Goal: Transaction & Acquisition: Book appointment/travel/reservation

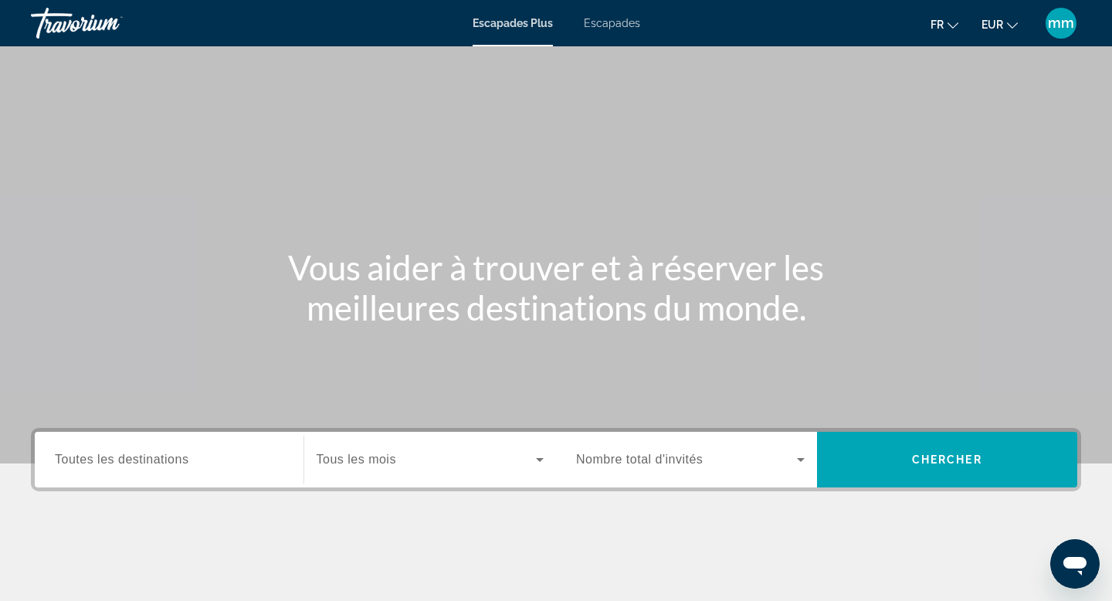
click at [619, 24] on font "Escapades" at bounding box center [612, 23] width 56 height 12
click at [172, 474] on div "Search widget" at bounding box center [169, 460] width 229 height 44
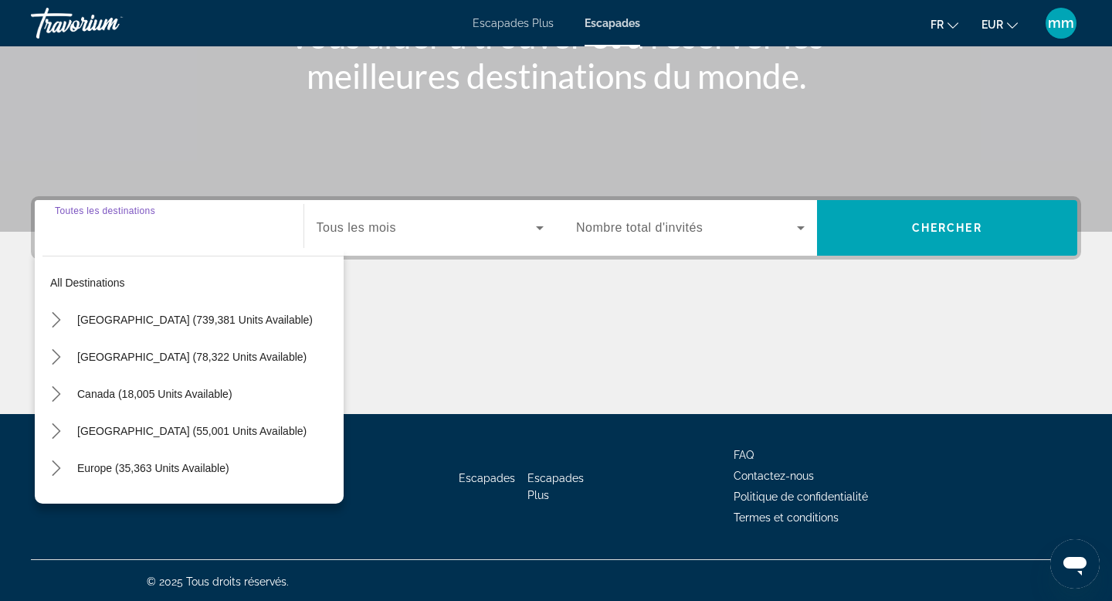
scroll to position [234, 0]
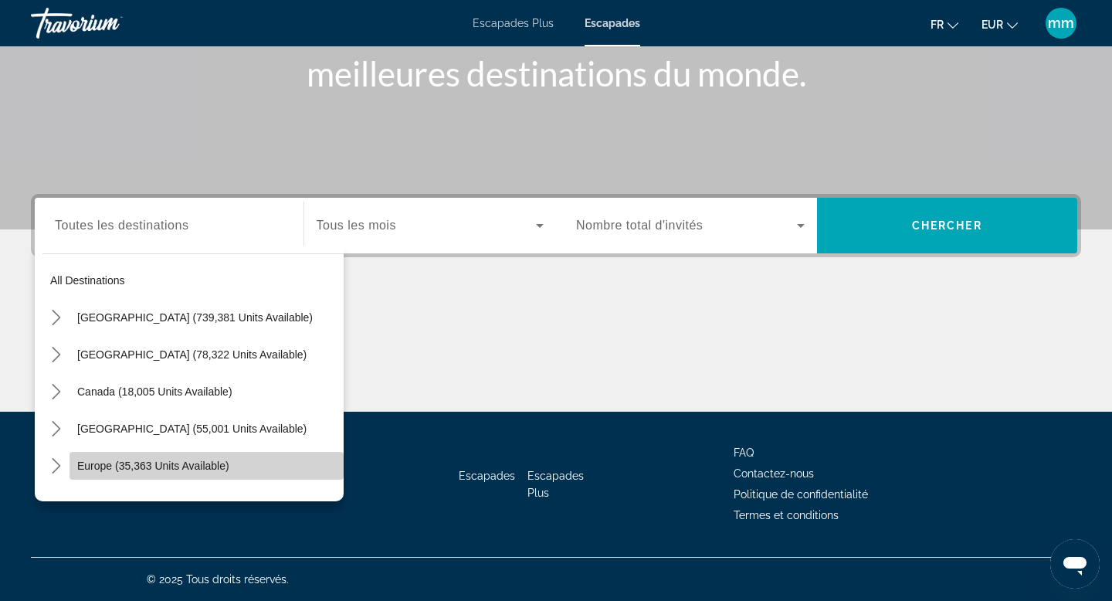
click at [128, 464] on span "Europe (35,363 units available)" at bounding box center [153, 466] width 152 height 12
type input "**********"
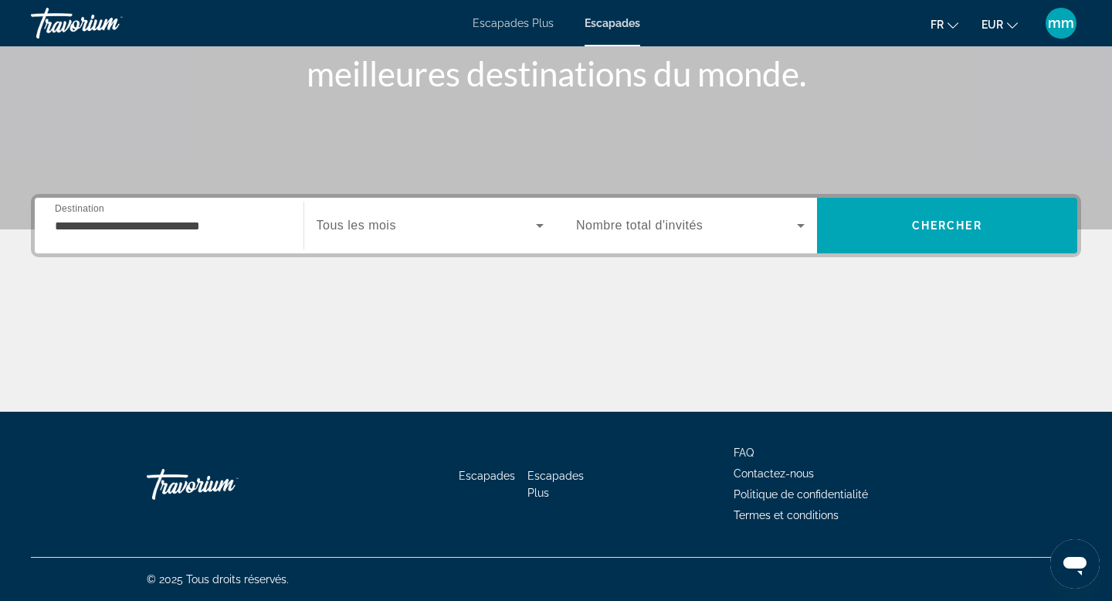
click at [411, 246] on div "Search widget" at bounding box center [431, 225] width 228 height 43
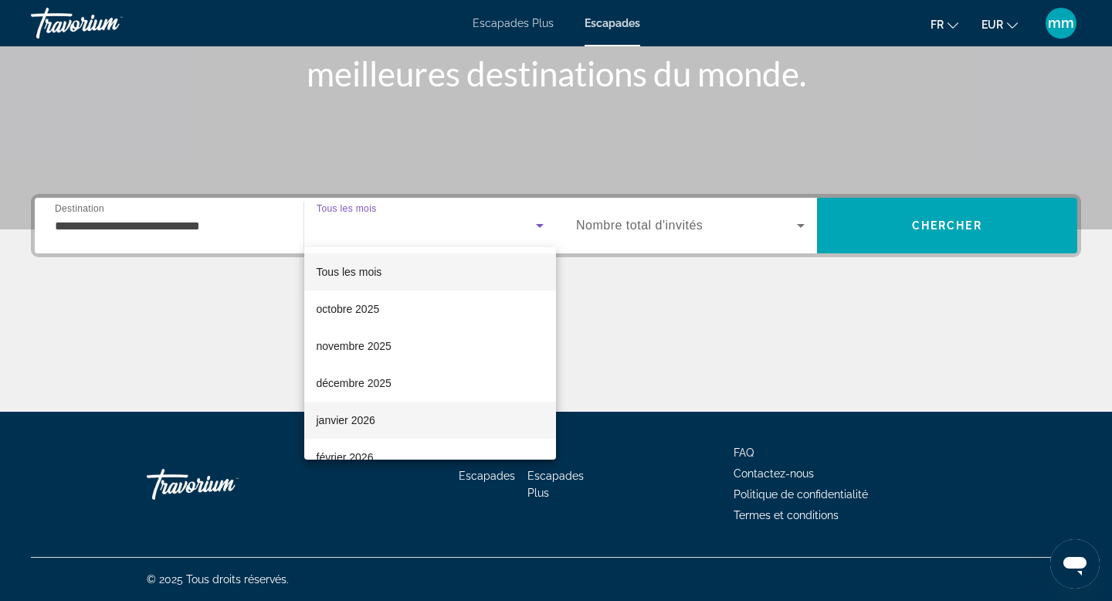
click at [401, 428] on mat-option "janvier 2026" at bounding box center [430, 420] width 253 height 37
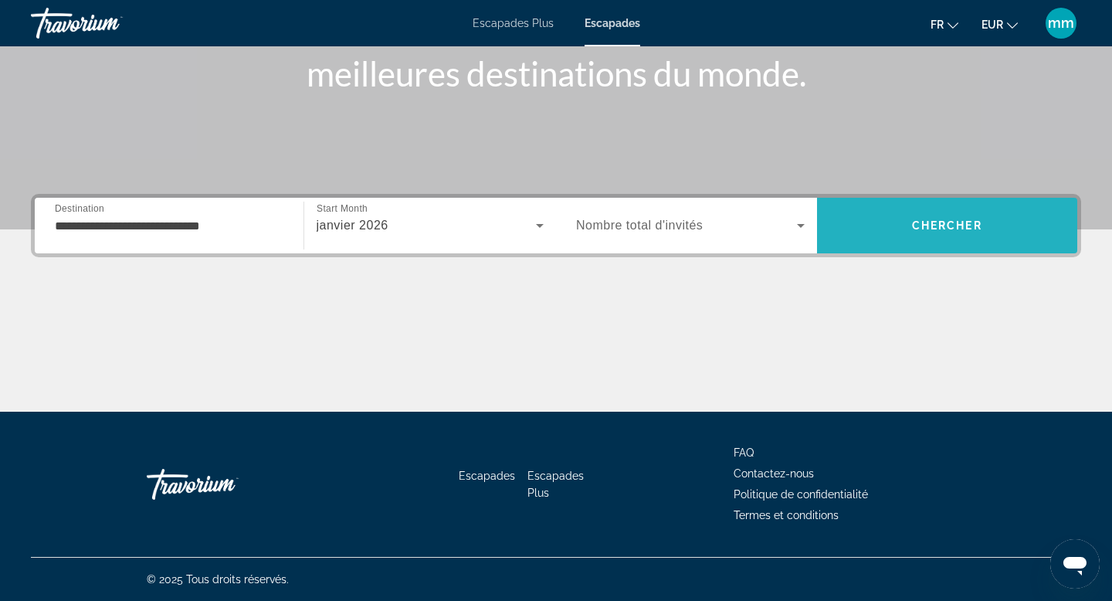
click at [900, 240] on span "Search" at bounding box center [947, 225] width 261 height 37
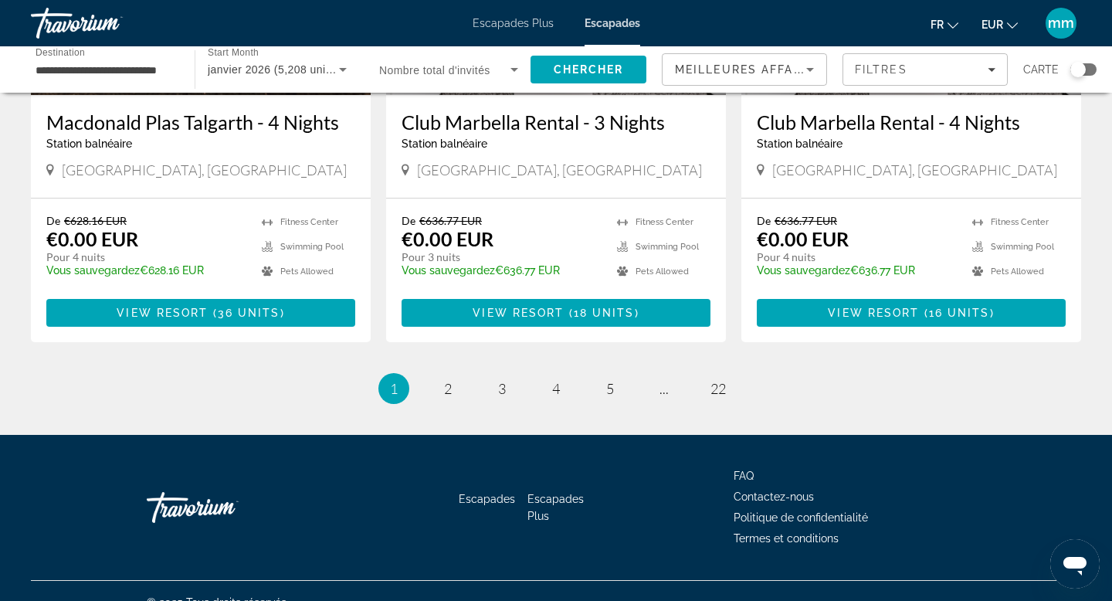
scroll to position [1922, 0]
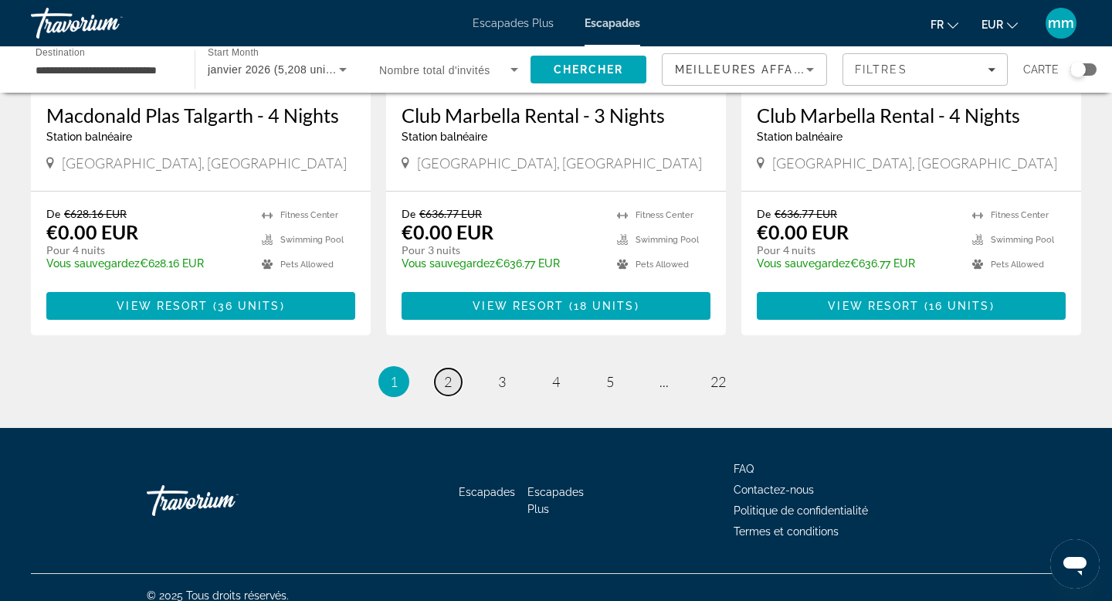
click at [447, 373] on span "2" at bounding box center [448, 381] width 8 height 17
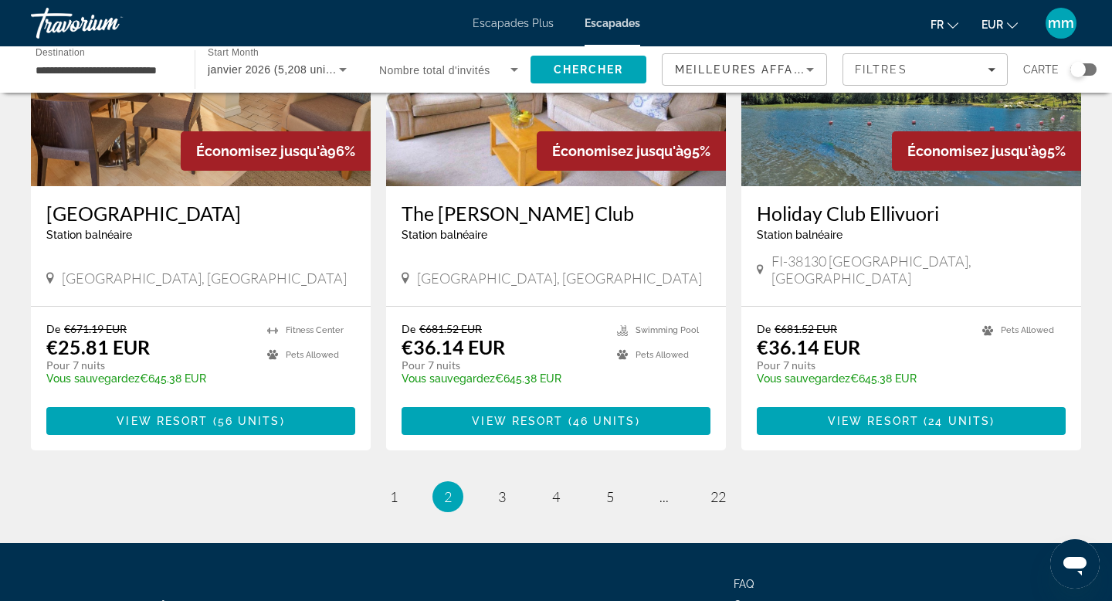
scroll to position [1921, 0]
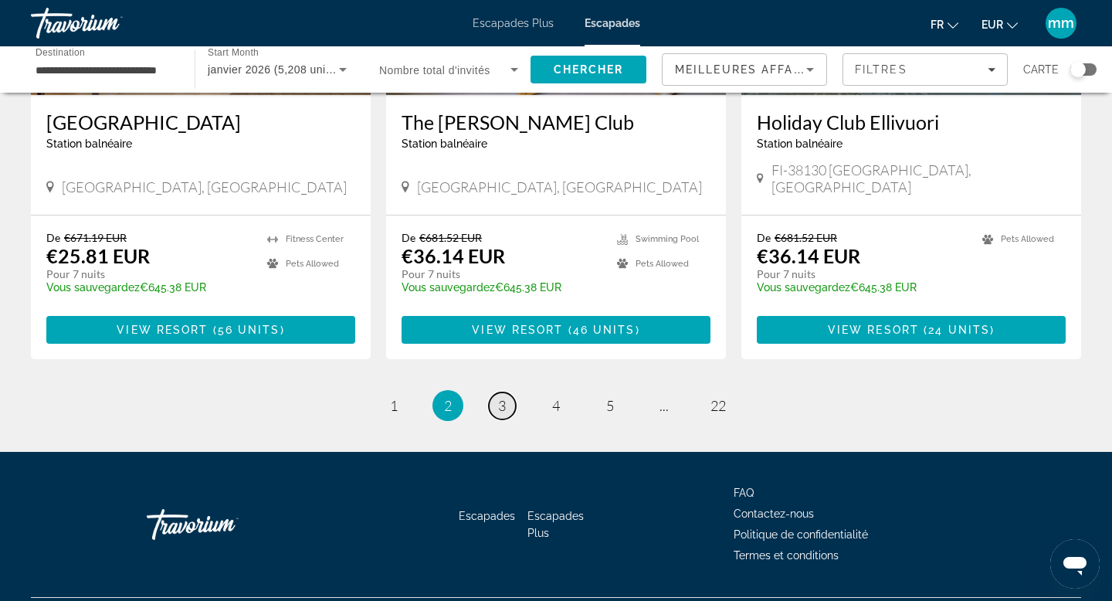
click at [505, 397] on span "3" at bounding box center [502, 405] width 8 height 17
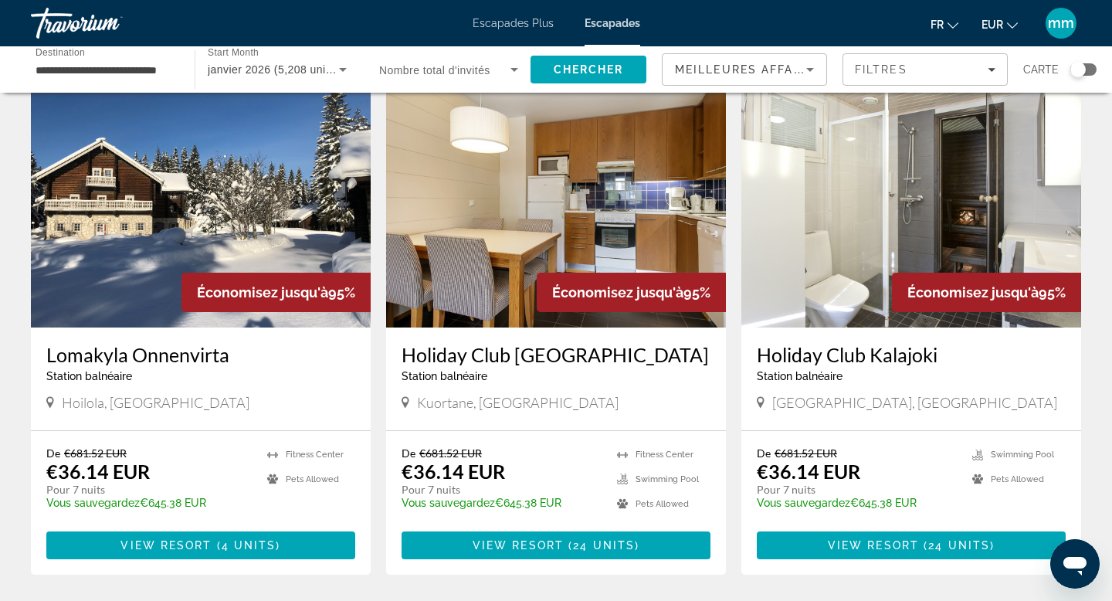
scroll to position [622, 0]
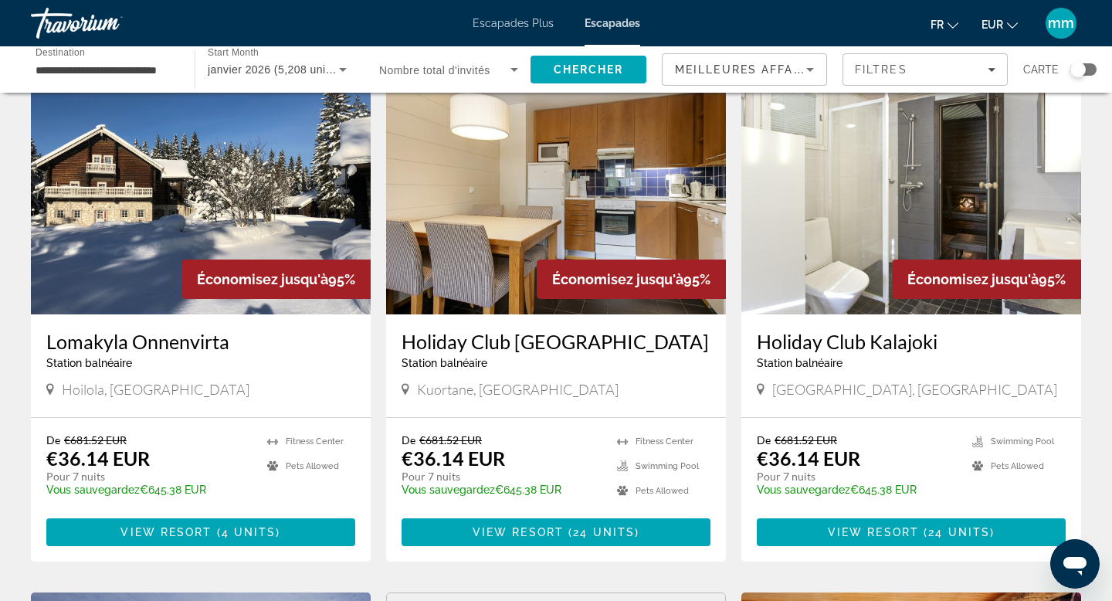
click at [190, 222] on img "Contenu principal" at bounding box center [201, 190] width 340 height 247
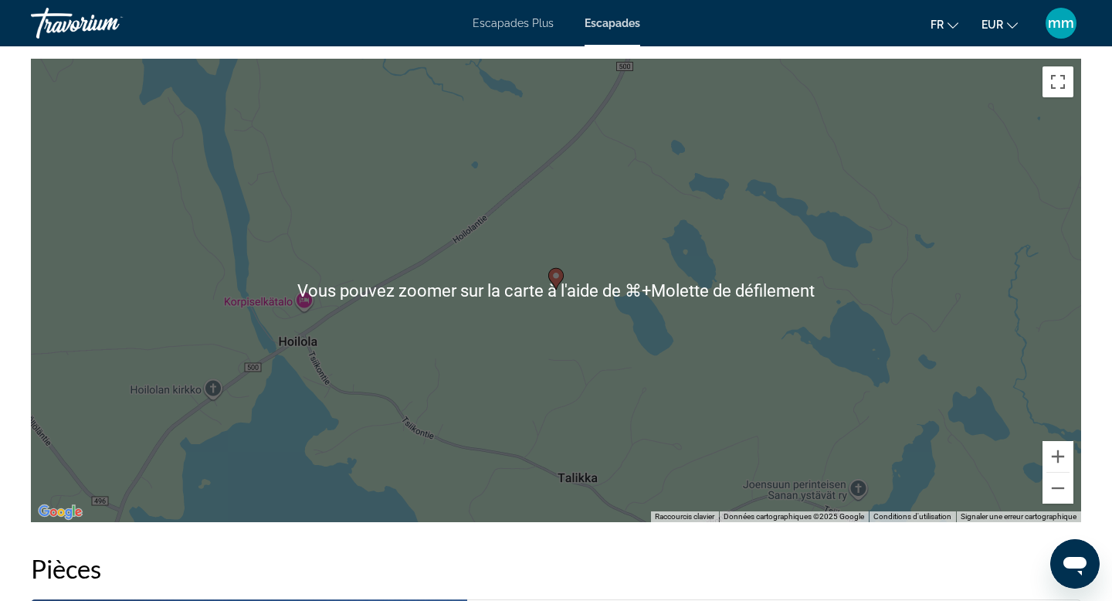
scroll to position [2036, 0]
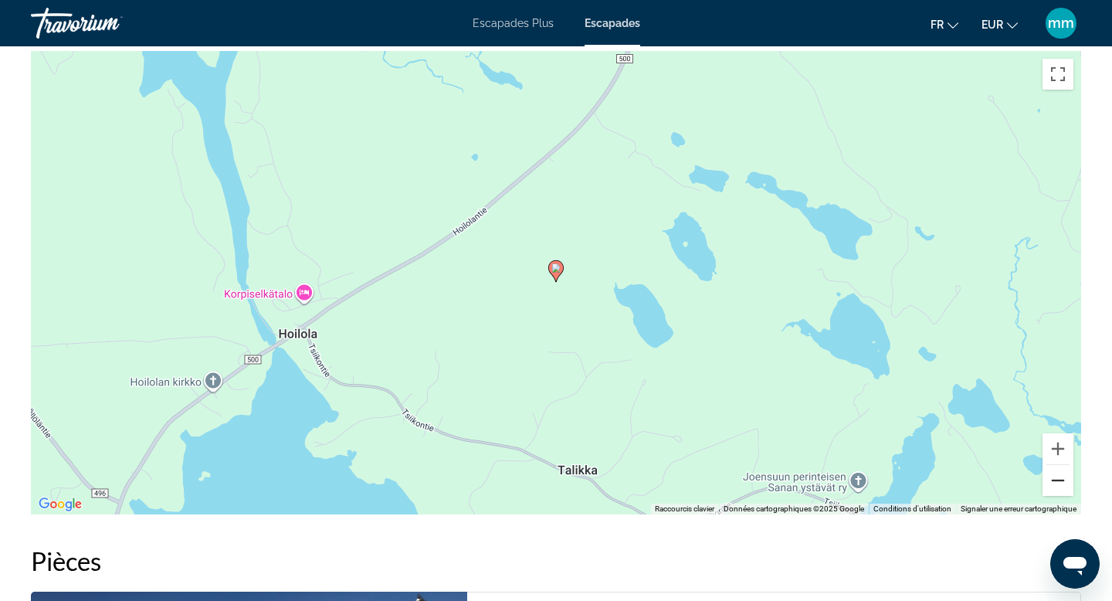
click at [1061, 482] on button "Zoom arrière" at bounding box center [1058, 480] width 31 height 31
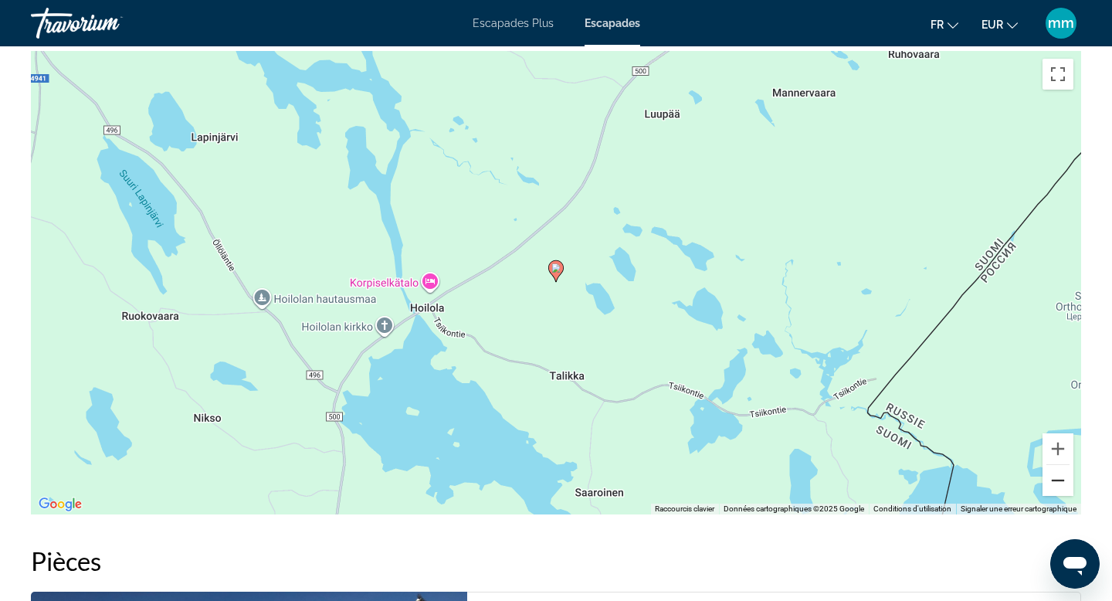
click at [1061, 482] on button "Zoom arrière" at bounding box center [1058, 480] width 31 height 31
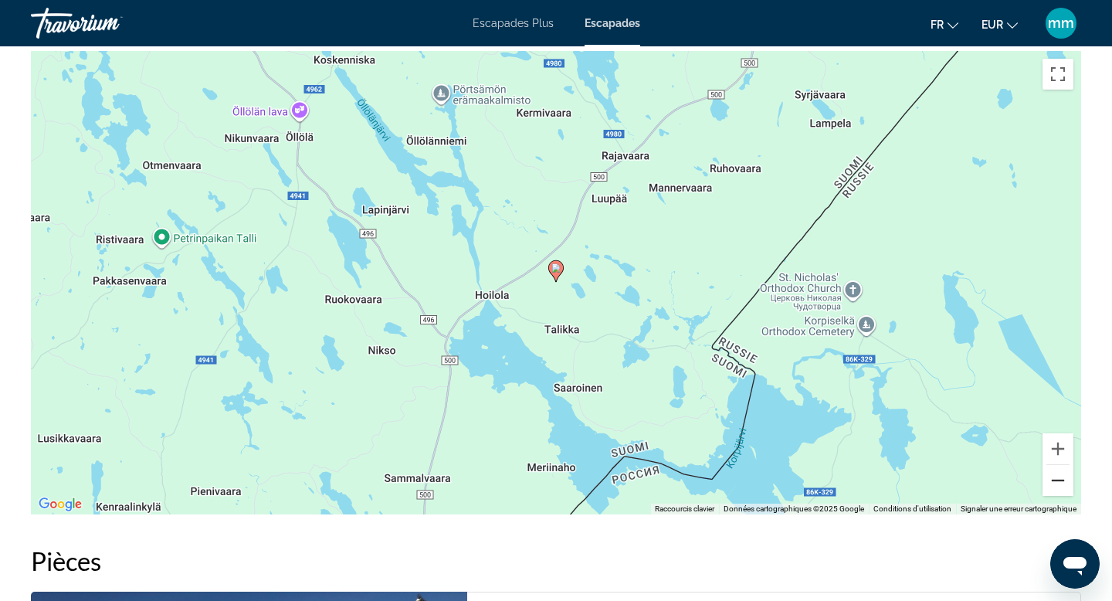
click at [1060, 481] on button "Zoom arrière" at bounding box center [1058, 480] width 31 height 31
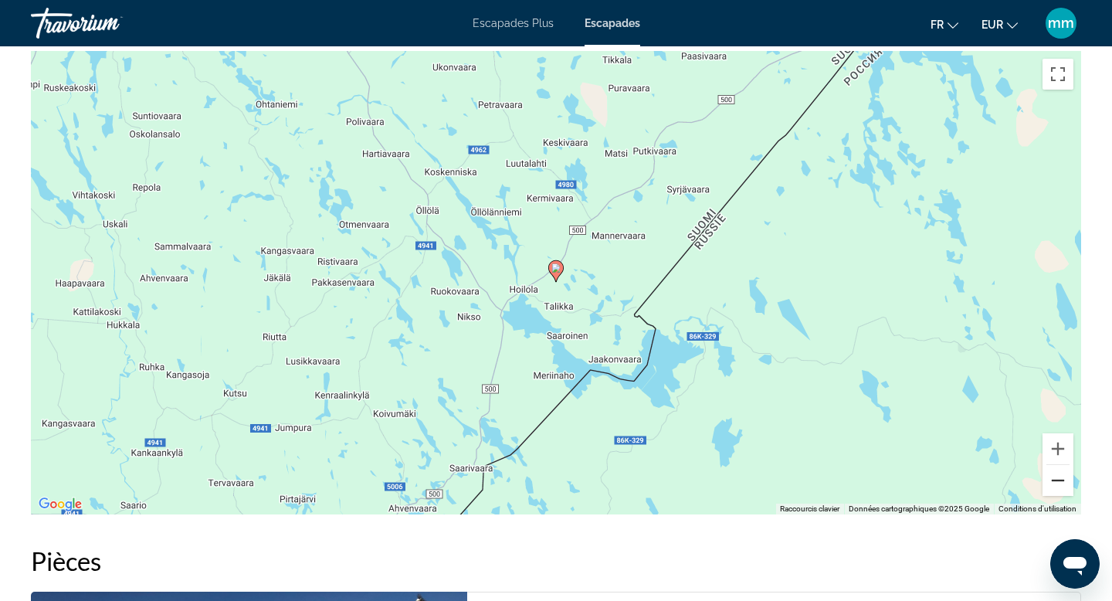
click at [1060, 481] on button "Zoom arrière" at bounding box center [1058, 480] width 31 height 31
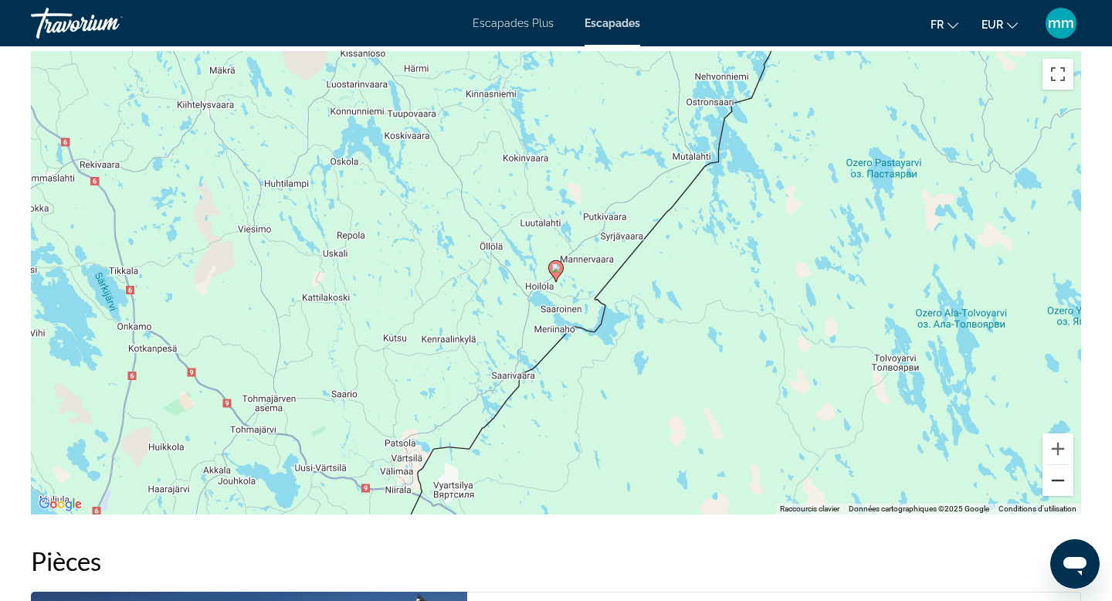
click at [1060, 481] on button "Zoom arrière" at bounding box center [1058, 480] width 31 height 31
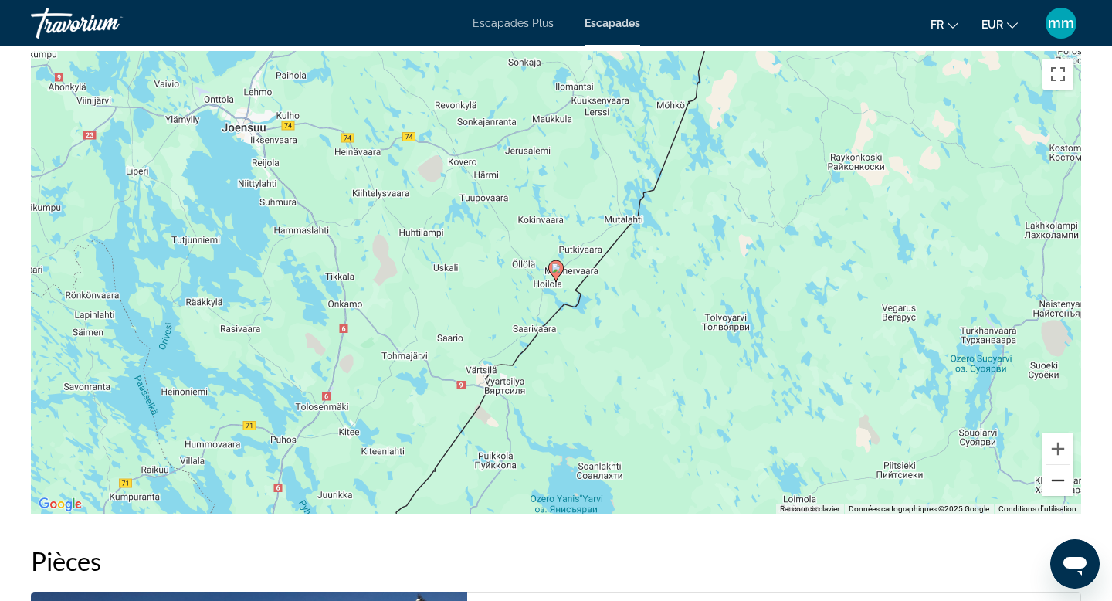
click at [1061, 481] on button "Zoom arrière" at bounding box center [1058, 480] width 31 height 31
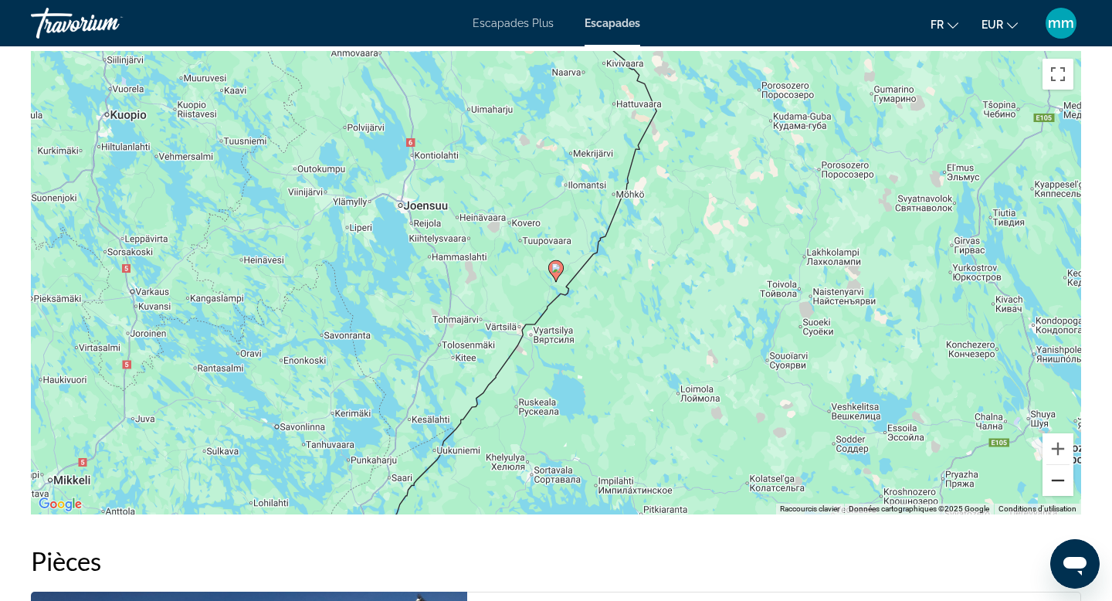
click at [1061, 481] on button "Zoom arrière" at bounding box center [1058, 480] width 31 height 31
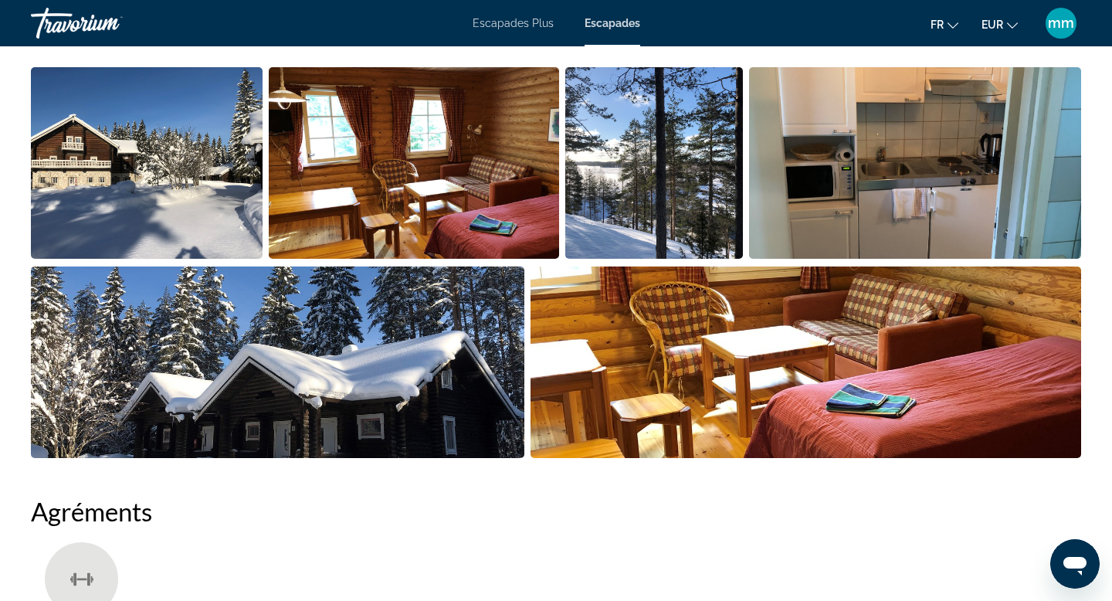
scroll to position [745, 0]
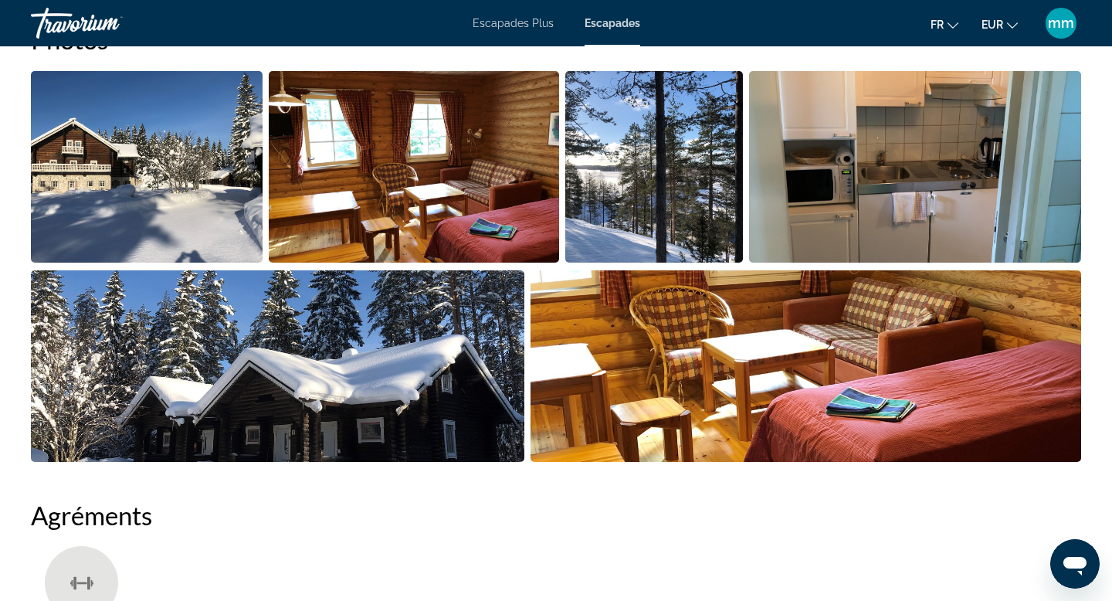
click at [629, 195] on img "Open full-screen image slider" at bounding box center [654, 167] width 178 height 192
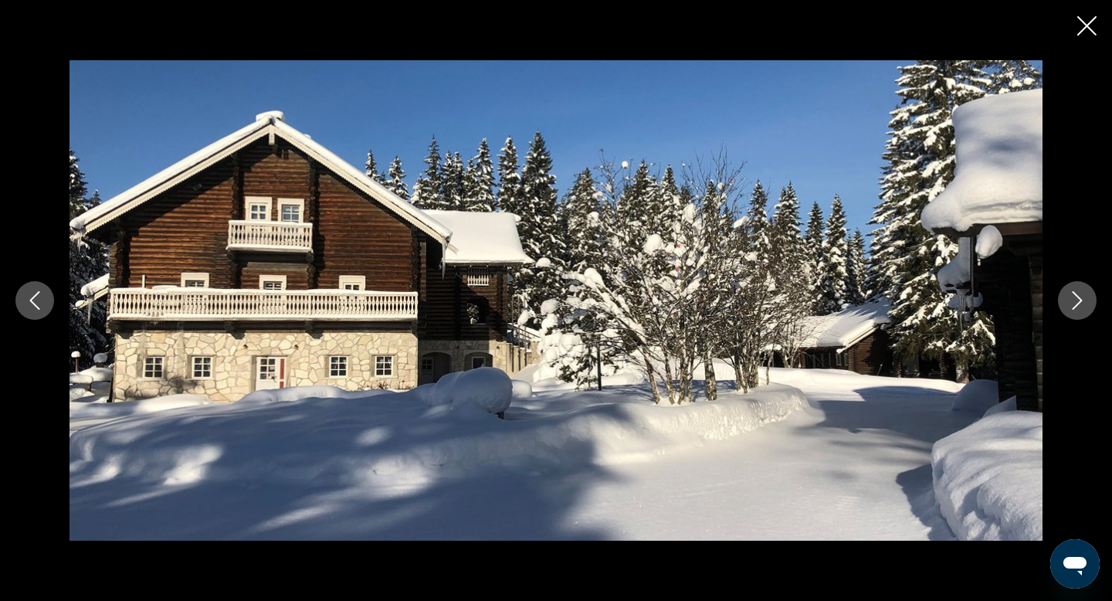
click at [1061, 306] on button "Next image" at bounding box center [1077, 300] width 39 height 39
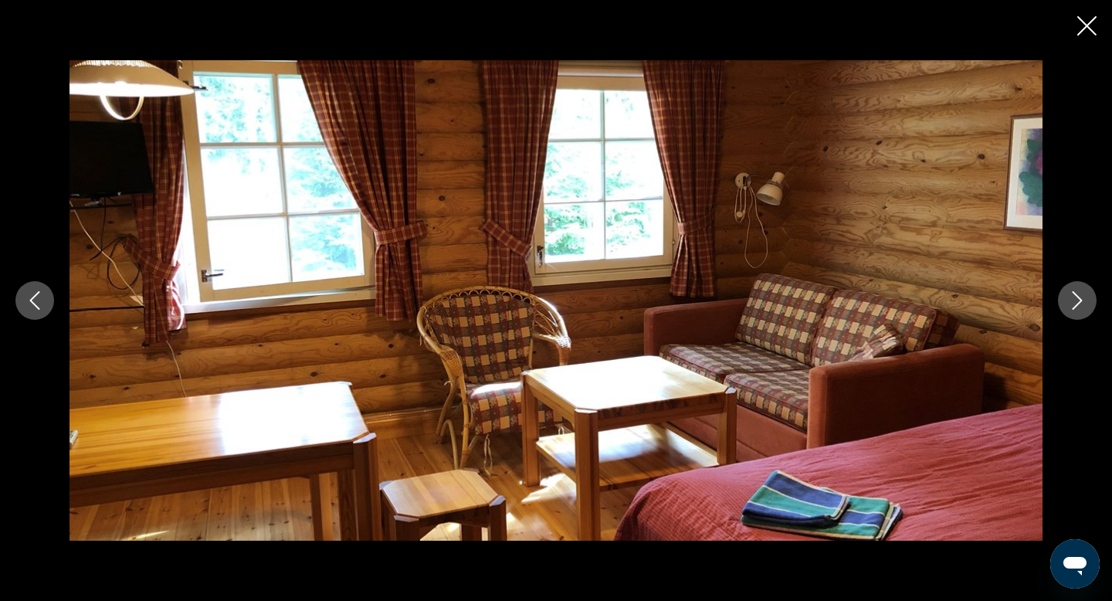
click at [1062, 307] on button "Next image" at bounding box center [1077, 300] width 39 height 39
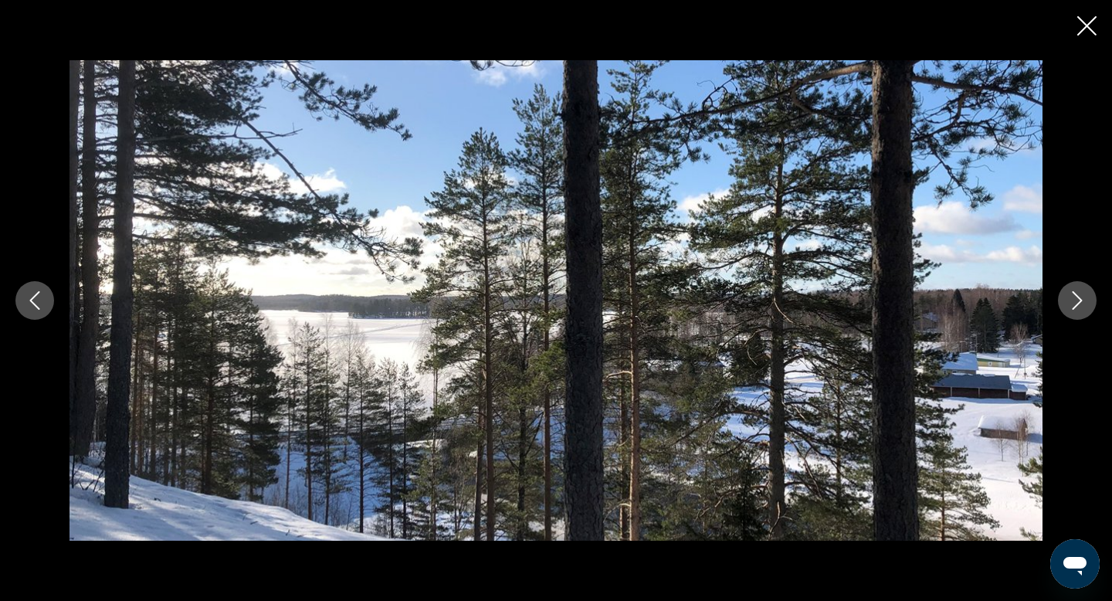
click at [1062, 307] on button "Next image" at bounding box center [1077, 300] width 39 height 39
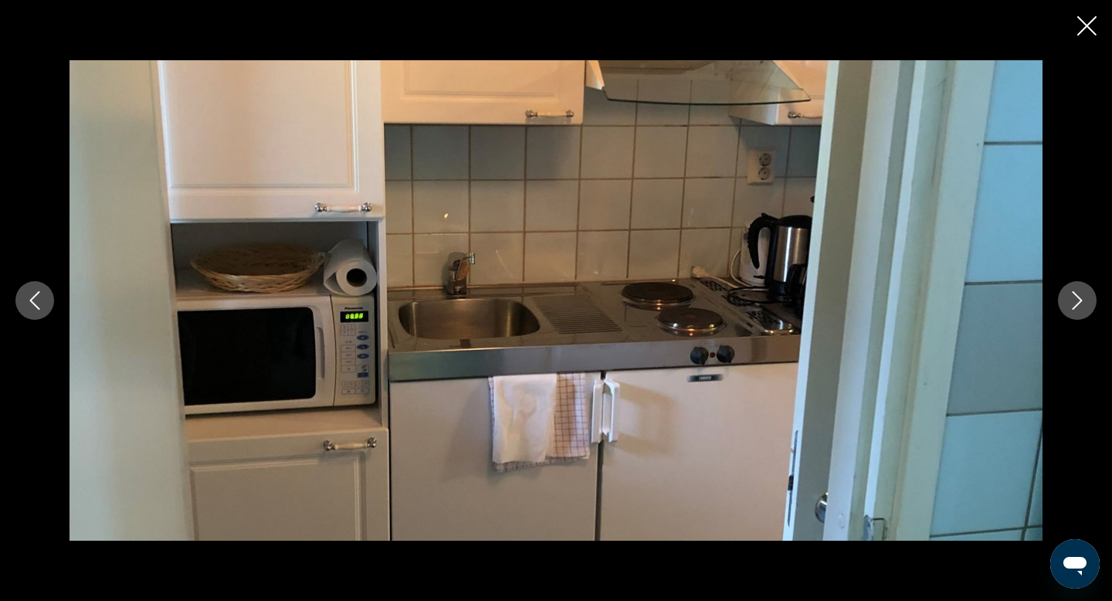
click at [1062, 307] on button "Next image" at bounding box center [1077, 300] width 39 height 39
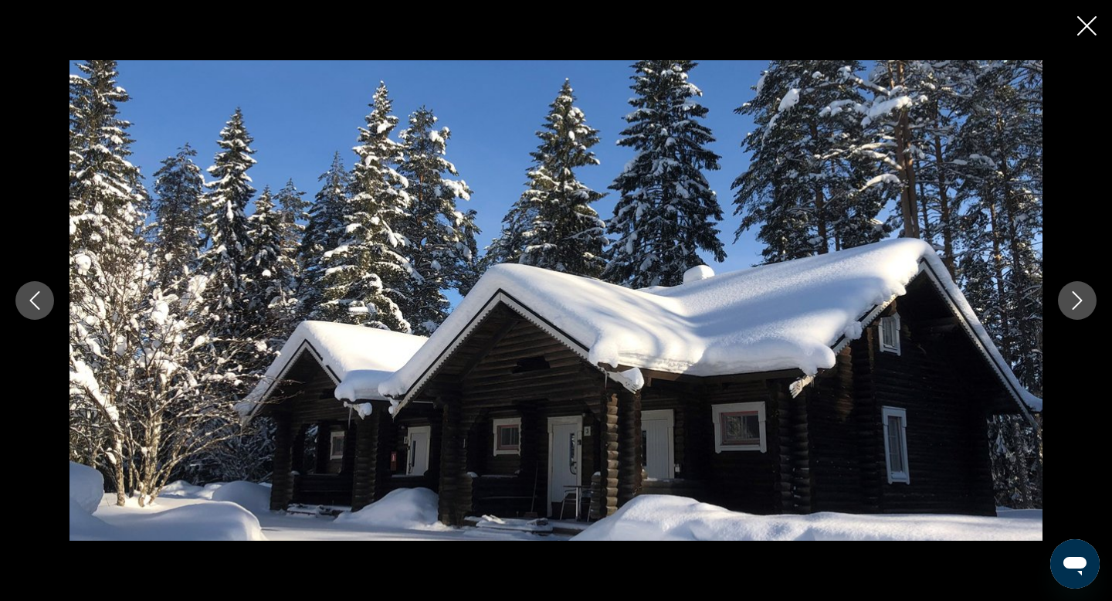
click at [1062, 307] on button "Next image" at bounding box center [1077, 300] width 39 height 39
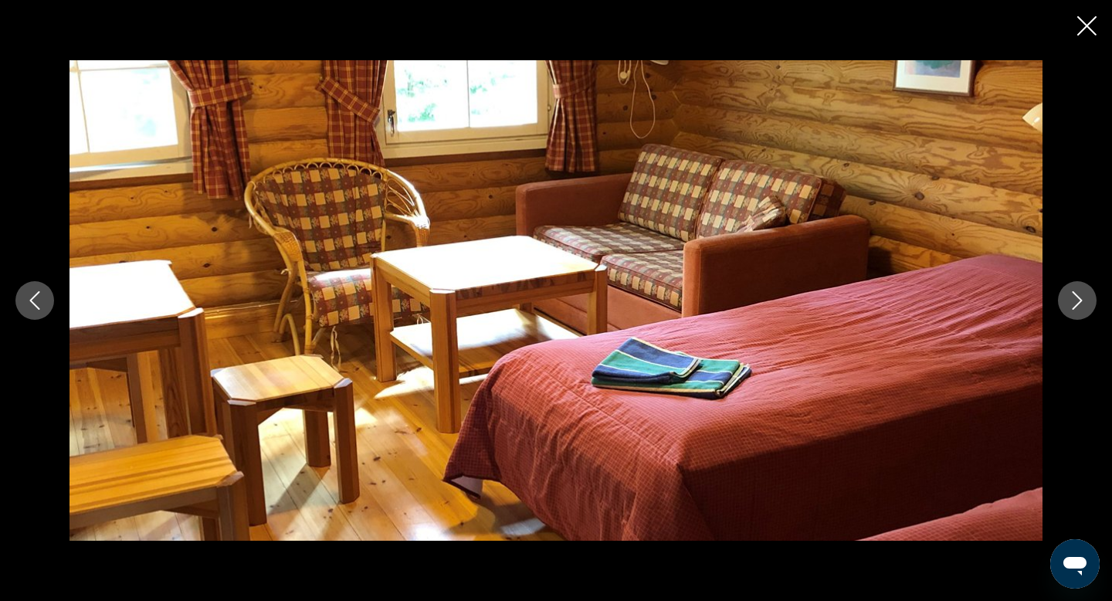
click at [1062, 307] on button "Next image" at bounding box center [1077, 300] width 39 height 39
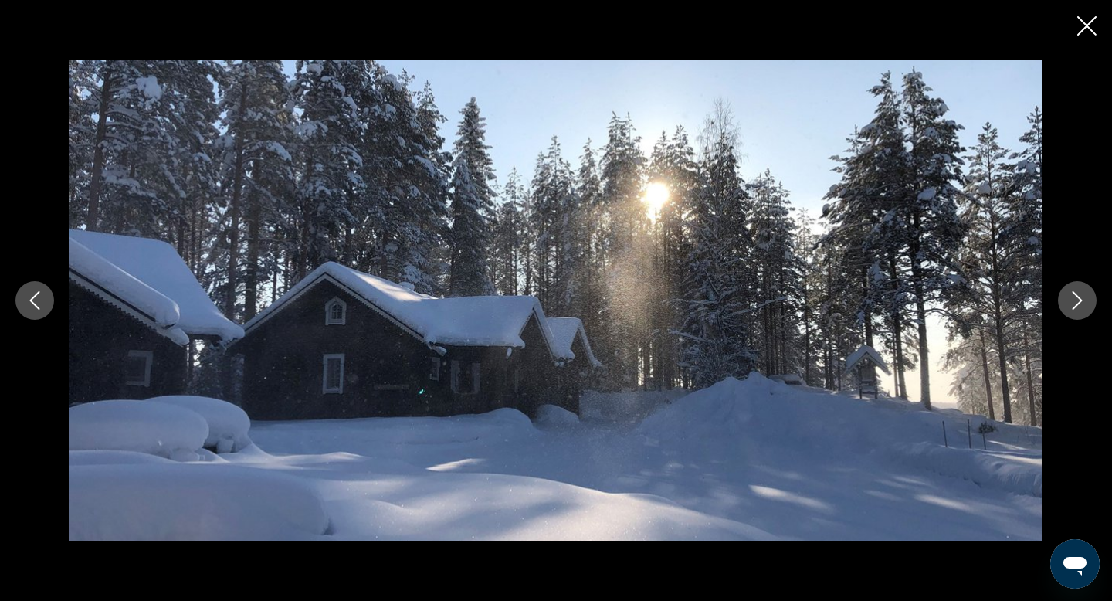
click at [1062, 307] on button "Next image" at bounding box center [1077, 300] width 39 height 39
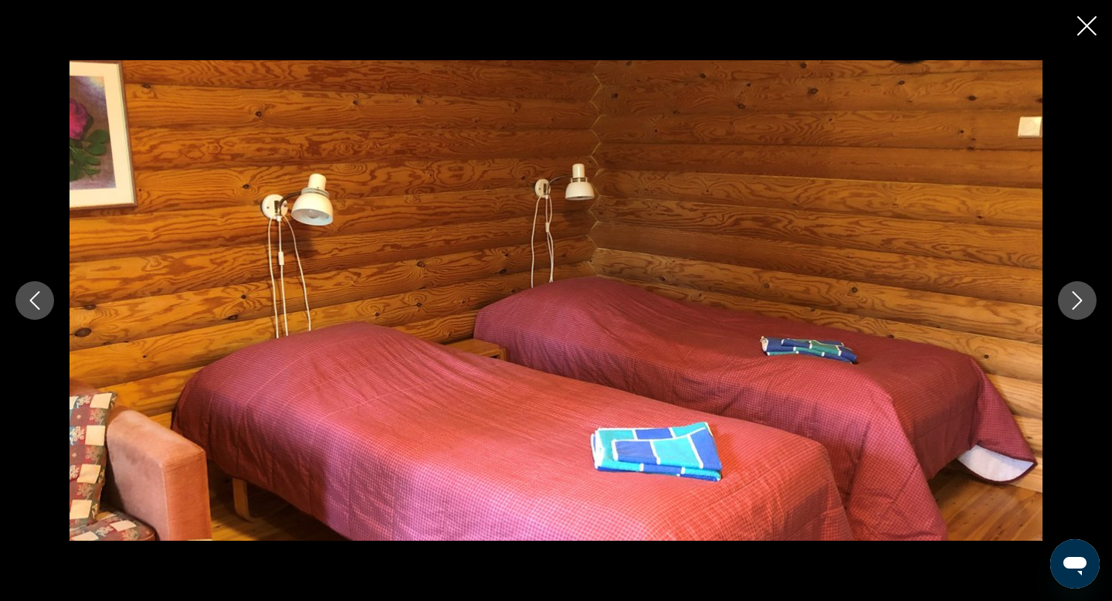
click at [1062, 307] on button "Next image" at bounding box center [1077, 300] width 39 height 39
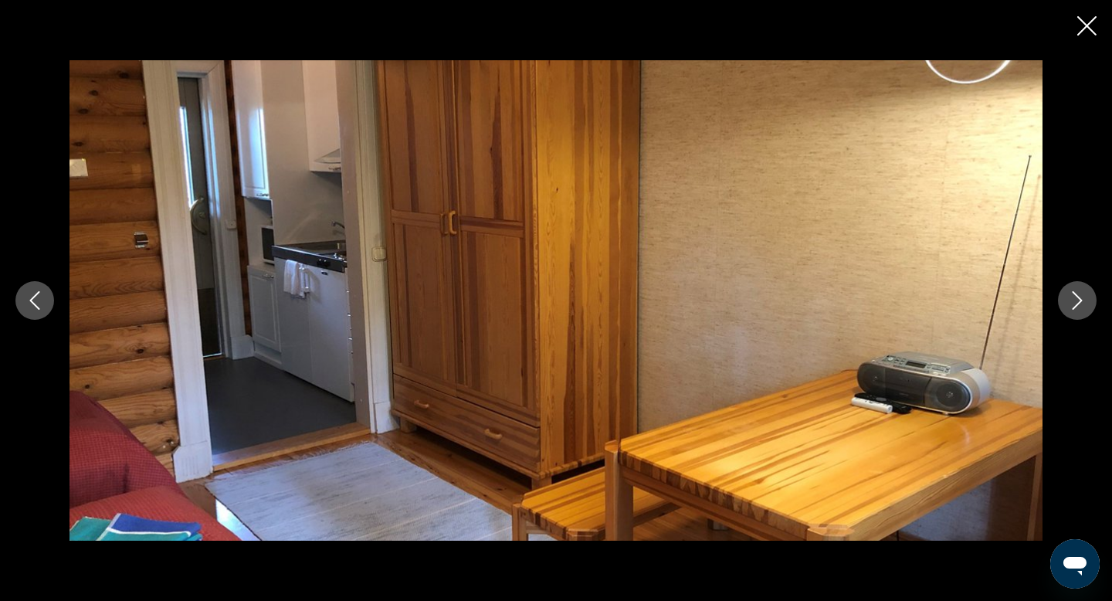
click at [1062, 307] on button "Next image" at bounding box center [1077, 300] width 39 height 39
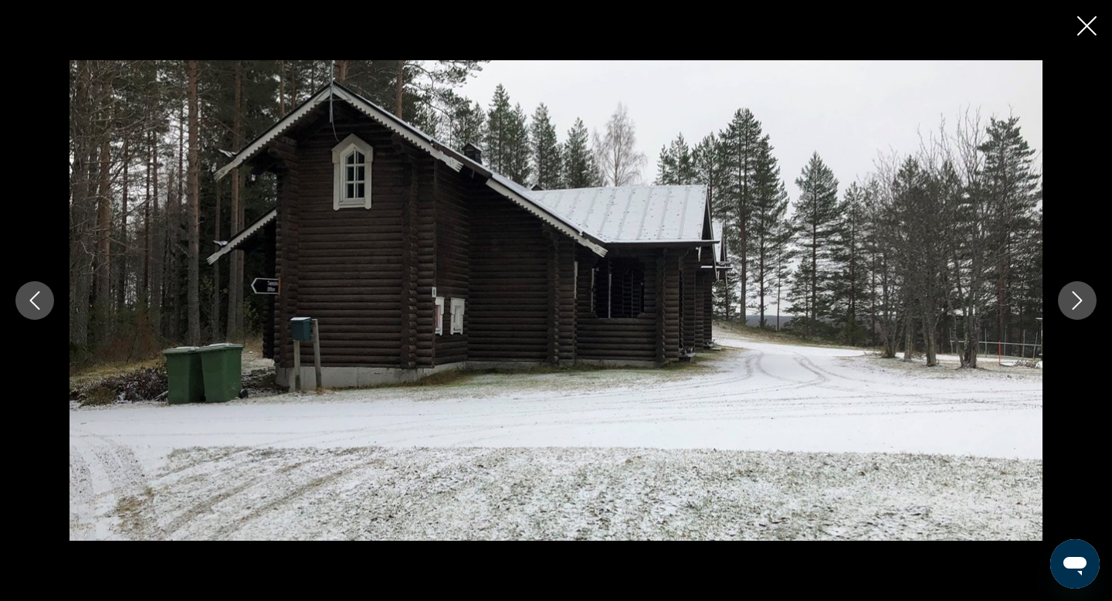
click at [1062, 307] on button "Next image" at bounding box center [1077, 300] width 39 height 39
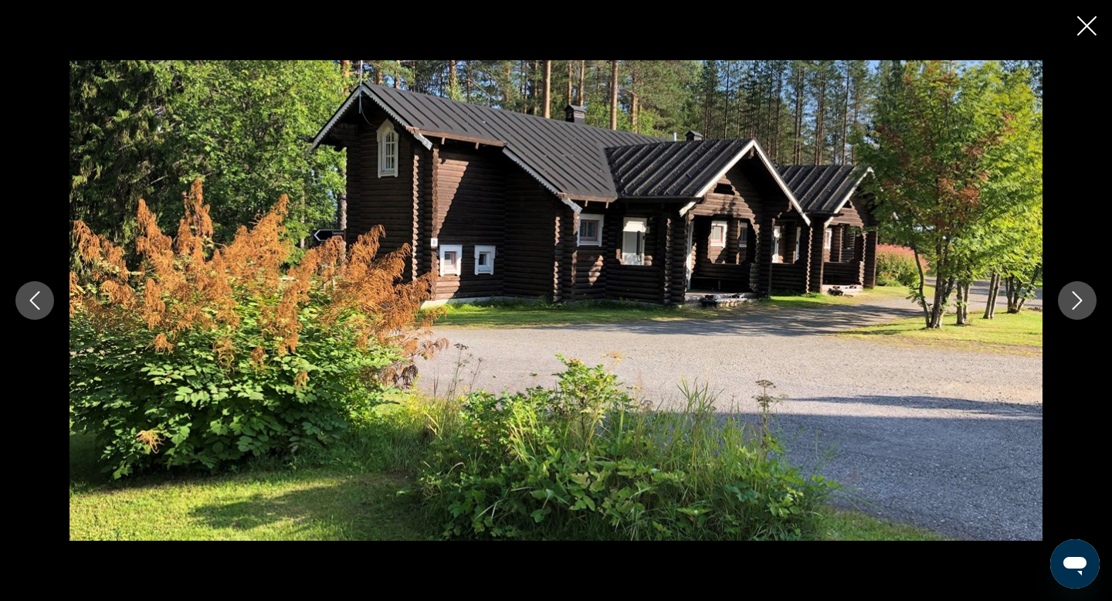
click at [1062, 307] on button "Next image" at bounding box center [1077, 300] width 39 height 39
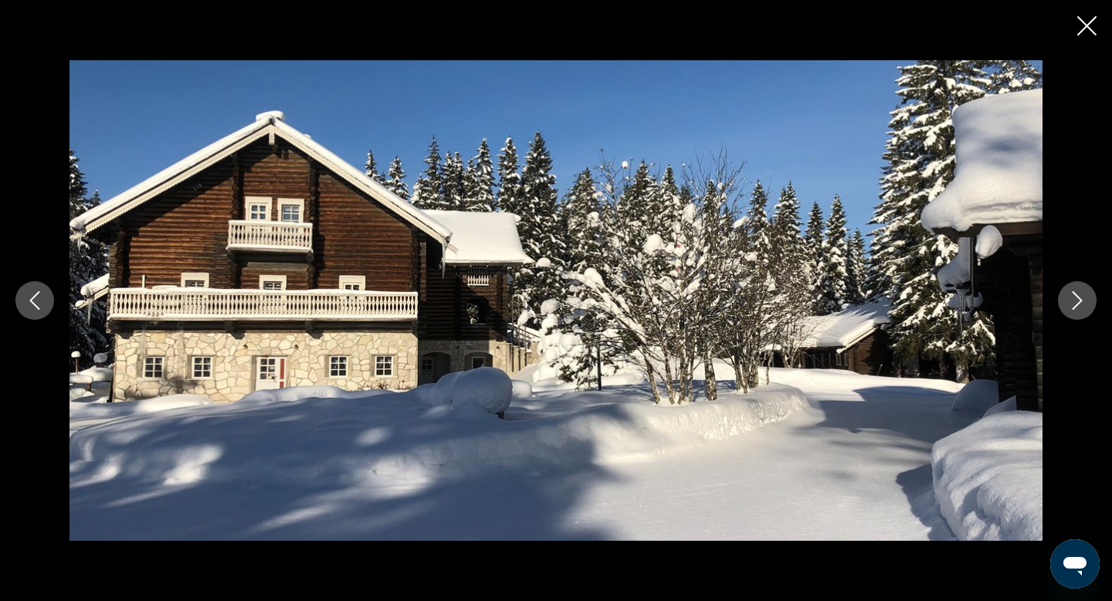
click at [1062, 307] on button "Next image" at bounding box center [1077, 300] width 39 height 39
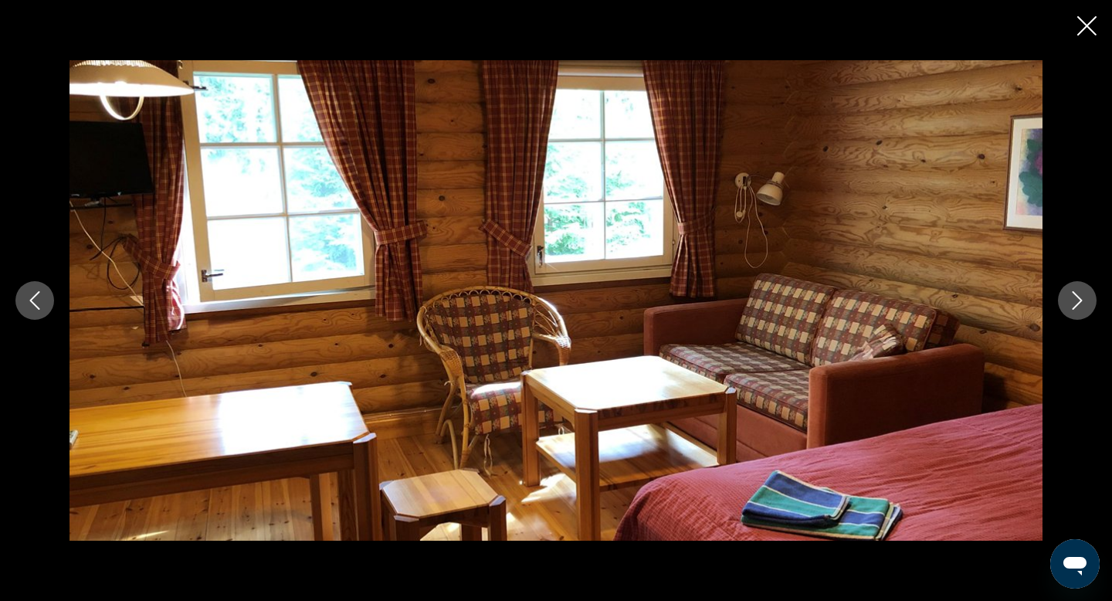
click at [1088, 32] on icon "Close slideshow" at bounding box center [1087, 25] width 19 height 19
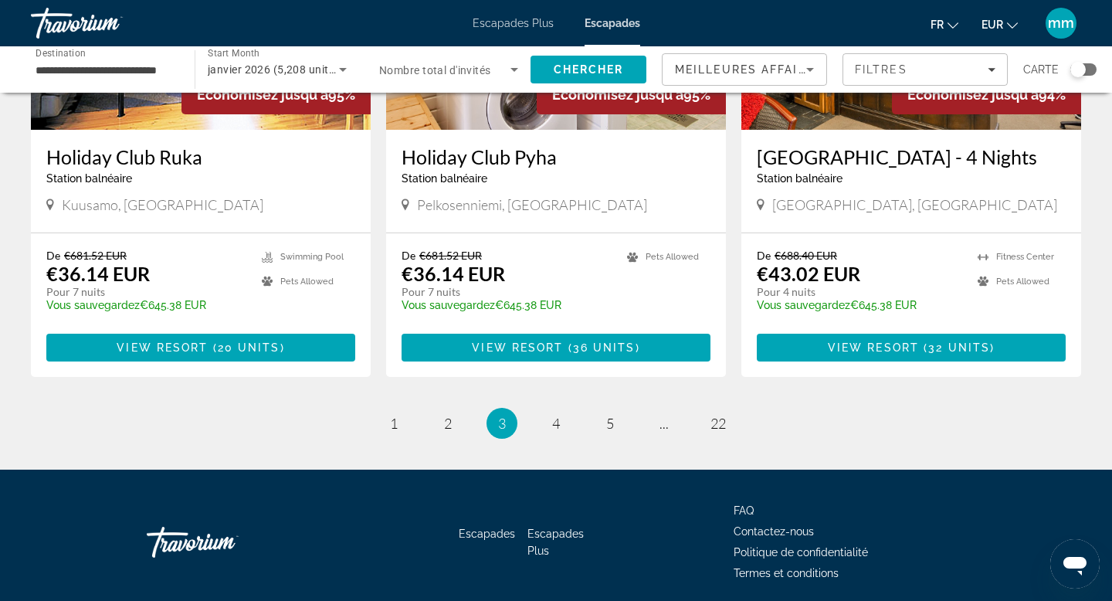
scroll to position [1922, 0]
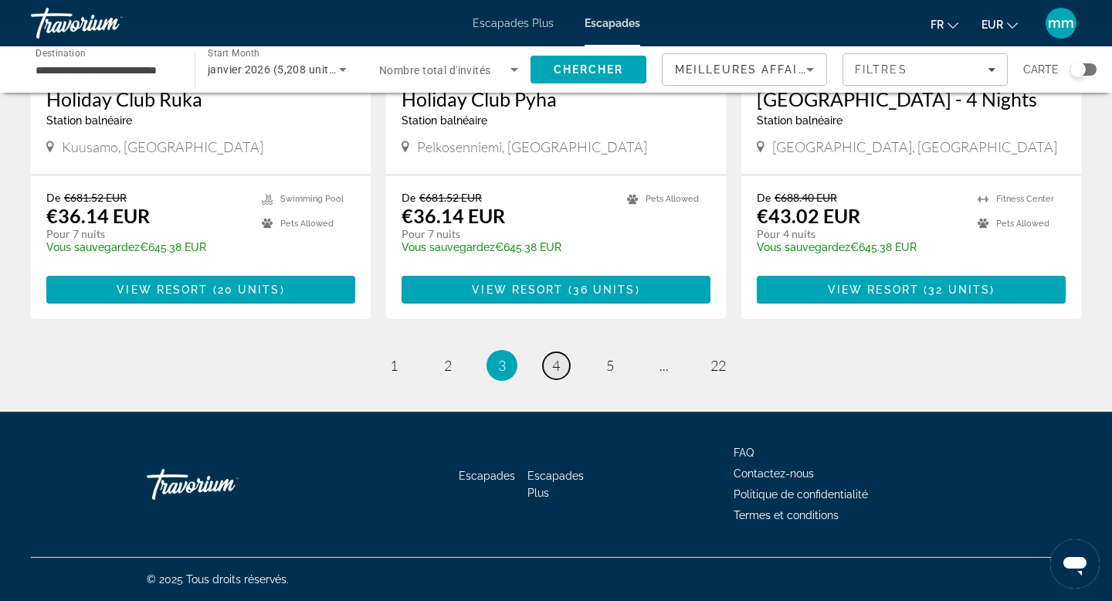
click at [555, 374] on link "page 4" at bounding box center [556, 365] width 27 height 27
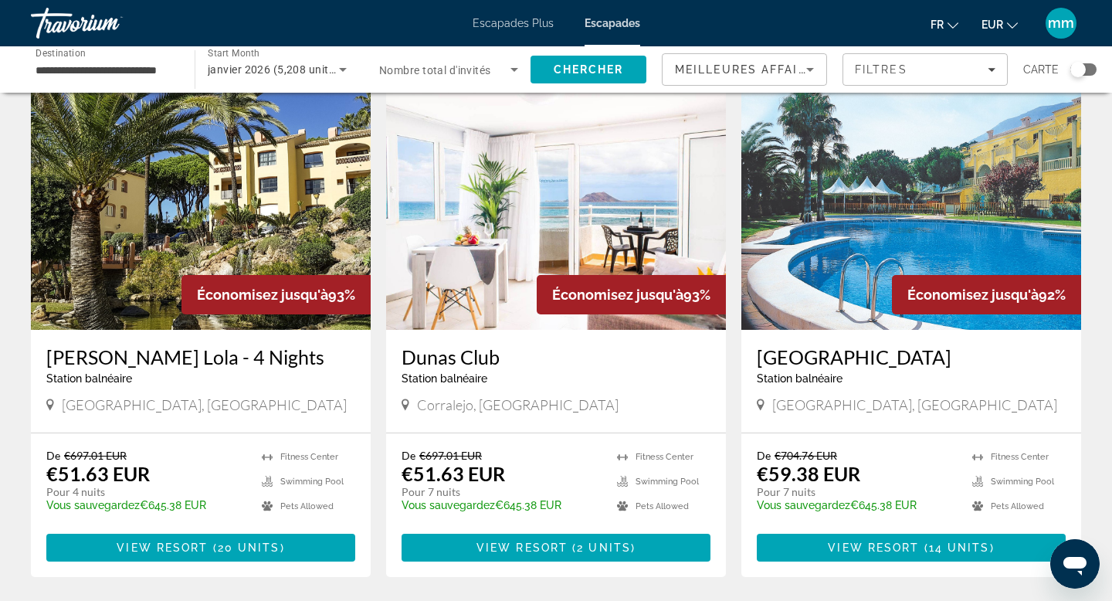
scroll to position [628, 0]
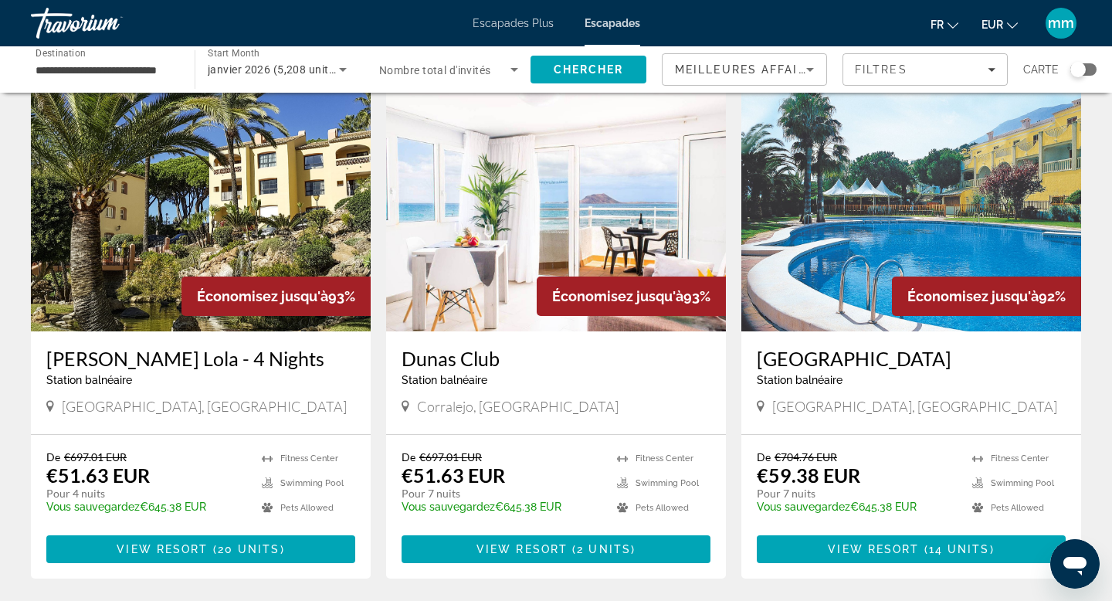
click at [874, 210] on img "Contenu principal" at bounding box center [912, 207] width 340 height 247
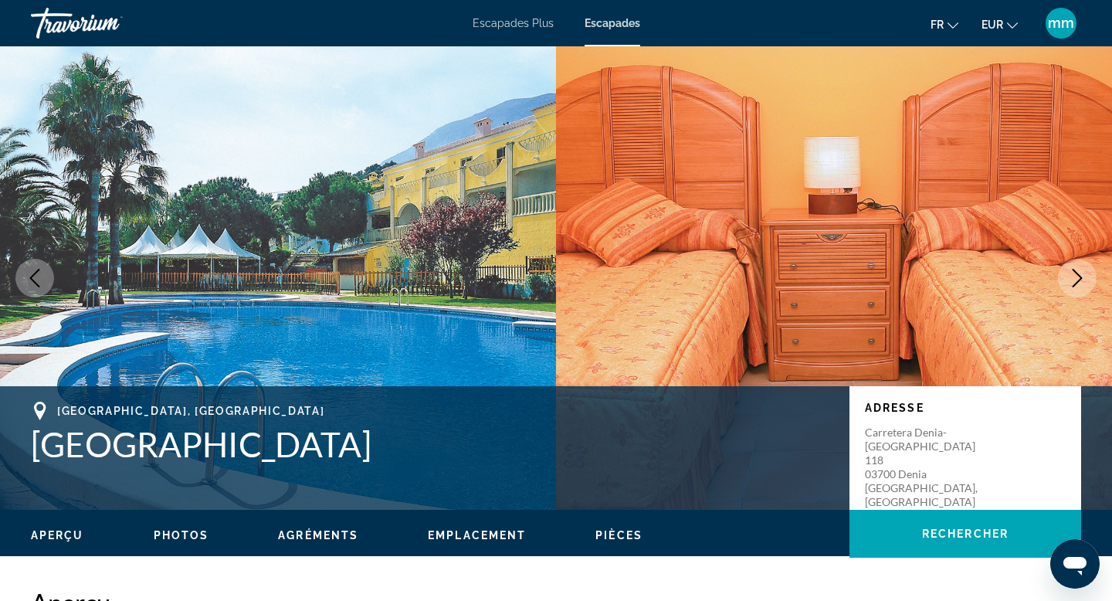
click at [1081, 270] on icon "Next image" at bounding box center [1077, 278] width 19 height 19
click at [1080, 278] on icon "Next image" at bounding box center [1078, 278] width 10 height 19
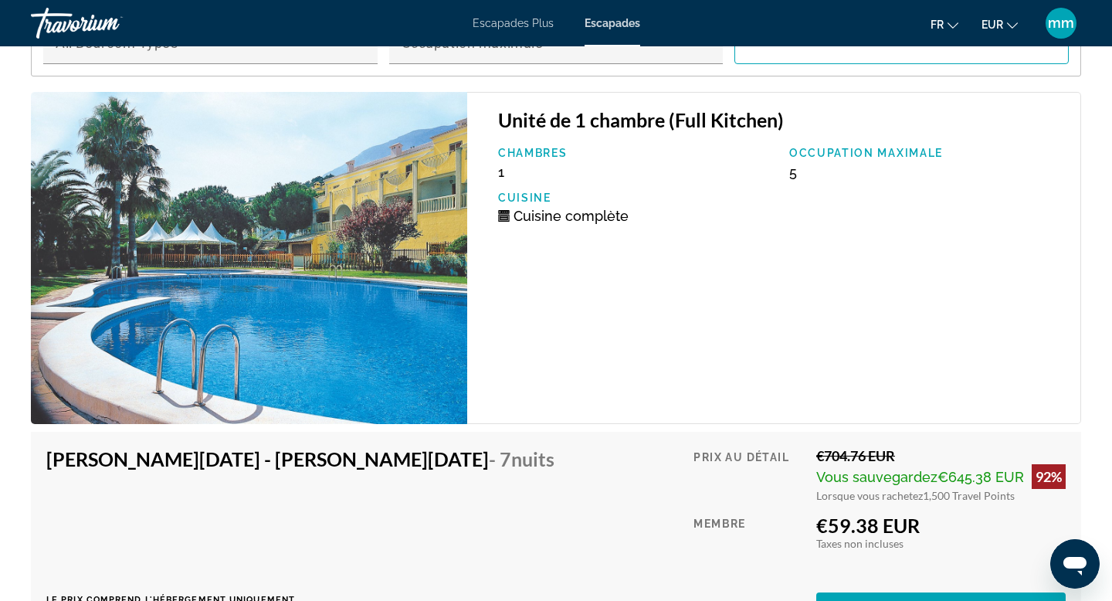
scroll to position [2557, 0]
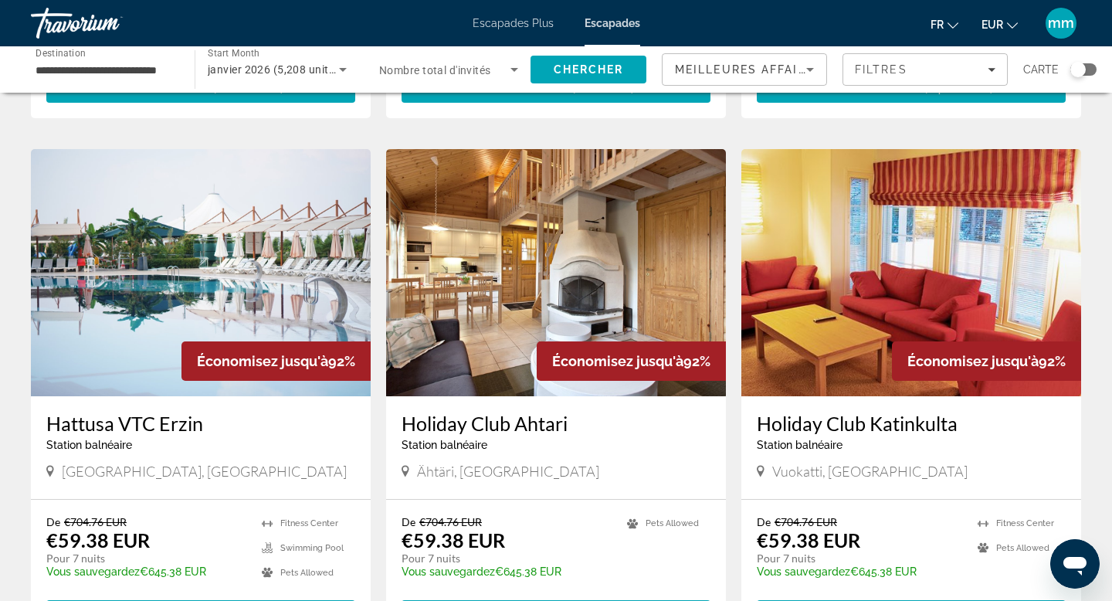
scroll to position [1089, 0]
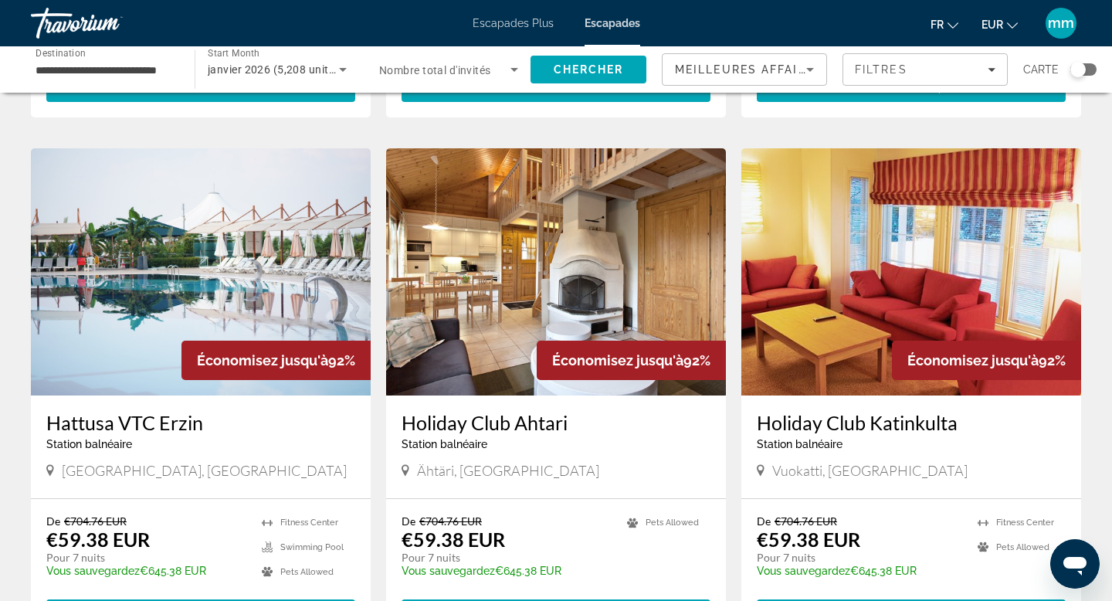
click at [572, 250] on img "Contenu principal" at bounding box center [556, 271] width 340 height 247
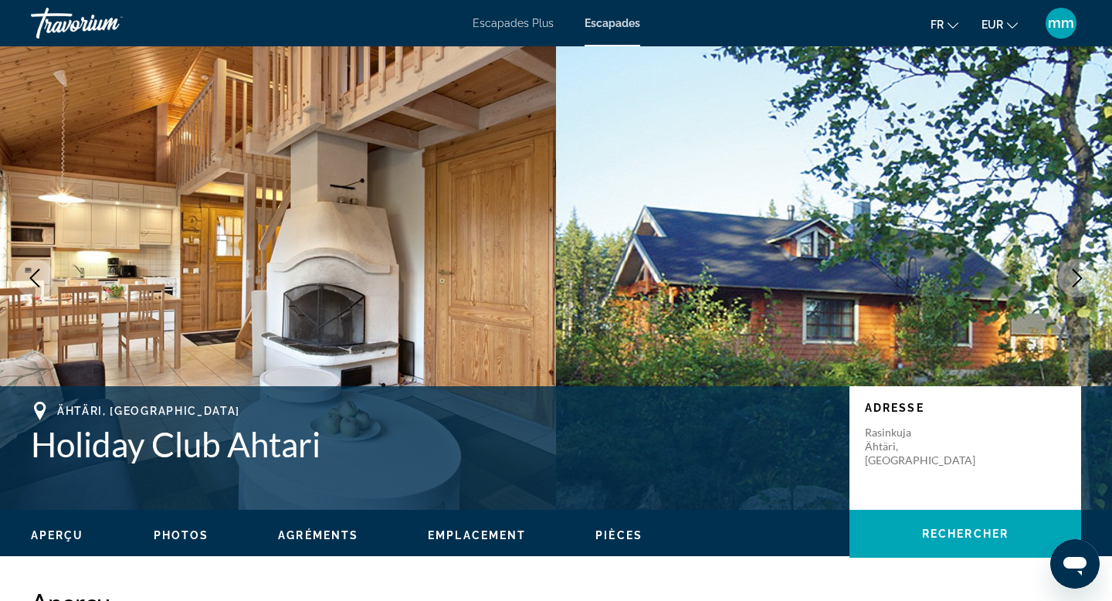
click at [1078, 274] on icon "Next image" at bounding box center [1078, 278] width 10 height 19
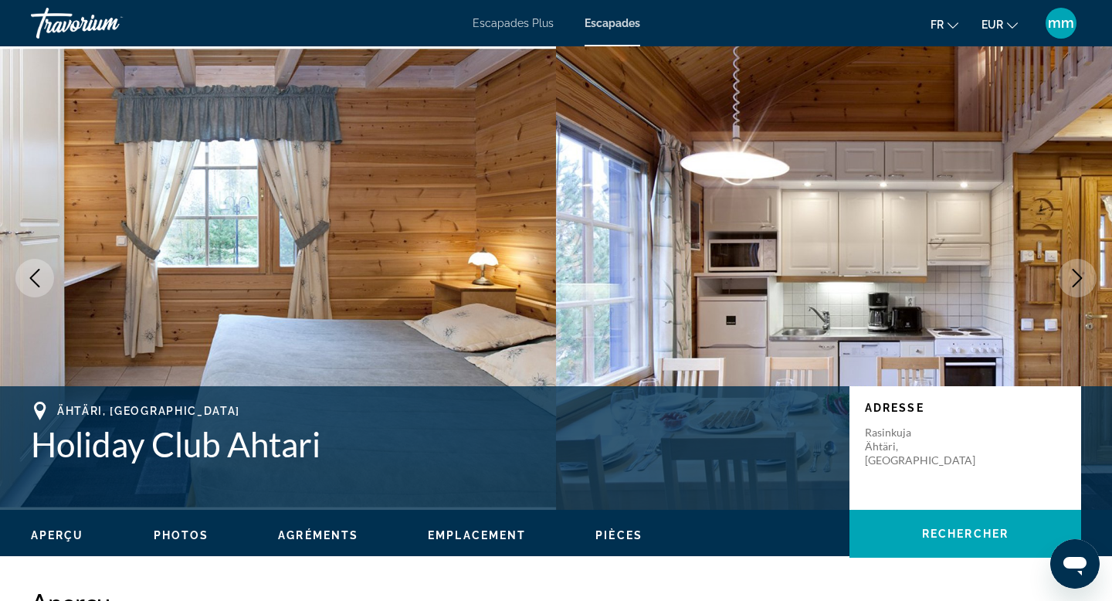
click at [1078, 274] on icon "Next image" at bounding box center [1078, 278] width 10 height 19
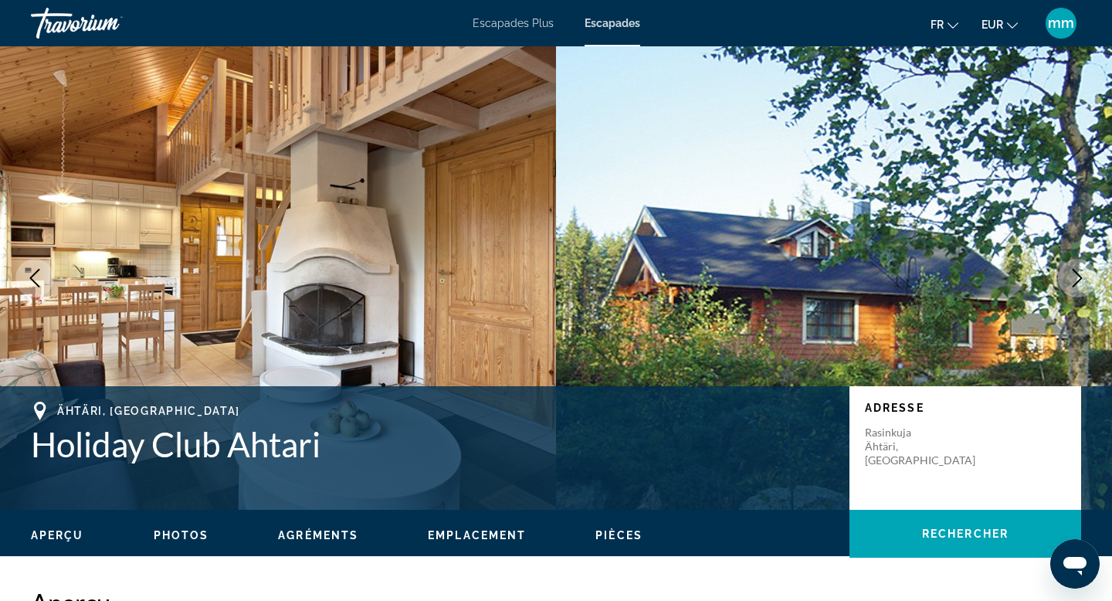
click at [1078, 275] on icon "Next image" at bounding box center [1077, 278] width 19 height 19
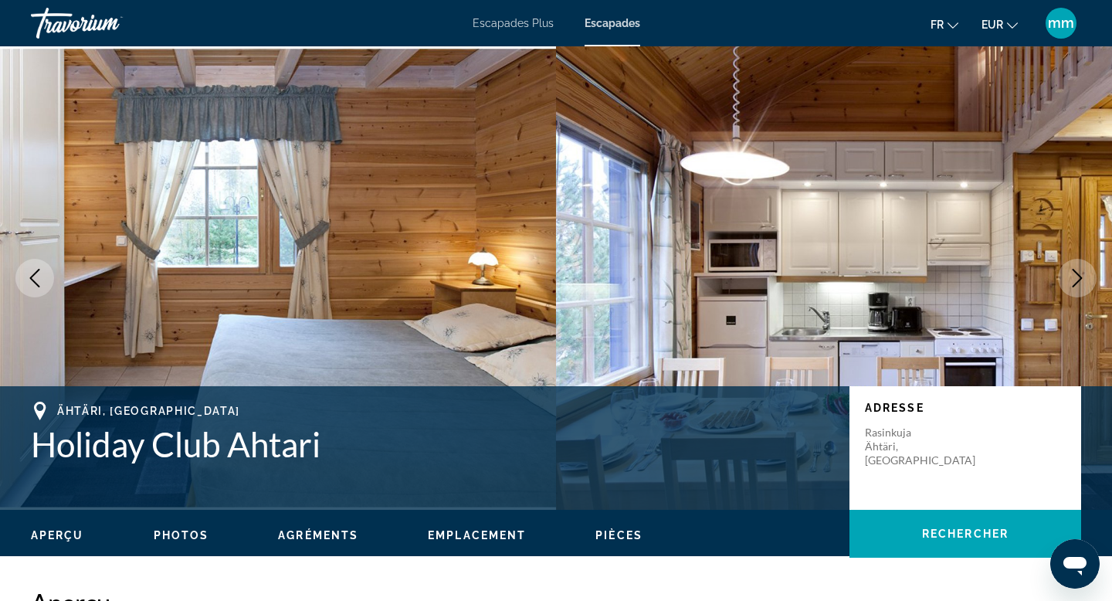
click at [1078, 275] on icon "Next image" at bounding box center [1077, 278] width 19 height 19
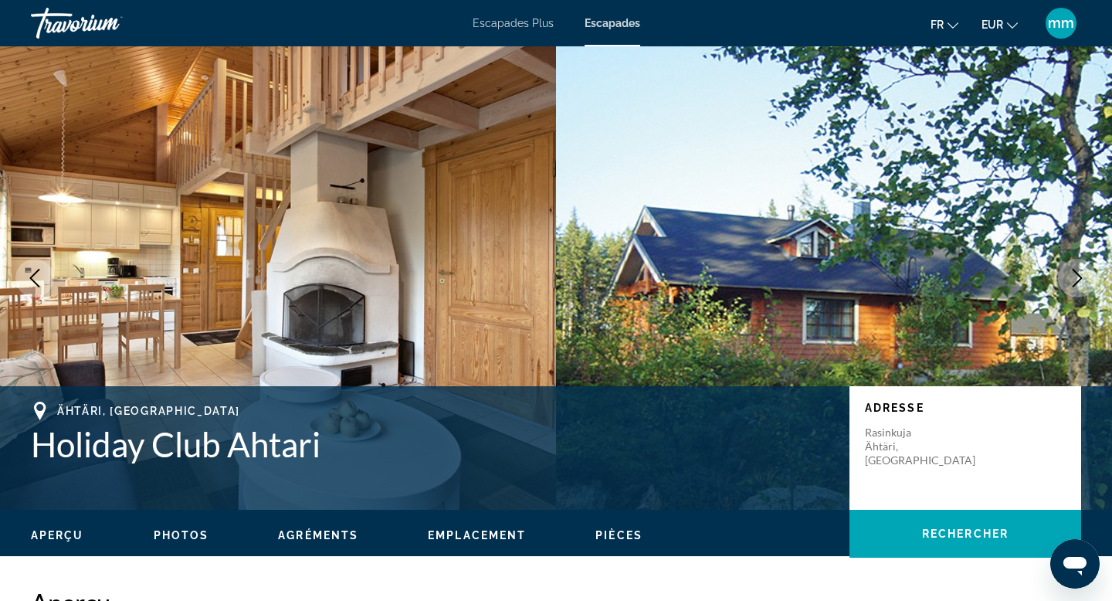
click at [1078, 275] on icon "Next image" at bounding box center [1077, 278] width 19 height 19
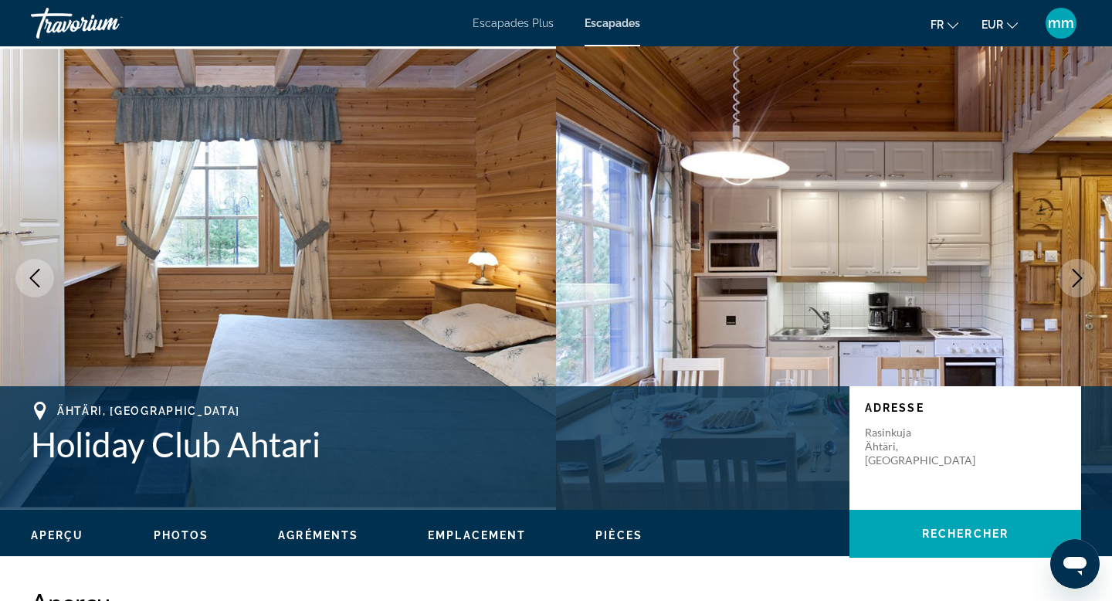
click at [1078, 275] on icon "Next image" at bounding box center [1077, 278] width 19 height 19
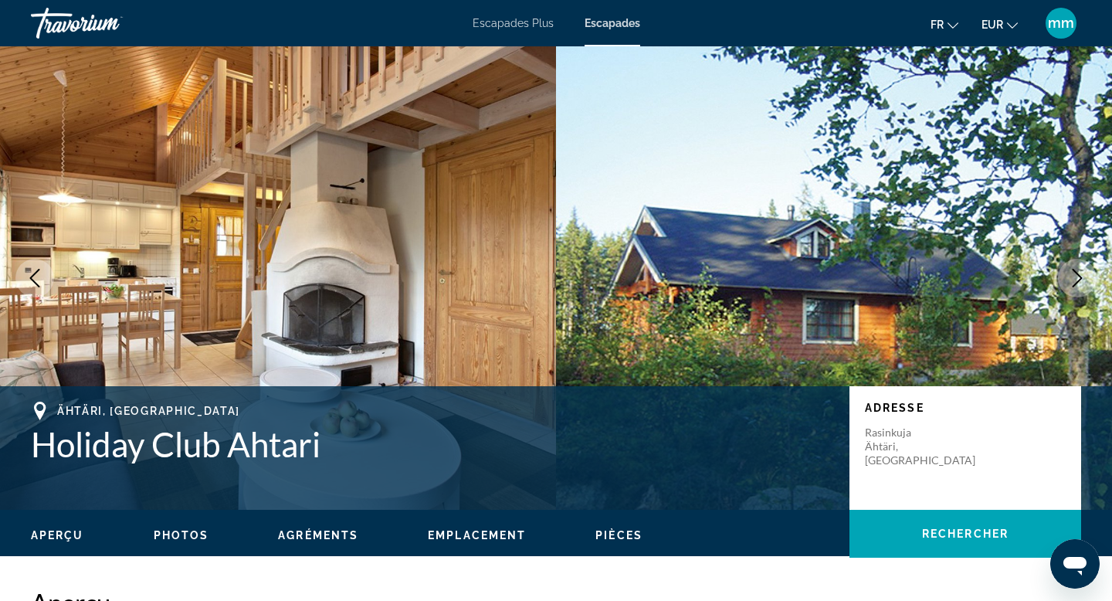
click at [1078, 275] on icon "Next image" at bounding box center [1077, 278] width 19 height 19
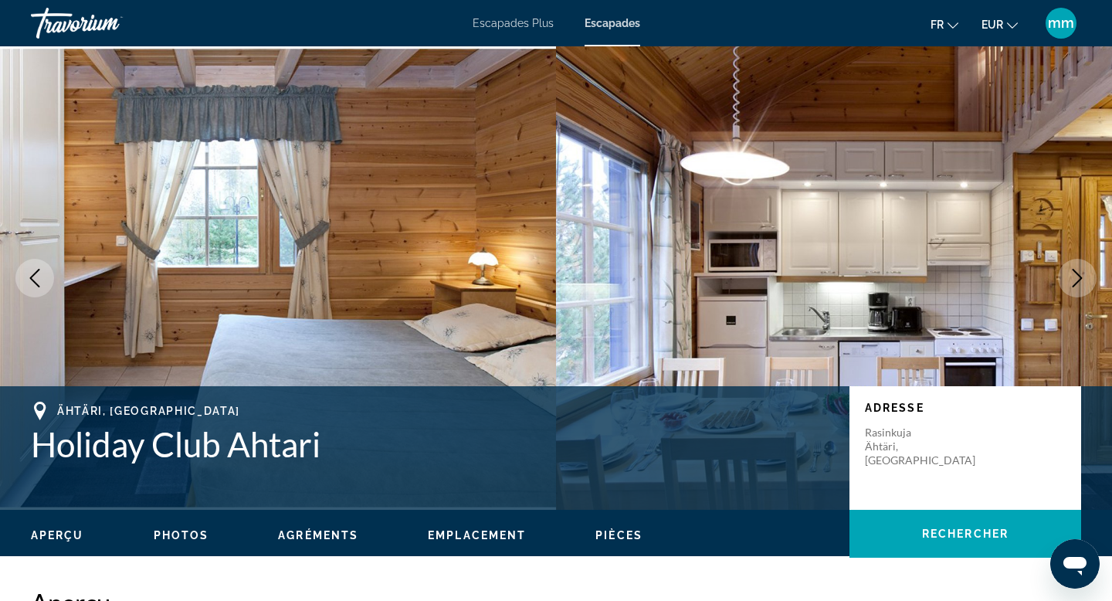
click at [1078, 275] on icon "Next image" at bounding box center [1077, 278] width 19 height 19
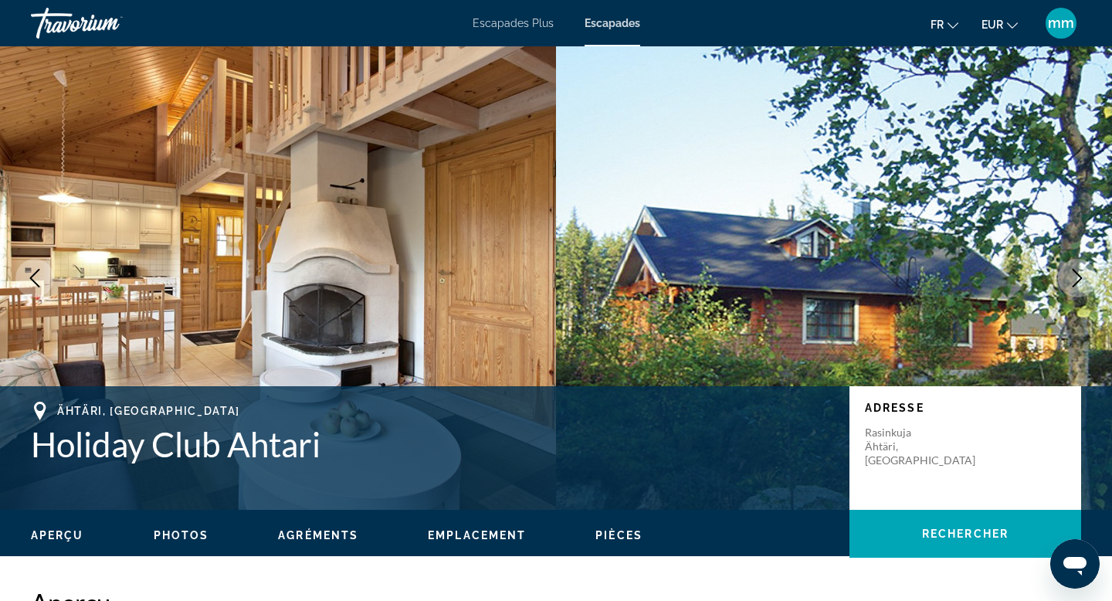
click at [1078, 275] on icon "Next image" at bounding box center [1077, 278] width 19 height 19
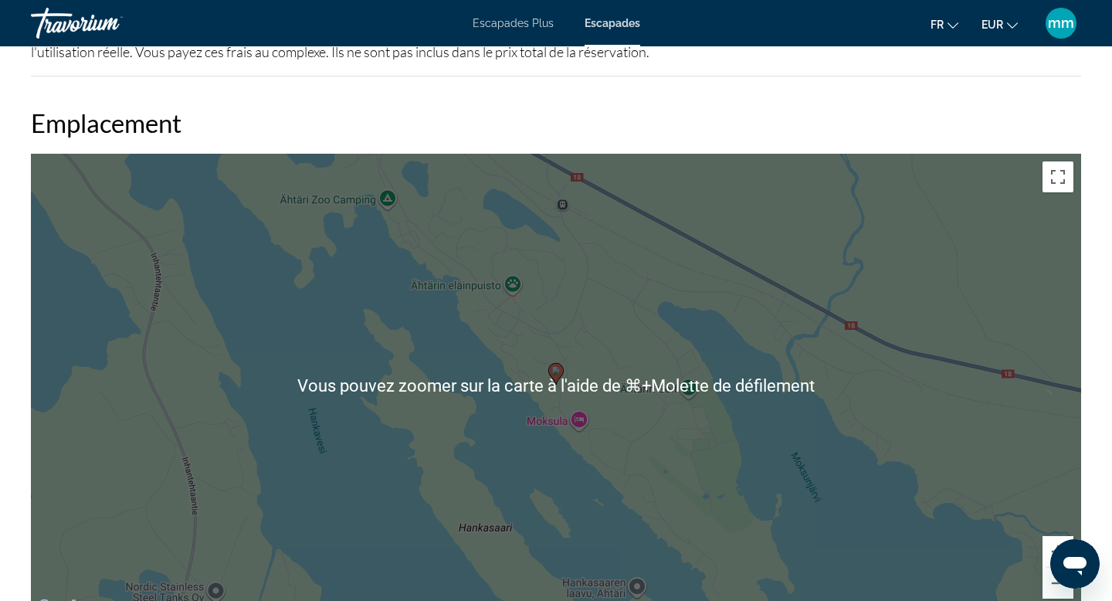
scroll to position [1492, 0]
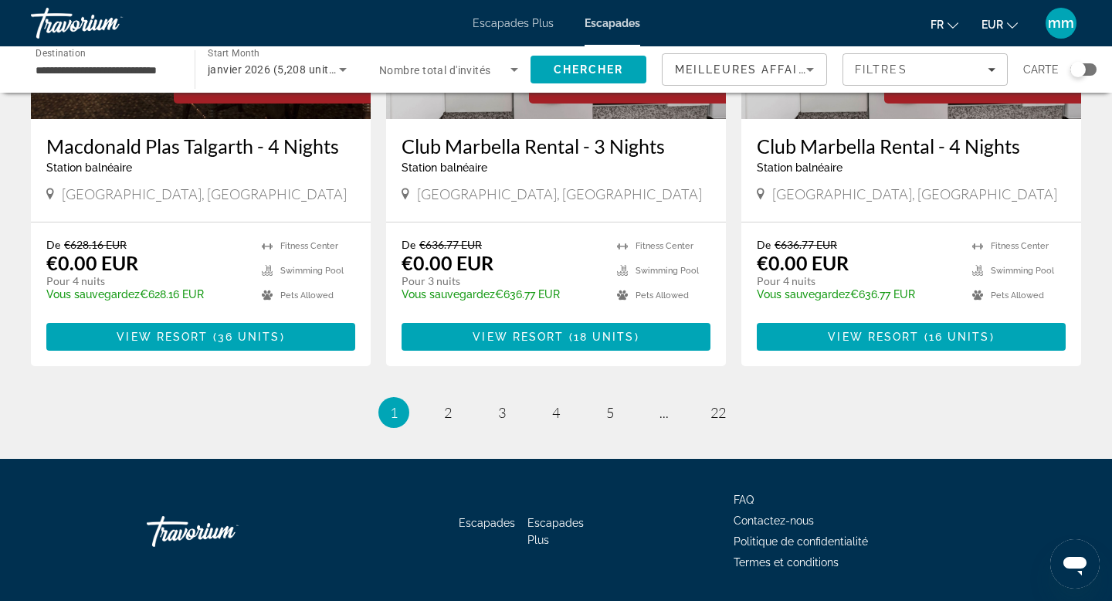
scroll to position [1900, 0]
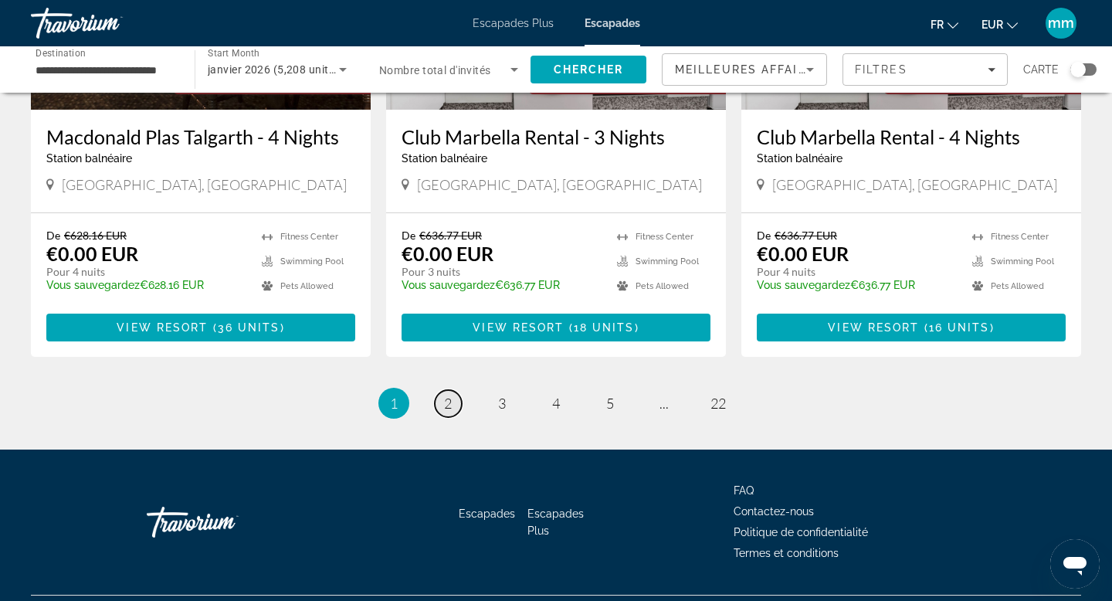
click at [450, 395] on span "2" at bounding box center [448, 403] width 8 height 17
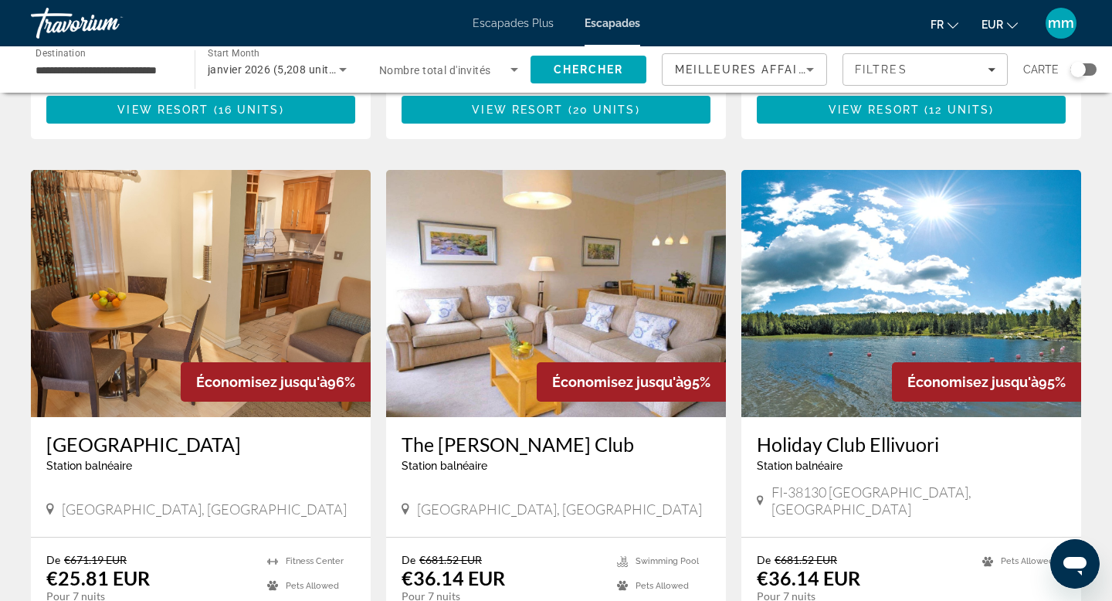
scroll to position [1614, 0]
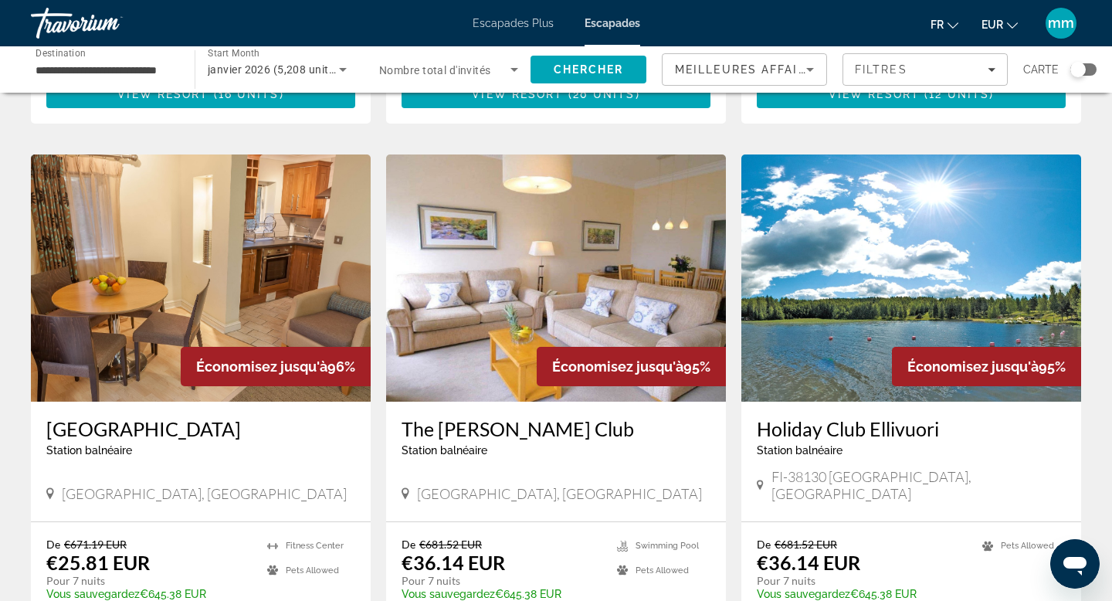
click at [822, 244] on img "Contenu principal" at bounding box center [912, 277] width 340 height 247
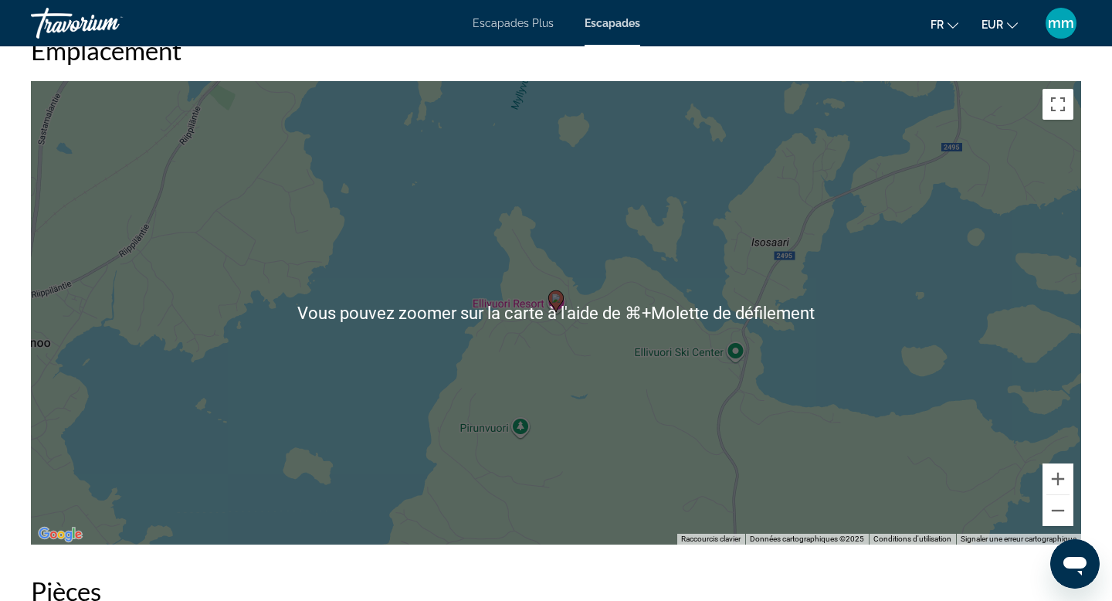
scroll to position [1616, 0]
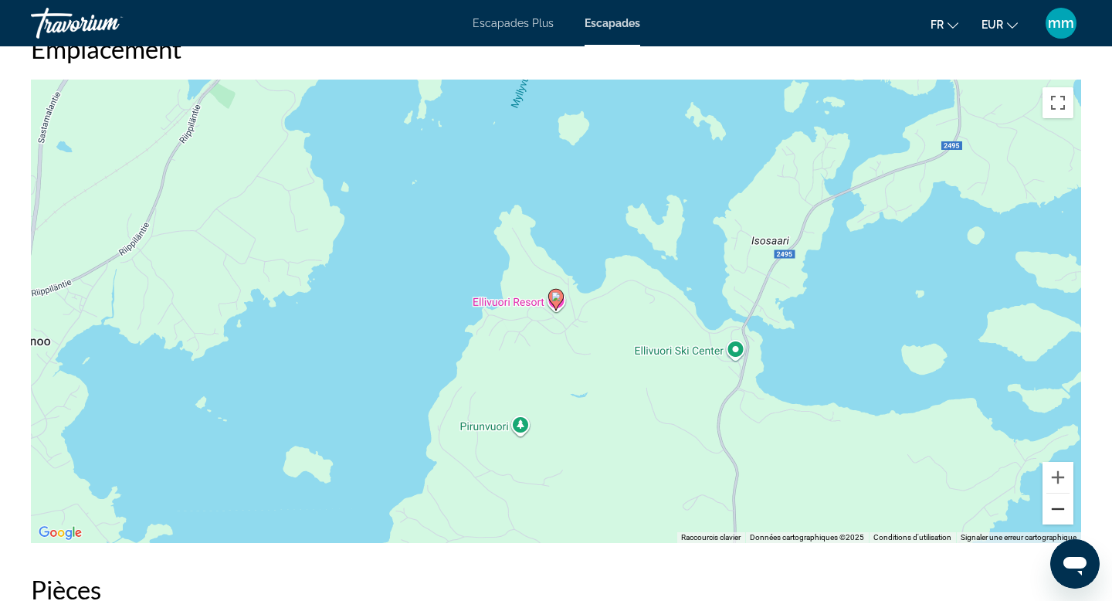
click at [1061, 496] on button "Zoom arrière" at bounding box center [1058, 509] width 31 height 31
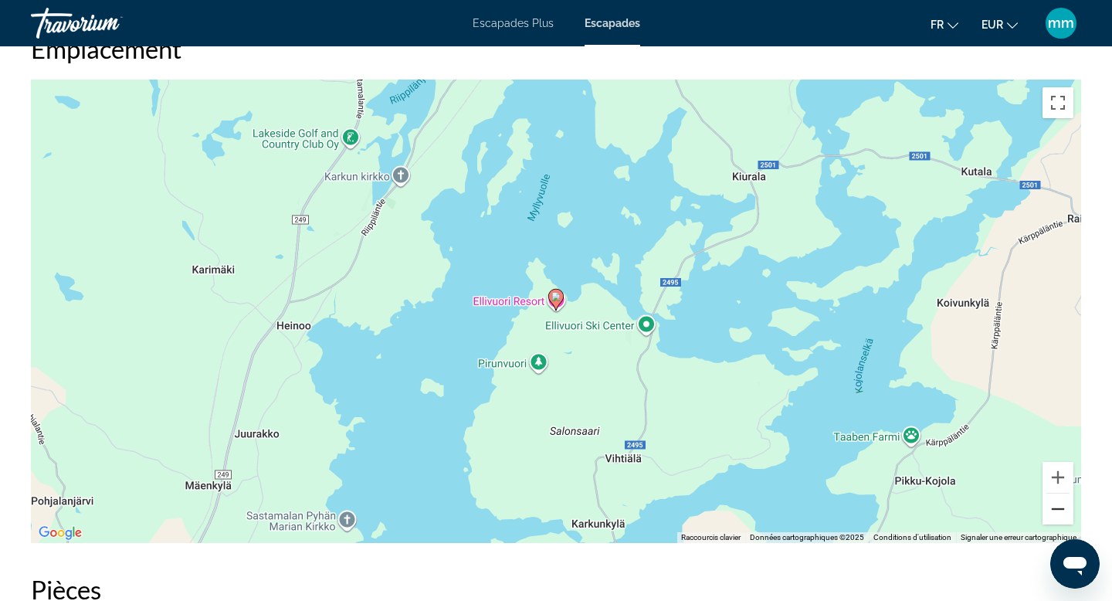
click at [1062, 497] on button "Zoom arrière" at bounding box center [1058, 509] width 31 height 31
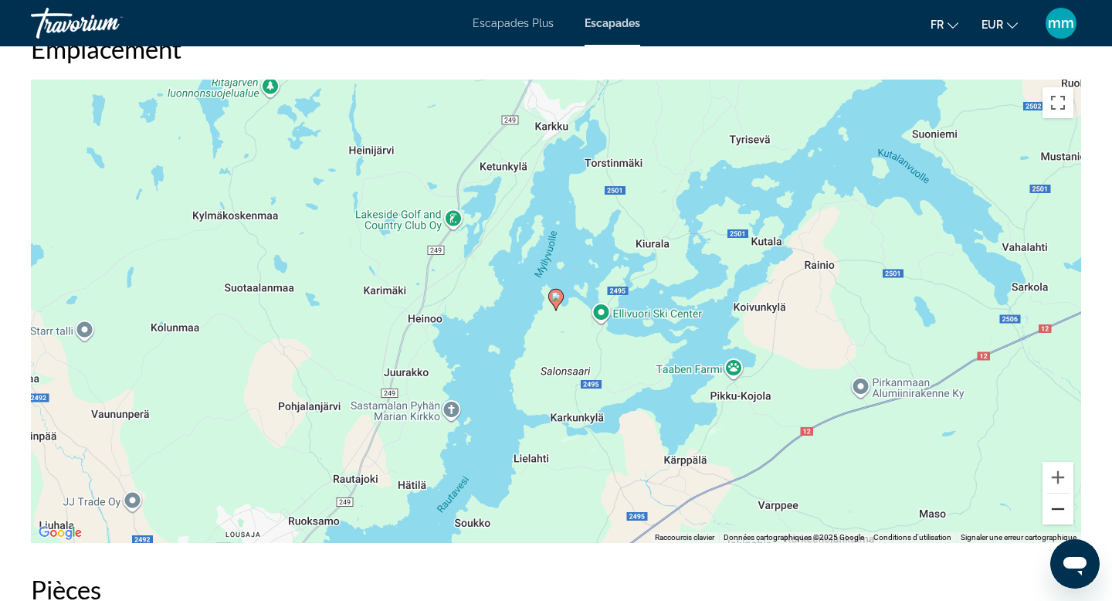
click at [1062, 497] on button "Zoom arrière" at bounding box center [1058, 509] width 31 height 31
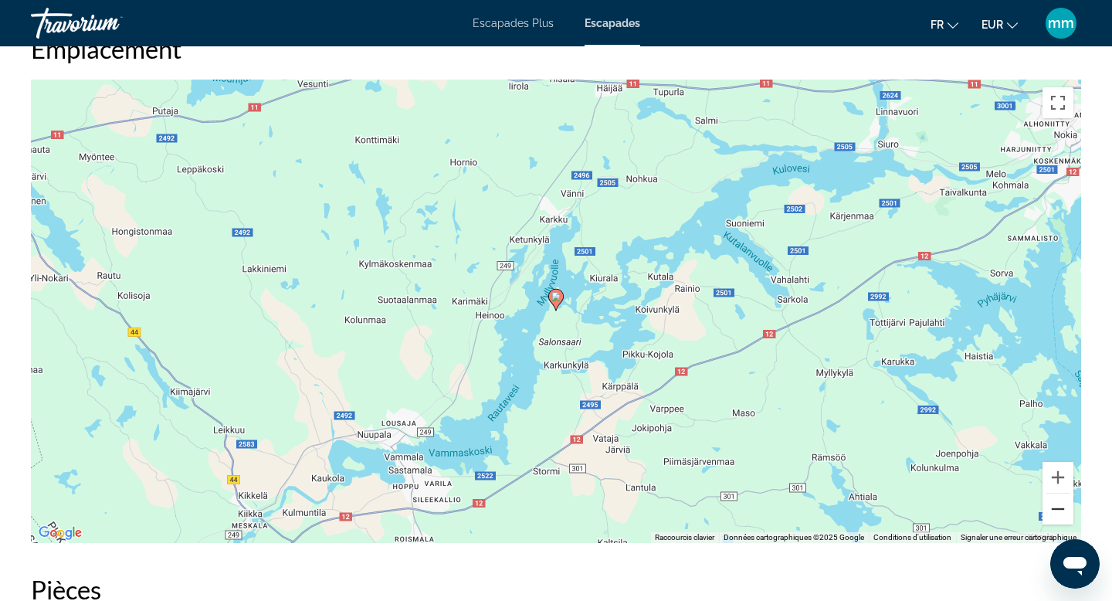
click at [1064, 504] on button "Zoom arrière" at bounding box center [1058, 509] width 31 height 31
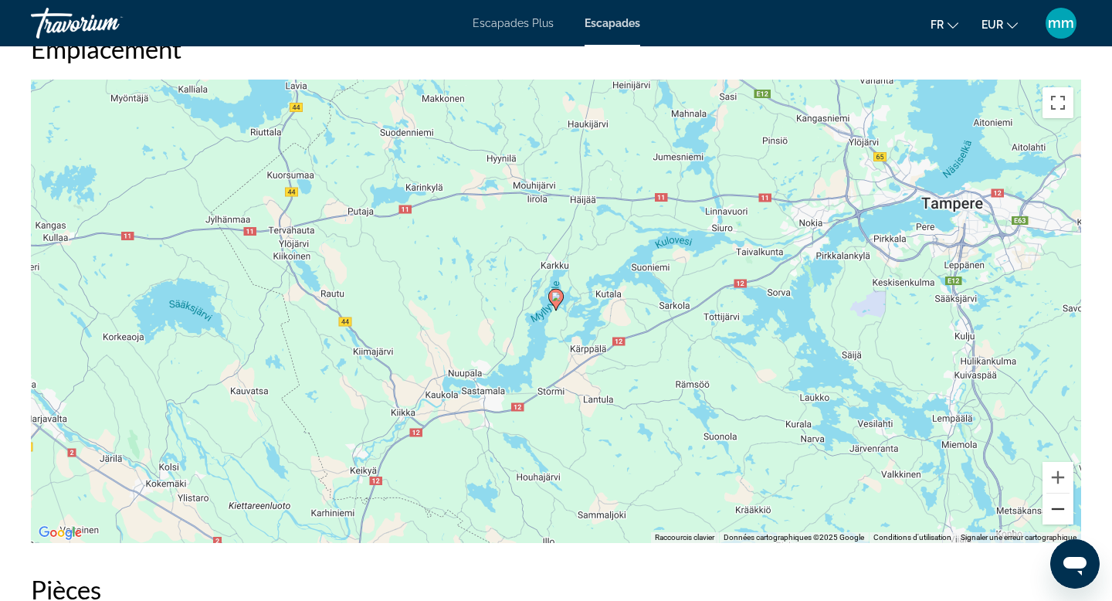
click at [1064, 504] on button "Zoom arrière" at bounding box center [1058, 509] width 31 height 31
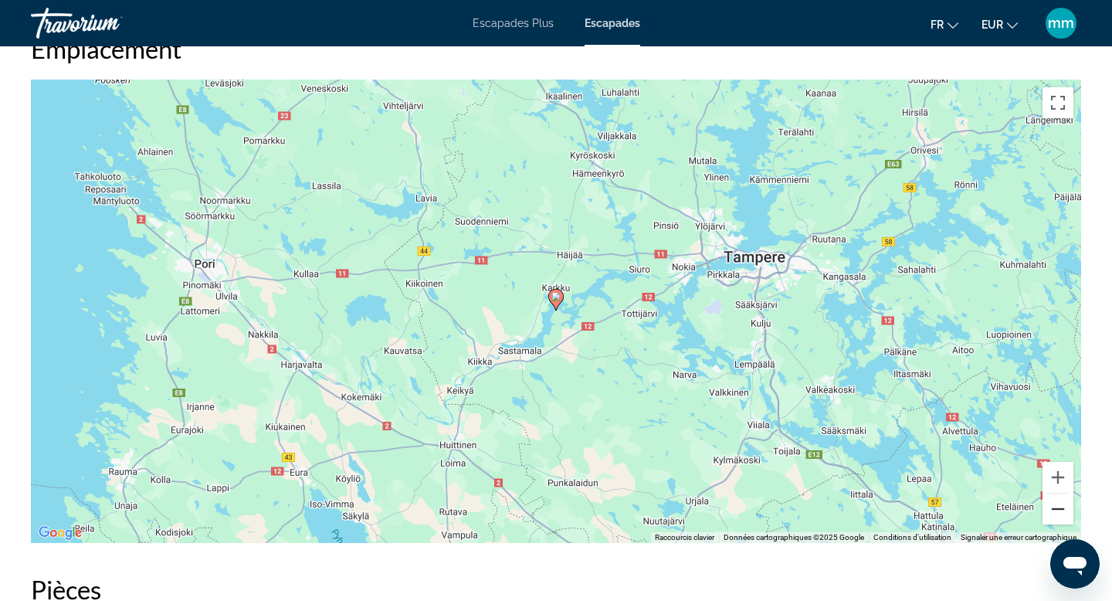
click at [1064, 504] on button "Zoom arrière" at bounding box center [1058, 509] width 31 height 31
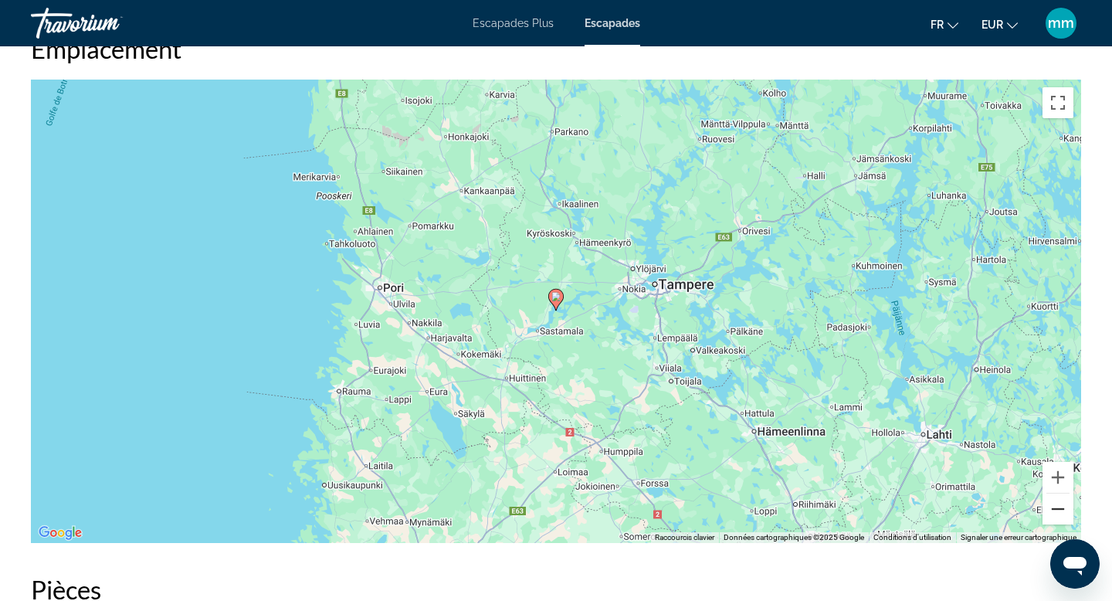
click at [1064, 504] on button "Zoom arrière" at bounding box center [1058, 509] width 31 height 31
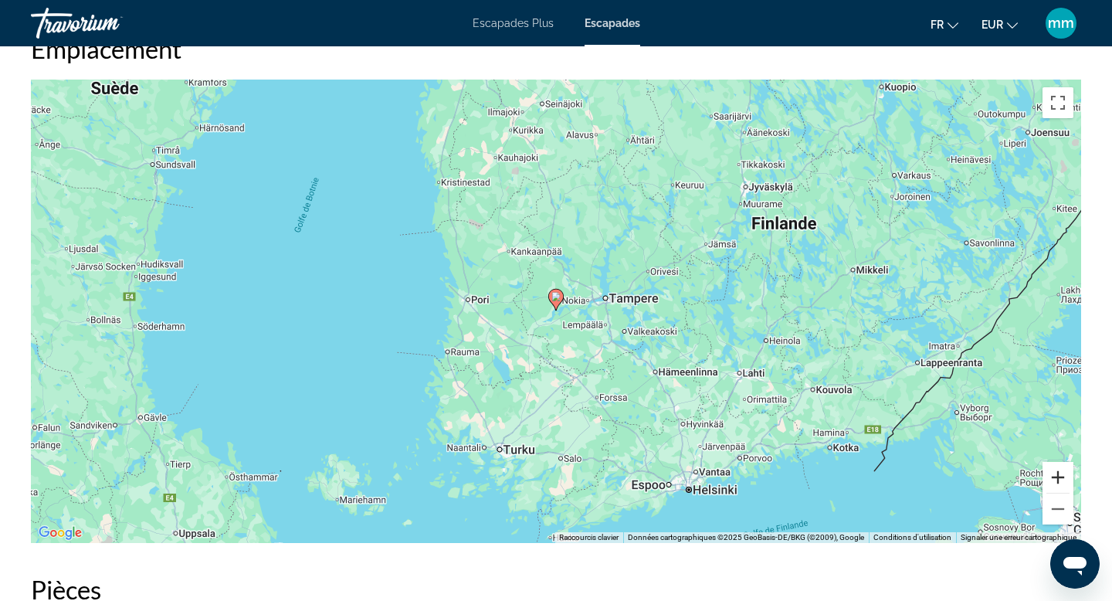
click at [1053, 470] on button "Zoom avant" at bounding box center [1058, 477] width 31 height 31
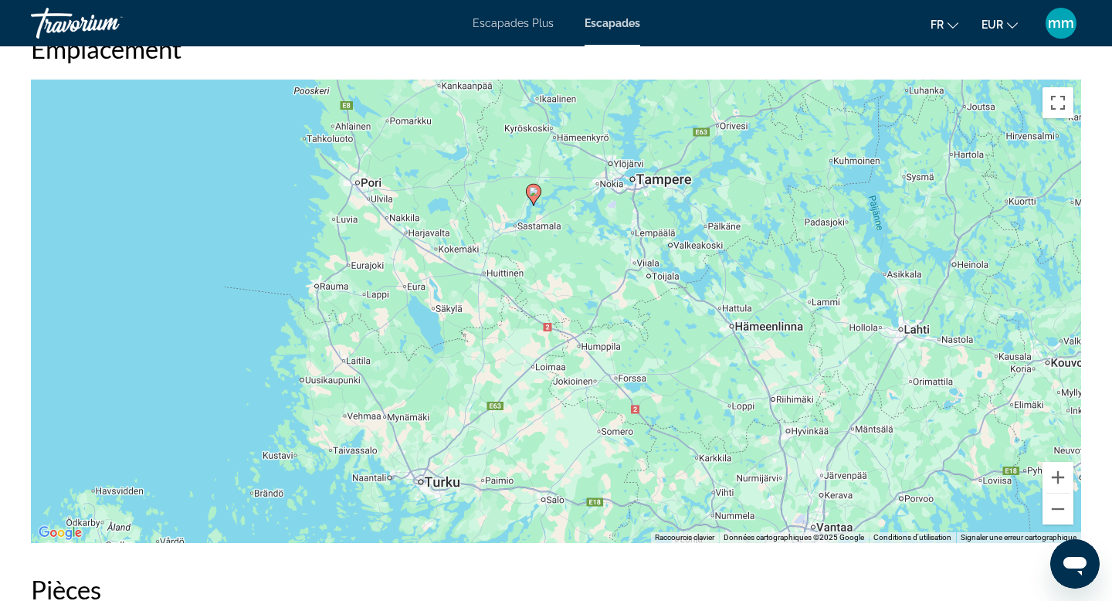
drag, startPoint x: 704, startPoint y: 438, endPoint x: 682, endPoint y: 331, distance: 109.7
click at [682, 331] on div "Pour activer le glissement avec le clavier, appuyez sur Alt+Entrée. Une fois ce…" at bounding box center [556, 311] width 1051 height 463
click at [1051, 482] on button "Zoom avant" at bounding box center [1058, 477] width 31 height 31
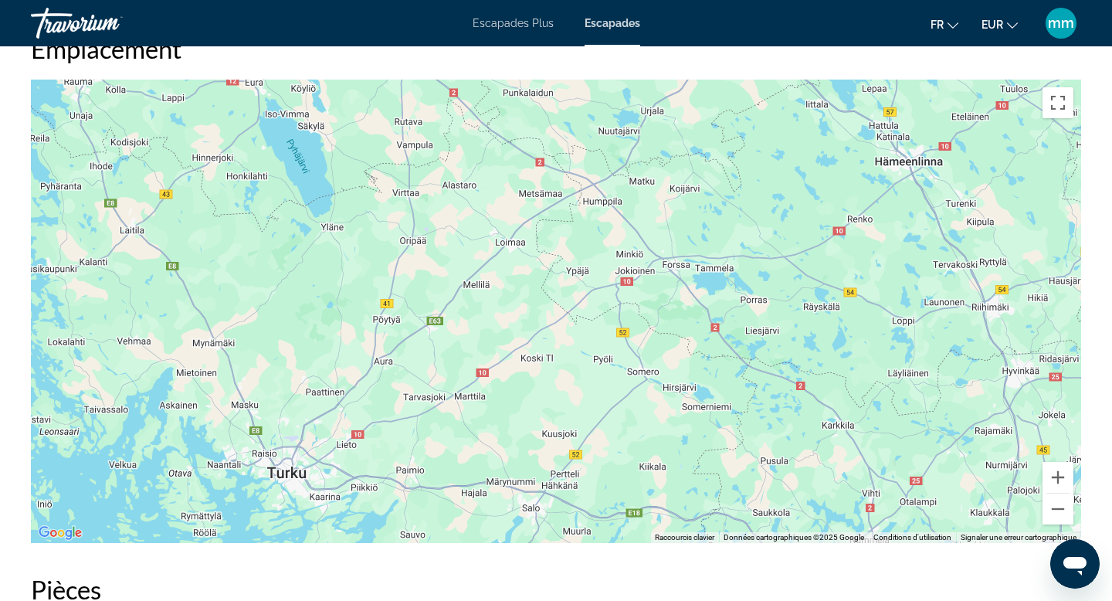
drag, startPoint x: 711, startPoint y: 418, endPoint x: 711, endPoint y: 236, distance: 182.3
click at [711, 236] on div "Pour activer le glissement avec le clavier, appuyez sur Alt+Entrée. Une fois ce…" at bounding box center [556, 311] width 1051 height 463
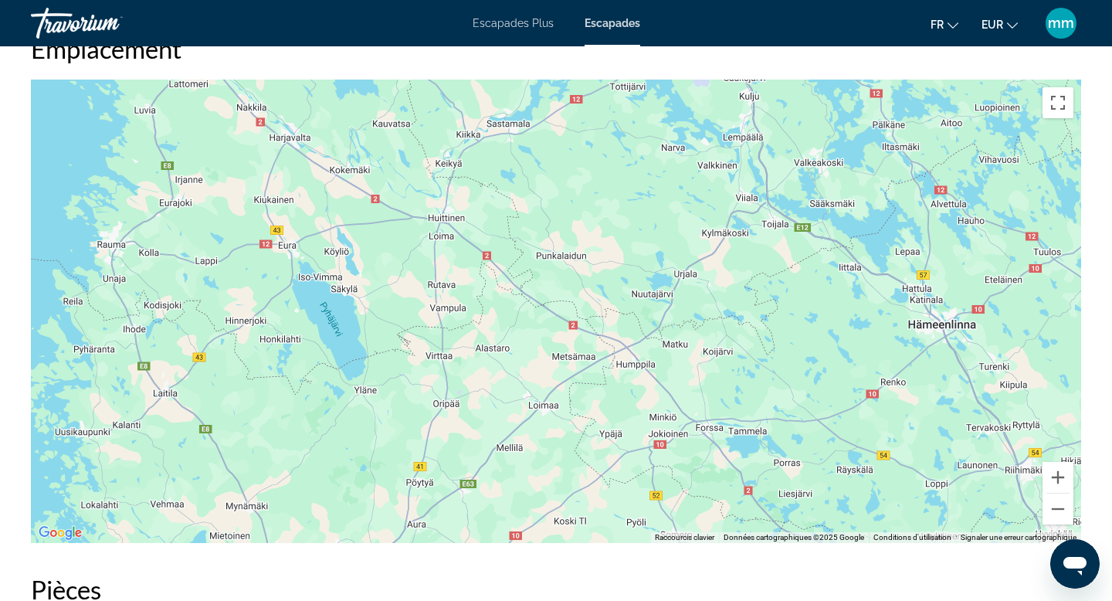
drag, startPoint x: 707, startPoint y: 240, endPoint x: 748, endPoint y: 443, distance: 207.2
click at [749, 444] on div "Contenu principal" at bounding box center [556, 311] width 1051 height 463
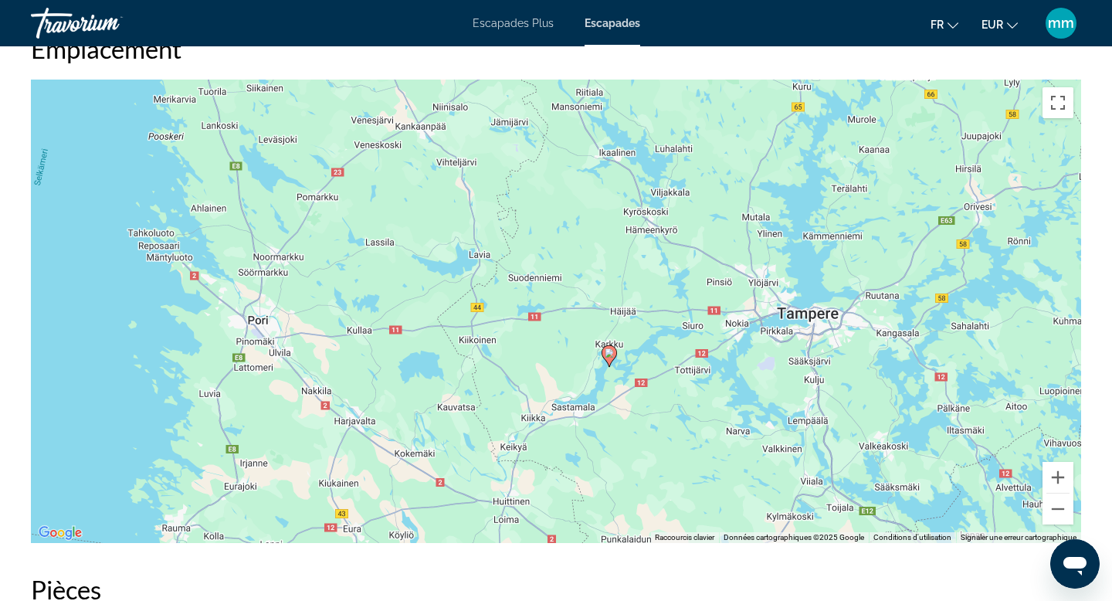
drag, startPoint x: 676, startPoint y: 252, endPoint x: 728, endPoint y: 488, distance: 242.0
click at [730, 491] on div "Pour activer le glissement avec le clavier, appuyez sur Alt+Entrée. Une fois ce…" at bounding box center [556, 311] width 1051 height 463
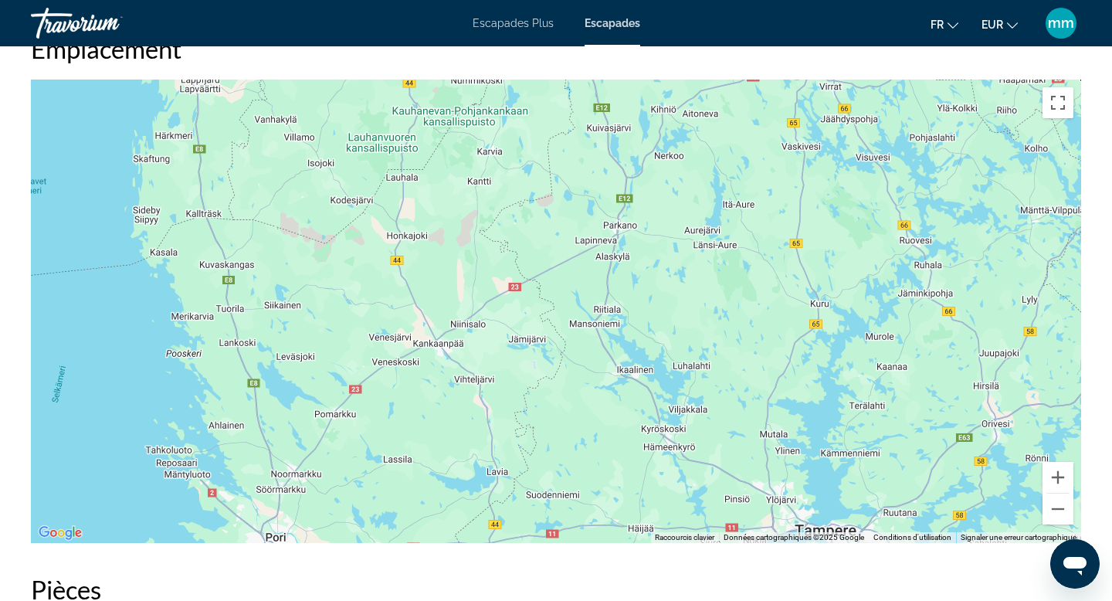
drag, startPoint x: 627, startPoint y: 274, endPoint x: 654, endPoint y: 513, distance: 240.2
click at [654, 513] on div "Pour activer le glissement avec le clavier, appuyez sur Alt+Entrée. Une fois ce…" at bounding box center [556, 311] width 1051 height 463
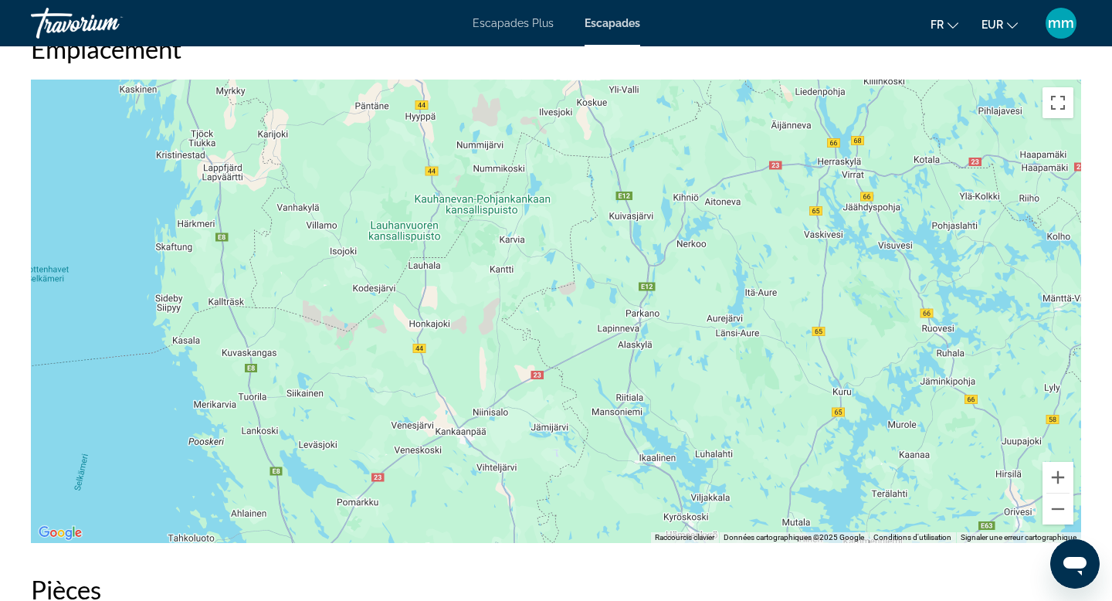
drag, startPoint x: 654, startPoint y: 513, endPoint x: 674, endPoint y: 599, distance: 88.8
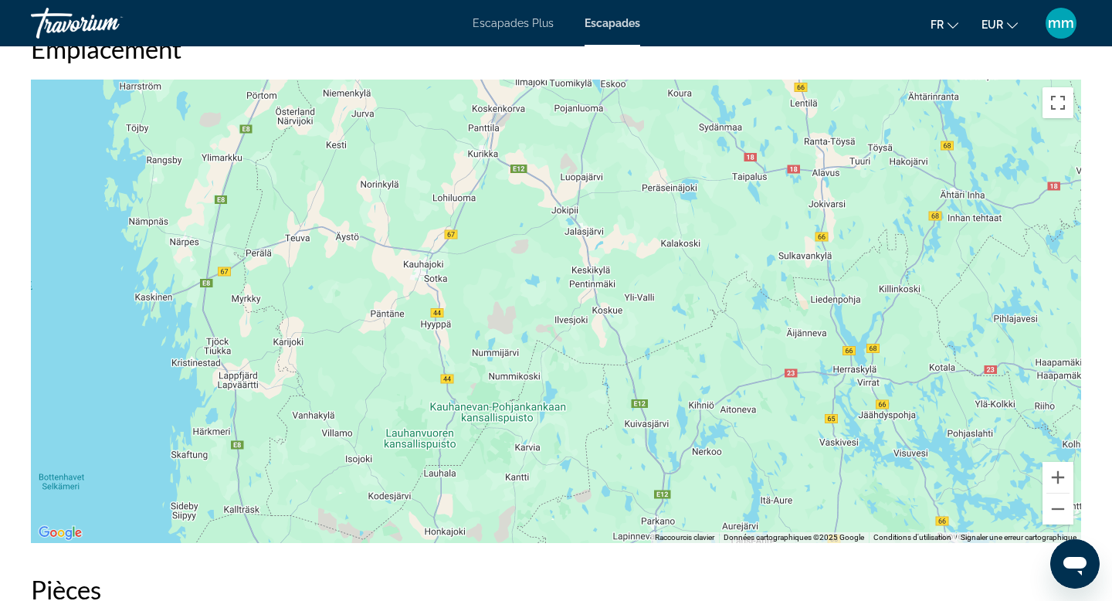
drag, startPoint x: 645, startPoint y: 356, endPoint x: 659, endPoint y: 567, distance: 211.3
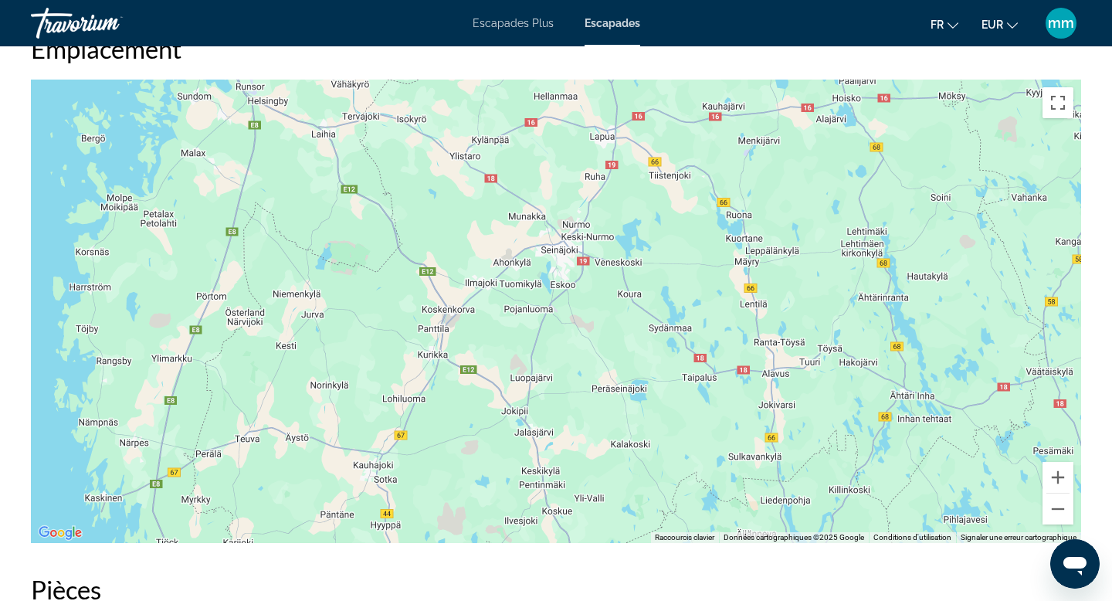
drag, startPoint x: 724, startPoint y: 377, endPoint x: 674, endPoint y: 579, distance: 208.5
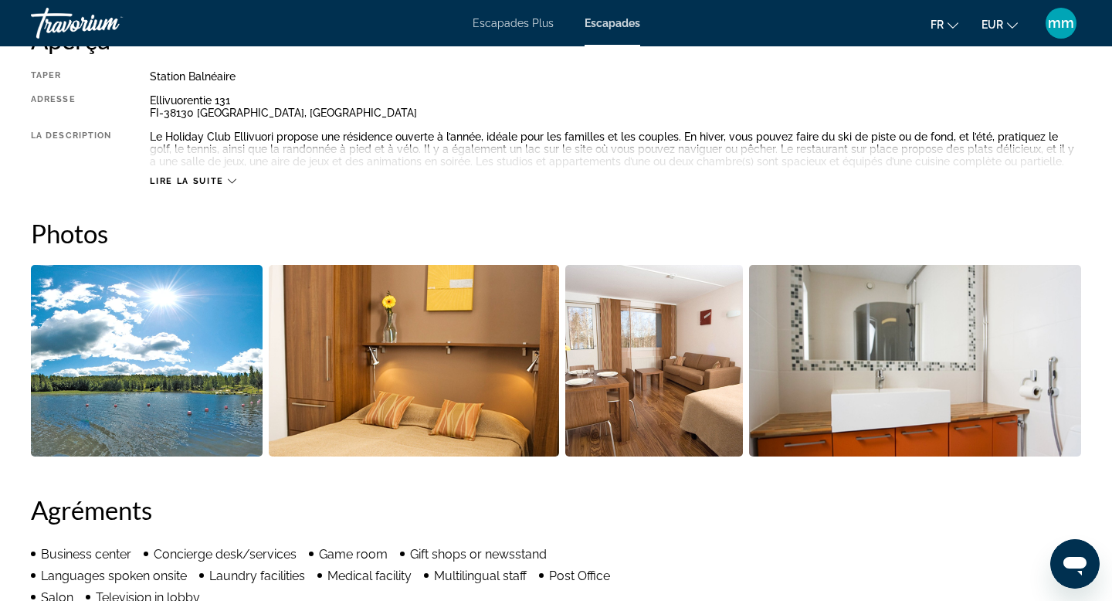
scroll to position [562, 0]
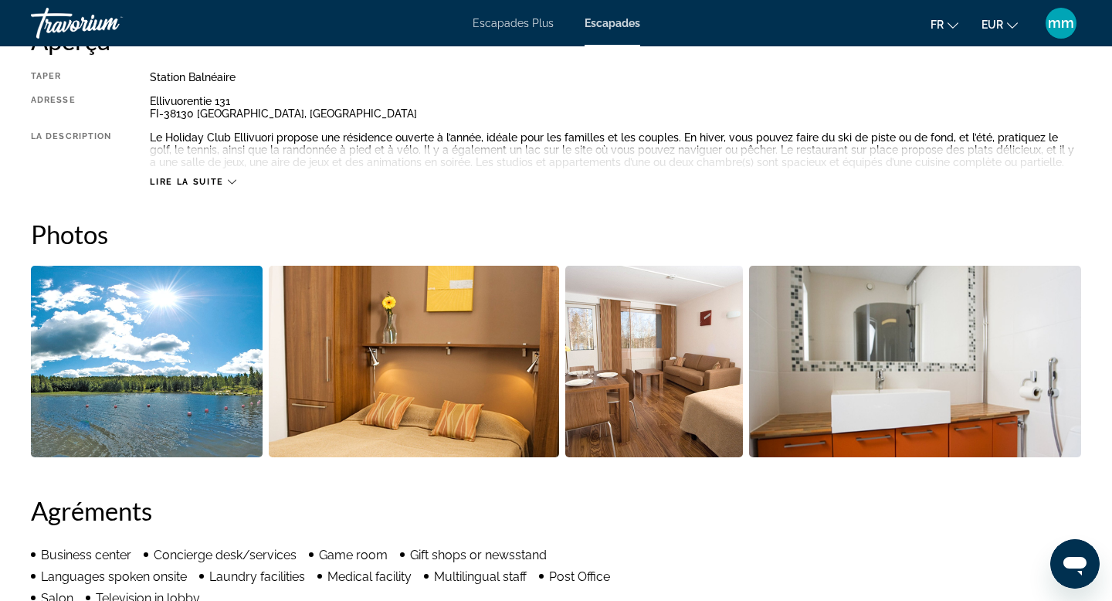
click at [436, 385] on img "Open full-screen image slider" at bounding box center [414, 362] width 290 height 192
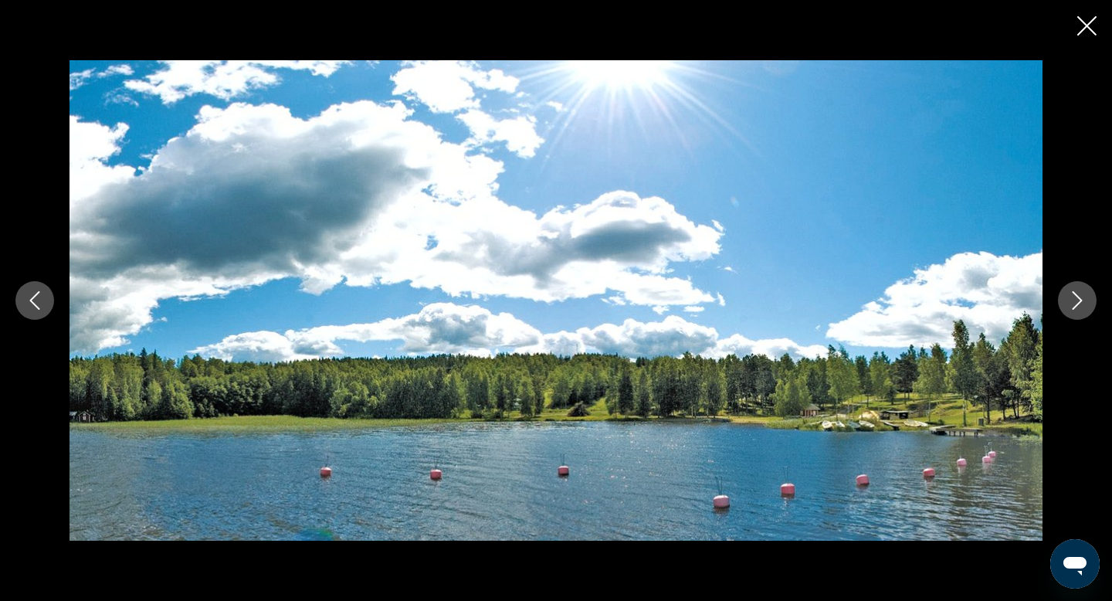
click at [1076, 304] on icon "Next image" at bounding box center [1077, 300] width 19 height 19
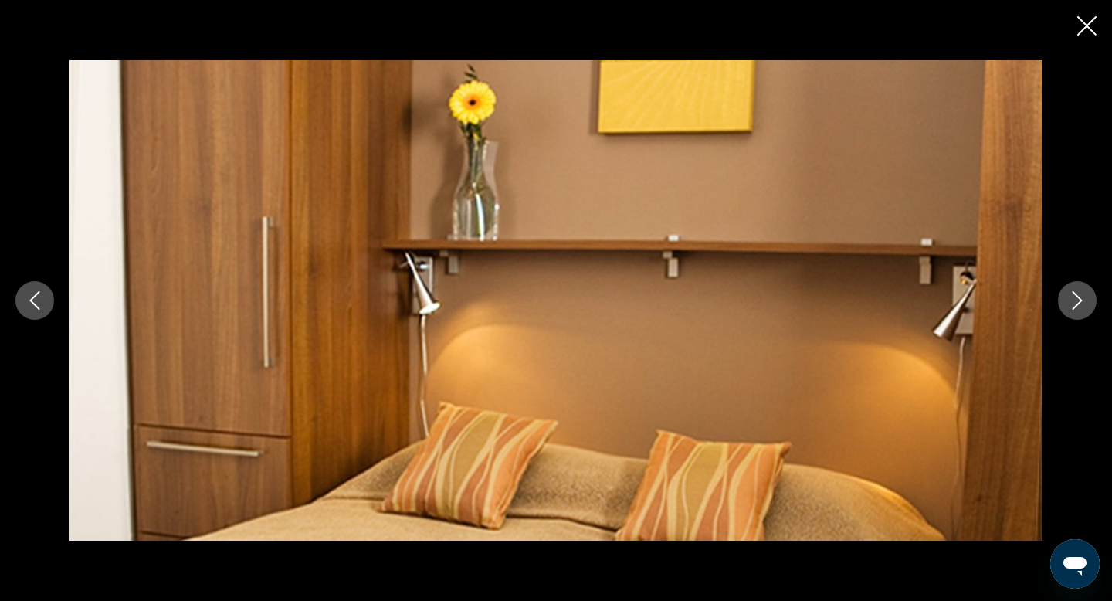
click at [1076, 305] on icon "Next image" at bounding box center [1078, 300] width 10 height 19
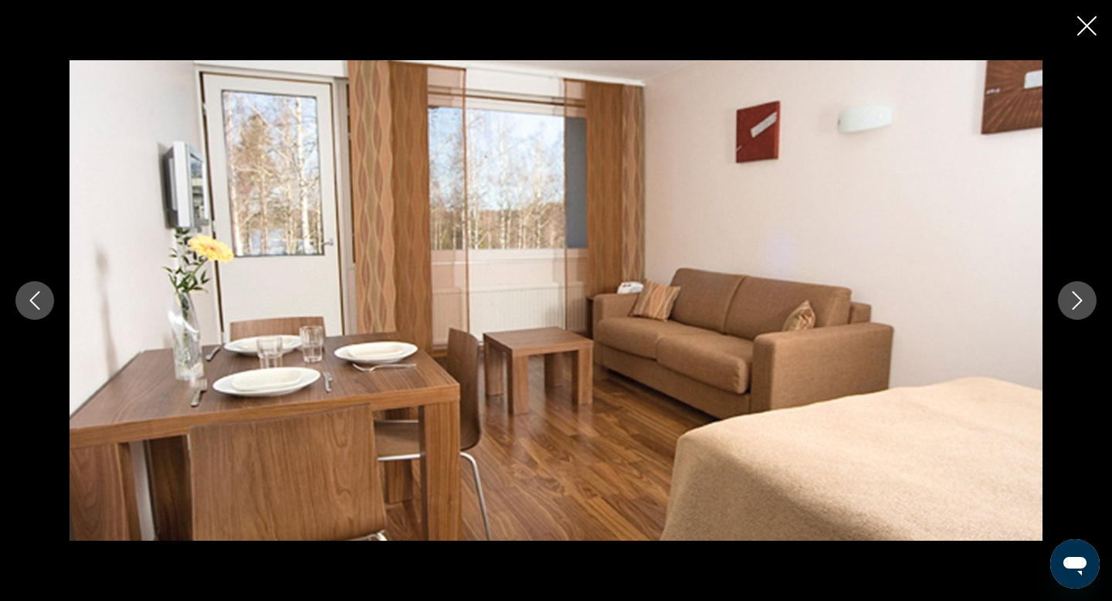
click at [1077, 306] on icon "Next image" at bounding box center [1078, 300] width 10 height 19
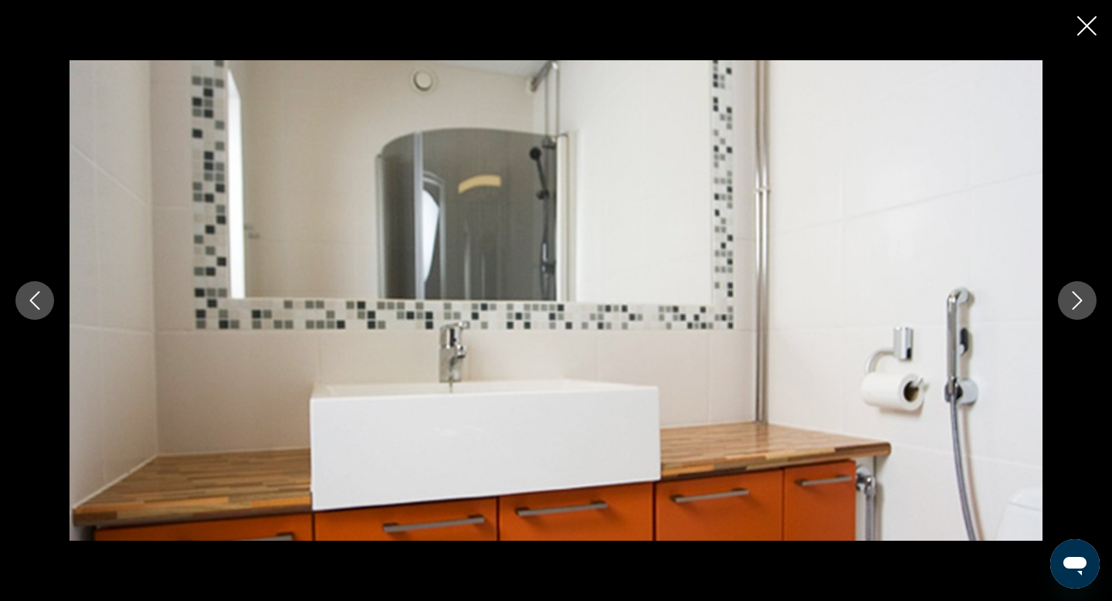
click at [1077, 306] on icon "Next image" at bounding box center [1078, 300] width 10 height 19
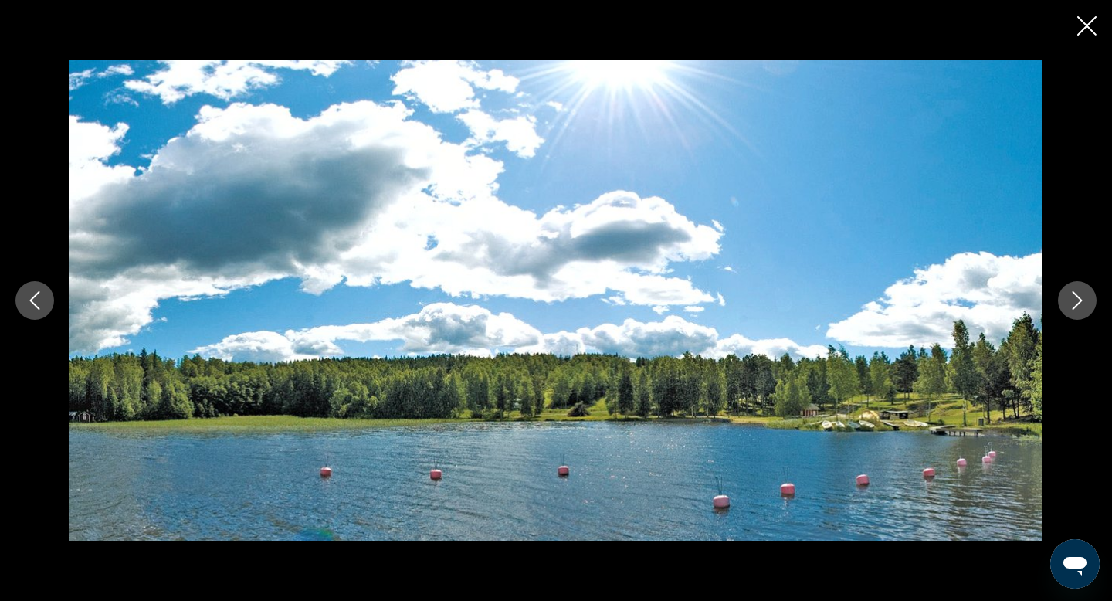
click at [1077, 306] on icon "Next image" at bounding box center [1078, 300] width 10 height 19
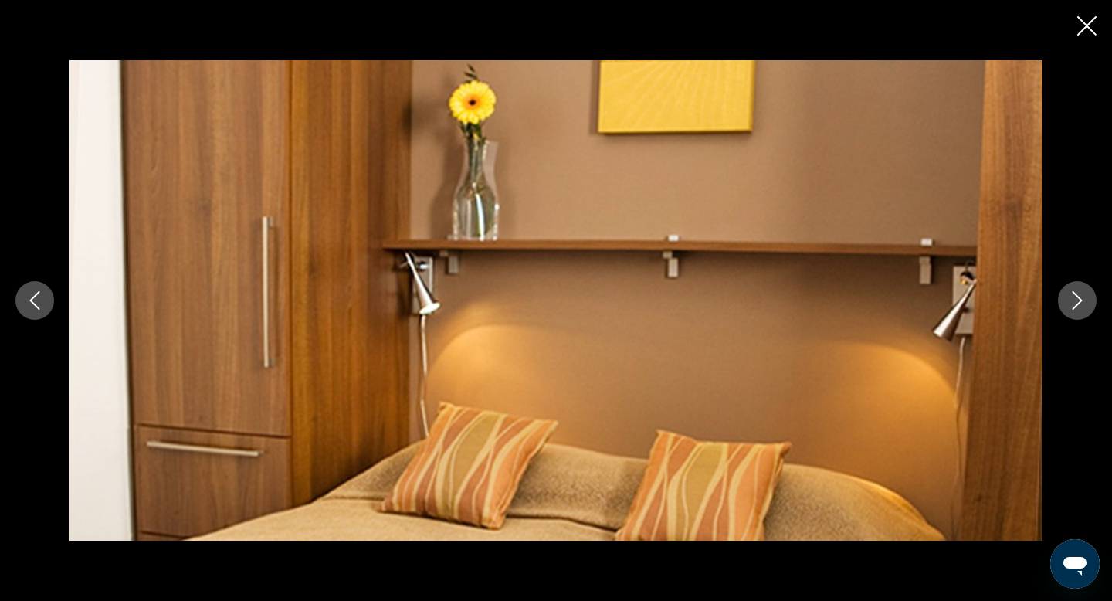
click at [1080, 29] on icon "Close slideshow" at bounding box center [1087, 25] width 19 height 19
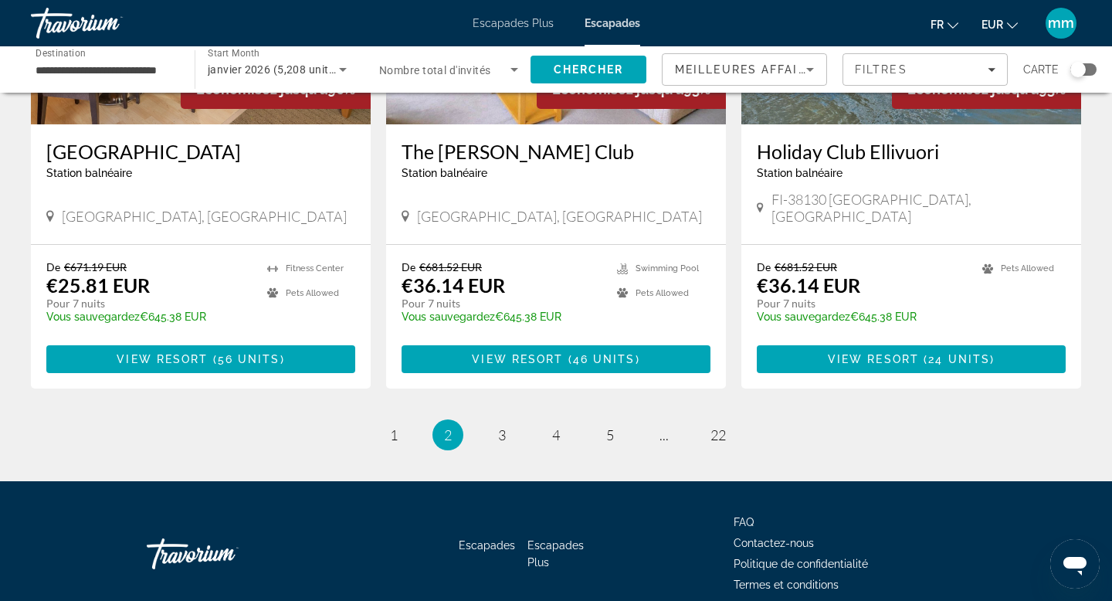
scroll to position [1893, 0]
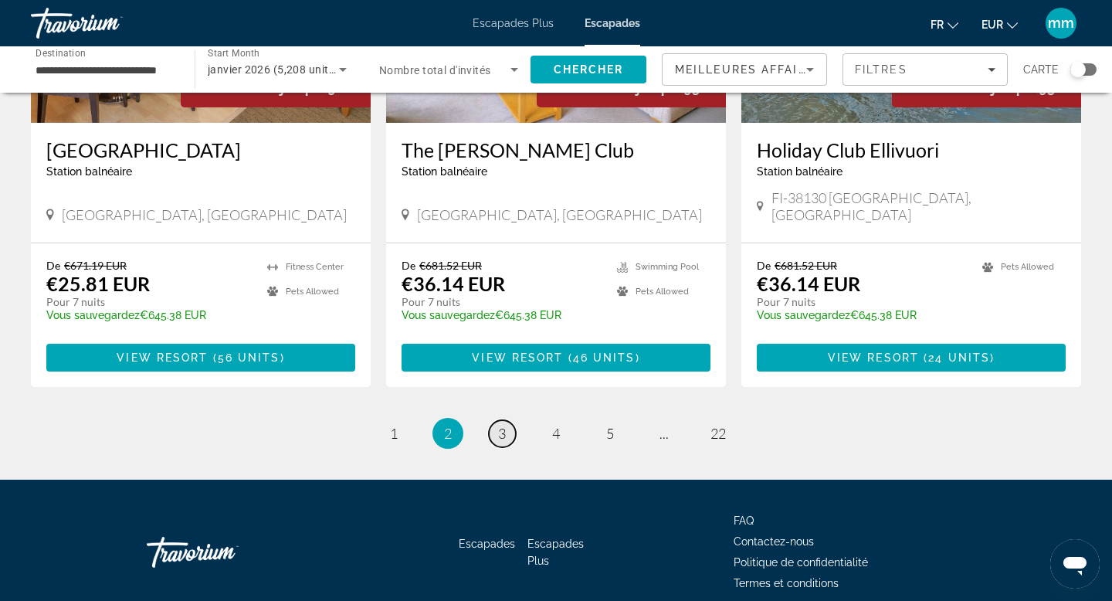
click at [504, 425] on span "3" at bounding box center [502, 433] width 8 height 17
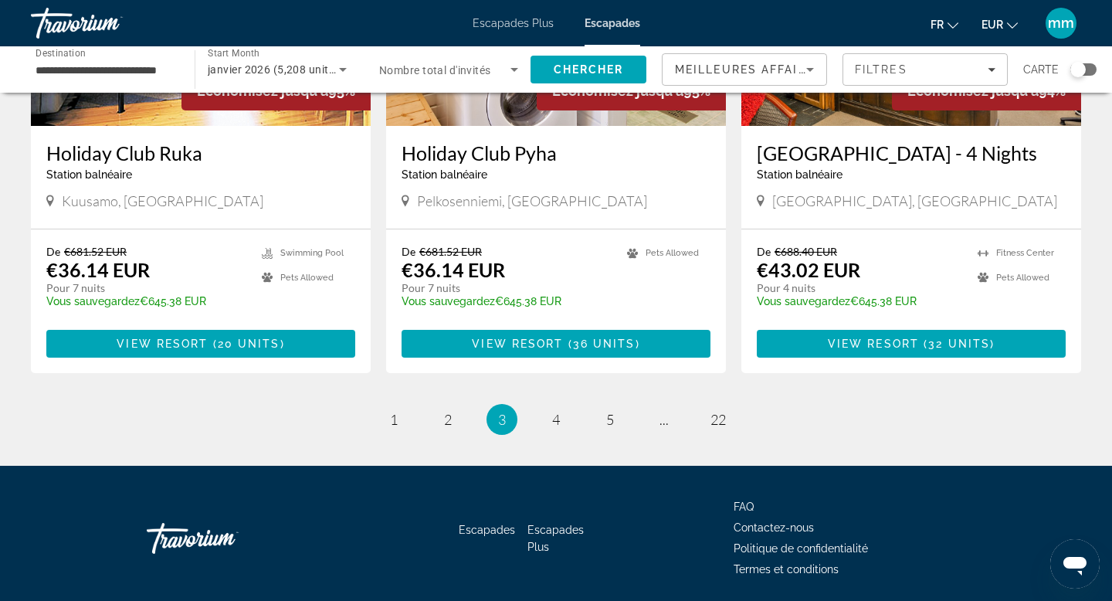
scroll to position [1863, 0]
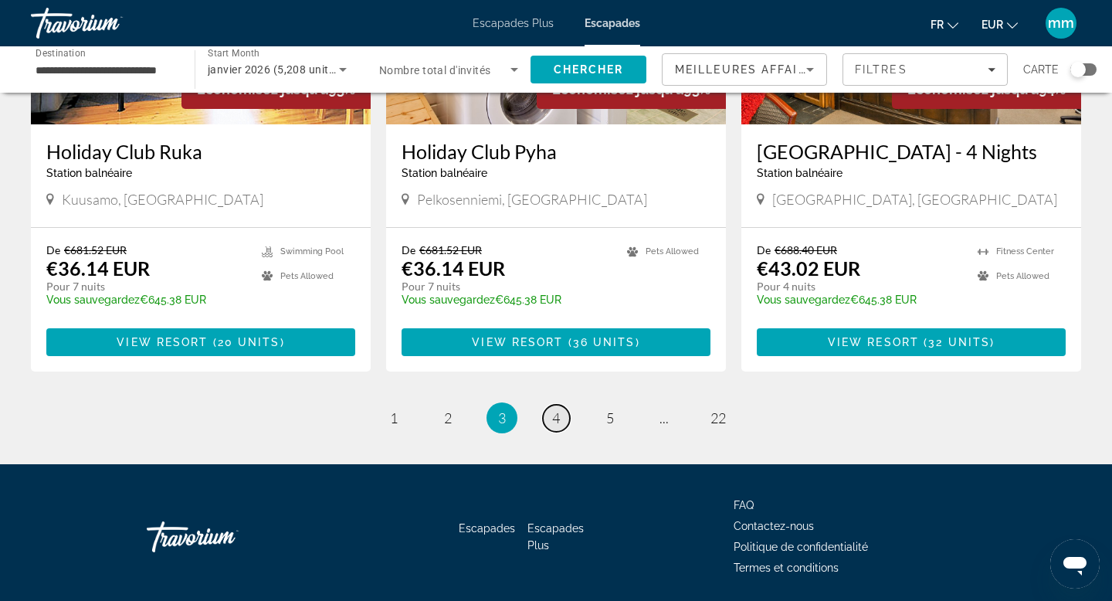
click at [560, 423] on span "4" at bounding box center [556, 417] width 8 height 17
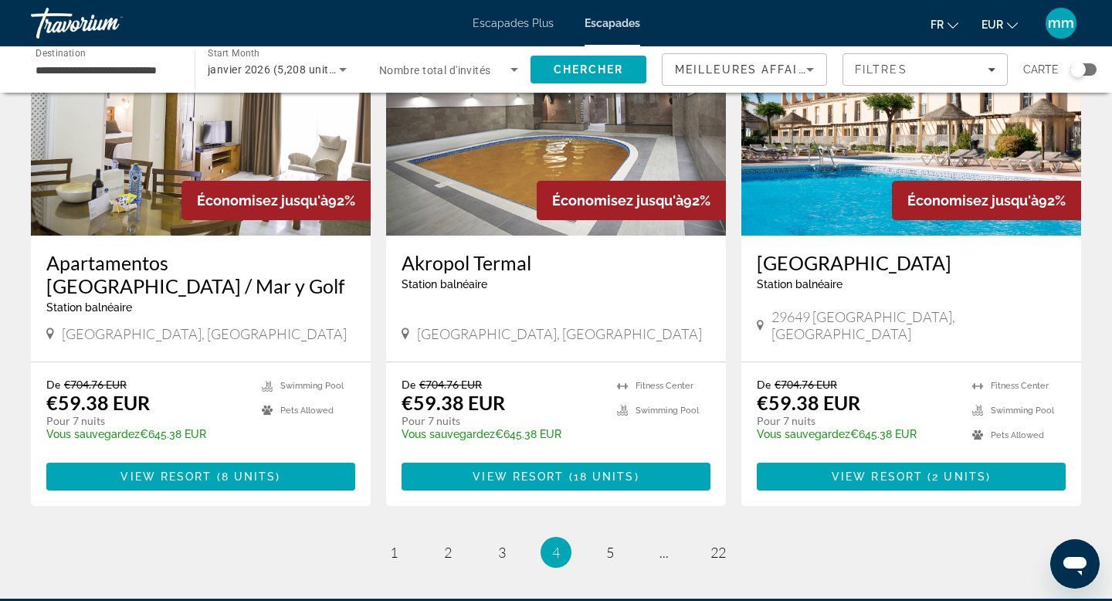
scroll to position [1775, 0]
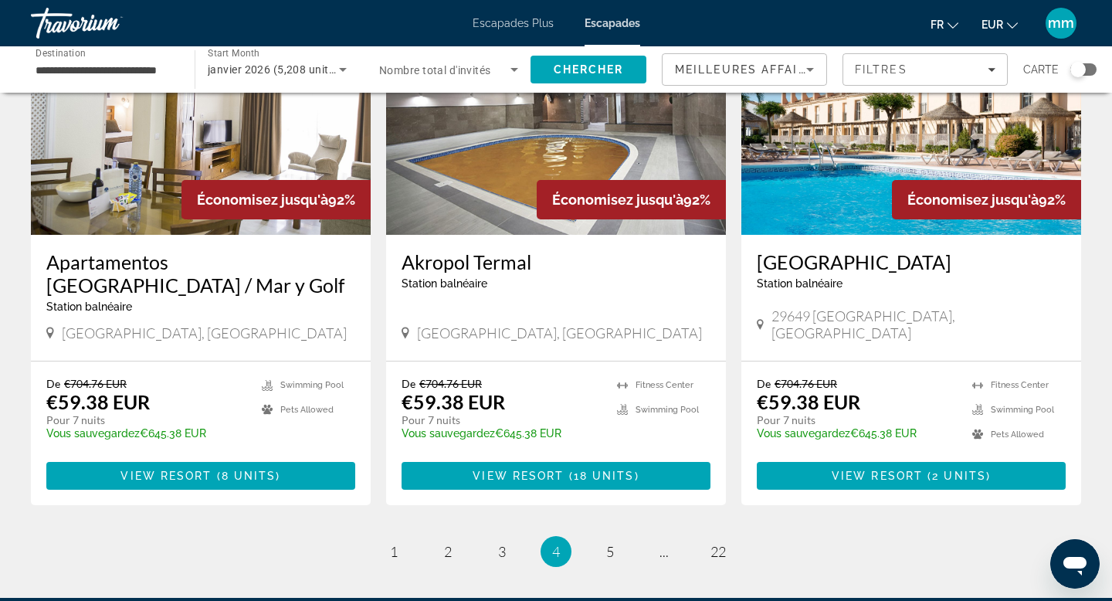
click at [620, 536] on li "page 5" at bounding box center [610, 551] width 31 height 31
click at [606, 538] on link "page 5" at bounding box center [610, 551] width 27 height 27
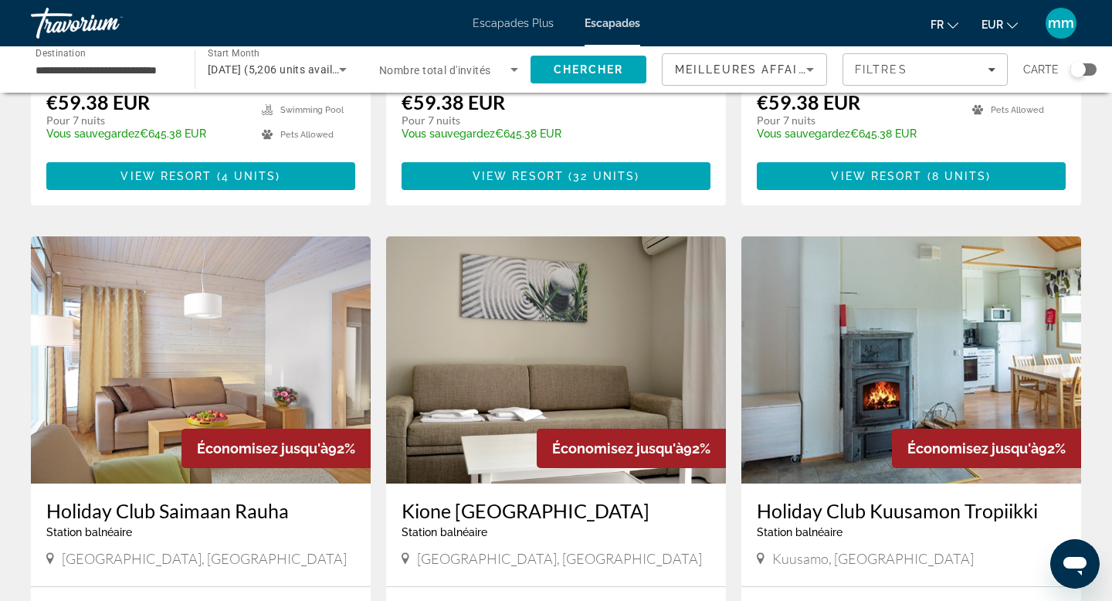
scroll to position [1563, 0]
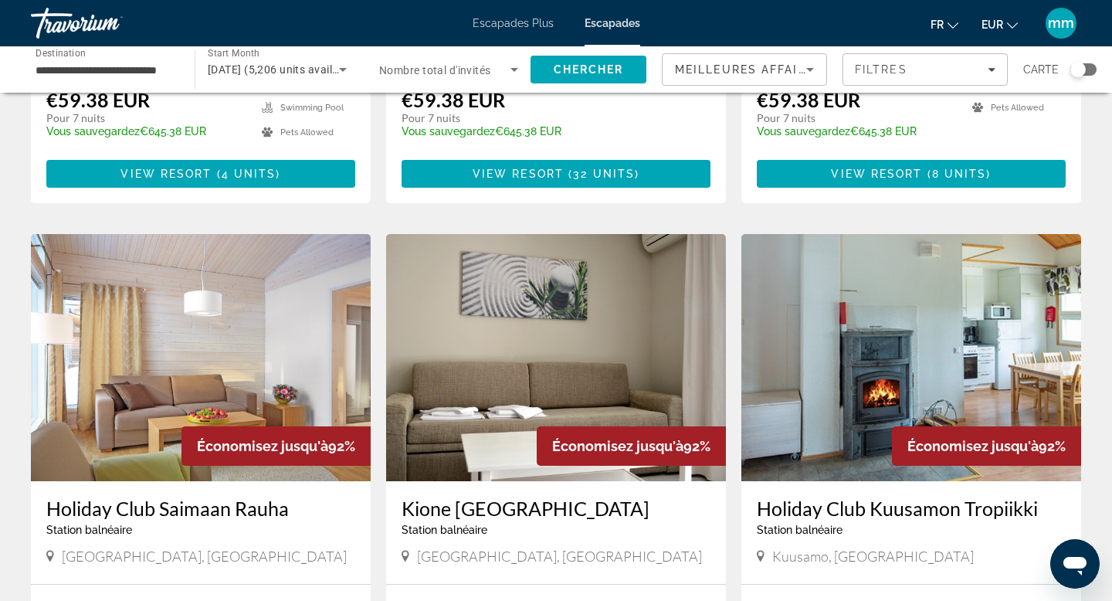
click at [229, 338] on img "Contenu principal" at bounding box center [201, 357] width 340 height 247
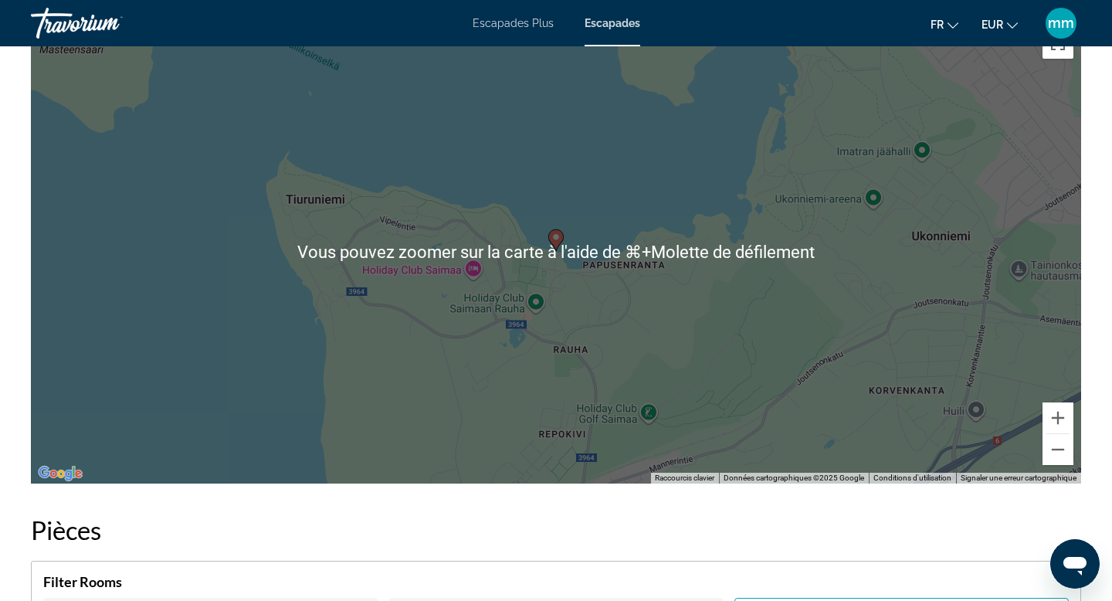
scroll to position [1963, 0]
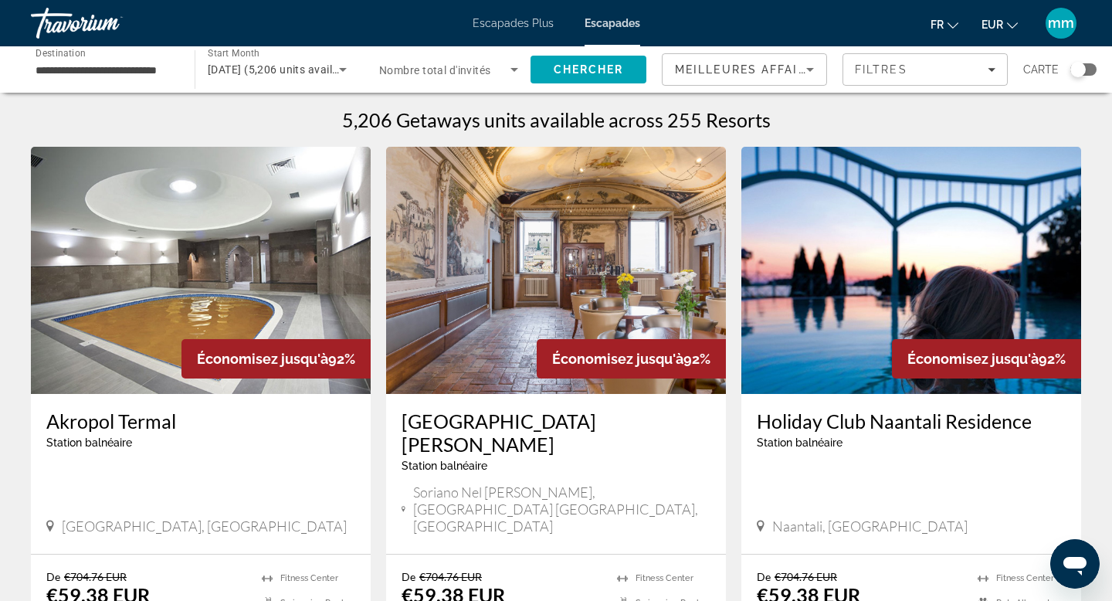
click at [864, 307] on img "Contenu principal" at bounding box center [912, 270] width 340 height 247
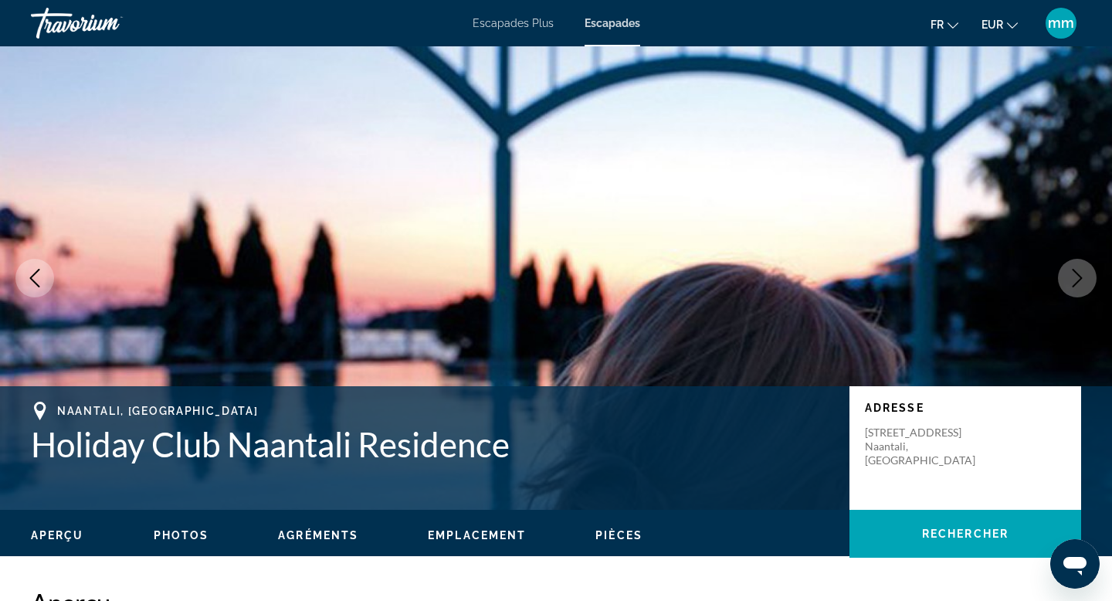
click at [1074, 274] on icon "Next image" at bounding box center [1077, 278] width 19 height 19
click at [1079, 280] on icon "Next image" at bounding box center [1078, 278] width 10 height 19
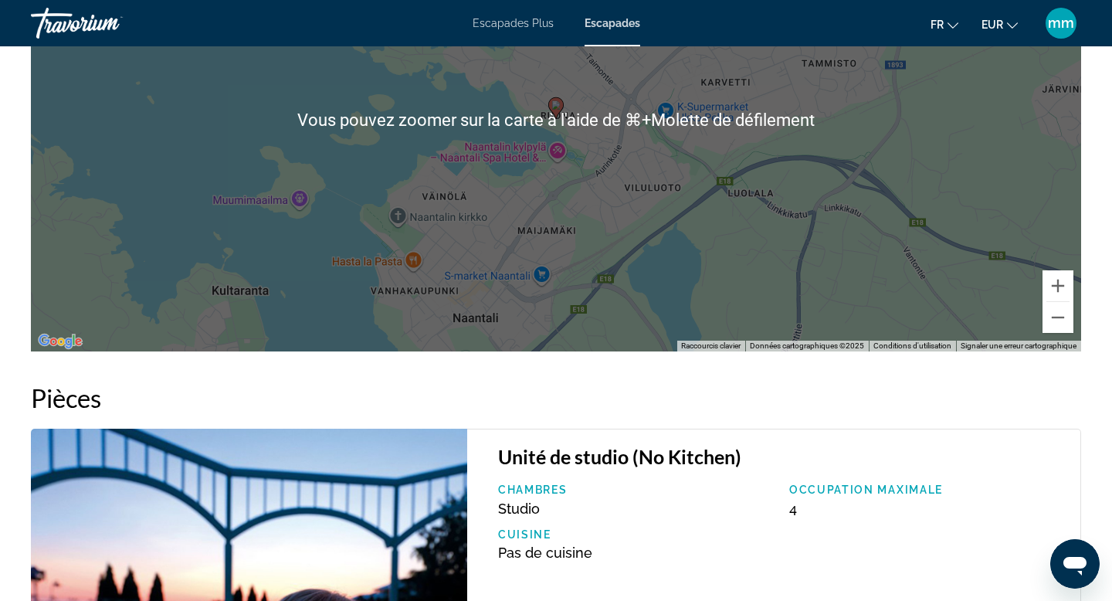
scroll to position [1876, 0]
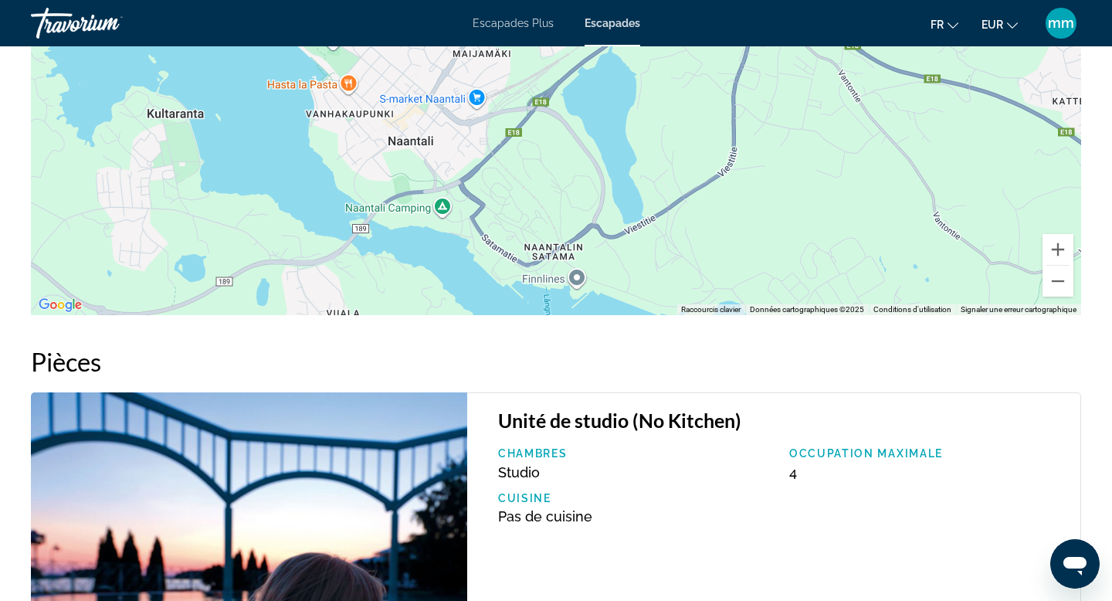
drag, startPoint x: 908, startPoint y: 234, endPoint x: 843, endPoint y: 96, distance: 152.7
click at [843, 96] on div "Pour activer le glissement avec le clavier, appuyez sur Alt+Entrée. Une fois ce…" at bounding box center [556, 83] width 1051 height 463
click at [1061, 283] on button "Zoom arrière" at bounding box center [1058, 281] width 31 height 31
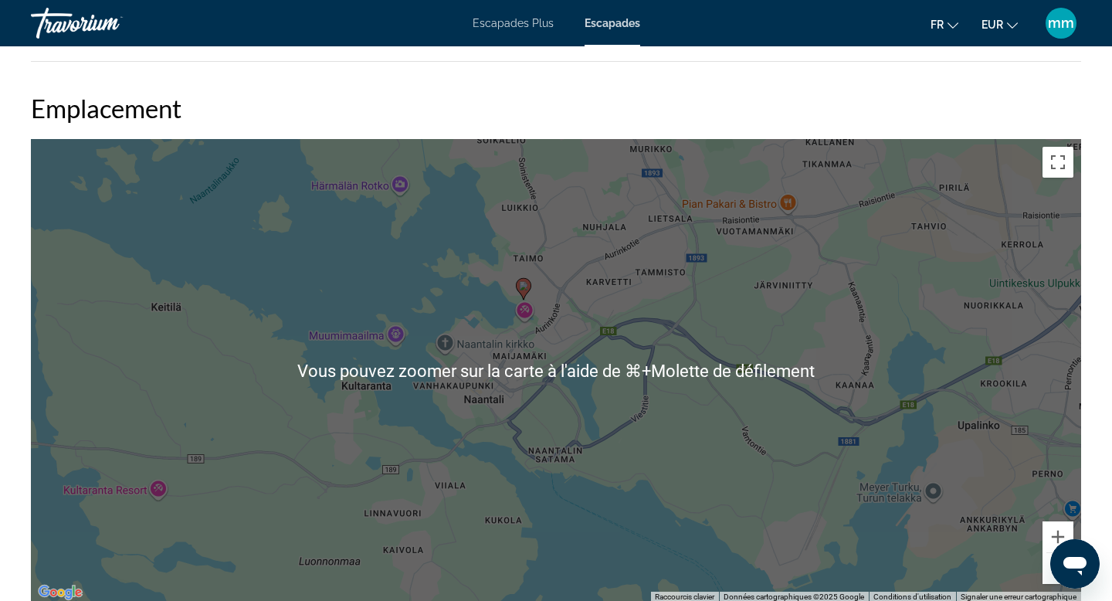
scroll to position [1585, 0]
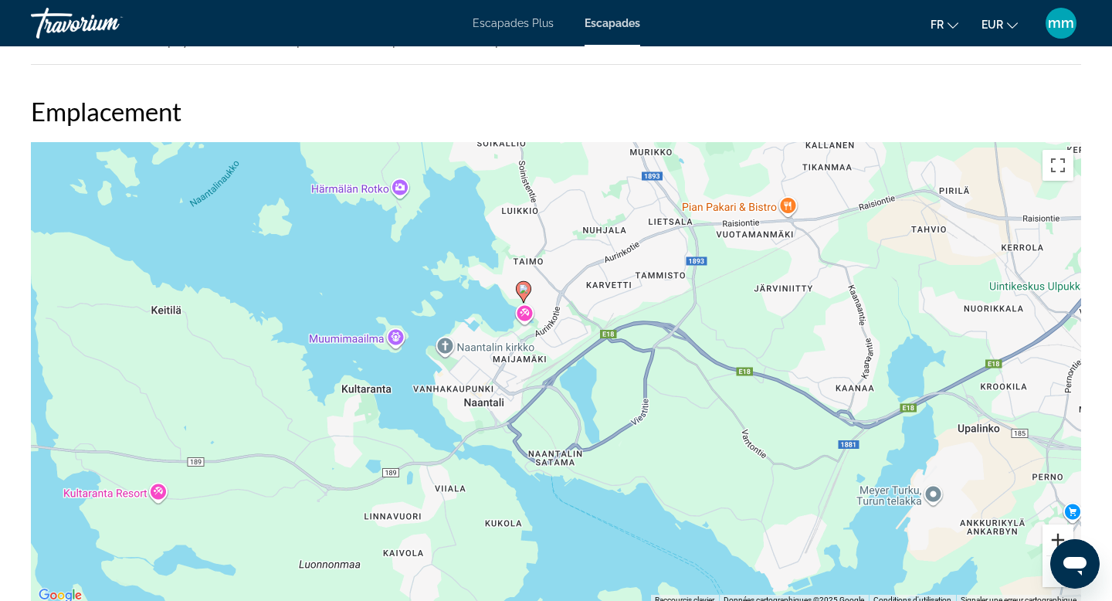
click at [1051, 528] on button "Zoom avant" at bounding box center [1058, 539] width 31 height 31
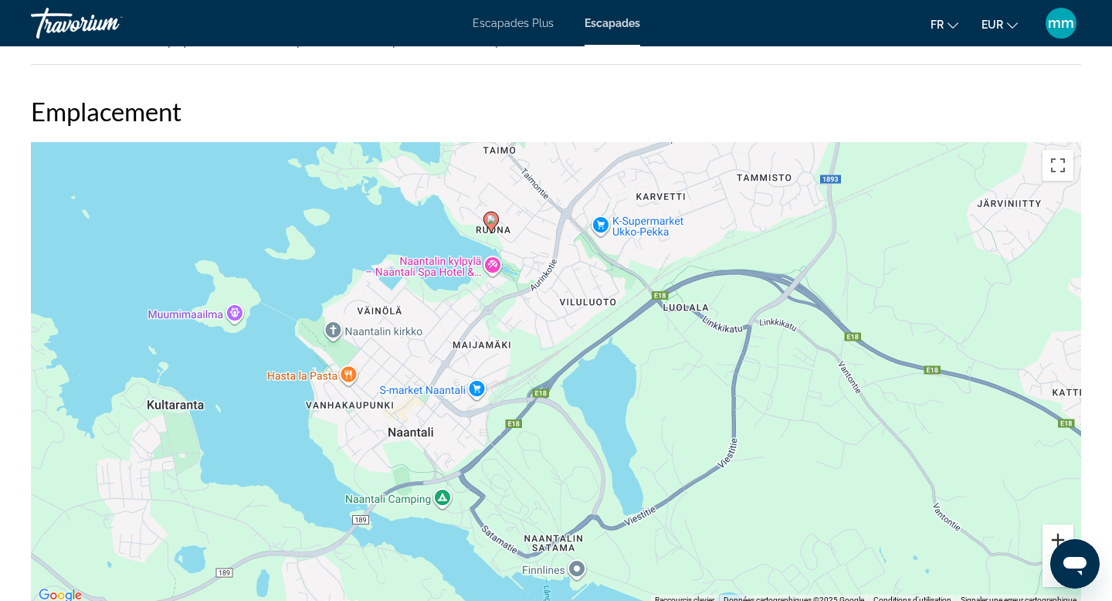
click at [1051, 528] on button "Zoom avant" at bounding box center [1058, 539] width 31 height 31
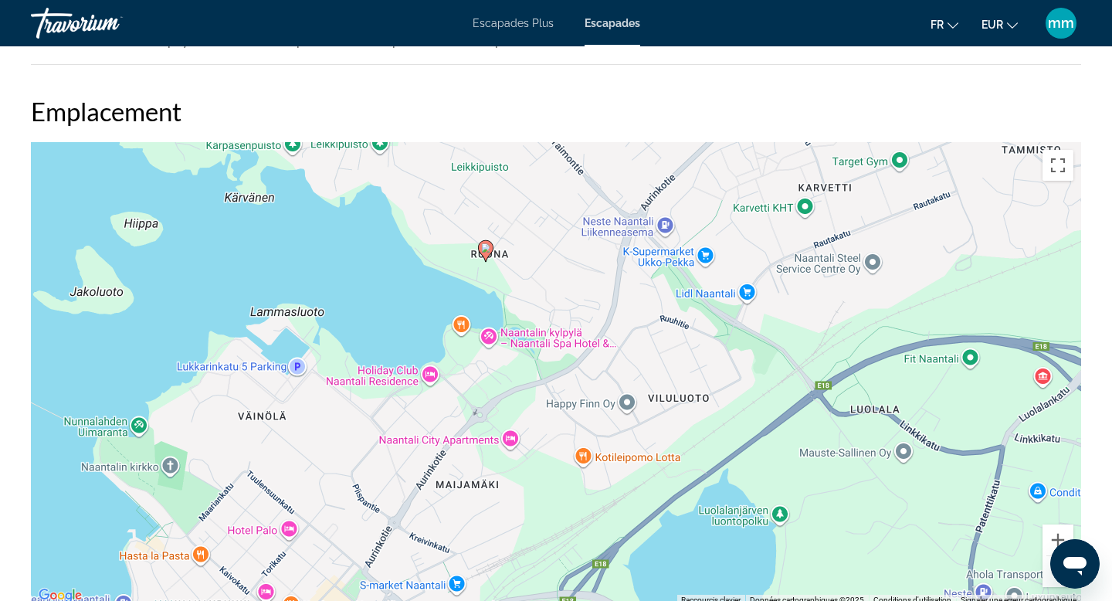
drag, startPoint x: 581, startPoint y: 245, endPoint x: 640, endPoint y: 417, distance: 182.0
click at [640, 417] on div "Pour activer le glissement avec le clavier, appuyez sur Alt+Entrée. Une fois ce…" at bounding box center [556, 373] width 1051 height 463
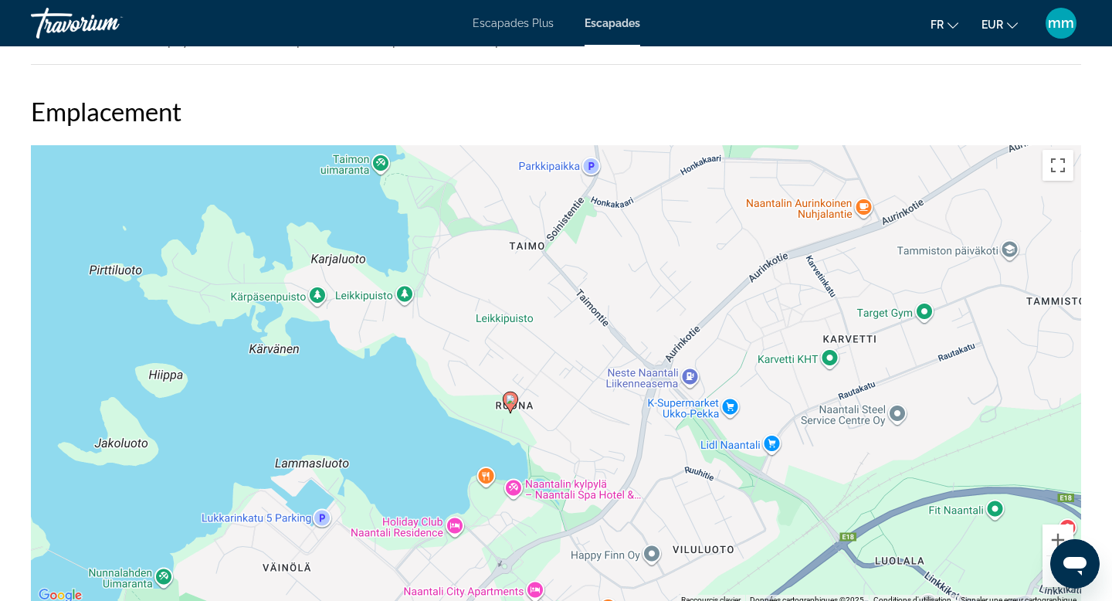
drag, startPoint x: 613, startPoint y: 423, endPoint x: 634, endPoint y: 571, distance: 149.1
click at [635, 574] on div "Pour activer le glissement avec le clavier, appuyez sur Alt+Entrée. Une fois ce…" at bounding box center [556, 373] width 1051 height 463
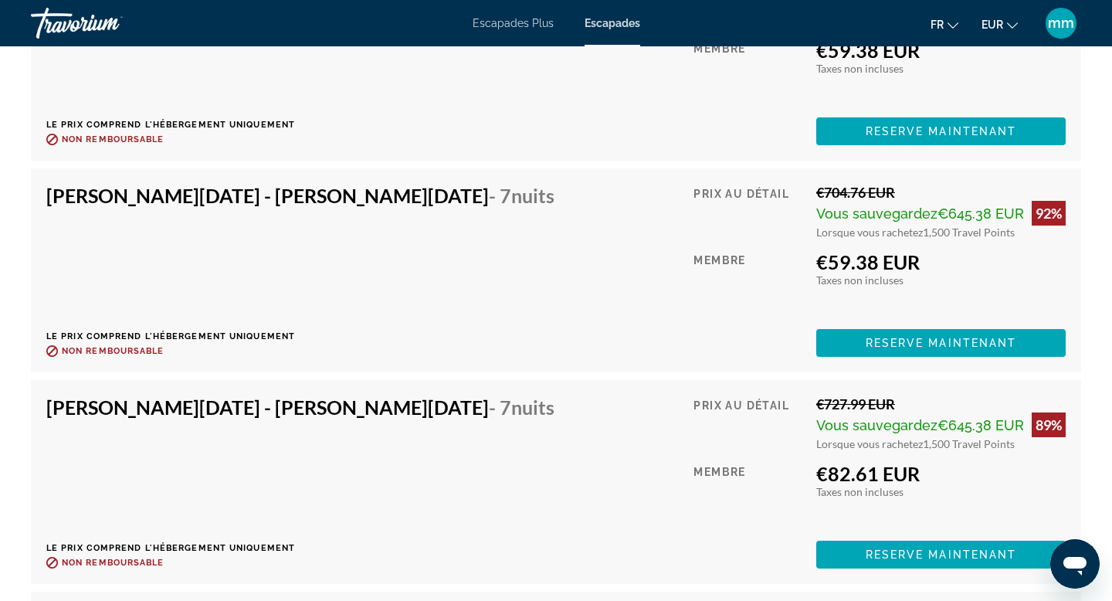
scroll to position [2650, 0]
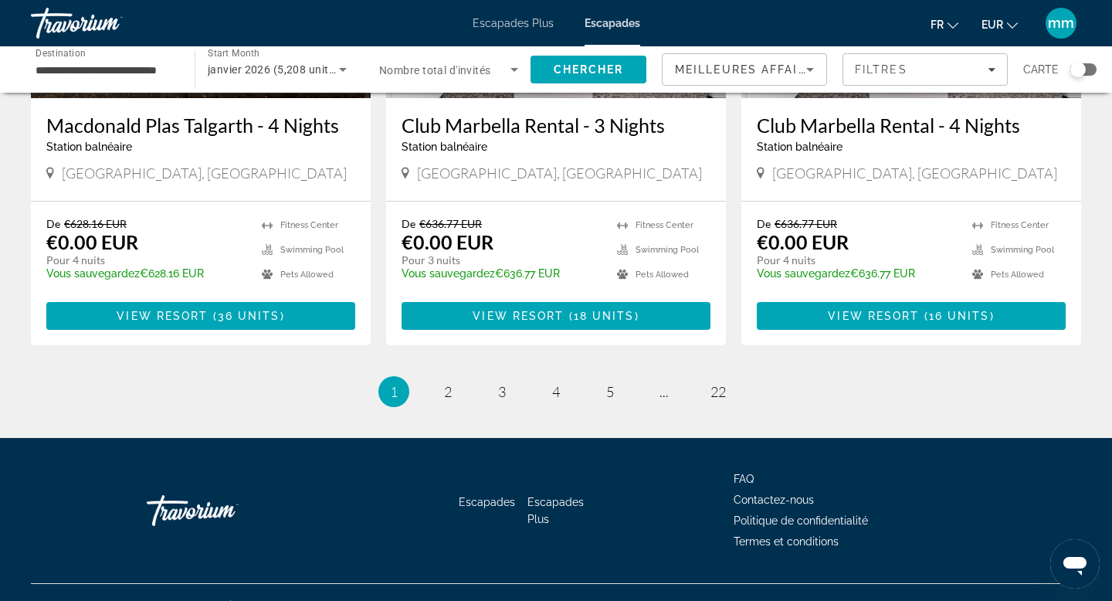
scroll to position [1922, 0]
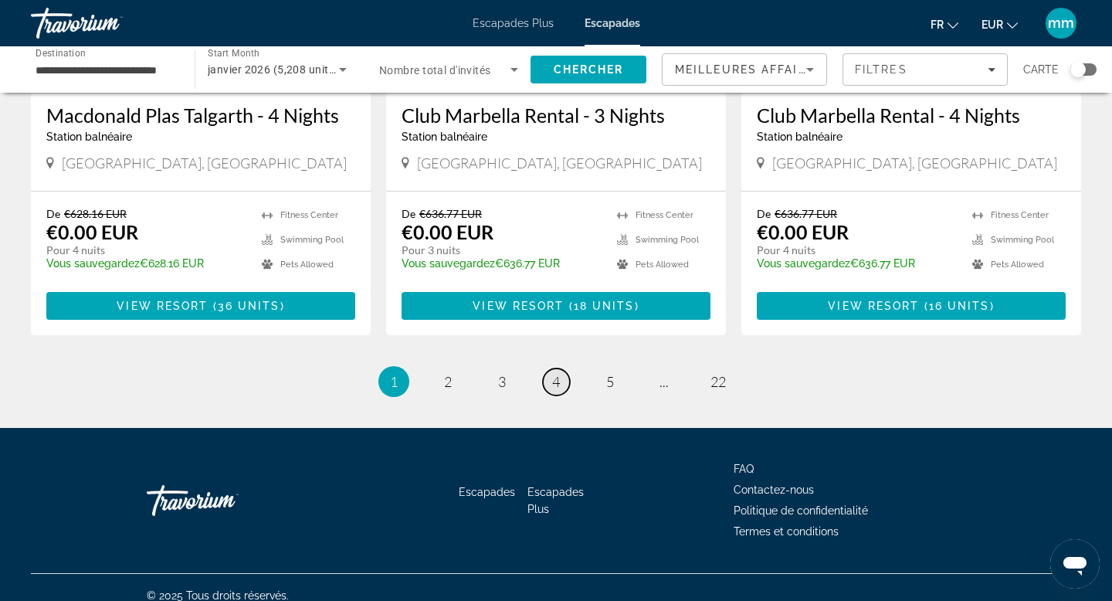
click at [557, 373] on span "4" at bounding box center [556, 381] width 8 height 17
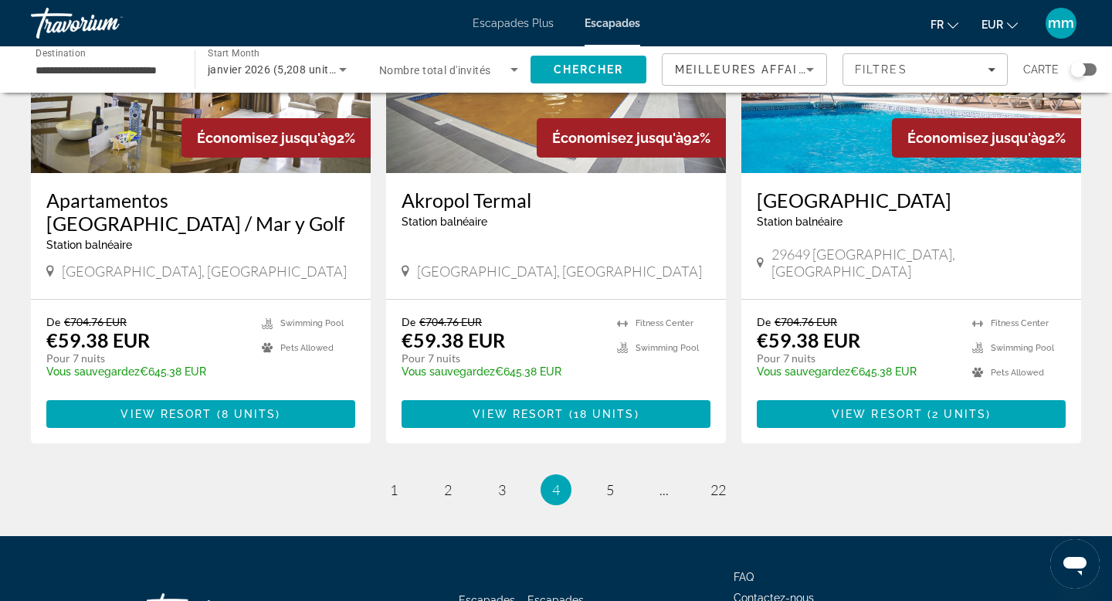
scroll to position [1850, 0]
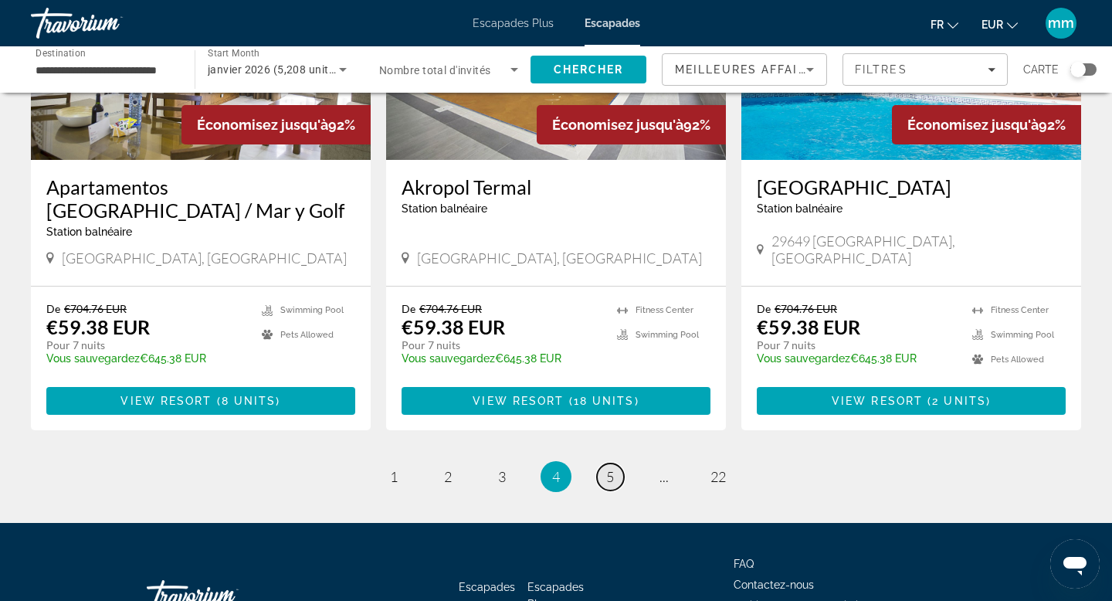
click at [612, 463] on link "page 5" at bounding box center [610, 476] width 27 height 27
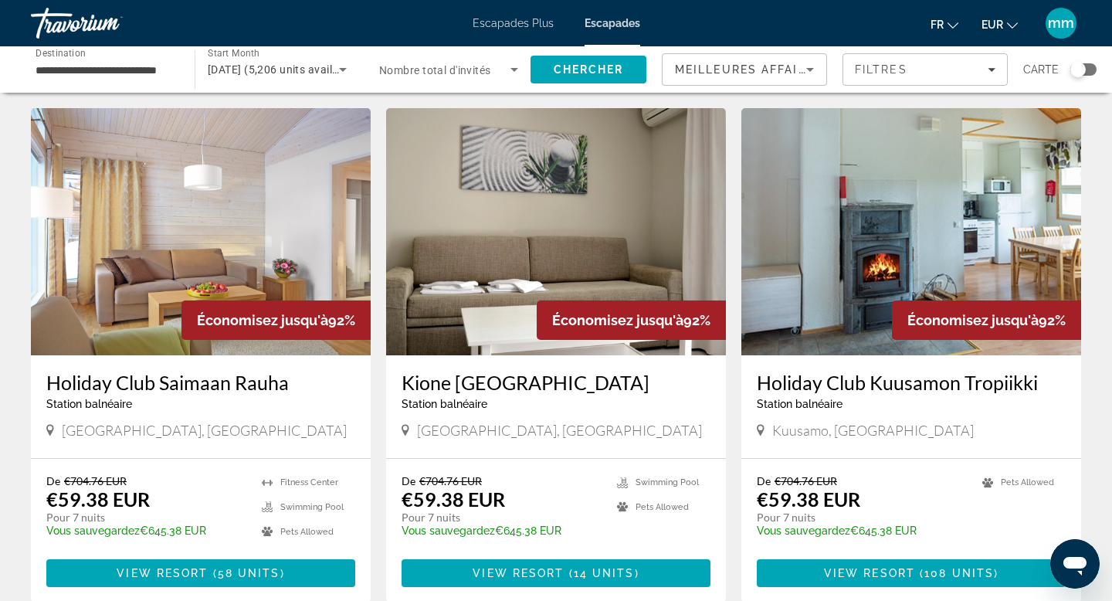
scroll to position [1701, 0]
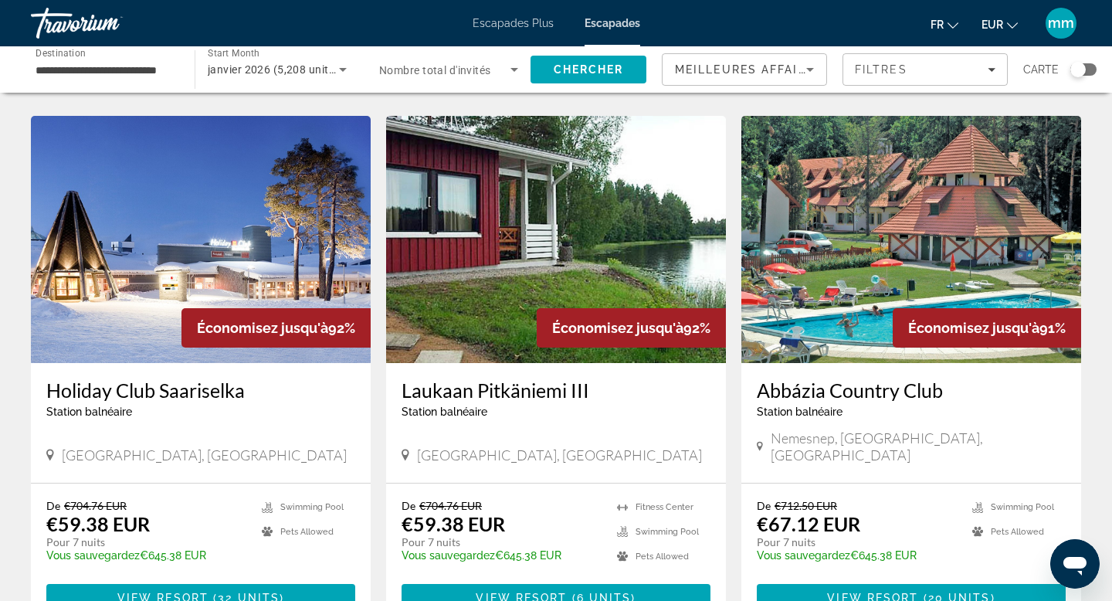
scroll to position [1652, 0]
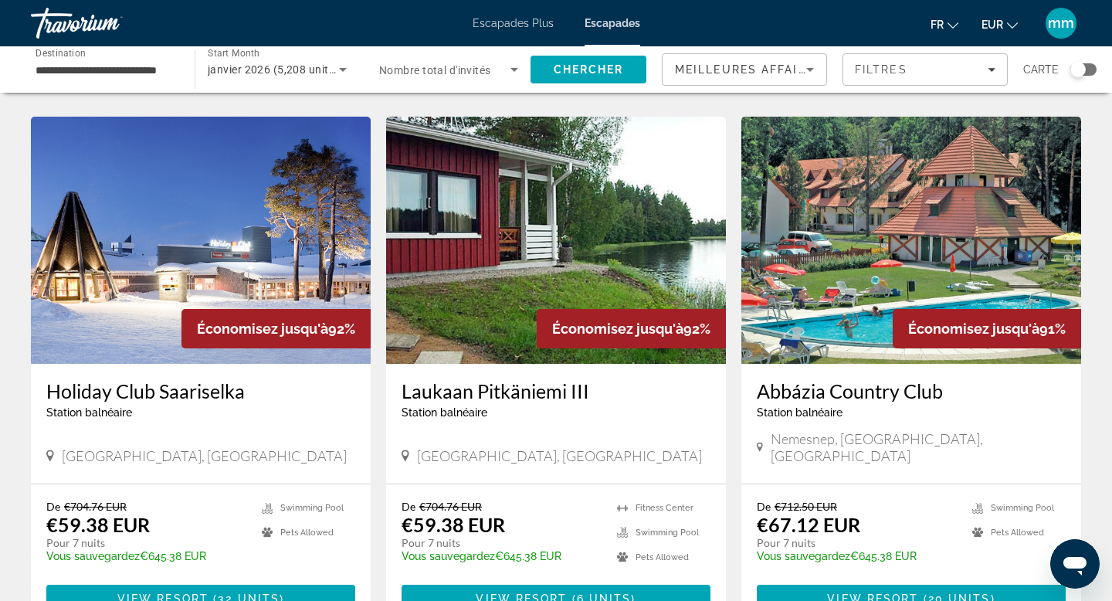
click at [183, 236] on img "Contenu principal" at bounding box center [201, 240] width 340 height 247
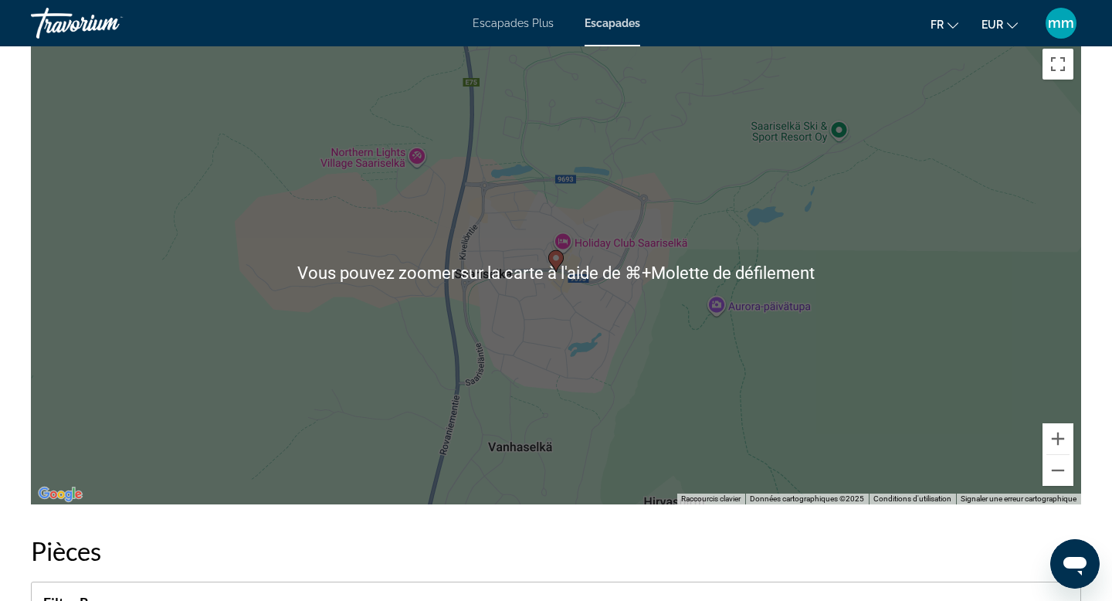
scroll to position [2013, 0]
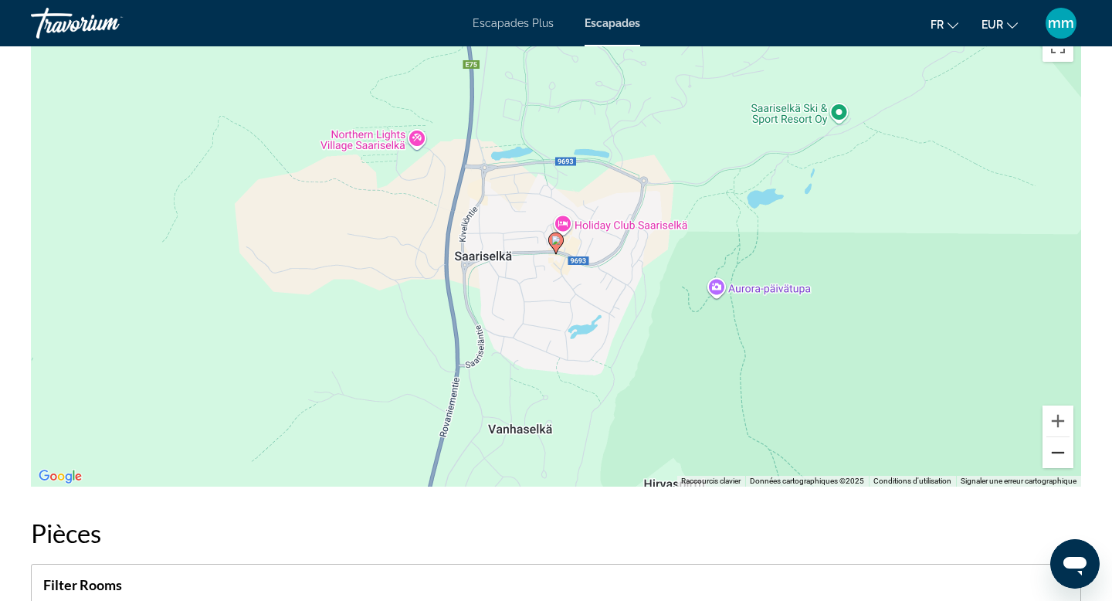
click at [1062, 450] on button "Zoom arrière" at bounding box center [1058, 452] width 31 height 31
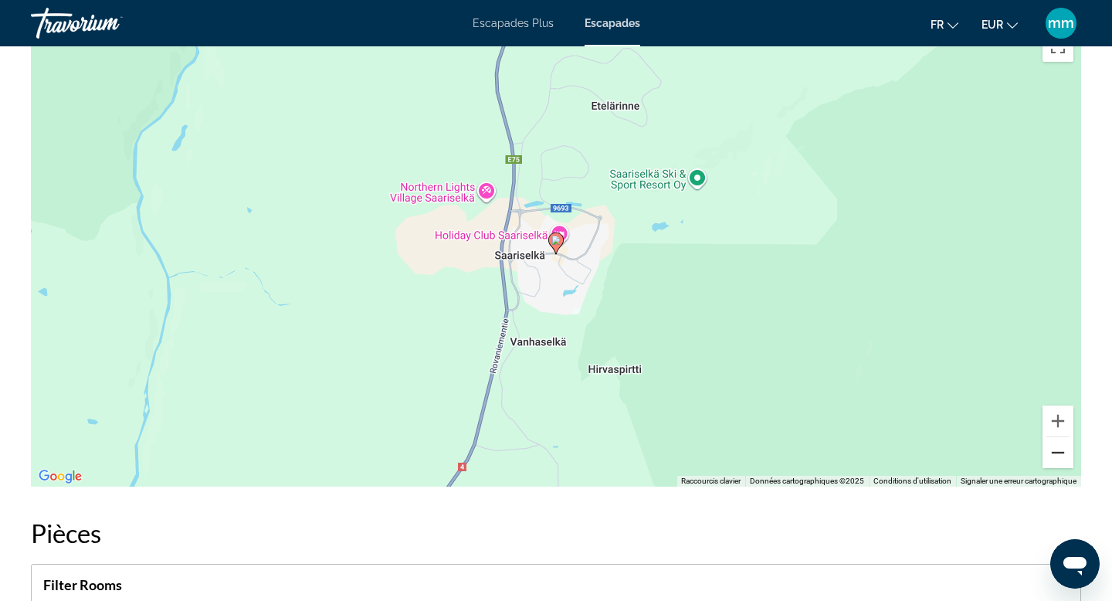
click at [1063, 450] on button "Zoom arrière" at bounding box center [1058, 452] width 31 height 31
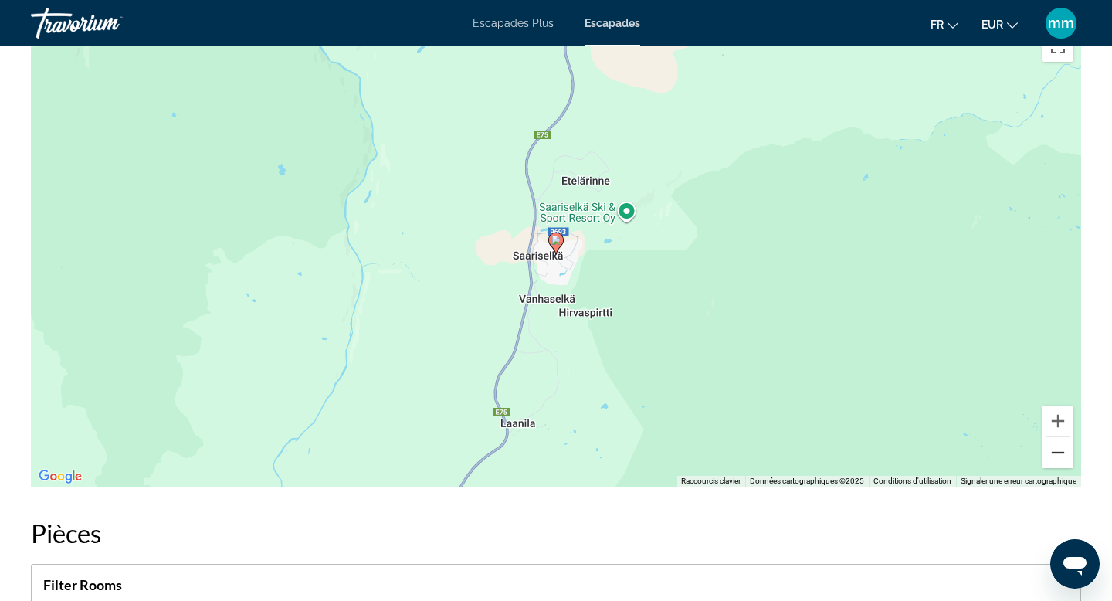
click at [1063, 450] on button "Zoom arrière" at bounding box center [1058, 452] width 31 height 31
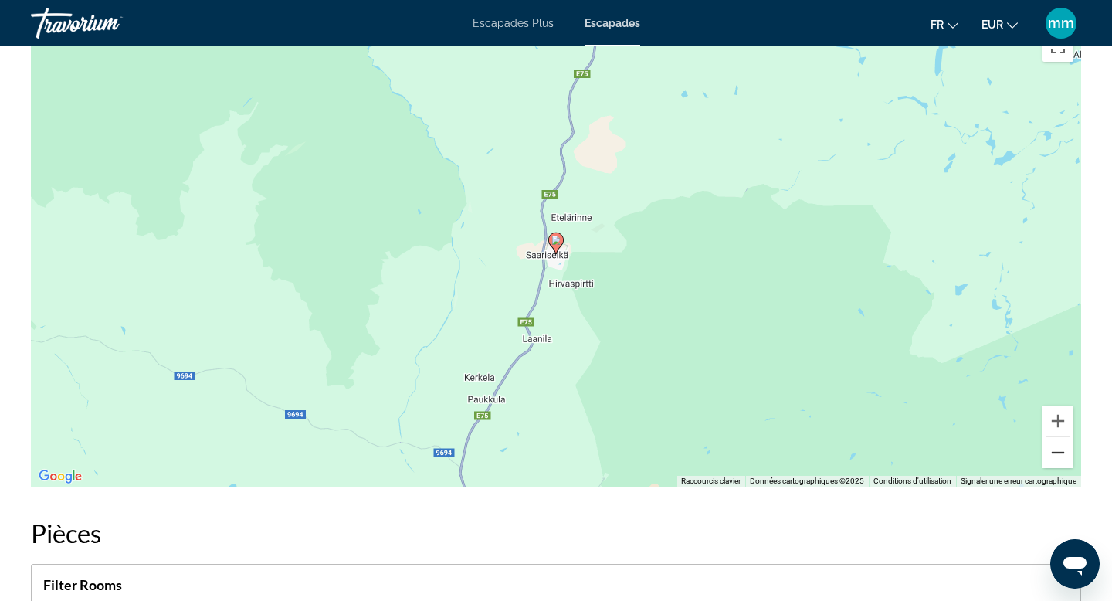
click at [1063, 450] on button "Zoom arrière" at bounding box center [1058, 452] width 31 height 31
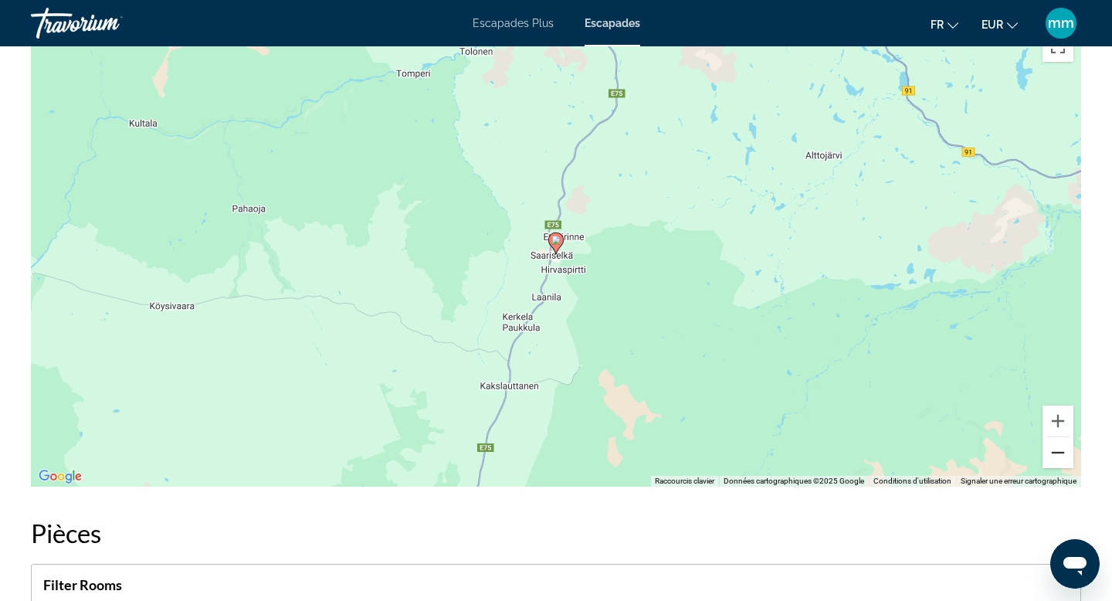
click at [1063, 450] on button "Zoom arrière" at bounding box center [1058, 452] width 31 height 31
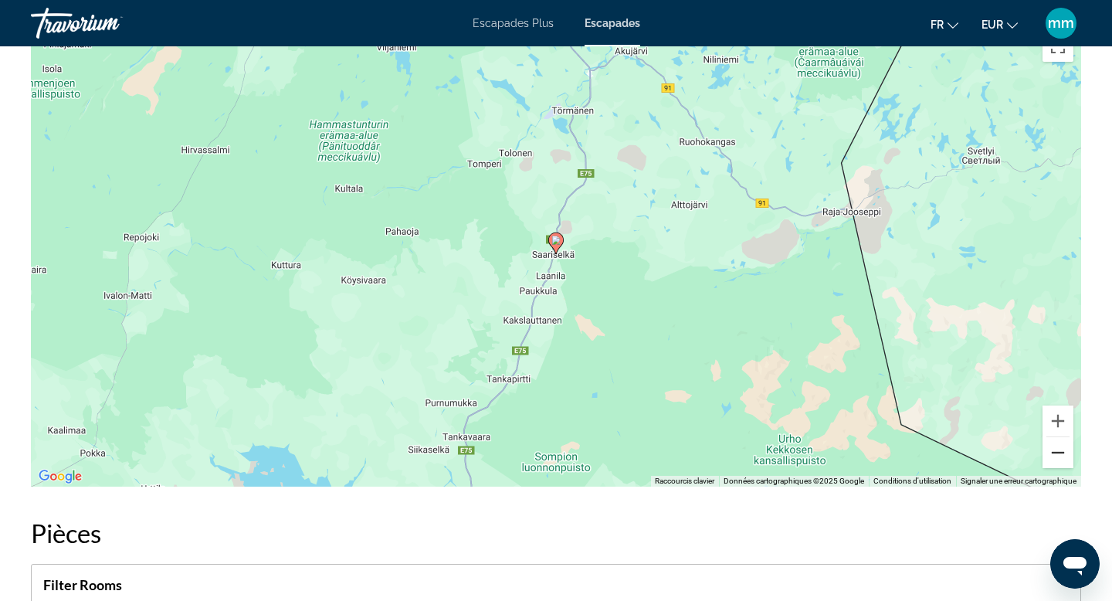
click at [1063, 450] on button "Zoom arrière" at bounding box center [1058, 452] width 31 height 31
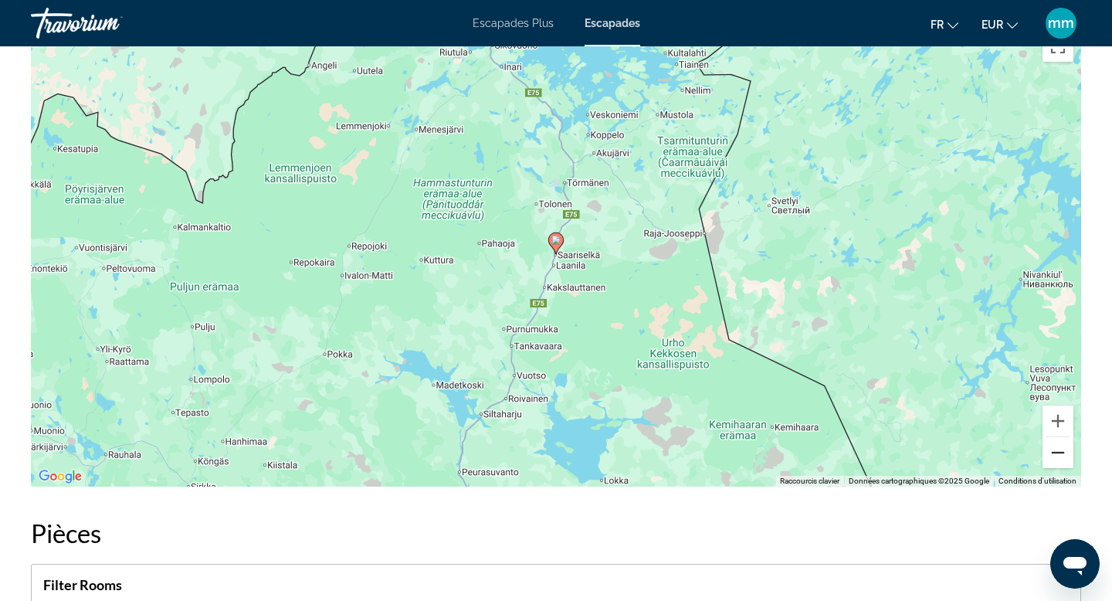
click at [1063, 450] on button "Zoom arrière" at bounding box center [1058, 452] width 31 height 31
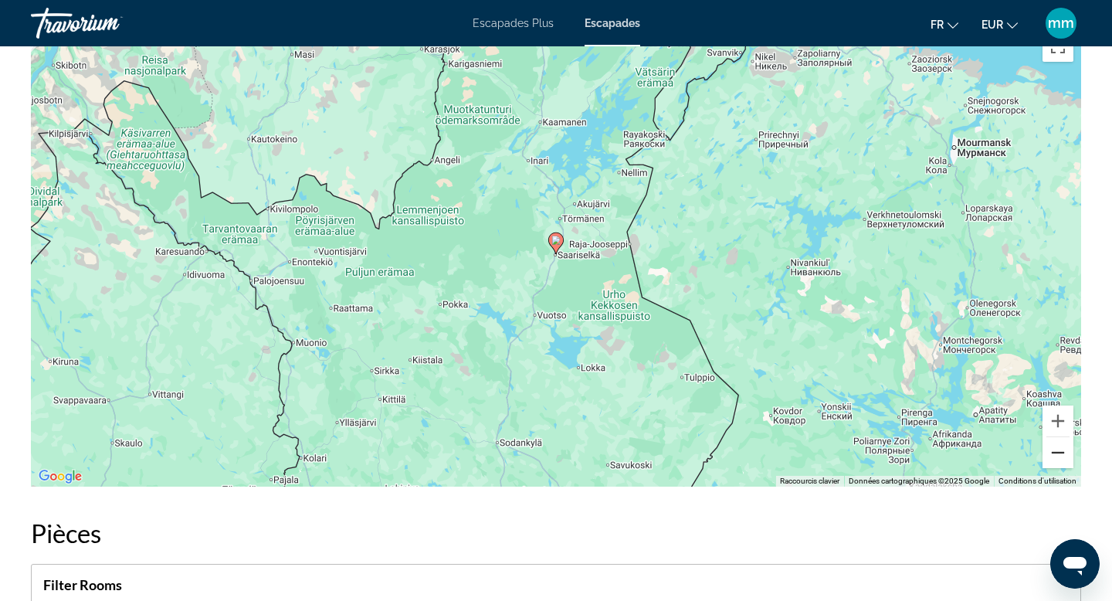
click at [1063, 450] on button "Zoom arrière" at bounding box center [1058, 452] width 31 height 31
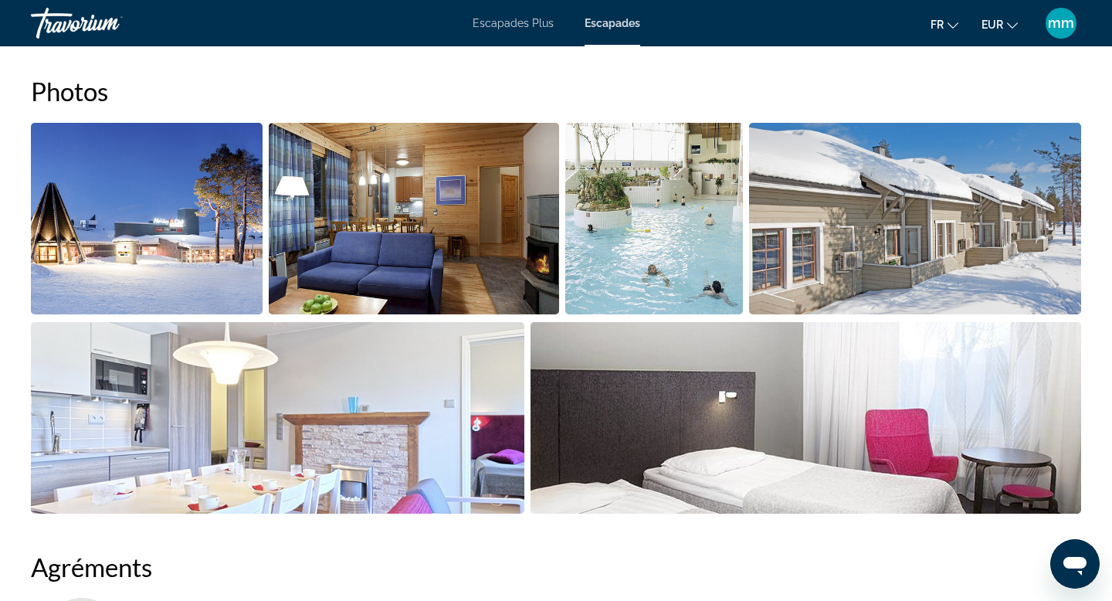
scroll to position [666, 0]
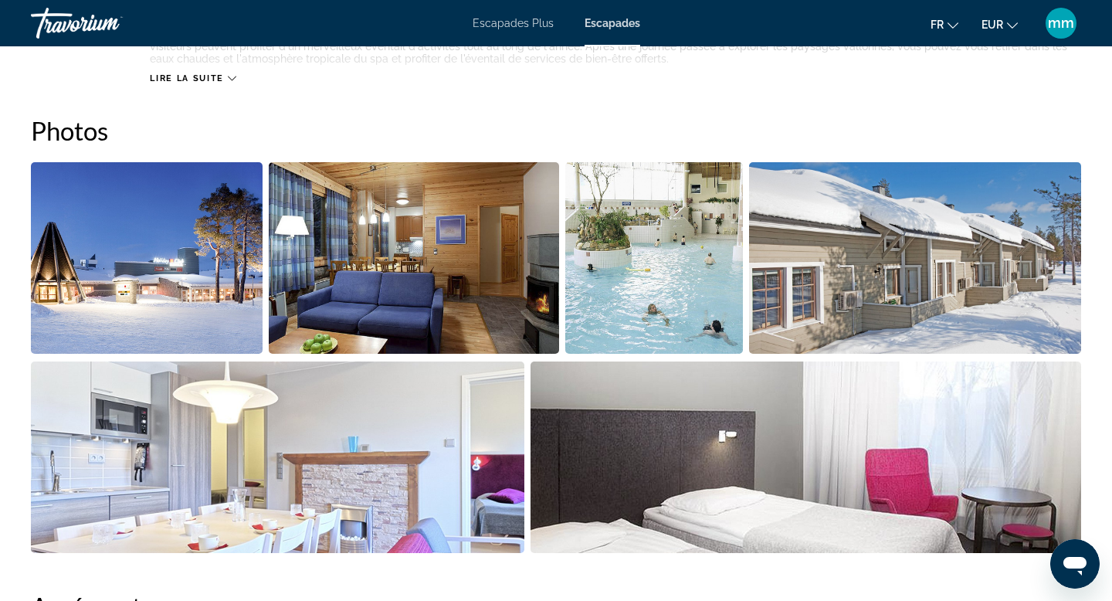
click at [179, 289] on img "Open full-screen image slider" at bounding box center [147, 258] width 232 height 192
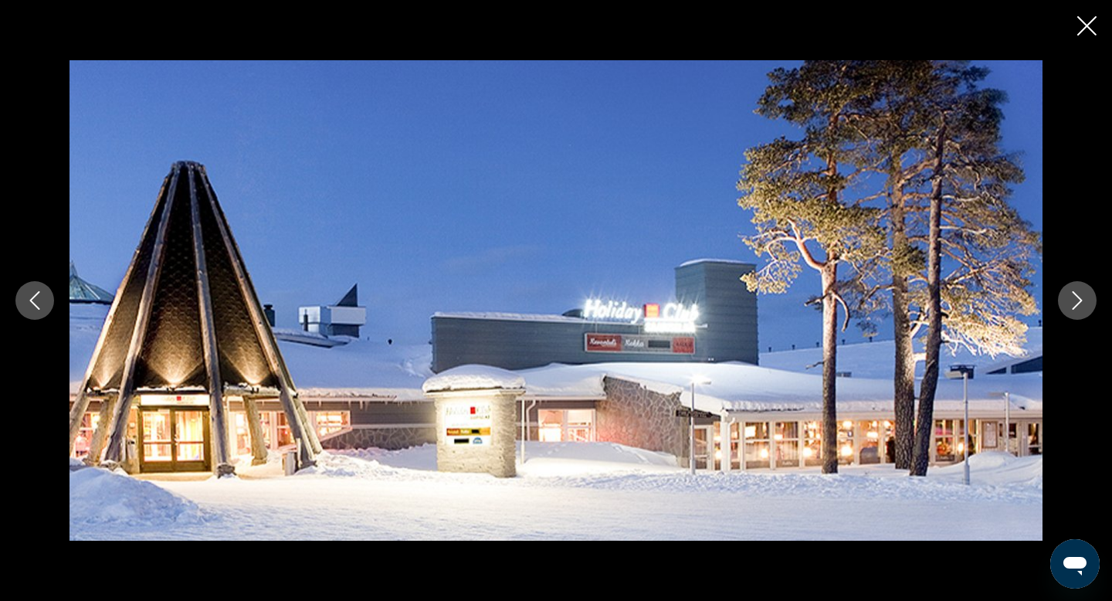
click at [1079, 290] on button "Next image" at bounding box center [1077, 300] width 39 height 39
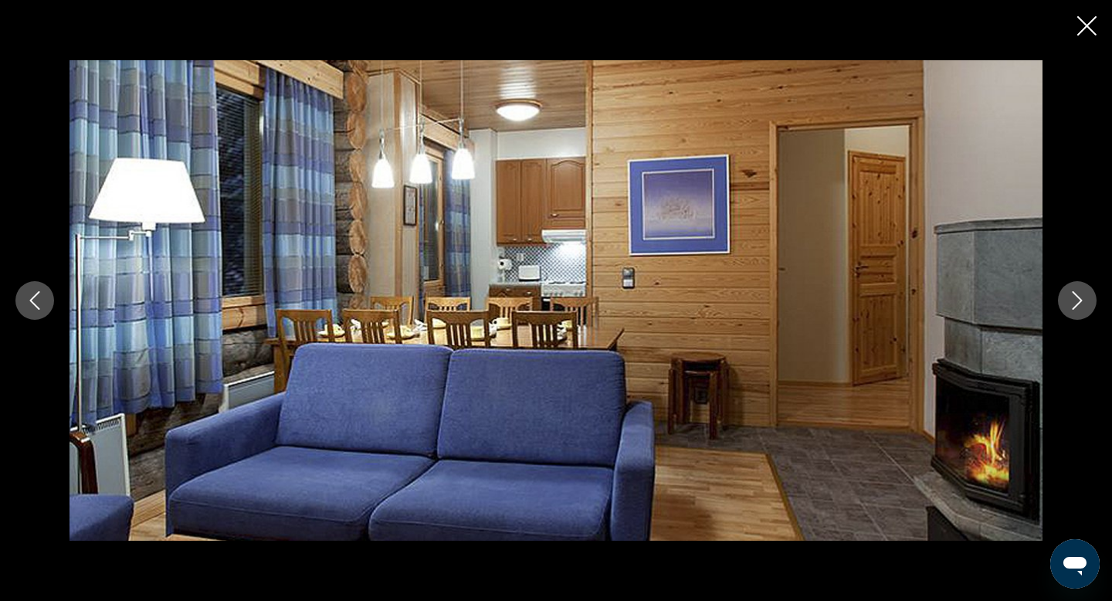
click at [1079, 290] on button "Next image" at bounding box center [1077, 300] width 39 height 39
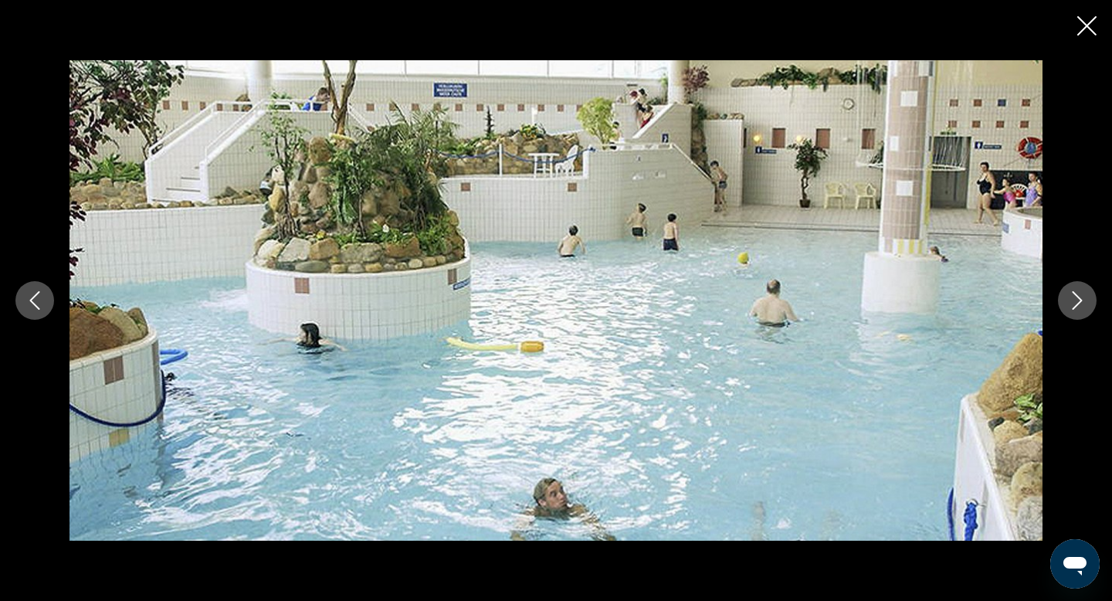
click at [1079, 290] on button "Next image" at bounding box center [1077, 300] width 39 height 39
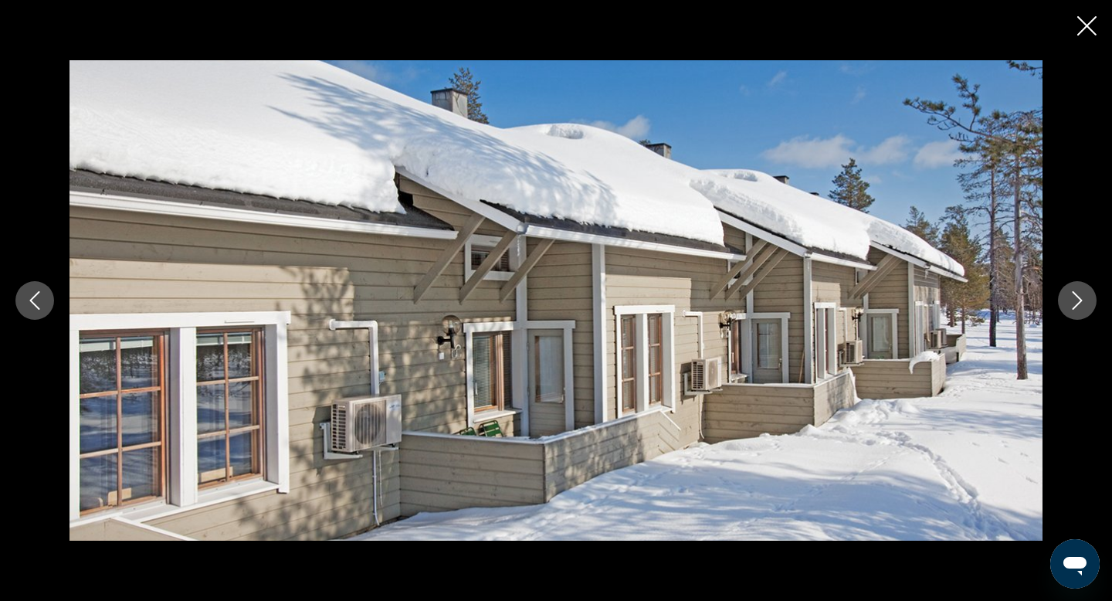
click at [1079, 290] on button "Next image" at bounding box center [1077, 300] width 39 height 39
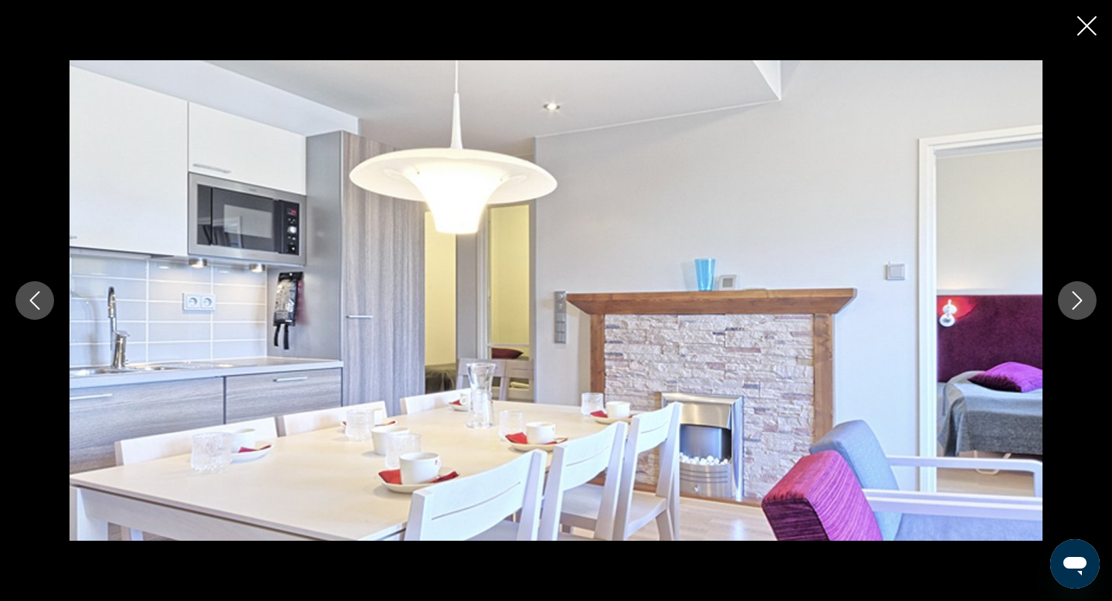
click at [1079, 290] on button "Next image" at bounding box center [1077, 300] width 39 height 39
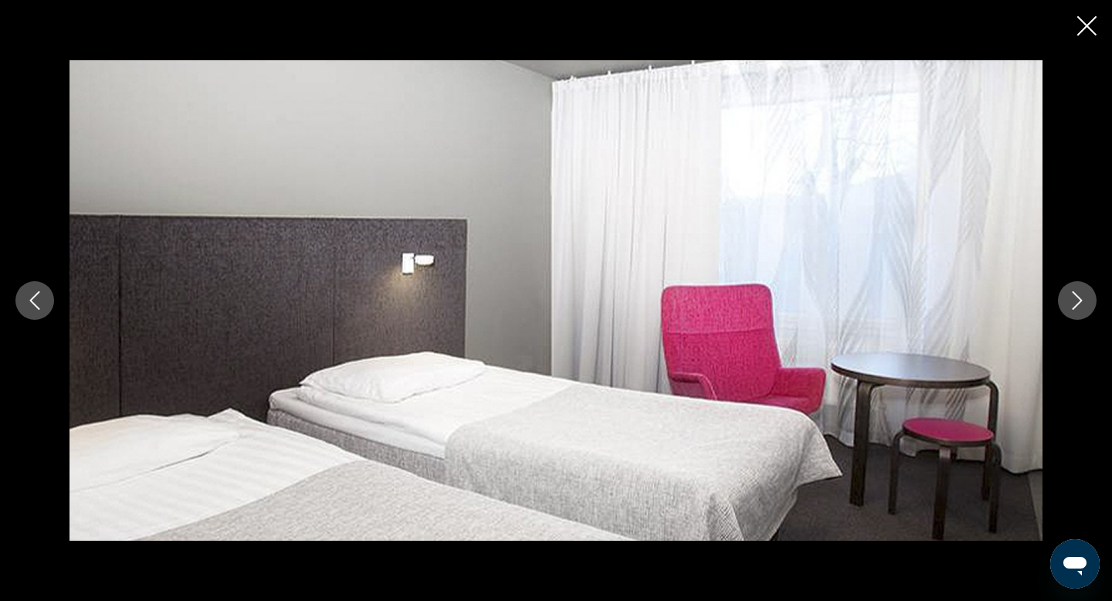
click at [1079, 290] on button "Next image" at bounding box center [1077, 300] width 39 height 39
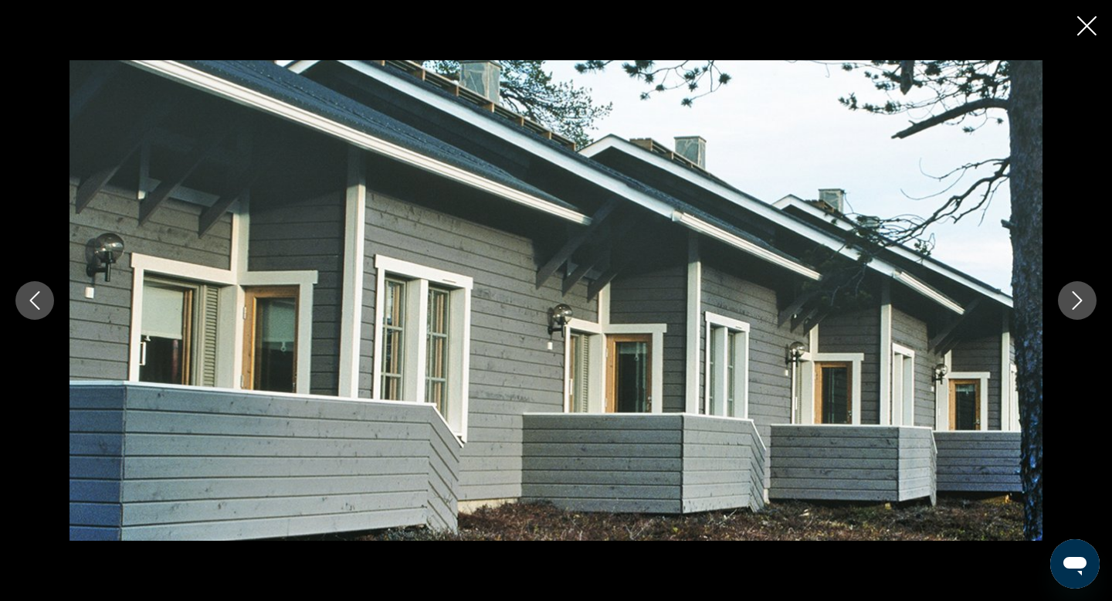
click at [1079, 290] on button "Next image" at bounding box center [1077, 300] width 39 height 39
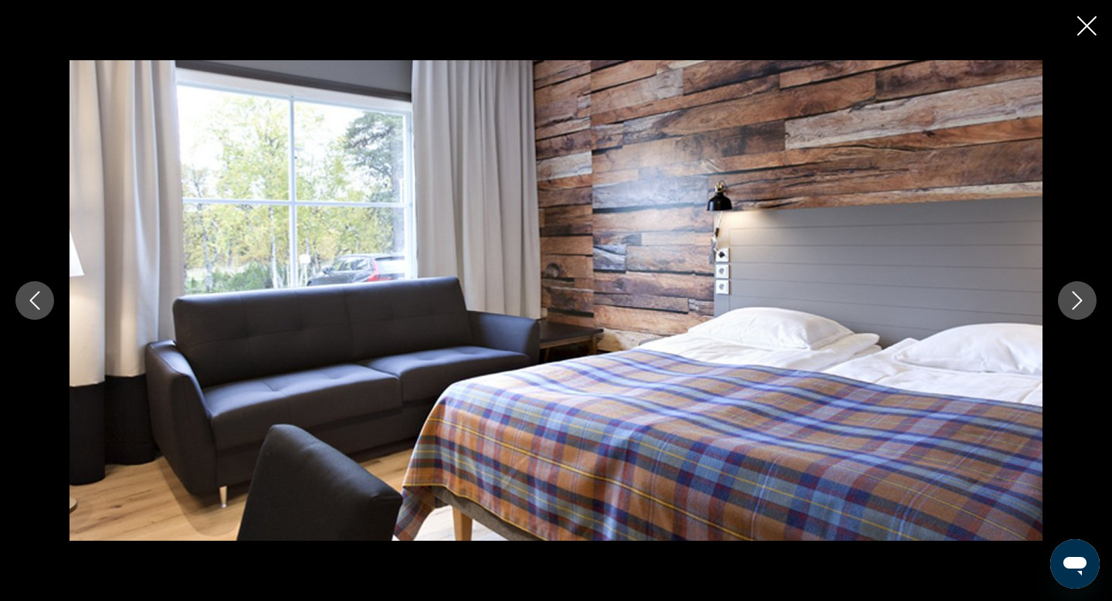
click at [1079, 290] on button "Next image" at bounding box center [1077, 300] width 39 height 39
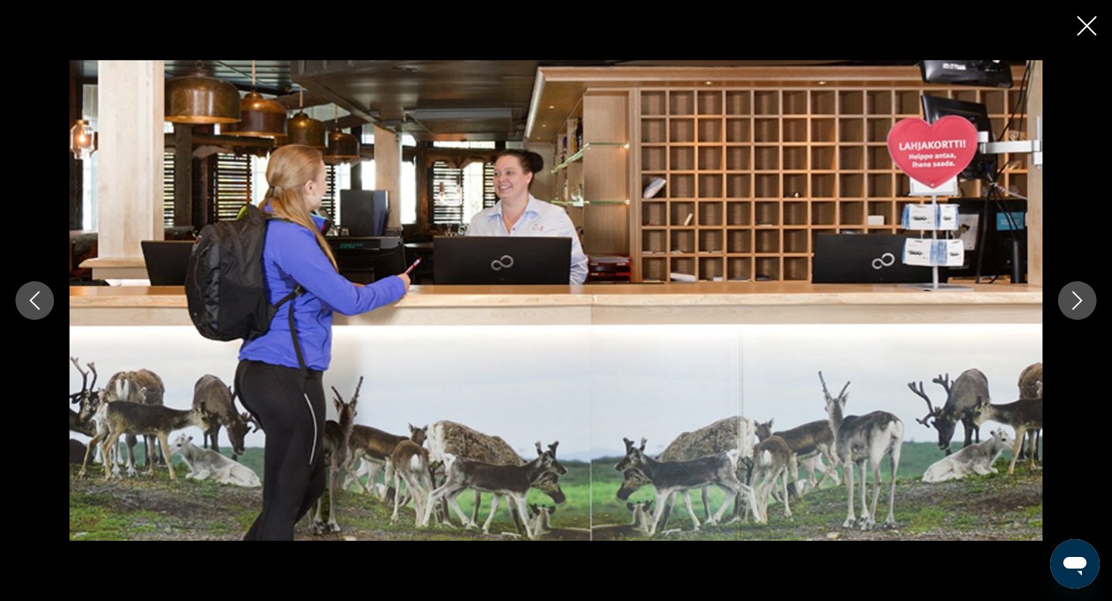
click at [1079, 290] on button "Next image" at bounding box center [1077, 300] width 39 height 39
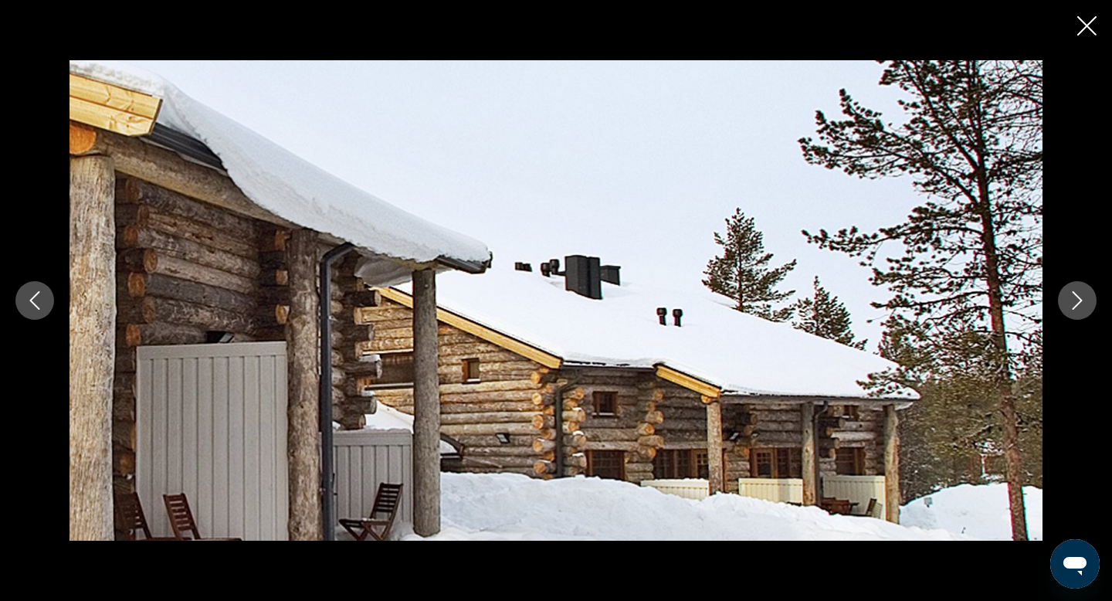
click at [1079, 290] on button "Next image" at bounding box center [1077, 300] width 39 height 39
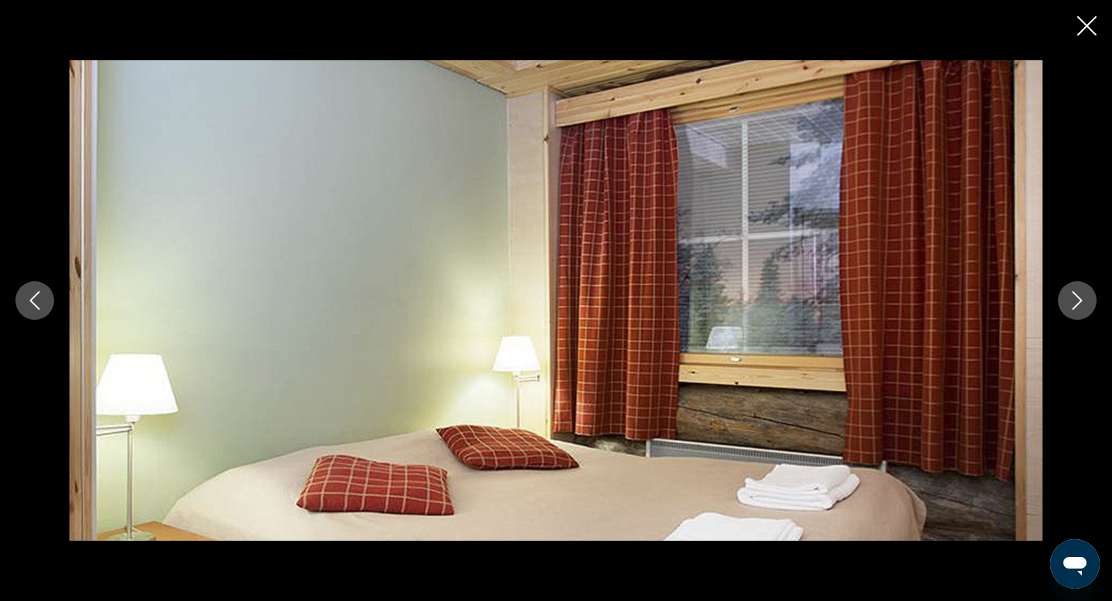
click at [1079, 290] on button "Next image" at bounding box center [1077, 300] width 39 height 39
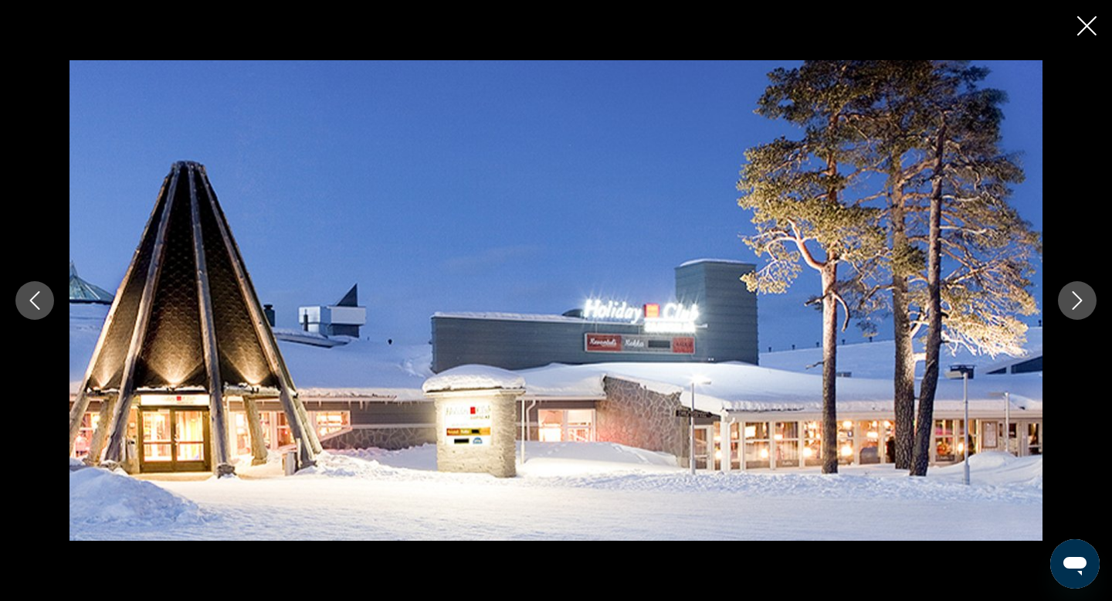
click at [1092, 27] on icon "Close slideshow" at bounding box center [1087, 25] width 19 height 19
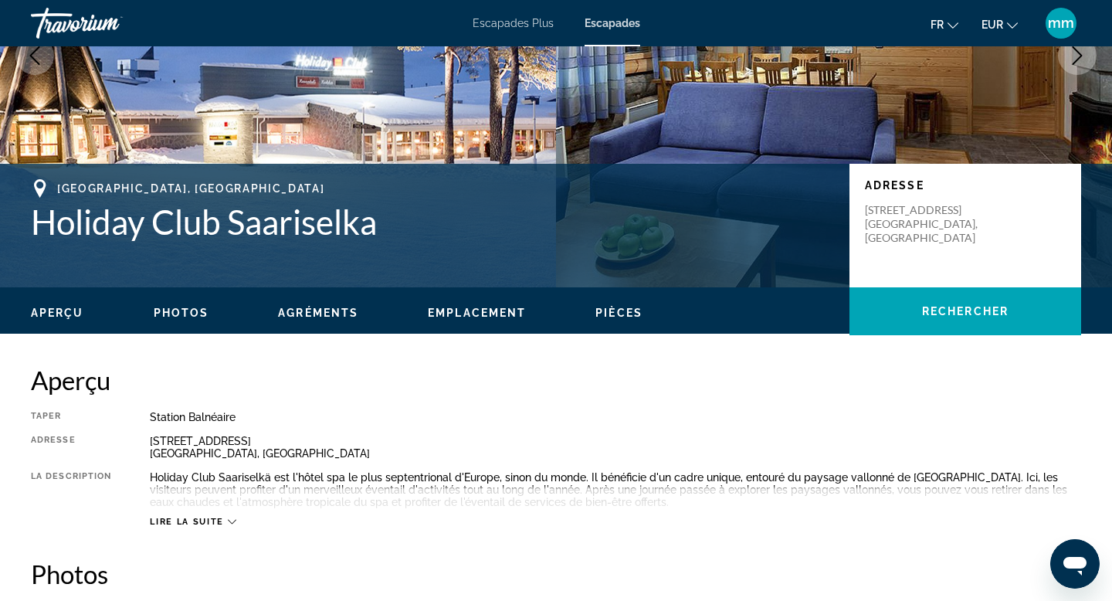
scroll to position [221, 0]
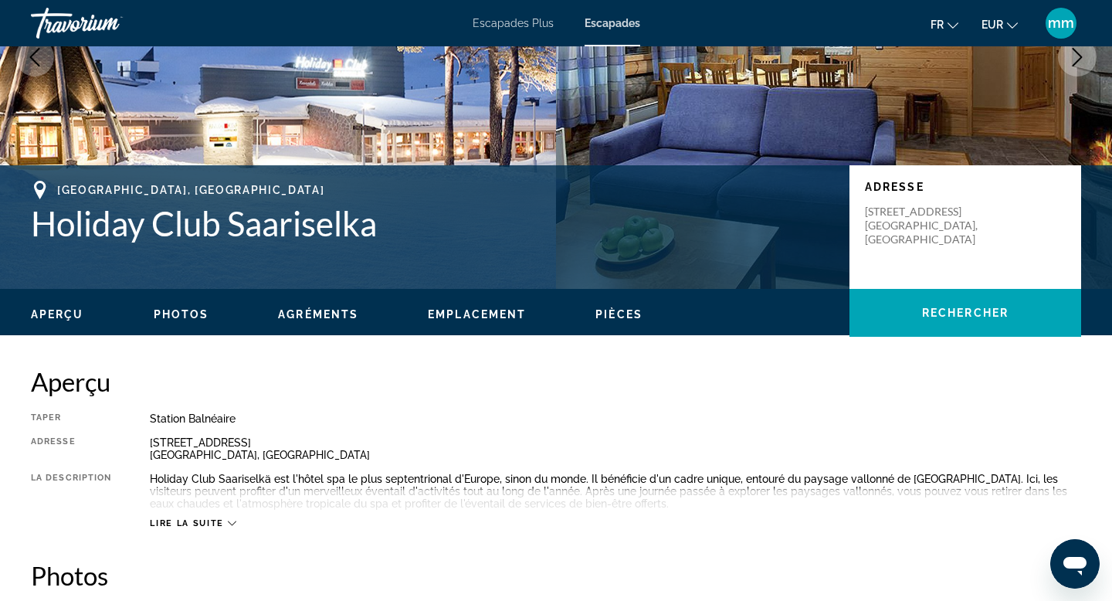
click at [231, 522] on icon "Contenu principal" at bounding box center [232, 523] width 8 height 8
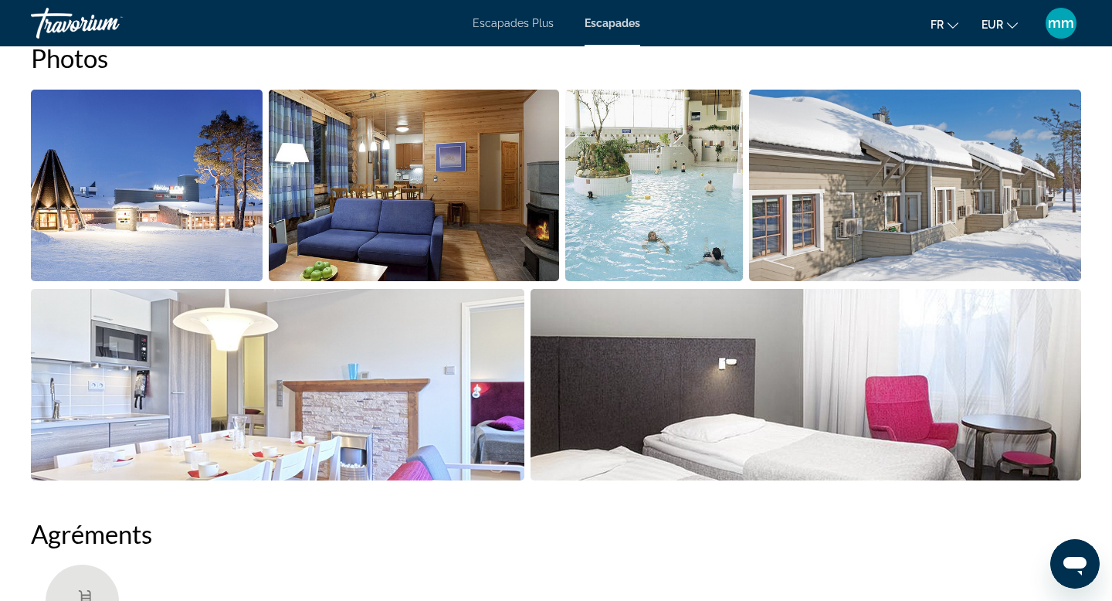
scroll to position [727, 0]
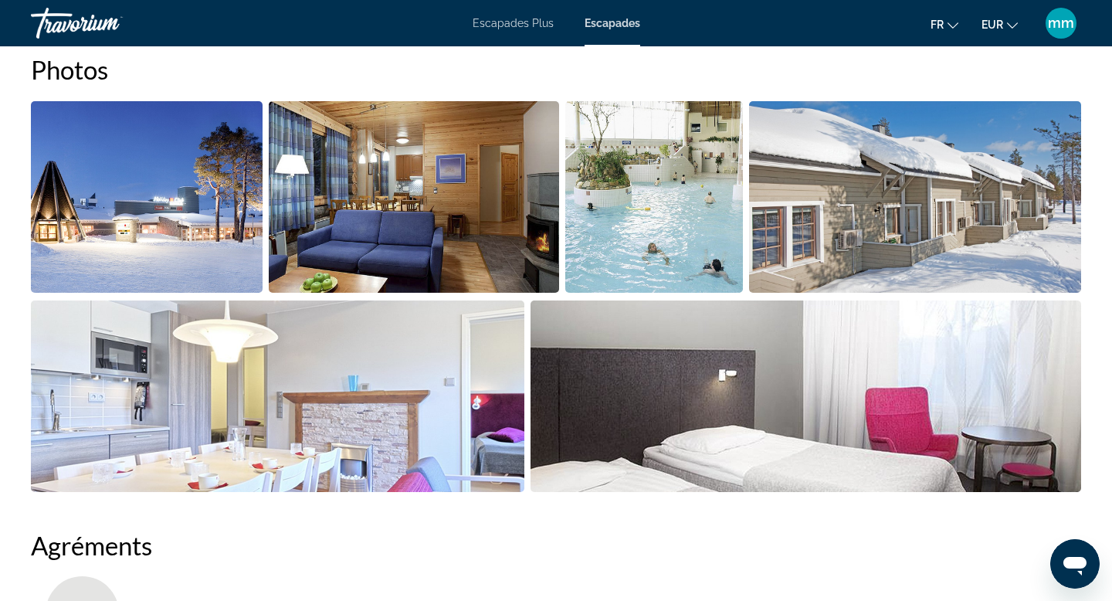
click at [175, 304] on img "Open full-screen image slider" at bounding box center [278, 396] width 494 height 192
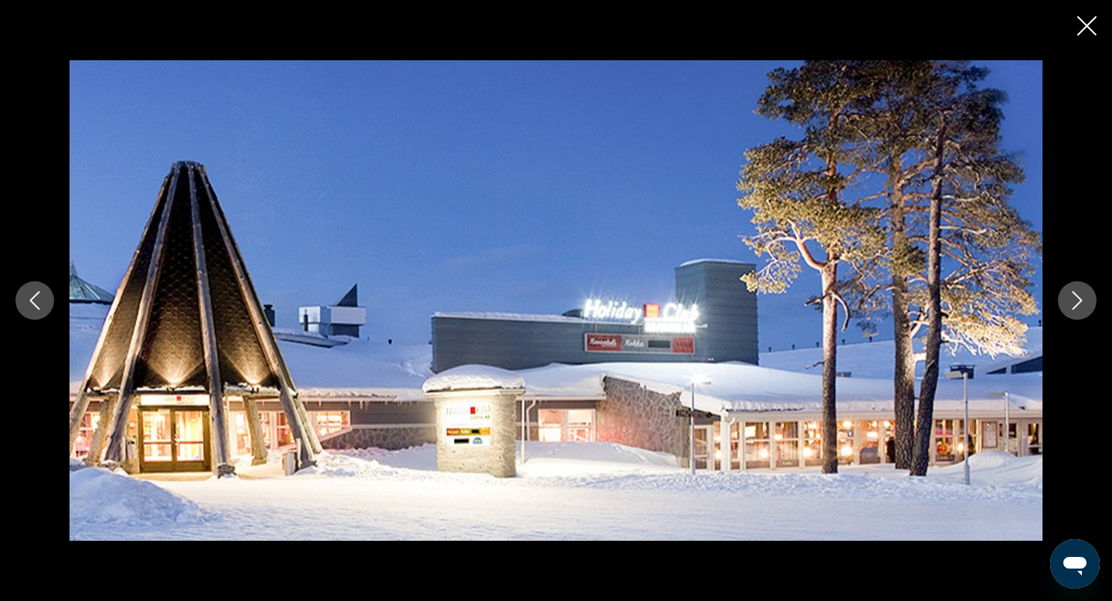
click at [1080, 306] on icon "Next image" at bounding box center [1077, 300] width 19 height 19
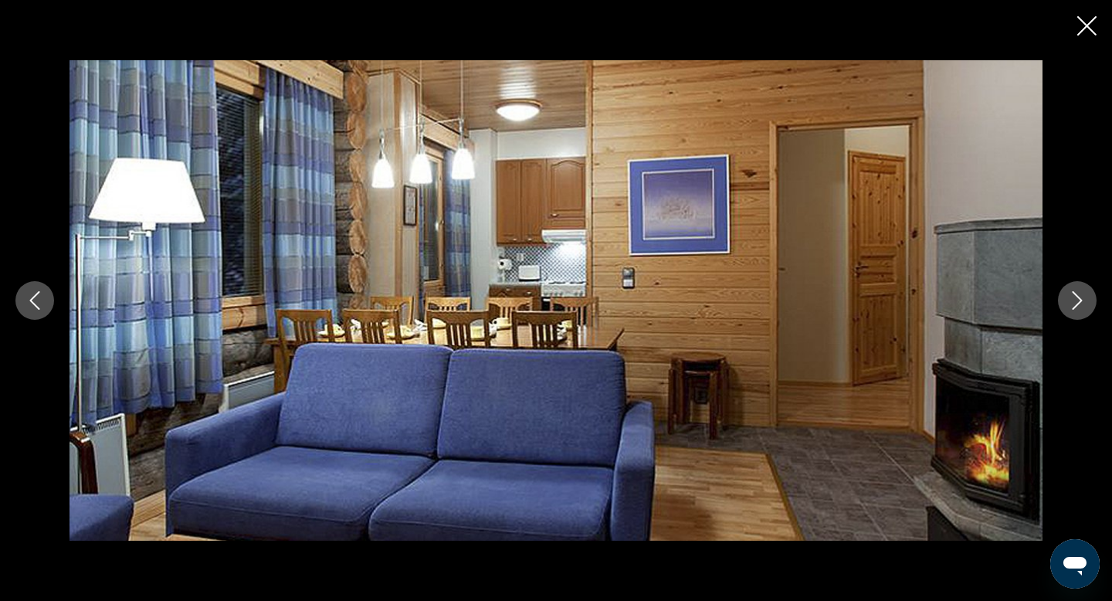
click at [1080, 306] on icon "Next image" at bounding box center [1077, 300] width 19 height 19
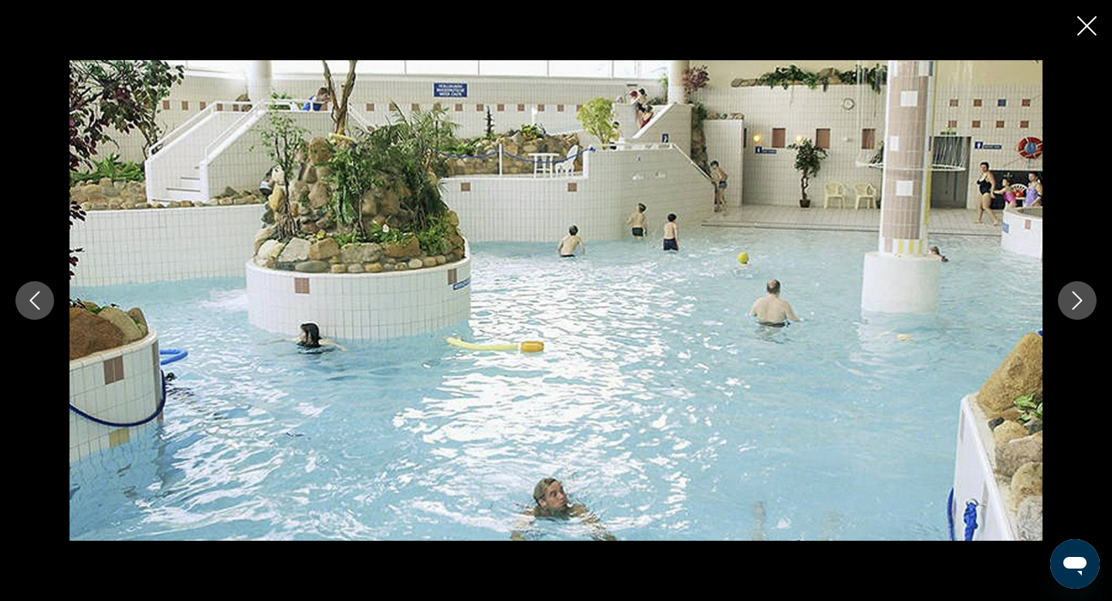
click at [1080, 306] on icon "Next image" at bounding box center [1077, 300] width 19 height 19
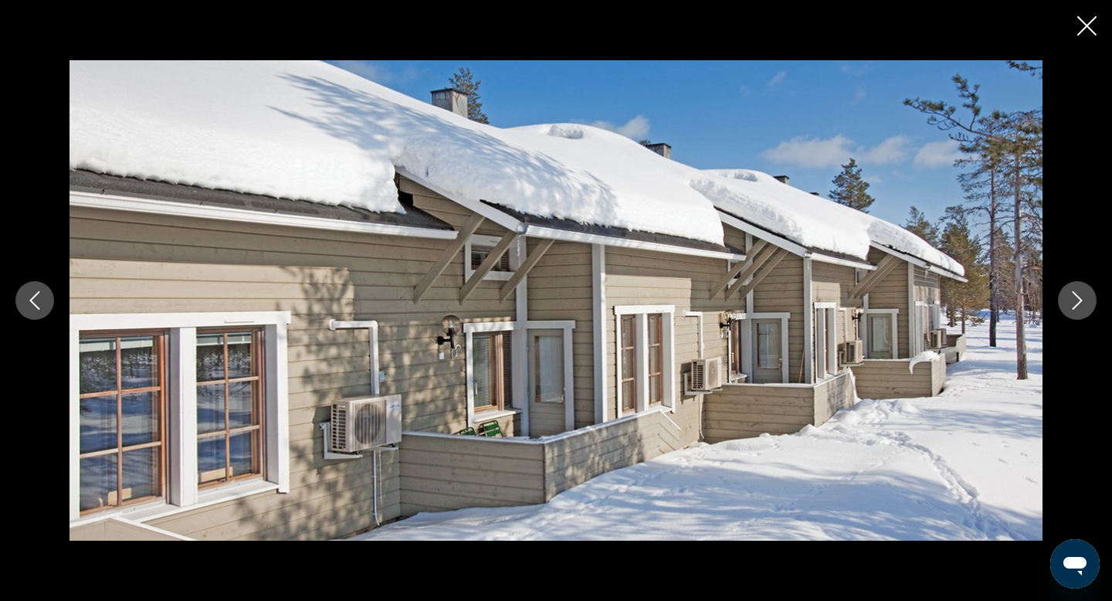
click at [1080, 306] on icon "Next image" at bounding box center [1077, 300] width 19 height 19
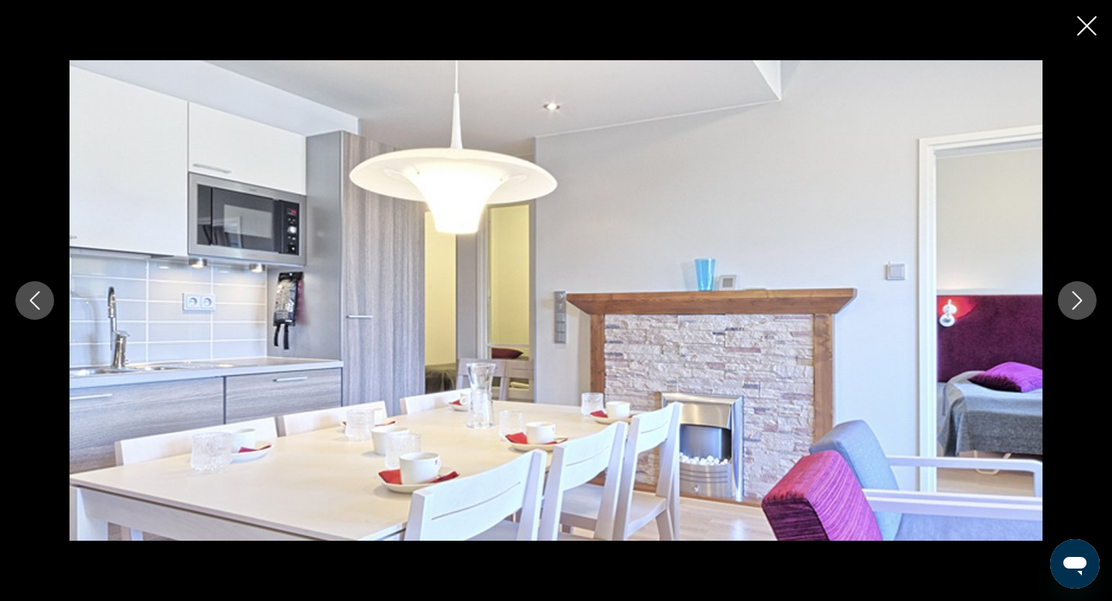
click at [1080, 306] on icon "Next image" at bounding box center [1077, 300] width 19 height 19
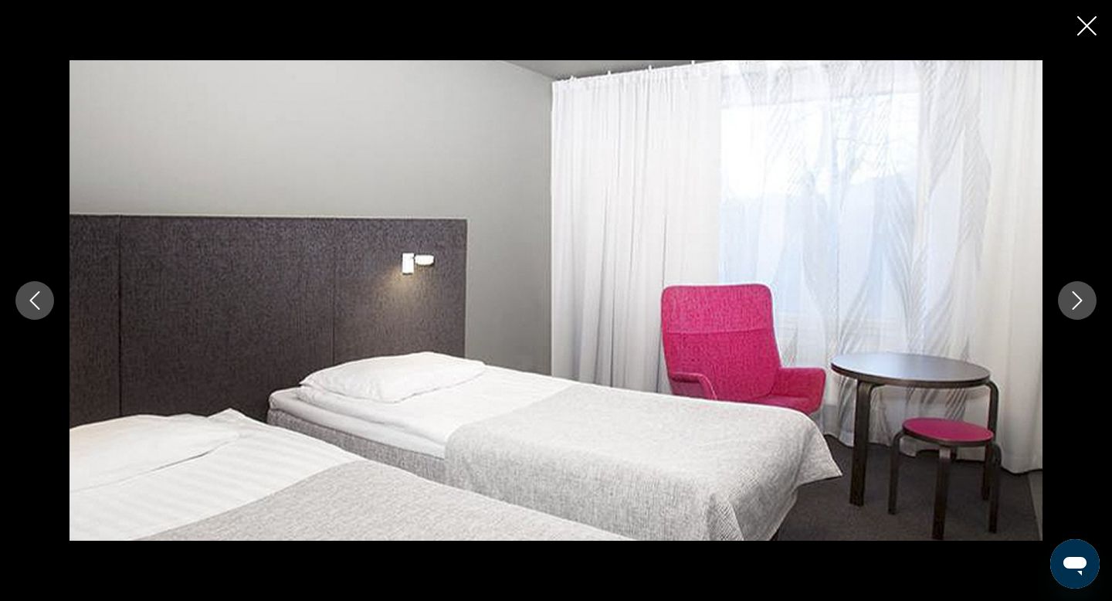
click at [1080, 307] on icon "Next image" at bounding box center [1077, 300] width 19 height 19
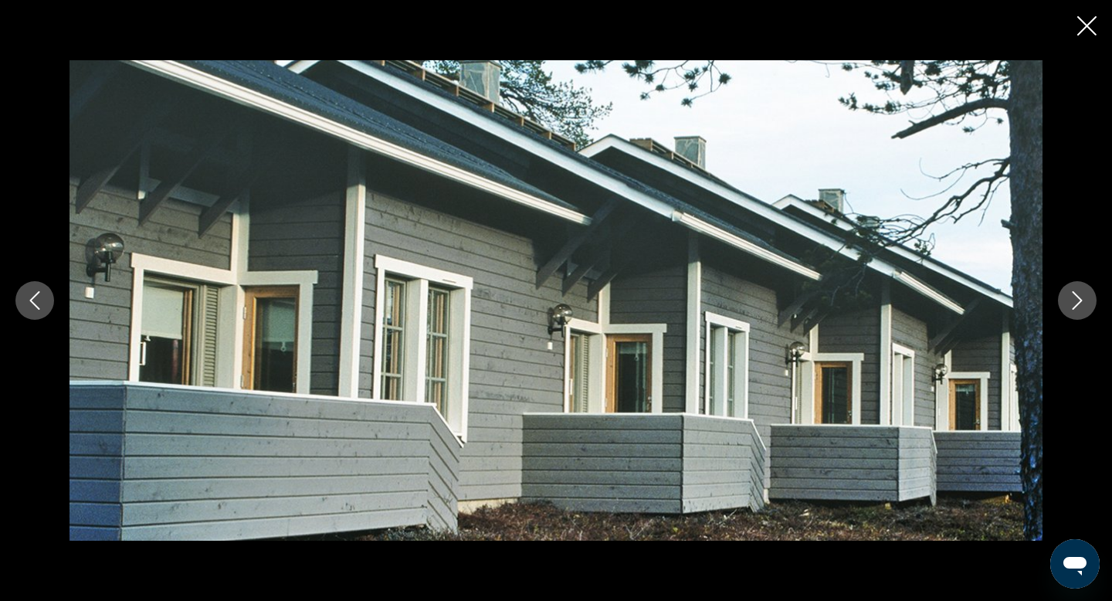
click at [1080, 307] on icon "Next image" at bounding box center [1077, 300] width 19 height 19
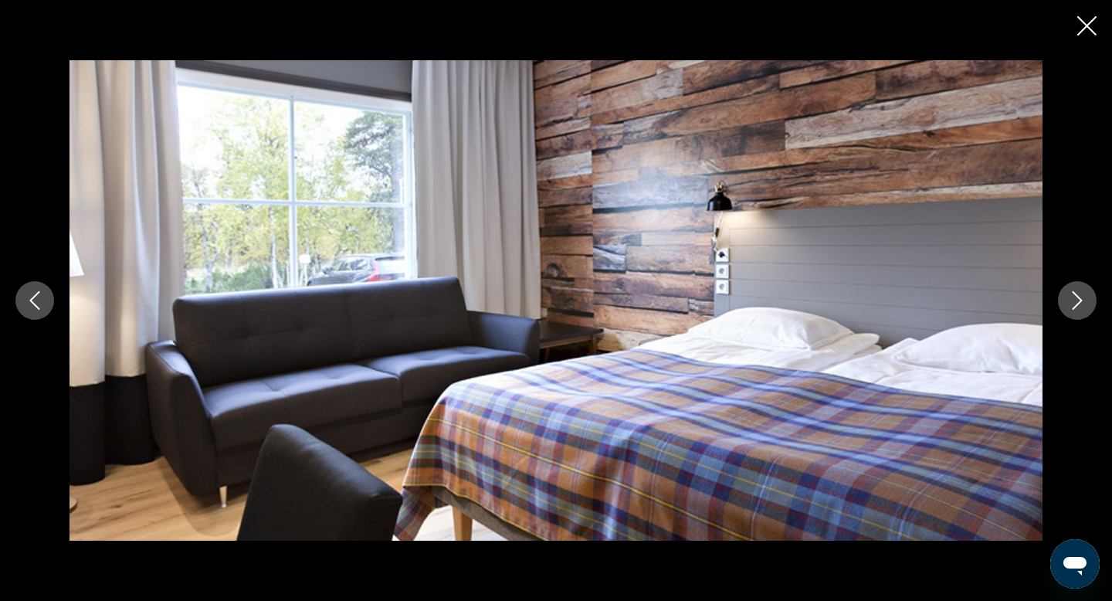
click at [1080, 307] on icon "Next image" at bounding box center [1077, 300] width 19 height 19
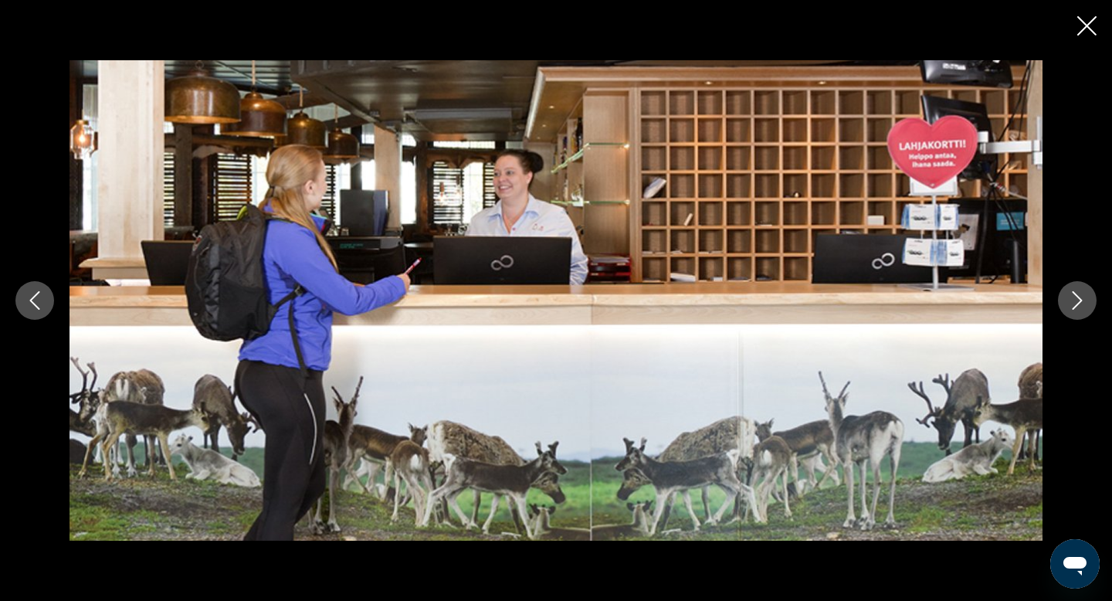
click at [1080, 307] on icon "Next image" at bounding box center [1077, 300] width 19 height 19
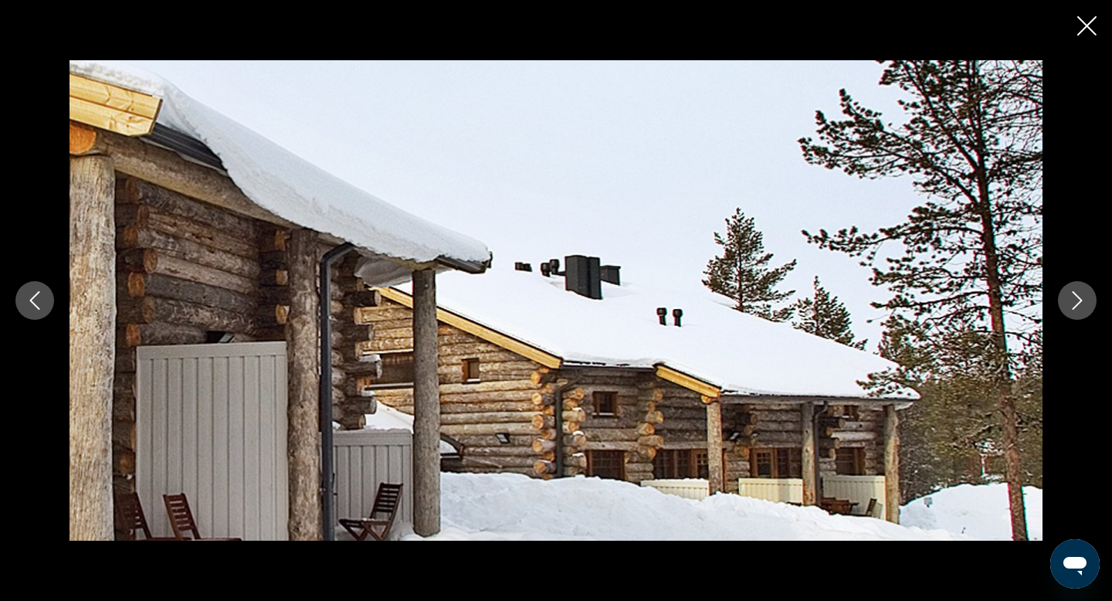
click at [1080, 307] on icon "Next image" at bounding box center [1077, 300] width 19 height 19
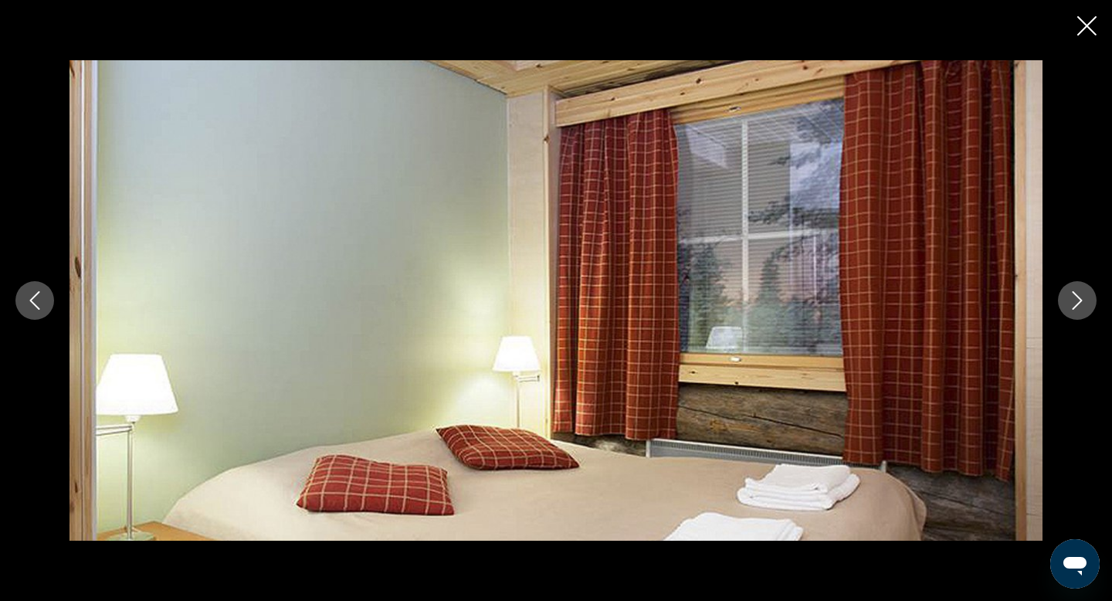
click at [1081, 308] on icon "Next image" at bounding box center [1077, 300] width 19 height 19
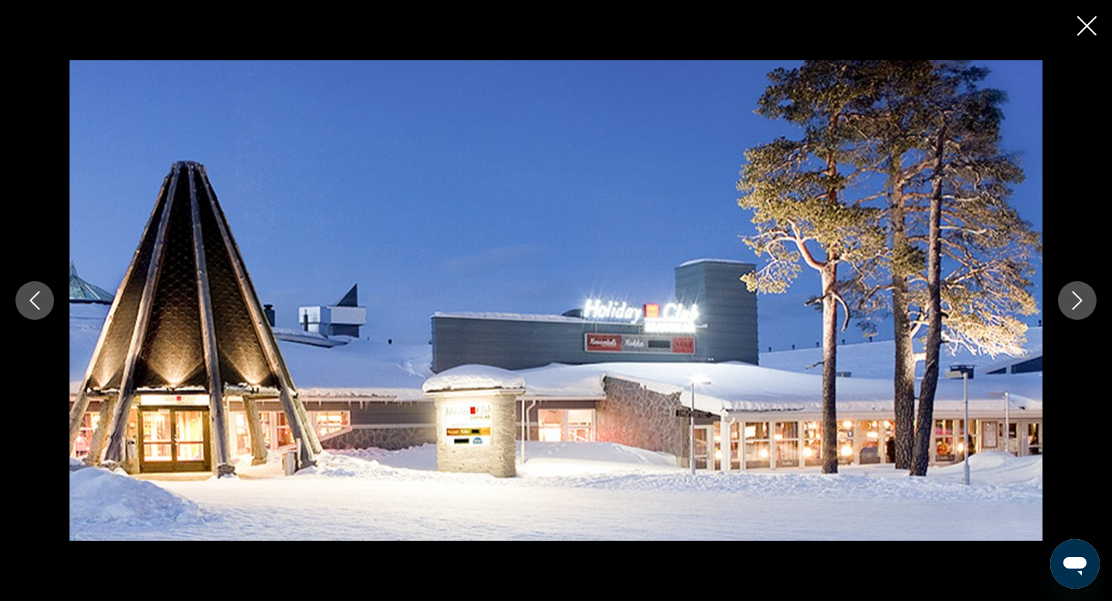
click at [1081, 308] on icon "Next image" at bounding box center [1077, 300] width 19 height 19
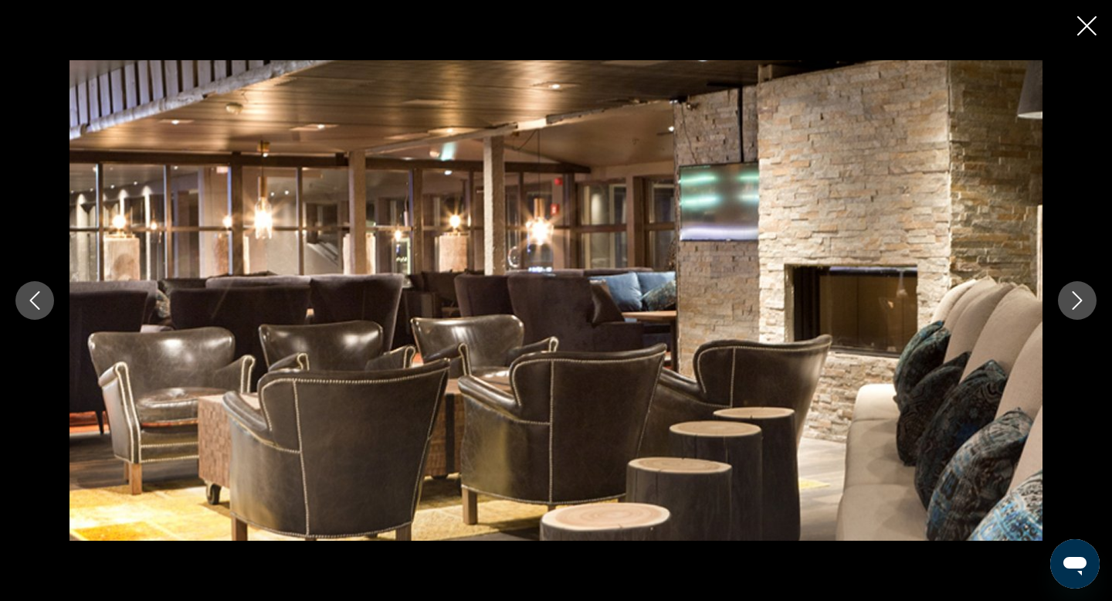
click at [1081, 308] on icon "Next image" at bounding box center [1077, 300] width 19 height 19
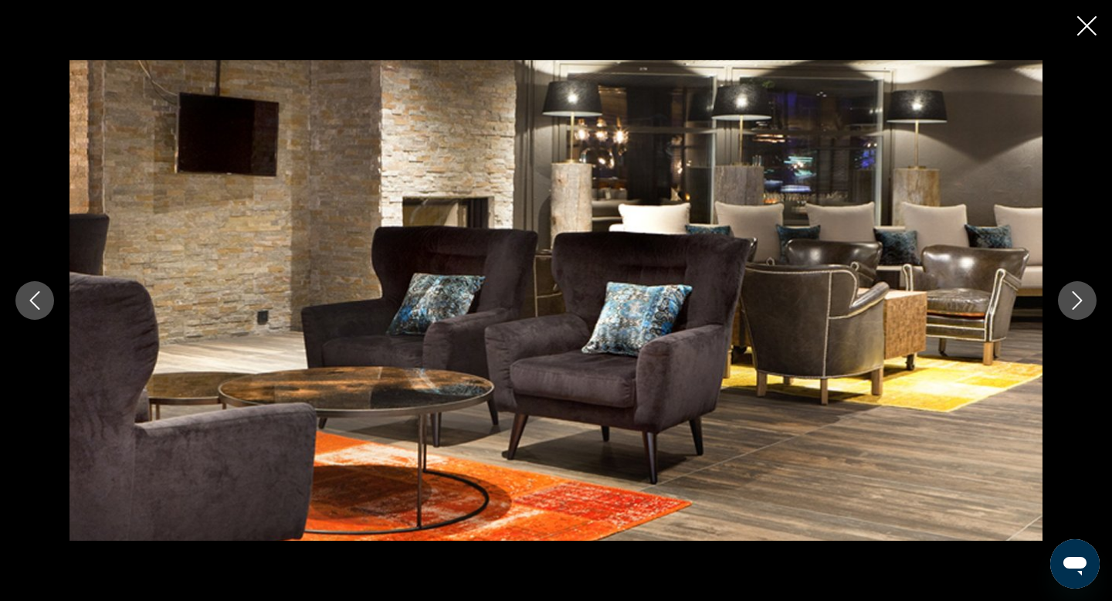
click at [1081, 308] on icon "Next image" at bounding box center [1077, 300] width 19 height 19
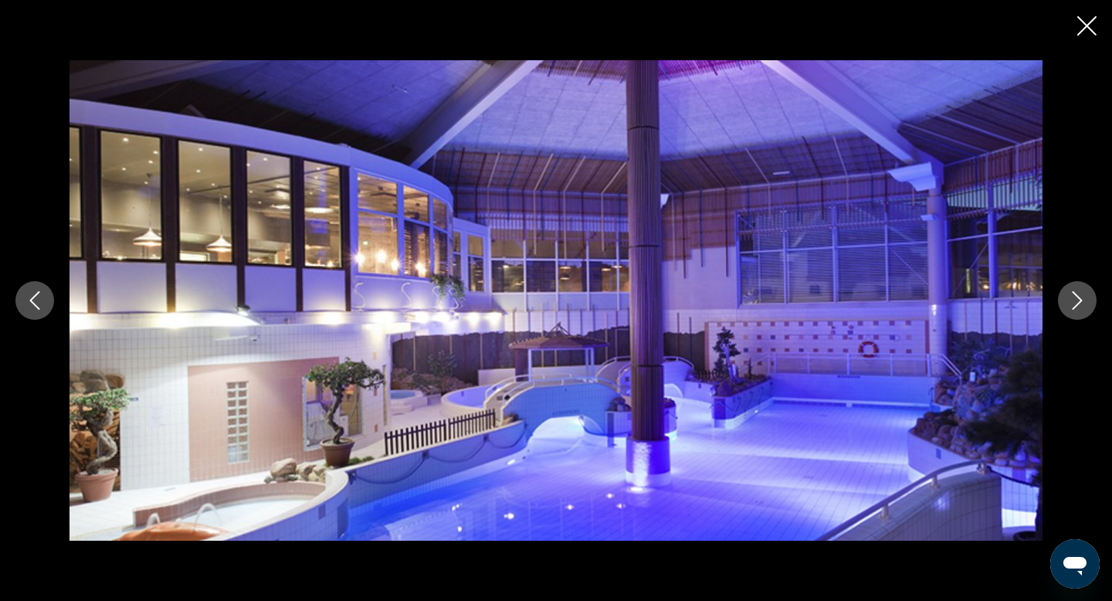
click at [1081, 308] on icon "Next image" at bounding box center [1077, 300] width 19 height 19
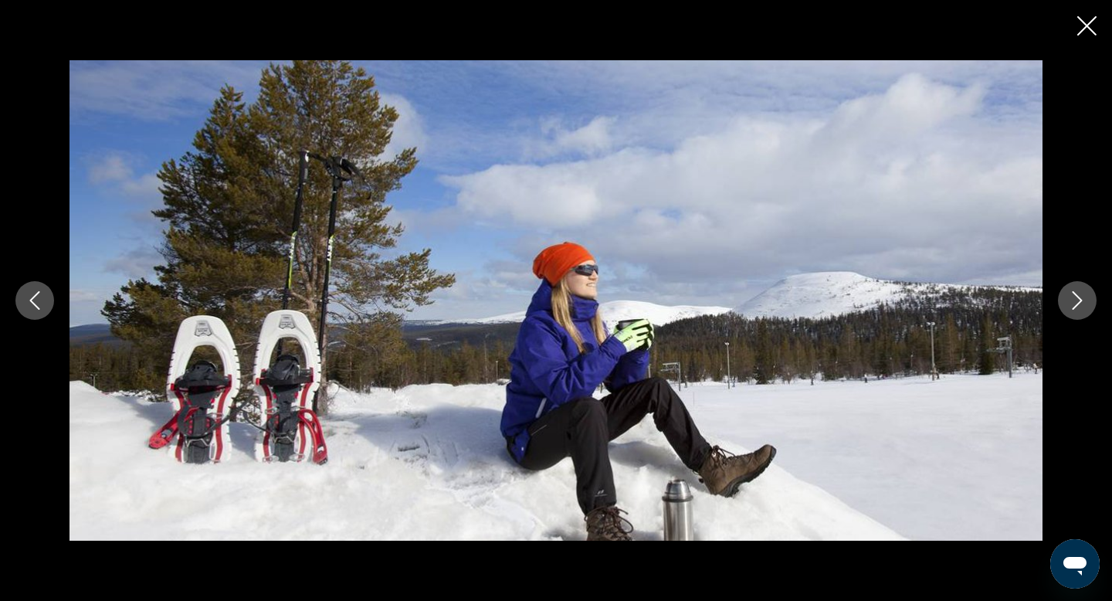
click at [1081, 309] on icon "Next image" at bounding box center [1077, 300] width 19 height 19
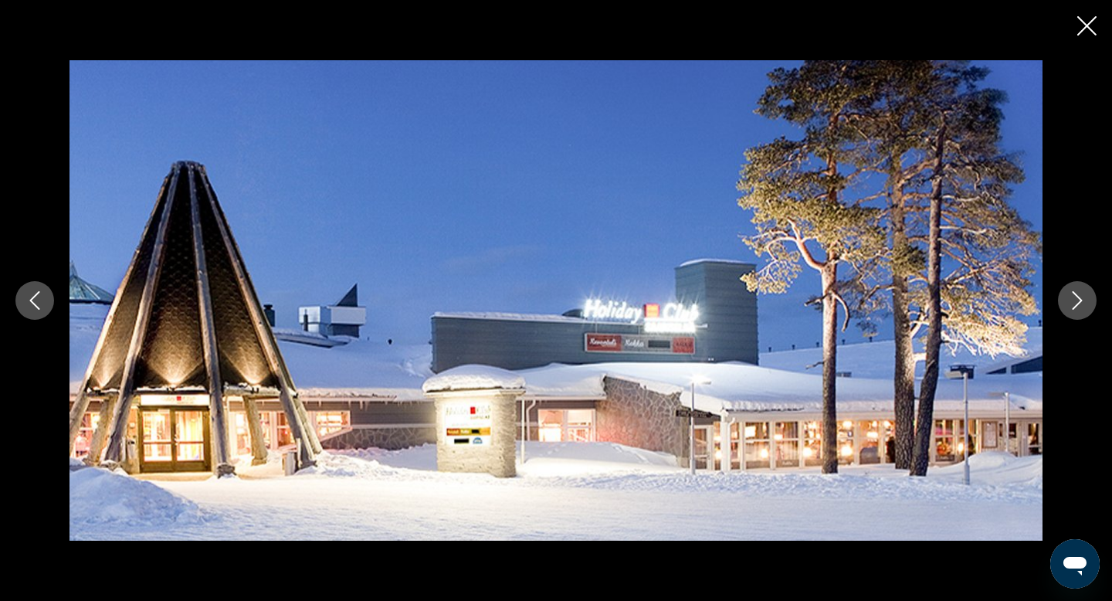
click at [1081, 309] on icon "Next image" at bounding box center [1077, 300] width 19 height 19
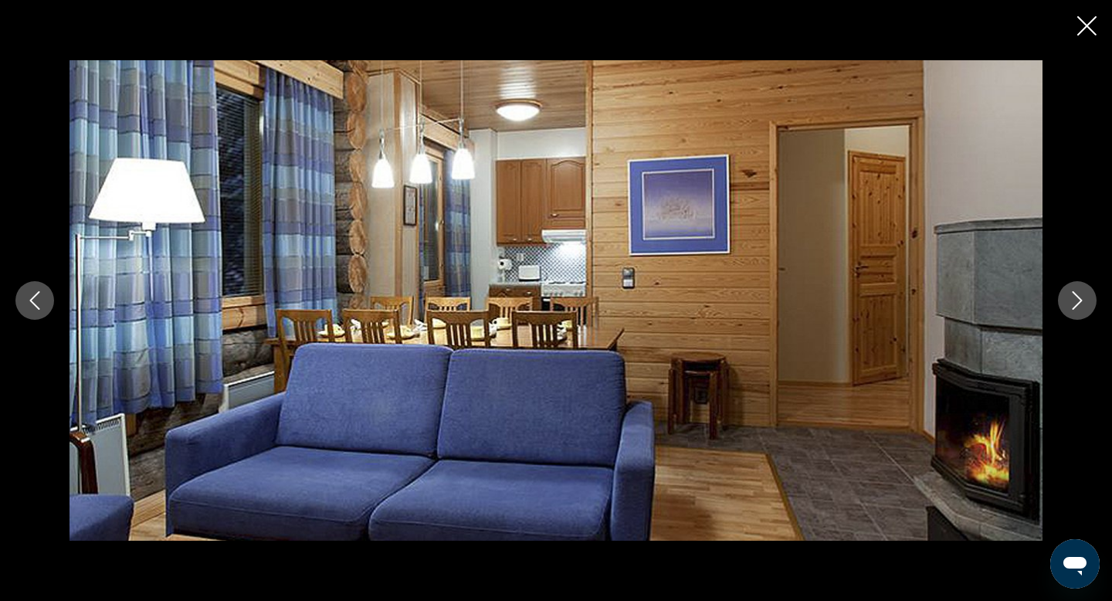
click at [1081, 310] on button "Next image" at bounding box center [1077, 300] width 39 height 39
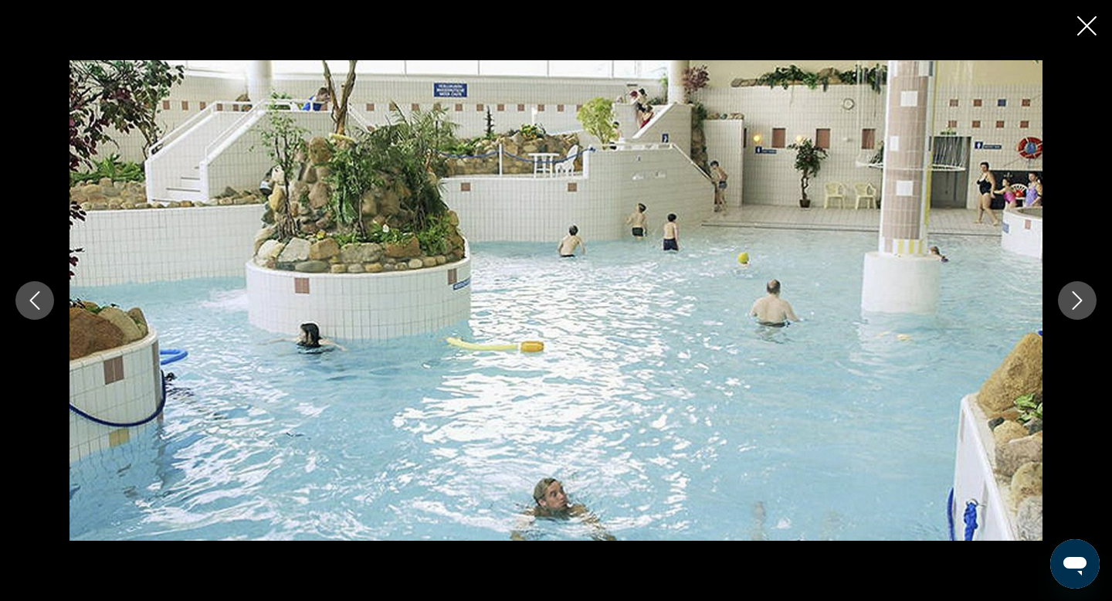
click at [1083, 25] on icon "Close slideshow" at bounding box center [1087, 25] width 19 height 19
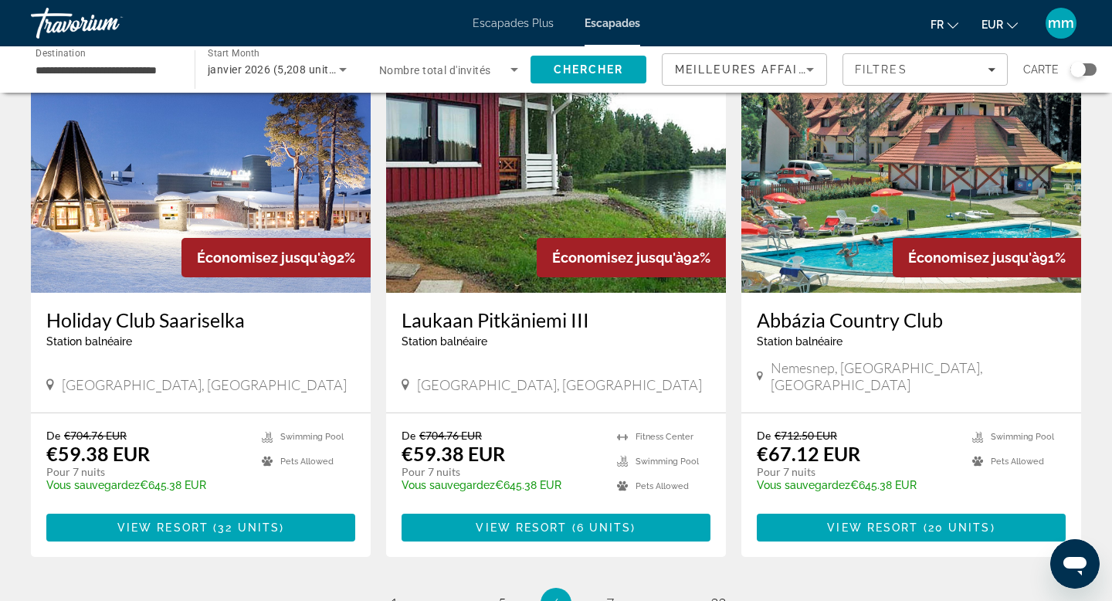
scroll to position [1729, 0]
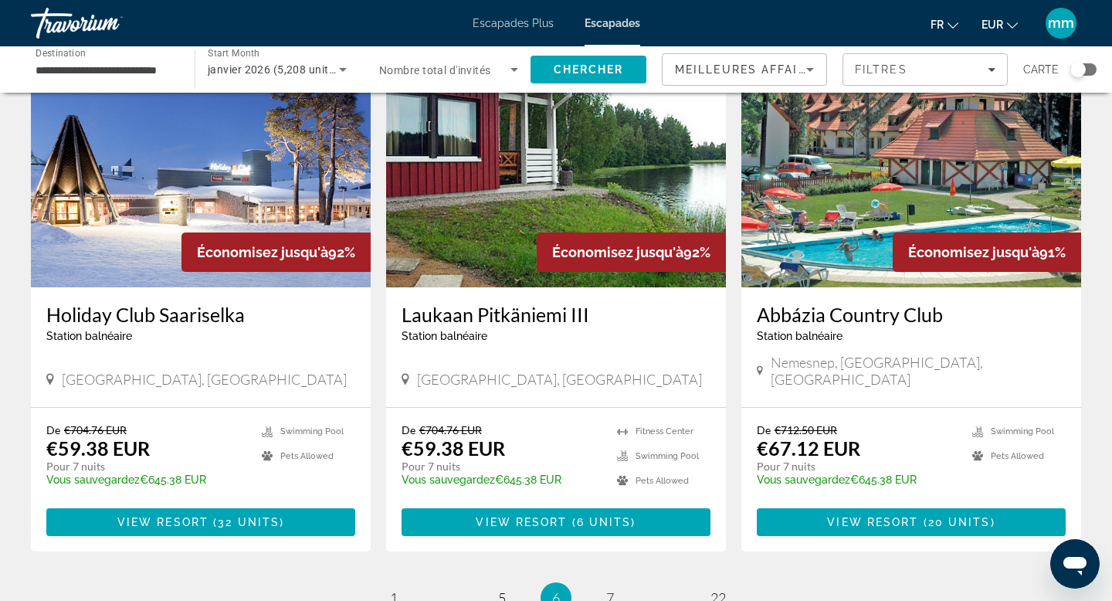
click at [634, 582] on ul "6 / 22 page 1 page ... page 5 You're on page 6 page 7 page ... page 22" at bounding box center [556, 597] width 1051 height 31
click at [613, 589] on span "7" at bounding box center [610, 597] width 8 height 17
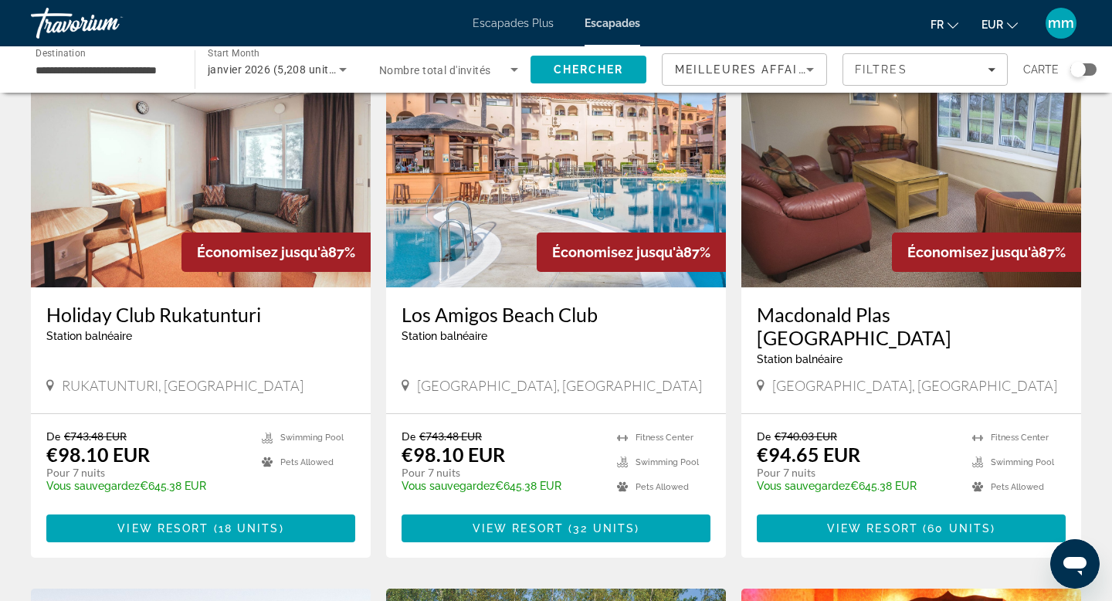
scroll to position [1146, 0]
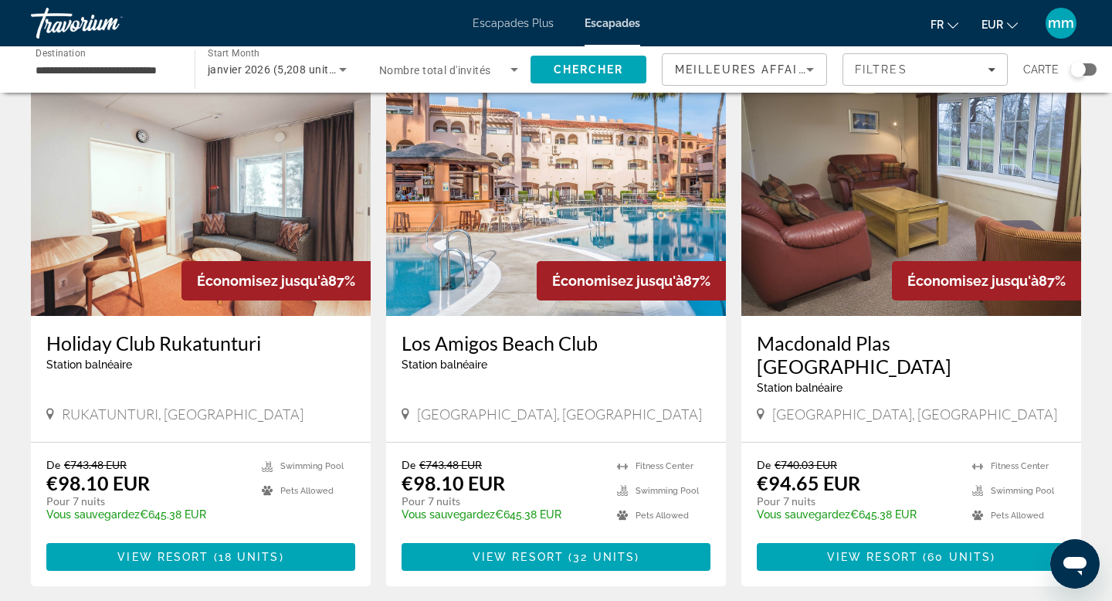
click at [223, 214] on img "Contenu principal" at bounding box center [201, 192] width 340 height 247
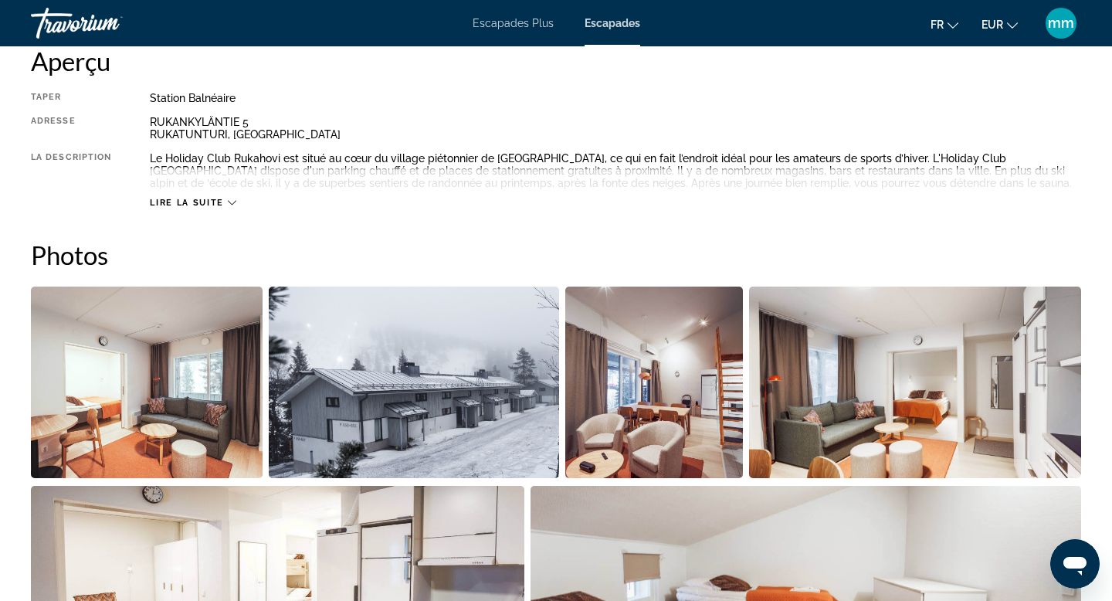
scroll to position [542, 0]
click at [364, 406] on img "Open full-screen image slider" at bounding box center [414, 382] width 290 height 192
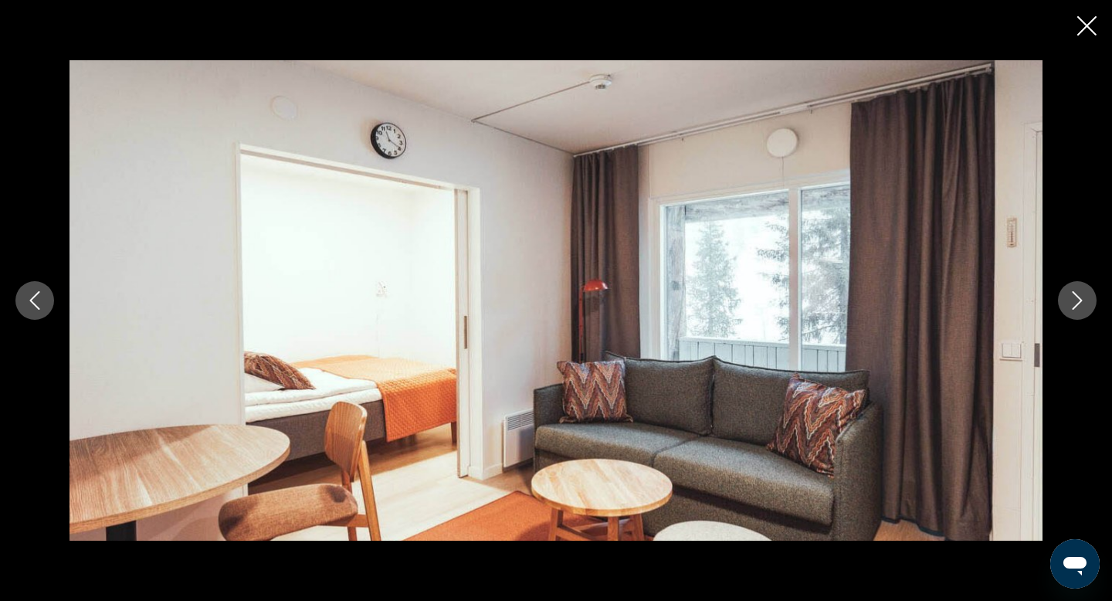
click at [1079, 307] on icon "Next image" at bounding box center [1077, 300] width 19 height 19
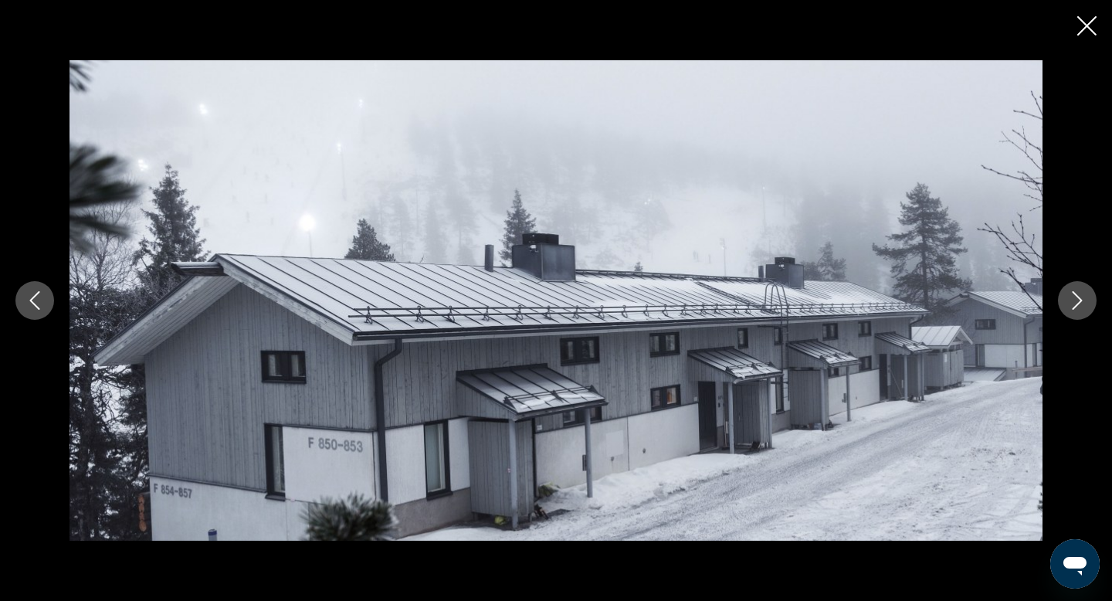
click at [1079, 307] on icon "Next image" at bounding box center [1077, 300] width 19 height 19
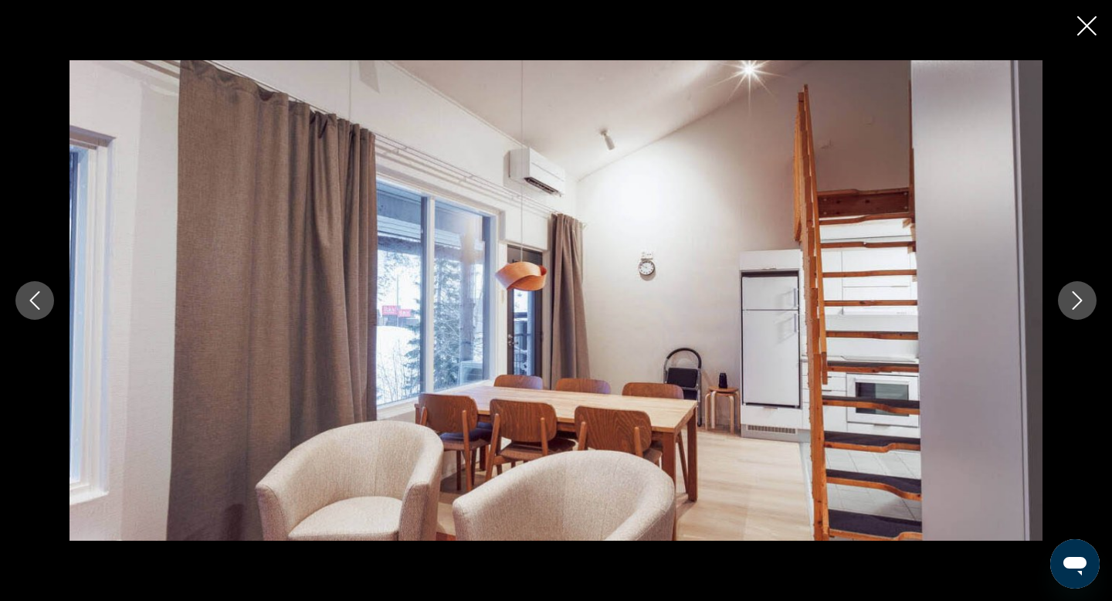
click at [1079, 307] on icon "Next image" at bounding box center [1077, 300] width 19 height 19
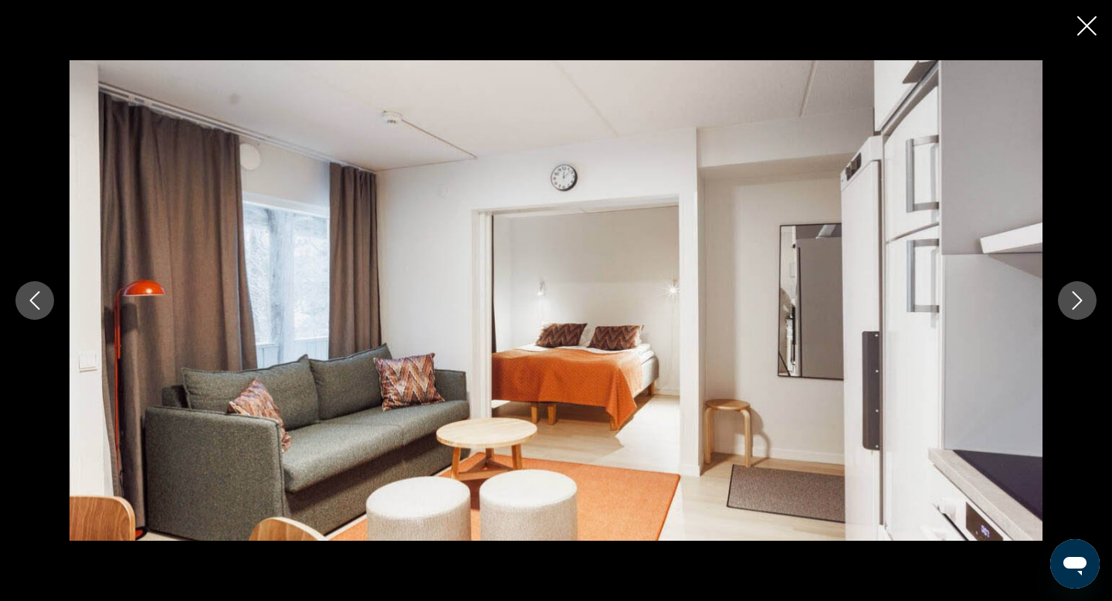
click at [1079, 307] on icon "Next image" at bounding box center [1077, 300] width 19 height 19
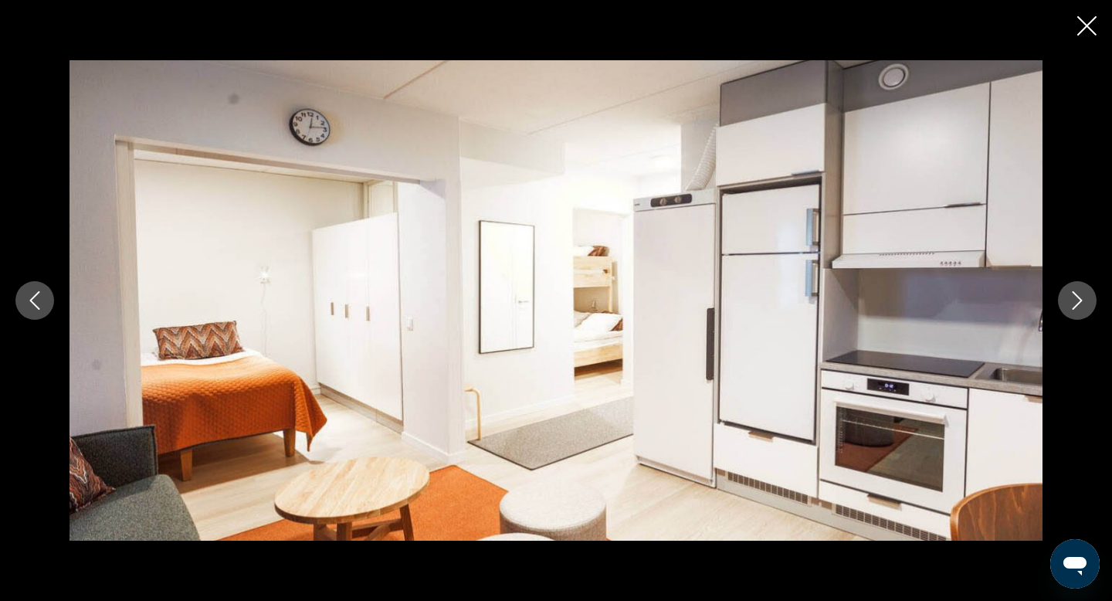
click at [1079, 307] on icon "Next image" at bounding box center [1077, 300] width 19 height 19
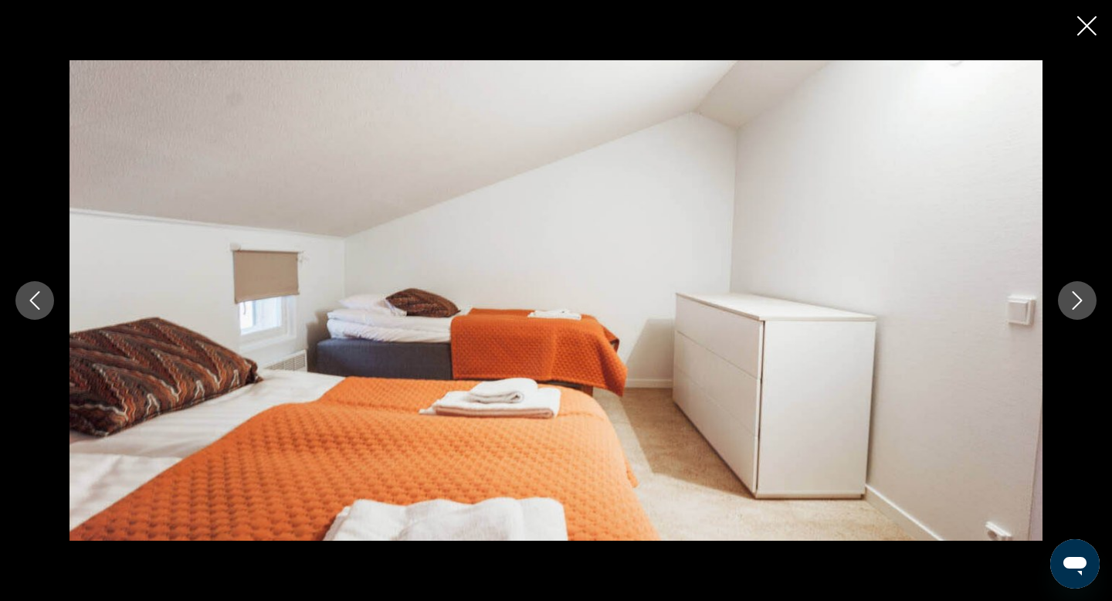
click at [1079, 307] on icon "Next image" at bounding box center [1077, 300] width 19 height 19
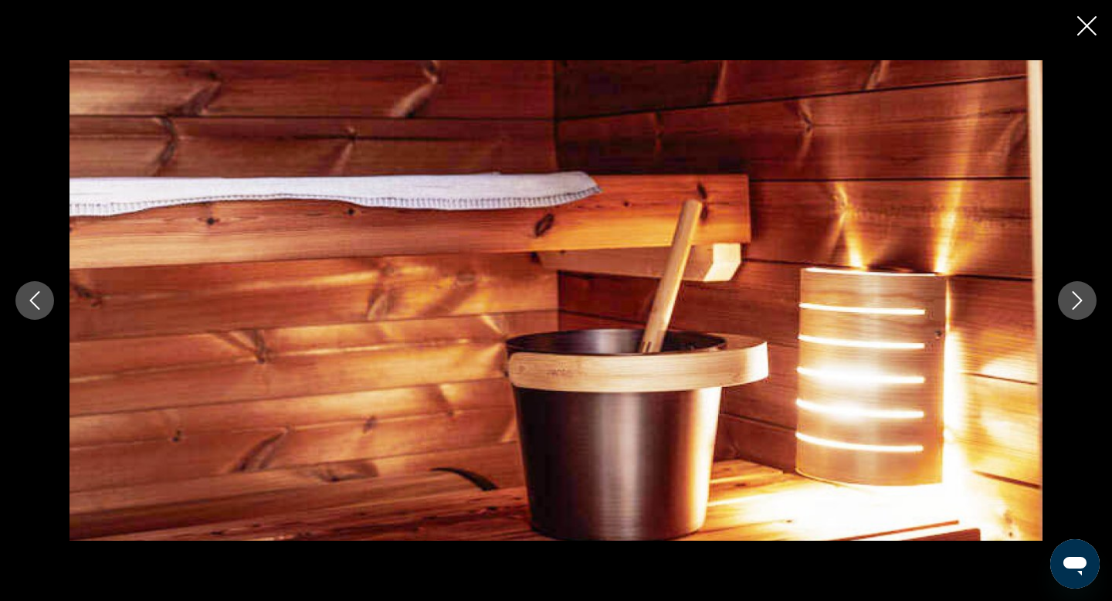
click at [1079, 307] on icon "Next image" at bounding box center [1077, 300] width 19 height 19
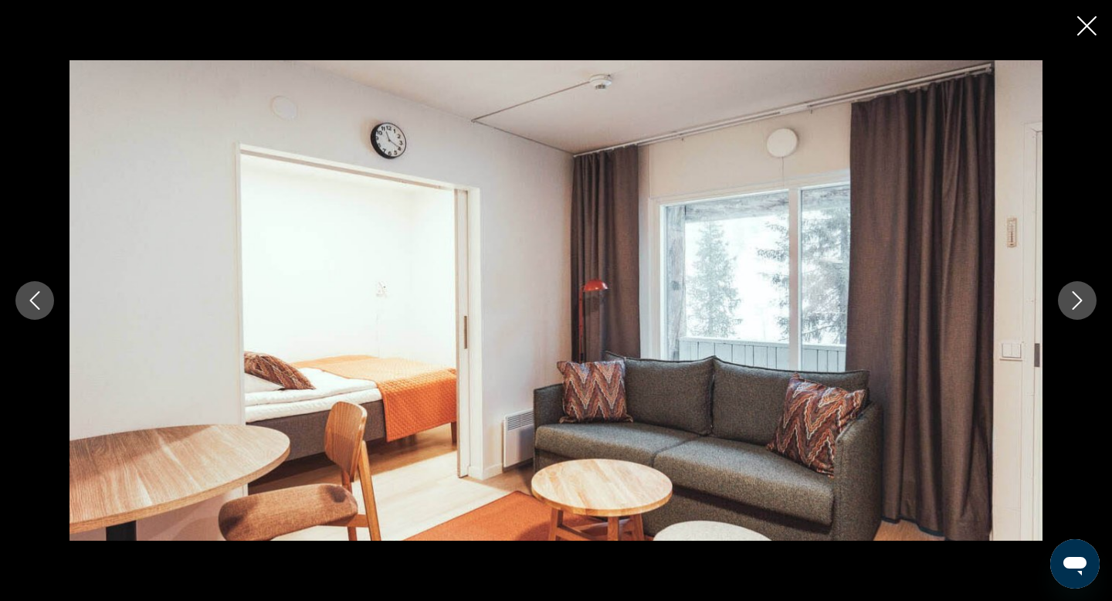
click at [1079, 307] on icon "Next image" at bounding box center [1077, 300] width 19 height 19
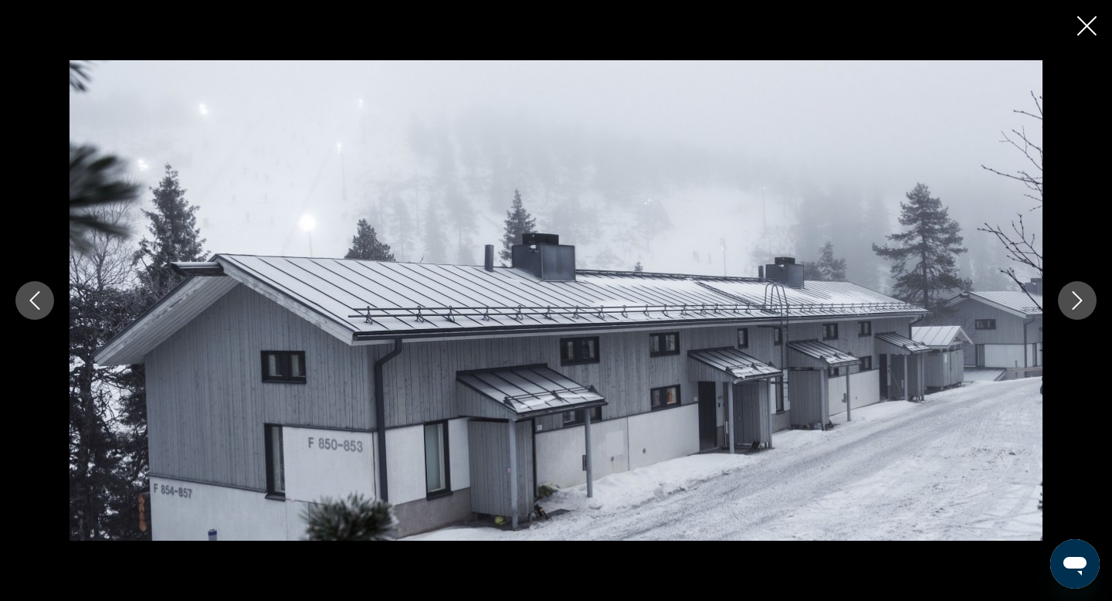
click at [1079, 307] on icon "Next image" at bounding box center [1077, 300] width 19 height 19
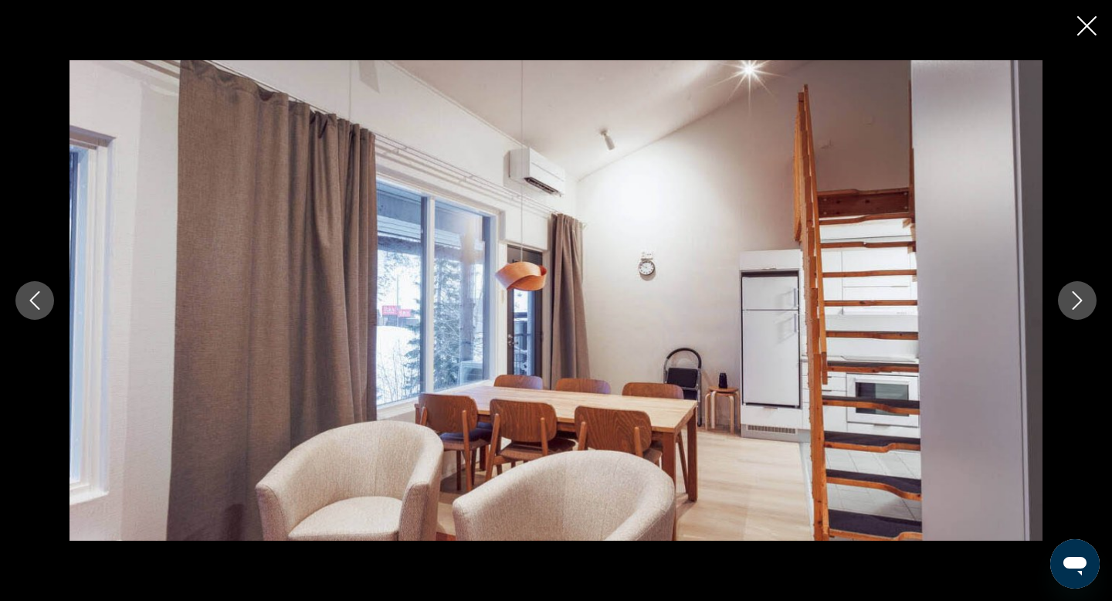
click at [1074, 300] on icon "Next image" at bounding box center [1077, 300] width 19 height 19
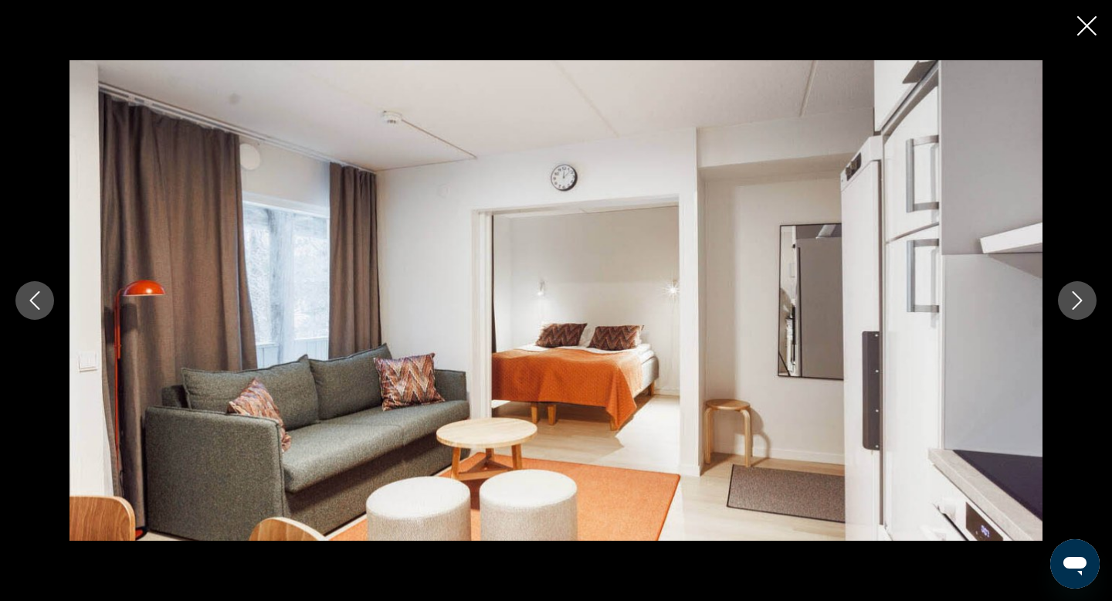
click at [1074, 300] on icon "Next image" at bounding box center [1077, 300] width 19 height 19
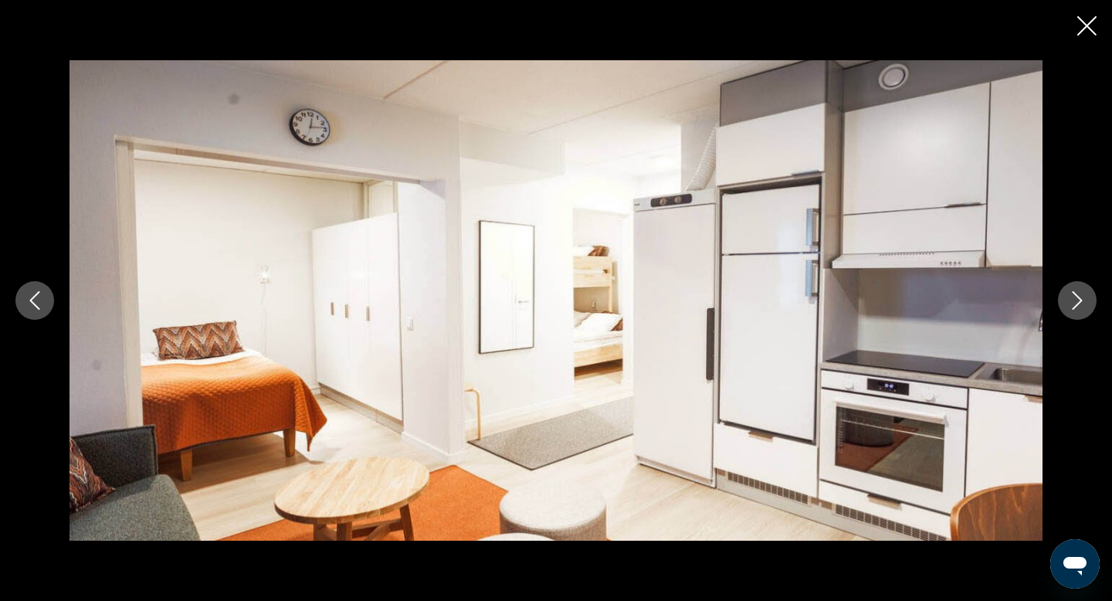
click at [1074, 300] on icon "Next image" at bounding box center [1077, 300] width 19 height 19
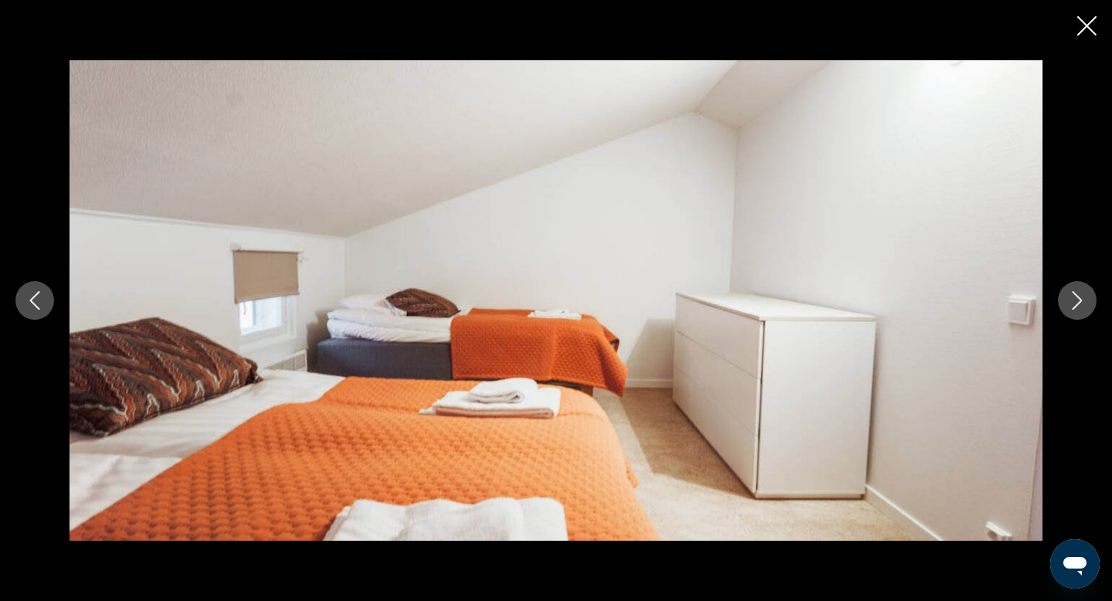
click at [1074, 300] on icon "Next image" at bounding box center [1077, 300] width 19 height 19
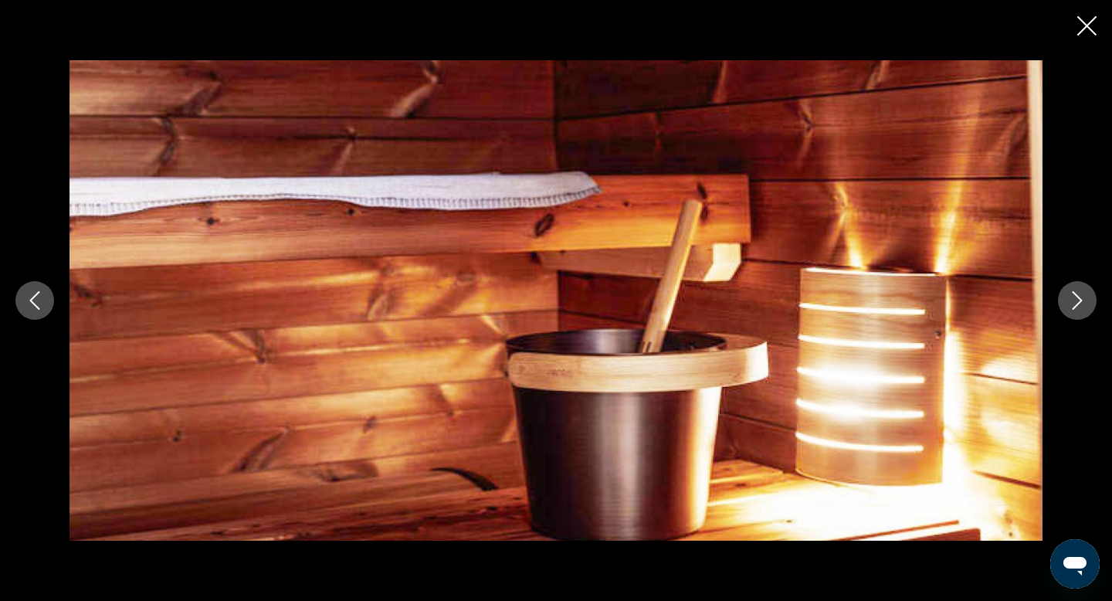
click at [1074, 300] on icon "Next image" at bounding box center [1077, 300] width 19 height 19
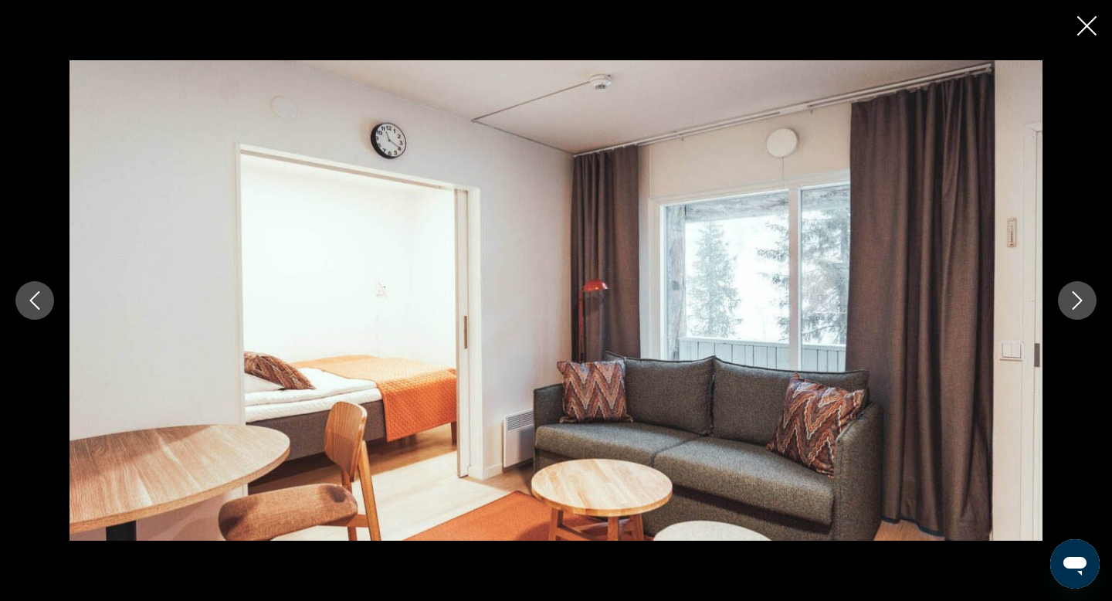
click at [1074, 300] on icon "Next image" at bounding box center [1077, 300] width 19 height 19
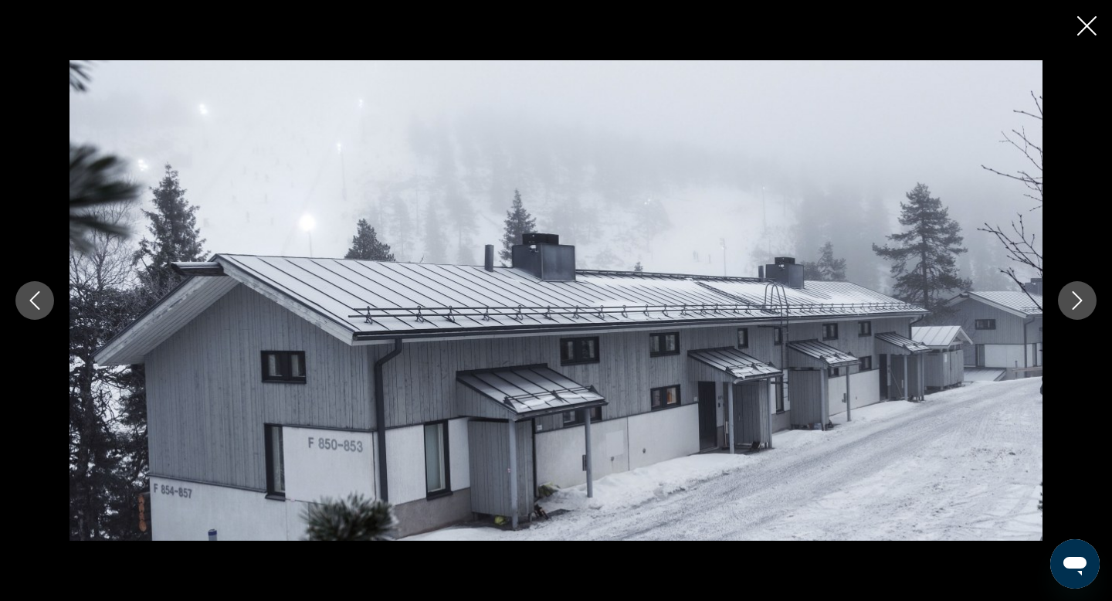
click at [1091, 25] on icon "Close slideshow" at bounding box center [1087, 25] width 19 height 19
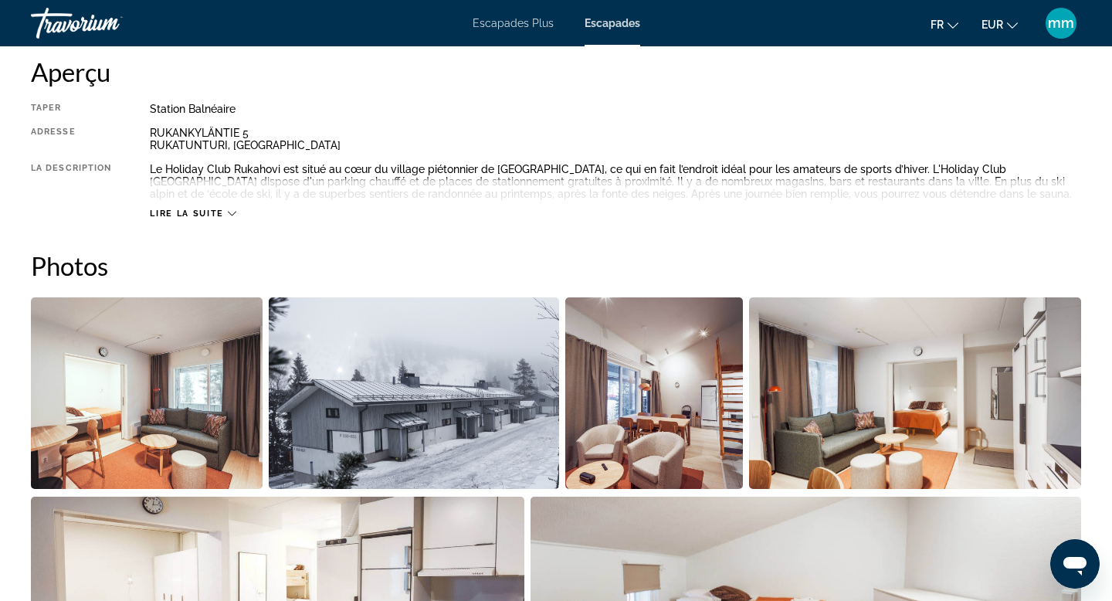
scroll to position [532, 0]
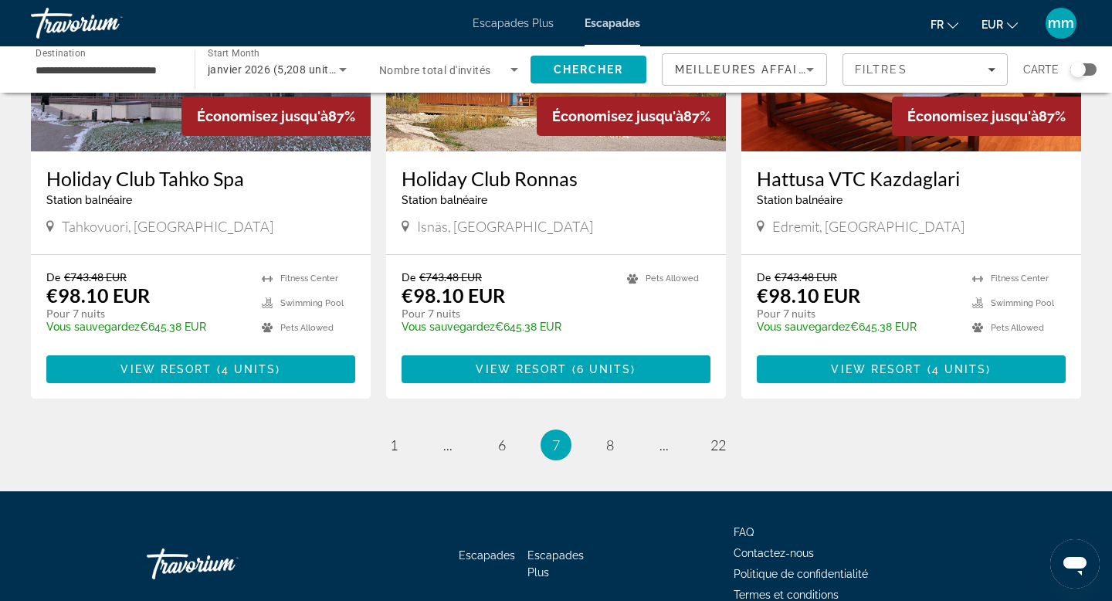
scroll to position [1898, 0]
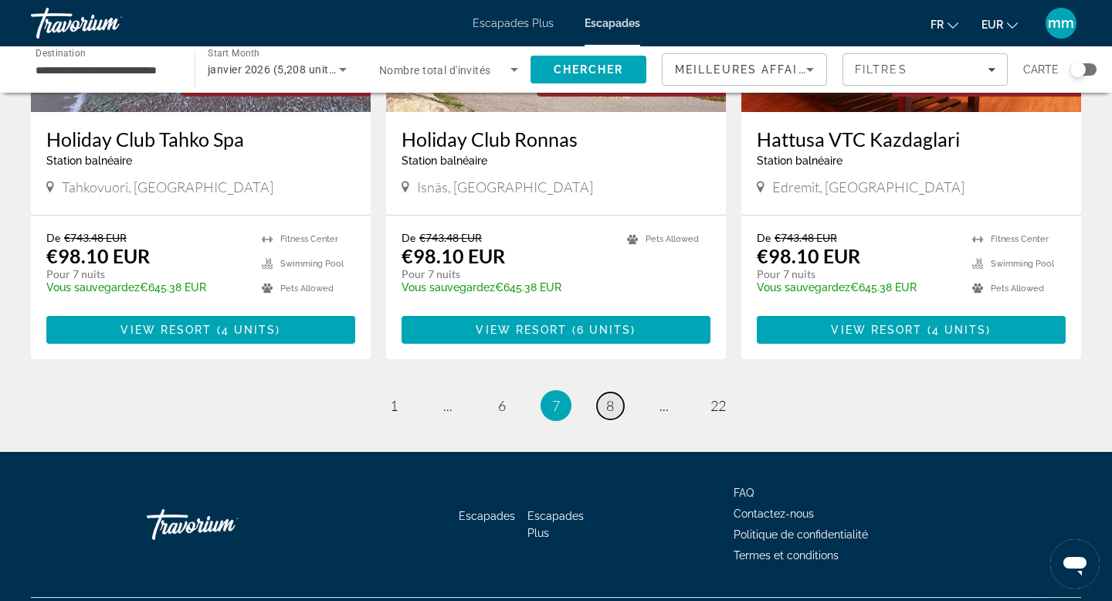
click at [607, 397] on span "8" at bounding box center [610, 405] width 8 height 17
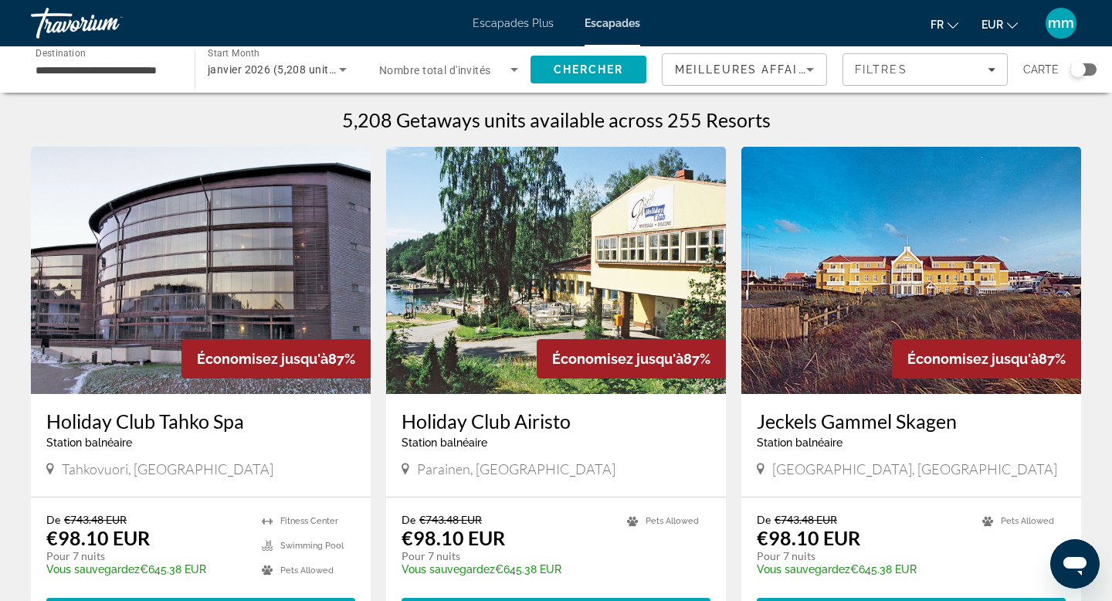
click at [340, 284] on img "Contenu principal" at bounding box center [201, 270] width 340 height 247
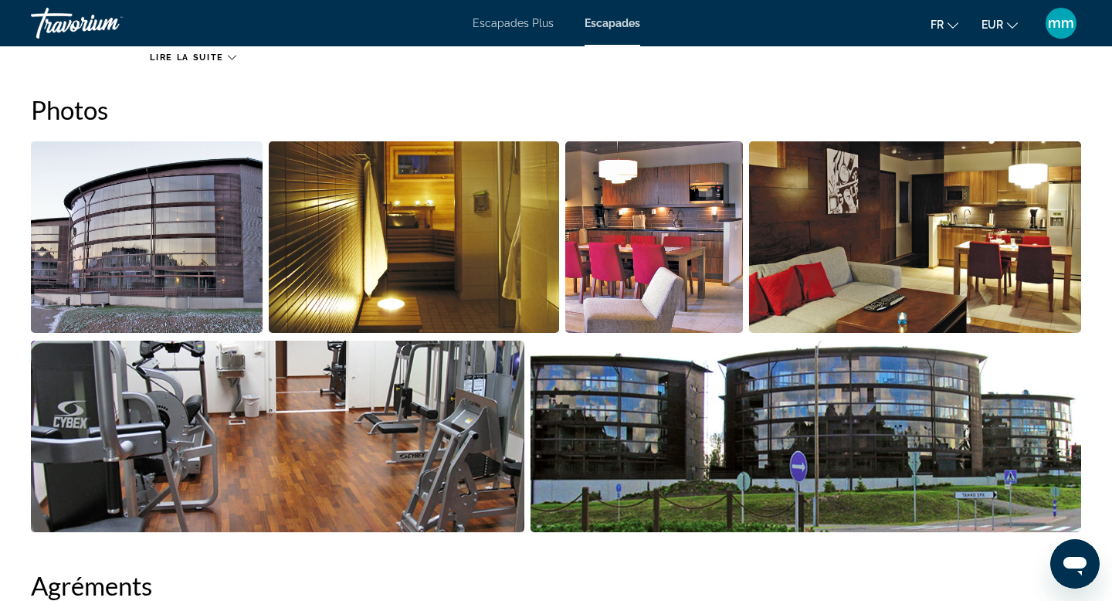
scroll to position [711, 0]
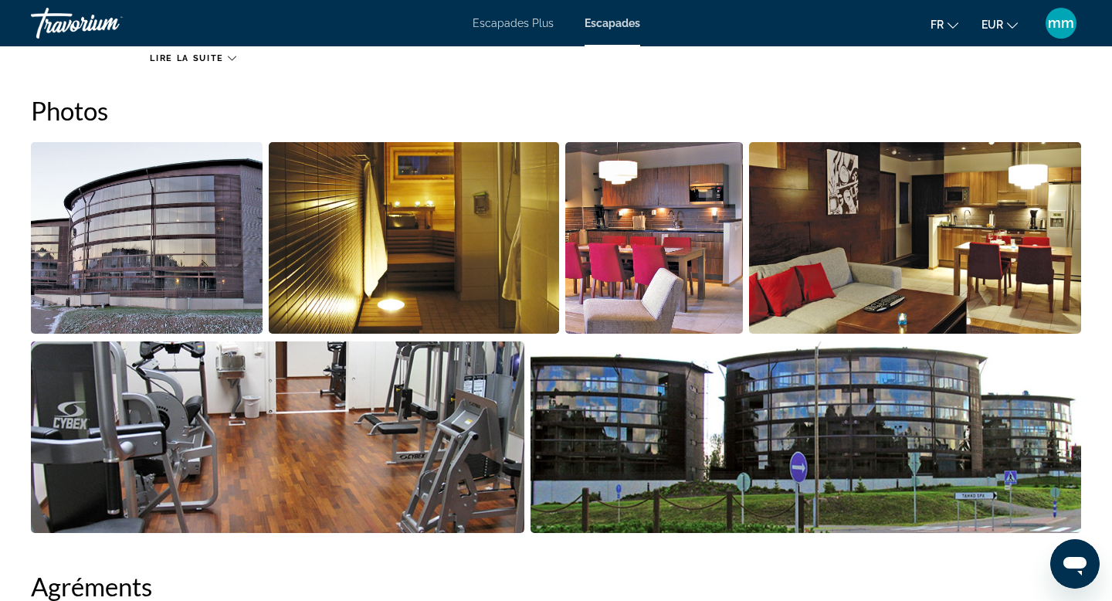
click at [227, 287] on img "Open full-screen image slider" at bounding box center [147, 238] width 232 height 192
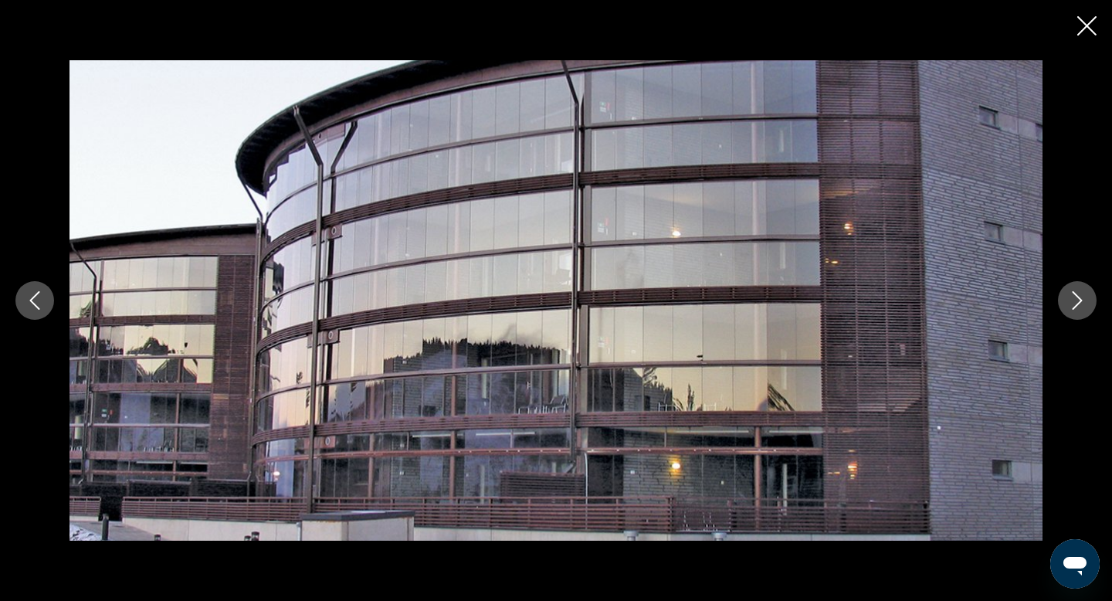
click at [1074, 308] on icon "Next image" at bounding box center [1078, 300] width 10 height 19
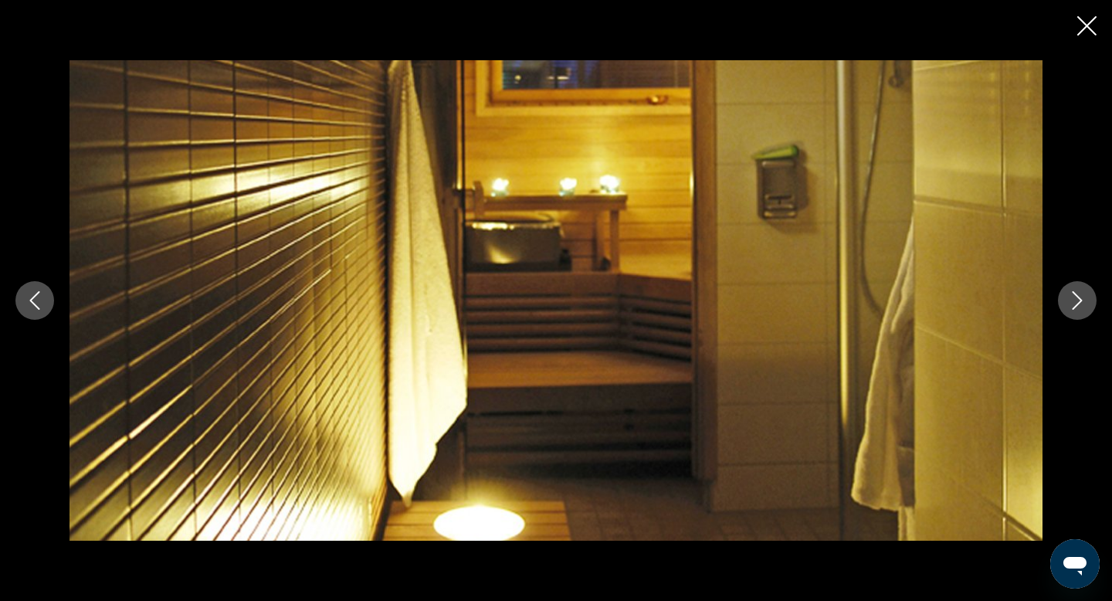
click at [1074, 308] on icon "Next image" at bounding box center [1078, 300] width 10 height 19
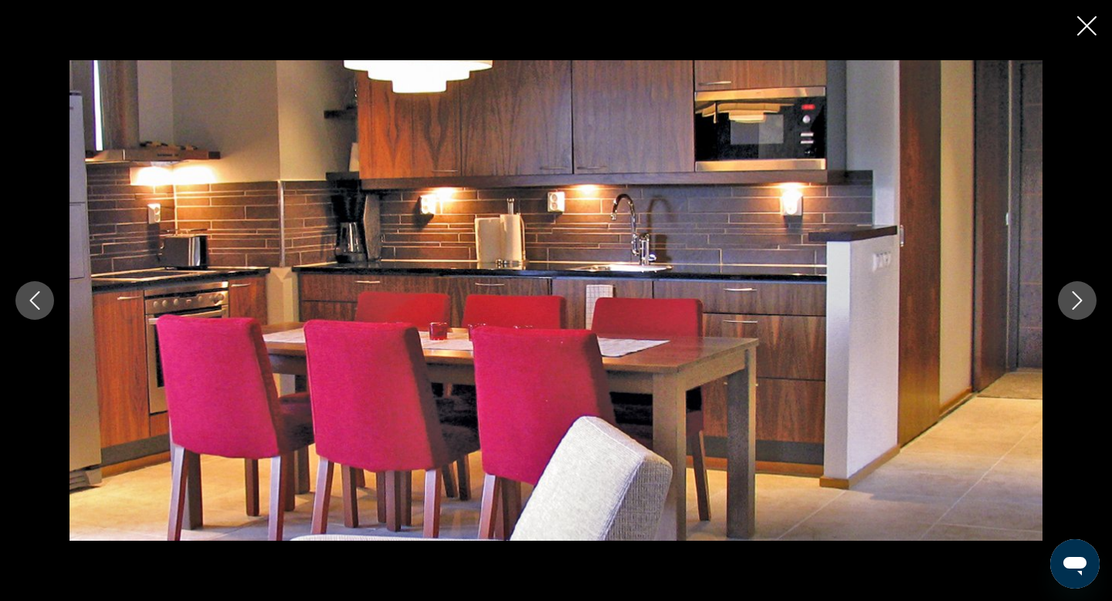
click at [1074, 308] on icon "Next image" at bounding box center [1078, 300] width 10 height 19
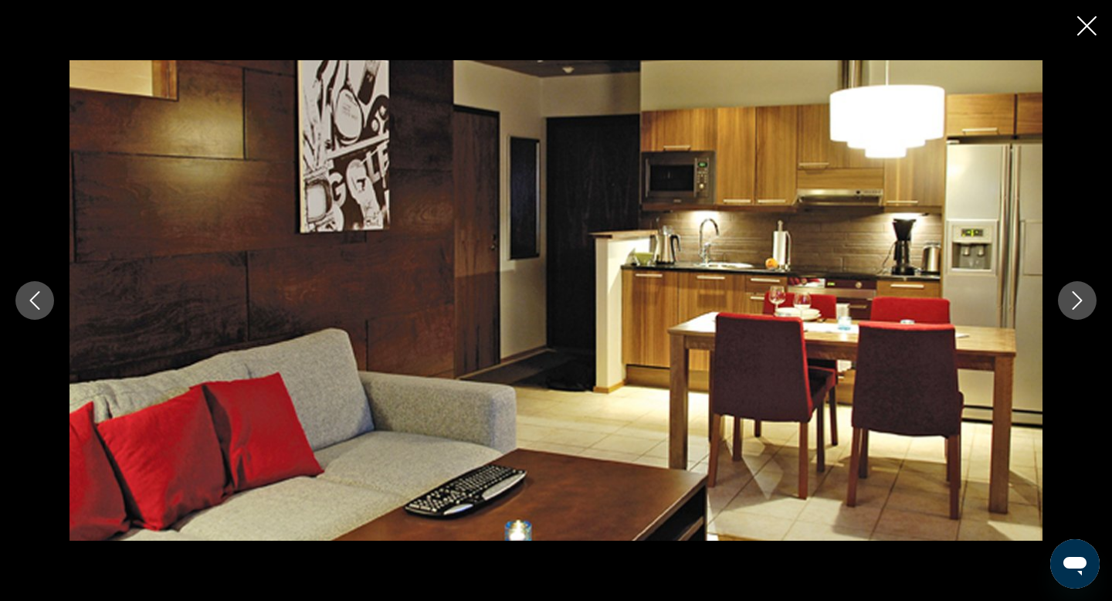
click at [1074, 308] on icon "Next image" at bounding box center [1078, 300] width 10 height 19
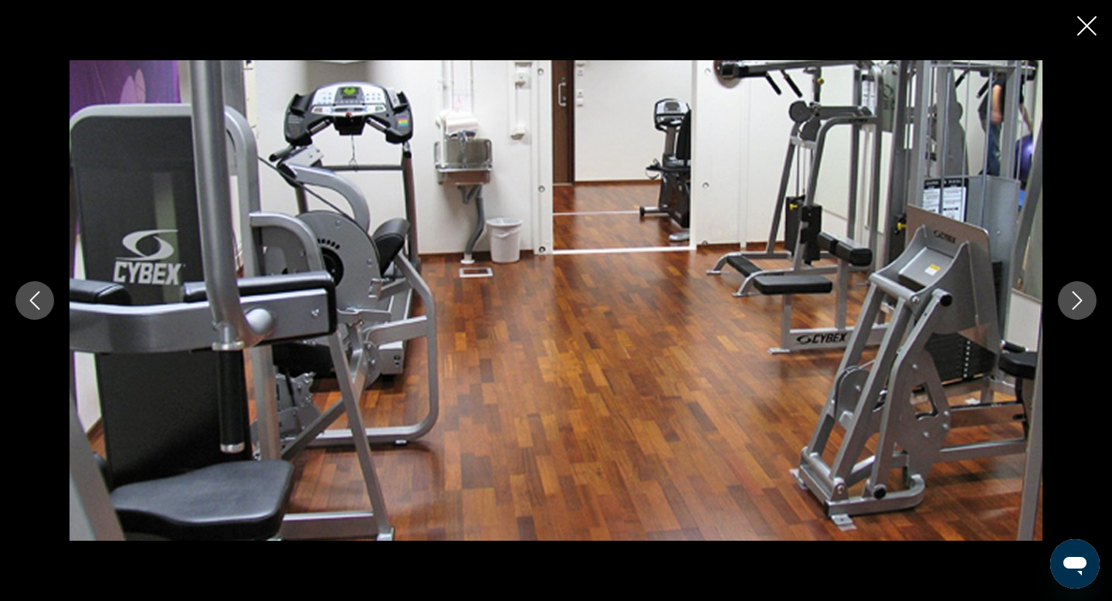
click at [1074, 308] on icon "Next image" at bounding box center [1078, 300] width 10 height 19
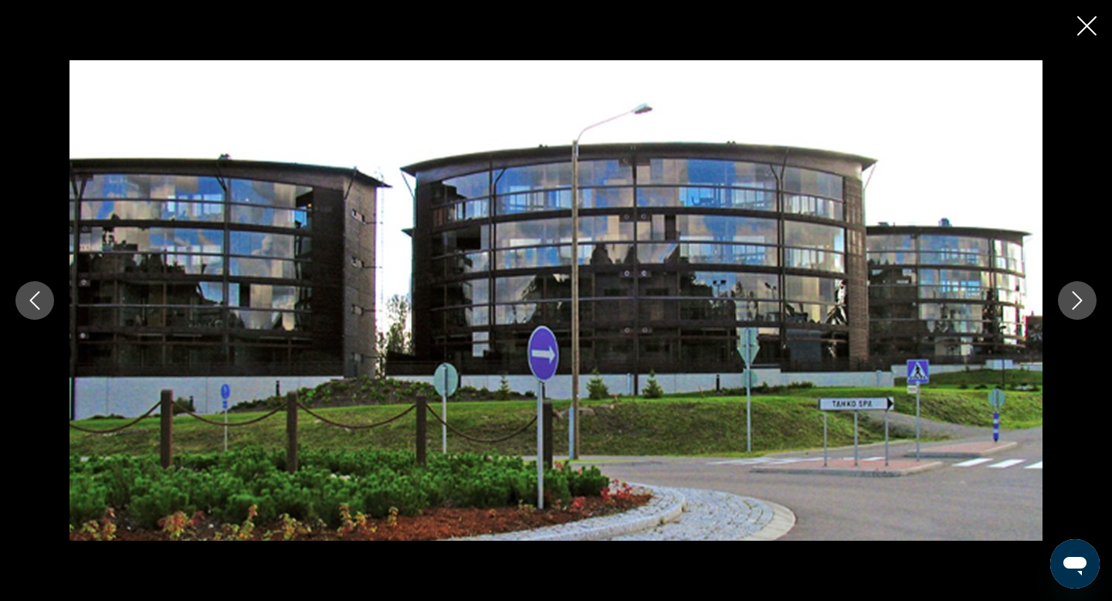
click at [1074, 308] on icon "Next image" at bounding box center [1078, 300] width 10 height 19
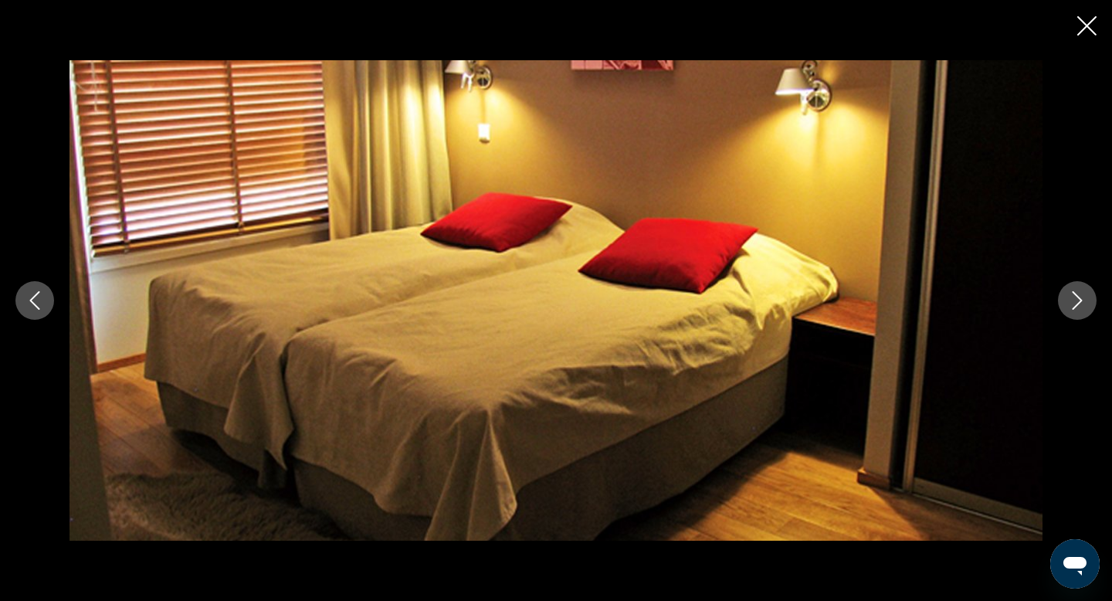
click at [1074, 308] on icon "Next image" at bounding box center [1078, 300] width 10 height 19
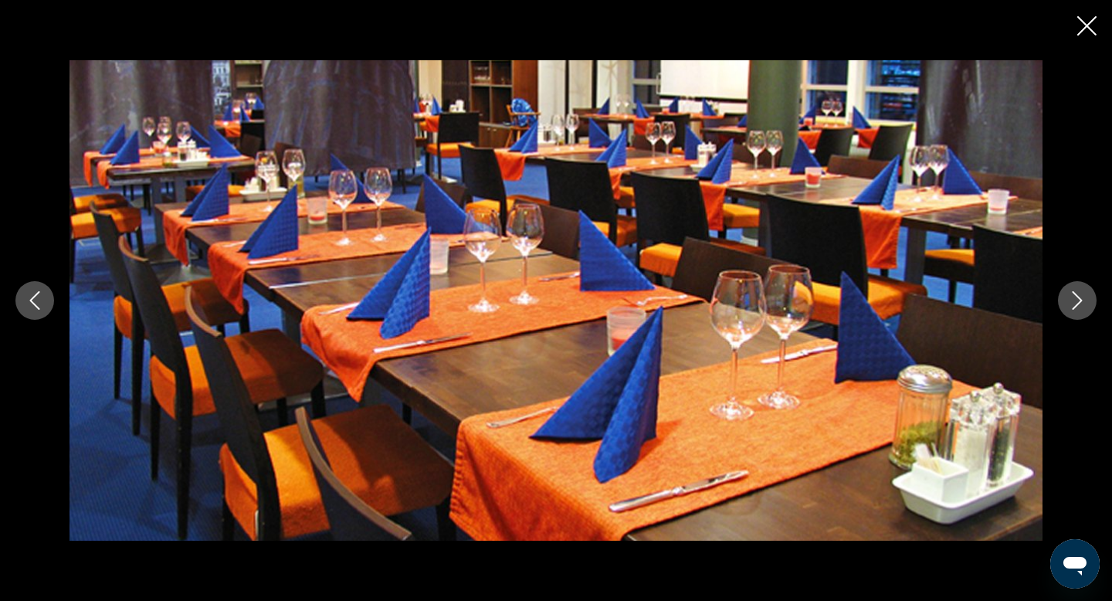
click at [1074, 308] on icon "Next image" at bounding box center [1078, 300] width 10 height 19
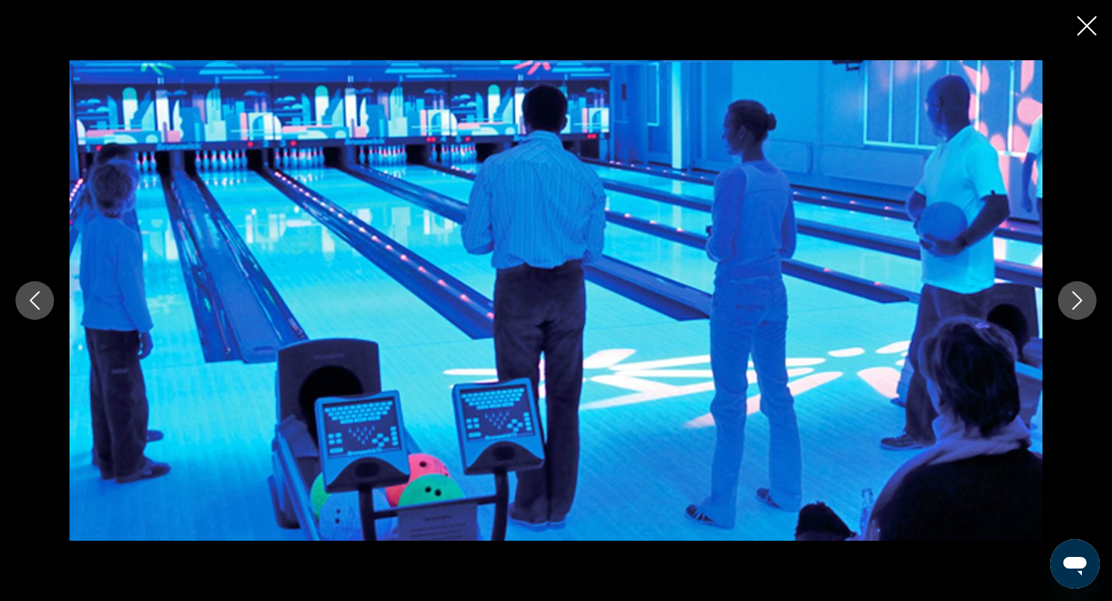
click at [1074, 308] on icon "Next image" at bounding box center [1078, 300] width 10 height 19
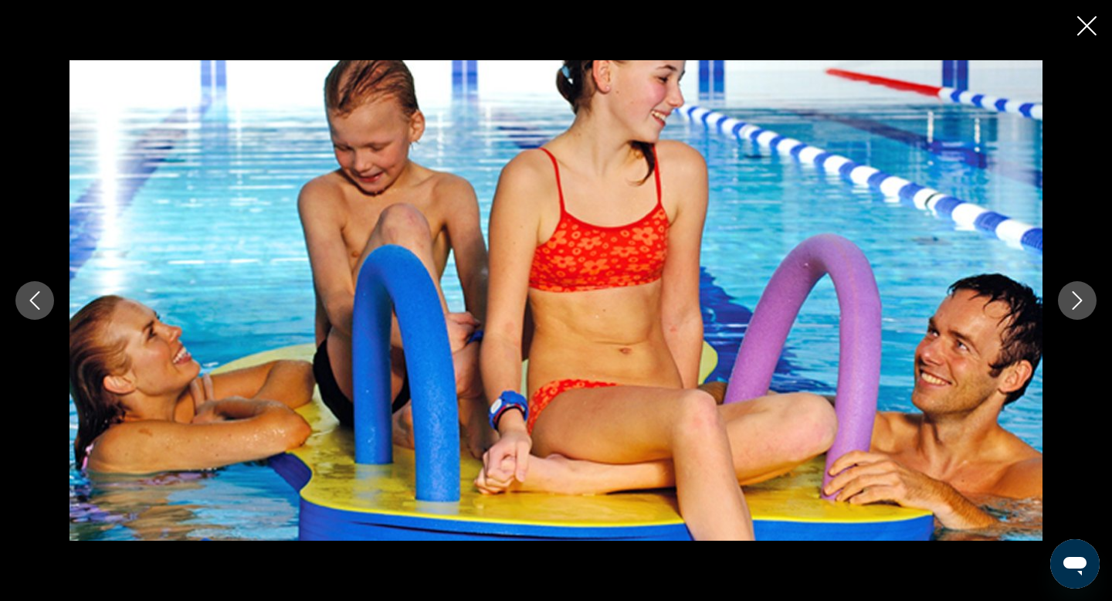
click at [1074, 308] on icon "Next image" at bounding box center [1078, 300] width 10 height 19
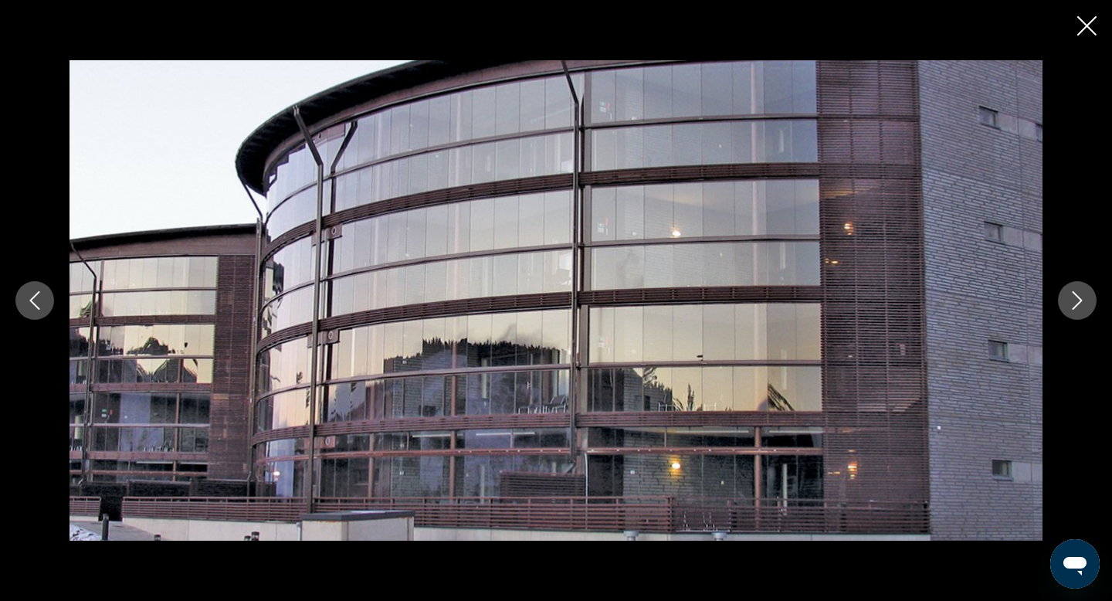
click at [1074, 308] on icon "Next image" at bounding box center [1078, 300] width 10 height 19
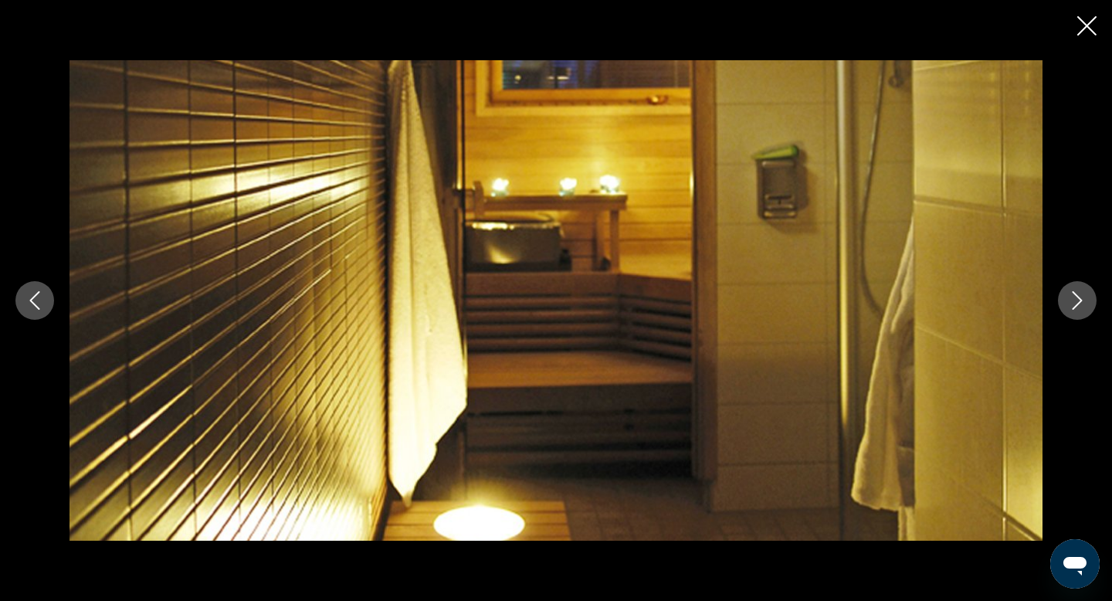
click at [1074, 308] on icon "Next image" at bounding box center [1078, 300] width 10 height 19
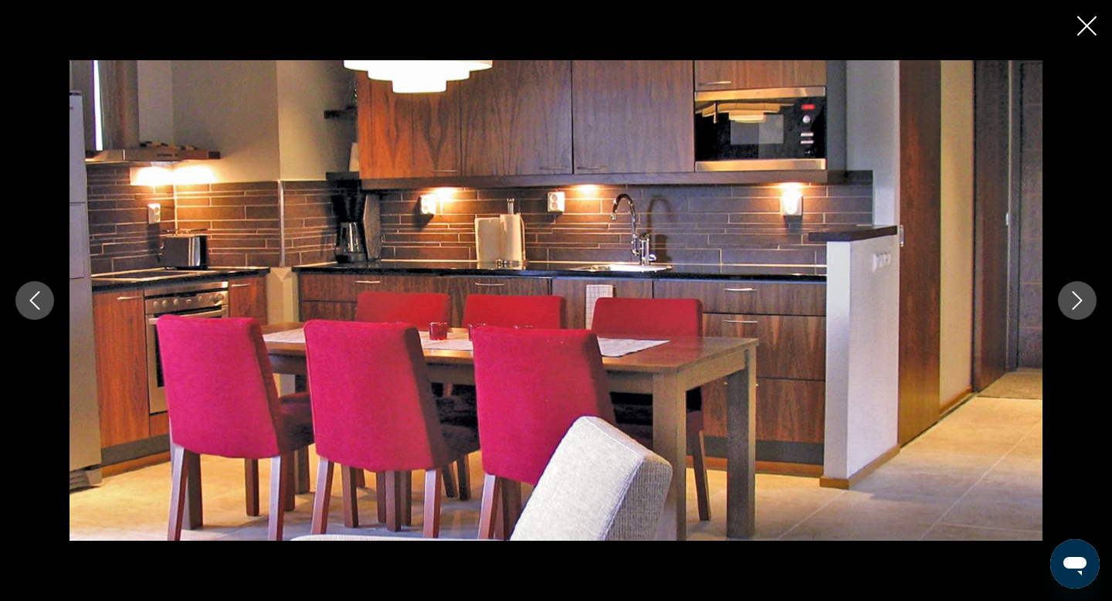
click at [1085, 27] on icon "Close slideshow" at bounding box center [1087, 25] width 19 height 19
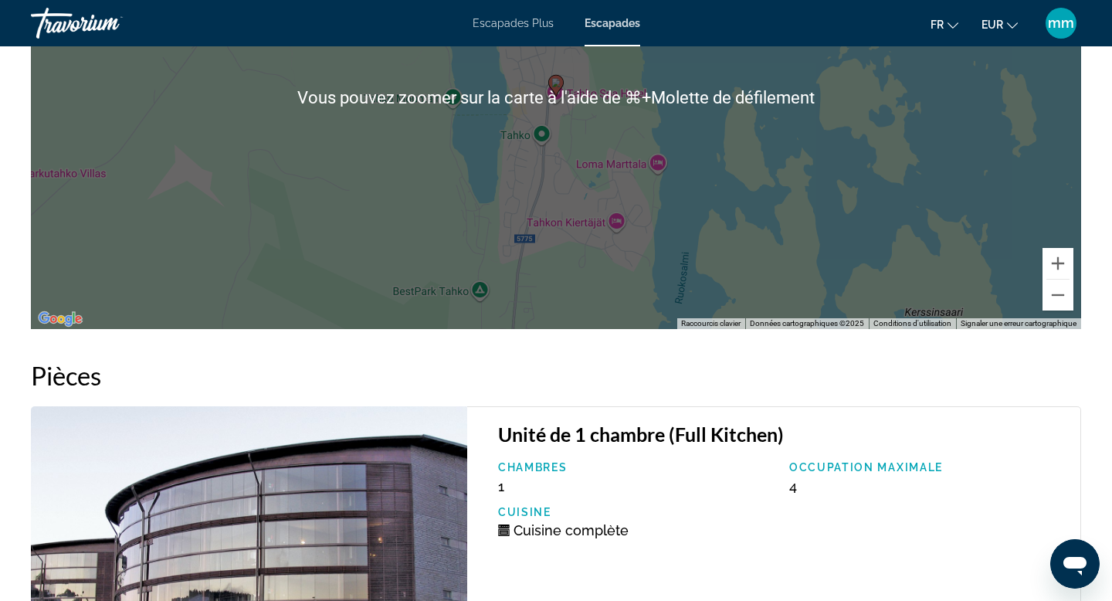
scroll to position [2181, 0]
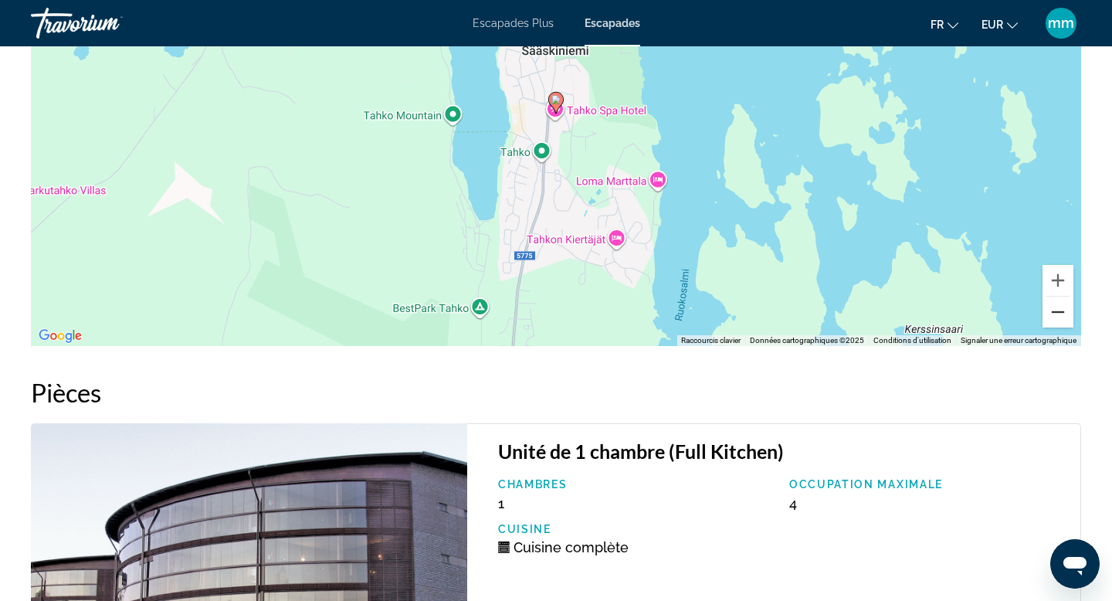
click at [1060, 317] on button "Zoom arrière" at bounding box center [1058, 312] width 31 height 31
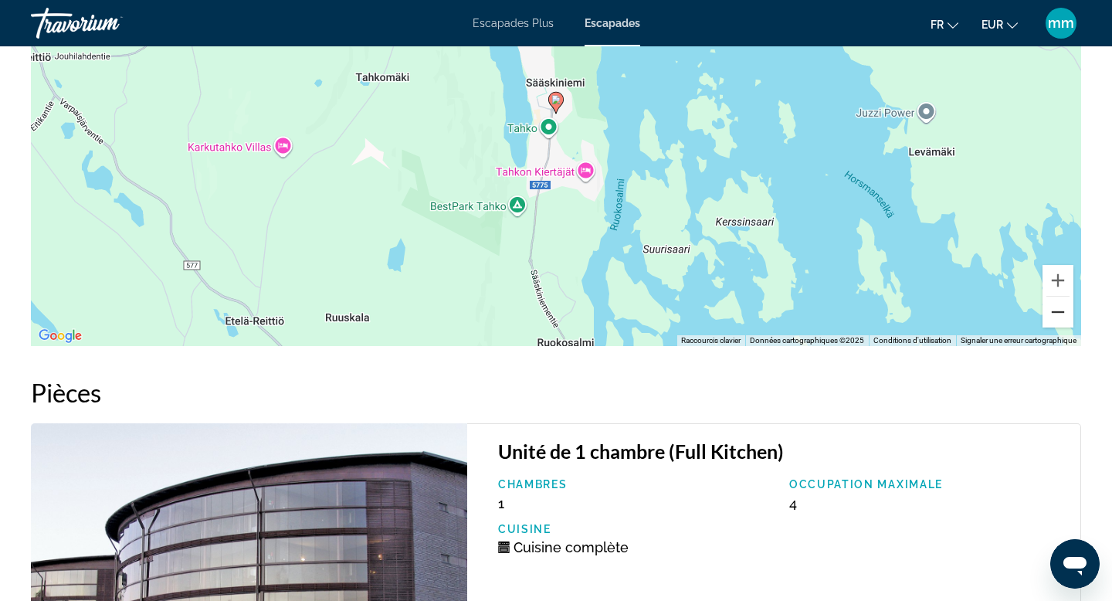
click at [1060, 317] on button "Zoom arrière" at bounding box center [1058, 312] width 31 height 31
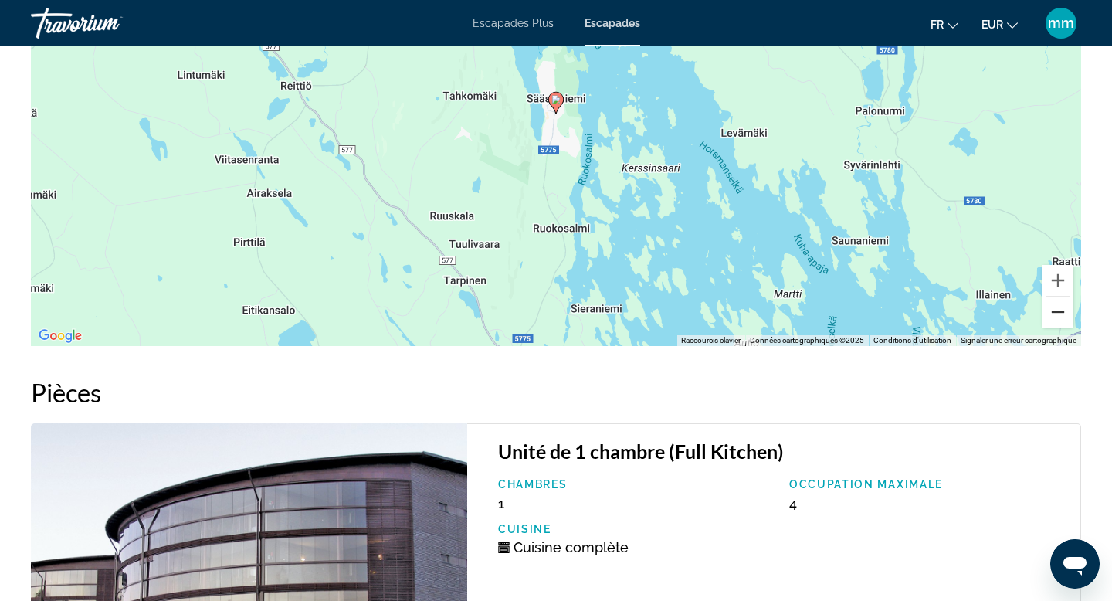
click at [1060, 317] on button "Zoom arrière" at bounding box center [1058, 312] width 31 height 31
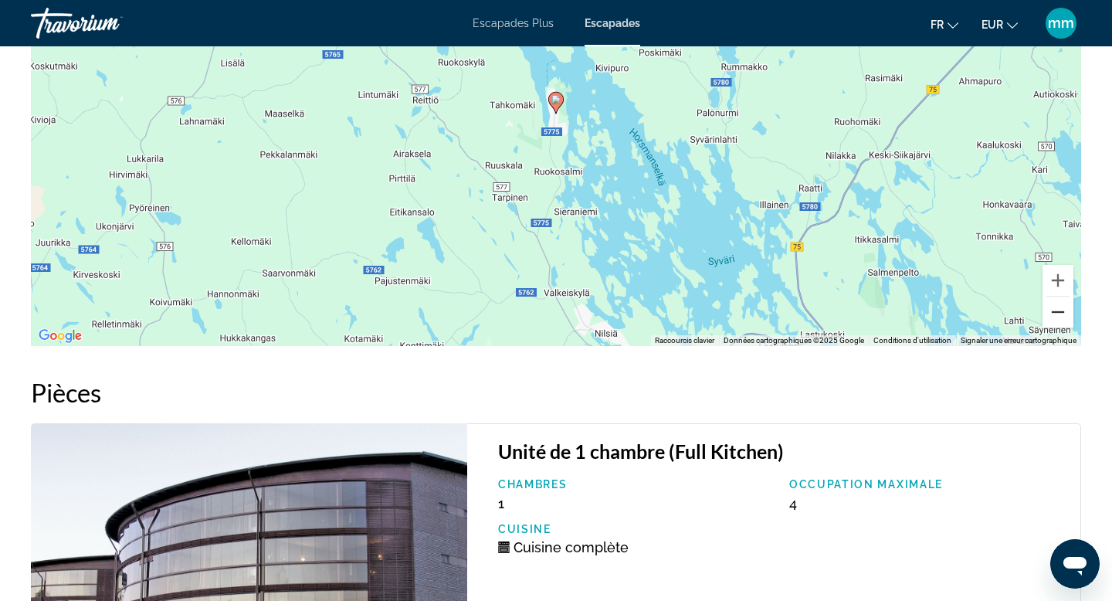
click at [1057, 311] on button "Zoom arrière" at bounding box center [1058, 312] width 31 height 31
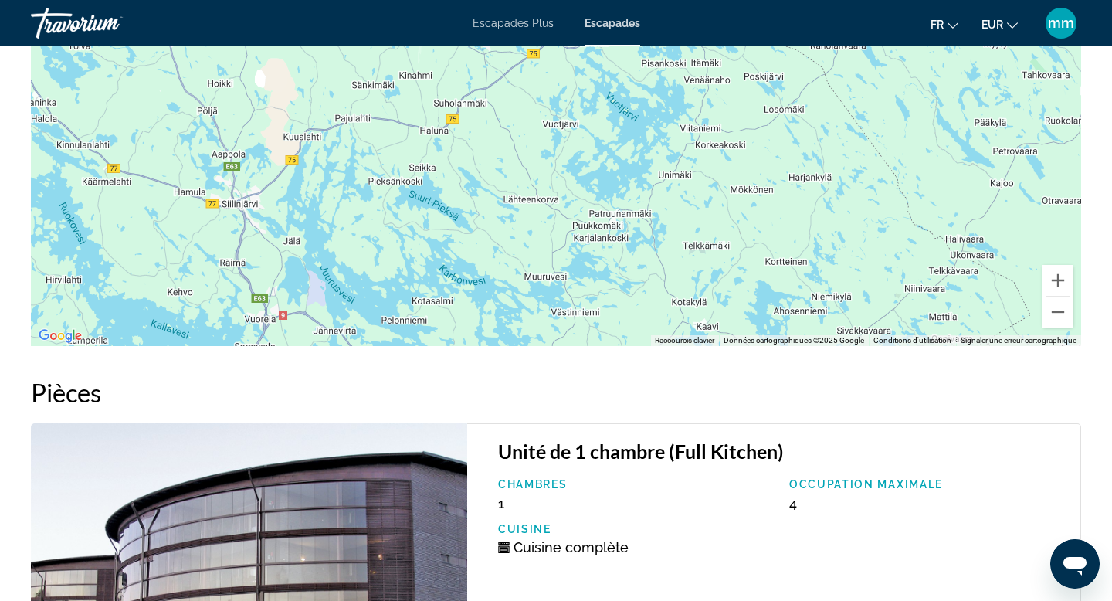
drag, startPoint x: 759, startPoint y: 166, endPoint x: 651, endPoint y: -15, distance: 211.3
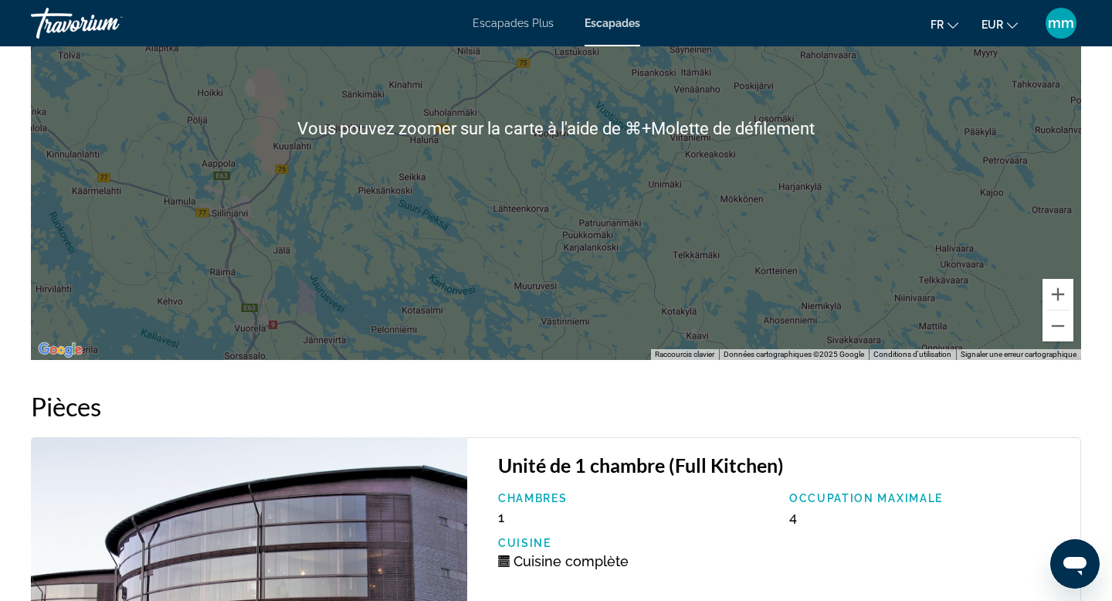
scroll to position [2168, 0]
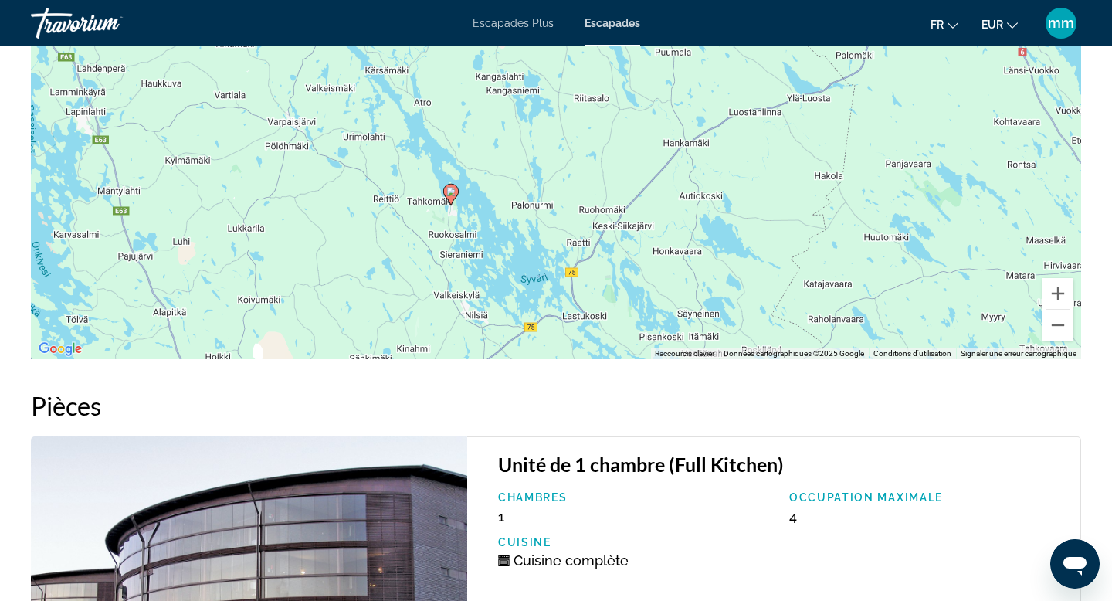
drag, startPoint x: 628, startPoint y: 93, endPoint x: 633, endPoint y: 358, distance: 265.8
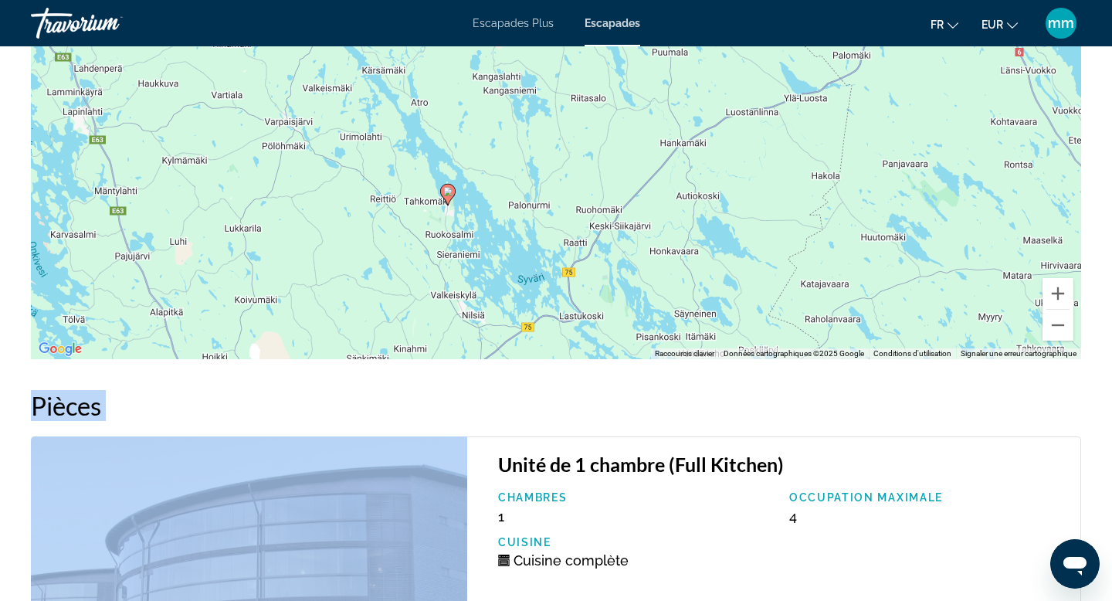
drag, startPoint x: 633, startPoint y: 358, endPoint x: 613, endPoint y: 419, distance: 64.2
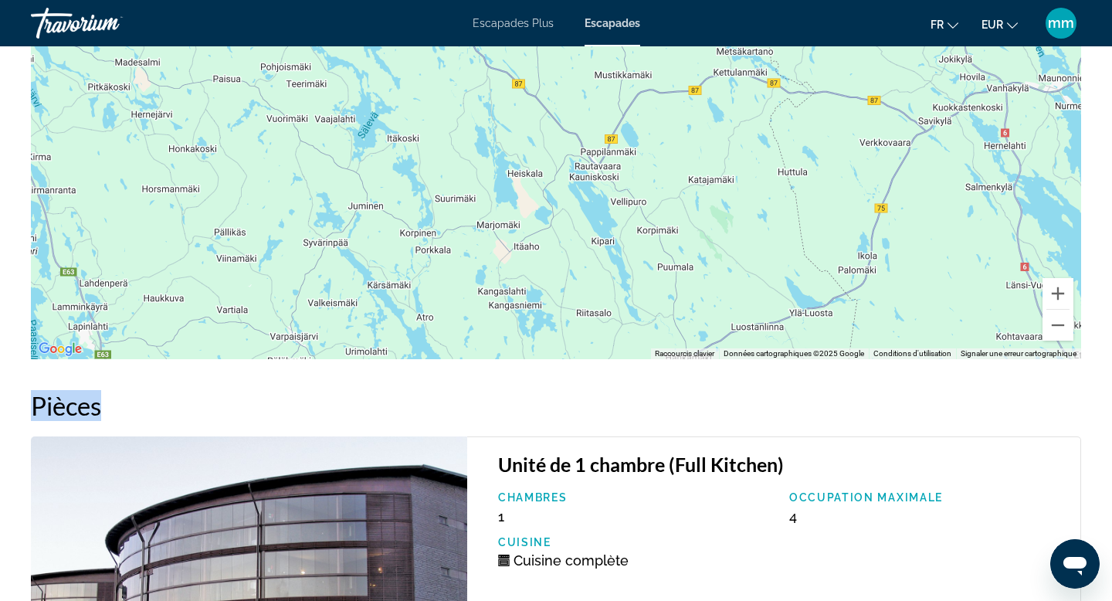
drag, startPoint x: 623, startPoint y: 184, endPoint x: 626, endPoint y: 402, distance: 217.9
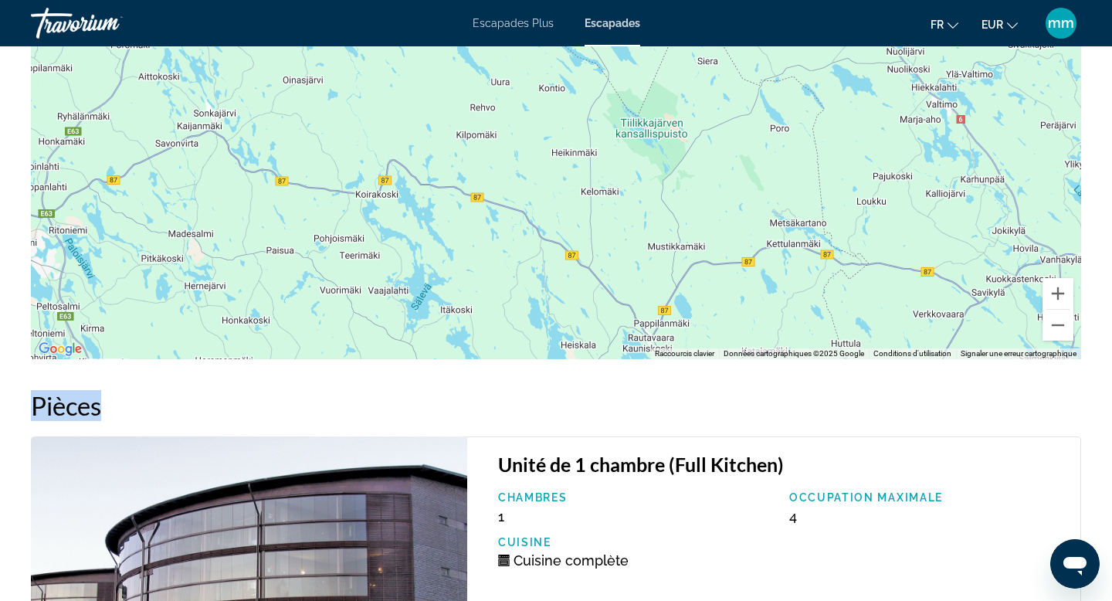
drag, startPoint x: 572, startPoint y: 233, endPoint x: 628, endPoint y: 406, distance: 182.0
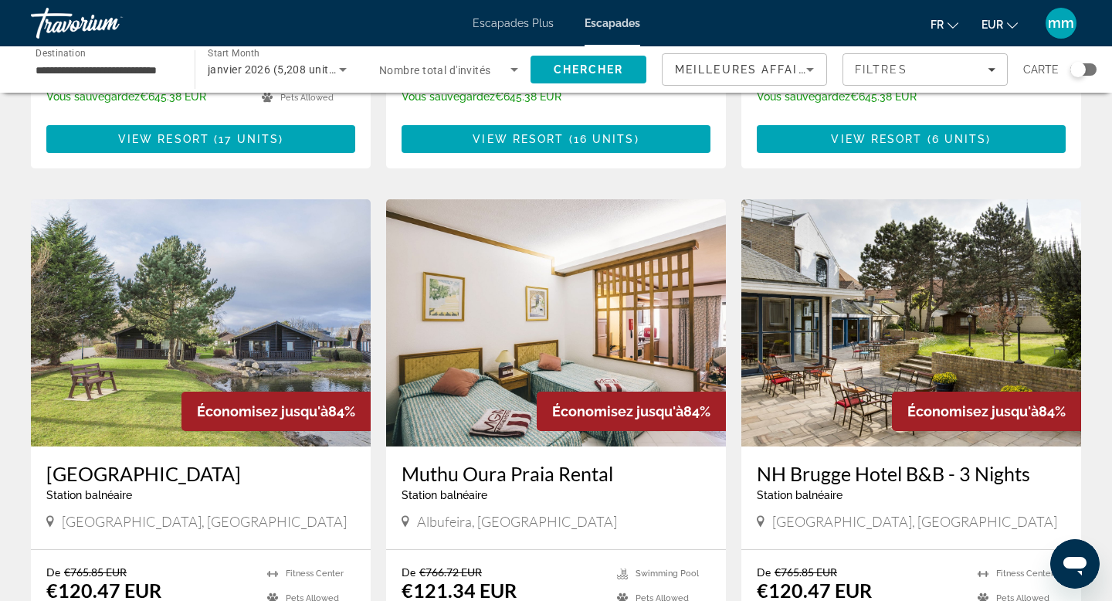
scroll to position [1023, 0]
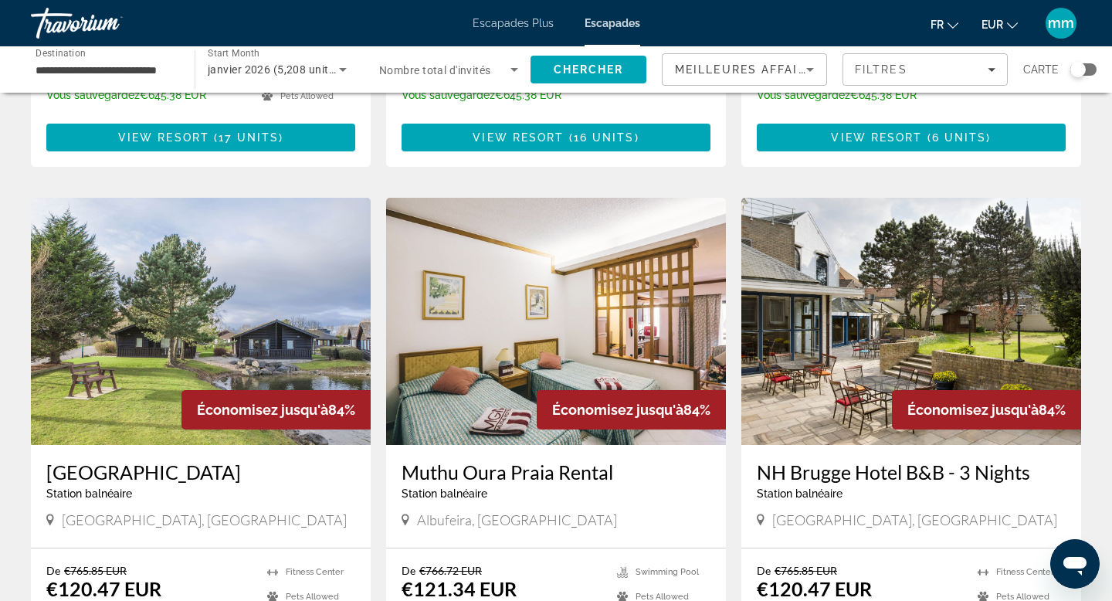
click at [799, 243] on img "Contenu principal" at bounding box center [912, 321] width 340 height 247
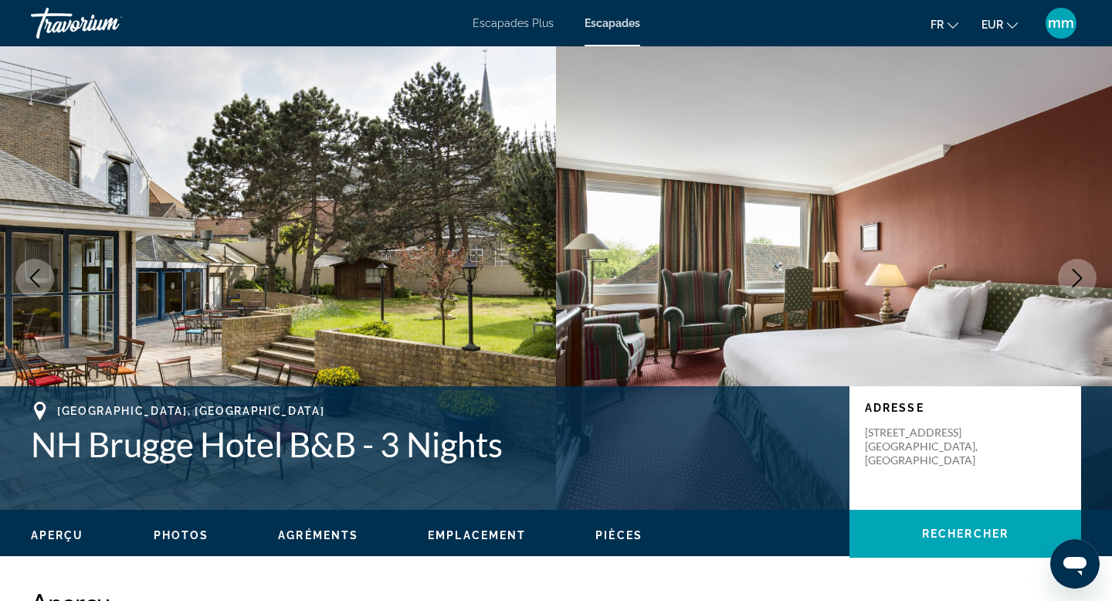
click at [1078, 272] on icon "Next image" at bounding box center [1077, 278] width 19 height 19
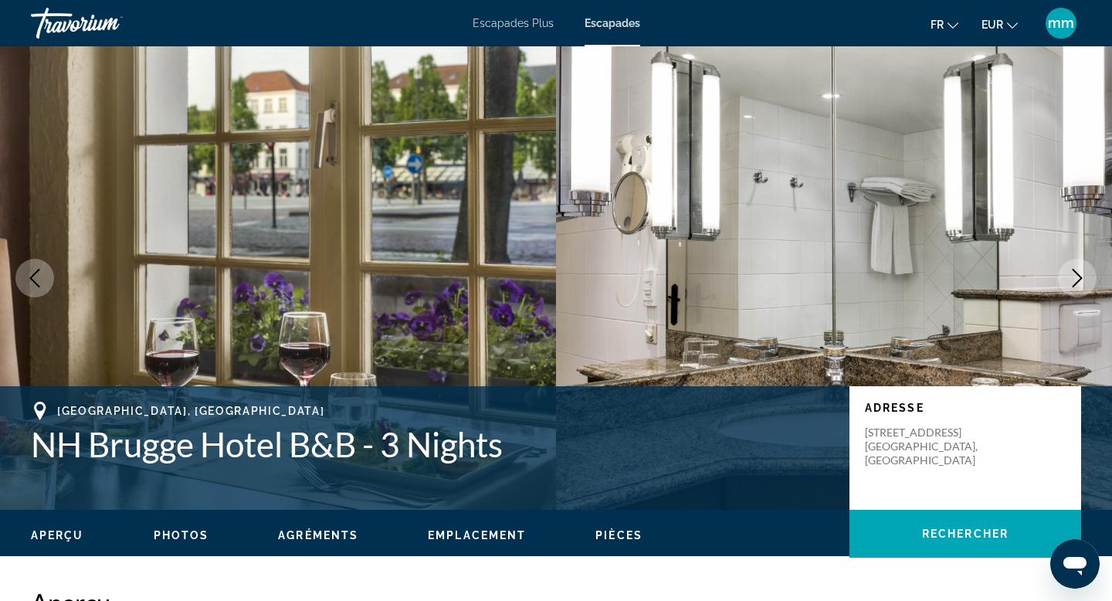
click at [1078, 272] on icon "Next image" at bounding box center [1077, 278] width 19 height 19
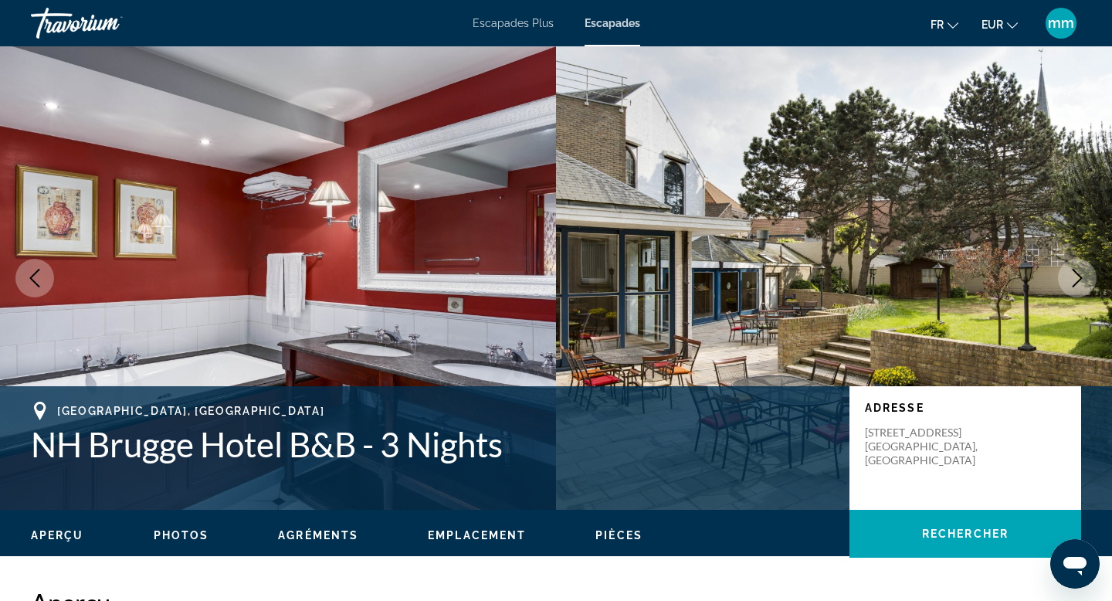
click at [1078, 273] on icon "Next image" at bounding box center [1077, 278] width 19 height 19
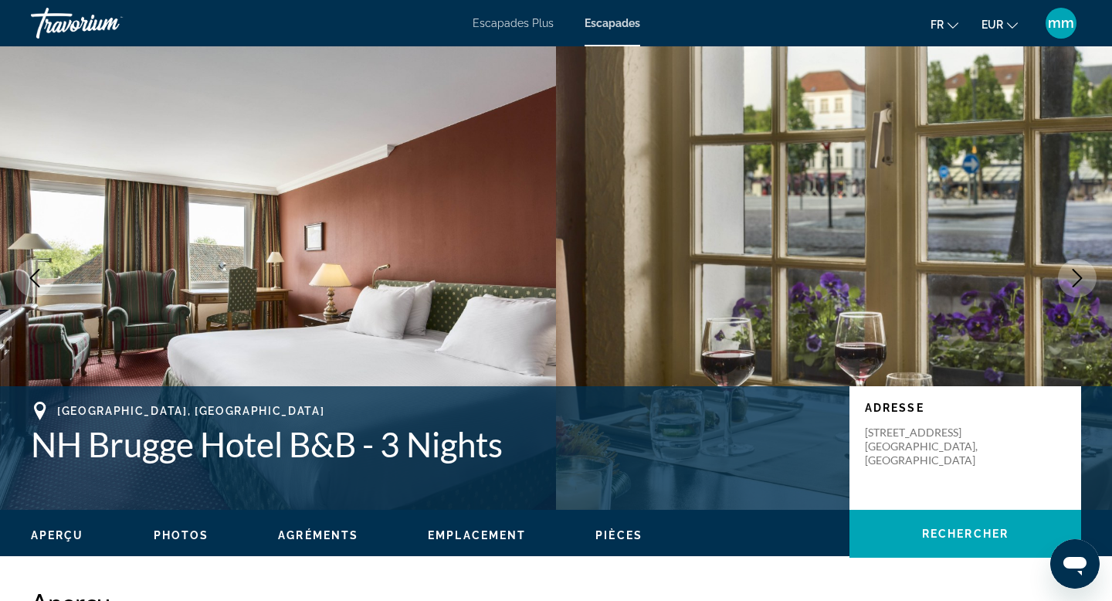
click at [1078, 273] on icon "Next image" at bounding box center [1077, 278] width 19 height 19
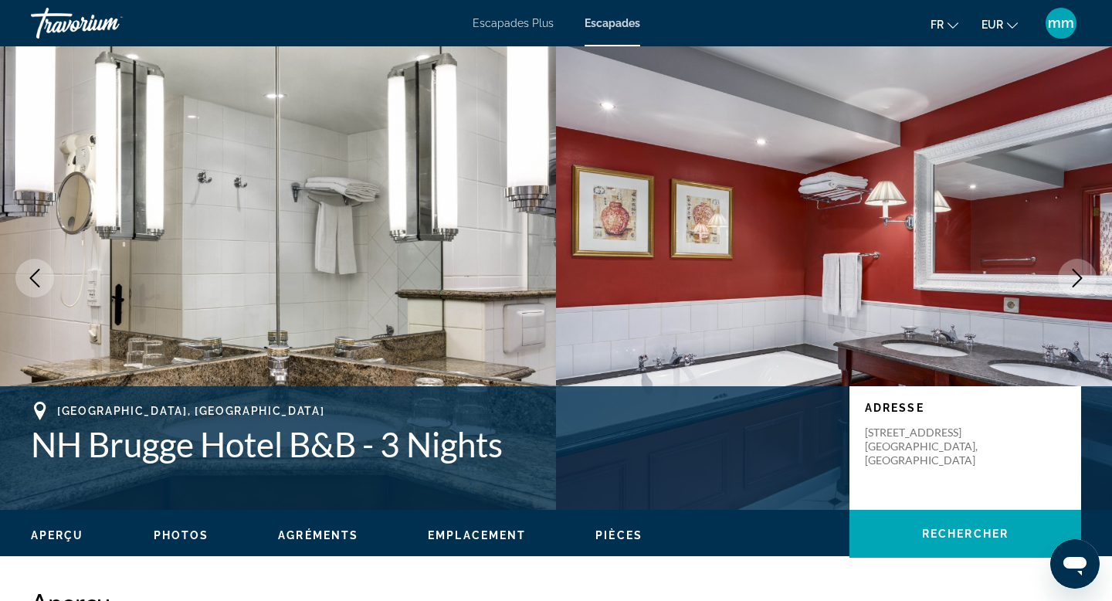
click at [1070, 274] on icon "Next image" at bounding box center [1077, 278] width 19 height 19
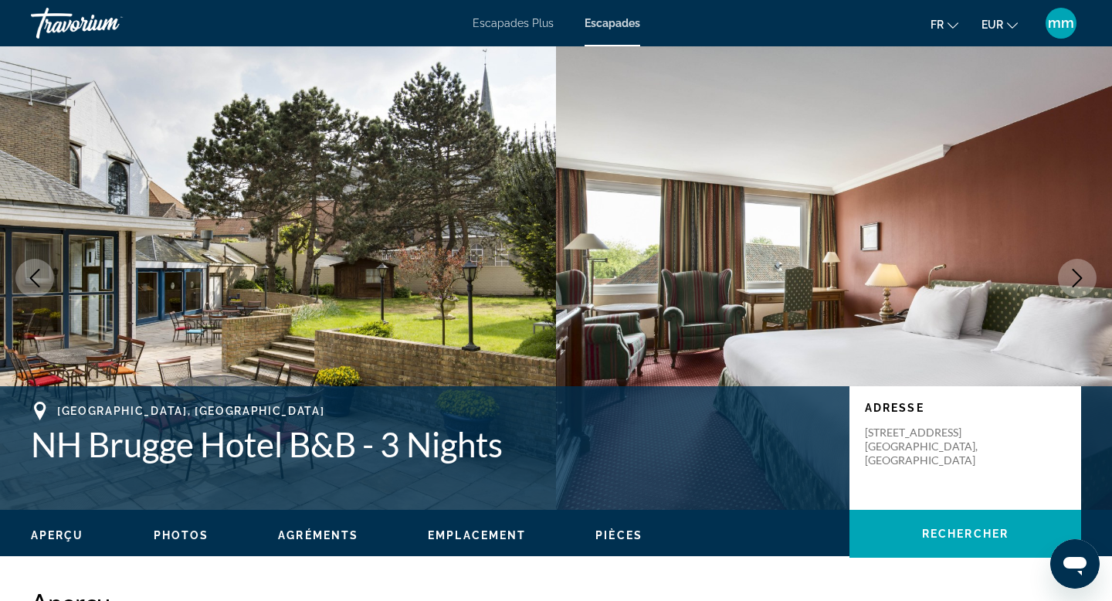
click at [1070, 274] on icon "Next image" at bounding box center [1077, 278] width 19 height 19
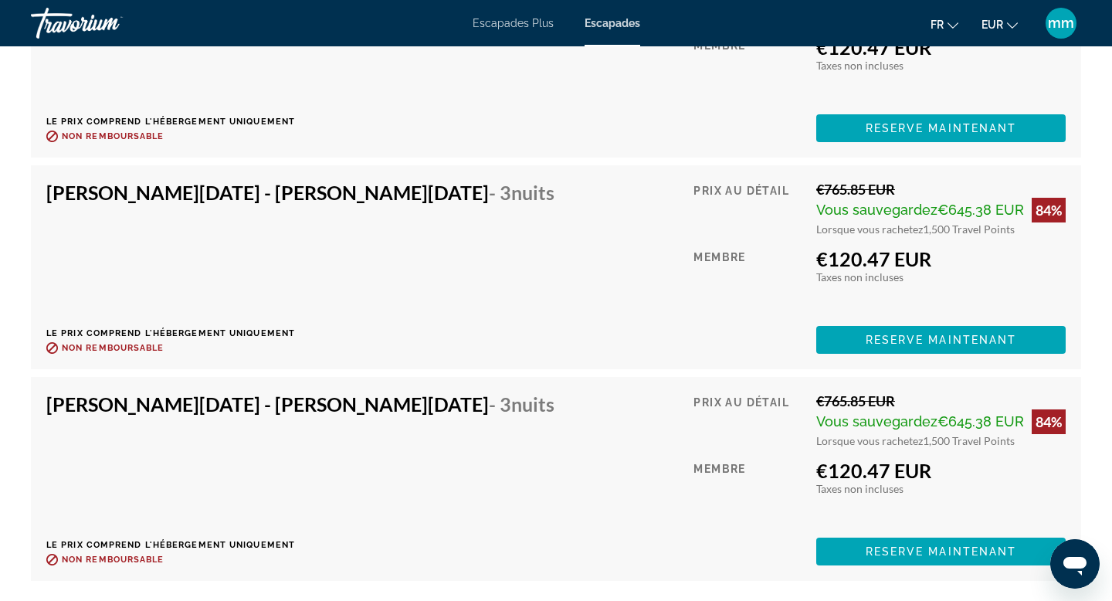
scroll to position [3814, 0]
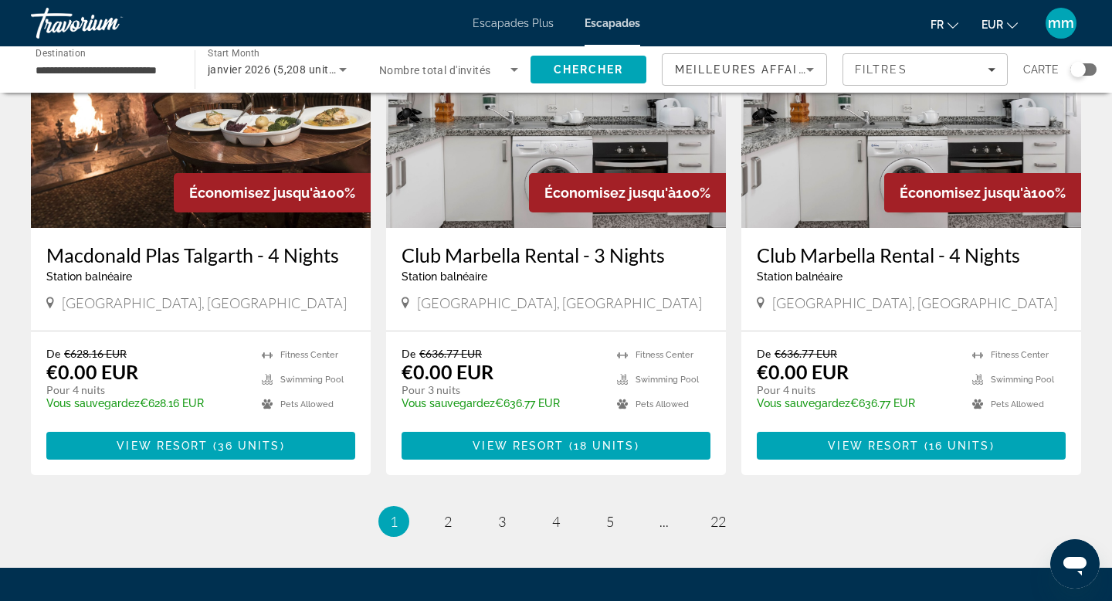
scroll to position [1922, 0]
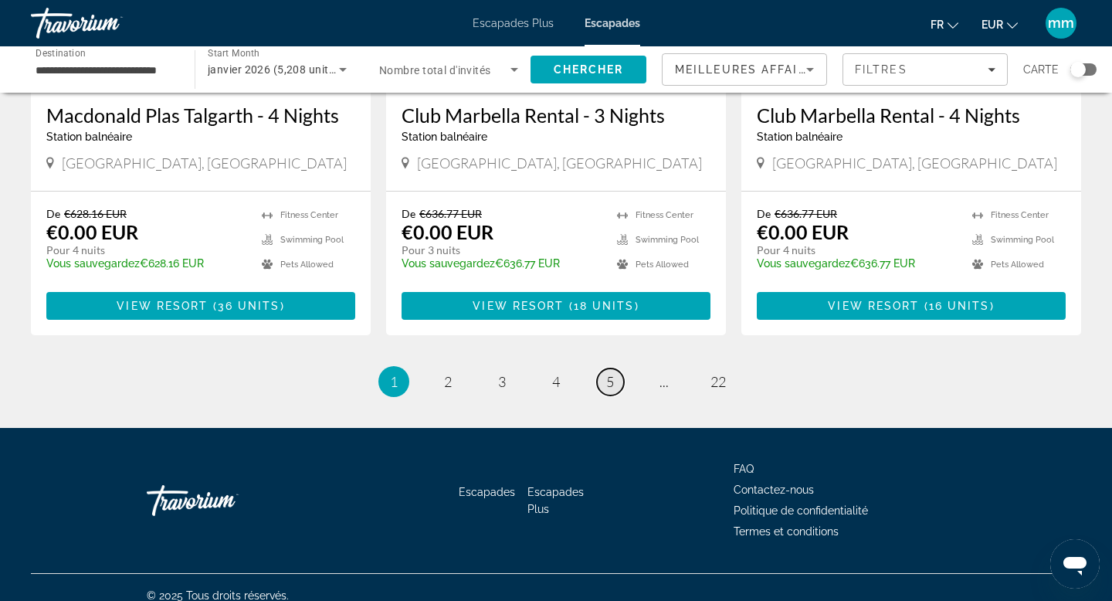
click at [612, 373] on span "5" at bounding box center [610, 381] width 8 height 17
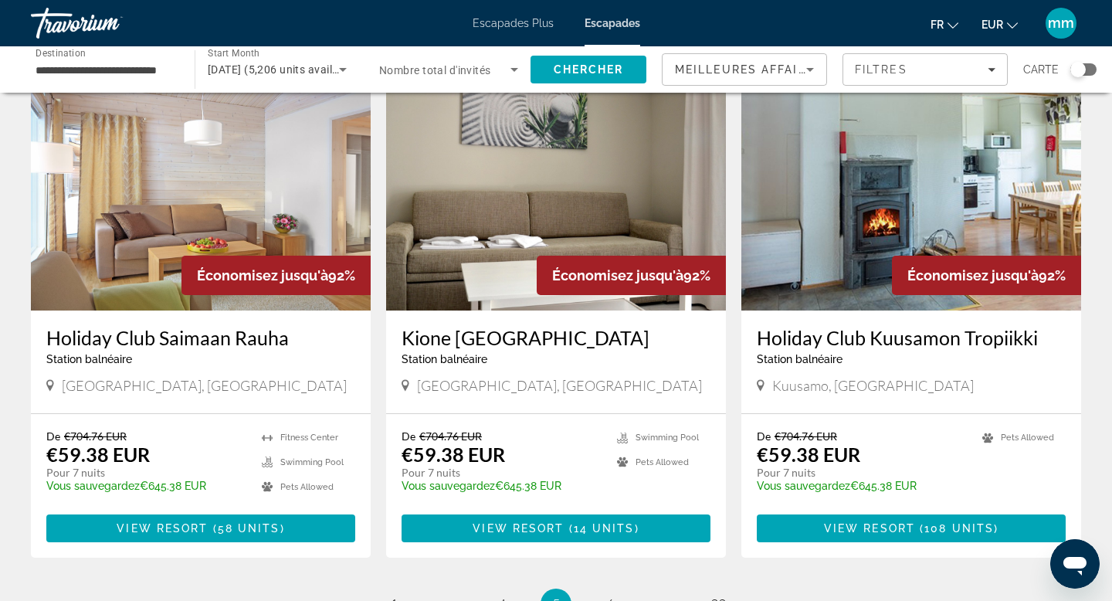
scroll to position [1898, 0]
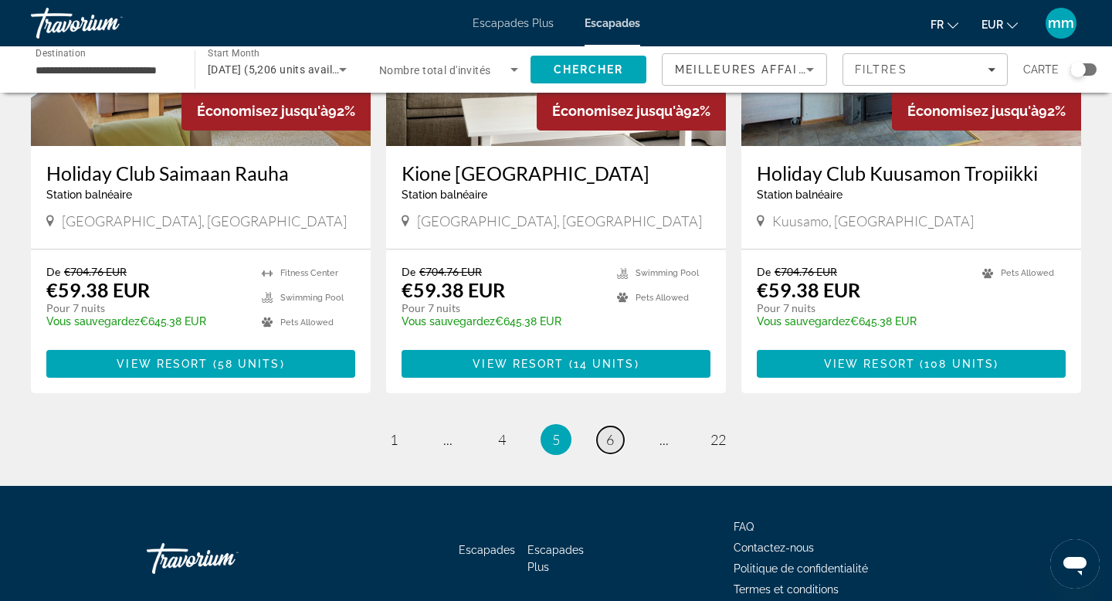
click at [609, 431] on span "6" at bounding box center [610, 439] width 8 height 17
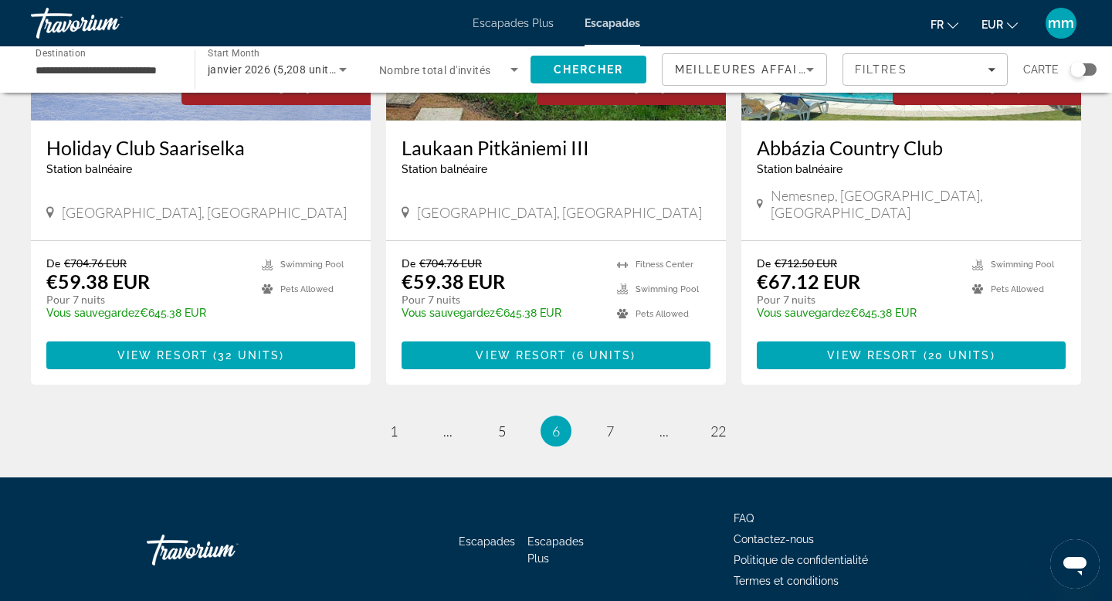
scroll to position [1921, 0]
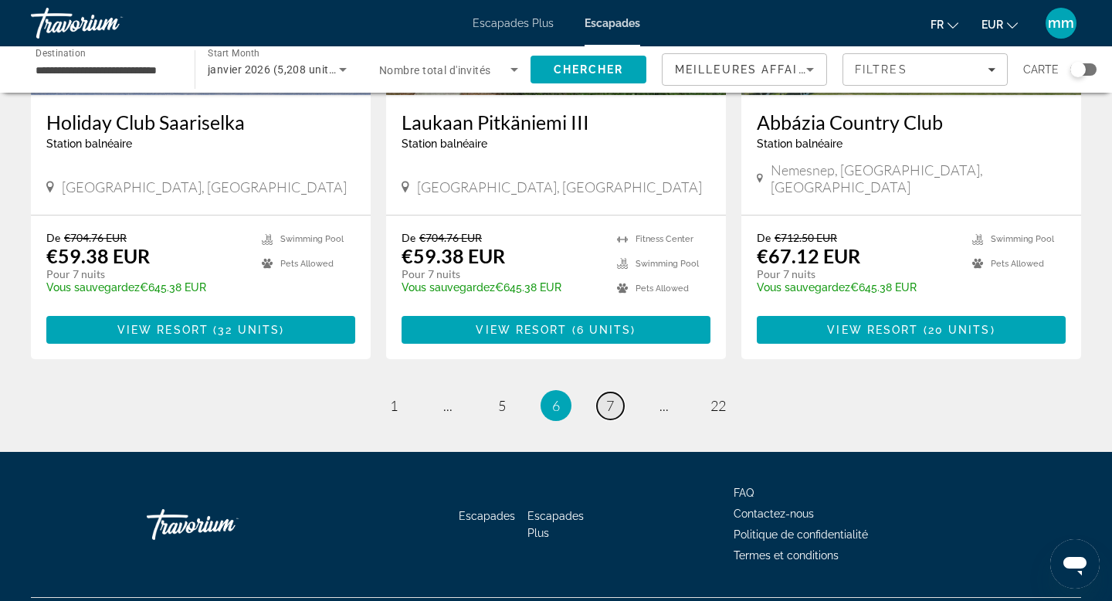
click at [611, 397] on span "7" at bounding box center [610, 405] width 8 height 17
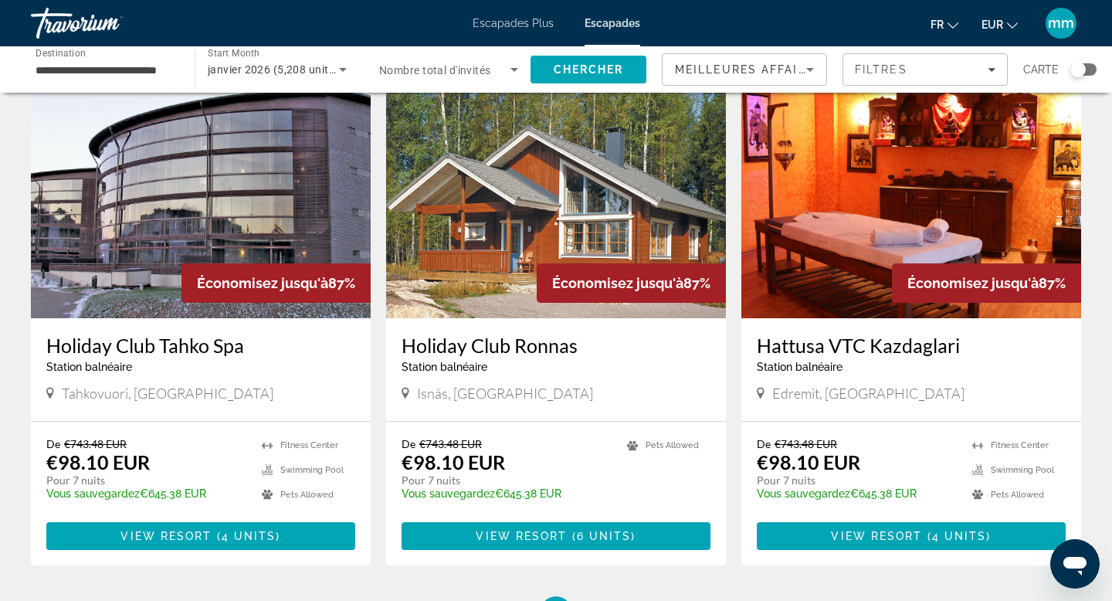
scroll to position [1693, 0]
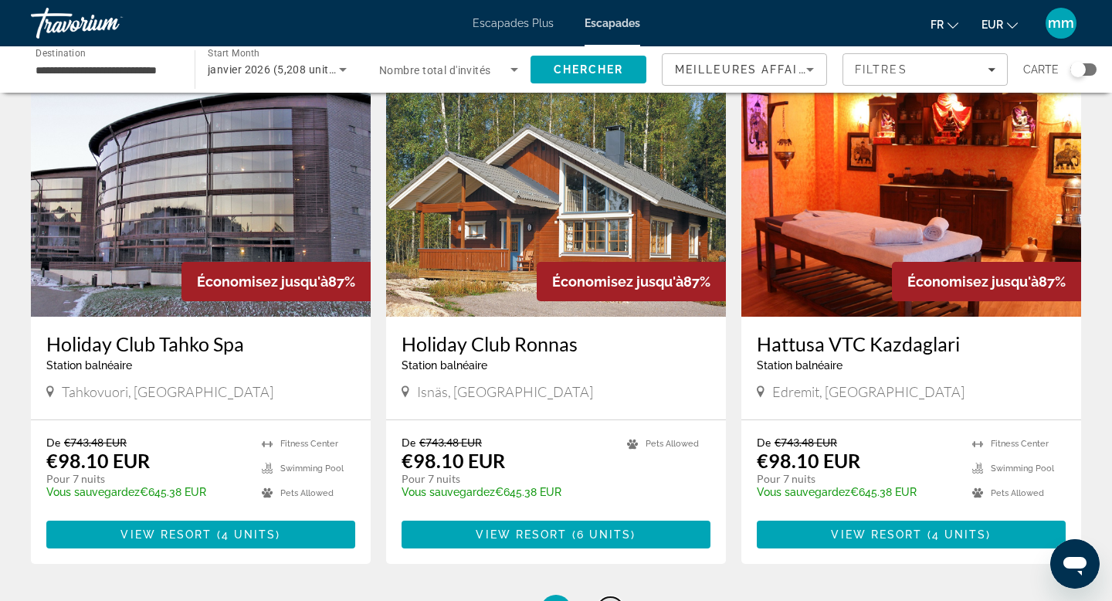
click at [615, 597] on link "page 8" at bounding box center [610, 610] width 27 height 27
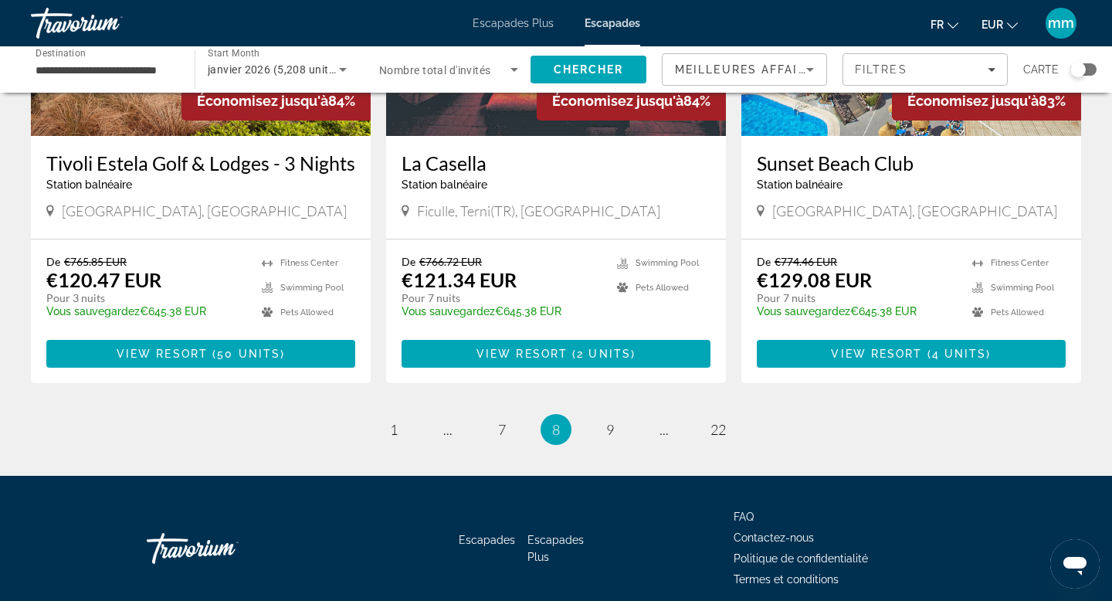
scroll to position [1859, 0]
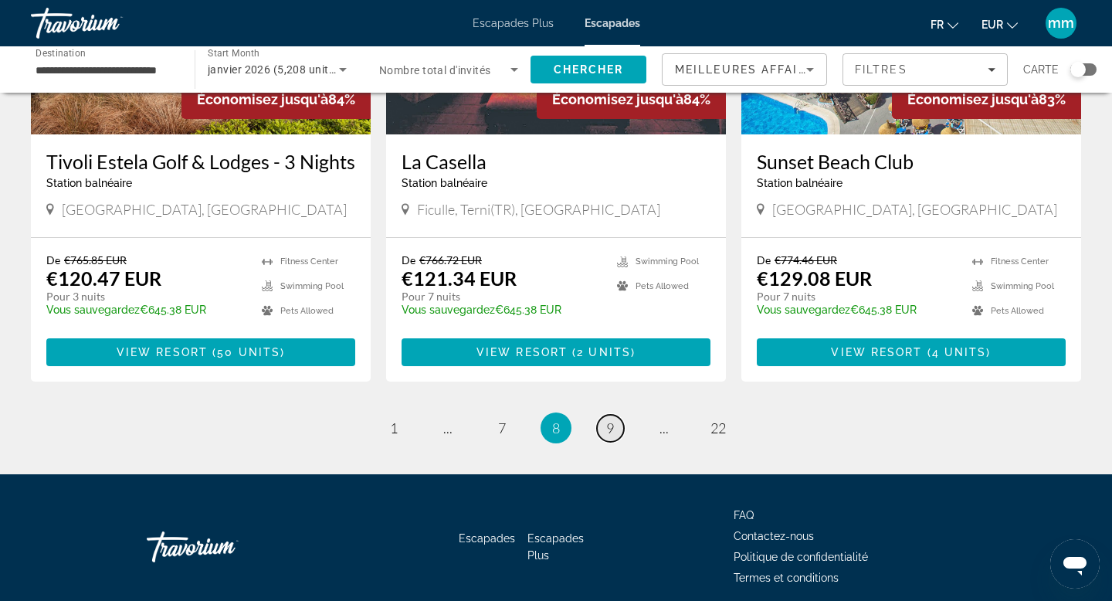
click at [616, 415] on link "page 9" at bounding box center [610, 428] width 27 height 27
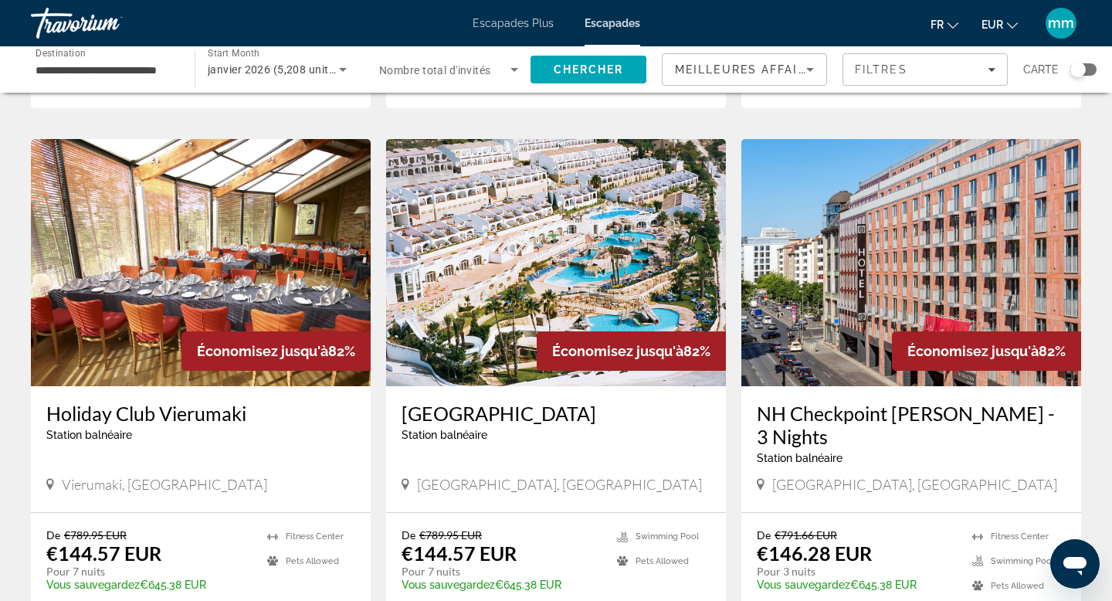
scroll to position [1646, 0]
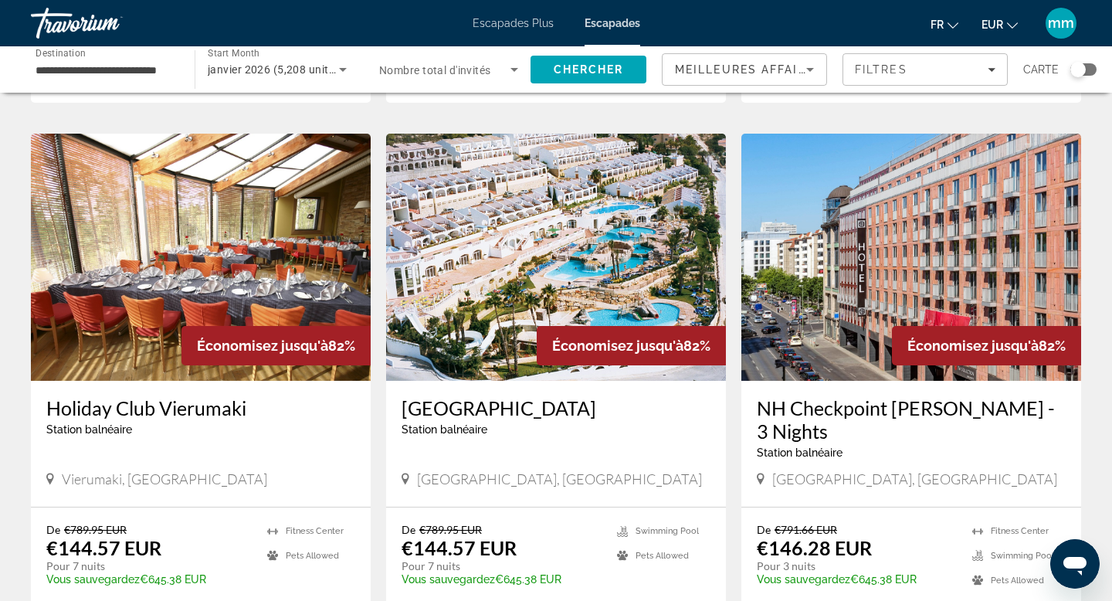
click at [199, 212] on img "Contenu principal" at bounding box center [201, 257] width 340 height 247
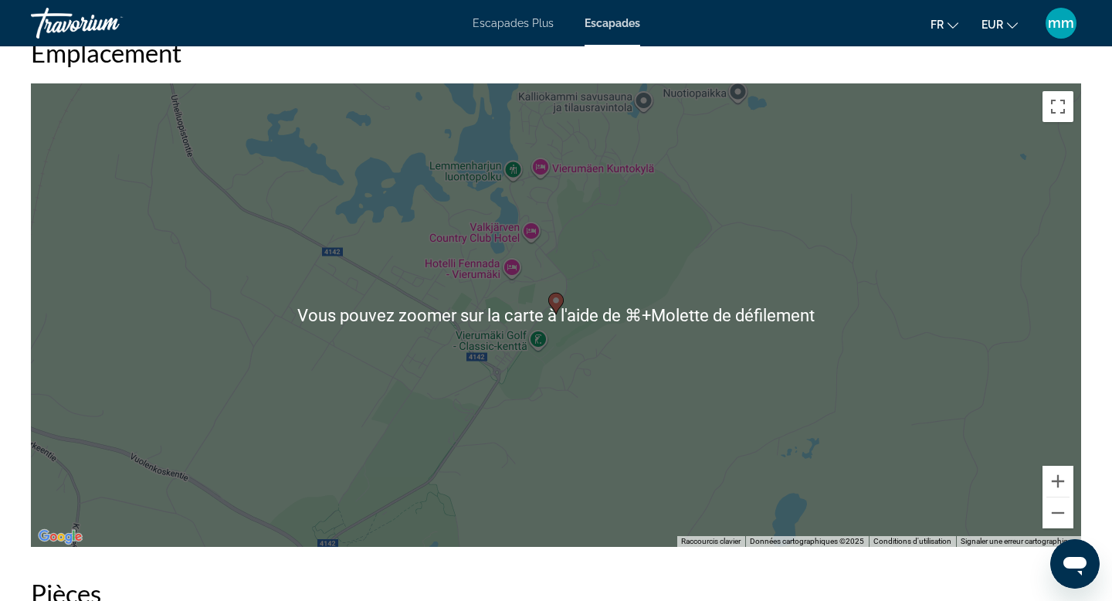
scroll to position [1943, 0]
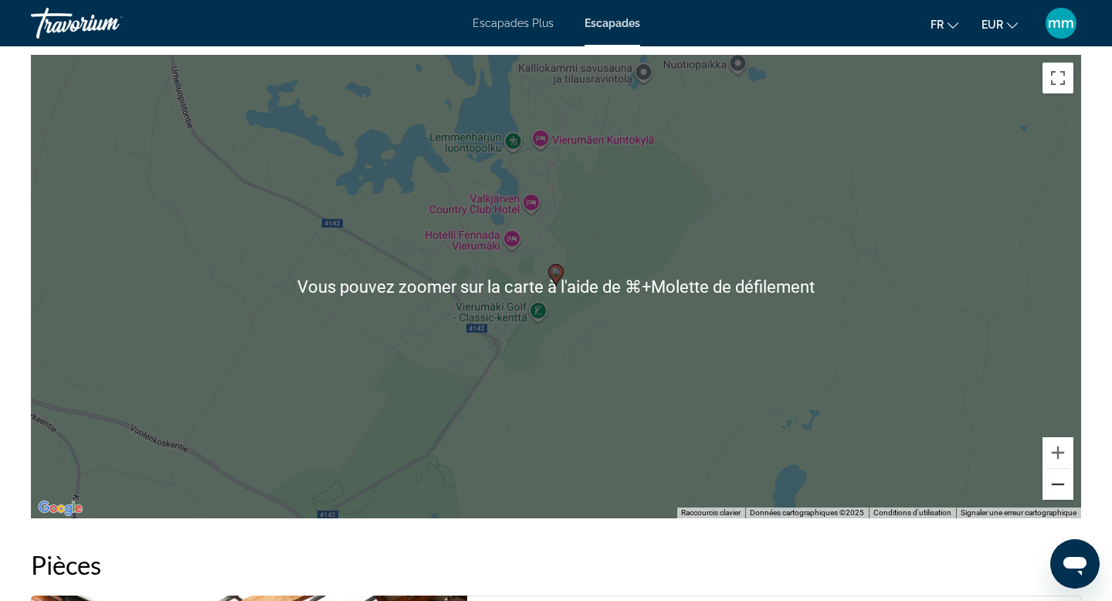
click at [1065, 470] on button "Zoom arrière" at bounding box center [1058, 484] width 31 height 31
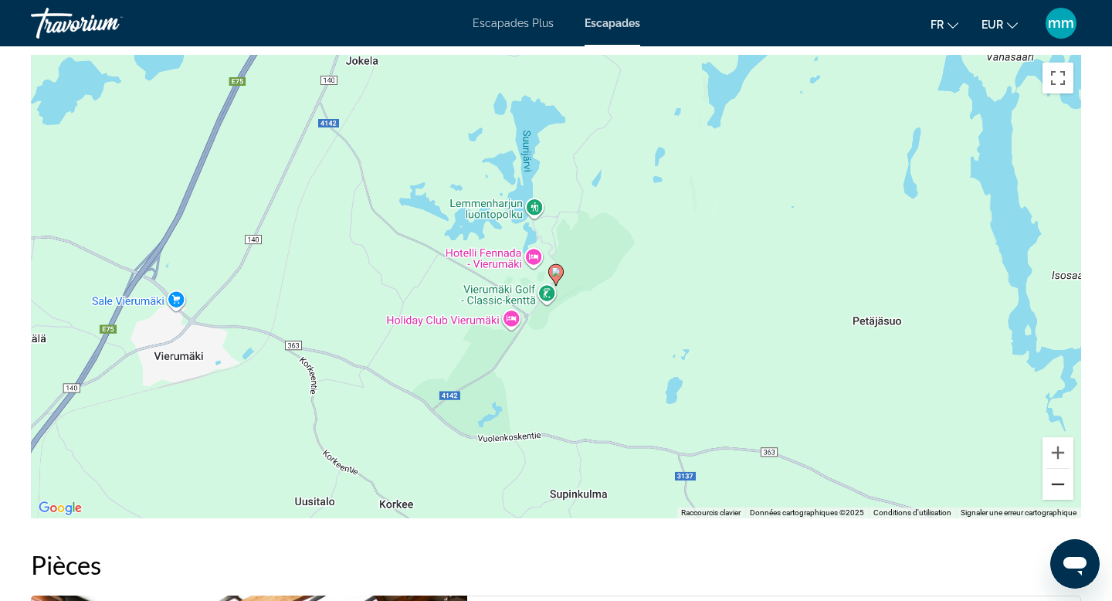
click at [1065, 470] on button "Zoom arrière" at bounding box center [1058, 484] width 31 height 31
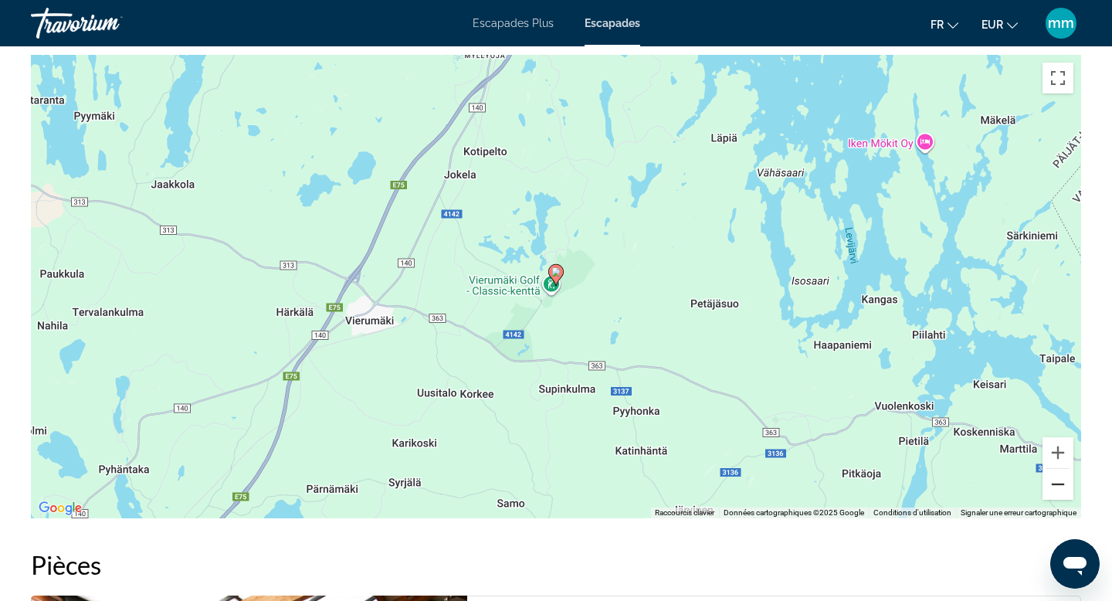
click at [1065, 470] on button "Zoom arrière" at bounding box center [1058, 484] width 31 height 31
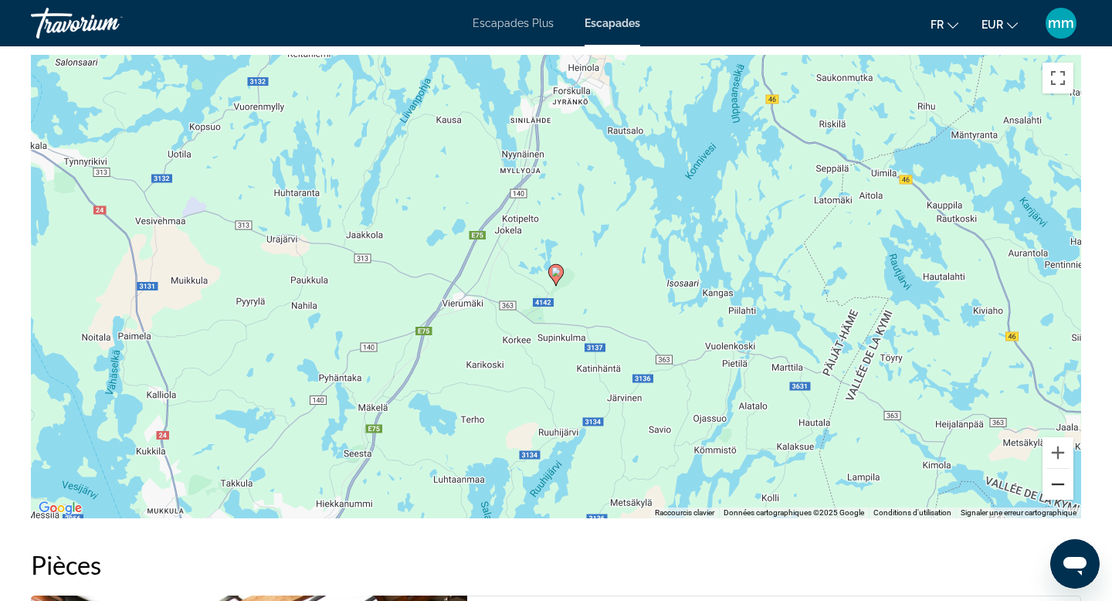
click at [1065, 470] on button "Zoom arrière" at bounding box center [1058, 484] width 31 height 31
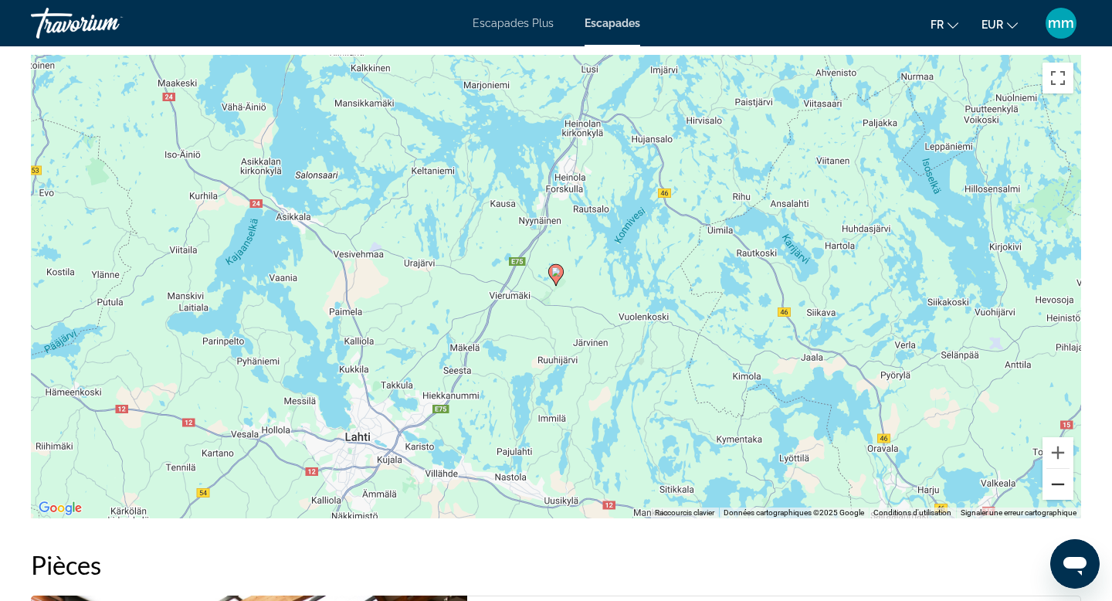
click at [1065, 470] on button "Zoom arrière" at bounding box center [1058, 484] width 31 height 31
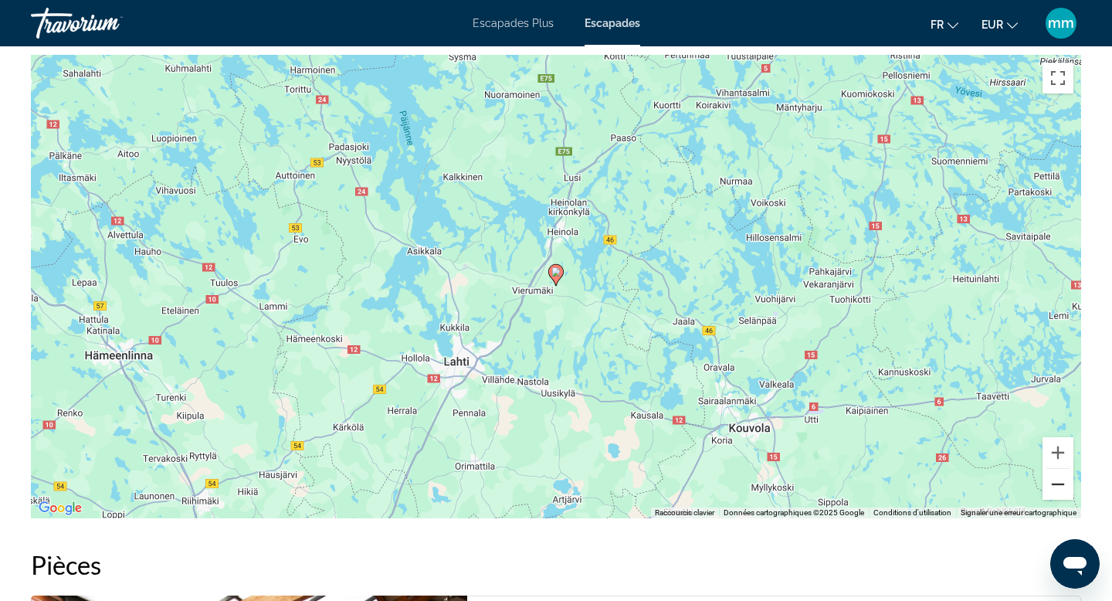
click at [1065, 470] on button "Zoom arrière" at bounding box center [1058, 484] width 31 height 31
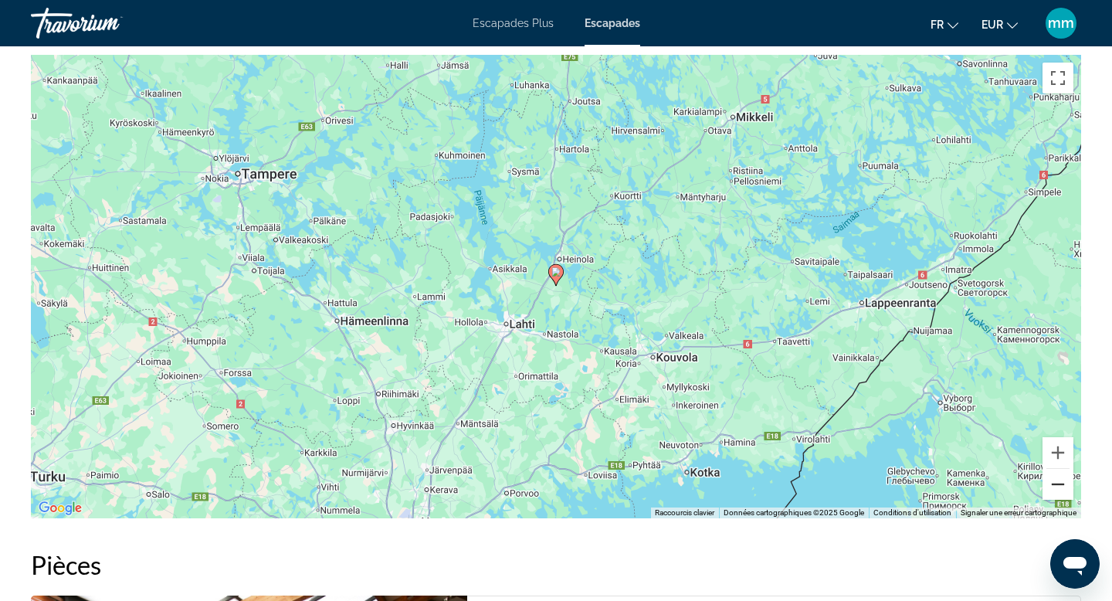
click at [1065, 470] on button "Zoom arrière" at bounding box center [1058, 484] width 31 height 31
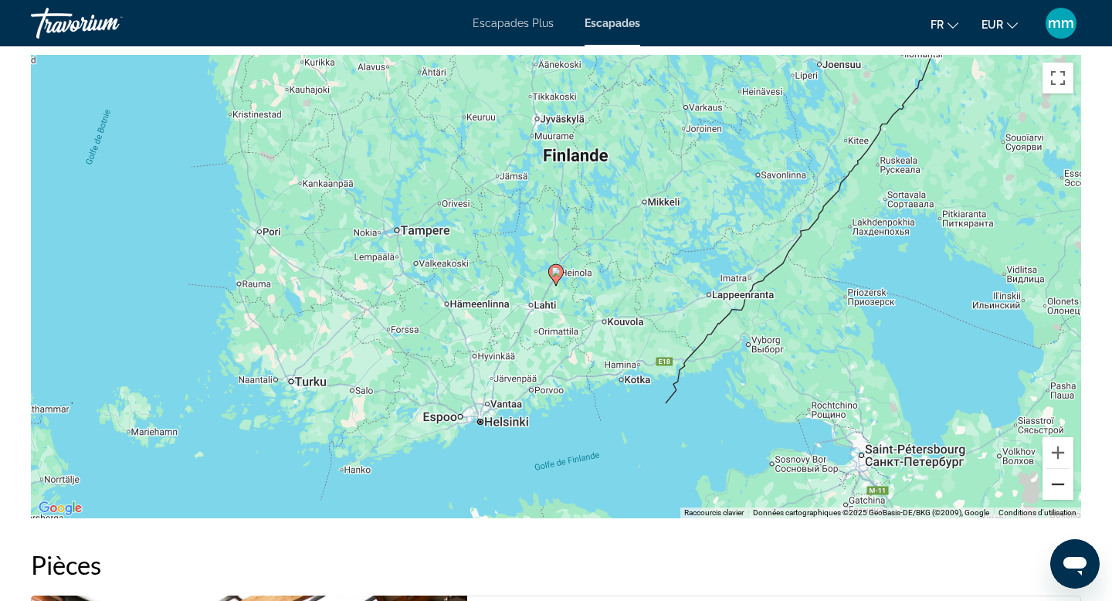
click at [1065, 470] on button "Zoom arrière" at bounding box center [1058, 484] width 31 height 31
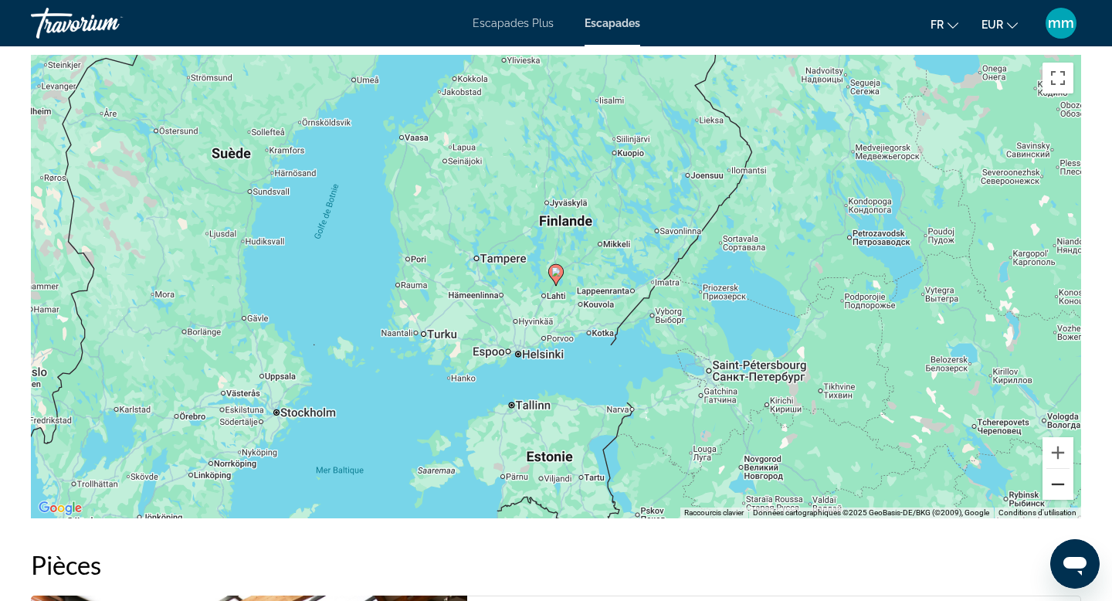
click at [1066, 470] on button "Zoom arrière" at bounding box center [1058, 484] width 31 height 31
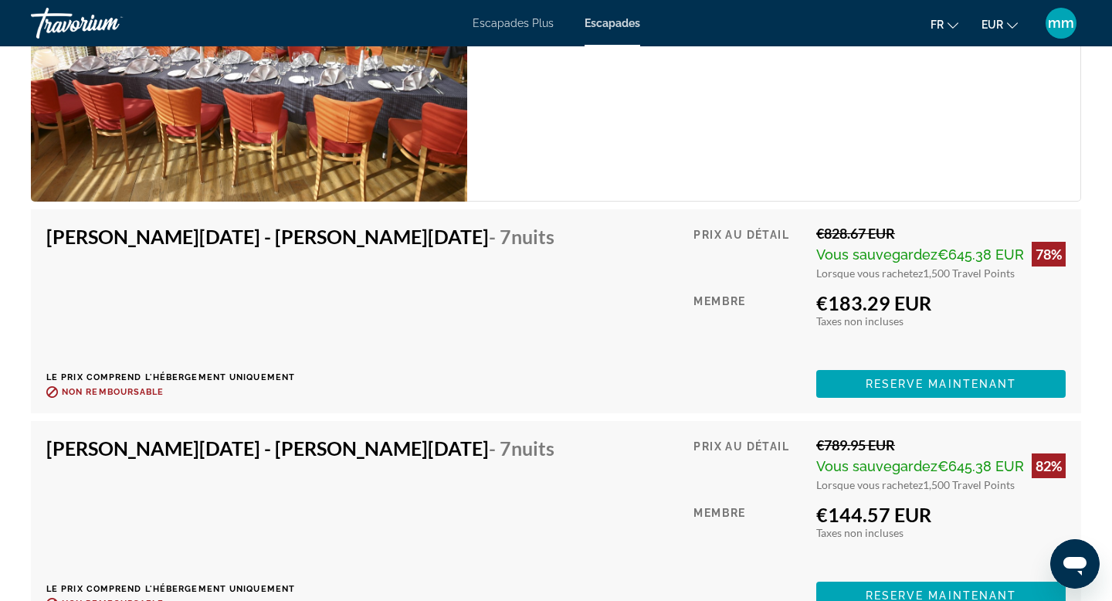
scroll to position [2672, 0]
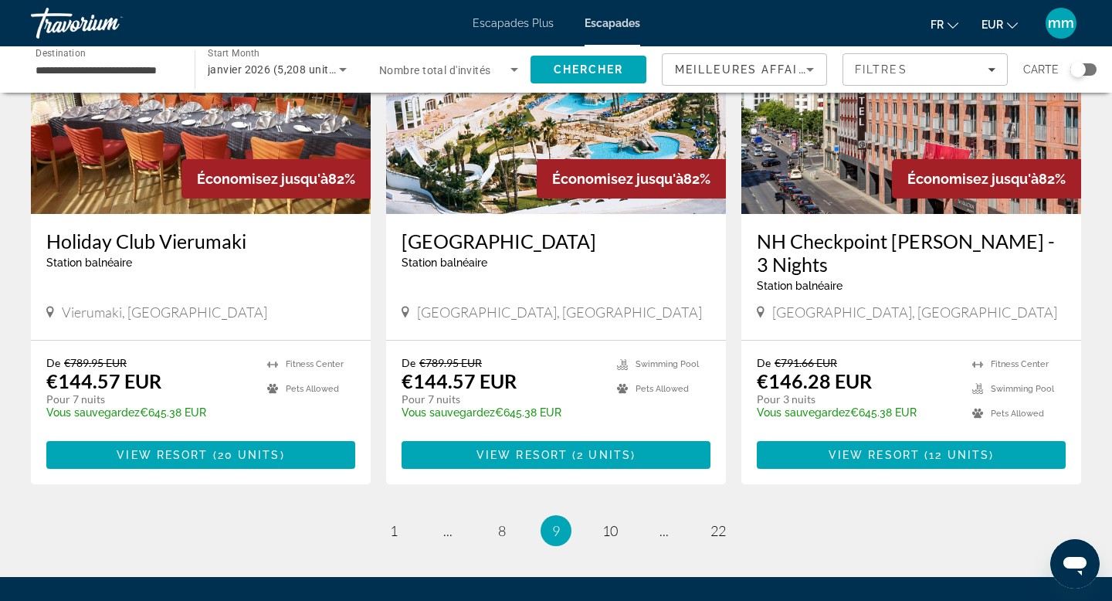
scroll to position [1820, 0]
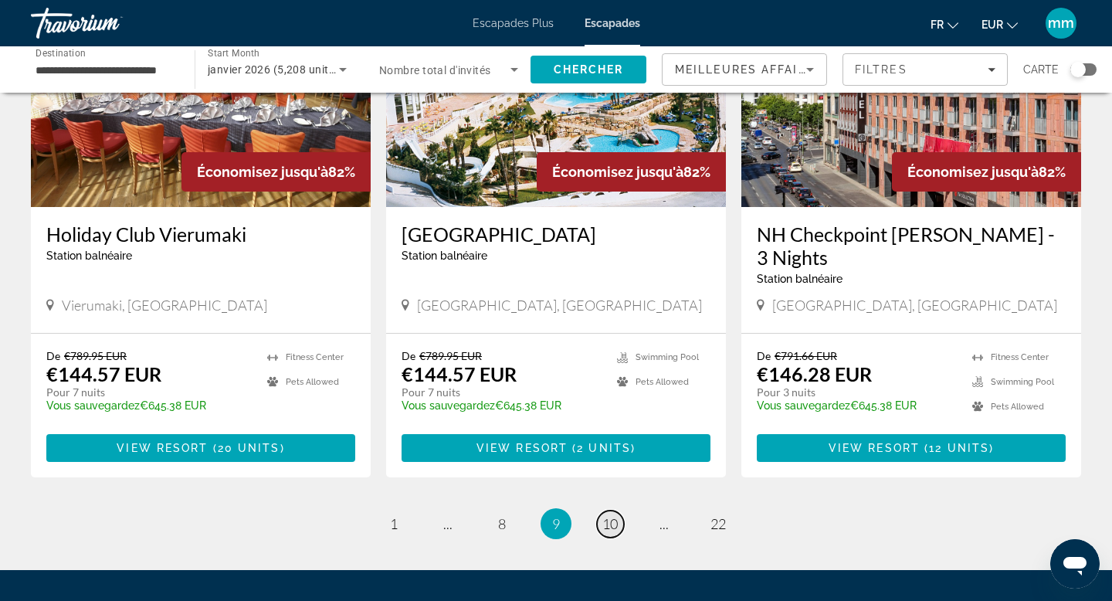
click at [610, 515] on span "10" at bounding box center [610, 523] width 15 height 17
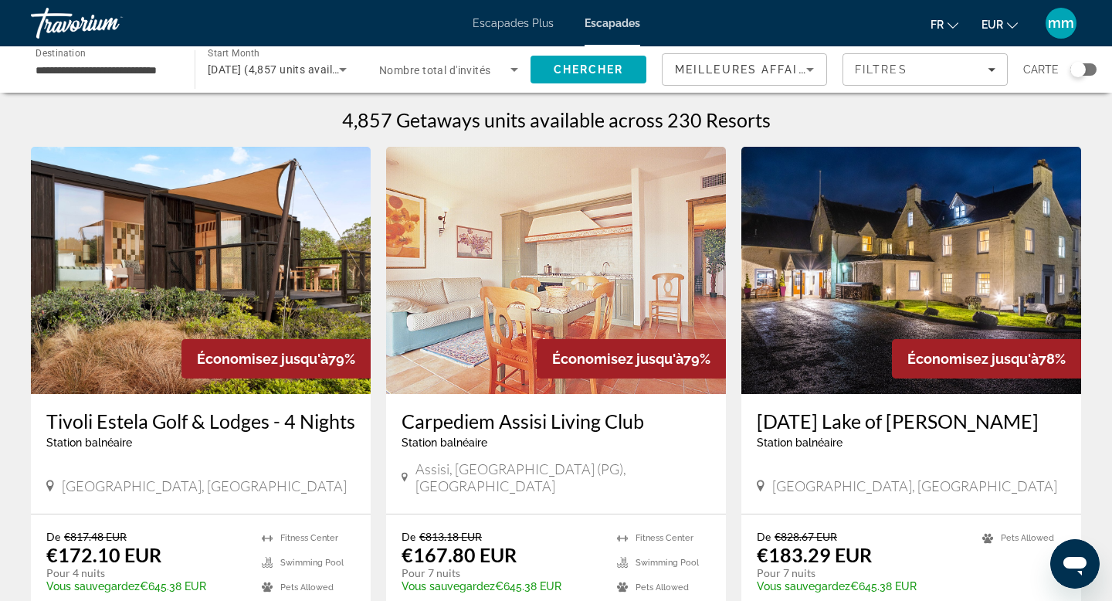
click at [901, 285] on img "Contenu principal" at bounding box center [912, 270] width 340 height 247
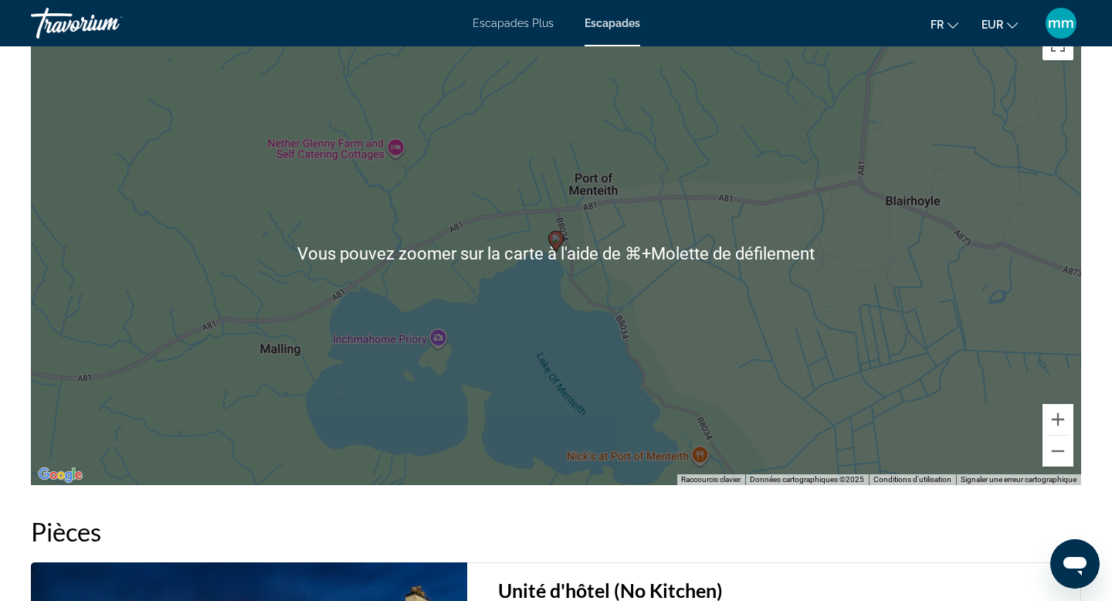
scroll to position [1677, 0]
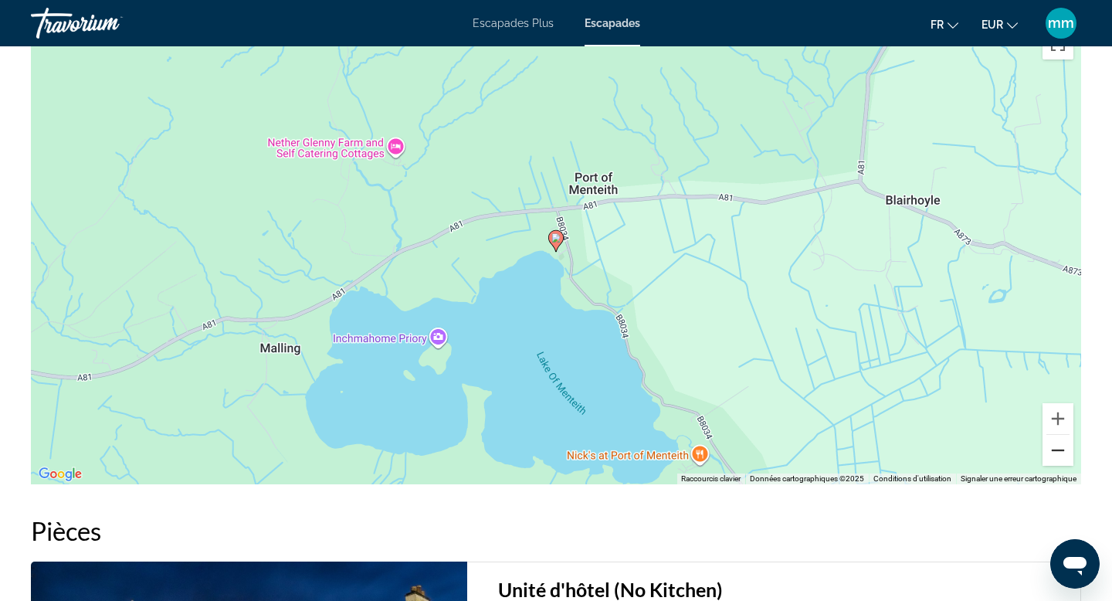
click at [1064, 466] on button "Zoom arrière" at bounding box center [1058, 450] width 31 height 31
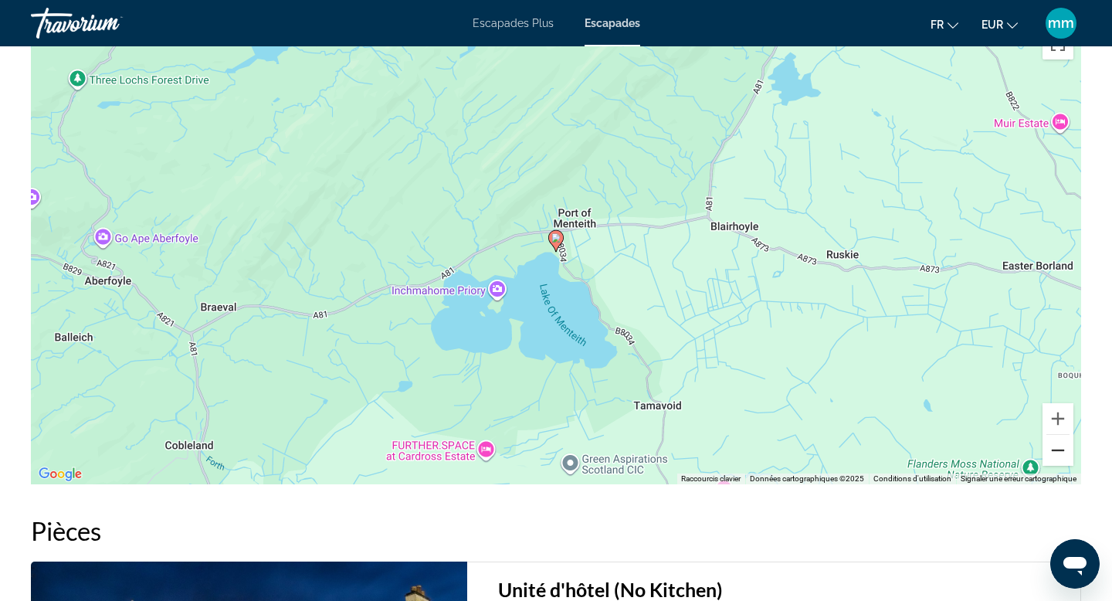
click at [1064, 466] on button "Zoom arrière" at bounding box center [1058, 450] width 31 height 31
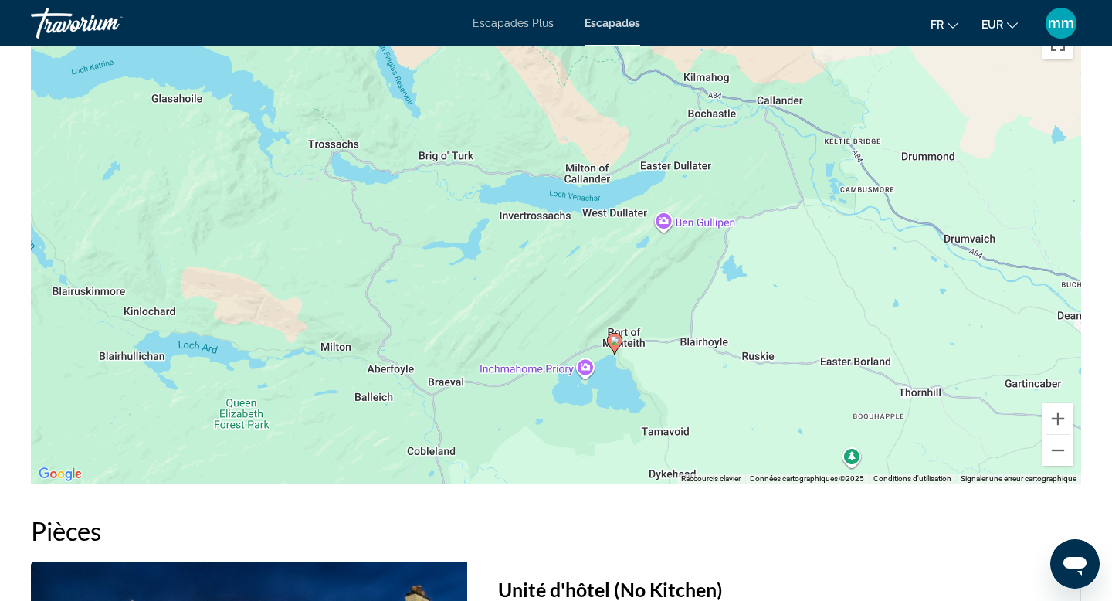
drag, startPoint x: 786, startPoint y: 263, endPoint x: 845, endPoint y: 370, distance: 122.7
click at [845, 370] on div "Pour activer le glissement avec le clavier, appuyez sur Alt+Entrée. Une fois ce…" at bounding box center [556, 252] width 1051 height 463
click at [1057, 460] on button "Zoom arrière" at bounding box center [1058, 450] width 31 height 31
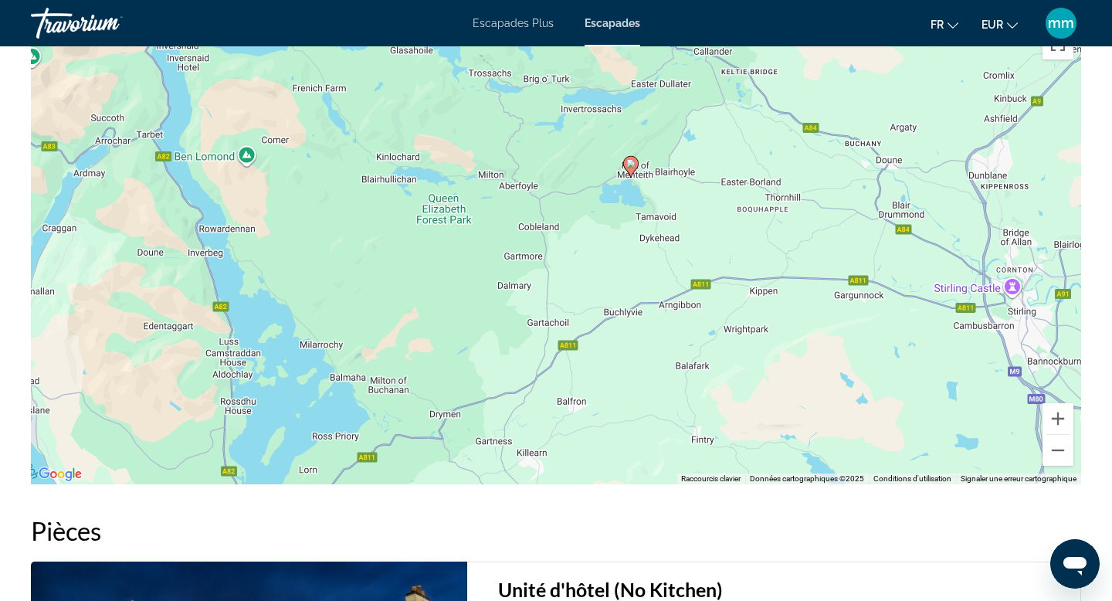
drag, startPoint x: 450, startPoint y: 385, endPoint x: 499, endPoint y: 248, distance: 145.1
click at [499, 248] on div "Pour activer le glissement avec le clavier, appuyez sur Alt+Entrée. Une fois ce…" at bounding box center [556, 252] width 1051 height 463
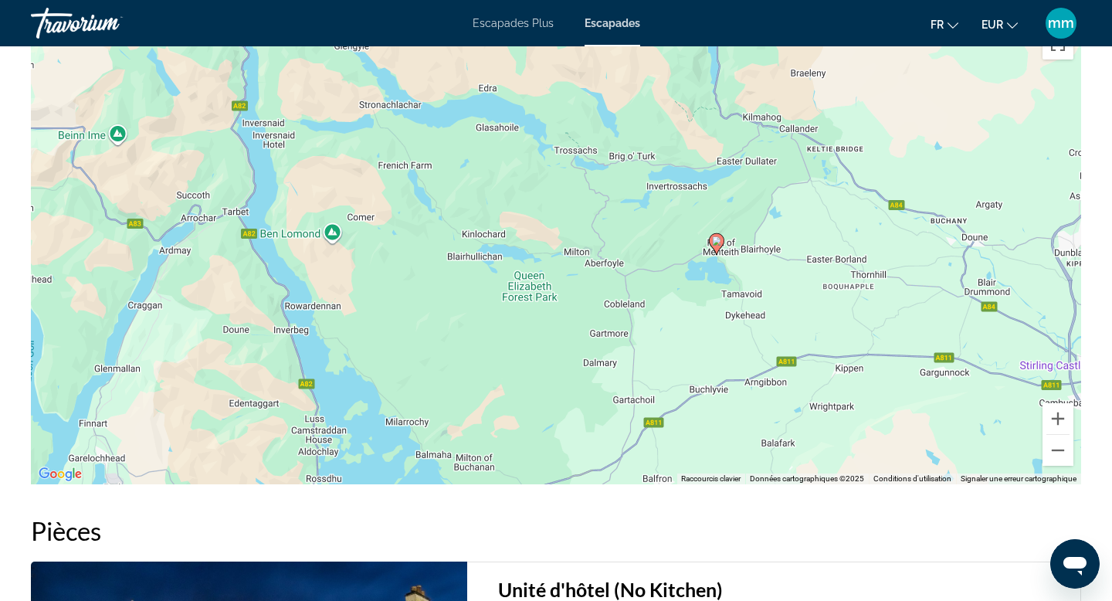
drag, startPoint x: 499, startPoint y: 246, endPoint x: 581, endPoint y: 329, distance: 116.9
click at [581, 329] on div "Pour activer le glissement avec le clavier, appuyez sur Alt+Entrée. Une fois ce…" at bounding box center [556, 252] width 1051 height 463
click at [1060, 463] on button "Zoom arrière" at bounding box center [1058, 450] width 31 height 31
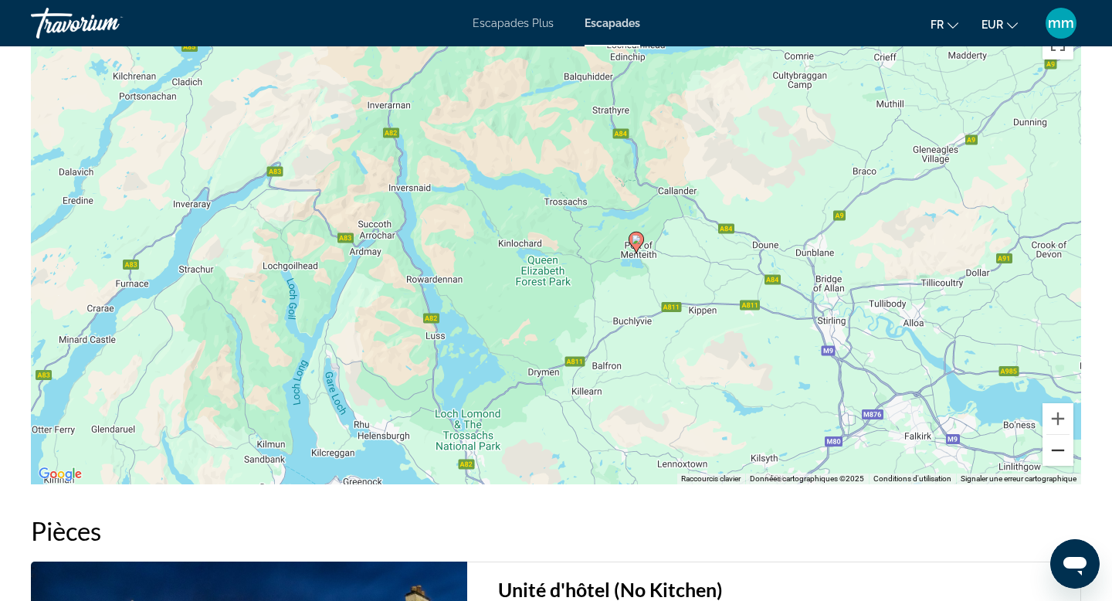
click at [1060, 463] on button "Zoom arrière" at bounding box center [1058, 450] width 31 height 31
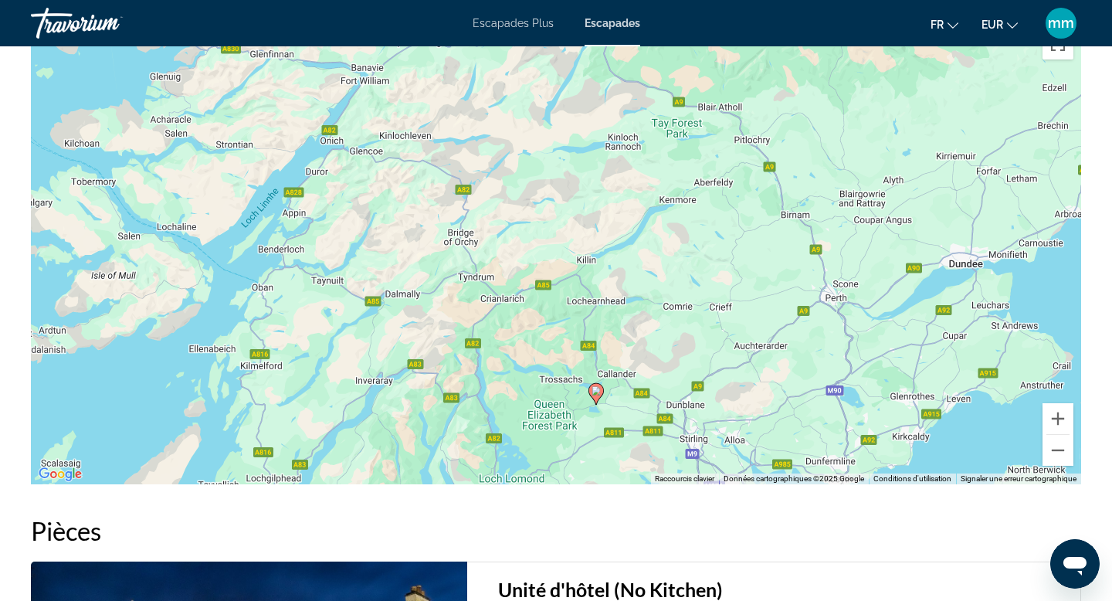
drag, startPoint x: 803, startPoint y: 231, endPoint x: 803, endPoint y: 383, distance: 152.2
click at [803, 383] on div "Pour activer le glissement avec le clavier, appuyez sur Alt+Entrée. Une fois ce…" at bounding box center [556, 252] width 1051 height 463
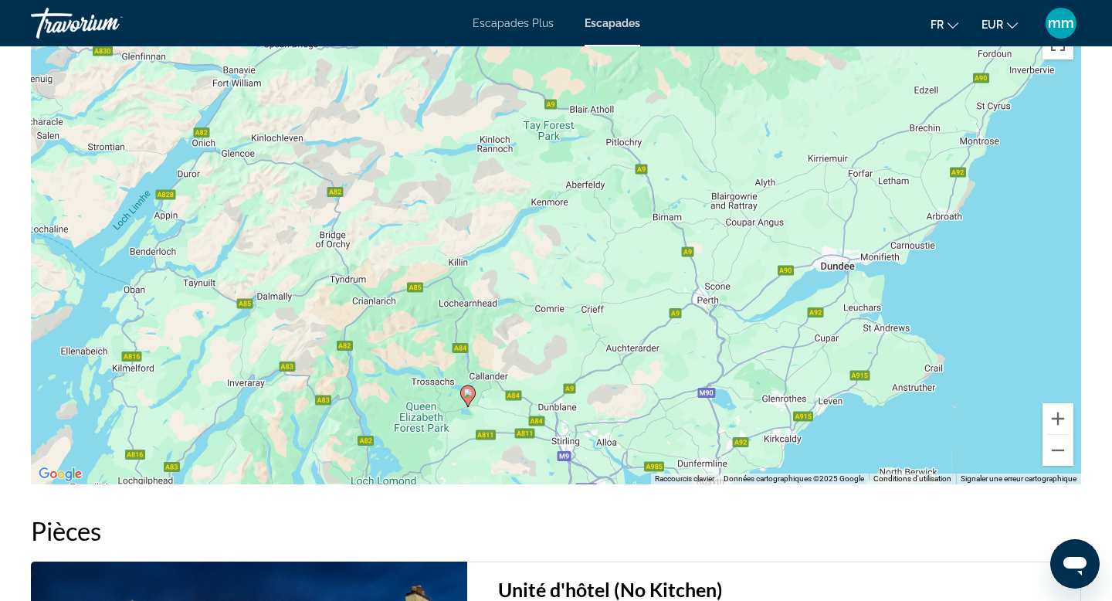
drag, startPoint x: 803, startPoint y: 383, endPoint x: 670, endPoint y: 385, distance: 133.7
click at [670, 385] on div "Pour activer le glissement avec le clavier, appuyez sur Alt+Entrée. Une fois ce…" at bounding box center [556, 252] width 1051 height 463
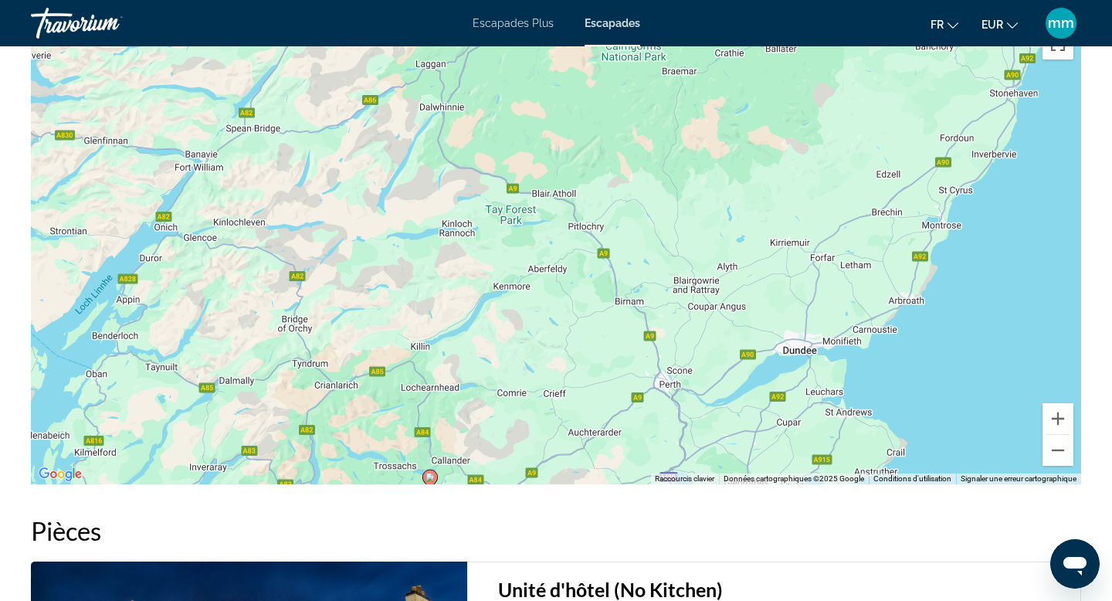
drag, startPoint x: 737, startPoint y: 412, endPoint x: 694, endPoint y: 500, distance: 97.4
click at [695, 501] on div "Aperçu Taper Station balnéaire Tout inclus Pas tout compris Adresse [GEOGRAPHIC…" at bounding box center [556, 238] width 1066 height 2657
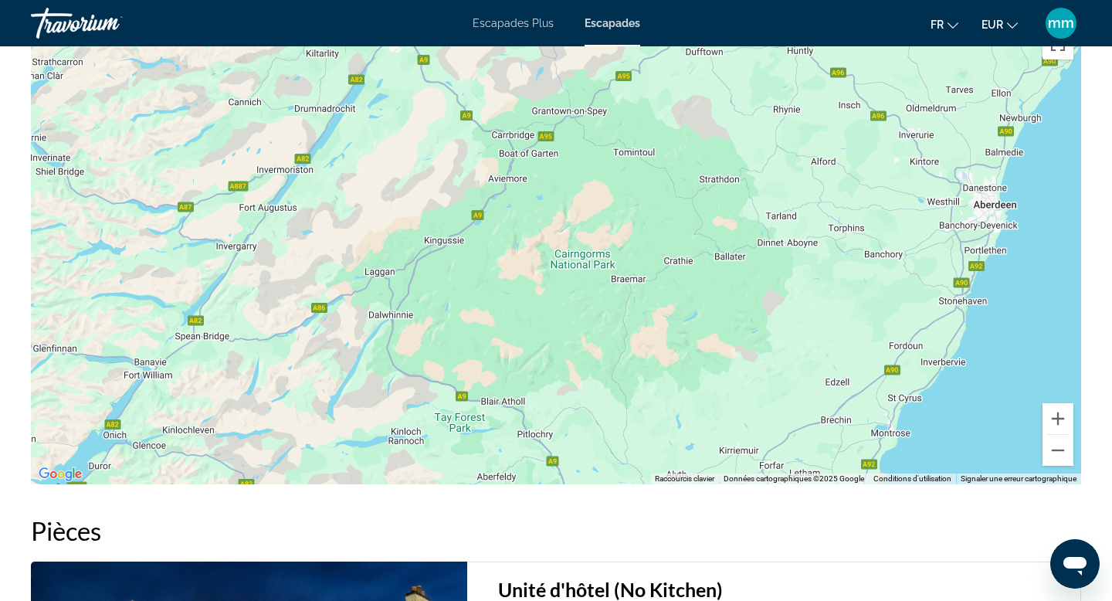
drag, startPoint x: 803, startPoint y: 265, endPoint x: 755, endPoint y: 441, distance: 182.5
click at [755, 452] on div "Pour activer le glissement avec le clavier, appuyez sur Alt+Entrée. Une fois ce…" at bounding box center [556, 252] width 1051 height 463
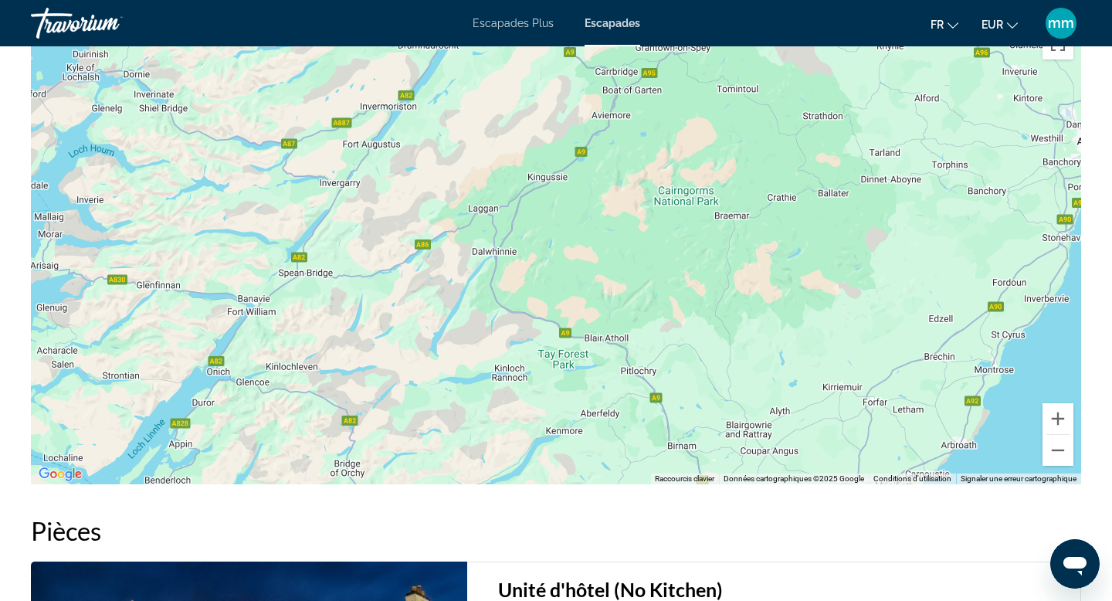
drag, startPoint x: 829, startPoint y: 175, endPoint x: 939, endPoint y: 165, distance: 110.9
click at [939, 165] on div "Contenu principal" at bounding box center [556, 252] width 1051 height 463
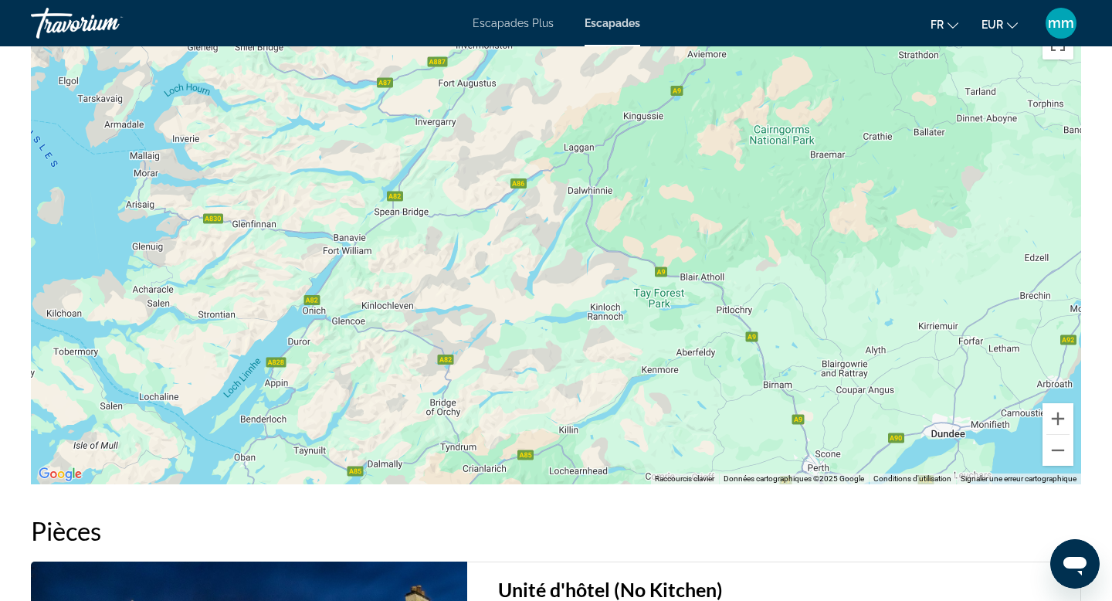
drag, startPoint x: 622, startPoint y: 334, endPoint x: 718, endPoint y: 273, distance: 114.0
click at [719, 272] on div "Contenu principal" at bounding box center [556, 252] width 1051 height 463
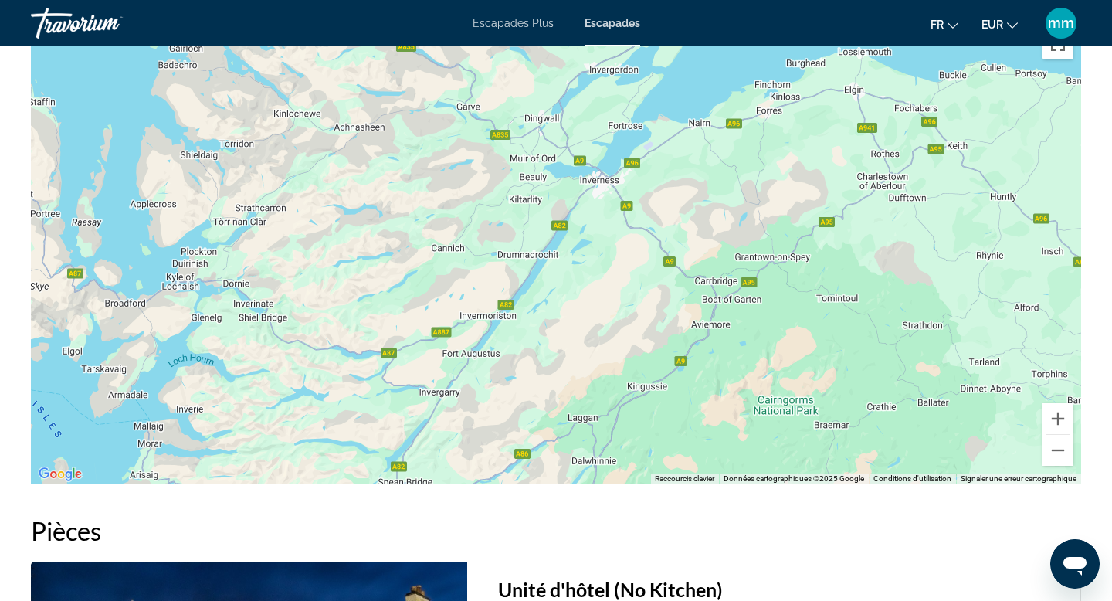
drag, startPoint x: 655, startPoint y: 239, endPoint x: 660, endPoint y: 513, distance: 274.3
click at [660, 513] on div "Aperçu Taper Station balnéaire Tout inclus Pas tout compris Adresse [GEOGRAPHIC…" at bounding box center [556, 238] width 1066 height 2657
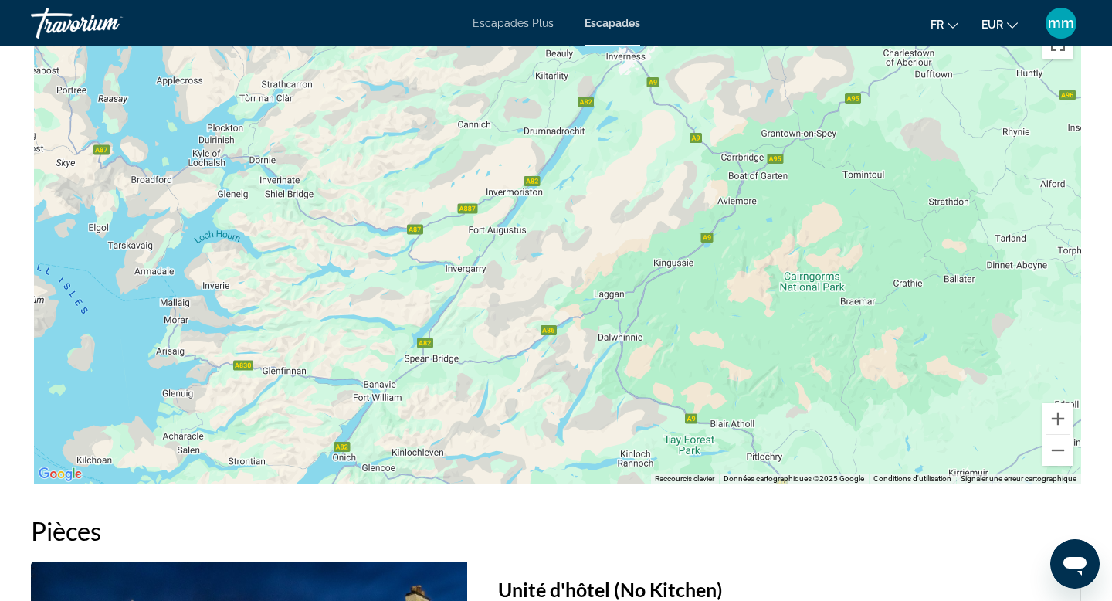
drag, startPoint x: 643, startPoint y: 454, endPoint x: 669, endPoint y: 328, distance: 128.5
click at [670, 328] on div "Contenu principal" at bounding box center [556, 252] width 1051 height 463
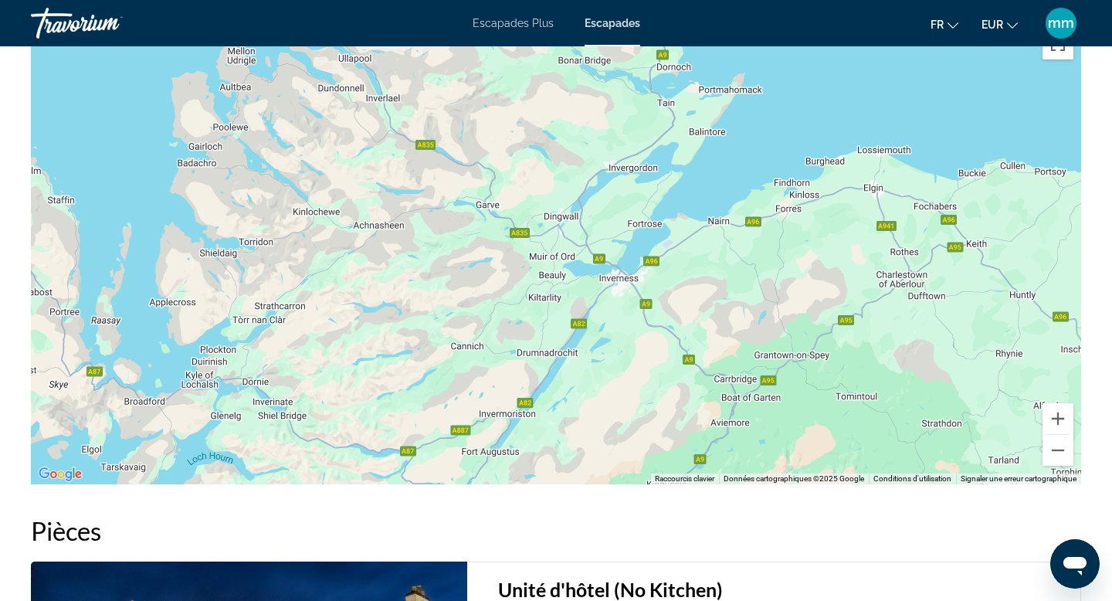
drag, startPoint x: 669, startPoint y: 328, endPoint x: 659, endPoint y: 548, distance: 219.6
click at [660, 550] on div "Aperçu Taper Station balnéaire Tout inclus Pas tout compris Adresse [GEOGRAPHIC…" at bounding box center [556, 238] width 1066 height 2657
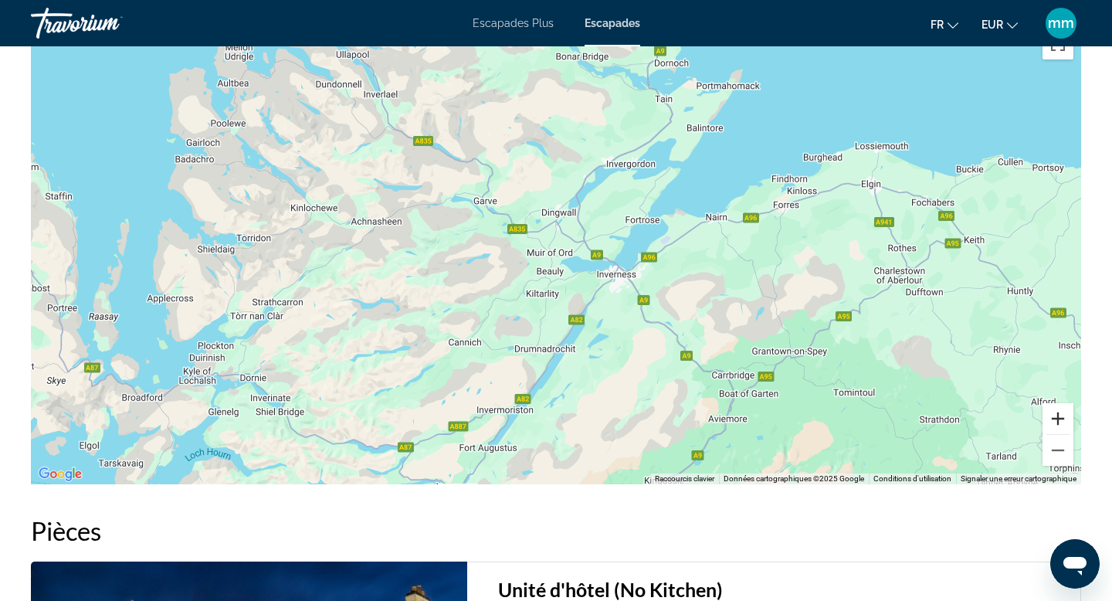
click at [1058, 434] on button "Zoom avant" at bounding box center [1058, 418] width 31 height 31
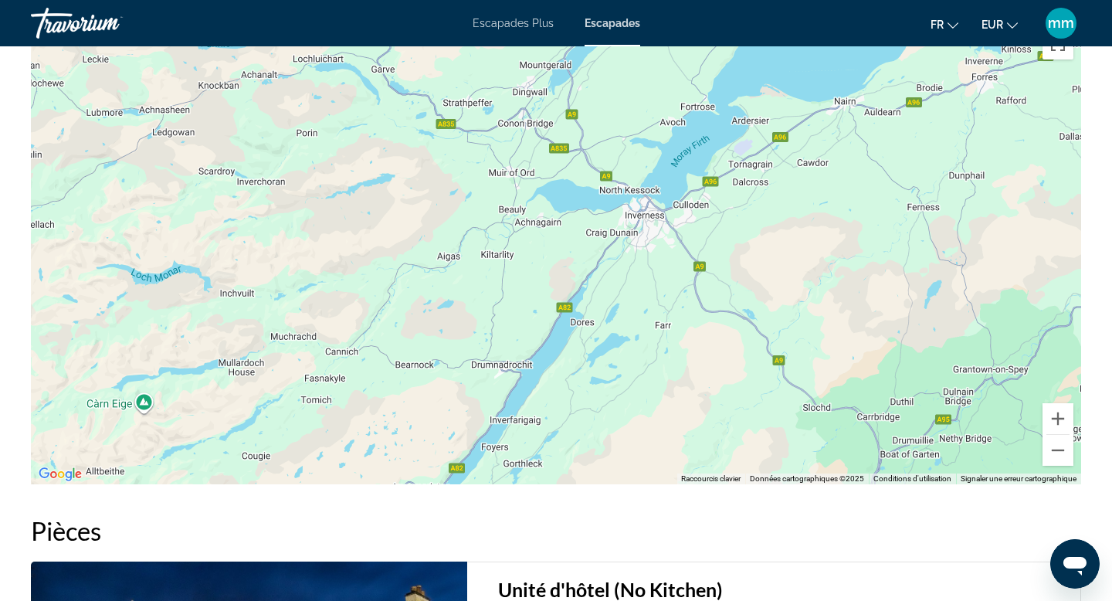
drag, startPoint x: 976, startPoint y: 382, endPoint x: 942, endPoint y: 299, distance: 90.1
click at [942, 299] on div "Contenu principal" at bounding box center [556, 252] width 1051 height 463
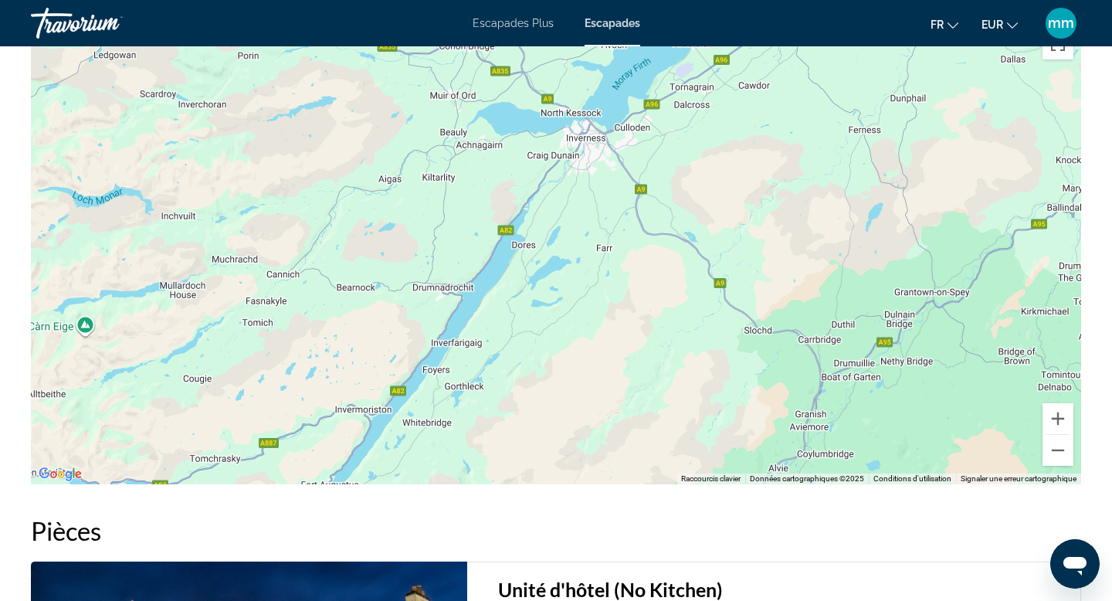
drag, startPoint x: 859, startPoint y: 385, endPoint x: 801, endPoint y: 308, distance: 95.9
click at [801, 308] on div "Contenu principal" at bounding box center [556, 252] width 1051 height 463
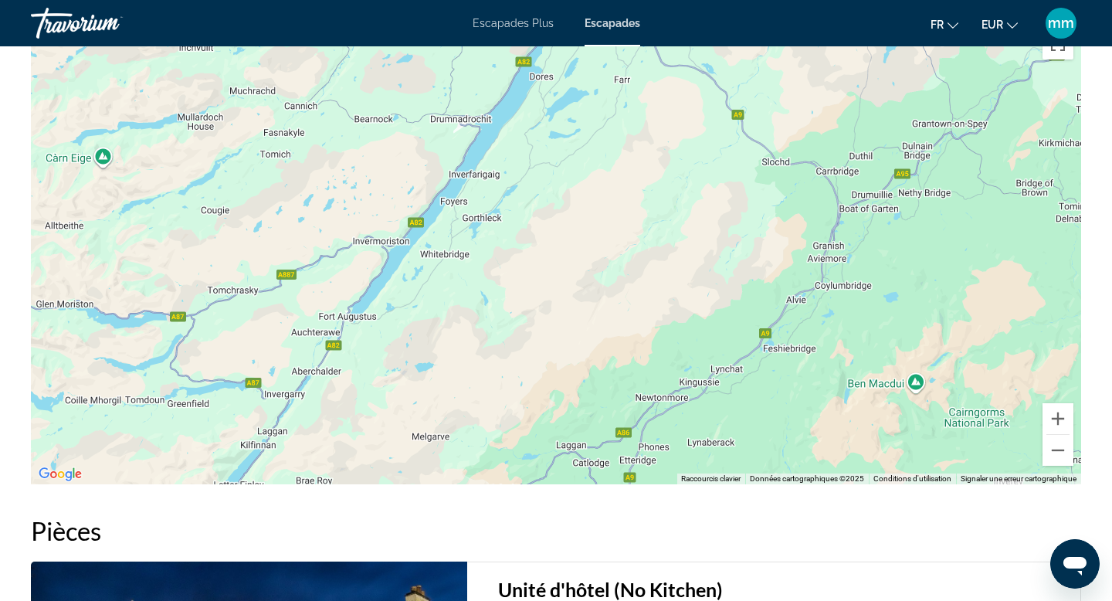
drag, startPoint x: 724, startPoint y: 416, endPoint x: 742, endPoint y: 249, distance: 168.6
click at [742, 247] on div "Contenu principal" at bounding box center [556, 252] width 1051 height 463
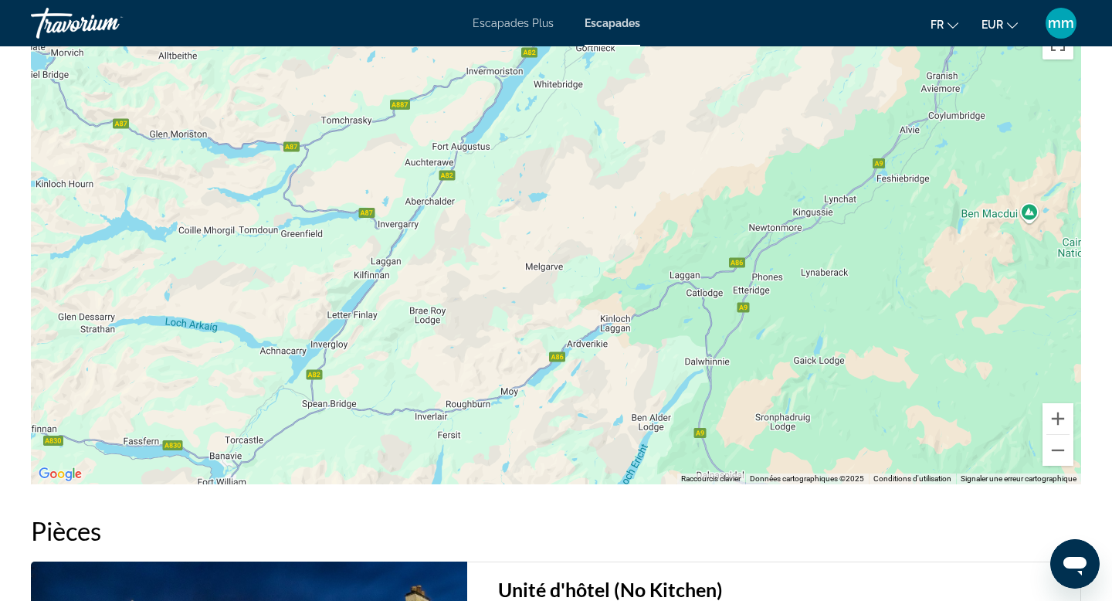
drag, startPoint x: 710, startPoint y: 322, endPoint x: 823, endPoint y: 149, distance: 206.5
click at [823, 148] on div "Contenu principal" at bounding box center [556, 252] width 1051 height 463
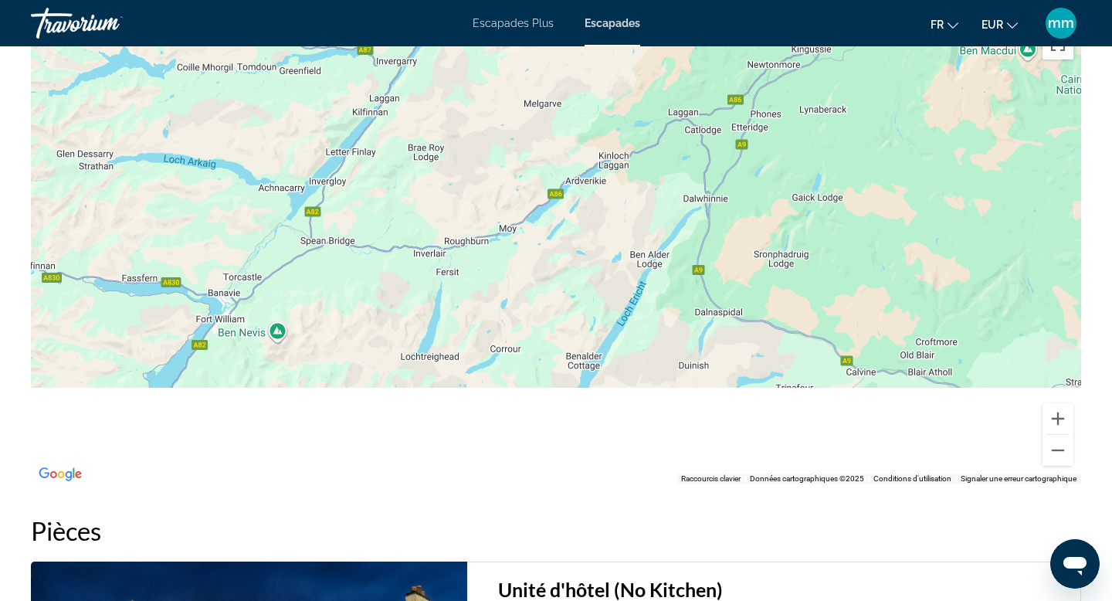
drag, startPoint x: 728, startPoint y: 140, endPoint x: 727, endPoint y: -68, distance: 207.8
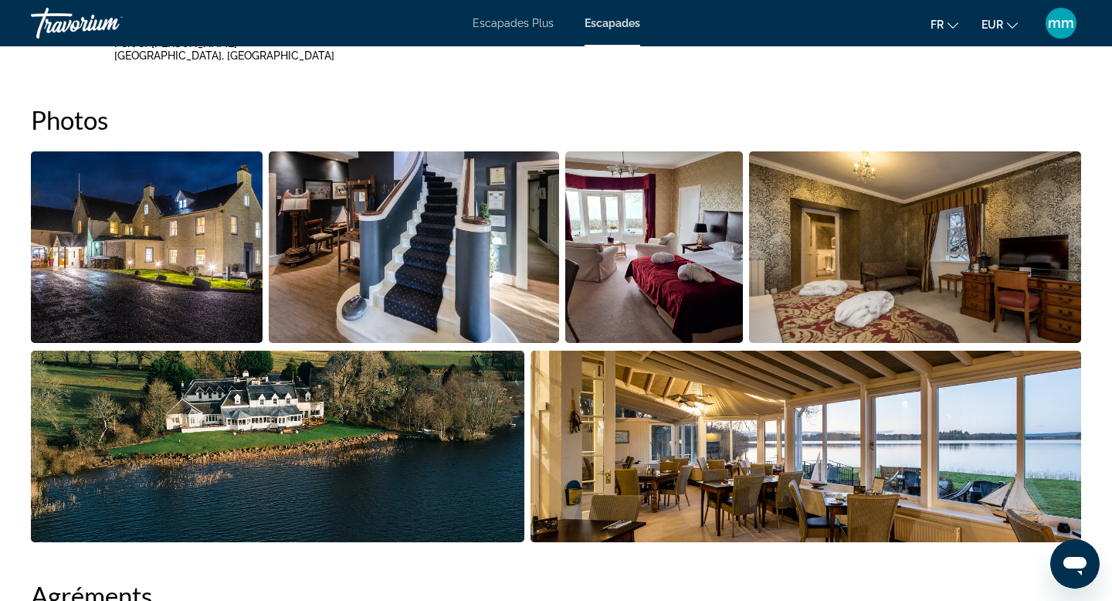
scroll to position [621, 0]
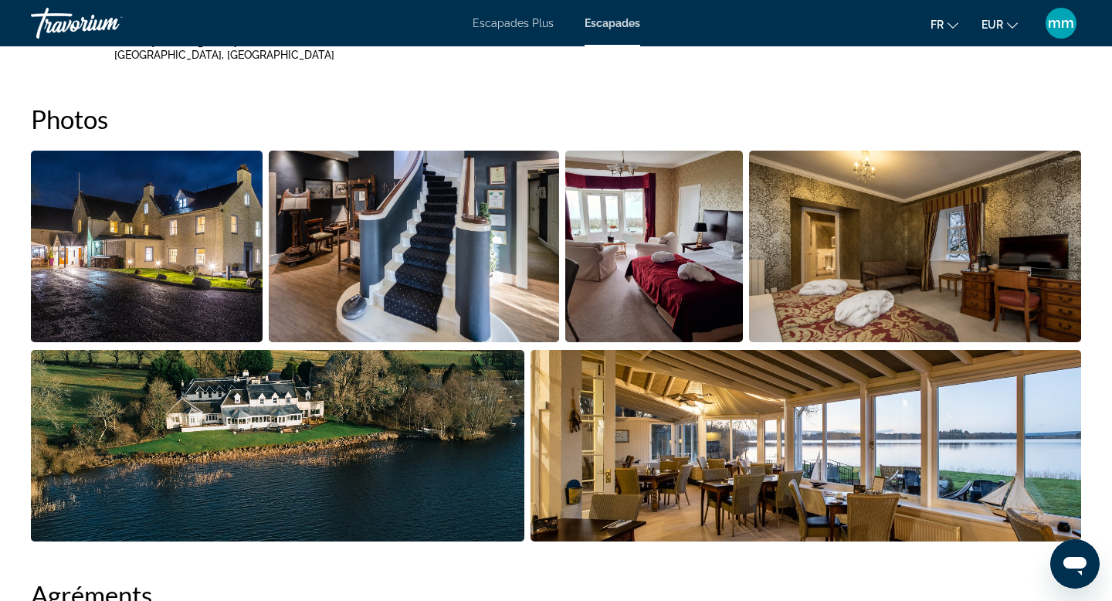
click at [294, 304] on img "Open full-screen image slider" at bounding box center [414, 247] width 290 height 192
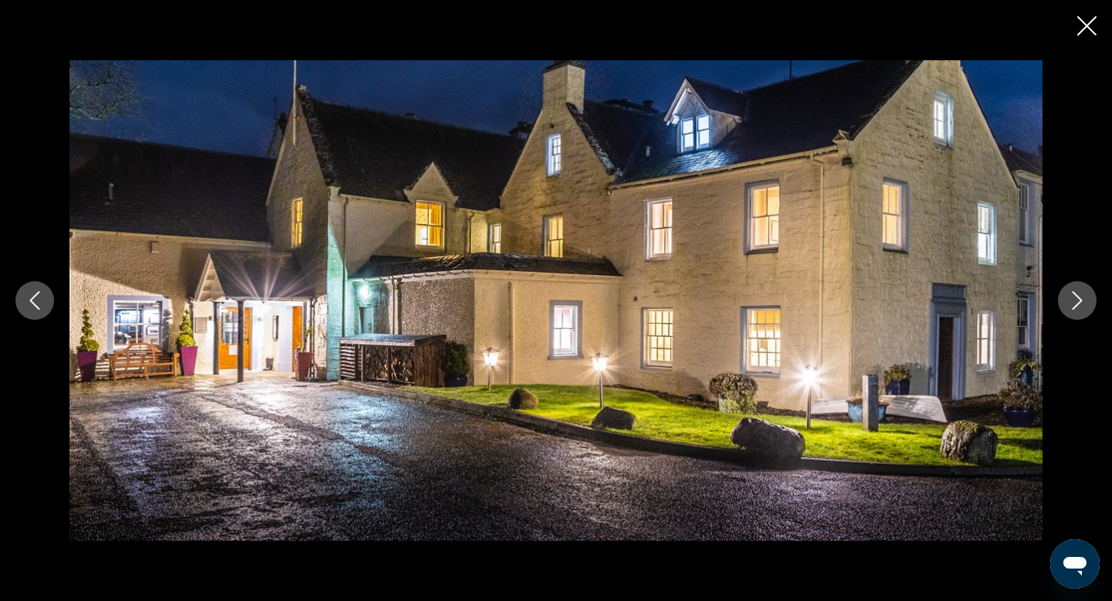
click at [1080, 297] on icon "Next image" at bounding box center [1078, 300] width 10 height 19
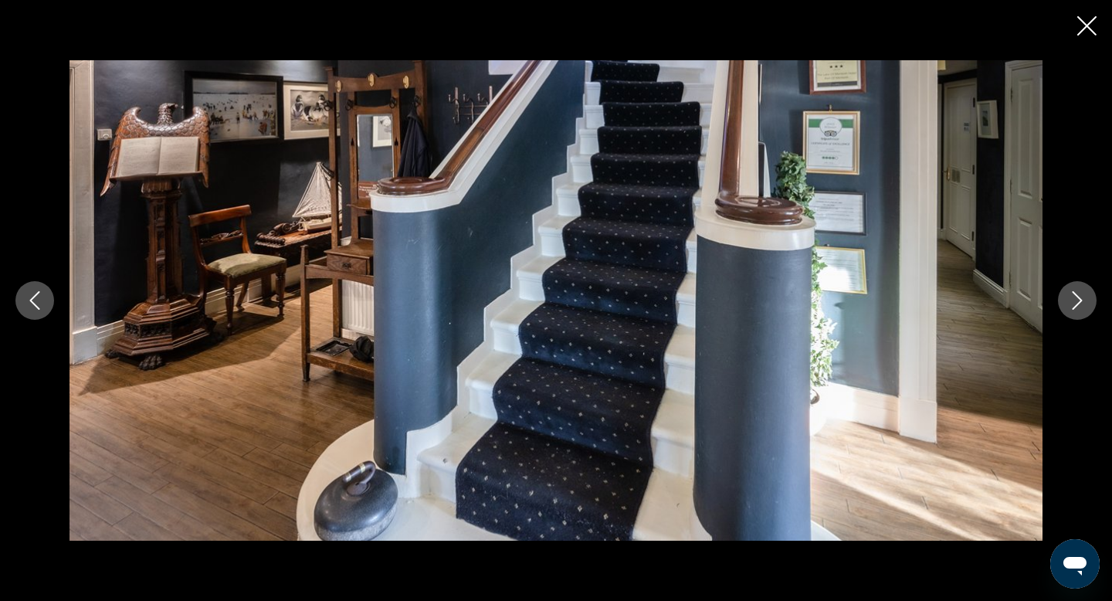
click at [1080, 297] on icon "Next image" at bounding box center [1078, 300] width 10 height 19
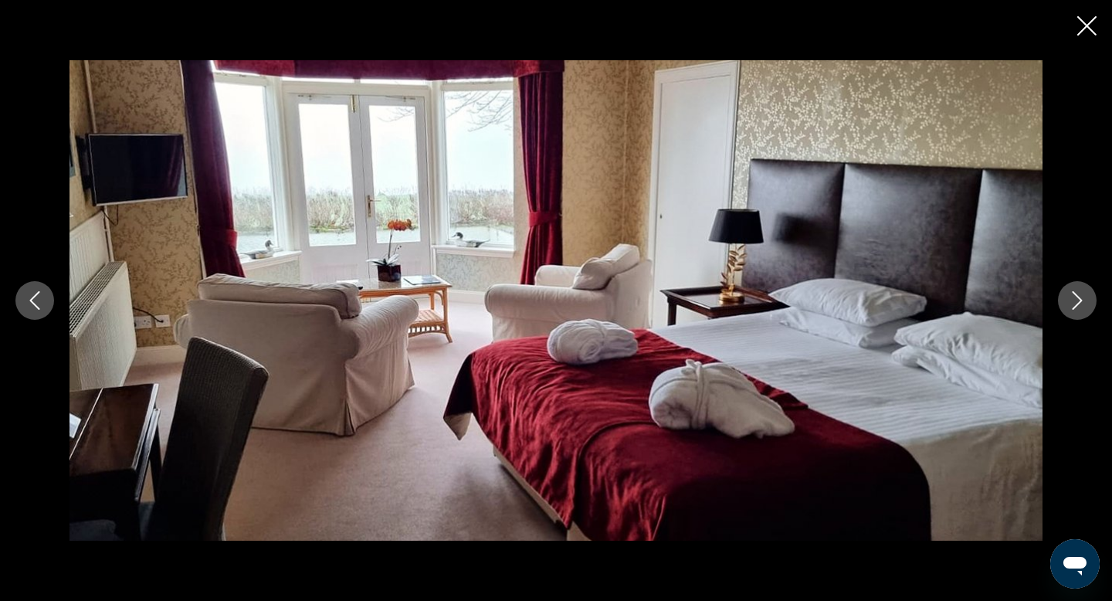
click at [1080, 298] on icon "Next image" at bounding box center [1078, 300] width 10 height 19
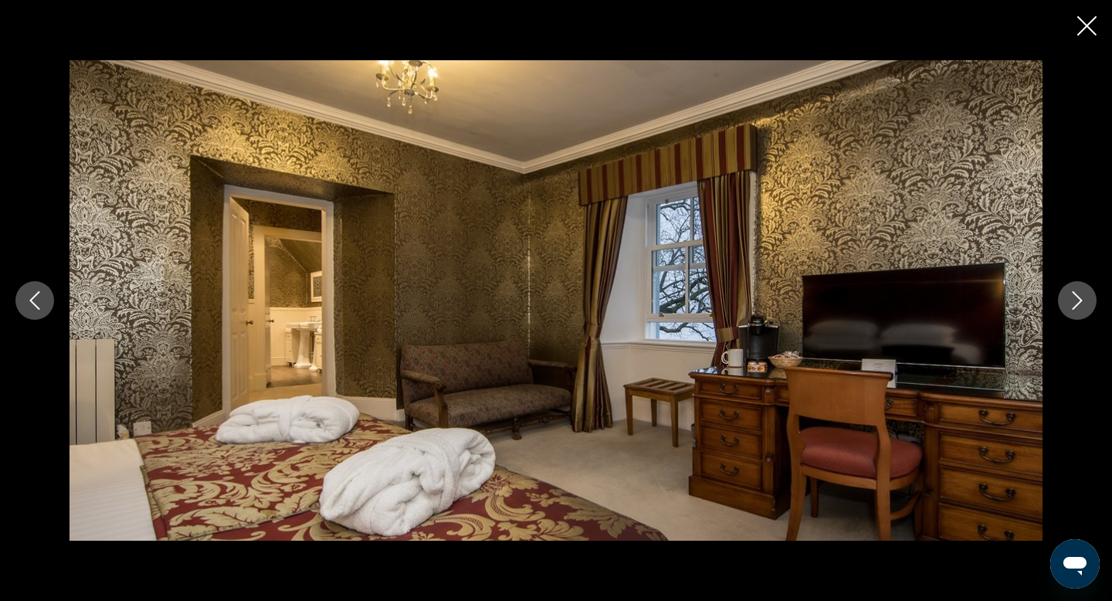
click at [1079, 299] on icon "Next image" at bounding box center [1077, 300] width 19 height 19
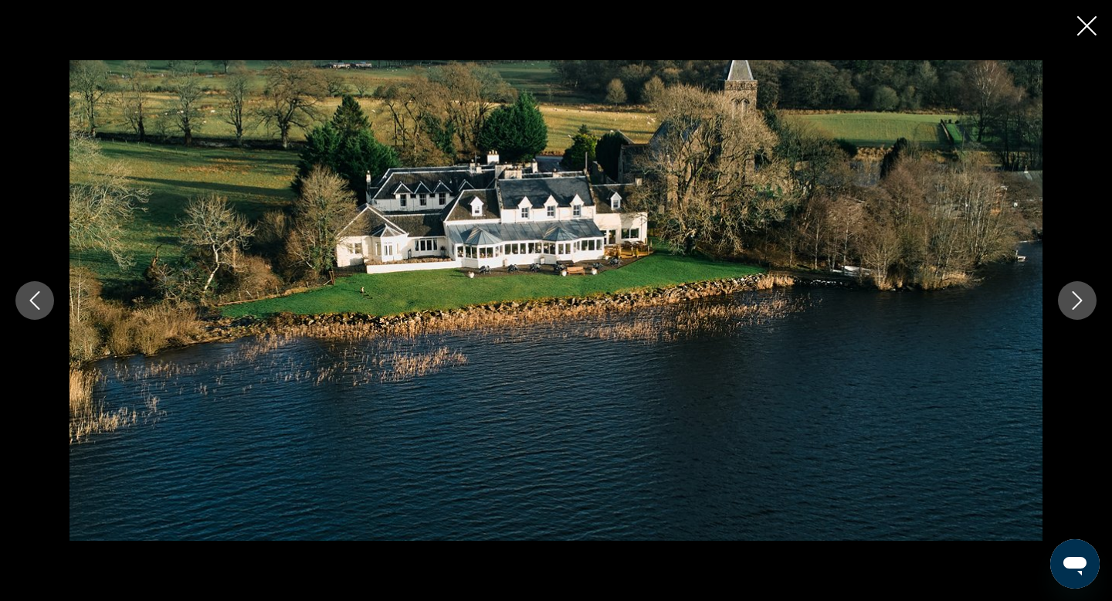
click at [1079, 299] on icon "Next image" at bounding box center [1077, 300] width 19 height 19
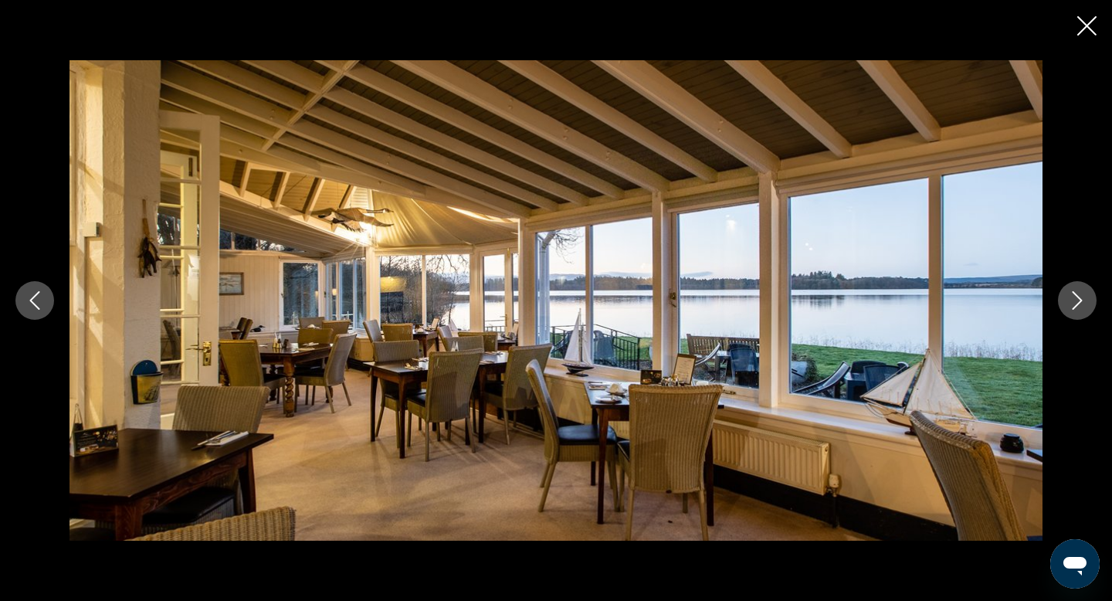
click at [1079, 299] on icon "Next image" at bounding box center [1077, 300] width 19 height 19
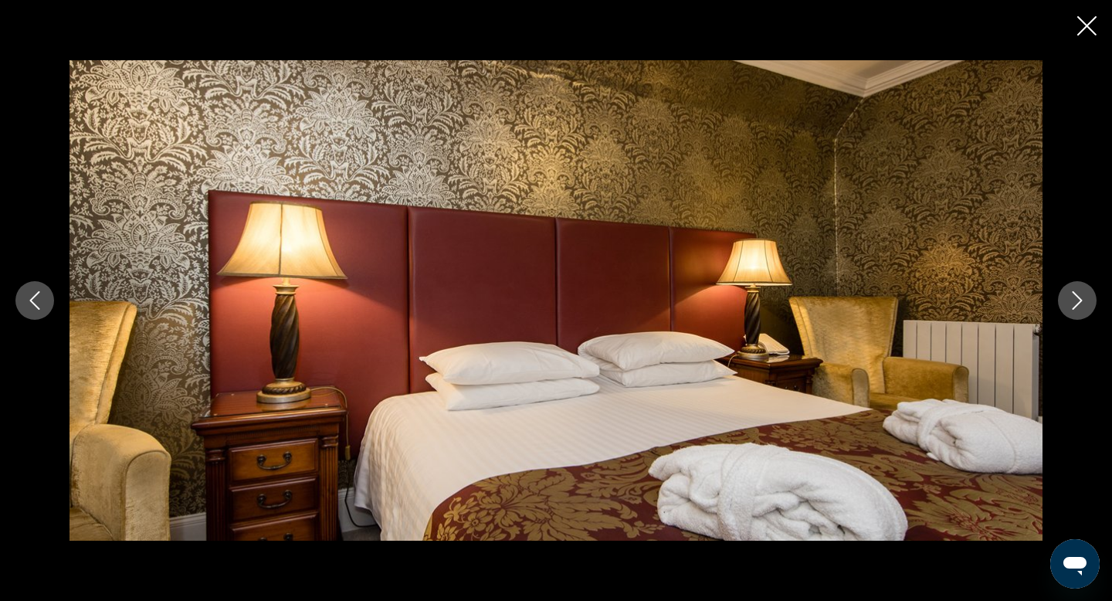
click at [1079, 299] on icon "Next image" at bounding box center [1077, 300] width 19 height 19
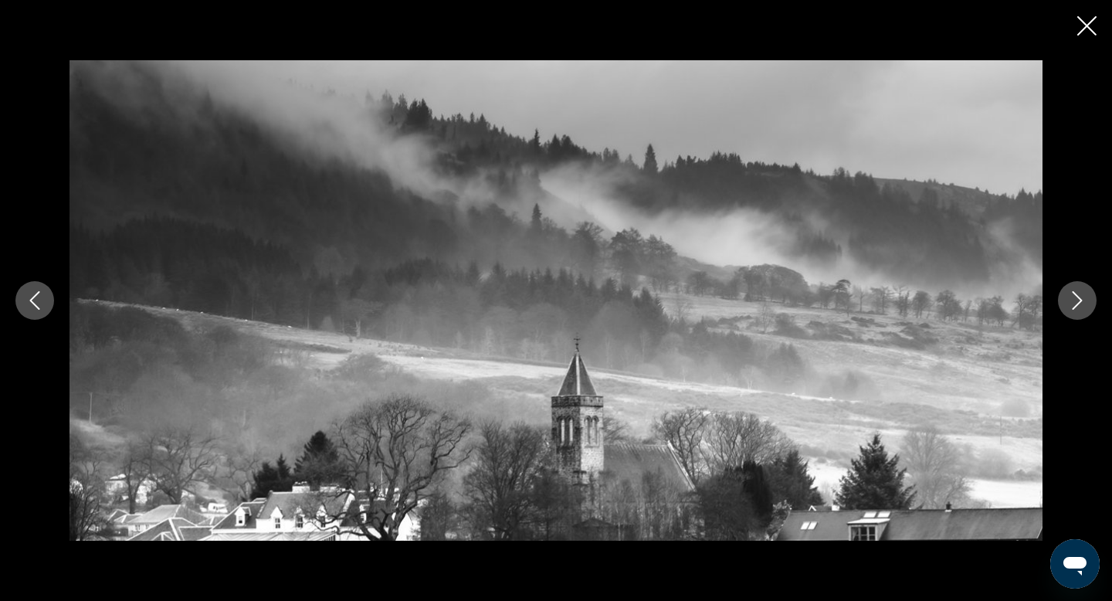
click at [1079, 299] on icon "Next image" at bounding box center [1077, 300] width 19 height 19
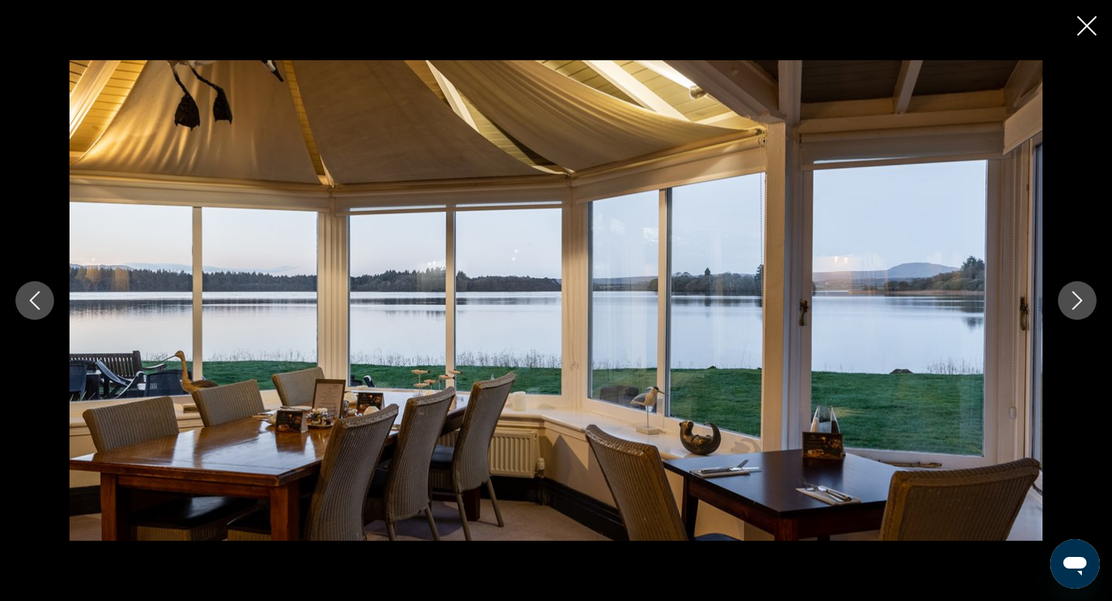
click at [1079, 299] on icon "Next image" at bounding box center [1077, 300] width 19 height 19
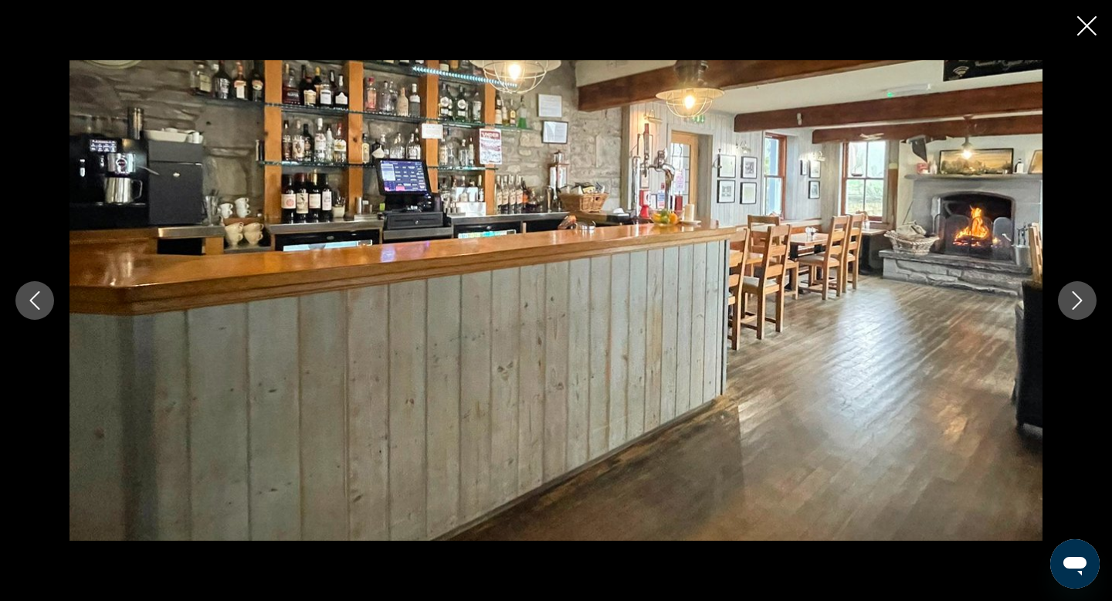
click at [1079, 299] on icon "Next image" at bounding box center [1077, 300] width 19 height 19
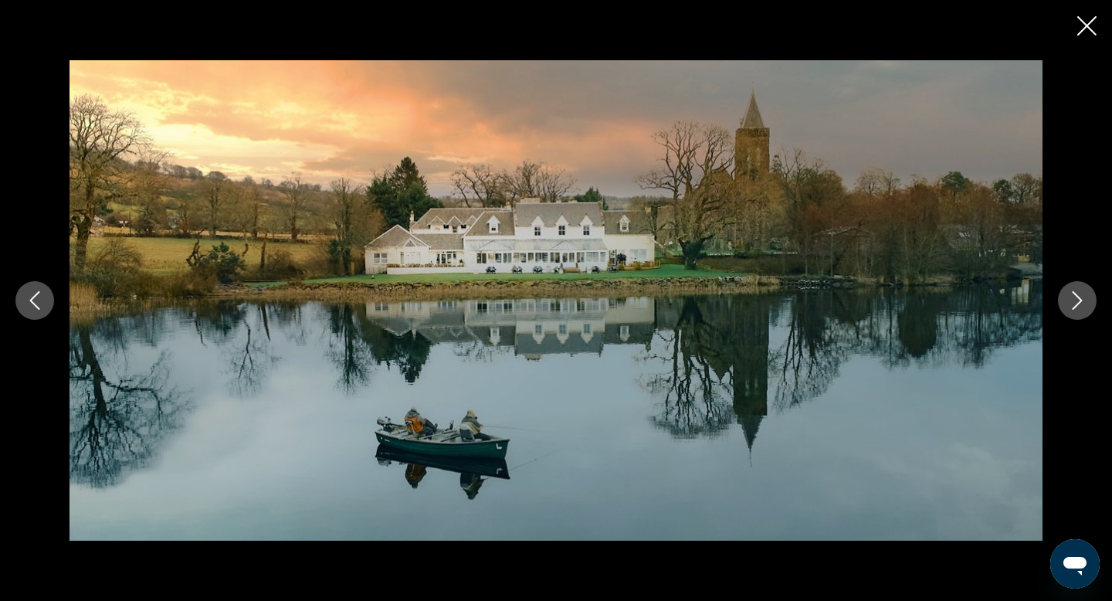
click at [1079, 299] on icon "Next image" at bounding box center [1077, 300] width 19 height 19
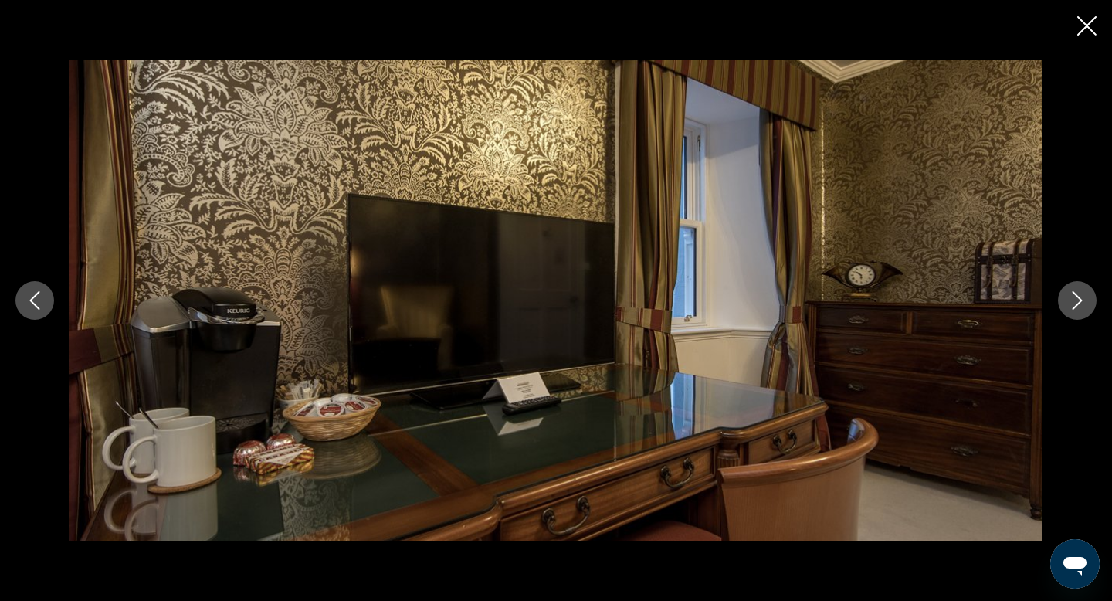
click at [1079, 299] on icon "Next image" at bounding box center [1077, 300] width 19 height 19
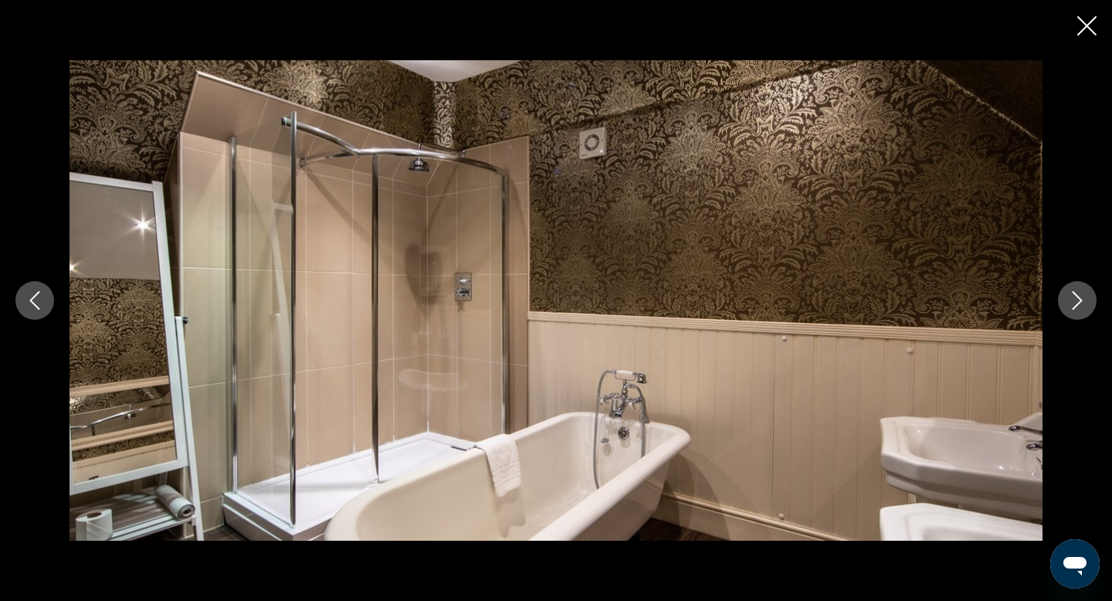
click at [1079, 299] on icon "Next image" at bounding box center [1077, 300] width 19 height 19
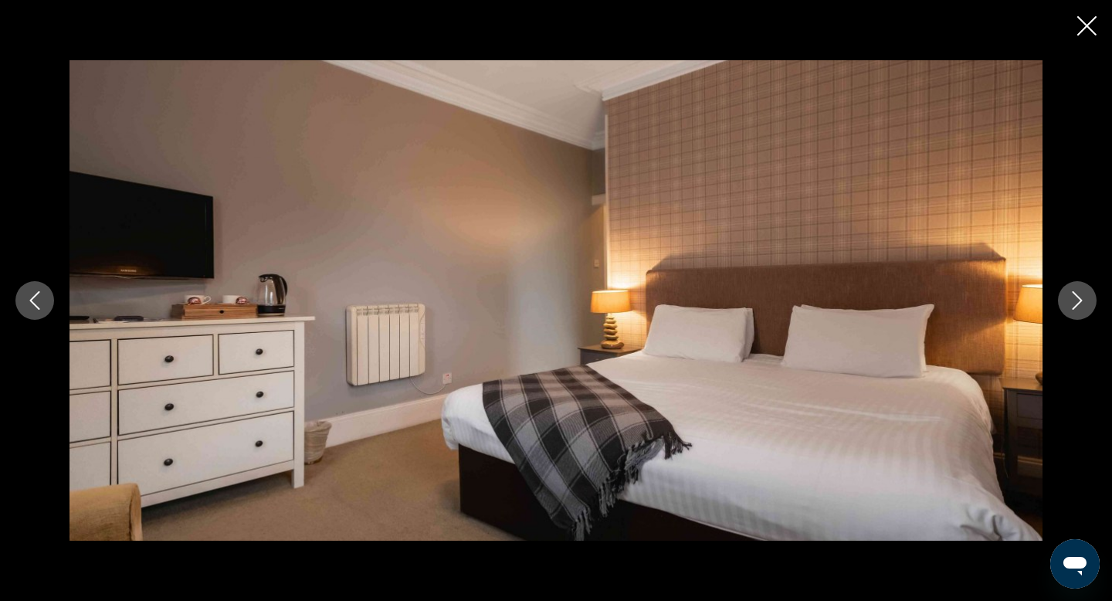
click at [1079, 299] on icon "Next image" at bounding box center [1077, 300] width 19 height 19
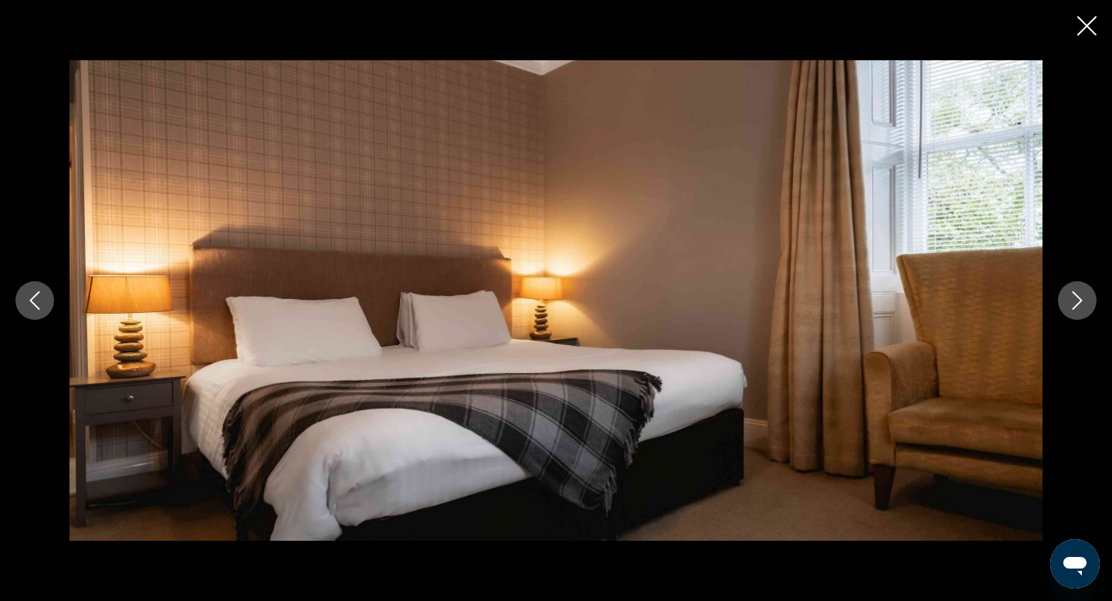
click at [1079, 299] on icon "Next image" at bounding box center [1077, 300] width 19 height 19
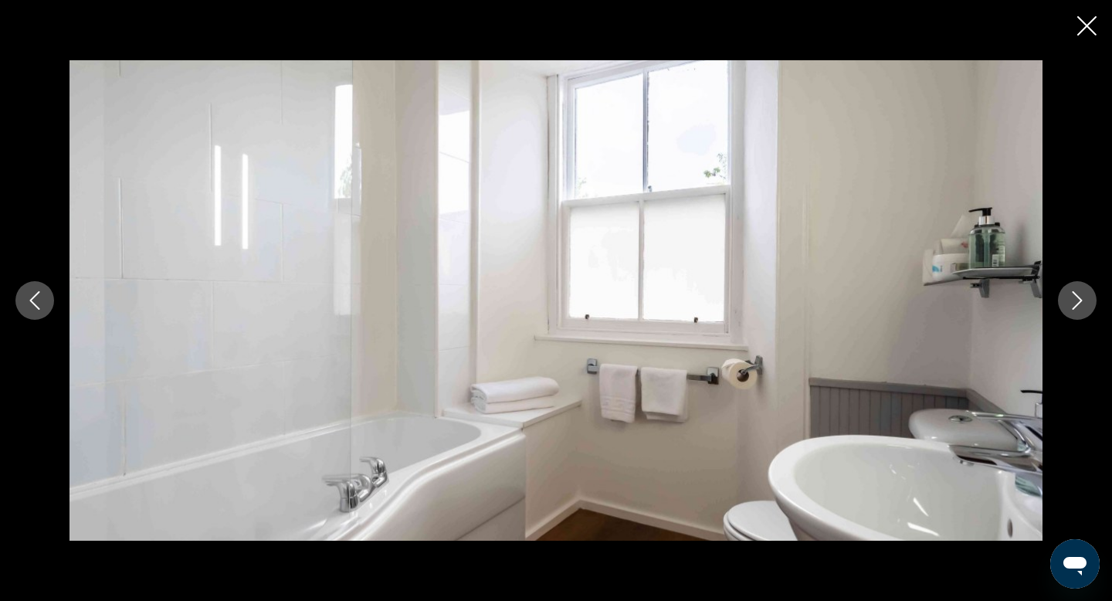
click at [1079, 299] on icon "Next image" at bounding box center [1077, 300] width 19 height 19
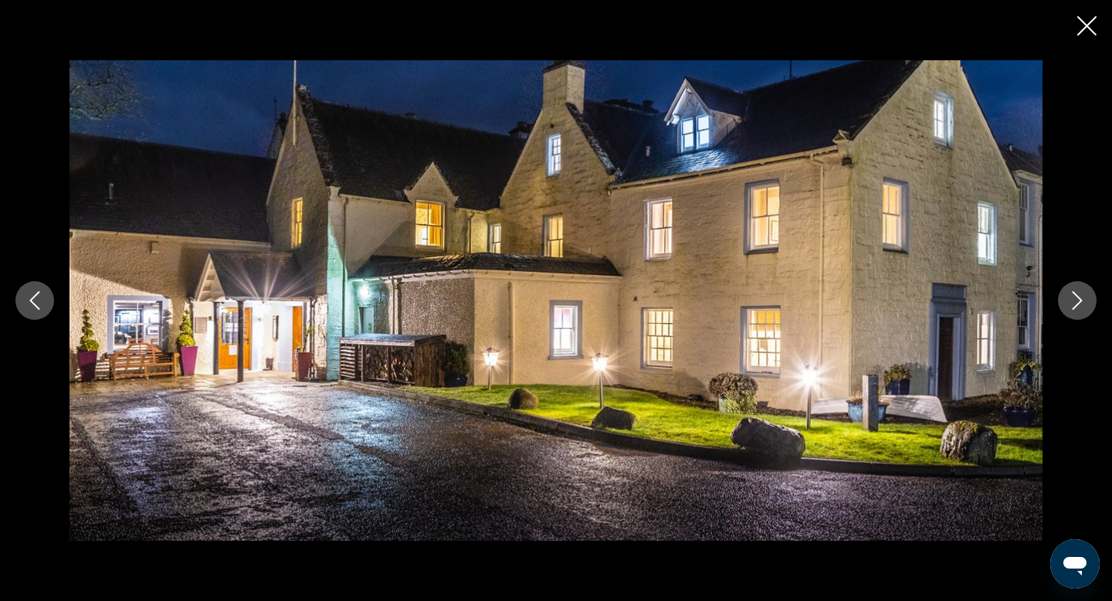
click at [1079, 299] on icon "Next image" at bounding box center [1077, 300] width 19 height 19
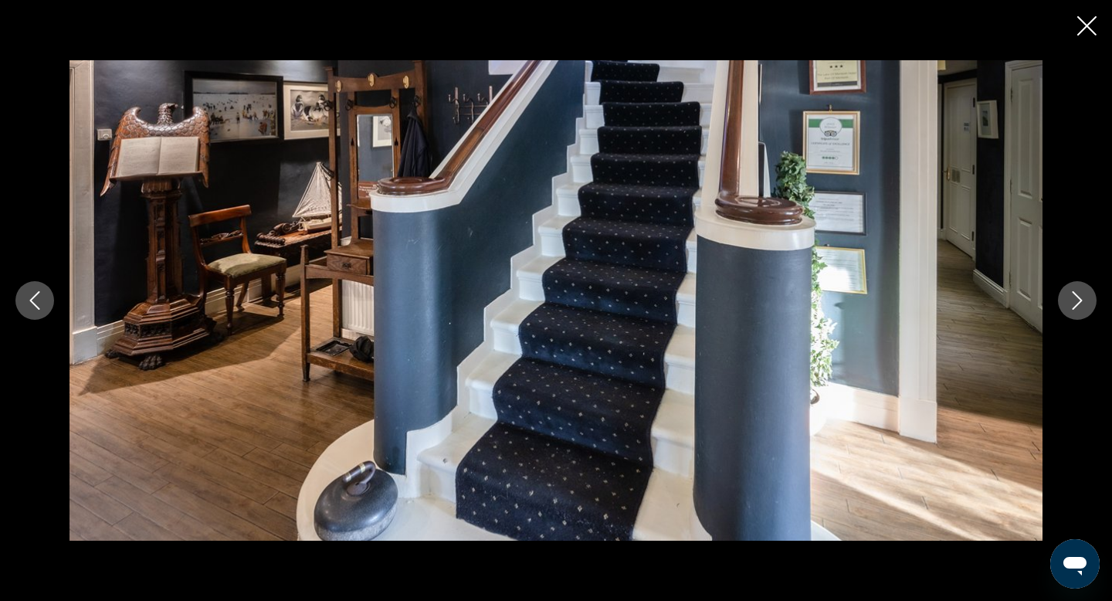
click at [1079, 299] on icon "Next image" at bounding box center [1077, 300] width 19 height 19
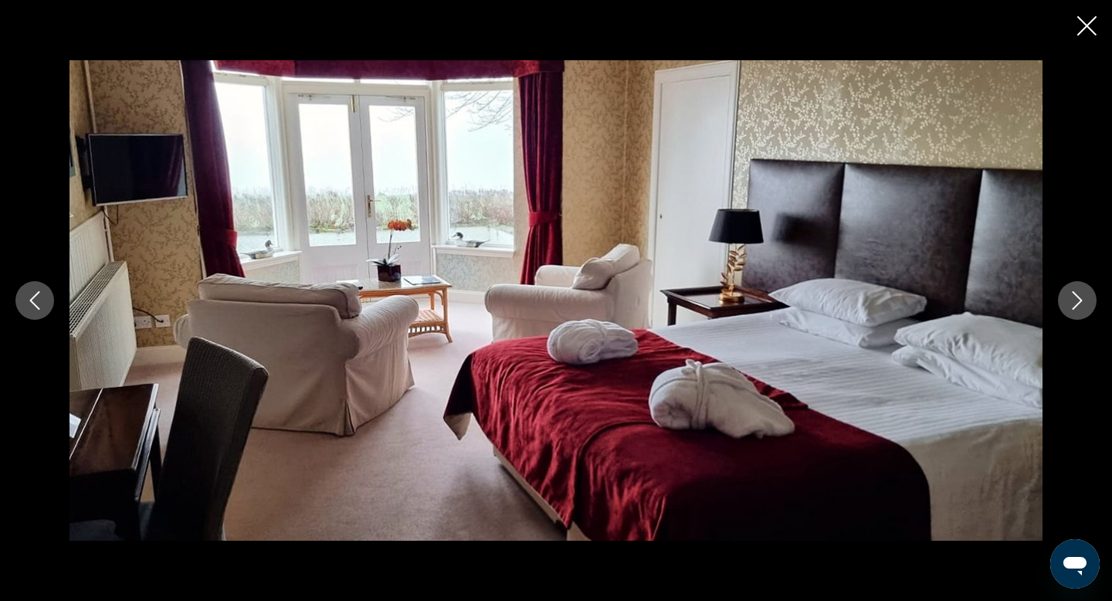
click at [1079, 299] on icon "Next image" at bounding box center [1077, 300] width 19 height 19
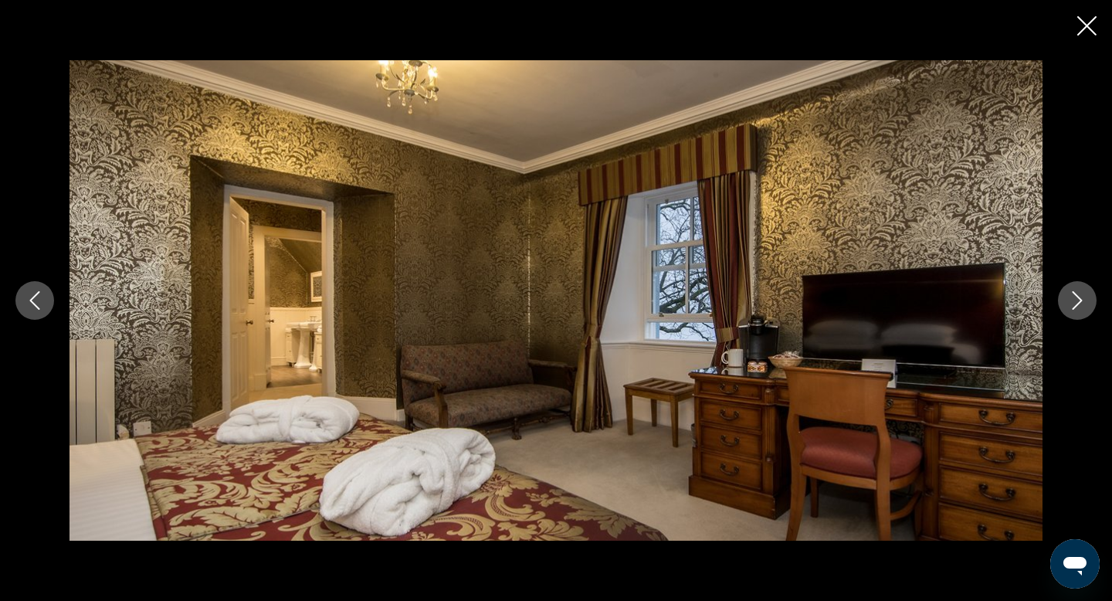
click at [1079, 299] on icon "Next image" at bounding box center [1077, 300] width 19 height 19
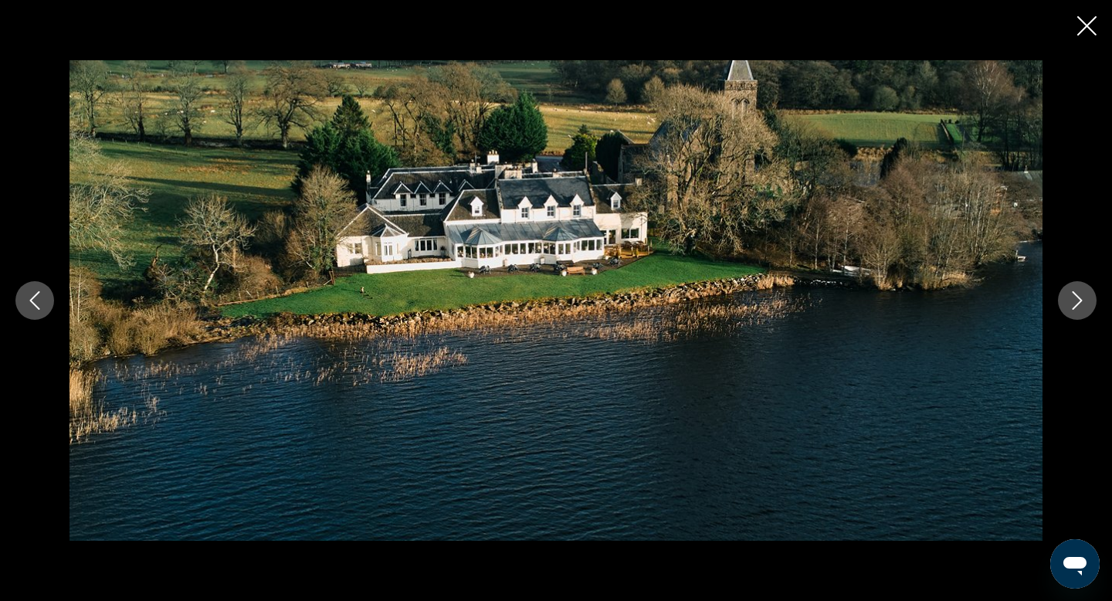
click at [1079, 299] on icon "Next image" at bounding box center [1077, 300] width 19 height 19
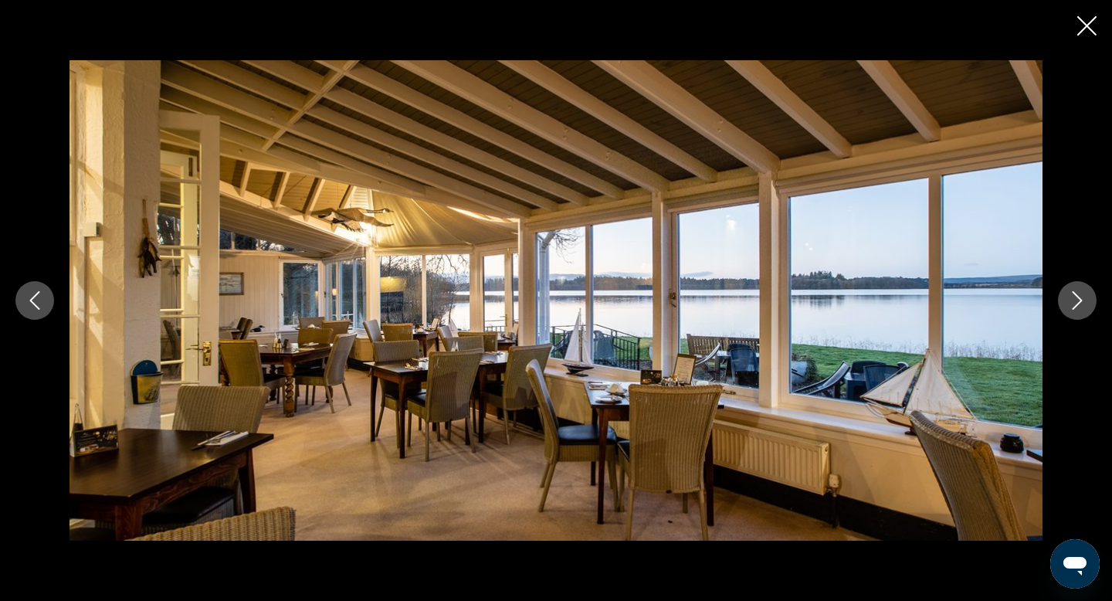
click at [1079, 299] on icon "Next image" at bounding box center [1077, 300] width 19 height 19
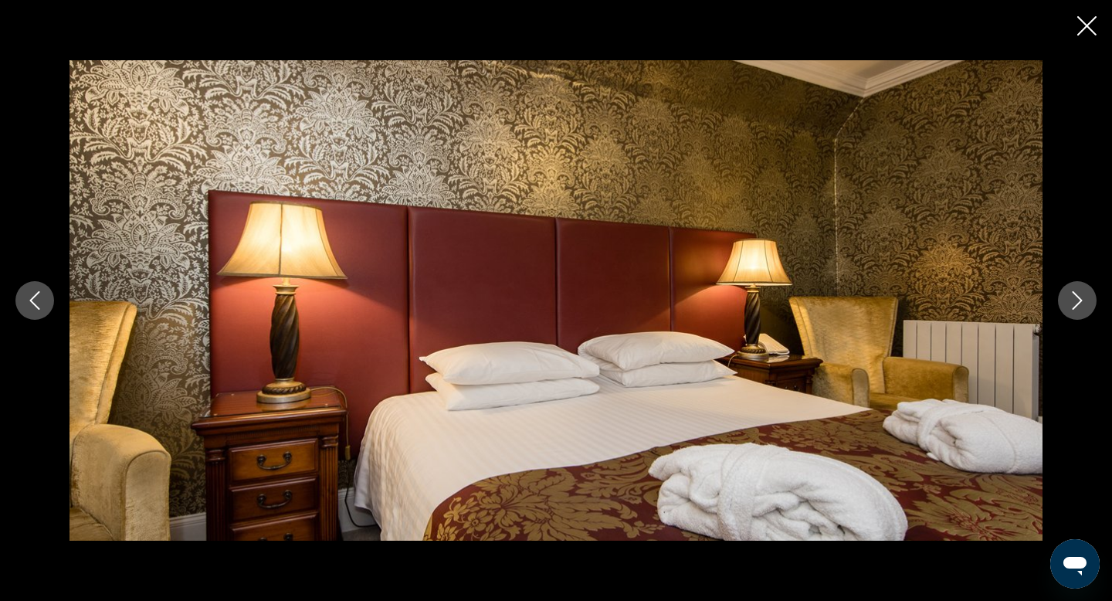
click at [1079, 299] on icon "Next image" at bounding box center [1077, 300] width 19 height 19
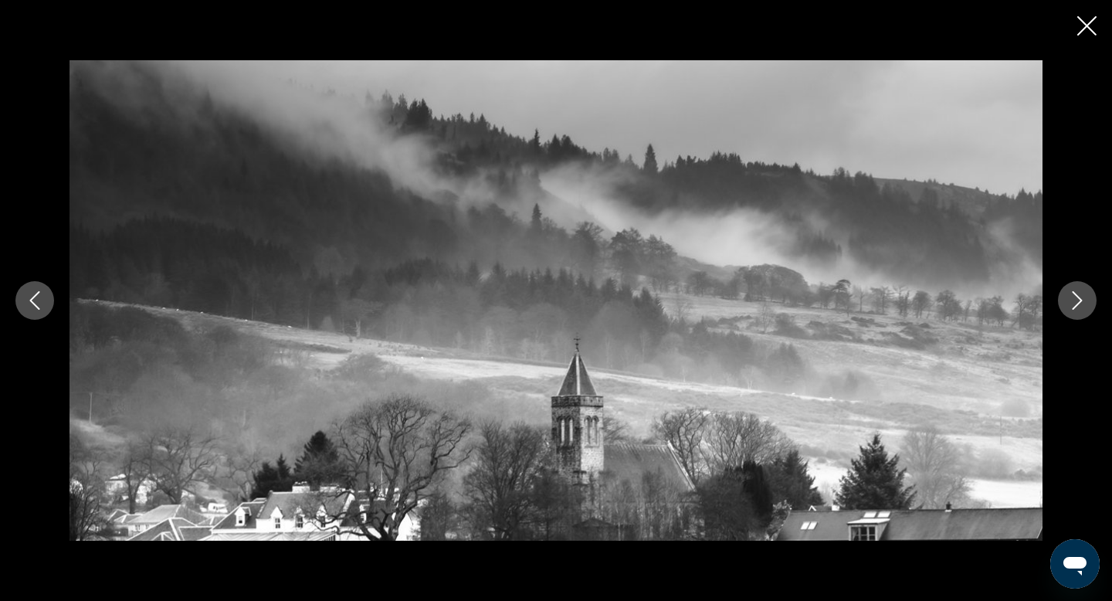
click at [1080, 27] on icon "Close slideshow" at bounding box center [1087, 25] width 19 height 19
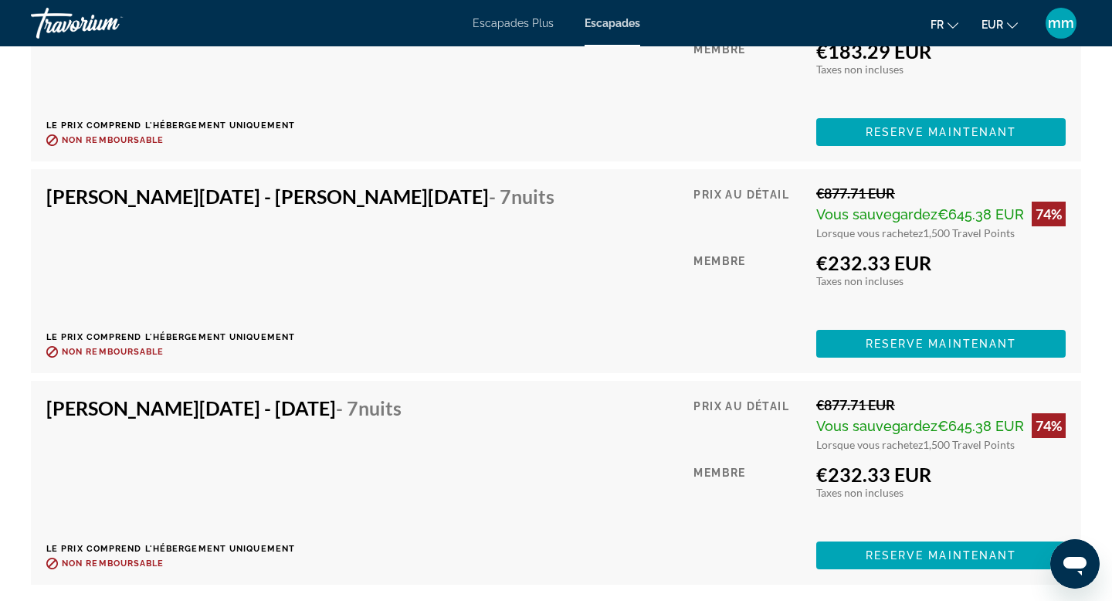
scroll to position [2622, 0]
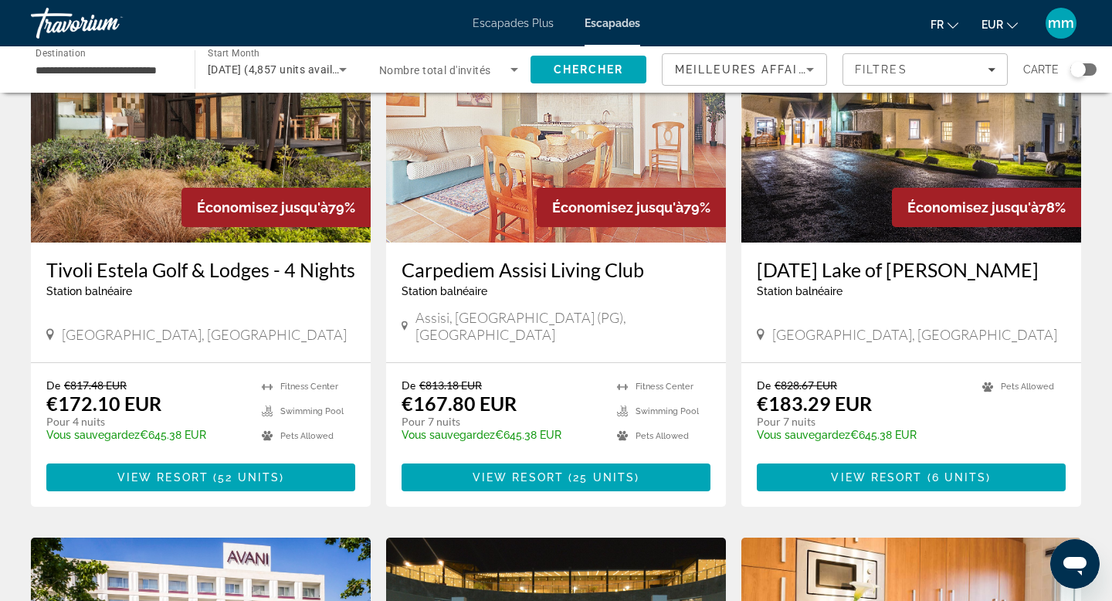
scroll to position [151, 0]
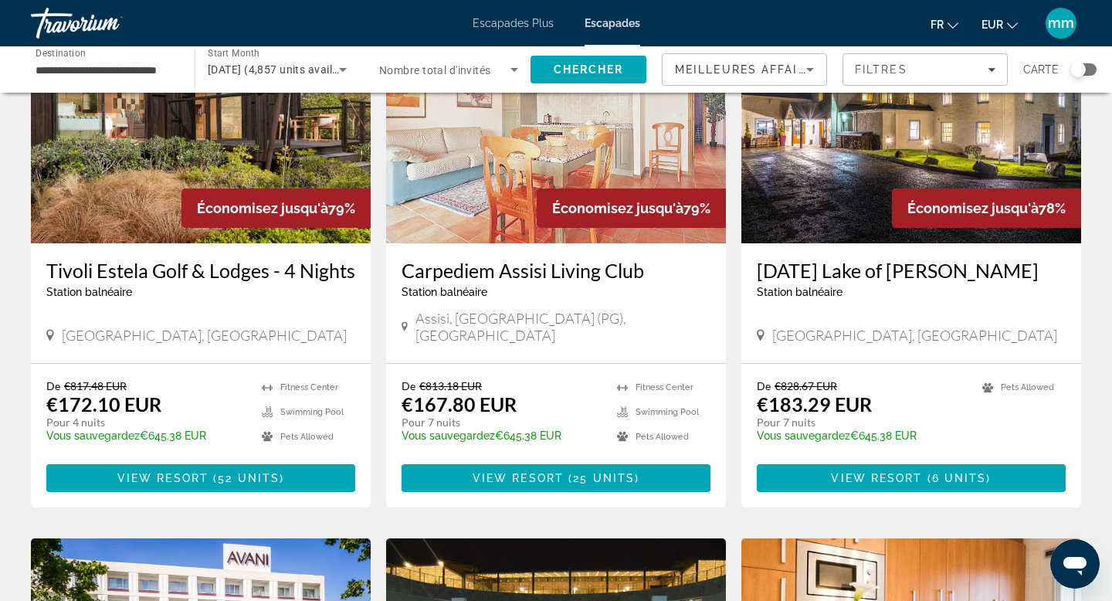
click at [73, 194] on img "Contenu principal" at bounding box center [201, 119] width 340 height 247
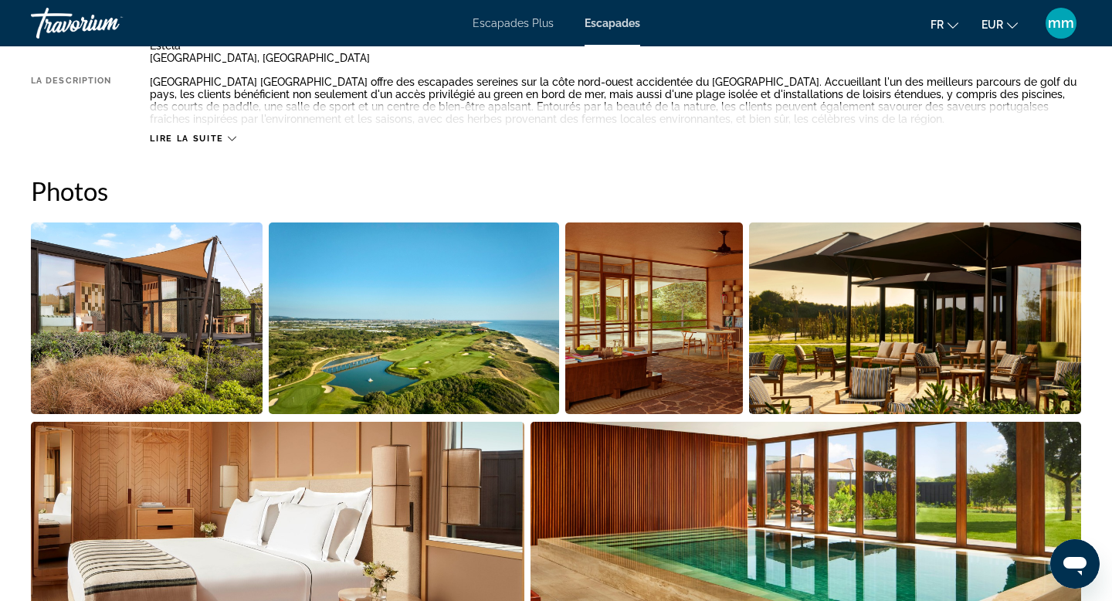
scroll to position [653, 0]
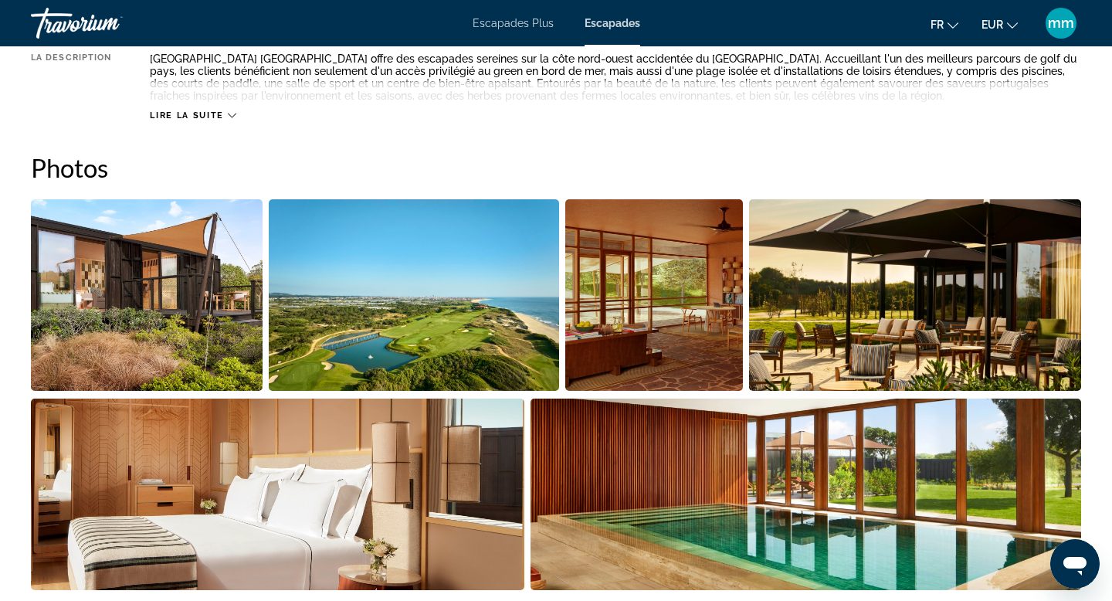
click at [320, 336] on img "Open full-screen image slider" at bounding box center [414, 295] width 290 height 192
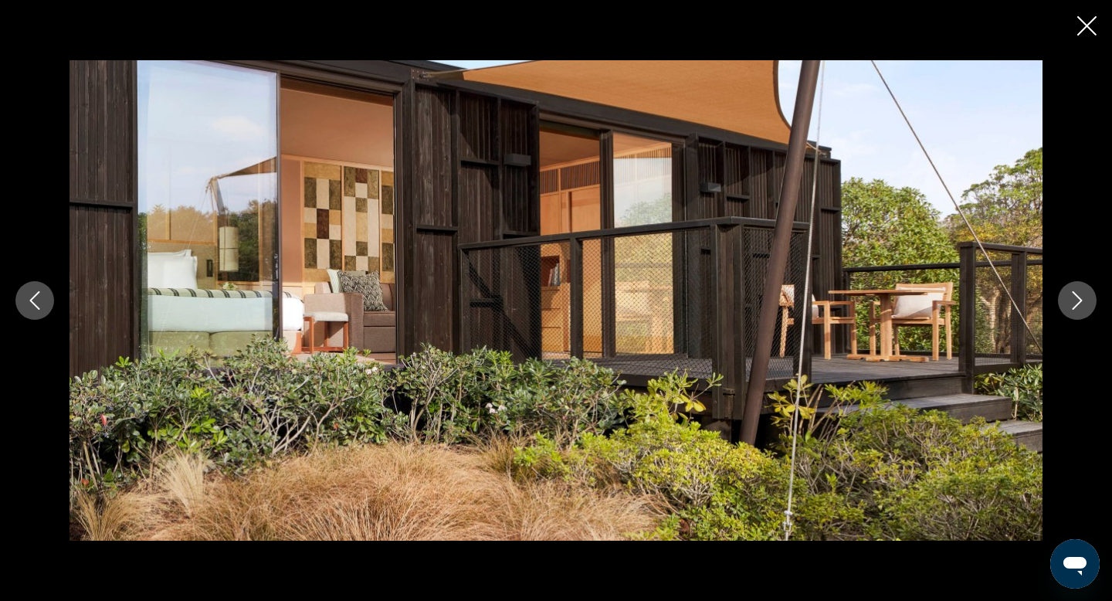
click at [1079, 299] on icon "Next image" at bounding box center [1077, 300] width 19 height 19
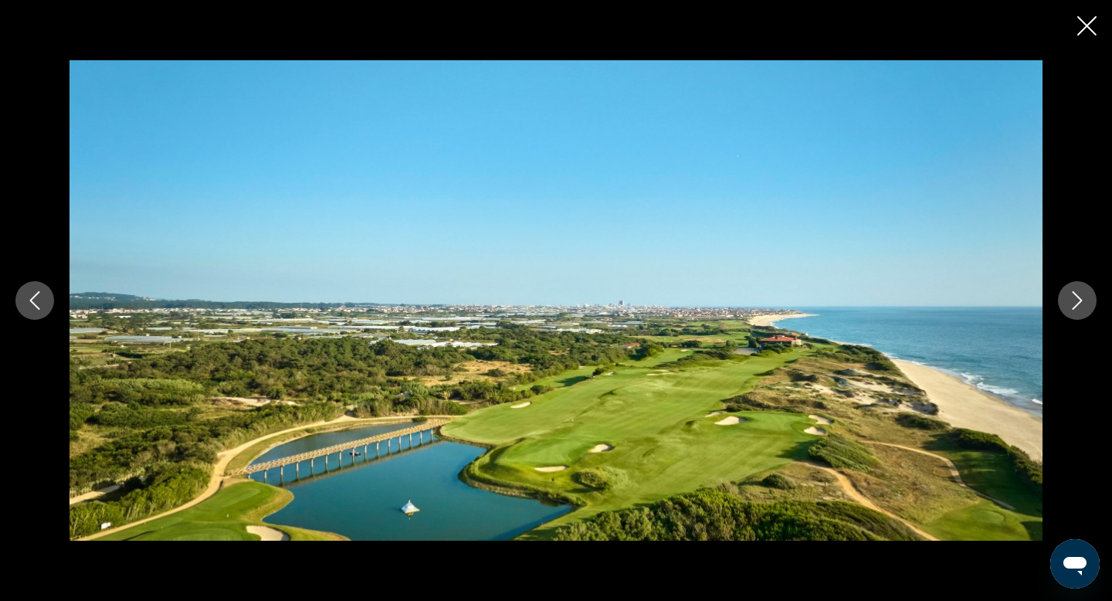
click at [1079, 299] on icon "Next image" at bounding box center [1077, 300] width 19 height 19
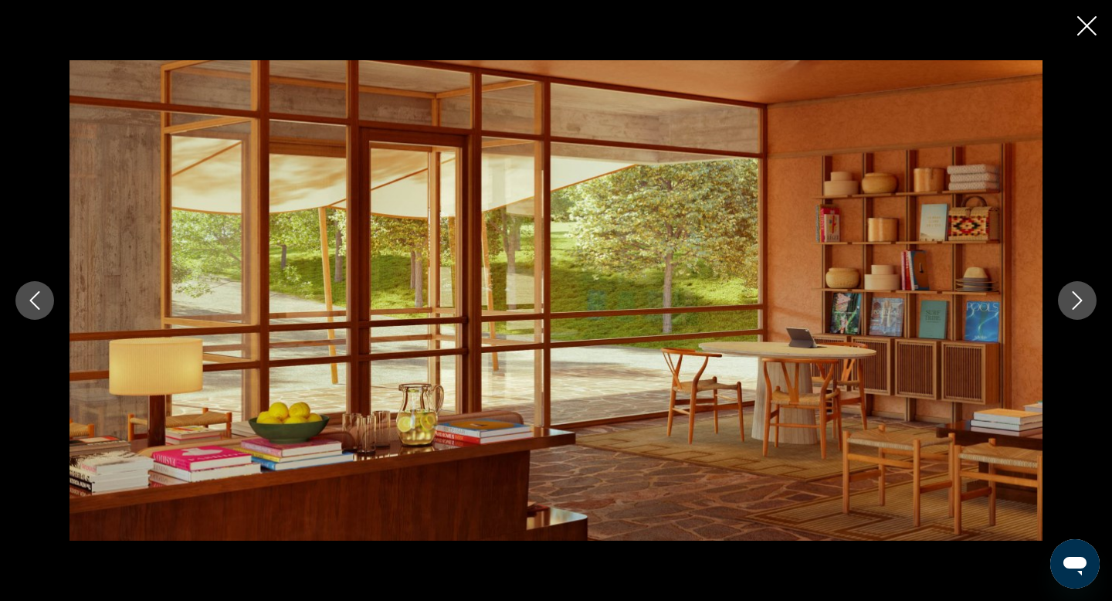
click at [1079, 299] on icon "Next image" at bounding box center [1077, 300] width 19 height 19
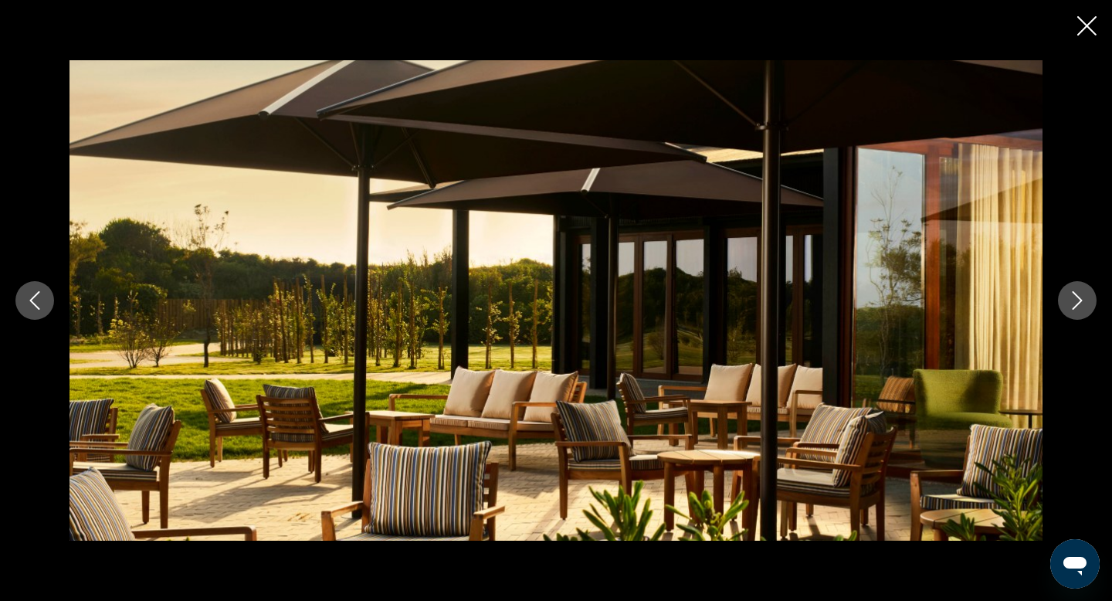
click at [1079, 300] on icon "Next image" at bounding box center [1077, 300] width 19 height 19
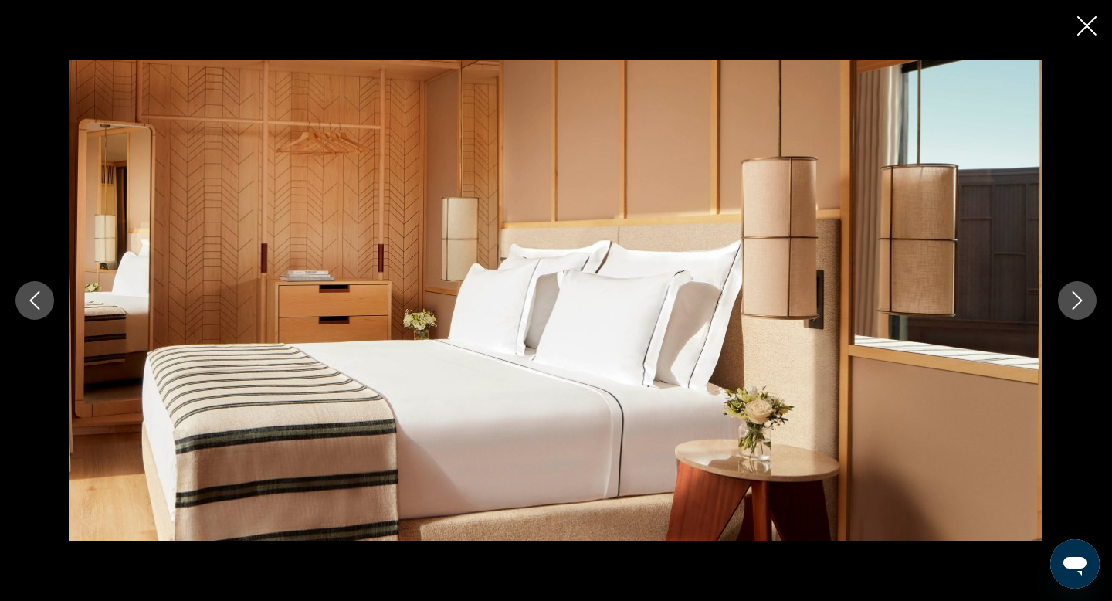
click at [1079, 300] on icon "Next image" at bounding box center [1077, 300] width 19 height 19
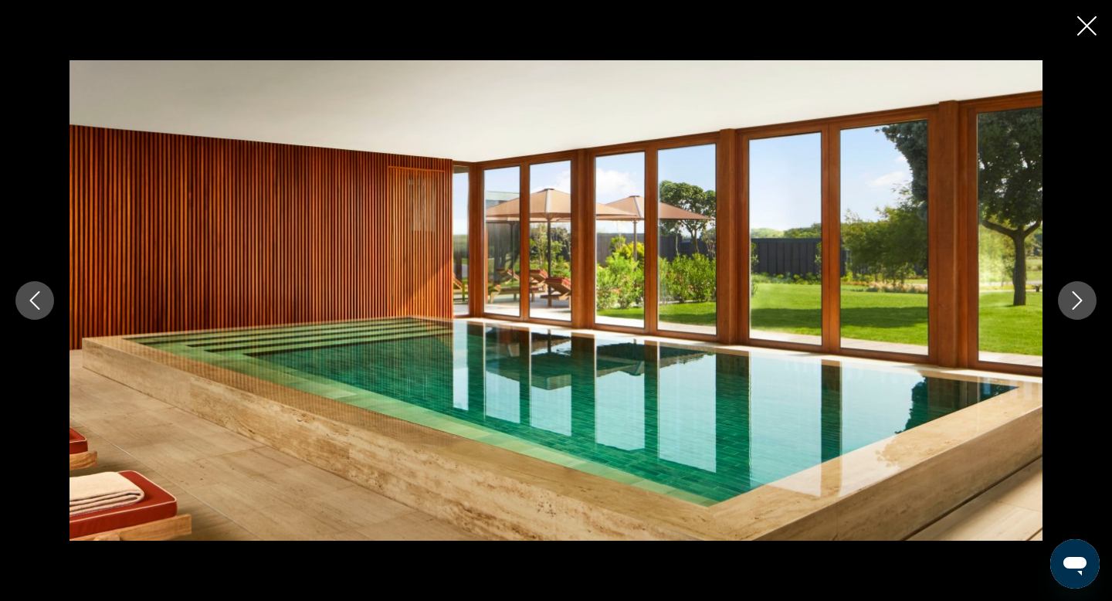
click at [1079, 300] on icon "Next image" at bounding box center [1077, 300] width 19 height 19
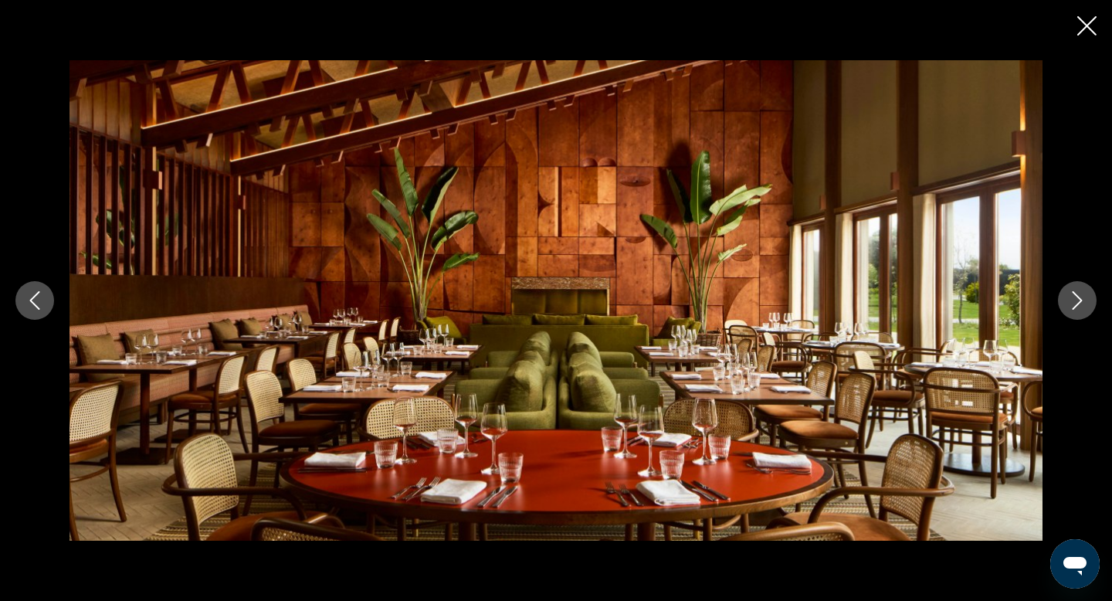
click at [1079, 300] on icon "Next image" at bounding box center [1077, 300] width 19 height 19
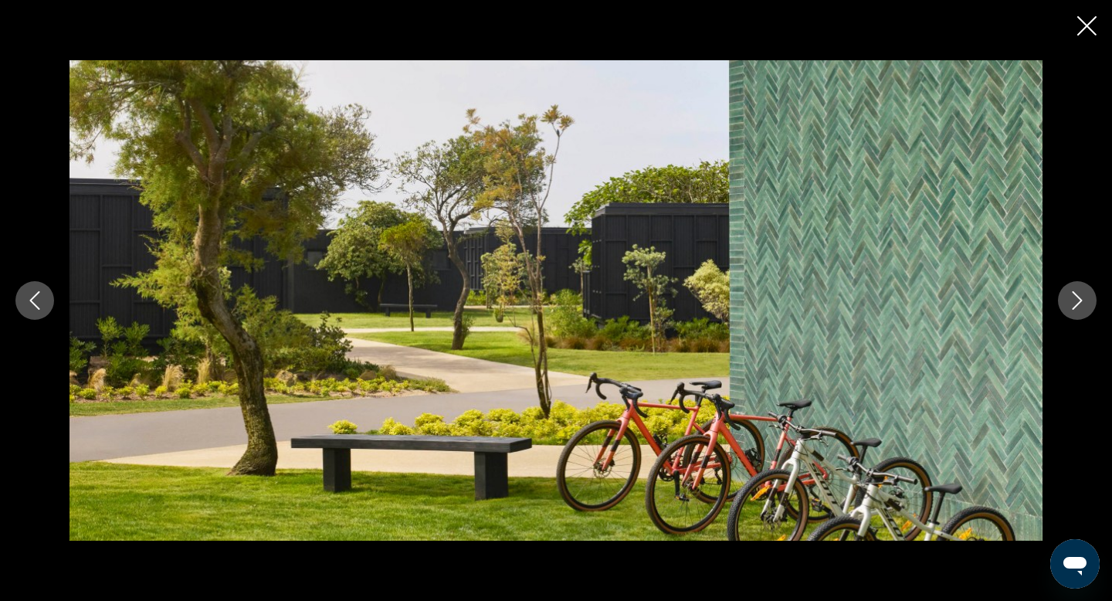
click at [1079, 300] on icon "Next image" at bounding box center [1077, 300] width 19 height 19
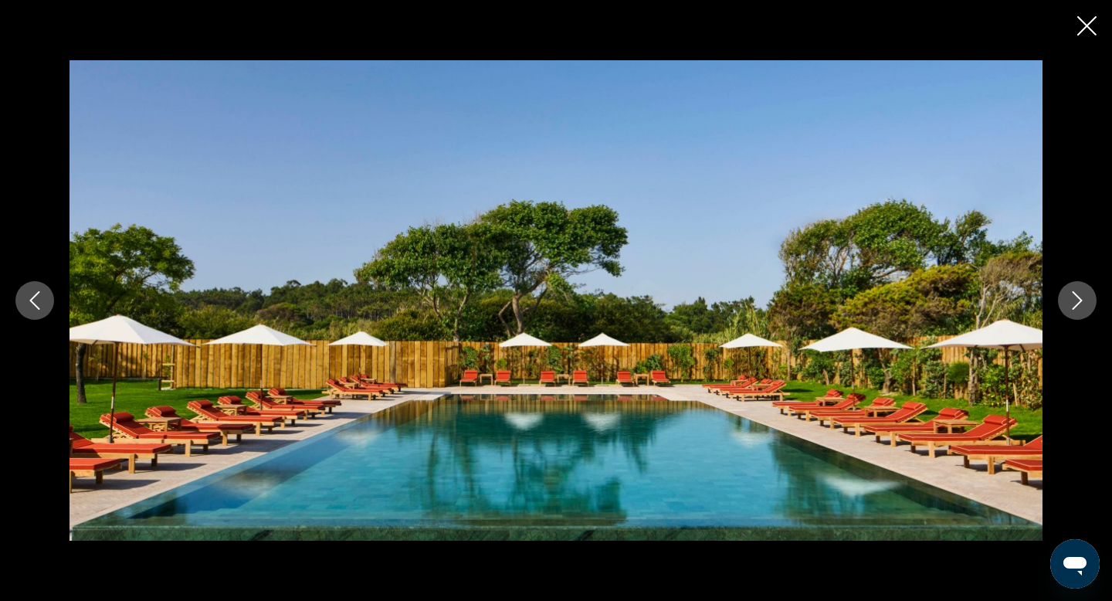
click at [1079, 300] on icon "Next image" at bounding box center [1077, 300] width 19 height 19
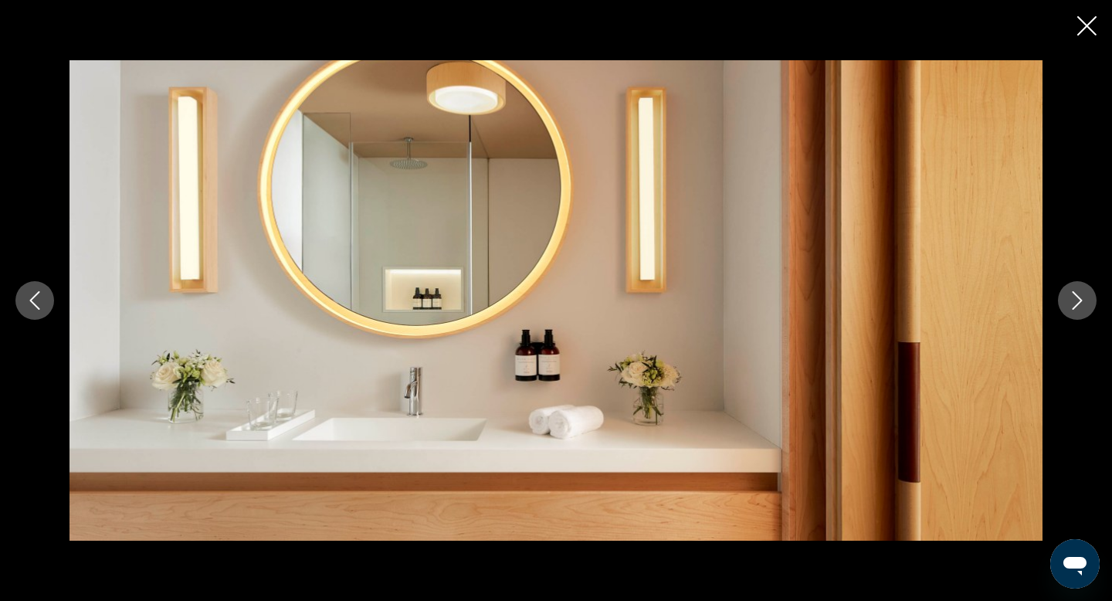
click at [1079, 300] on icon "Next image" at bounding box center [1077, 300] width 19 height 19
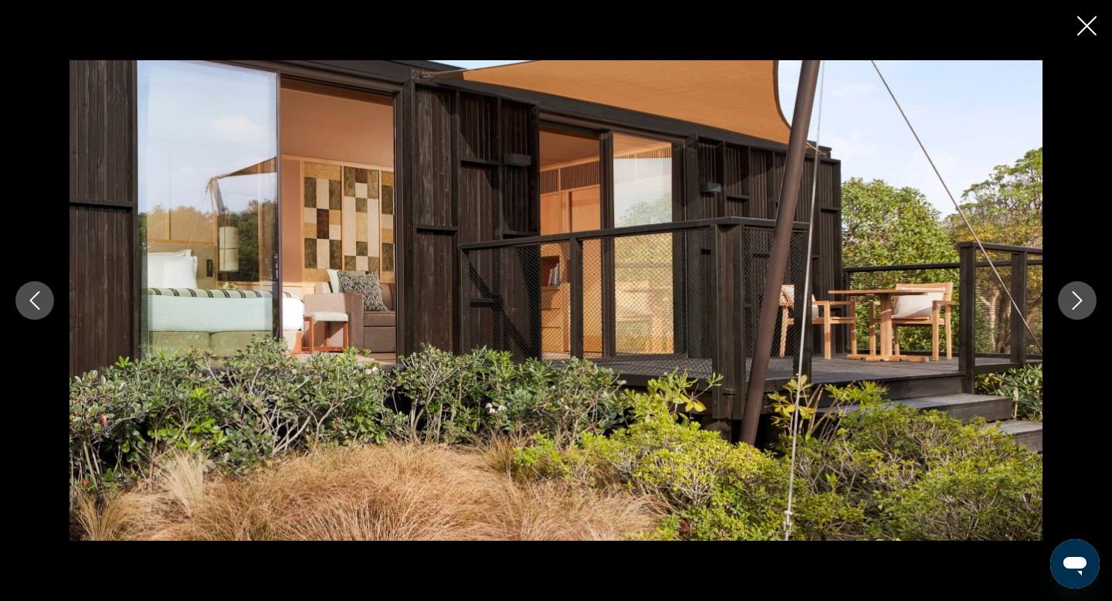
click at [1079, 300] on icon "Next image" at bounding box center [1077, 300] width 19 height 19
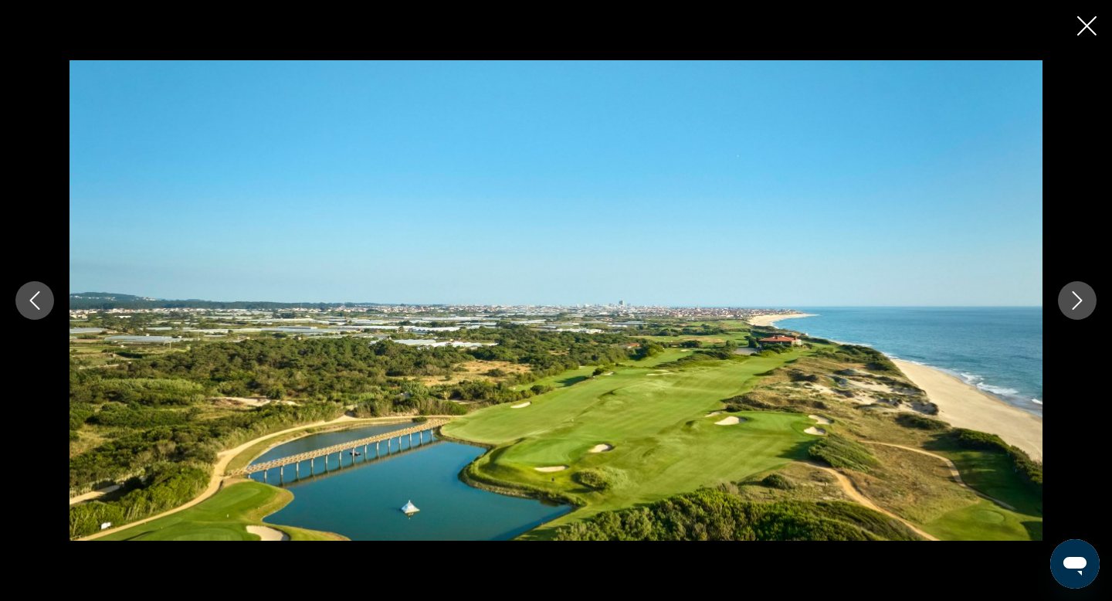
click at [1079, 300] on icon "Next image" at bounding box center [1077, 300] width 19 height 19
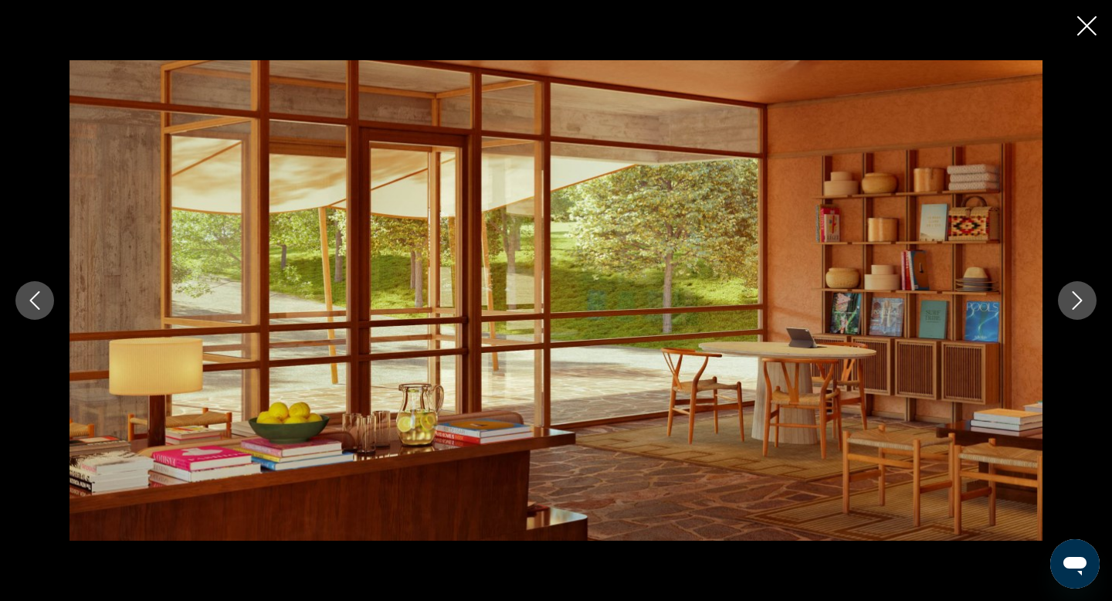
click at [1088, 15] on button "Close slideshow" at bounding box center [1087, 27] width 19 height 24
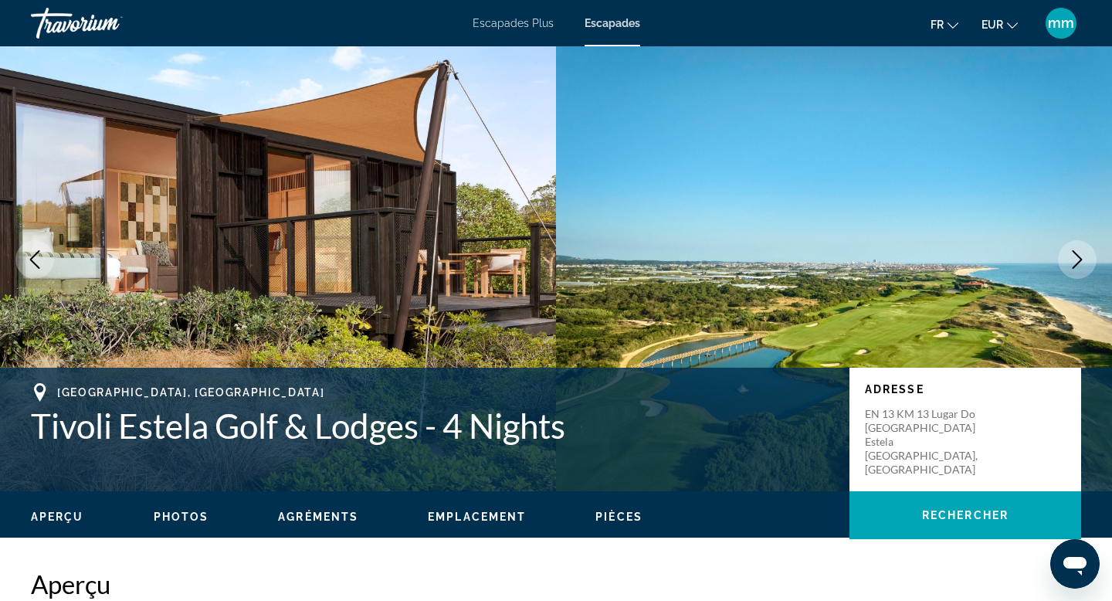
scroll to position [0, 0]
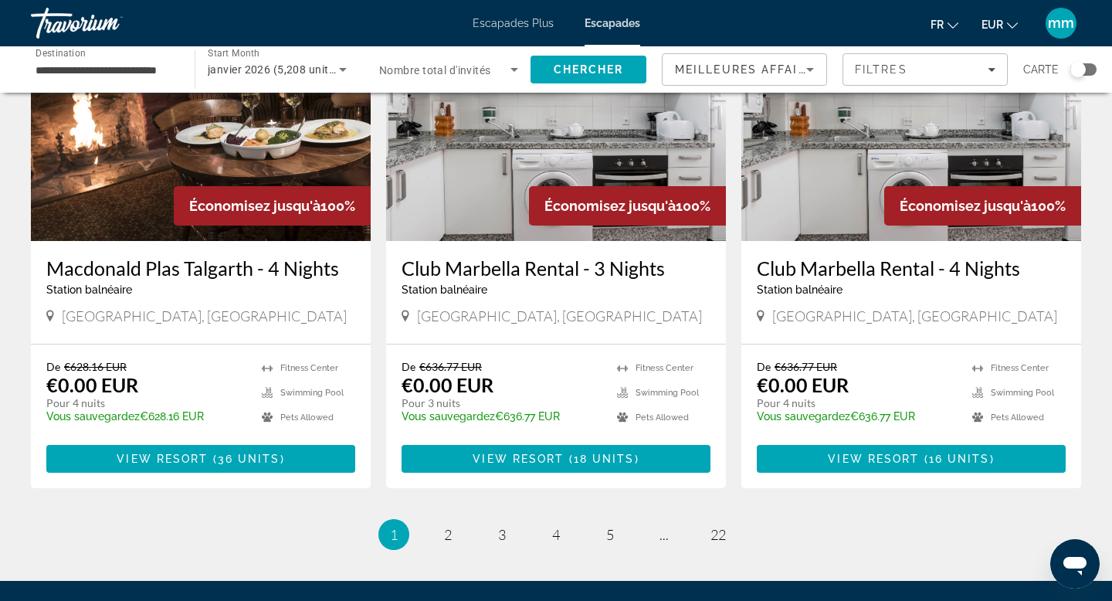
scroll to position [1922, 0]
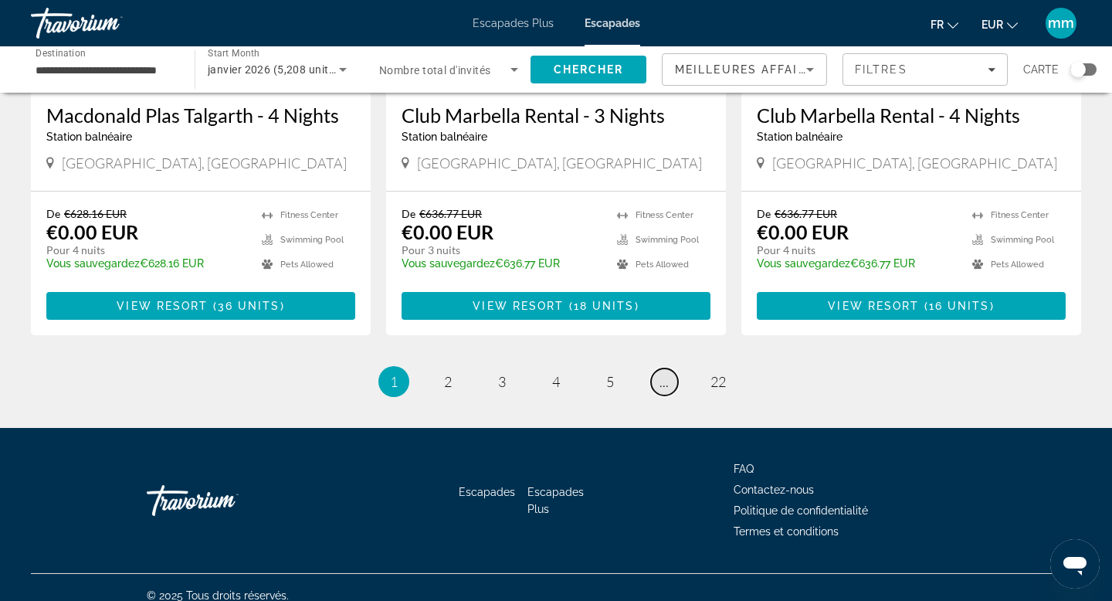
click at [663, 373] on span "..." at bounding box center [664, 381] width 9 height 17
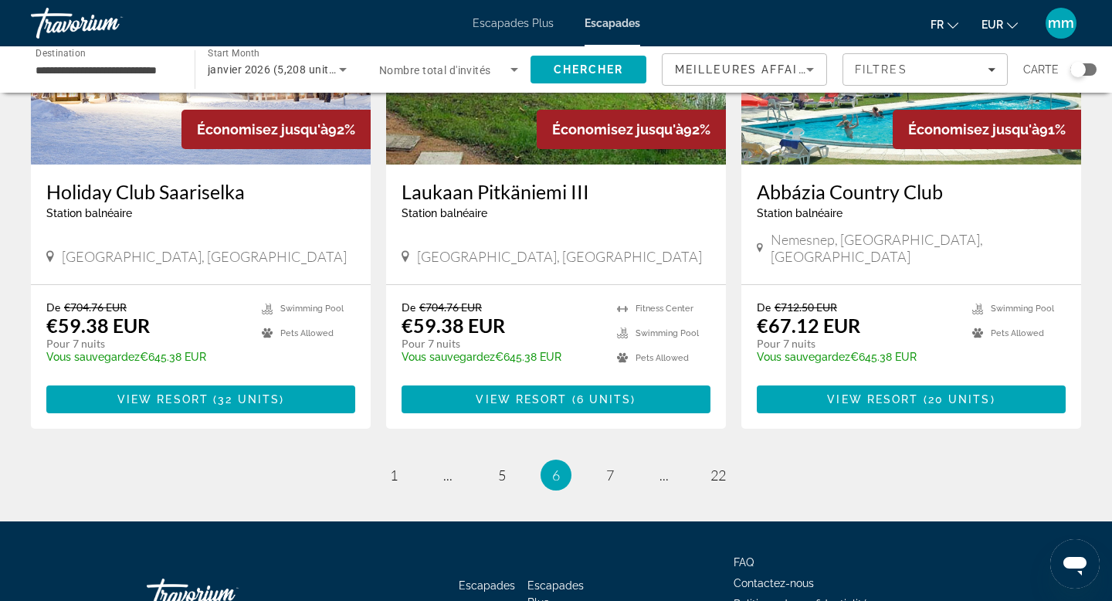
scroll to position [1921, 0]
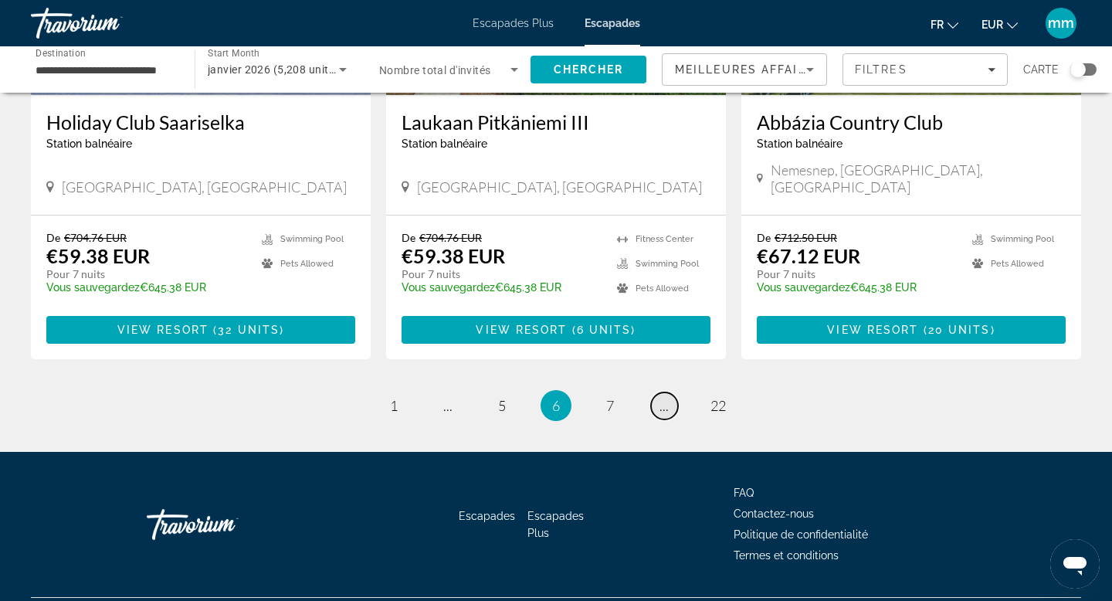
click at [665, 397] on span "..." at bounding box center [664, 405] width 9 height 17
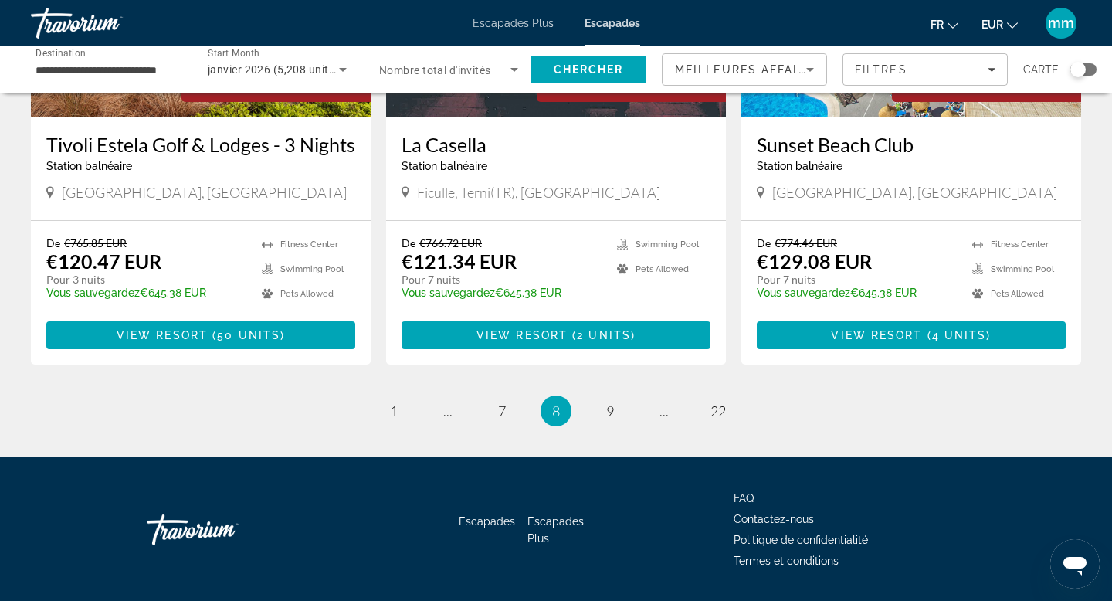
scroll to position [1898, 0]
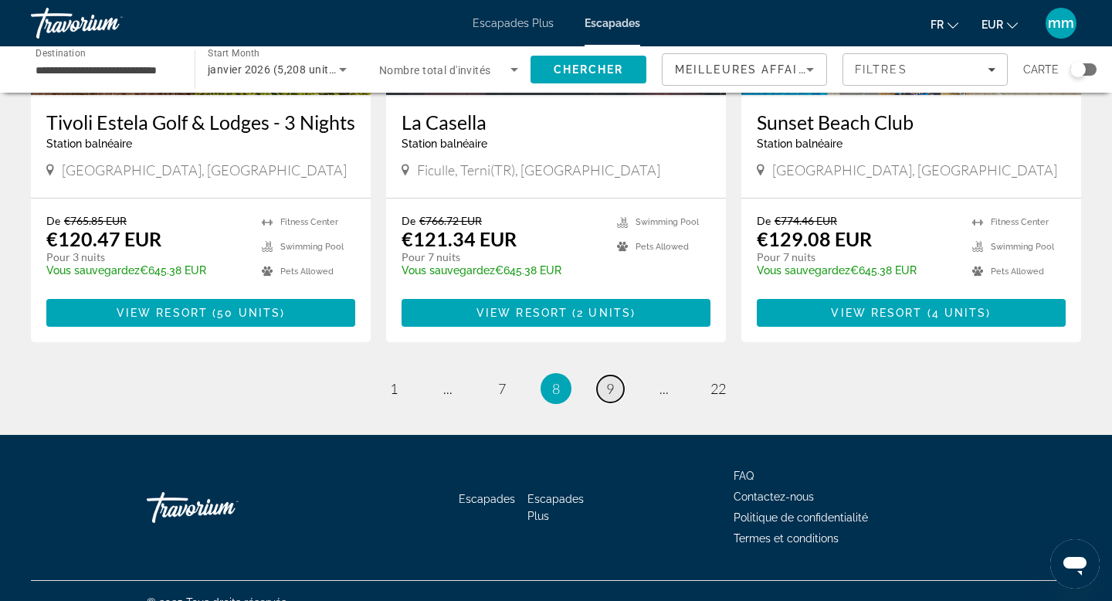
click at [608, 380] on span "9" at bounding box center [610, 388] width 8 height 17
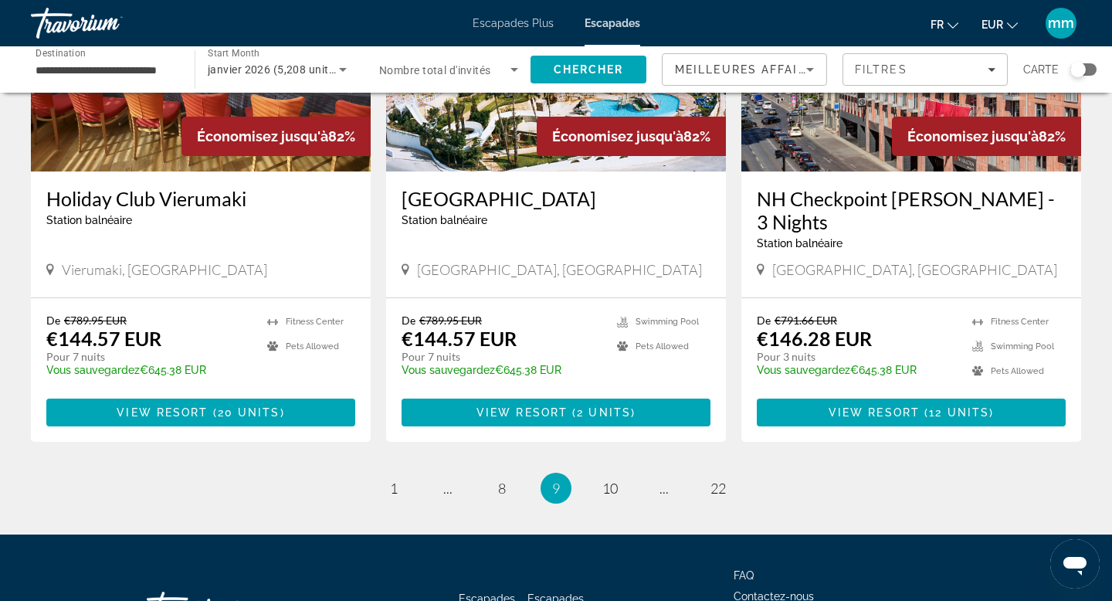
scroll to position [1860, 0]
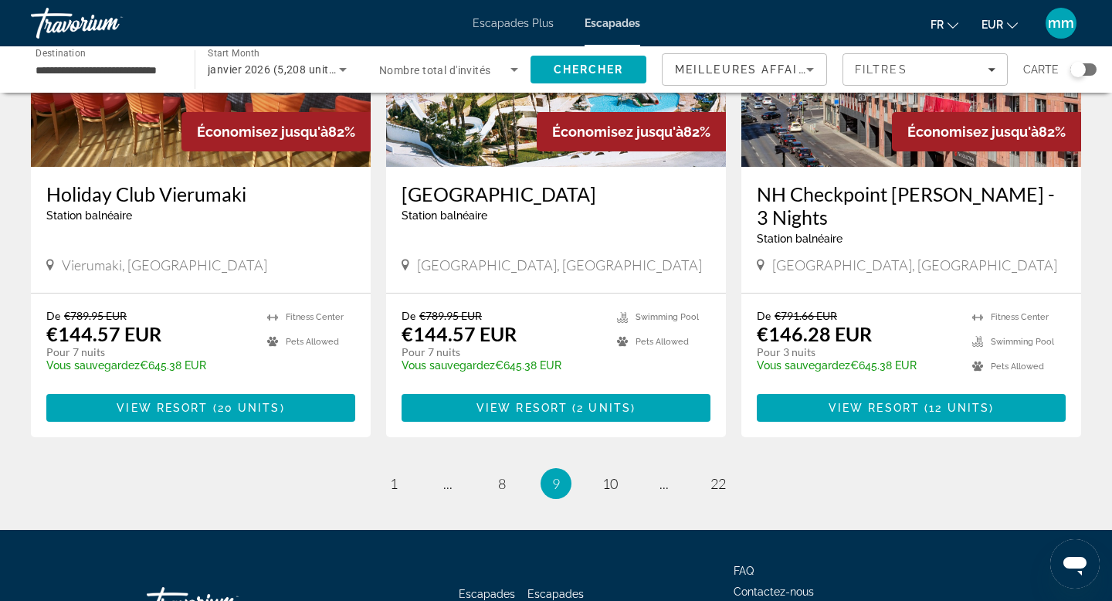
click at [612, 475] on span "10" at bounding box center [610, 483] width 15 height 17
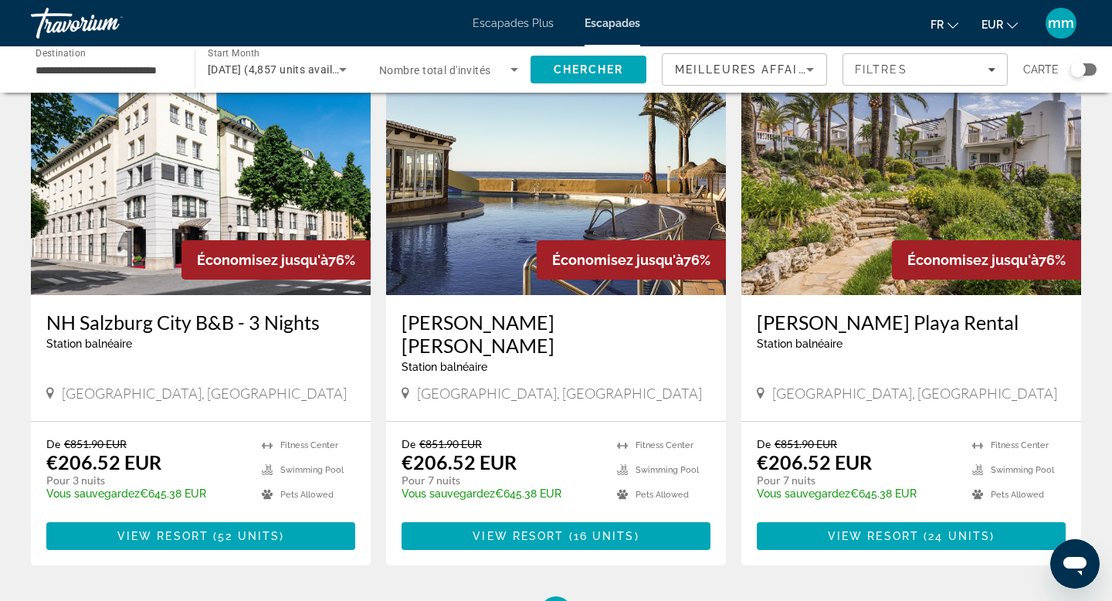
scroll to position [1757, 0]
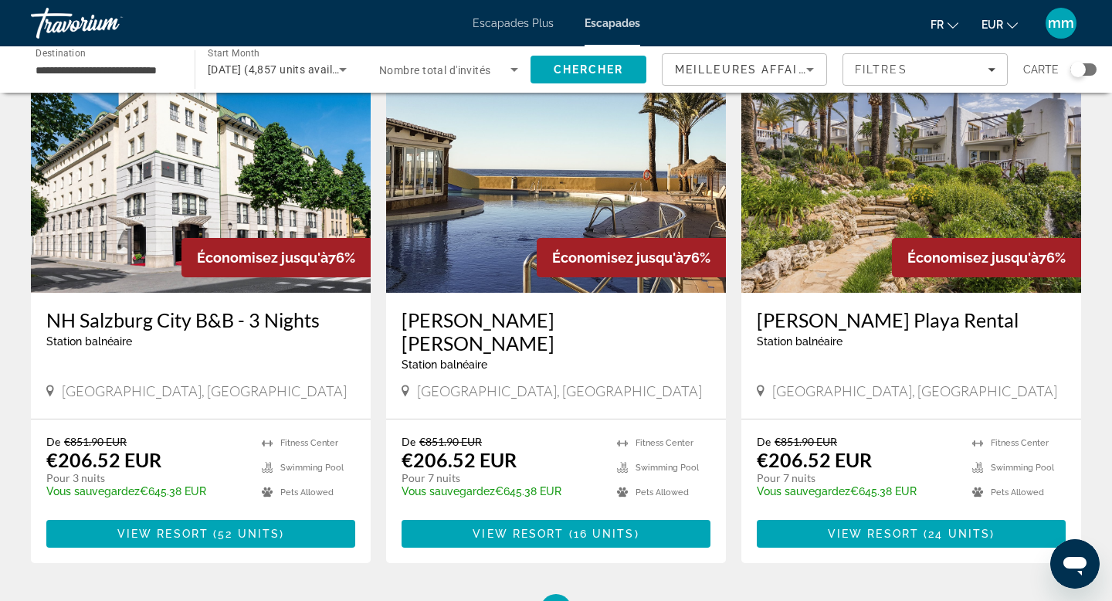
click at [605, 594] on li "page 11" at bounding box center [610, 609] width 31 height 31
click at [612, 596] on link "page 11" at bounding box center [610, 609] width 27 height 27
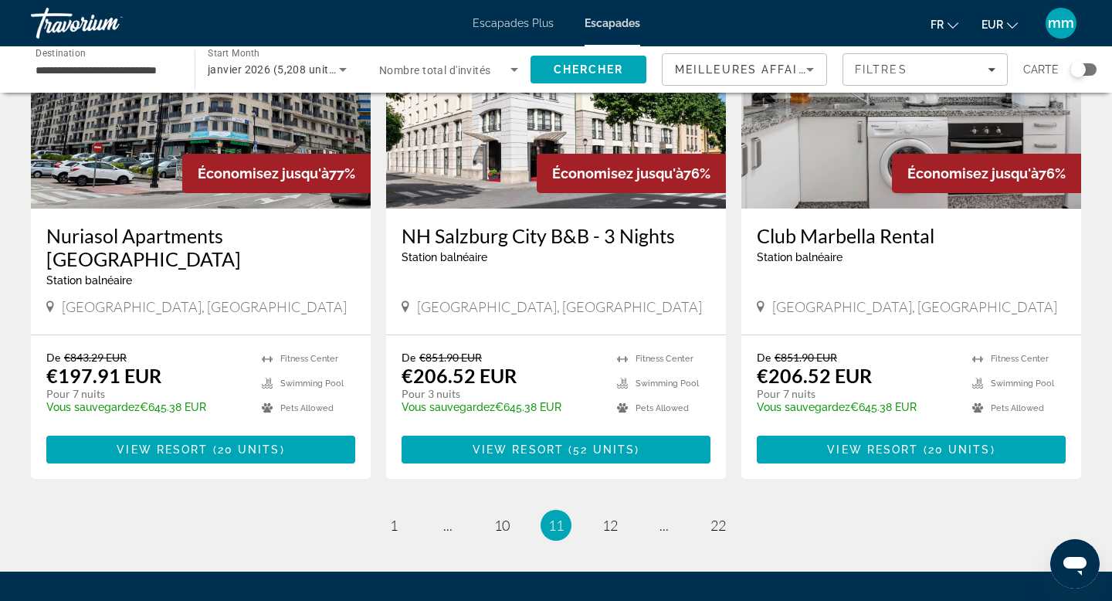
scroll to position [1921, 0]
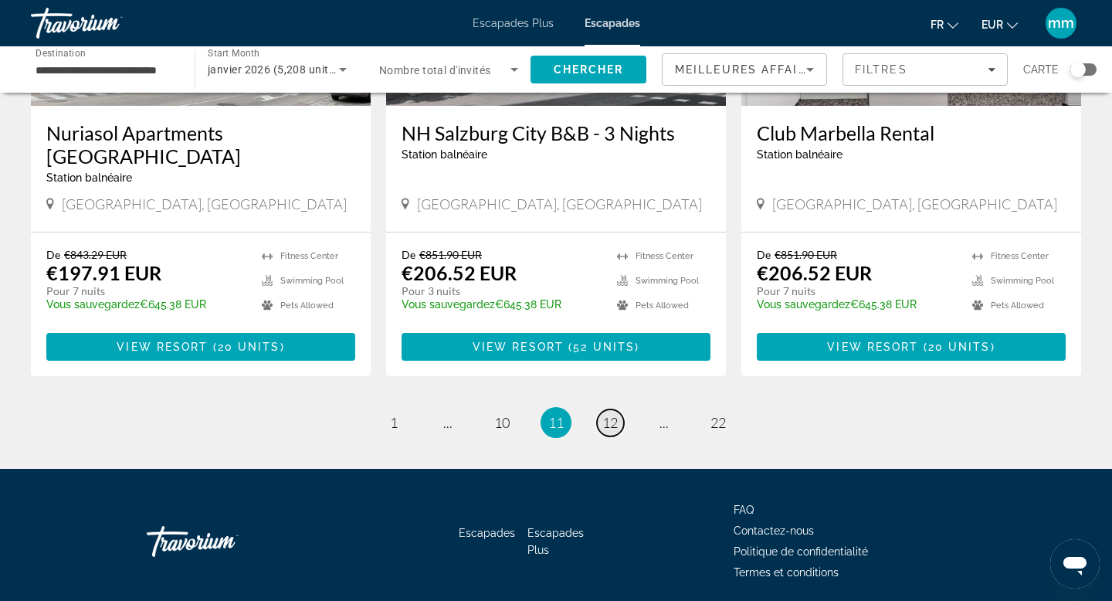
click at [611, 414] on span "12" at bounding box center [610, 422] width 15 height 17
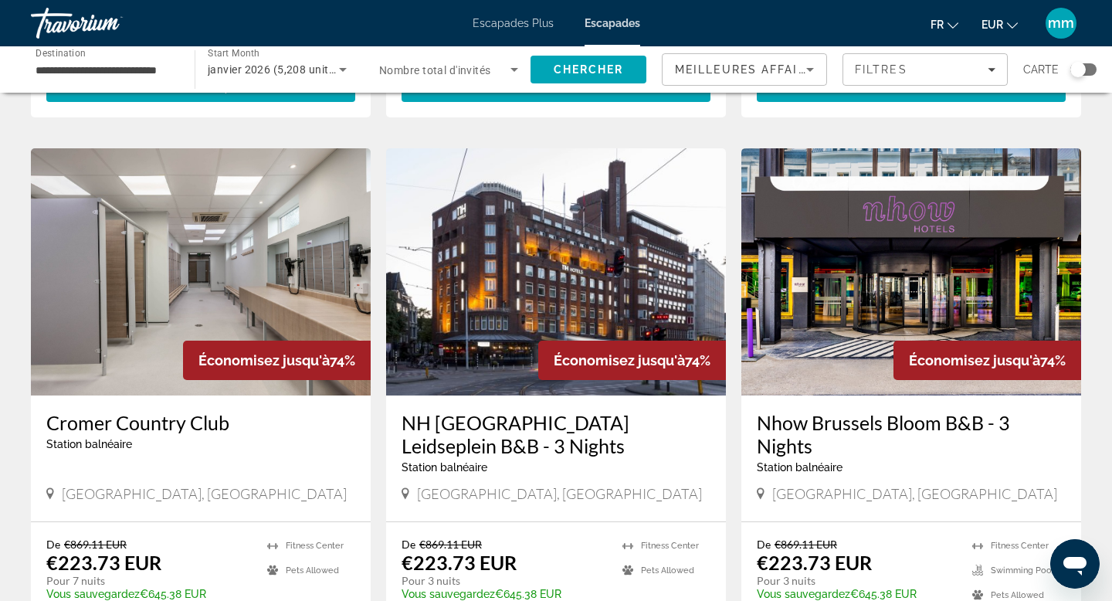
scroll to position [1679, 0]
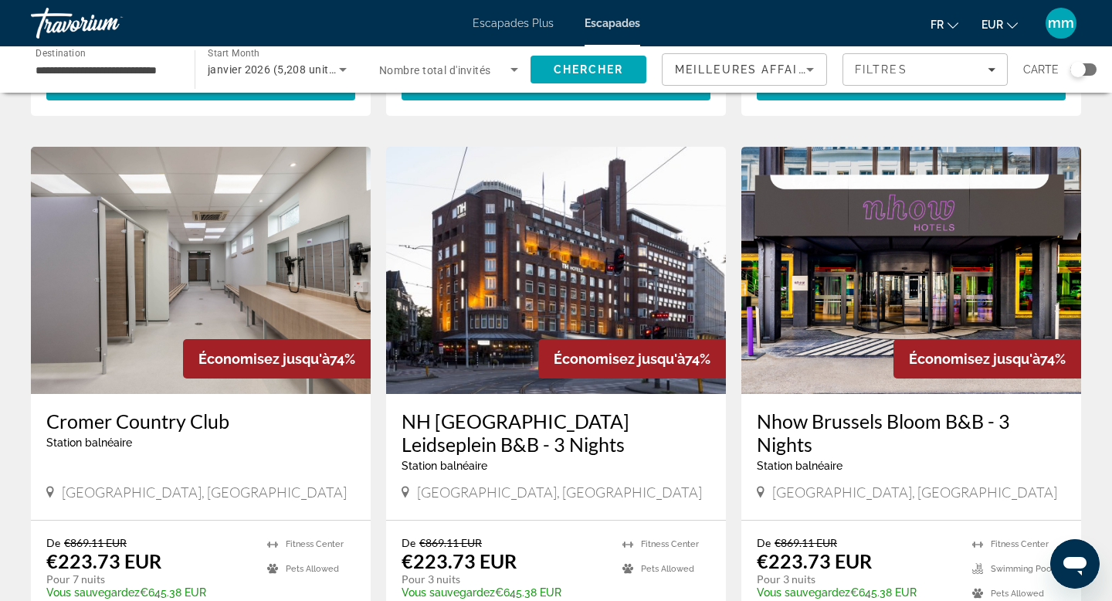
click at [504, 278] on img "Contenu principal" at bounding box center [556, 270] width 340 height 247
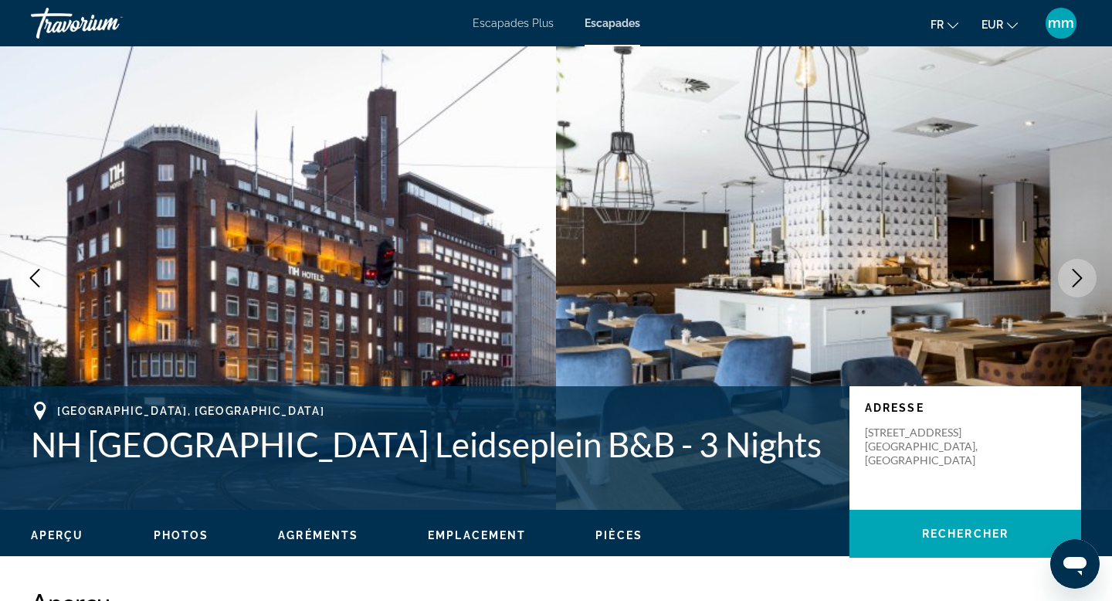
click at [1074, 274] on icon "Next image" at bounding box center [1077, 278] width 19 height 19
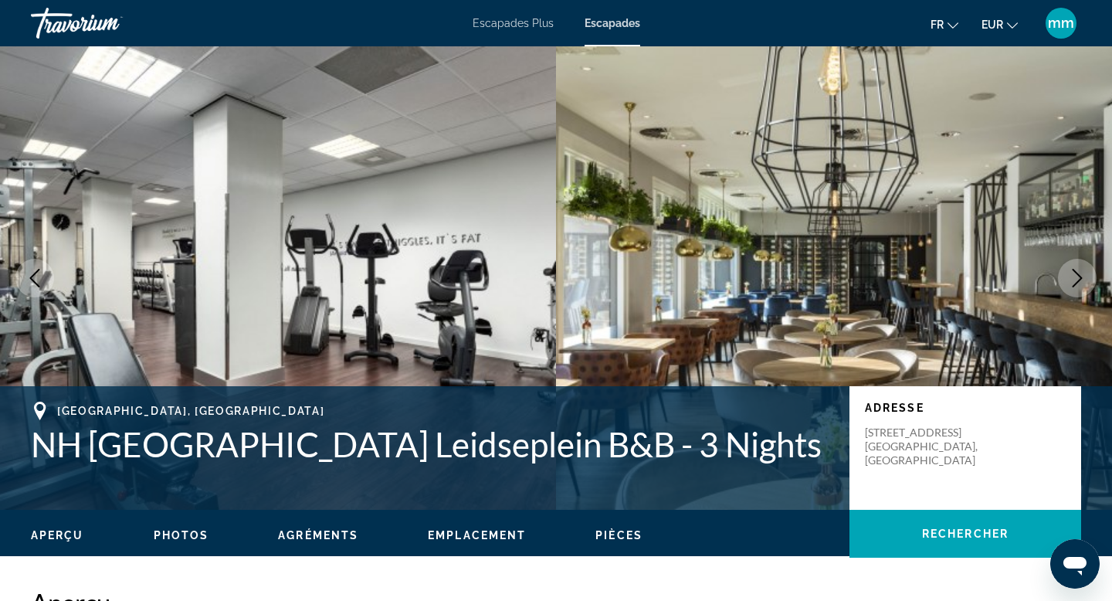
click at [1074, 274] on icon "Next image" at bounding box center [1077, 278] width 19 height 19
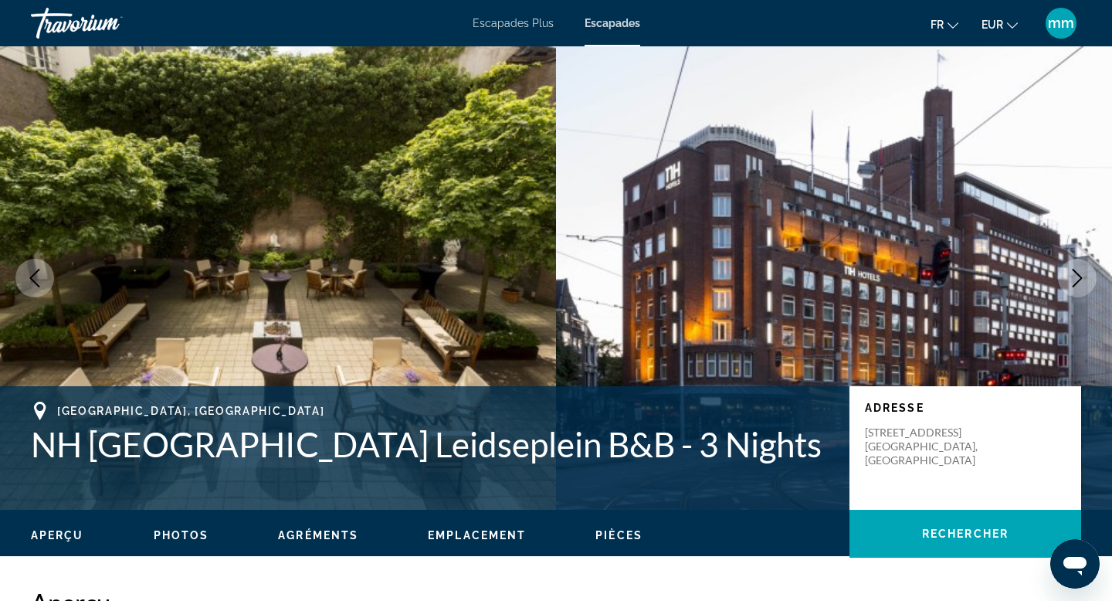
click at [1074, 274] on icon "Next image" at bounding box center [1077, 278] width 19 height 19
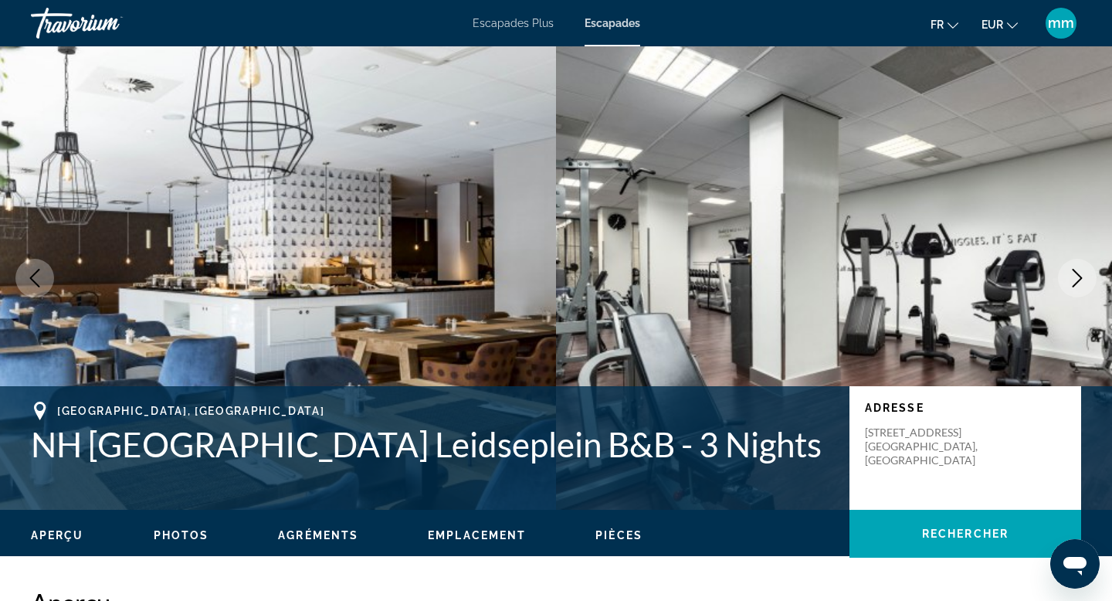
click at [1074, 274] on icon "Next image" at bounding box center [1077, 278] width 19 height 19
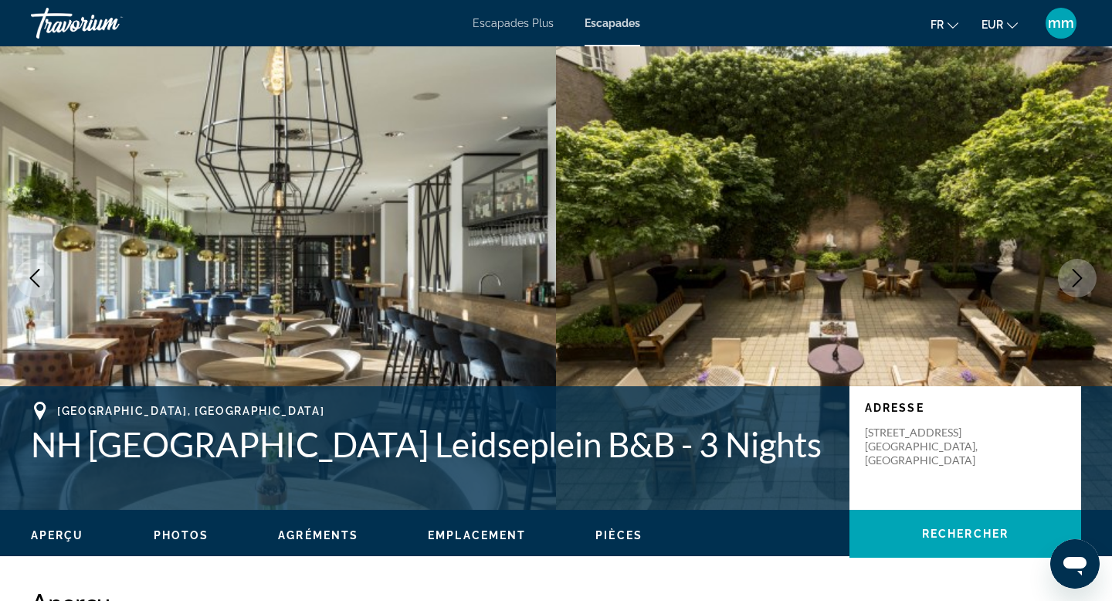
click at [1074, 274] on icon "Next image" at bounding box center [1077, 278] width 19 height 19
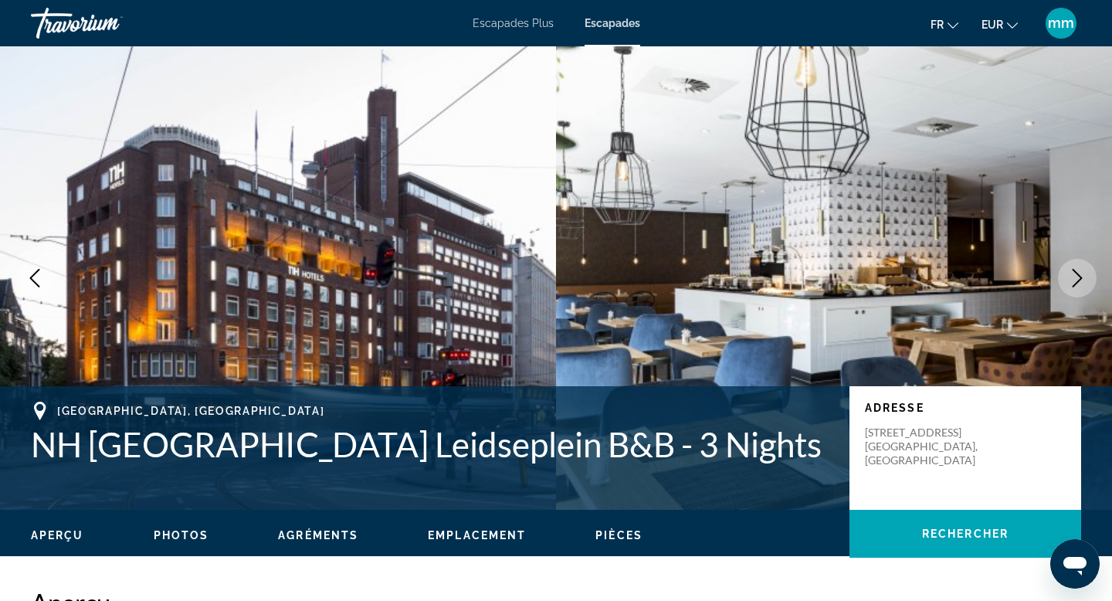
click at [1074, 274] on icon "Next image" at bounding box center [1077, 278] width 19 height 19
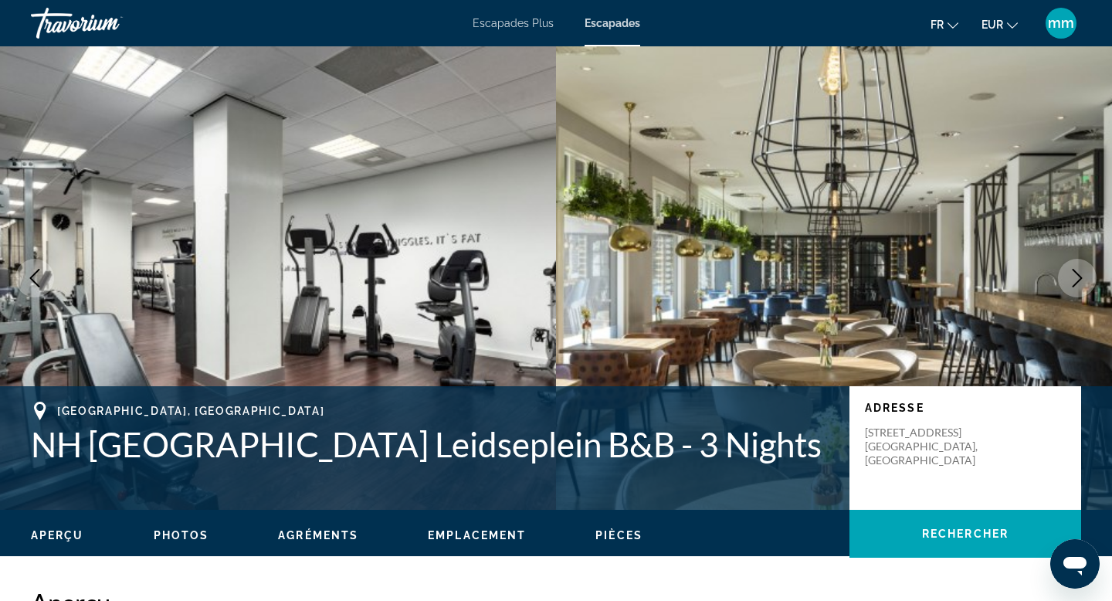
click at [1074, 274] on icon "Next image" at bounding box center [1077, 278] width 19 height 19
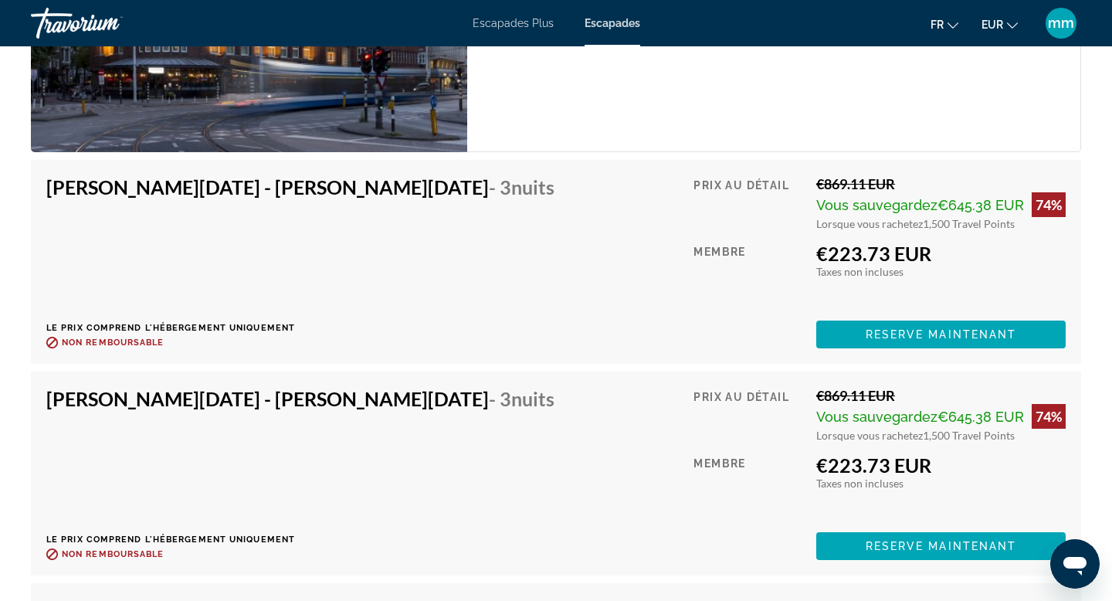
scroll to position [2697, 0]
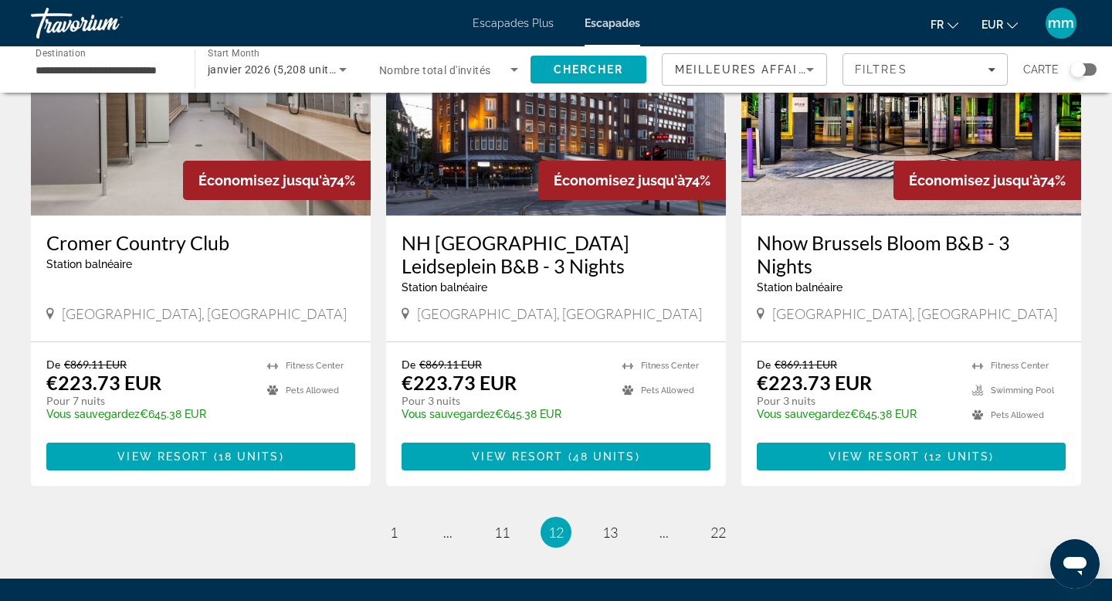
scroll to position [1859, 0]
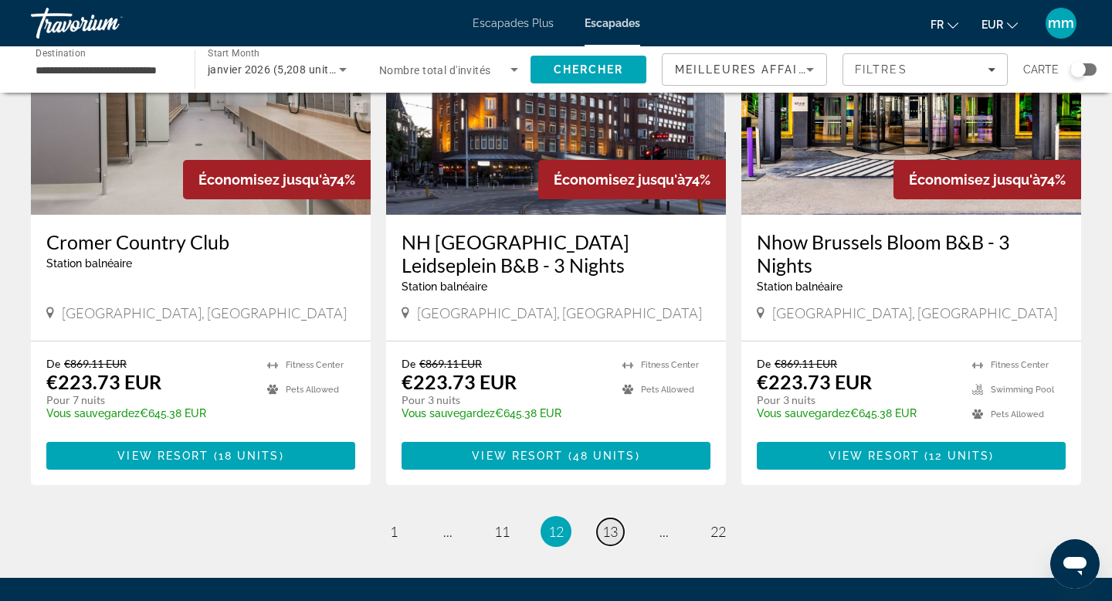
click at [617, 523] on span "13" at bounding box center [610, 531] width 15 height 17
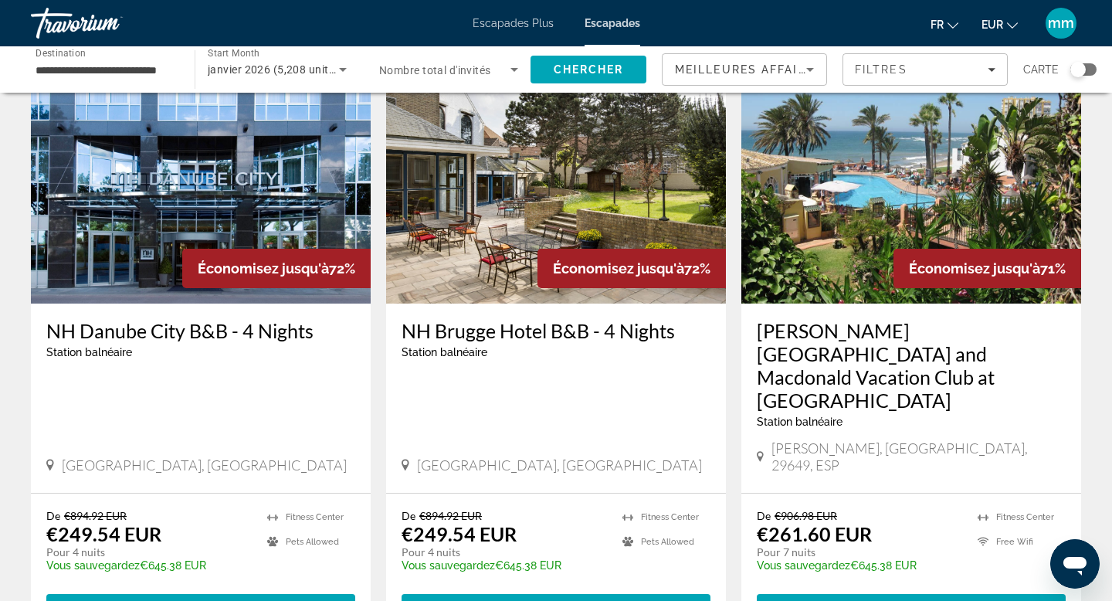
scroll to position [1798, 0]
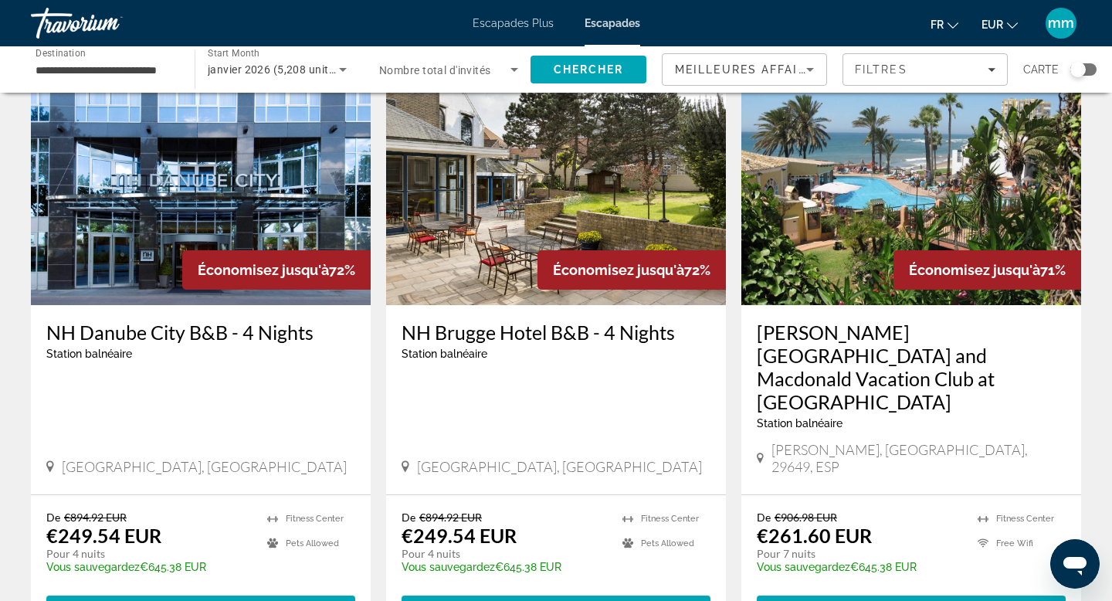
click at [191, 156] on img "Contenu principal" at bounding box center [201, 181] width 340 height 247
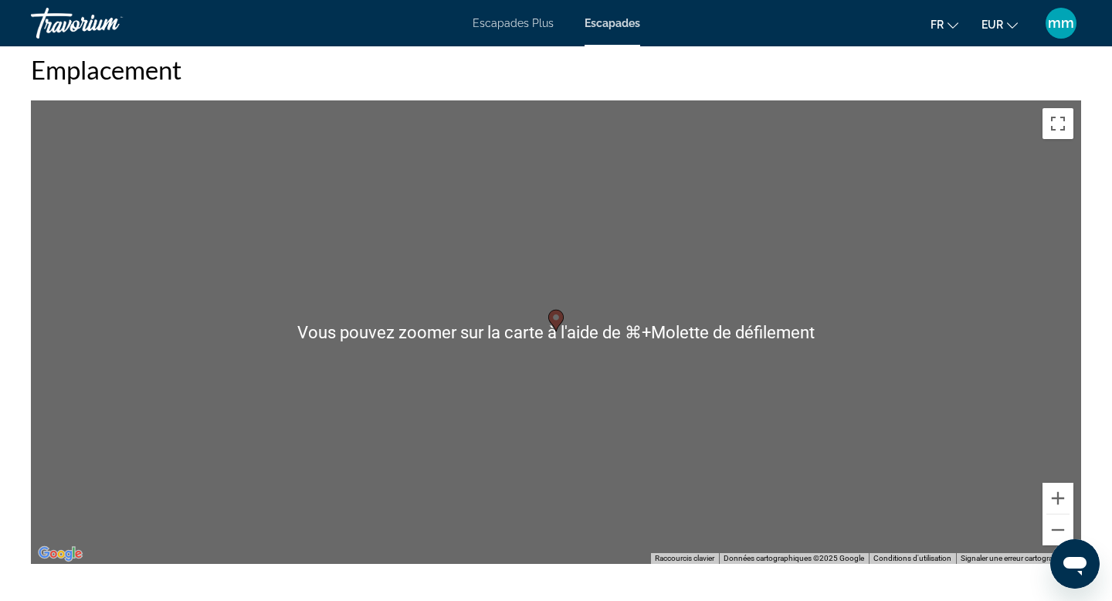
scroll to position [1804, 0]
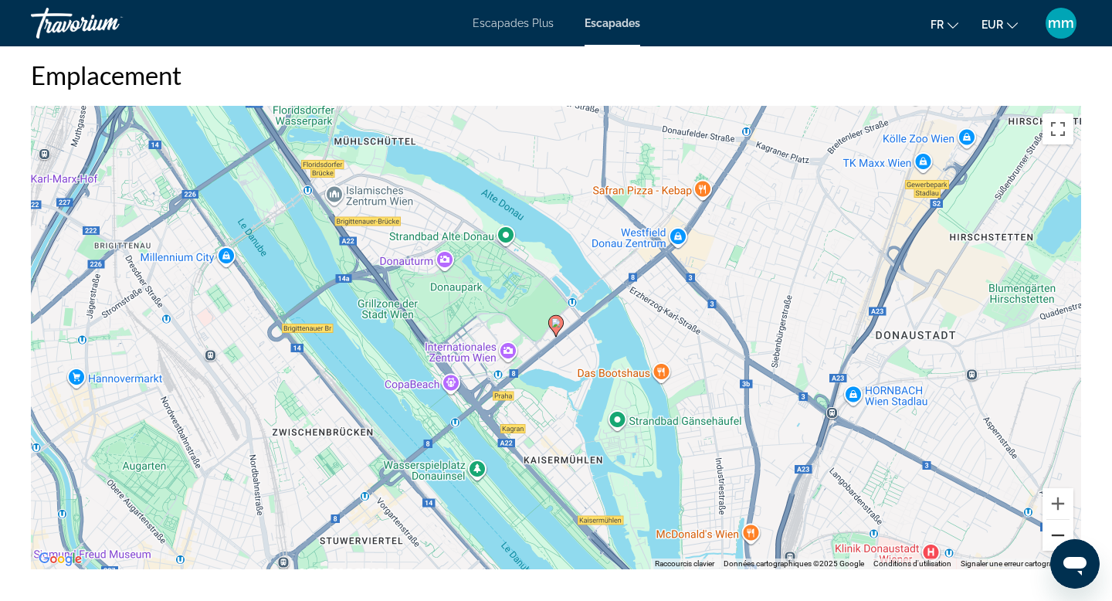
click at [1061, 524] on button "Zoom arrière" at bounding box center [1058, 535] width 31 height 31
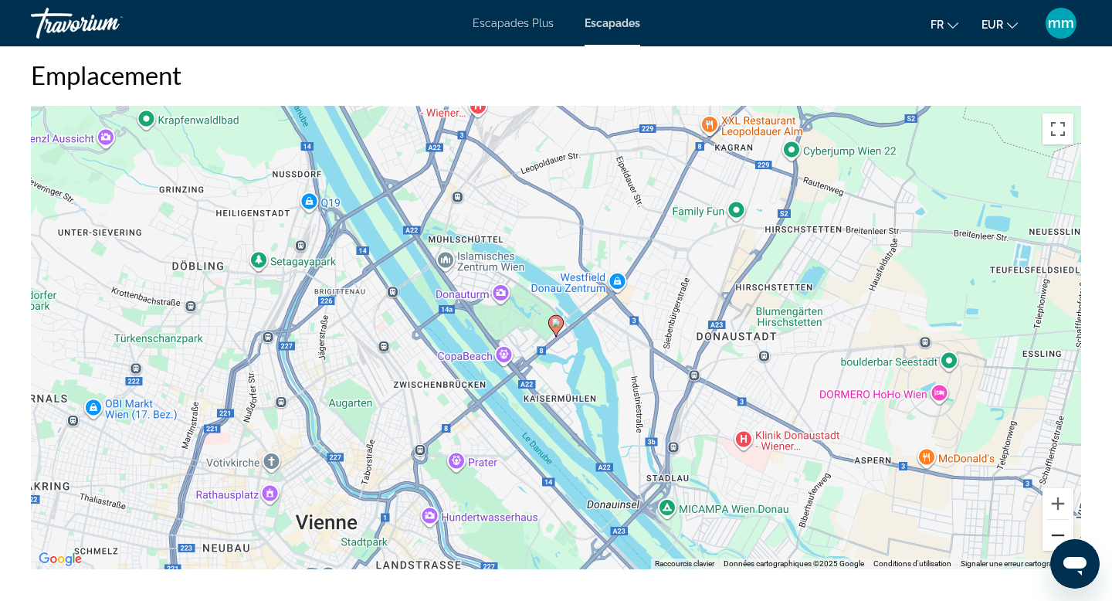
click at [1061, 524] on button "Zoom arrière" at bounding box center [1058, 535] width 31 height 31
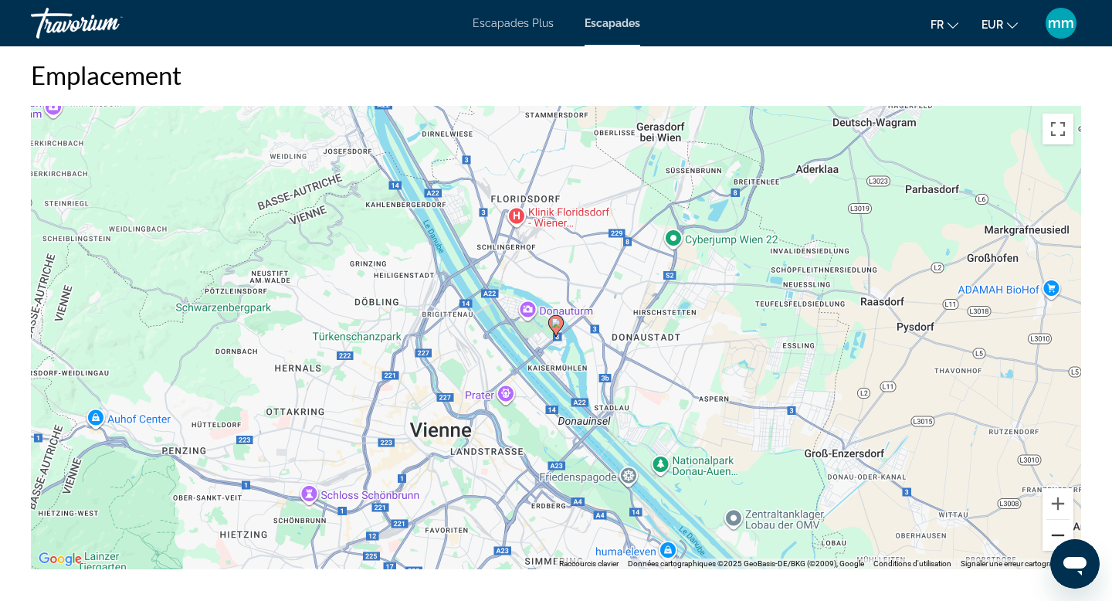
click at [1061, 524] on button "Zoom arrière" at bounding box center [1058, 535] width 31 height 31
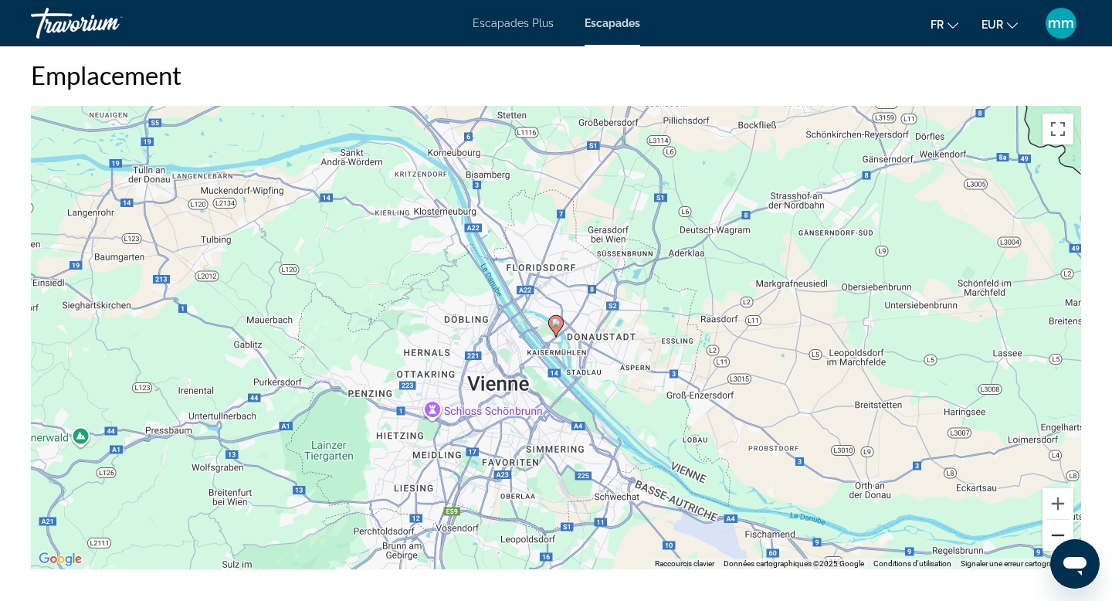
click at [1061, 524] on button "Zoom arrière" at bounding box center [1058, 535] width 31 height 31
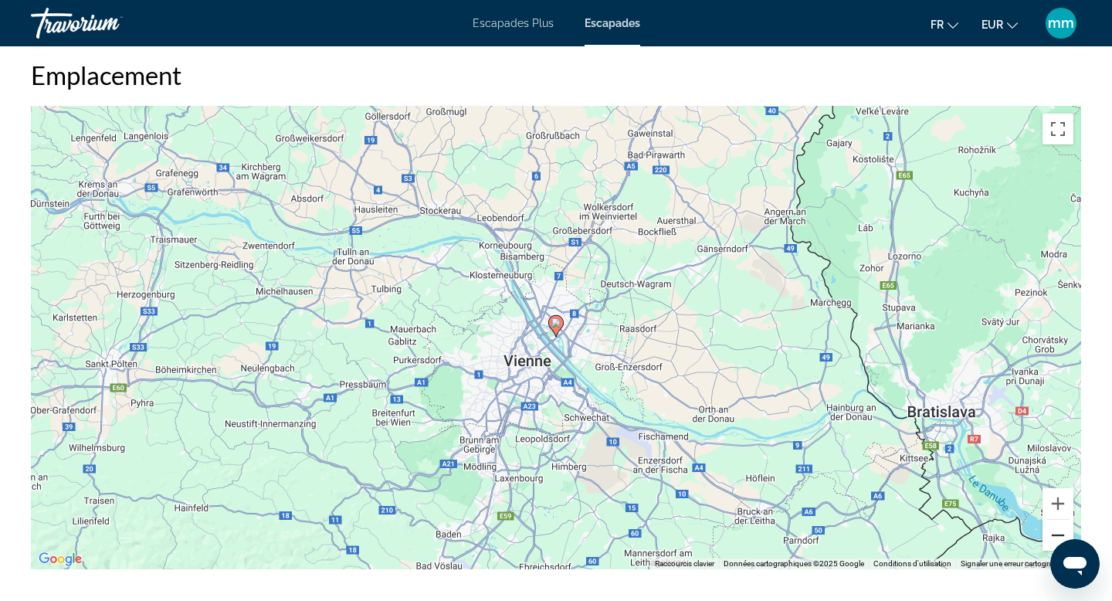
click at [1061, 525] on button "Zoom arrière" at bounding box center [1058, 535] width 31 height 31
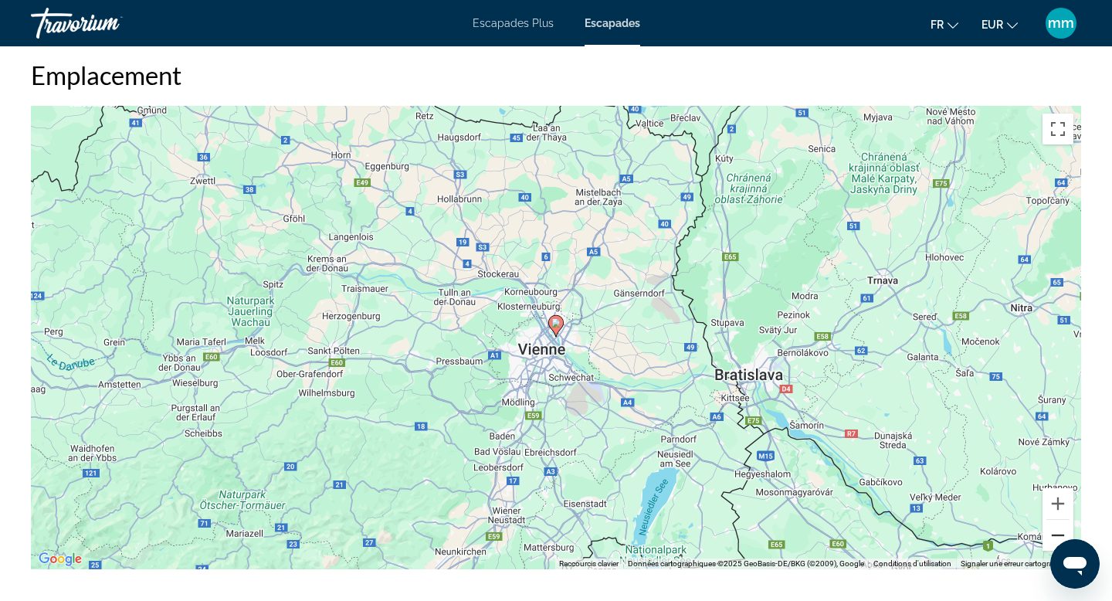
click at [1061, 525] on button "Zoom arrière" at bounding box center [1058, 535] width 31 height 31
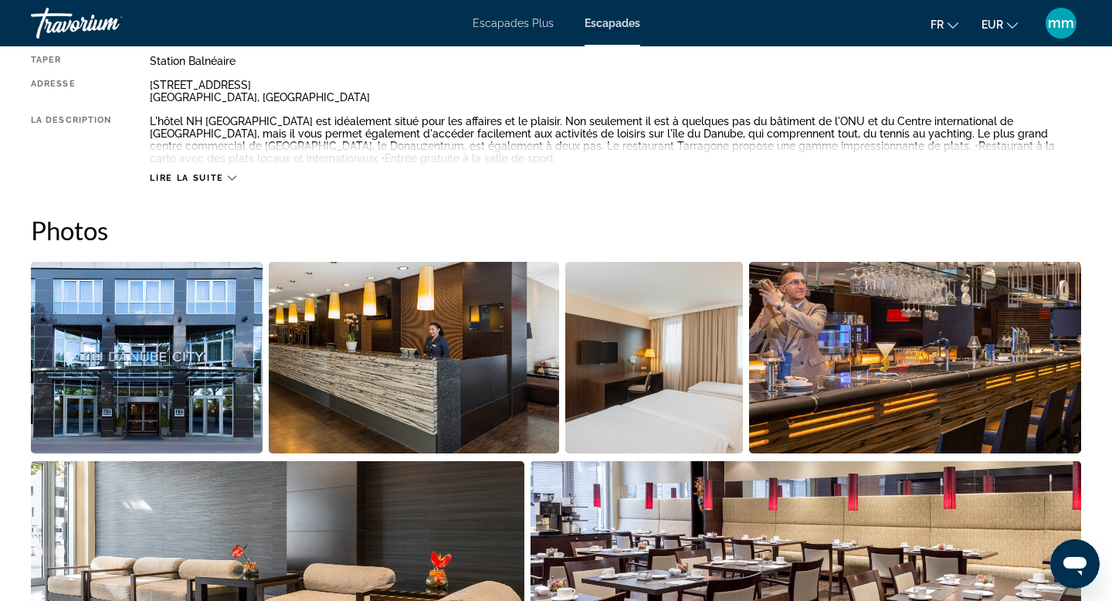
scroll to position [577, 0]
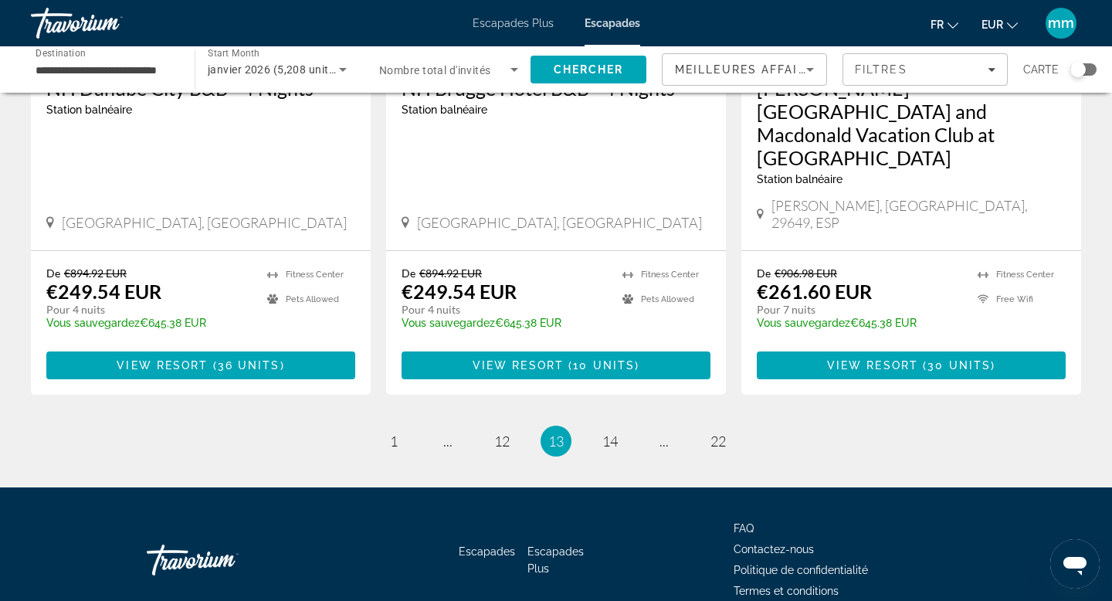
scroll to position [2060, 0]
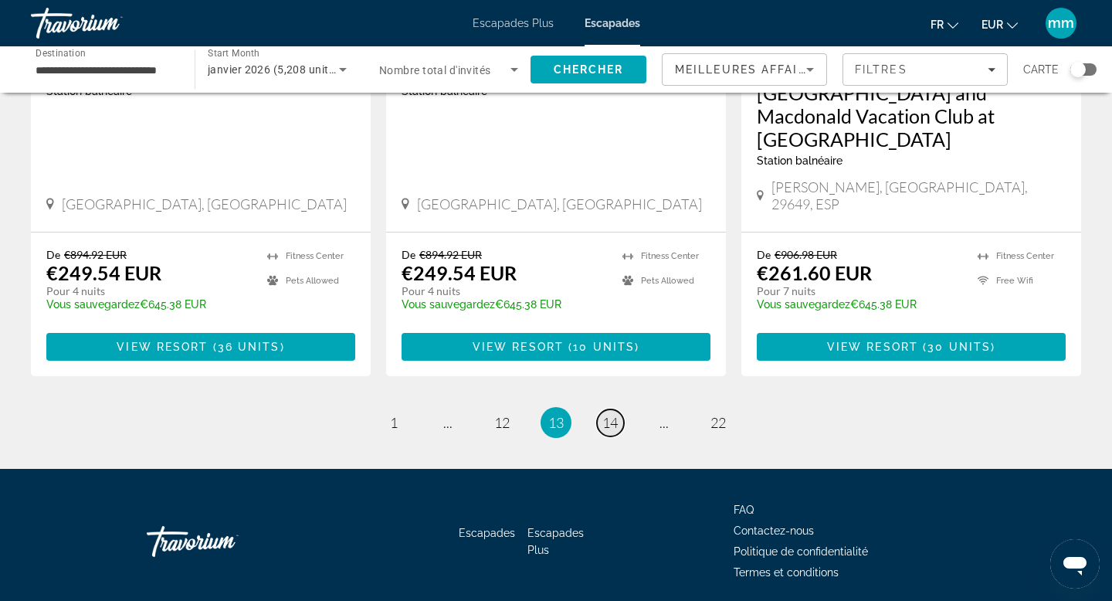
click at [607, 414] on span "14" at bounding box center [610, 422] width 15 height 17
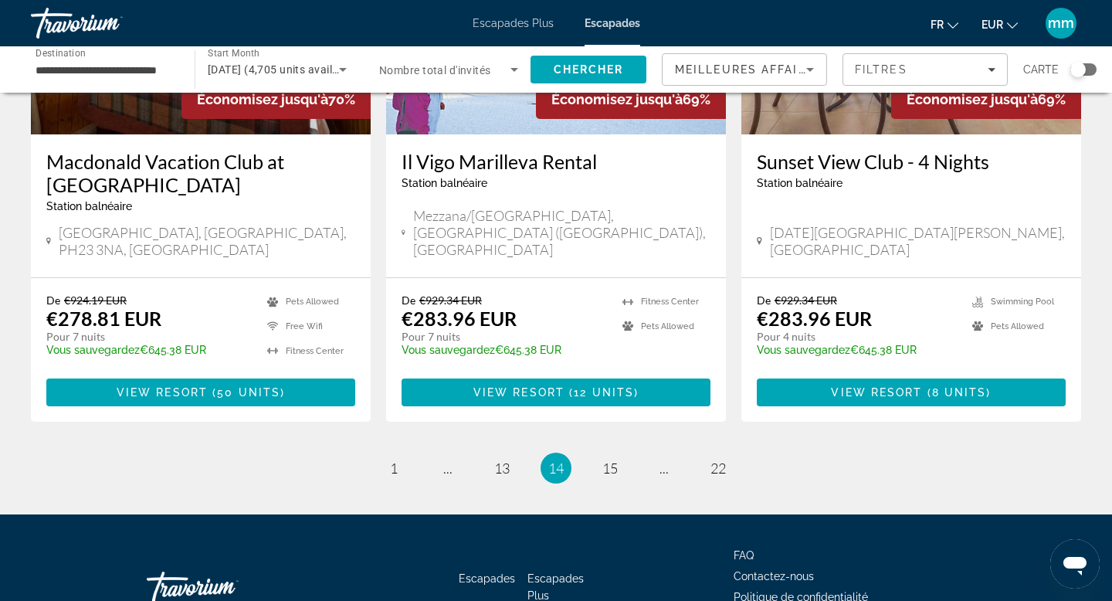
scroll to position [1947, 0]
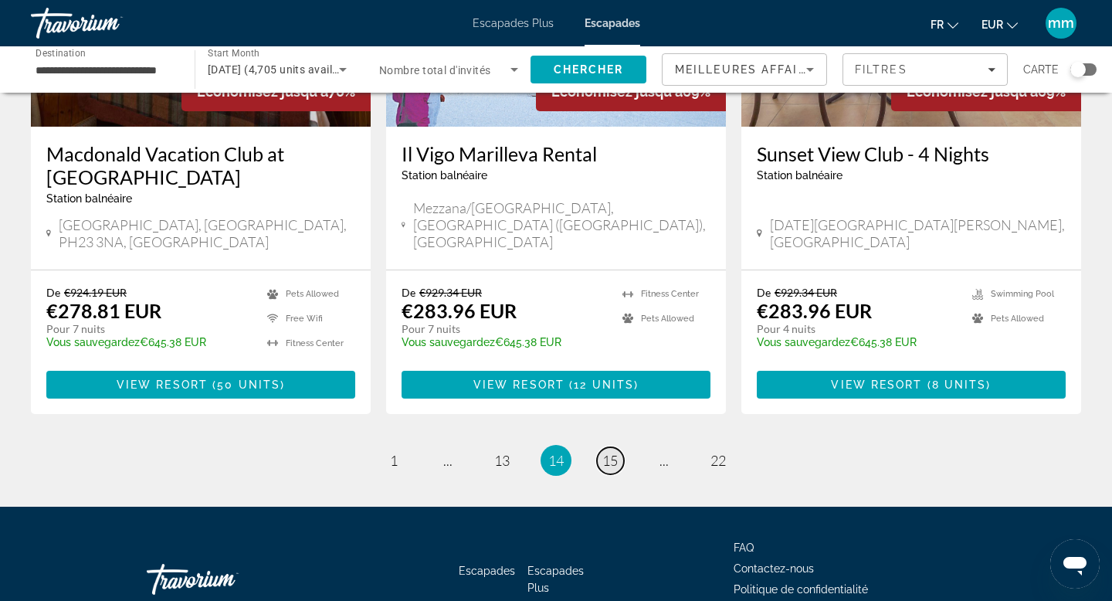
click at [609, 452] on span "15" at bounding box center [610, 460] width 15 height 17
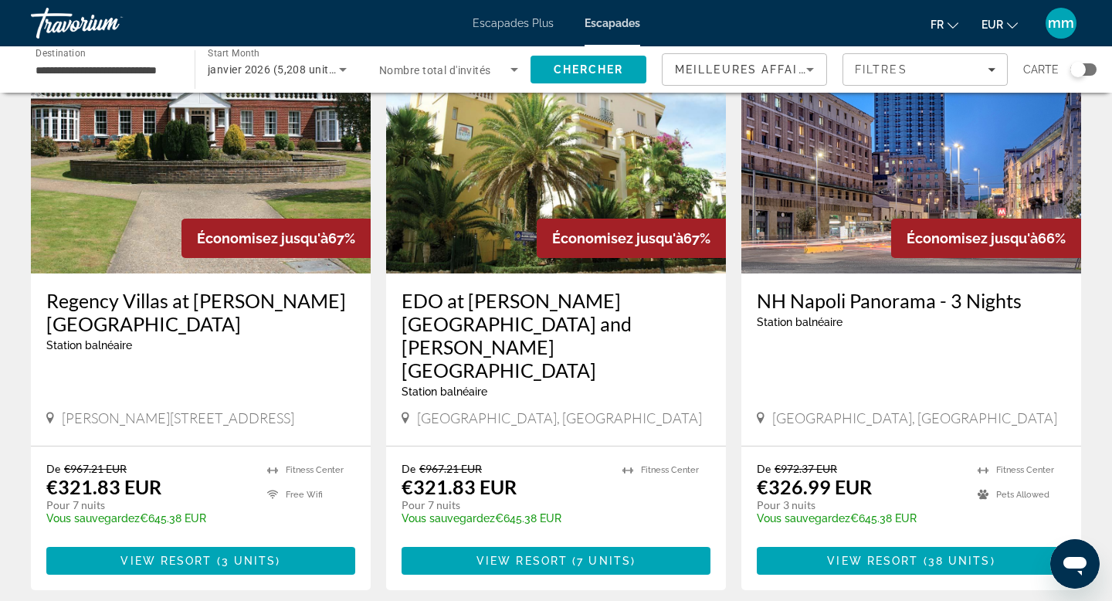
scroll to position [1848, 0]
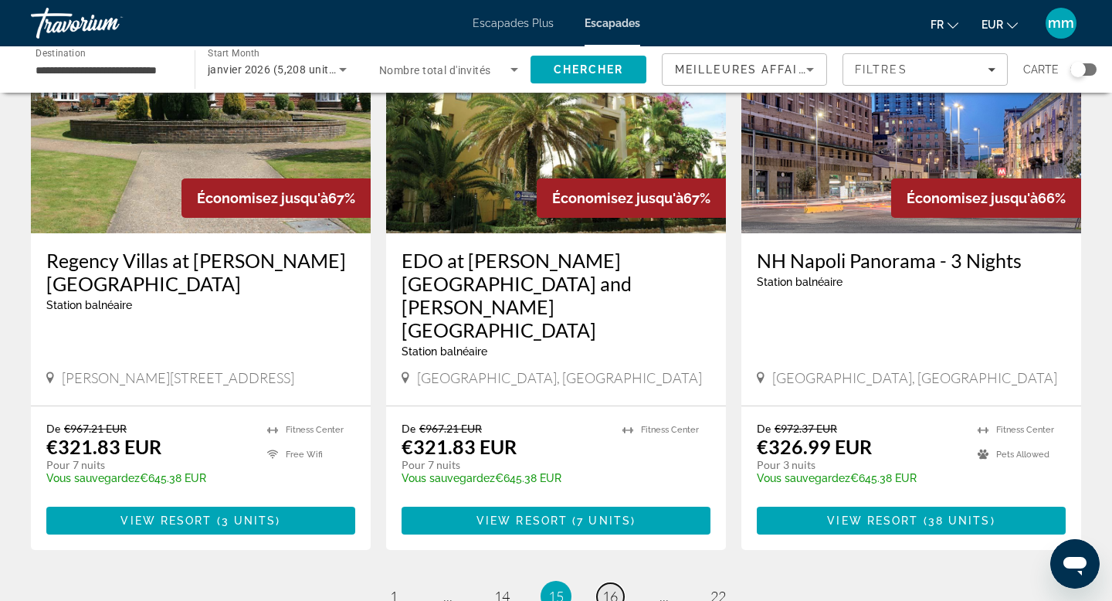
click at [616, 588] on span "16" at bounding box center [610, 596] width 15 height 17
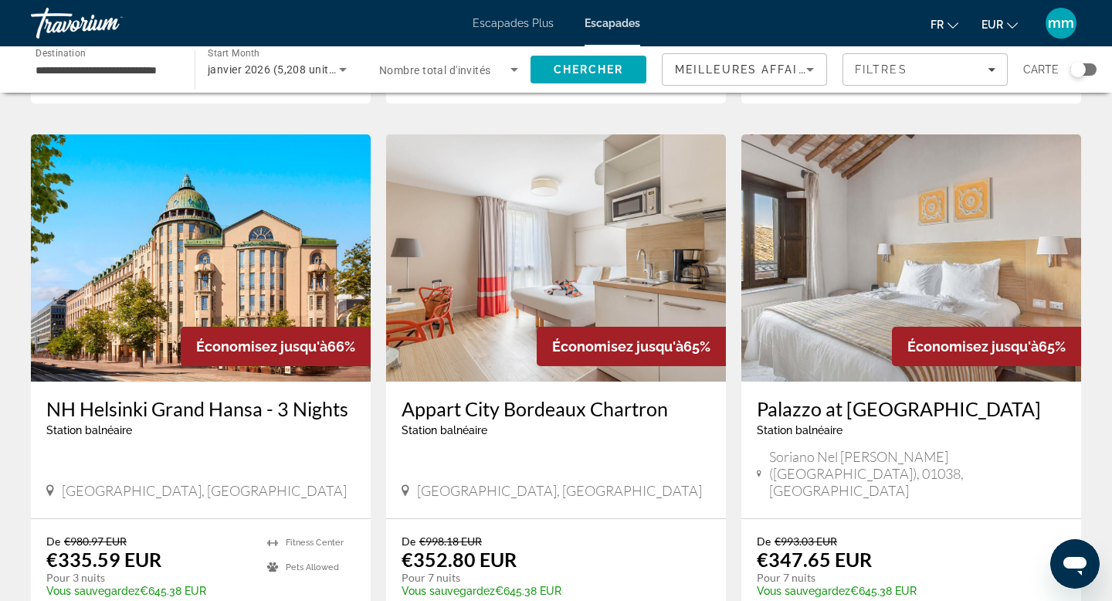
scroll to position [562, 0]
click at [227, 241] on img "Contenu principal" at bounding box center [201, 257] width 340 height 247
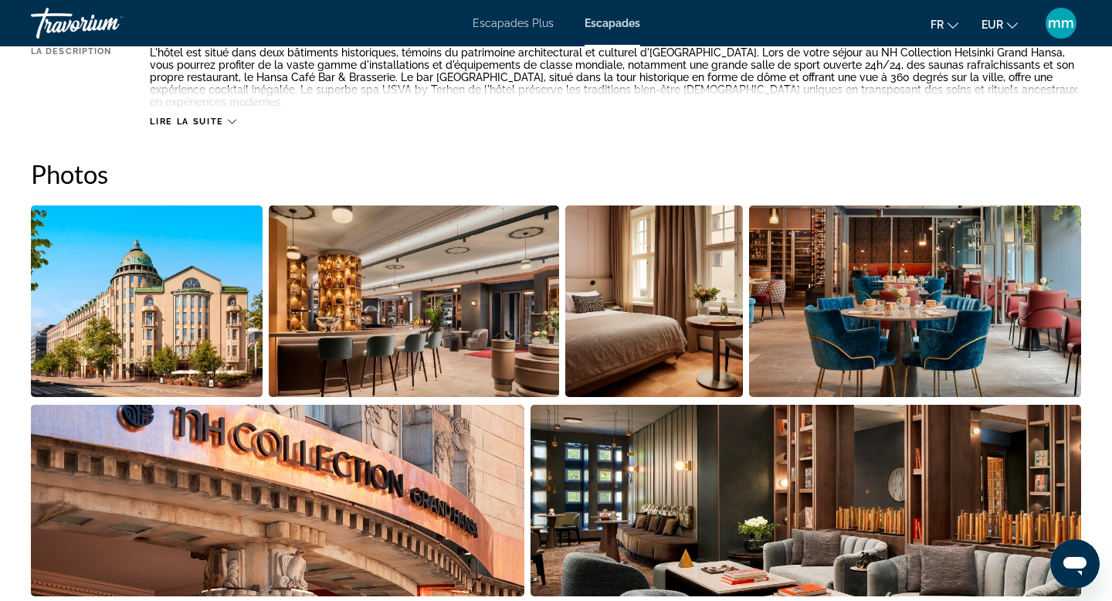
scroll to position [670, 0]
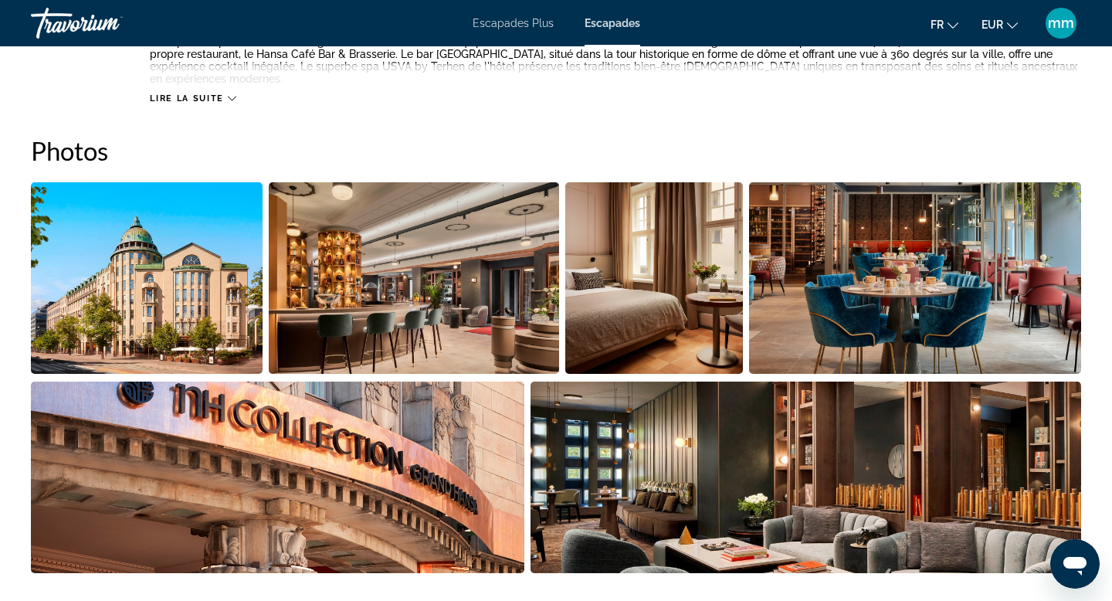
click at [233, 304] on img "Open full-screen image slider" at bounding box center [147, 278] width 232 height 192
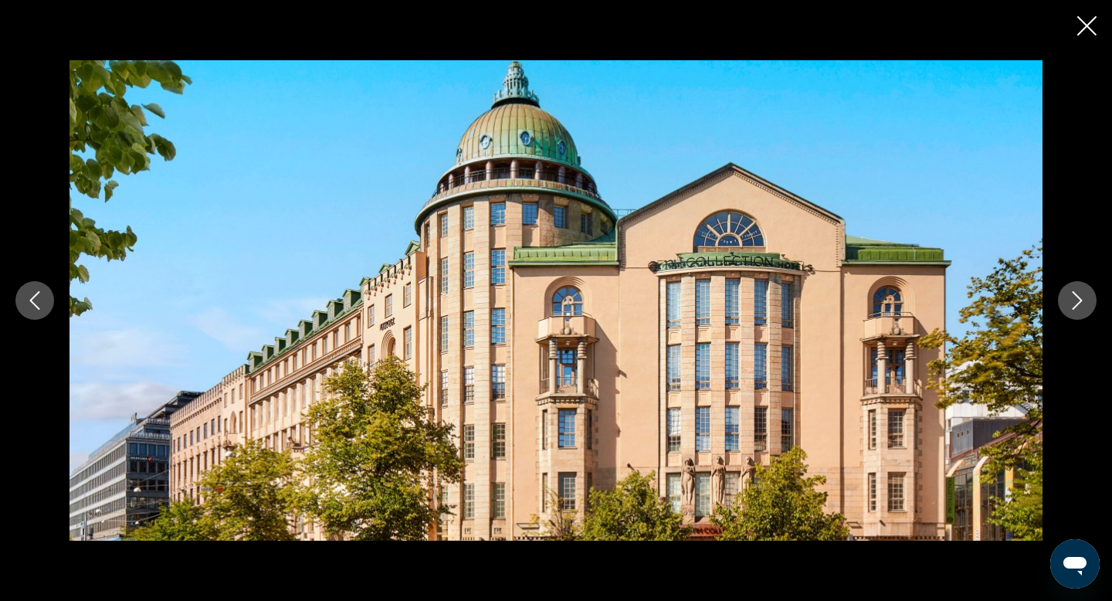
click at [1078, 300] on icon "Next image" at bounding box center [1077, 300] width 19 height 19
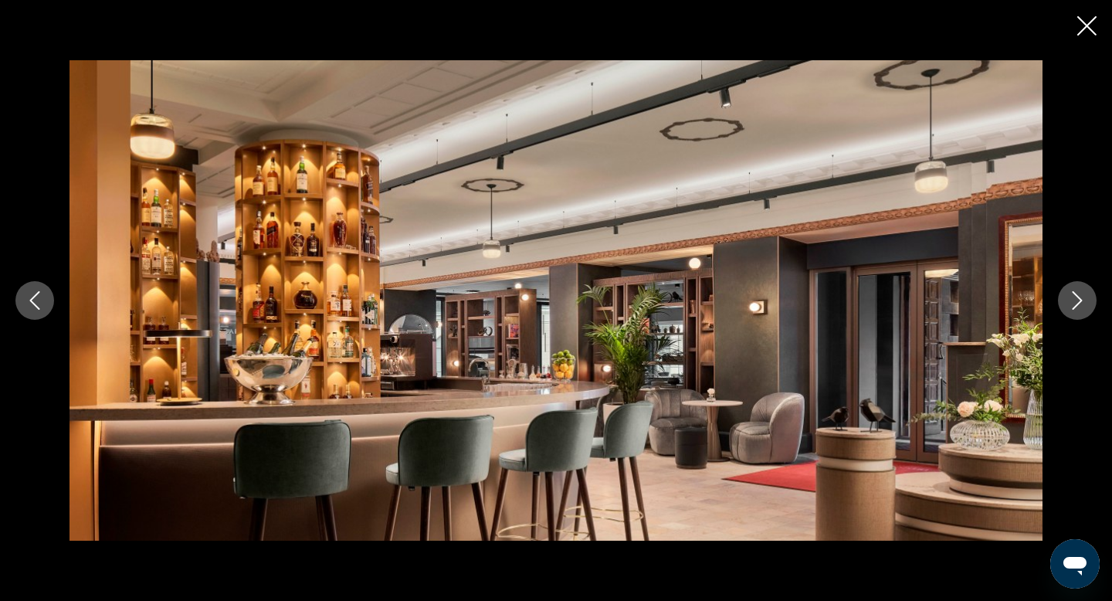
click at [1078, 300] on icon "Next image" at bounding box center [1077, 300] width 19 height 19
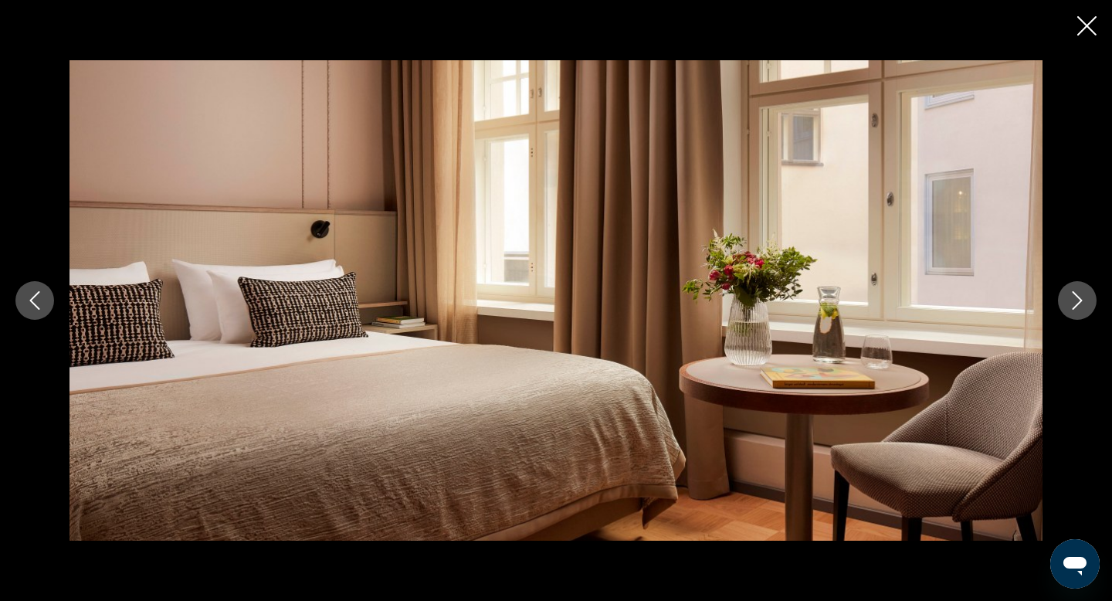
click at [1078, 300] on icon "Next image" at bounding box center [1077, 300] width 19 height 19
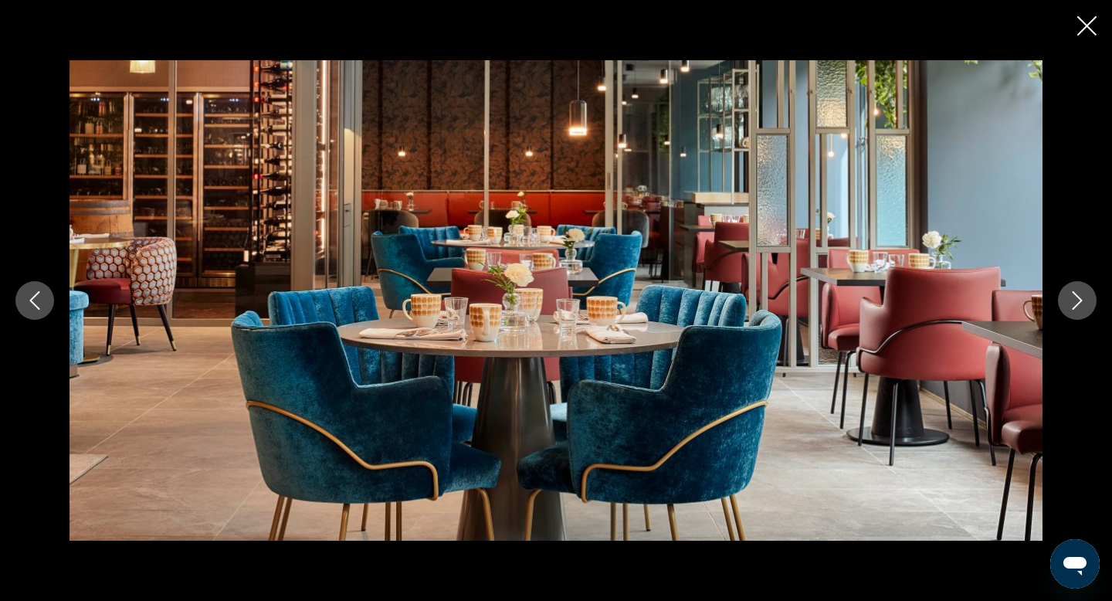
click at [1078, 300] on icon "Next image" at bounding box center [1077, 300] width 19 height 19
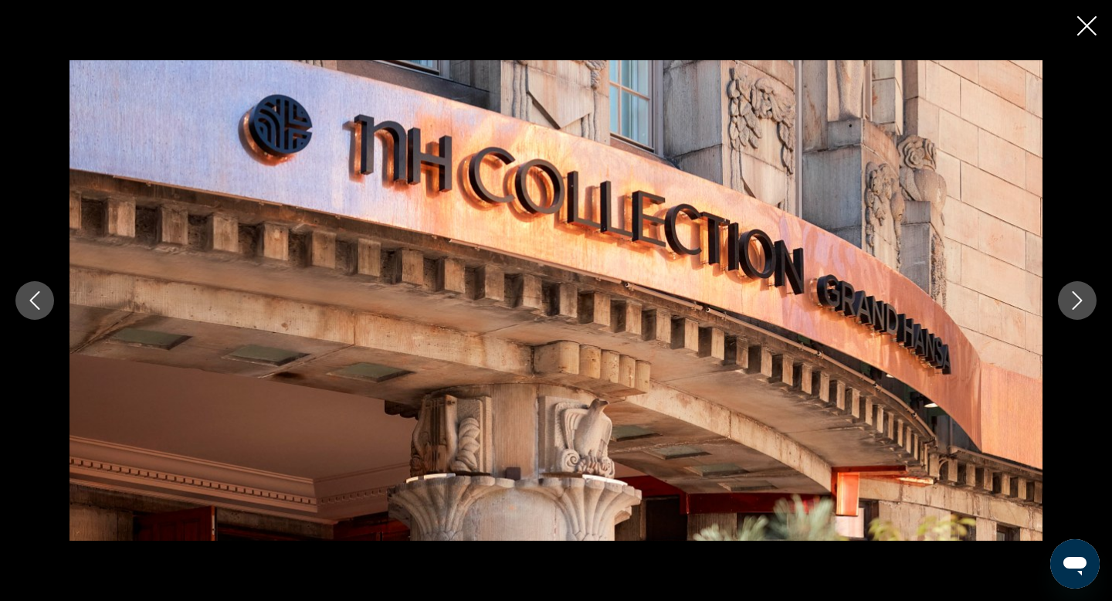
click at [1078, 300] on icon "Next image" at bounding box center [1077, 300] width 19 height 19
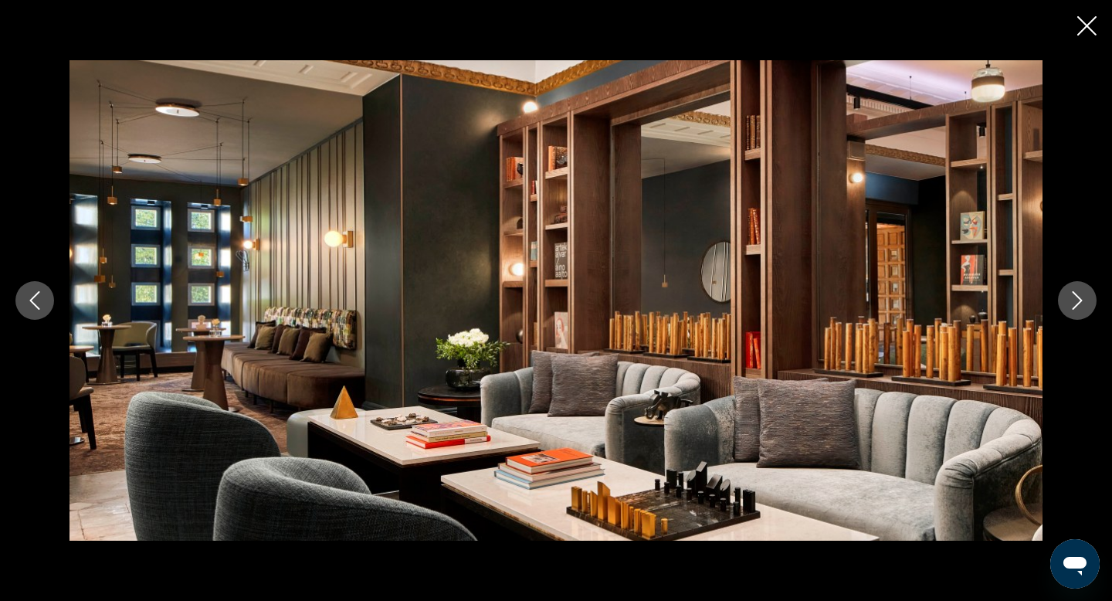
click at [1078, 300] on icon "Next image" at bounding box center [1077, 300] width 19 height 19
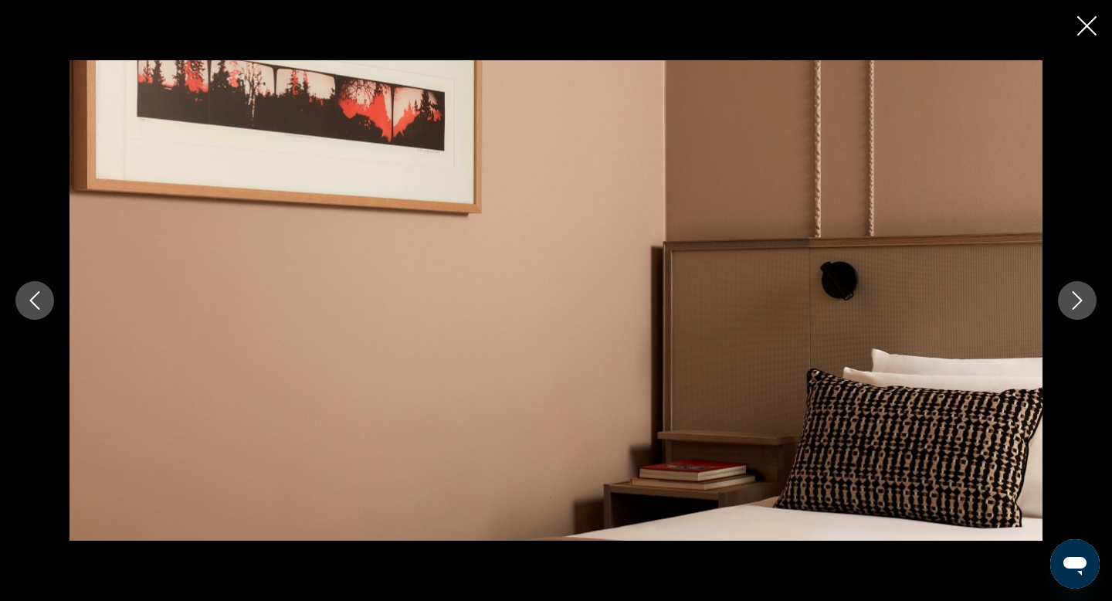
click at [1078, 300] on icon "Next image" at bounding box center [1077, 300] width 19 height 19
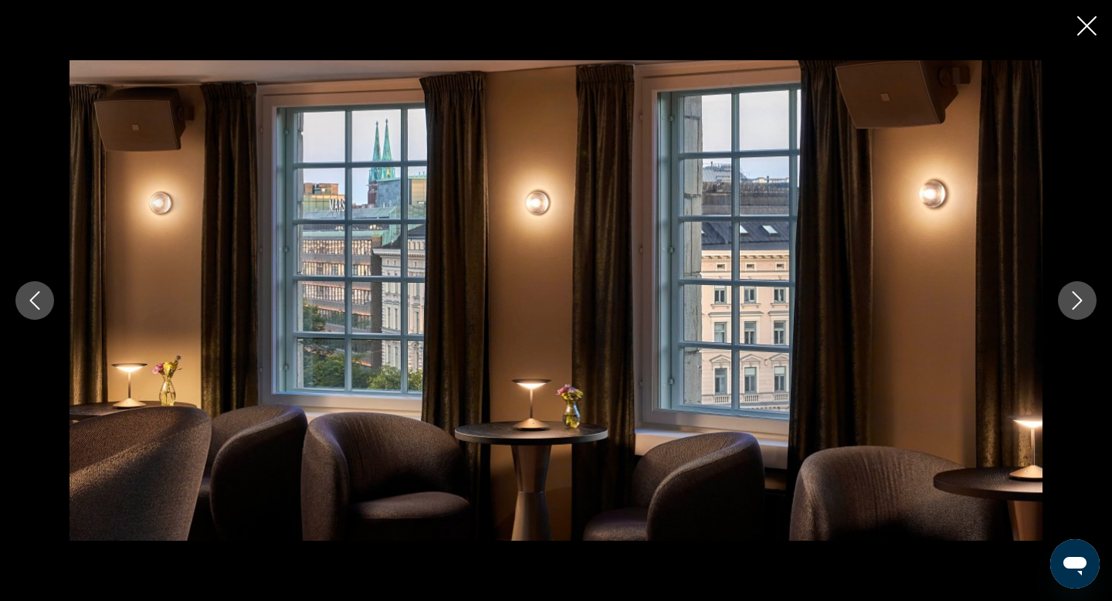
click at [1078, 300] on icon "Next image" at bounding box center [1077, 300] width 19 height 19
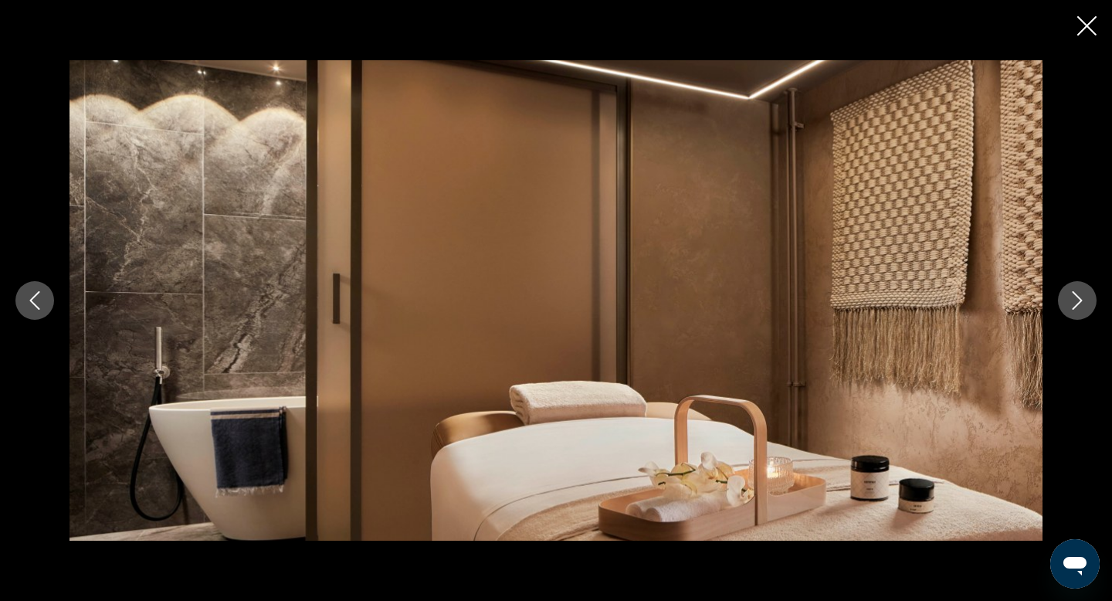
click at [1078, 300] on icon "Next image" at bounding box center [1077, 300] width 19 height 19
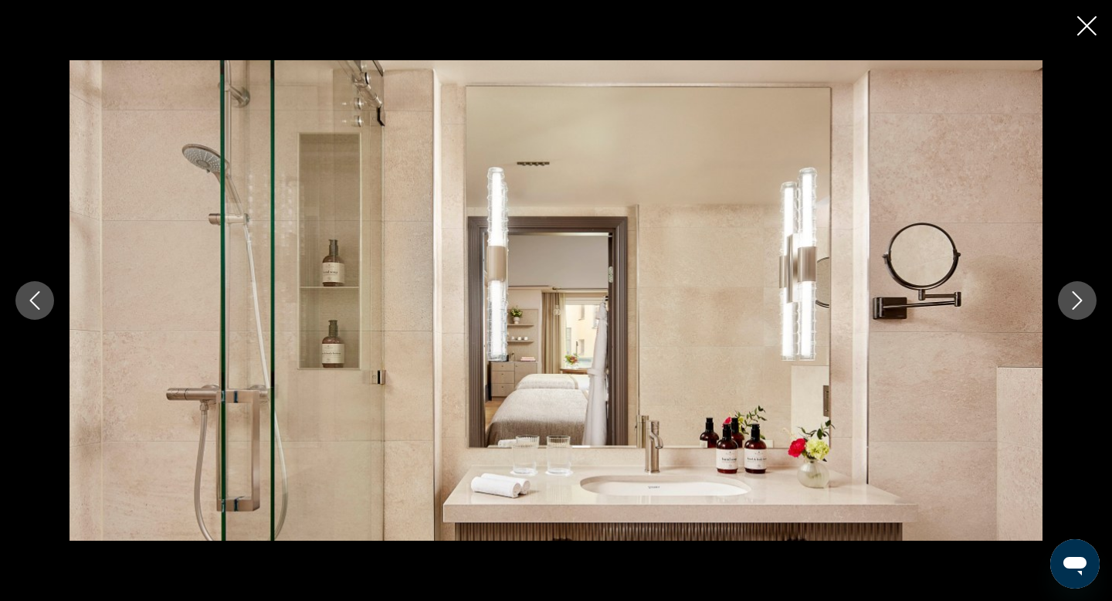
click at [1078, 300] on icon "Next image" at bounding box center [1077, 300] width 19 height 19
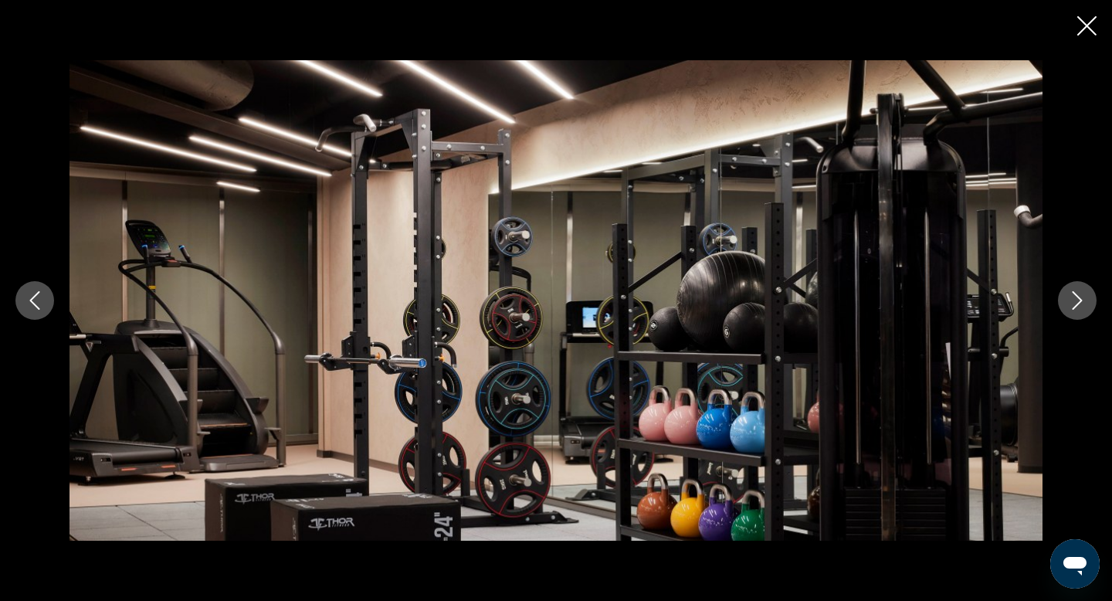
click at [1078, 300] on icon "Next image" at bounding box center [1077, 300] width 19 height 19
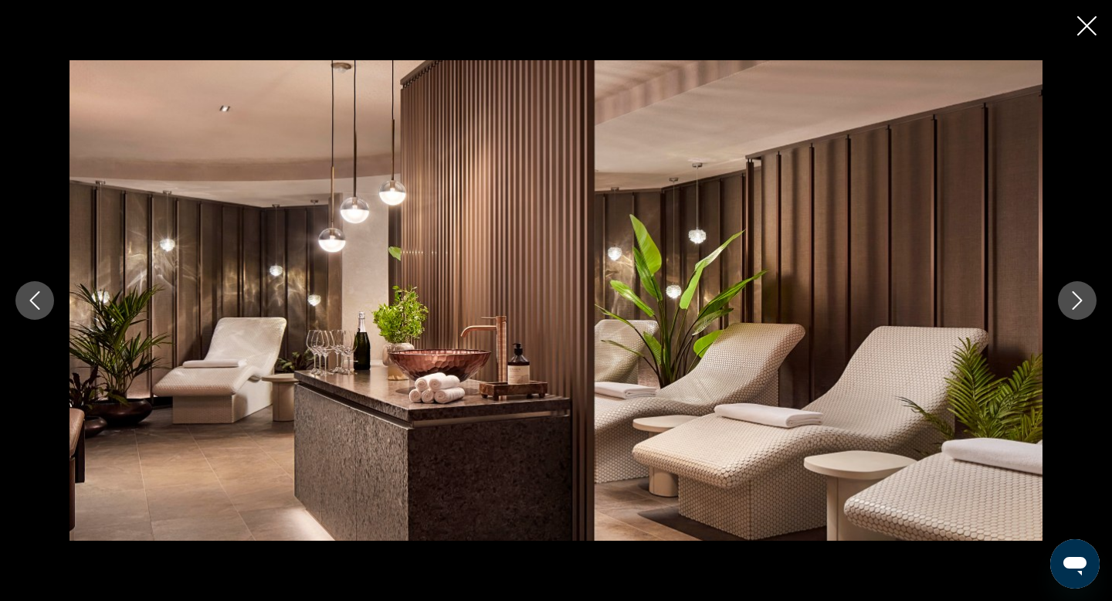
click at [1078, 300] on icon "Next image" at bounding box center [1077, 300] width 19 height 19
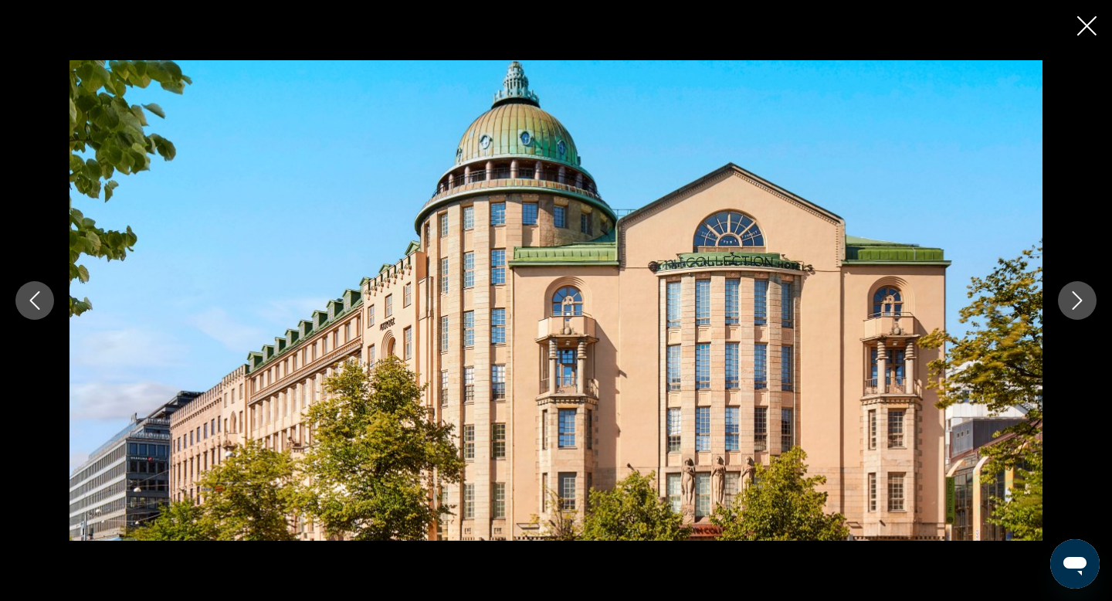
click at [1078, 300] on icon "Next image" at bounding box center [1077, 300] width 19 height 19
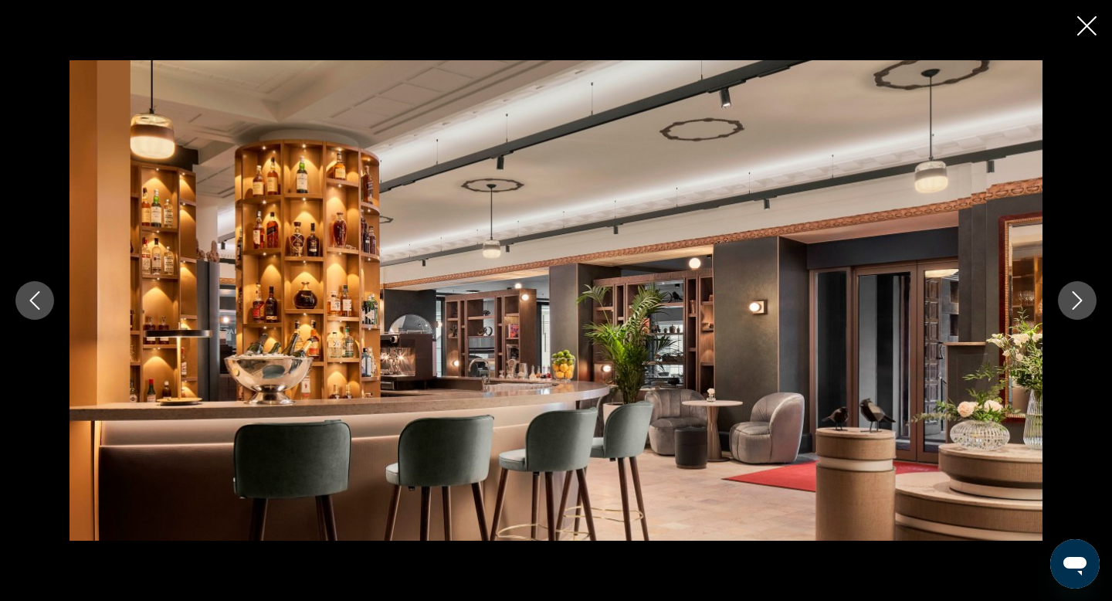
click at [1078, 300] on icon "Next image" at bounding box center [1077, 300] width 19 height 19
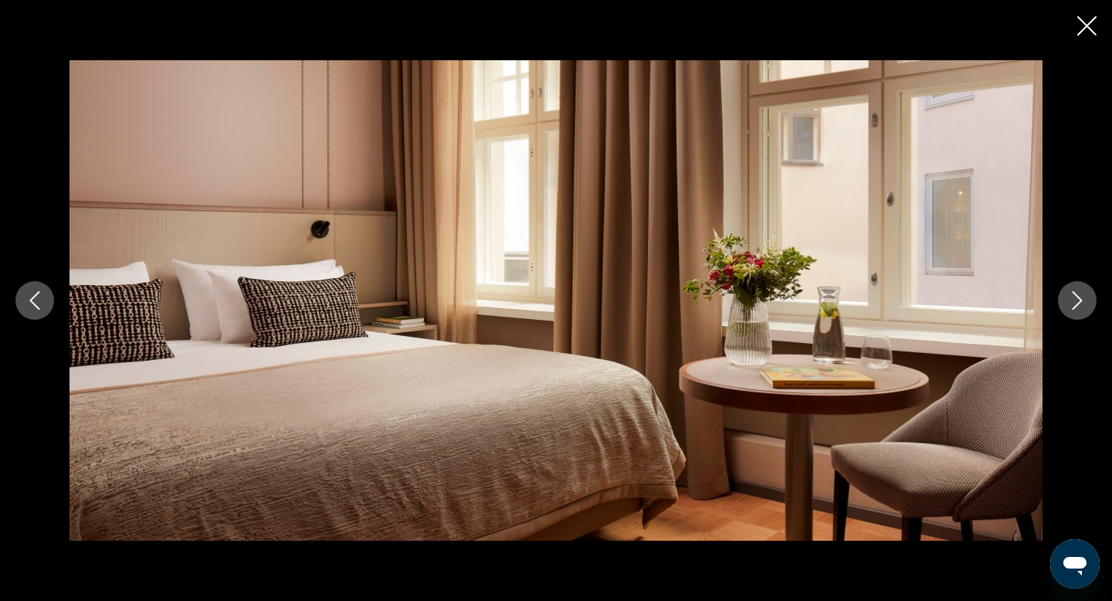
click at [1086, 21] on icon "Close slideshow" at bounding box center [1087, 25] width 19 height 19
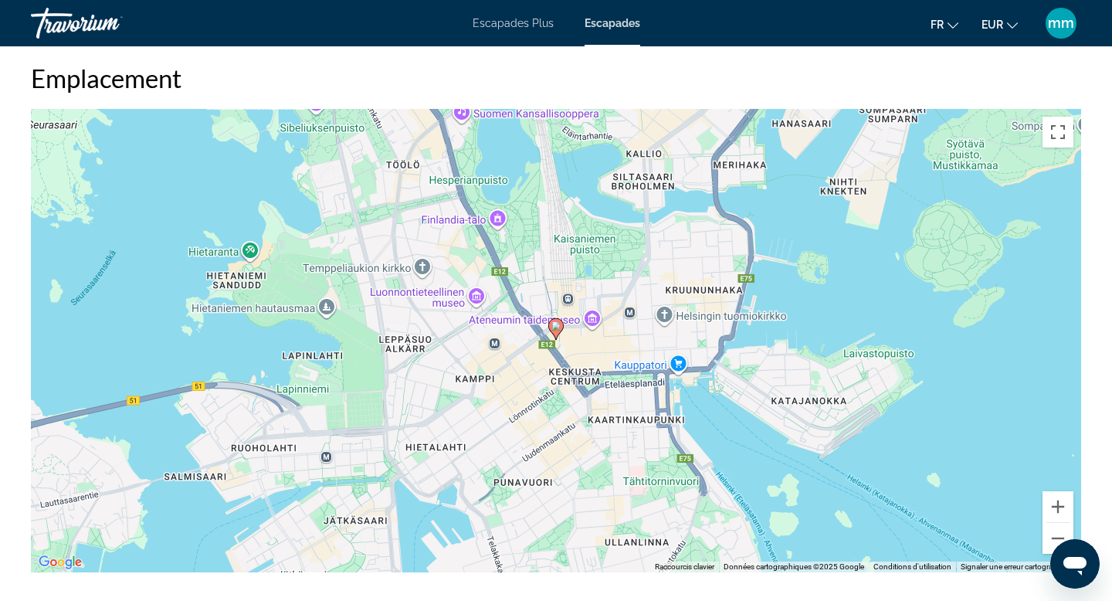
scroll to position [1820, 0]
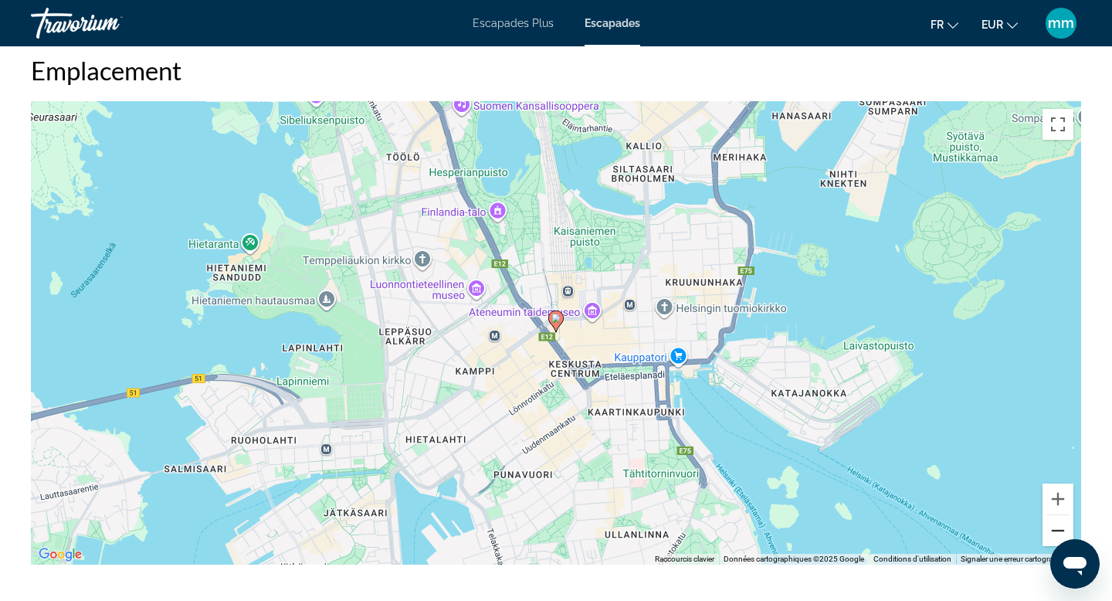
click at [1062, 515] on button "Zoom arrière" at bounding box center [1058, 530] width 31 height 31
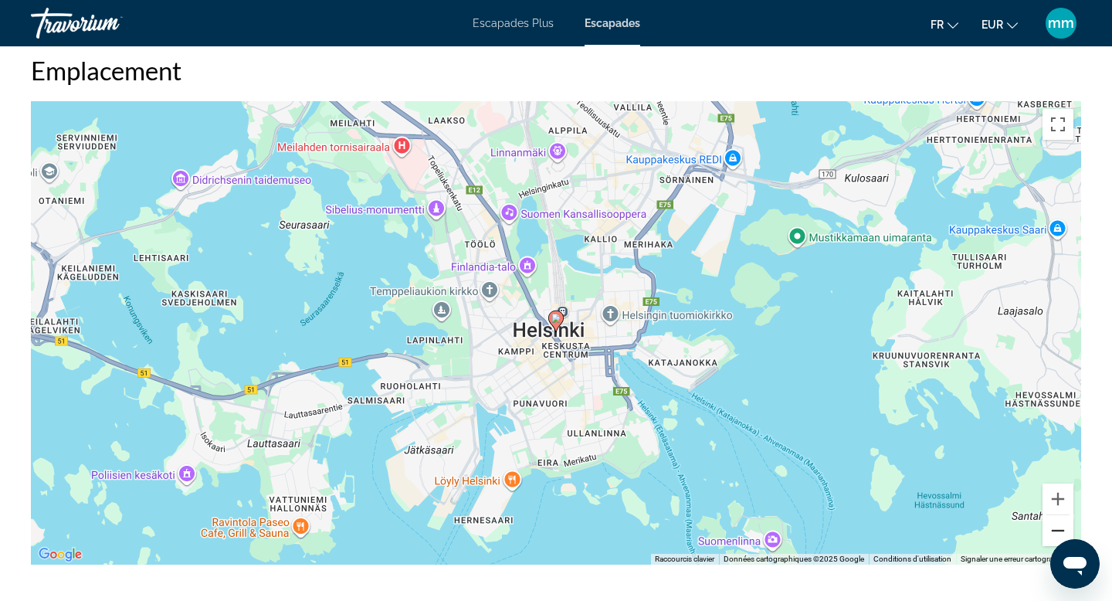
click at [1062, 515] on button "Zoom arrière" at bounding box center [1058, 530] width 31 height 31
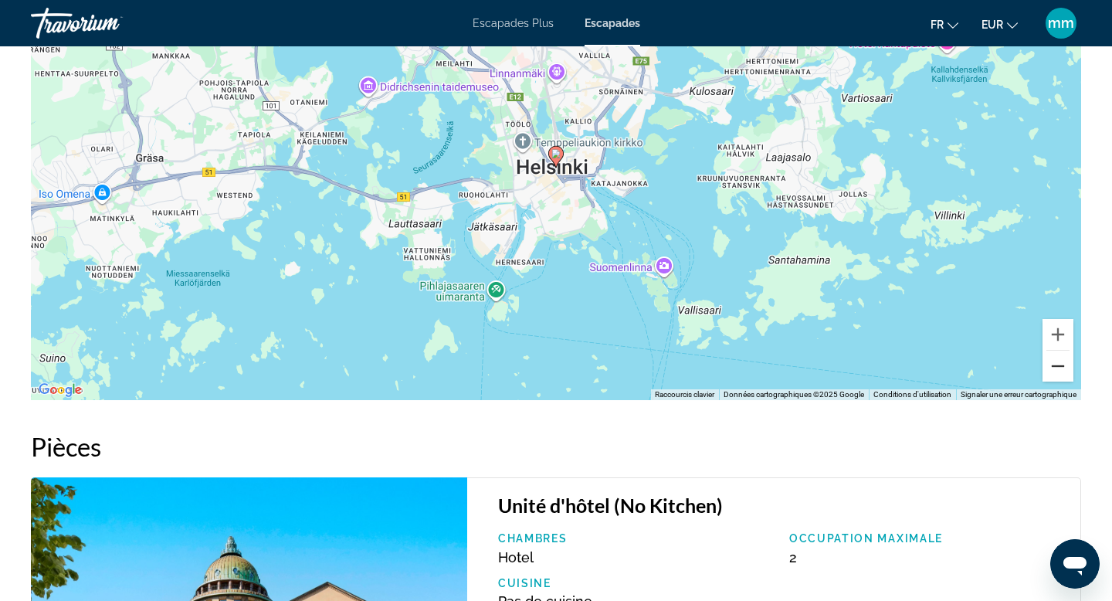
scroll to position [1981, 0]
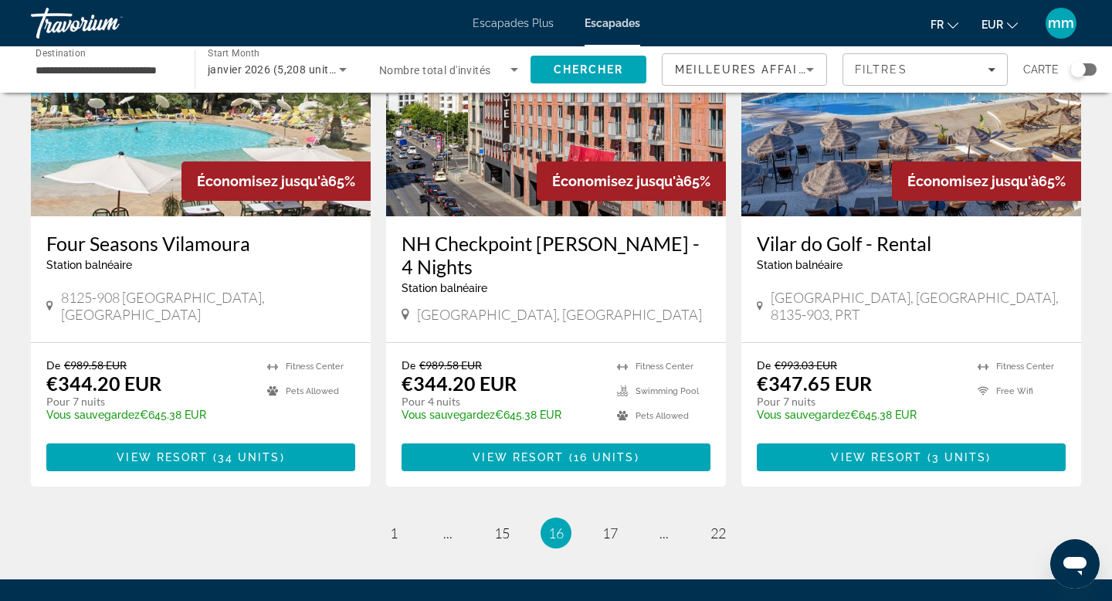
scroll to position [1845, 0]
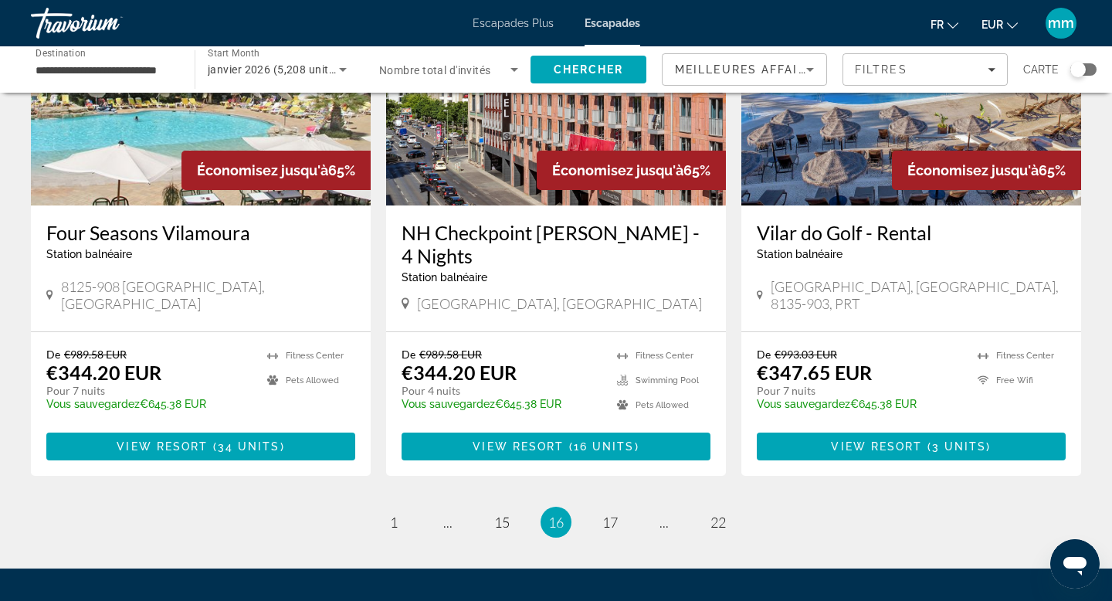
click at [615, 509] on link "page 17" at bounding box center [610, 522] width 27 height 27
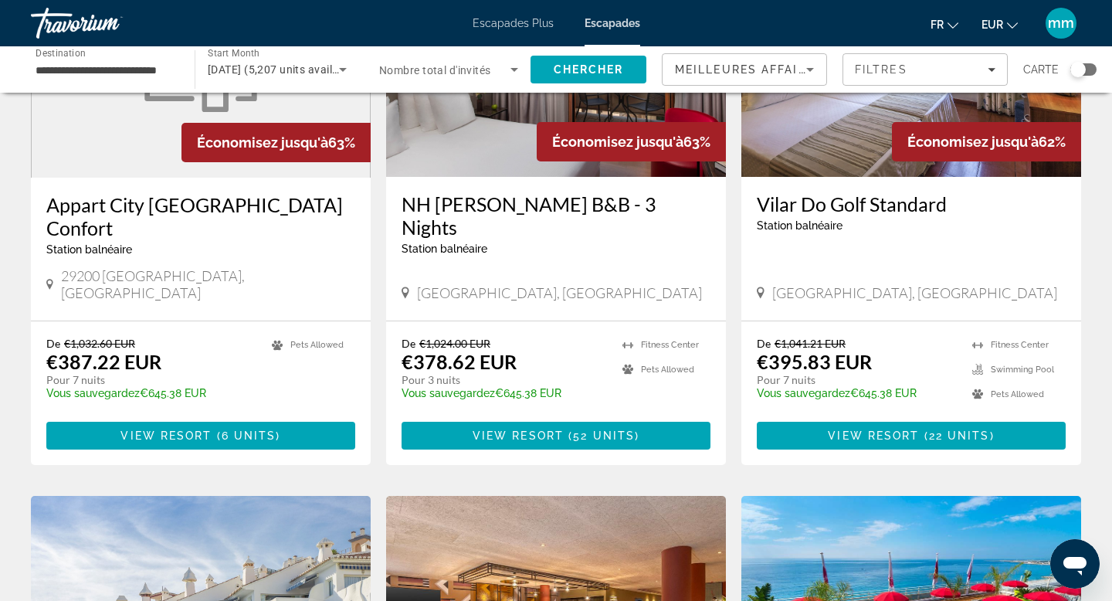
scroll to position [1329, 0]
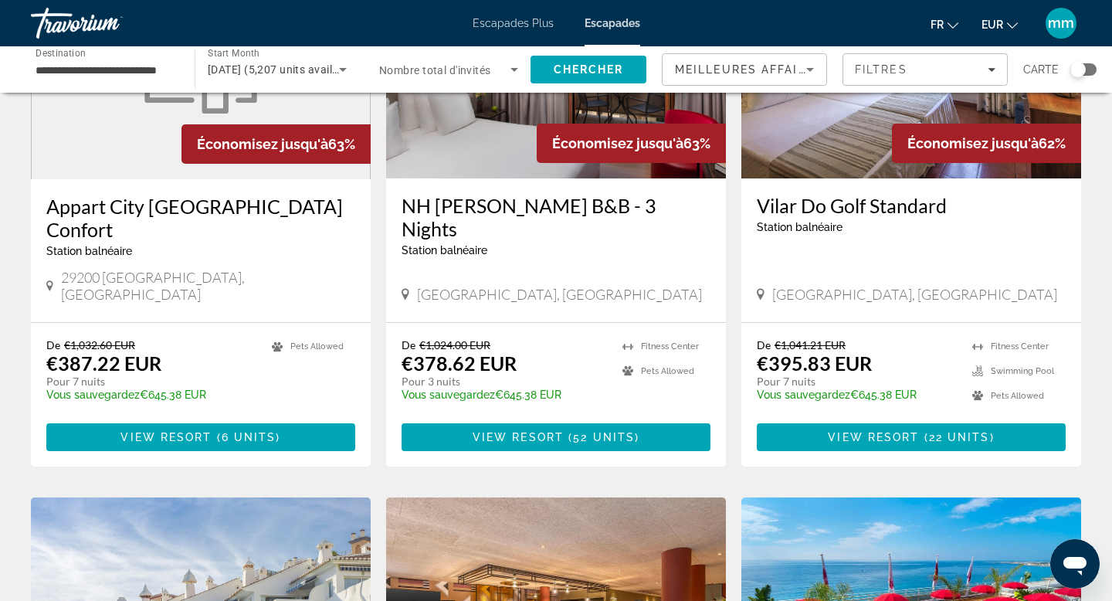
click at [464, 138] on img "Contenu principal" at bounding box center [556, 54] width 340 height 247
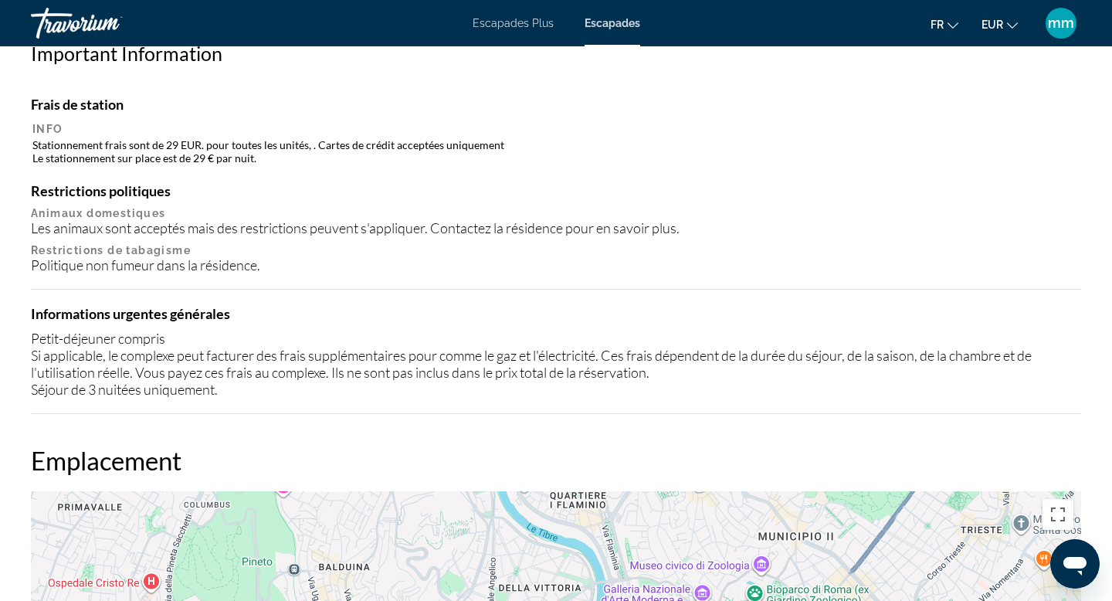
scroll to position [1458, 0]
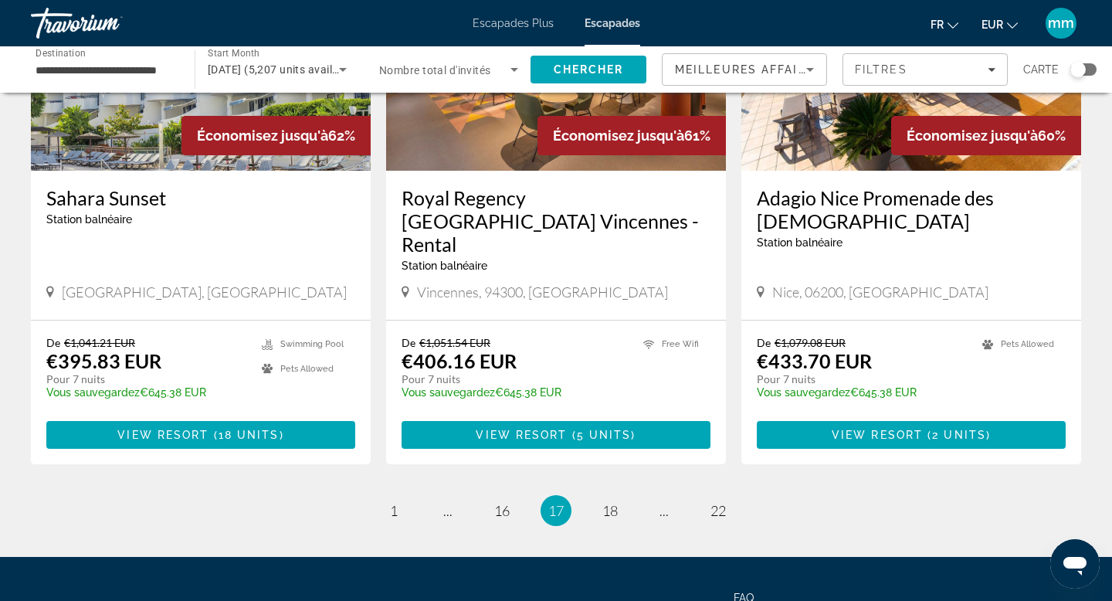
scroll to position [1991, 0]
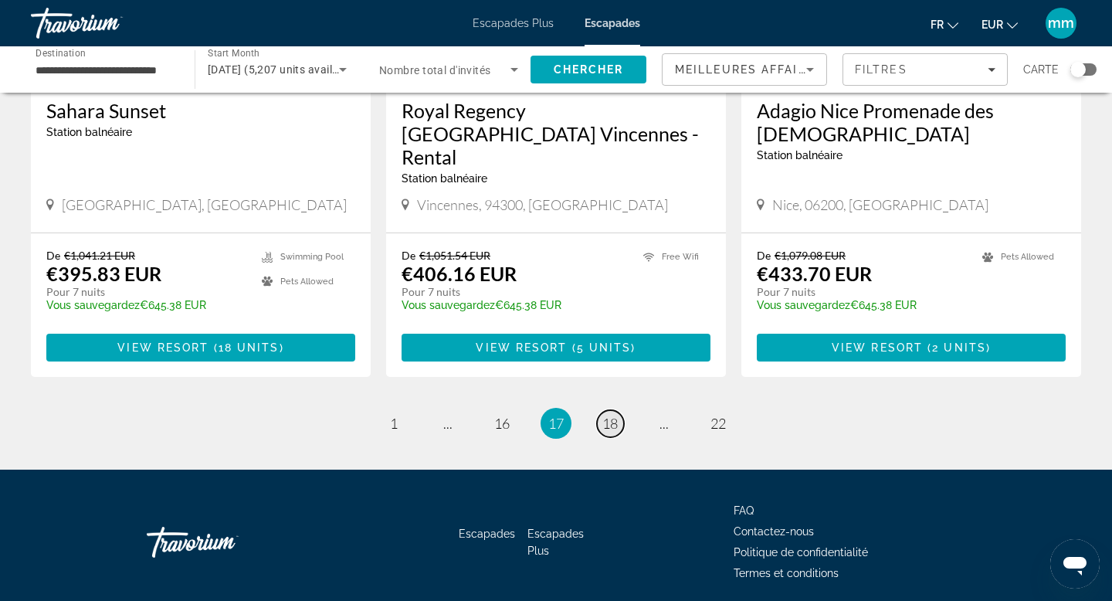
click at [609, 415] on span "18" at bounding box center [610, 423] width 15 height 17
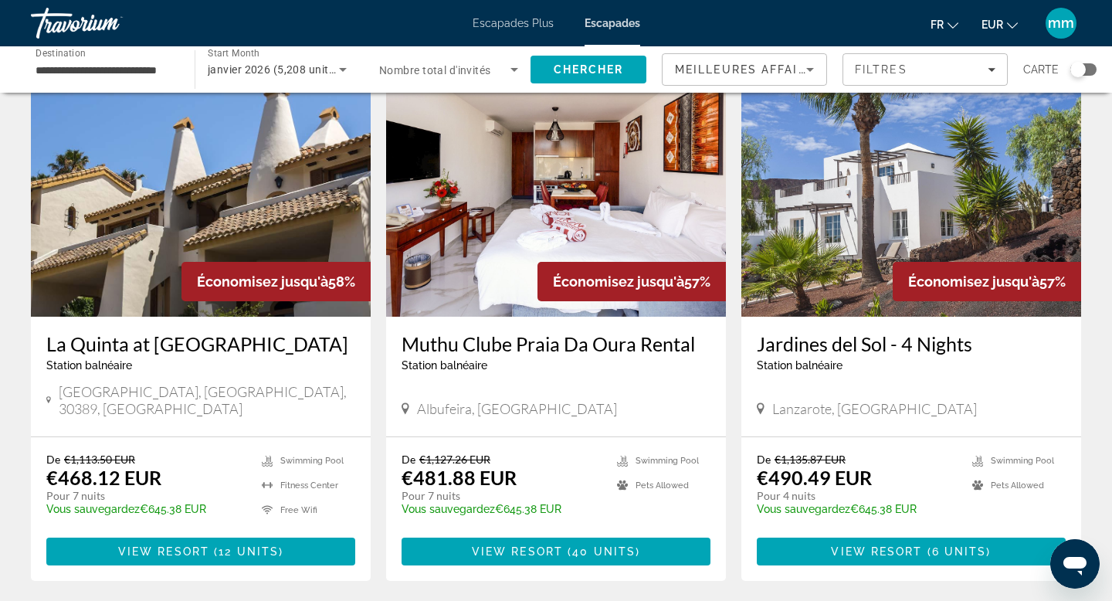
scroll to position [644, 0]
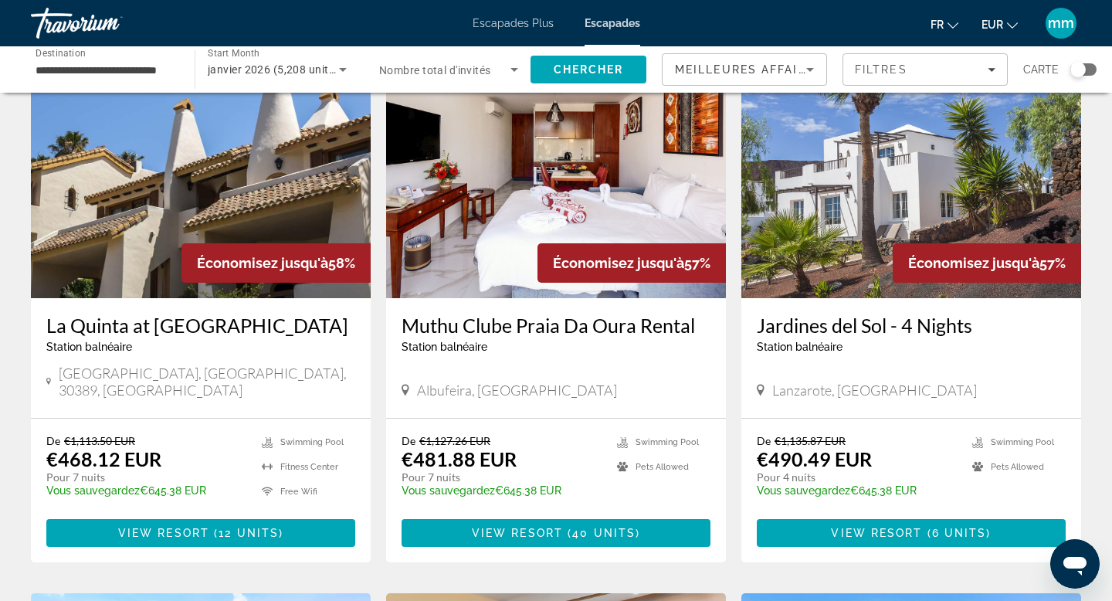
click at [168, 137] on img "Contenu principal" at bounding box center [201, 174] width 340 height 247
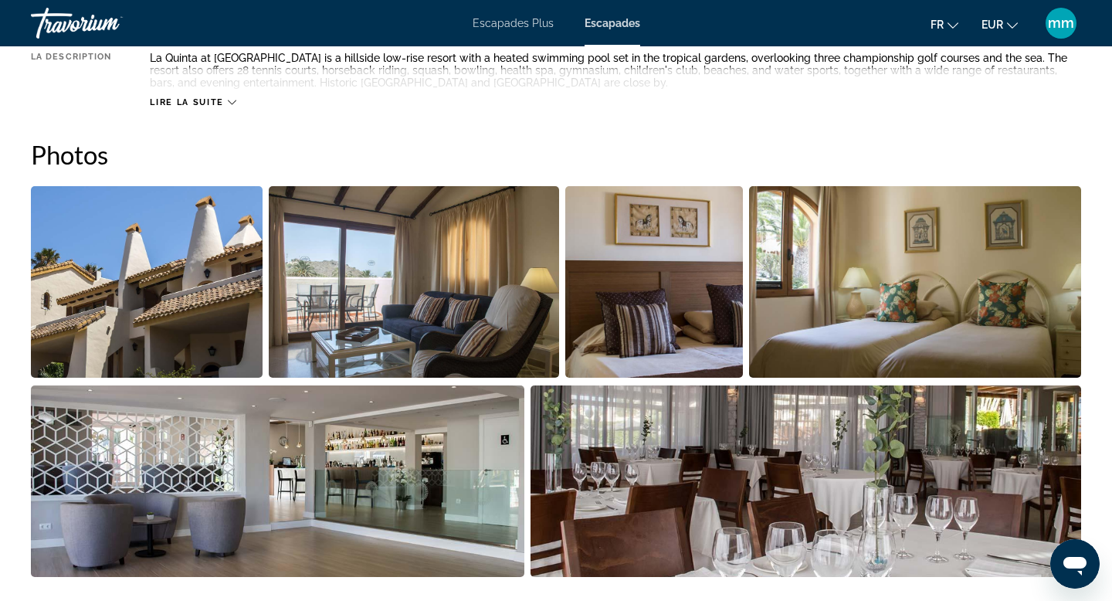
scroll to position [657, 0]
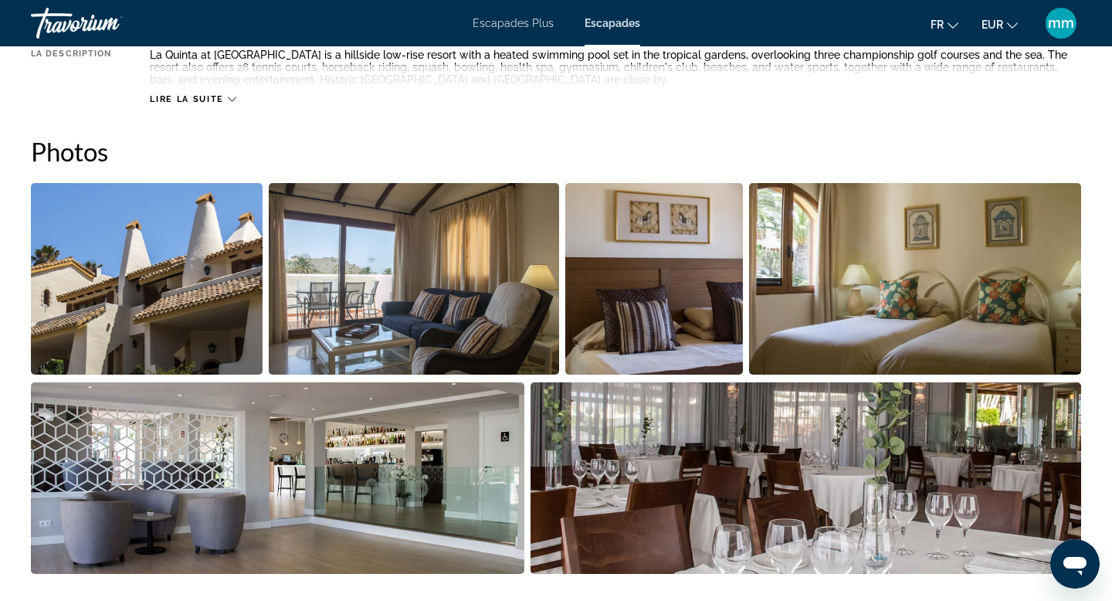
click at [100, 271] on img "Open full-screen image slider" at bounding box center [147, 279] width 232 height 192
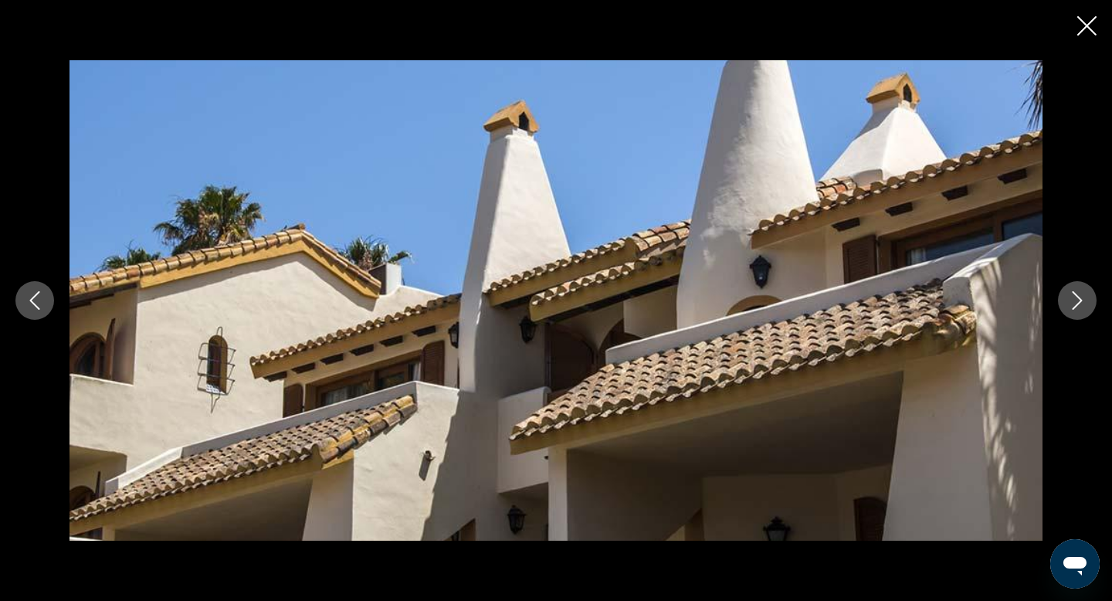
click at [1081, 307] on icon "Next image" at bounding box center [1077, 300] width 19 height 19
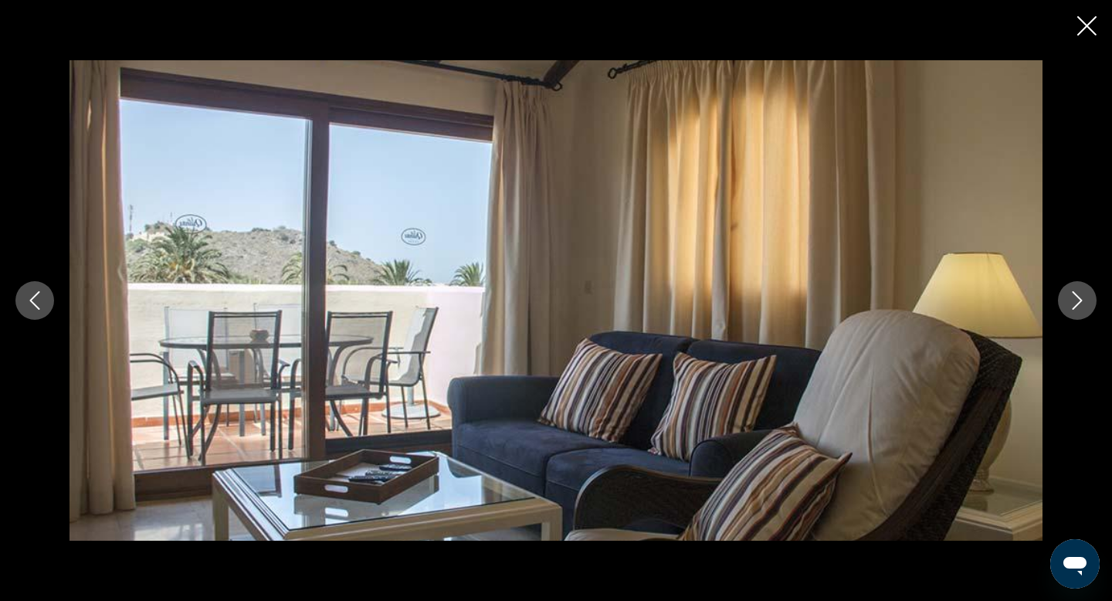
click at [1080, 307] on icon "Next image" at bounding box center [1077, 300] width 19 height 19
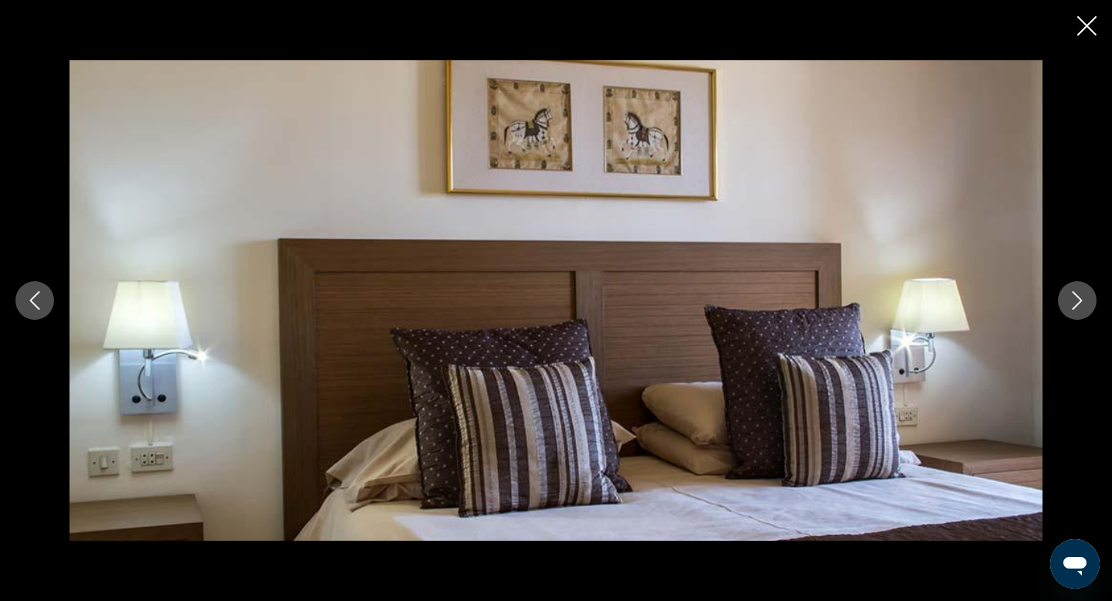
click at [1080, 307] on icon "Next image" at bounding box center [1077, 300] width 19 height 19
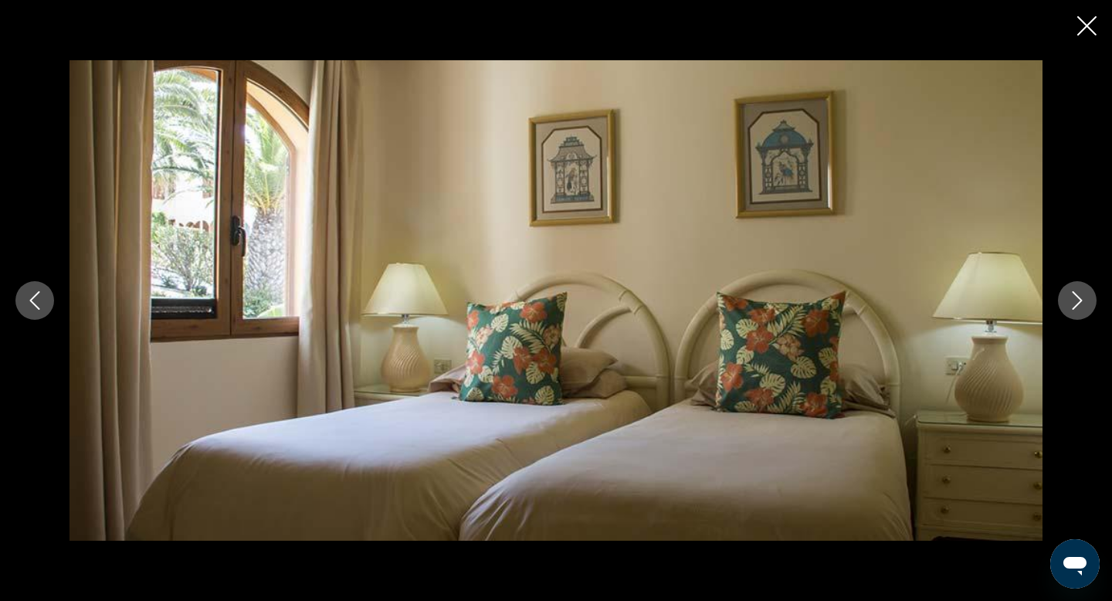
click at [1080, 307] on icon "Next image" at bounding box center [1077, 300] width 19 height 19
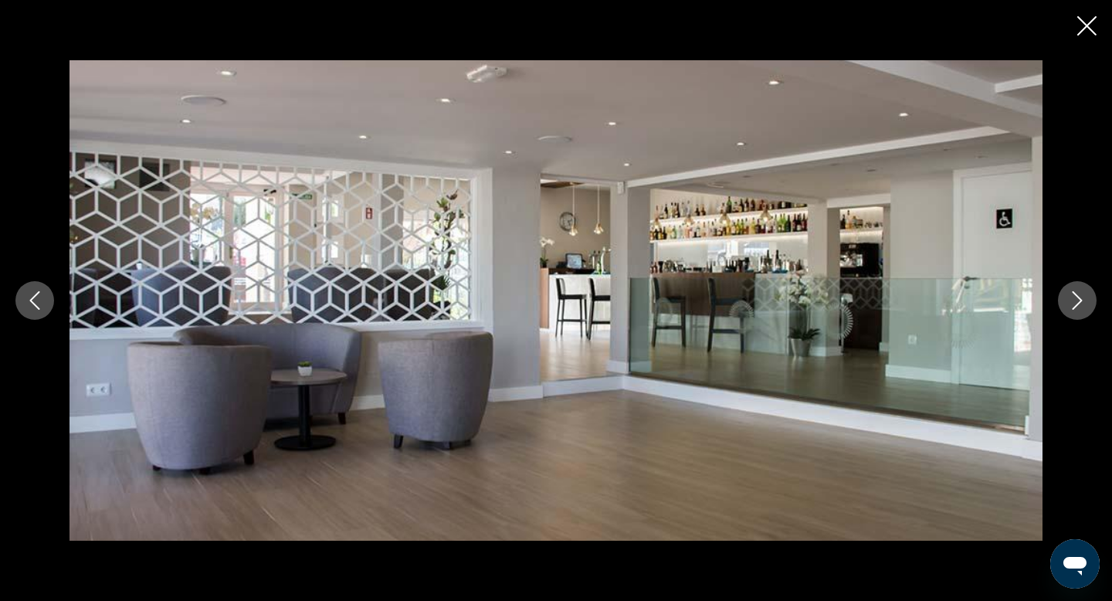
click at [1080, 308] on icon "Next image" at bounding box center [1077, 300] width 19 height 19
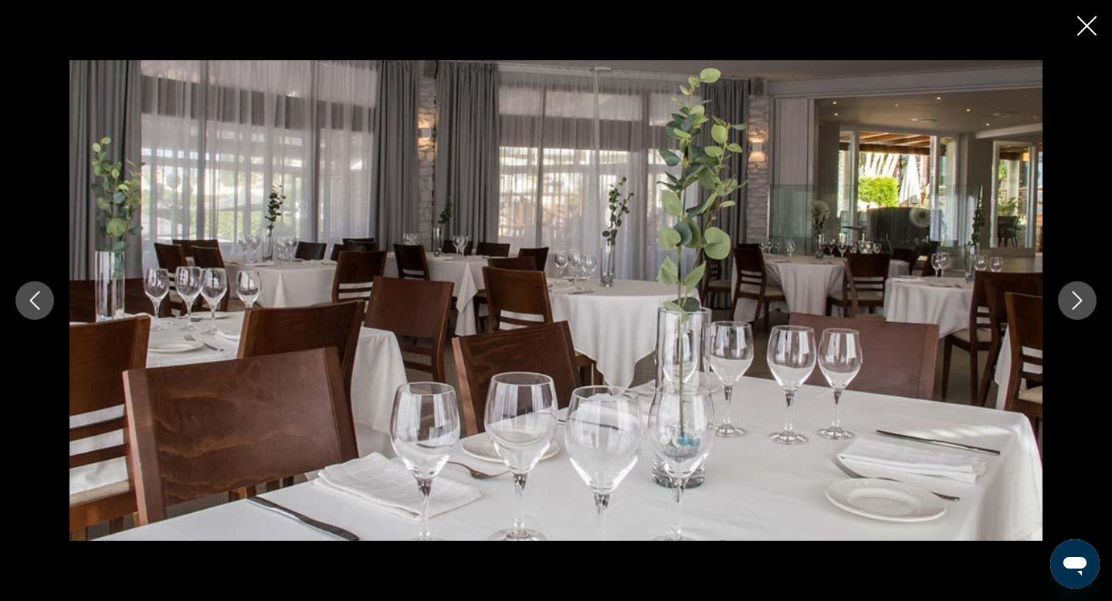
click at [1080, 308] on icon "Next image" at bounding box center [1077, 300] width 19 height 19
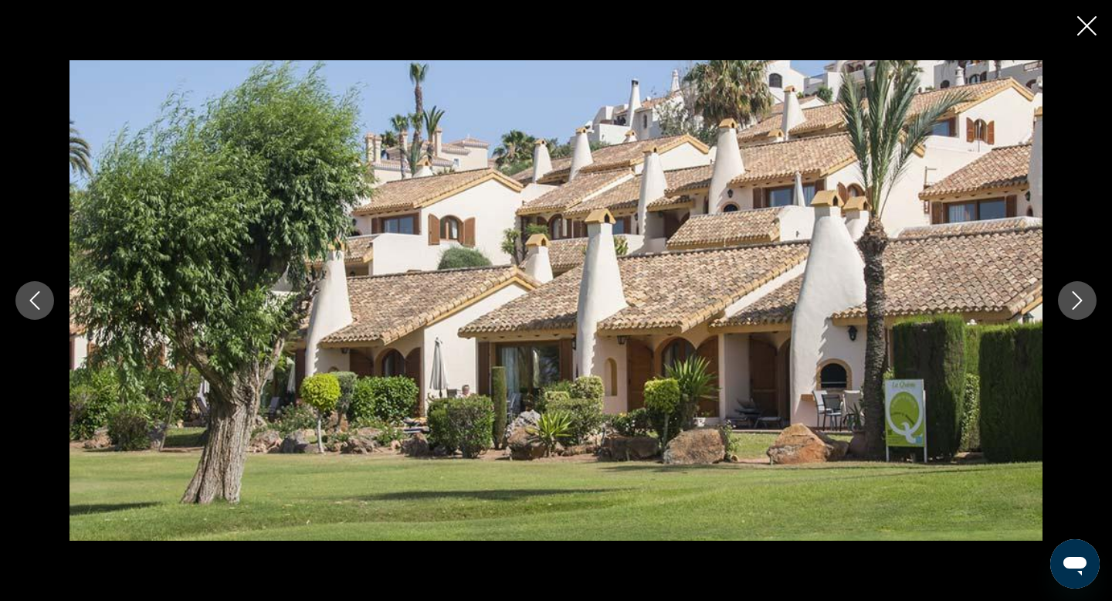
click at [1080, 308] on icon "Next image" at bounding box center [1077, 300] width 19 height 19
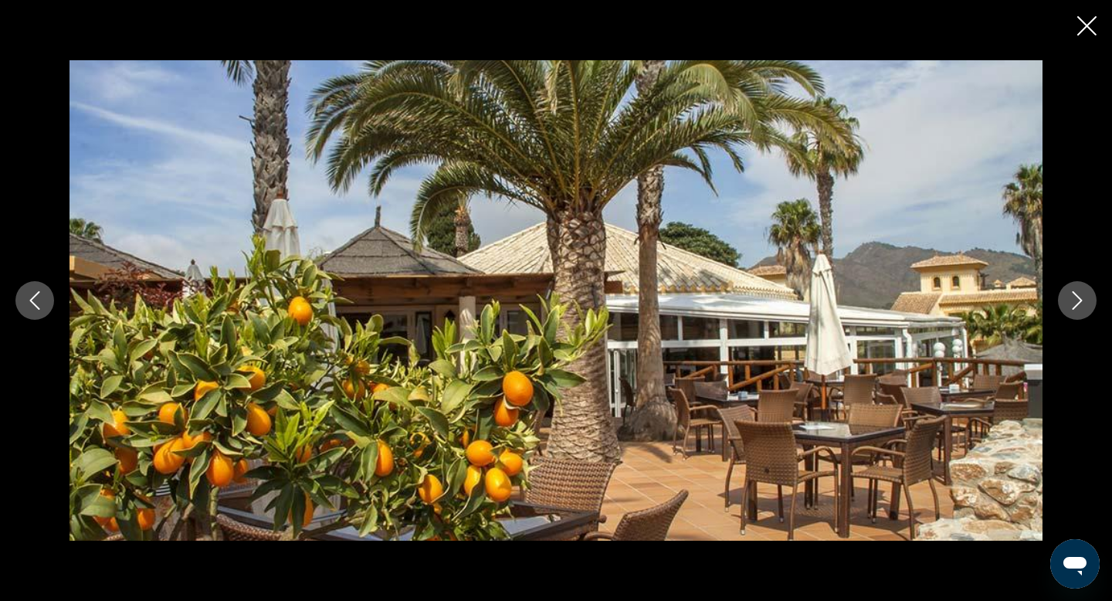
click at [1080, 309] on icon "Next image" at bounding box center [1077, 300] width 19 height 19
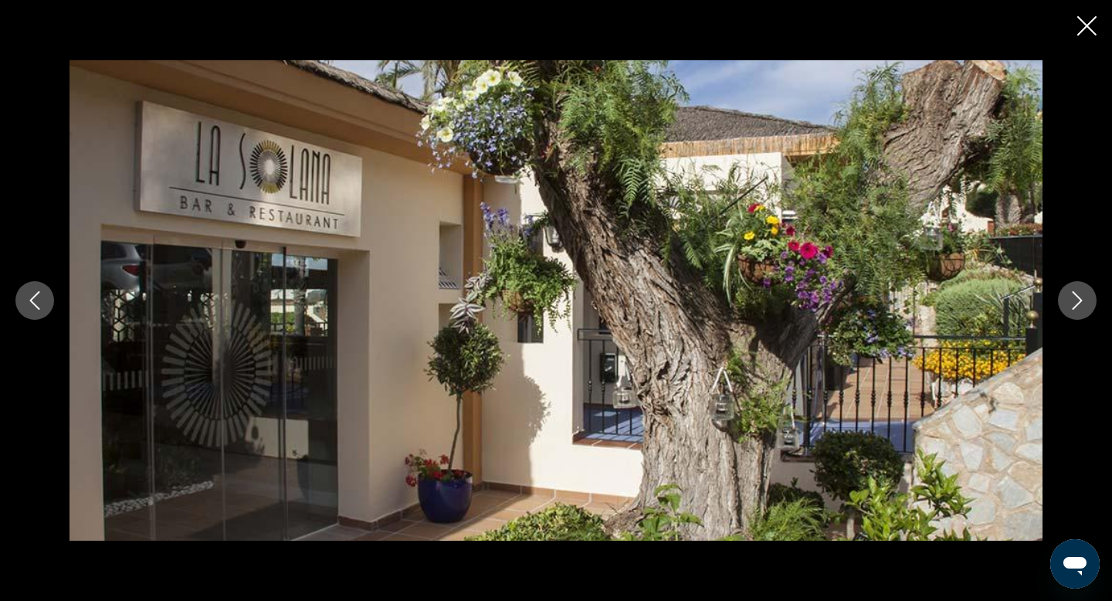
click at [1080, 309] on icon "Next image" at bounding box center [1077, 300] width 19 height 19
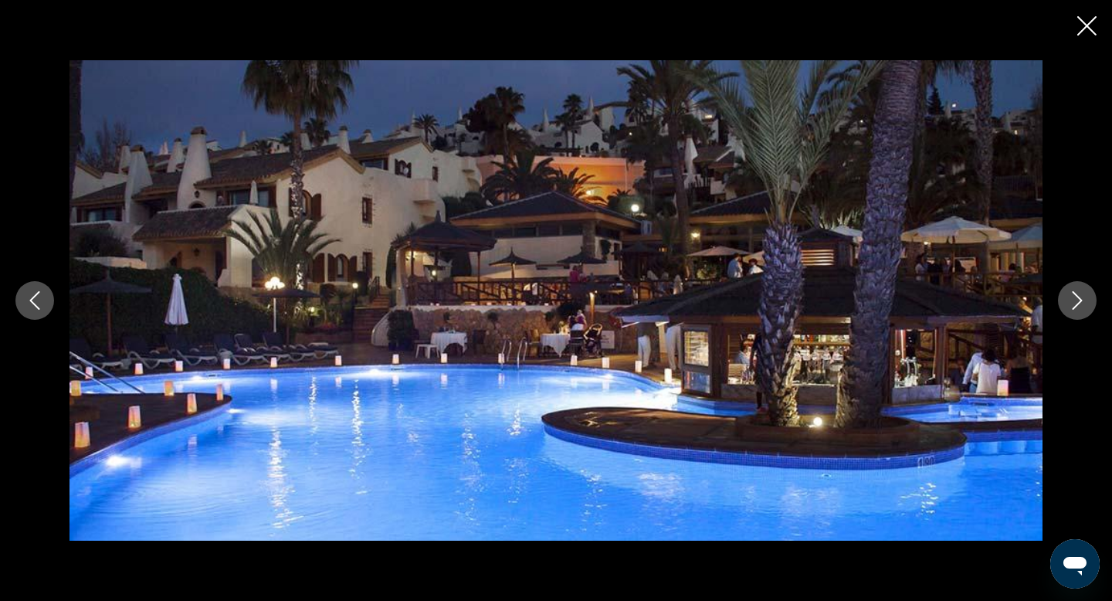
click at [1080, 310] on button "Next image" at bounding box center [1077, 300] width 39 height 39
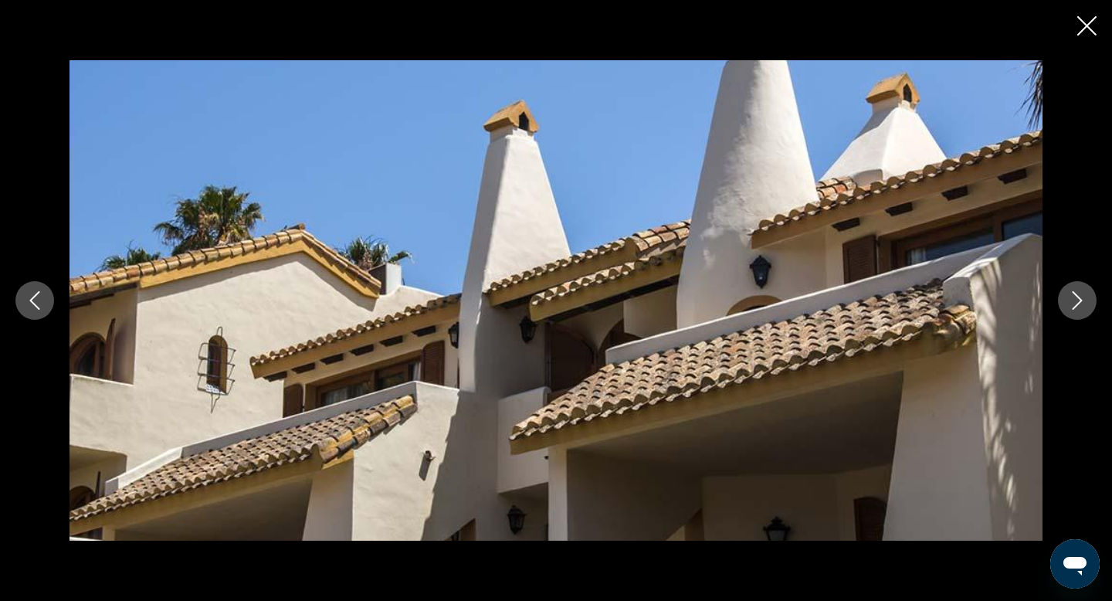
click at [1080, 310] on button "Next image" at bounding box center [1077, 300] width 39 height 39
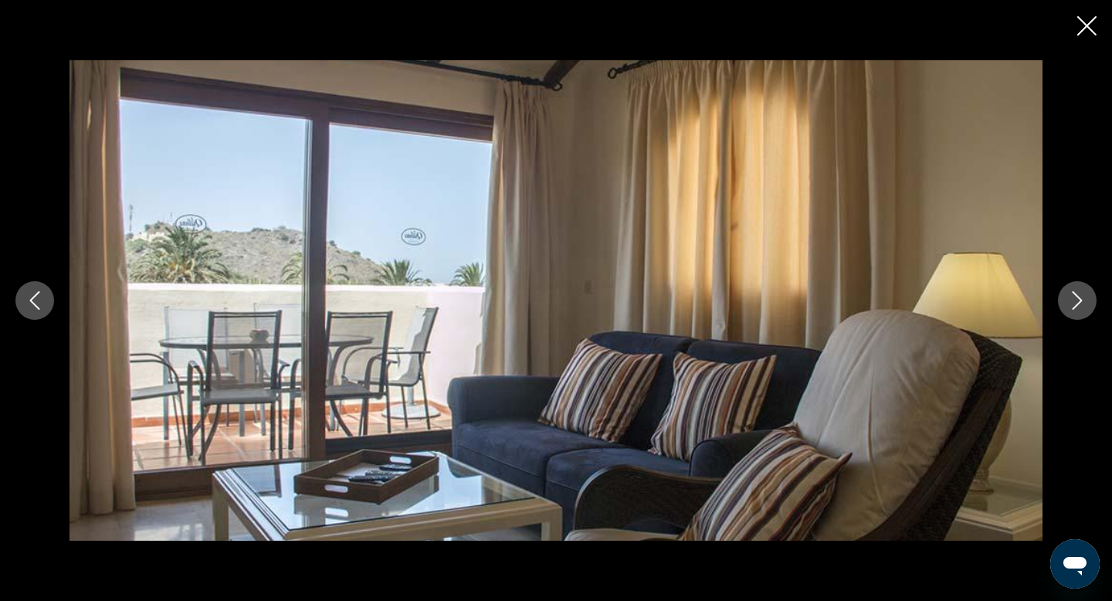
click at [1080, 310] on button "Next image" at bounding box center [1077, 300] width 39 height 39
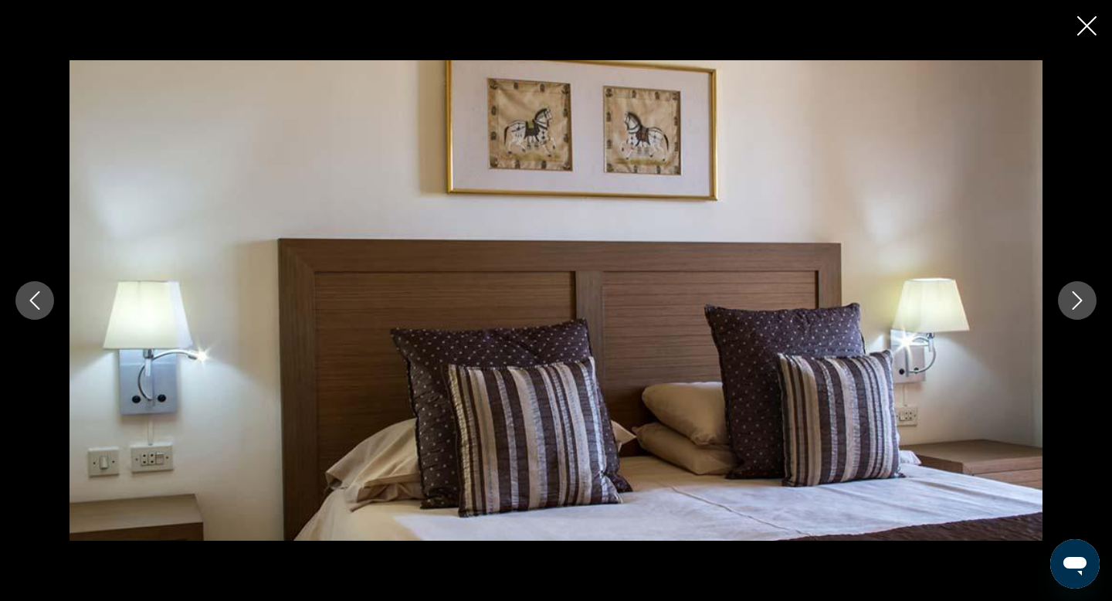
click at [1080, 311] on button "Next image" at bounding box center [1077, 300] width 39 height 39
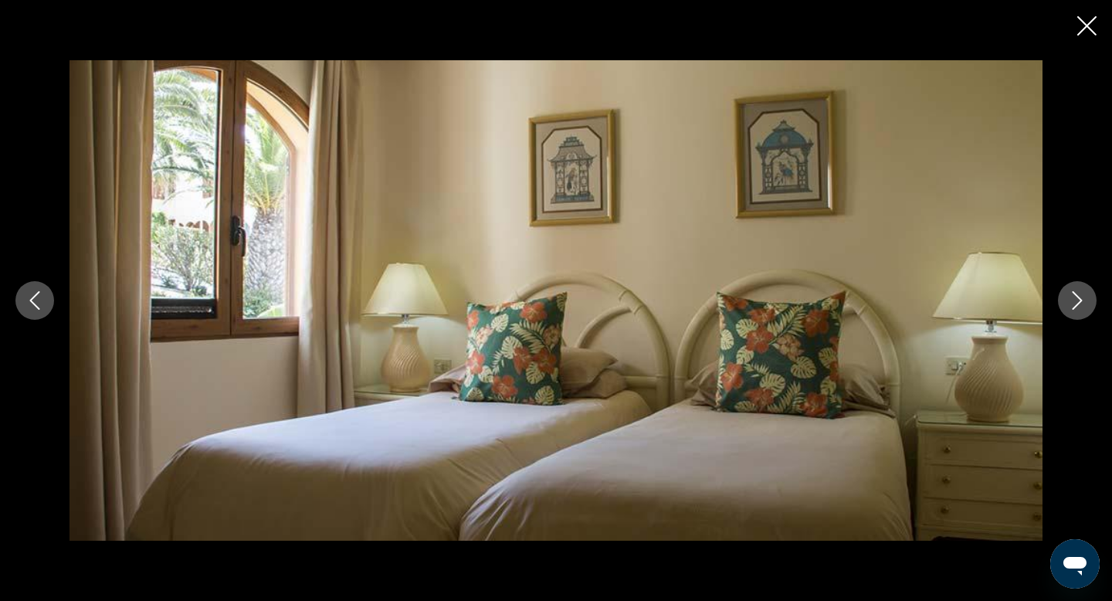
click at [1080, 311] on button "Next image" at bounding box center [1077, 300] width 39 height 39
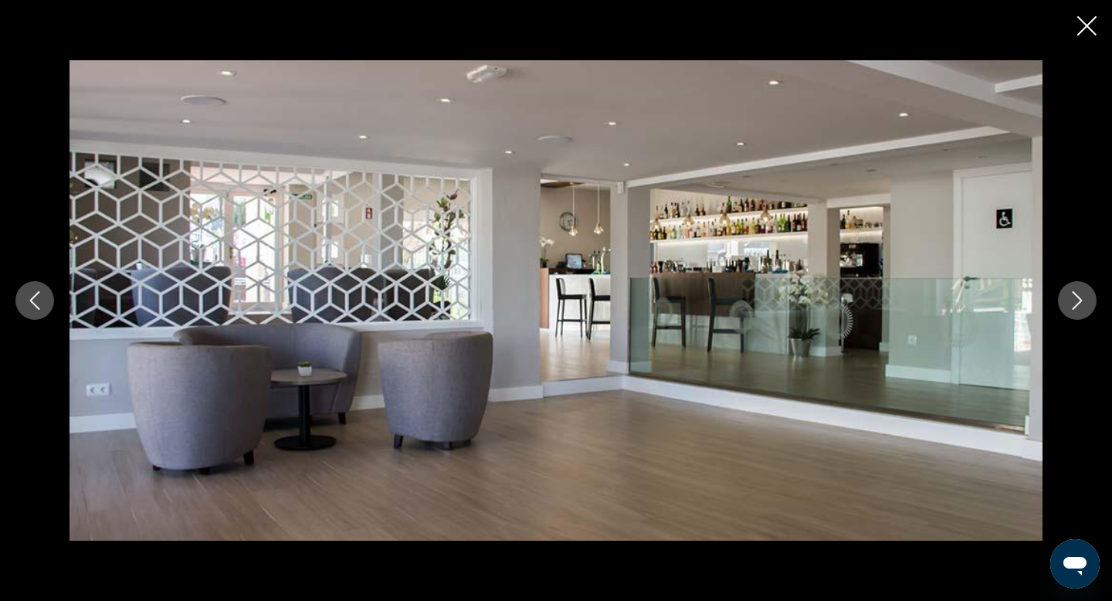
click at [1080, 311] on button "Next image" at bounding box center [1077, 300] width 39 height 39
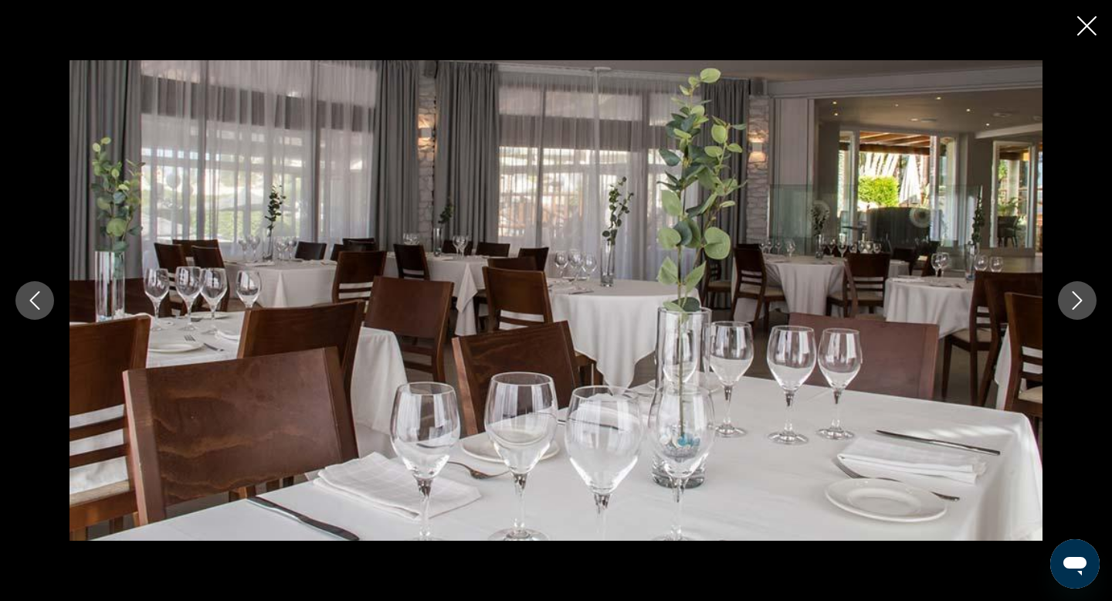
click at [1080, 311] on button "Next image" at bounding box center [1077, 300] width 39 height 39
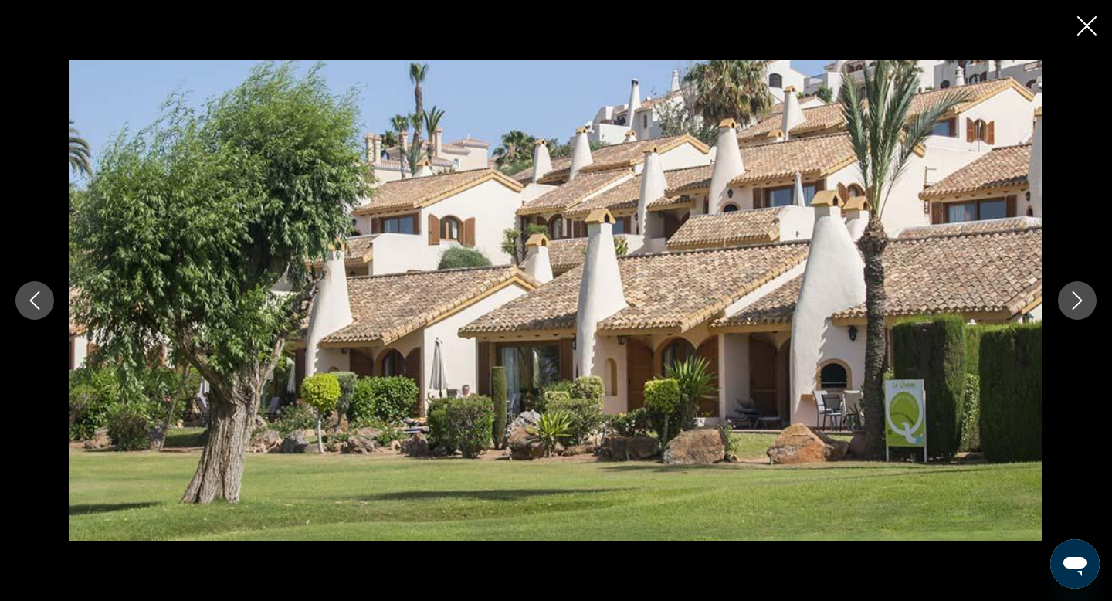
click at [1080, 311] on button "Next image" at bounding box center [1077, 300] width 39 height 39
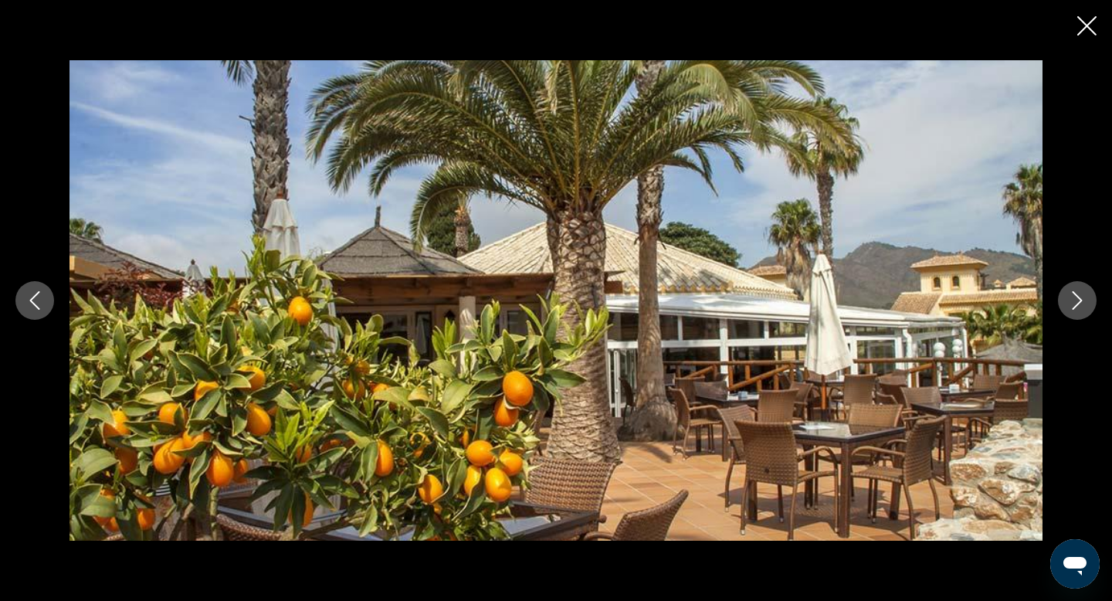
click at [1080, 311] on button "Next image" at bounding box center [1077, 300] width 39 height 39
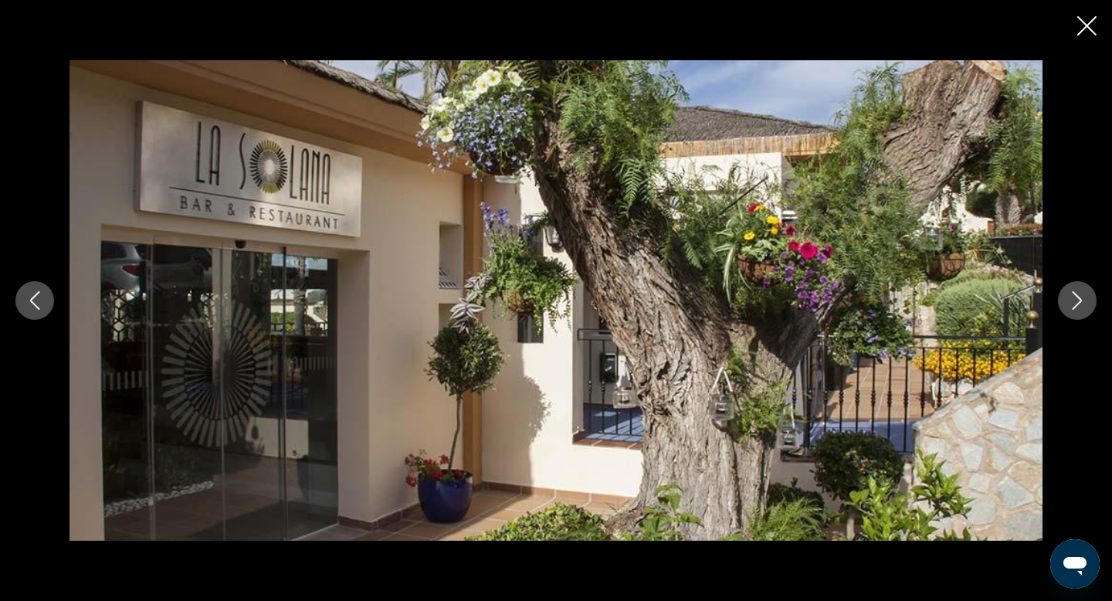
click at [1080, 311] on button "Next image" at bounding box center [1077, 300] width 39 height 39
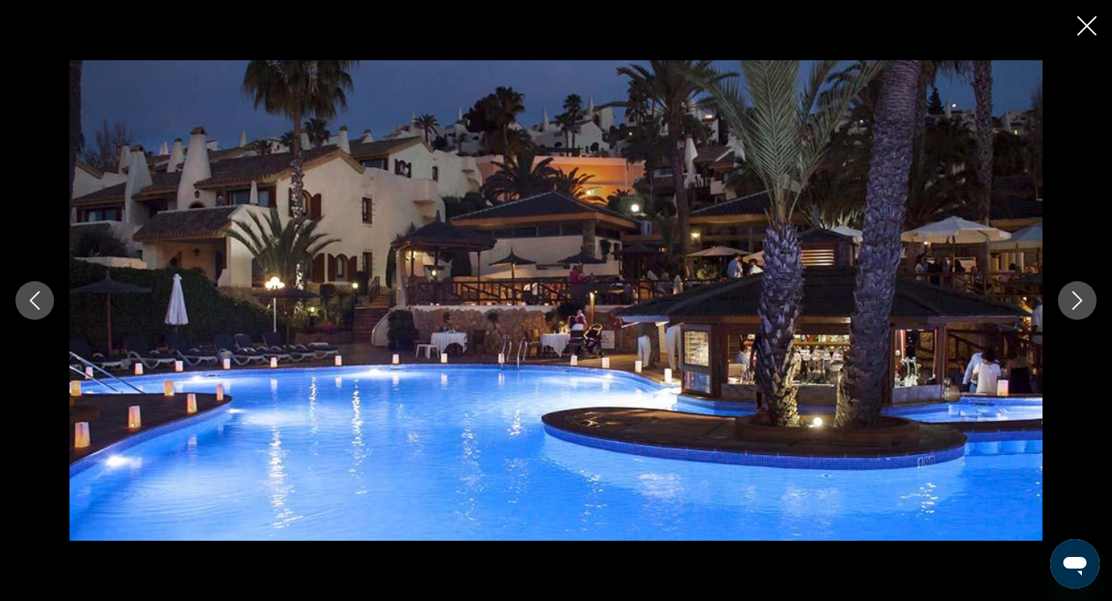
click at [1080, 312] on button "Next image" at bounding box center [1077, 300] width 39 height 39
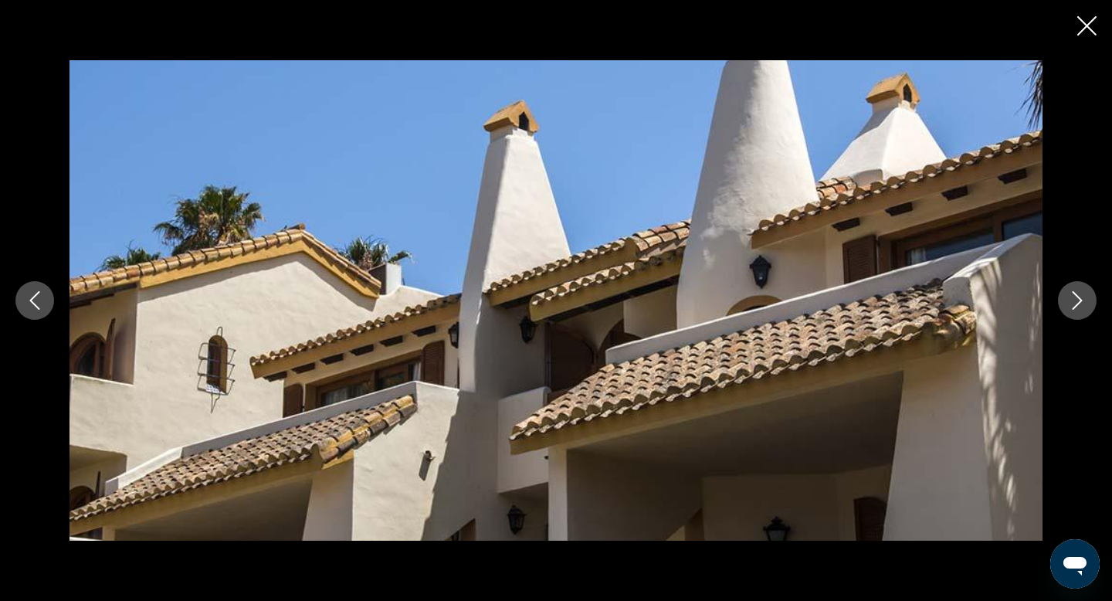
click at [1080, 313] on button "Next image" at bounding box center [1077, 300] width 39 height 39
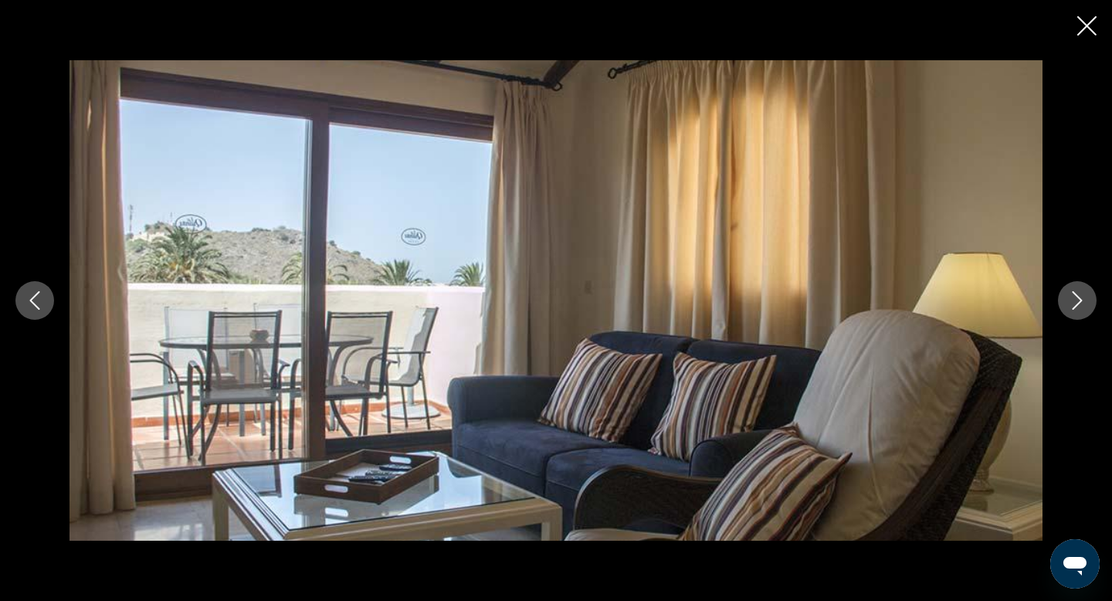
click at [1080, 313] on button "Next image" at bounding box center [1077, 300] width 39 height 39
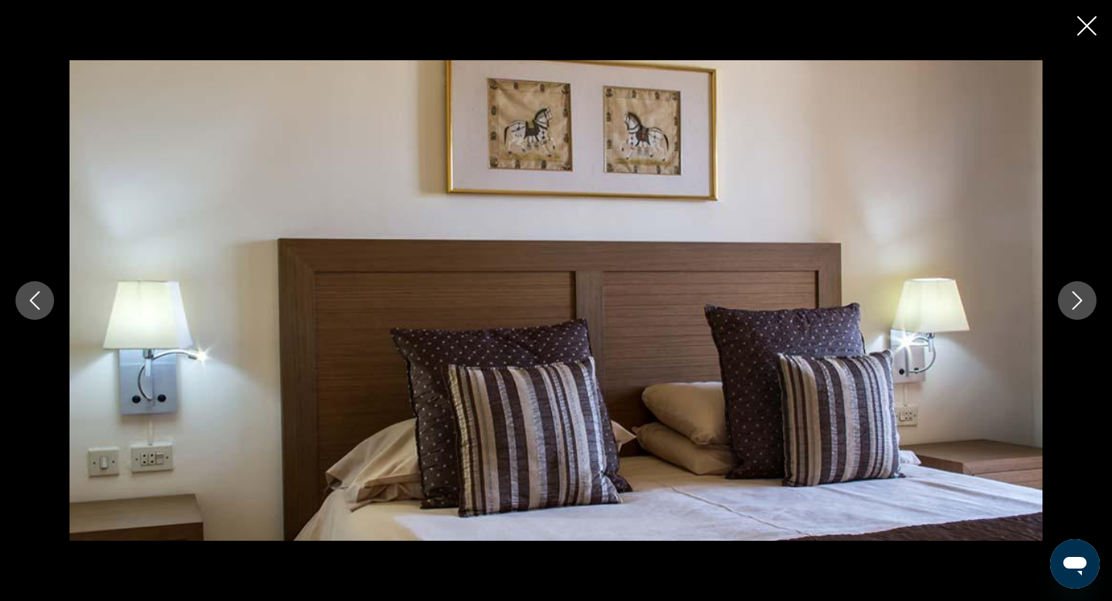
click at [1086, 26] on icon "Close slideshow" at bounding box center [1087, 25] width 19 height 19
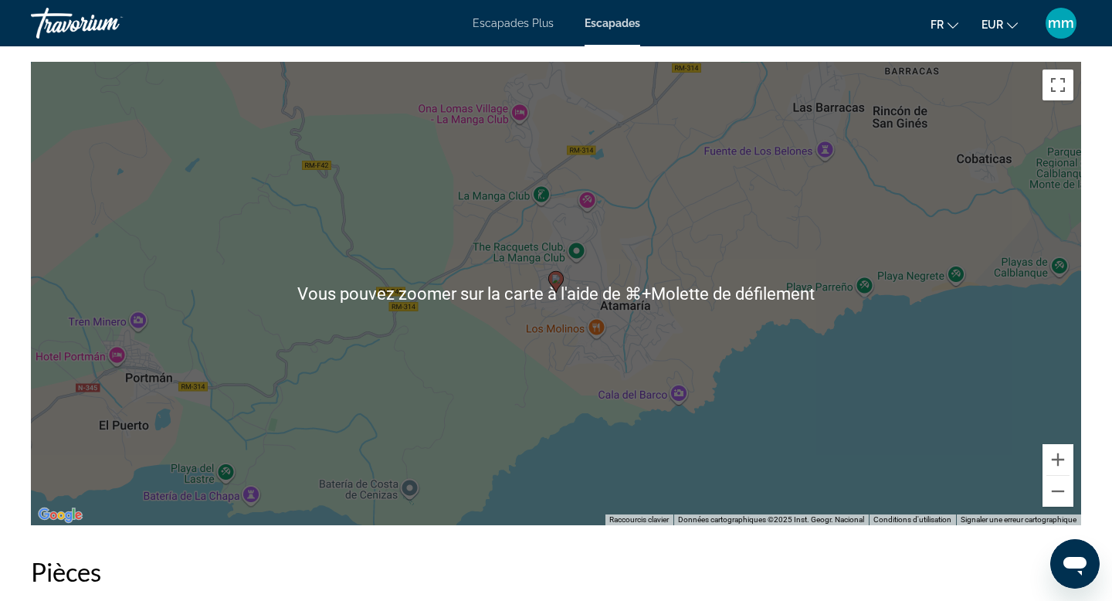
scroll to position [2029, 0]
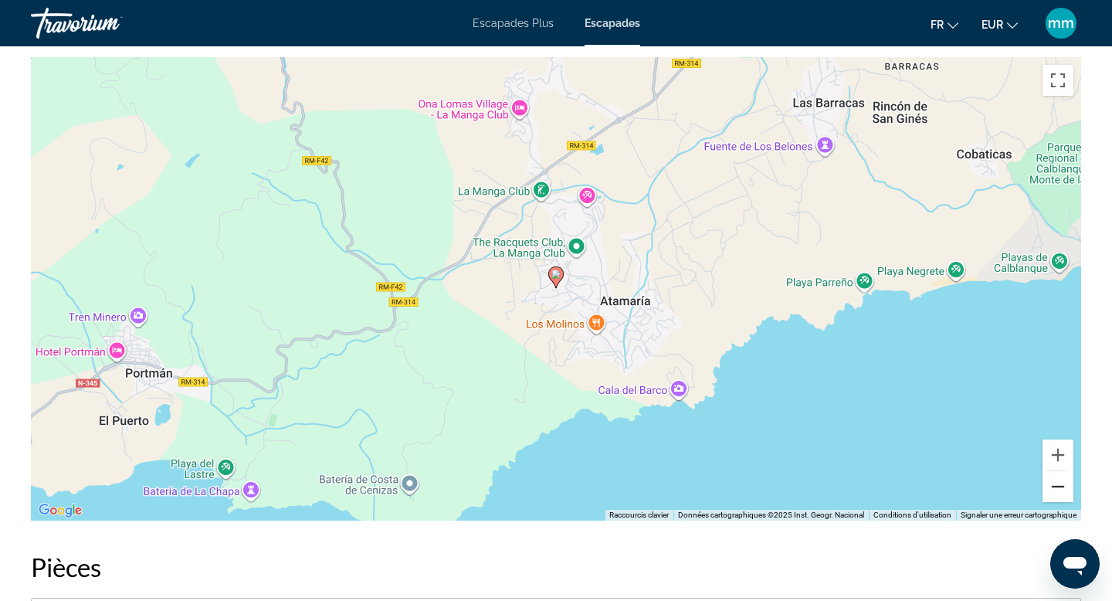
click at [1059, 484] on button "Zoom arrière" at bounding box center [1058, 486] width 31 height 31
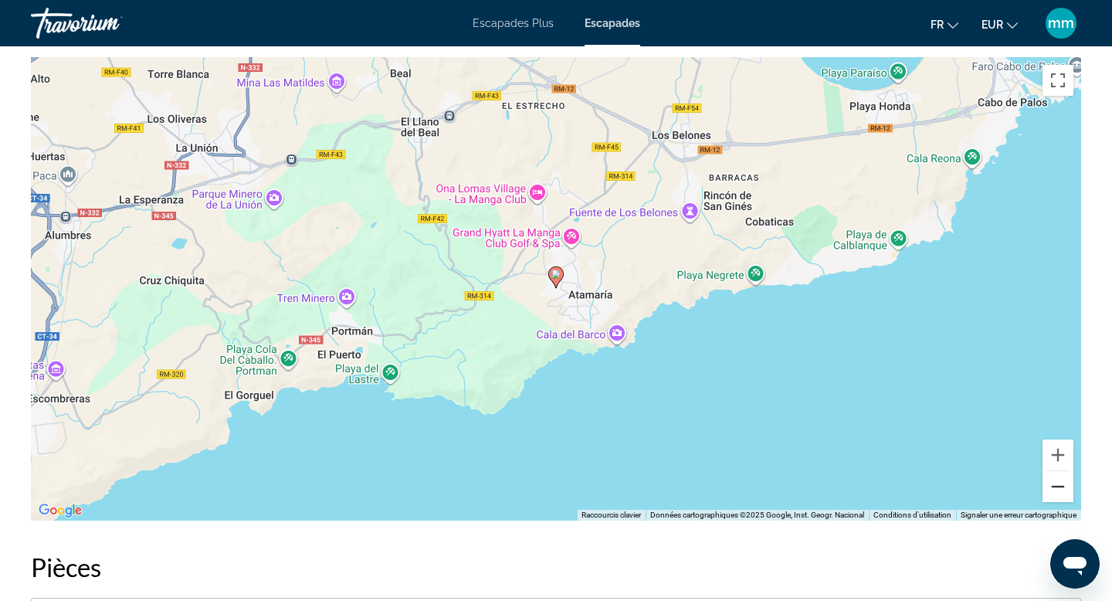
click at [1059, 484] on button "Zoom arrière" at bounding box center [1058, 486] width 31 height 31
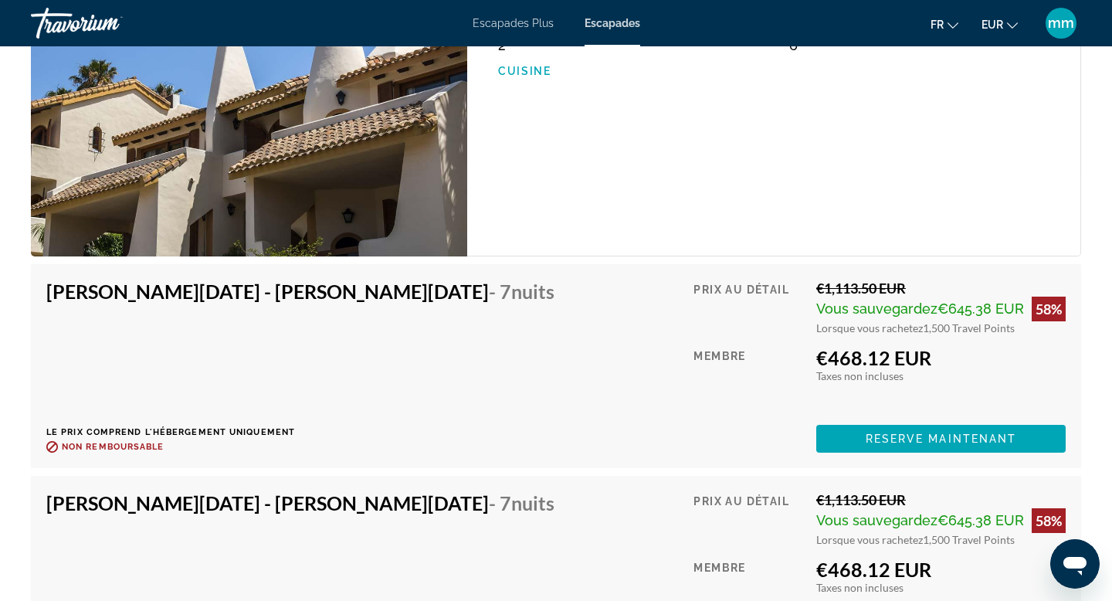
scroll to position [4164, 0]
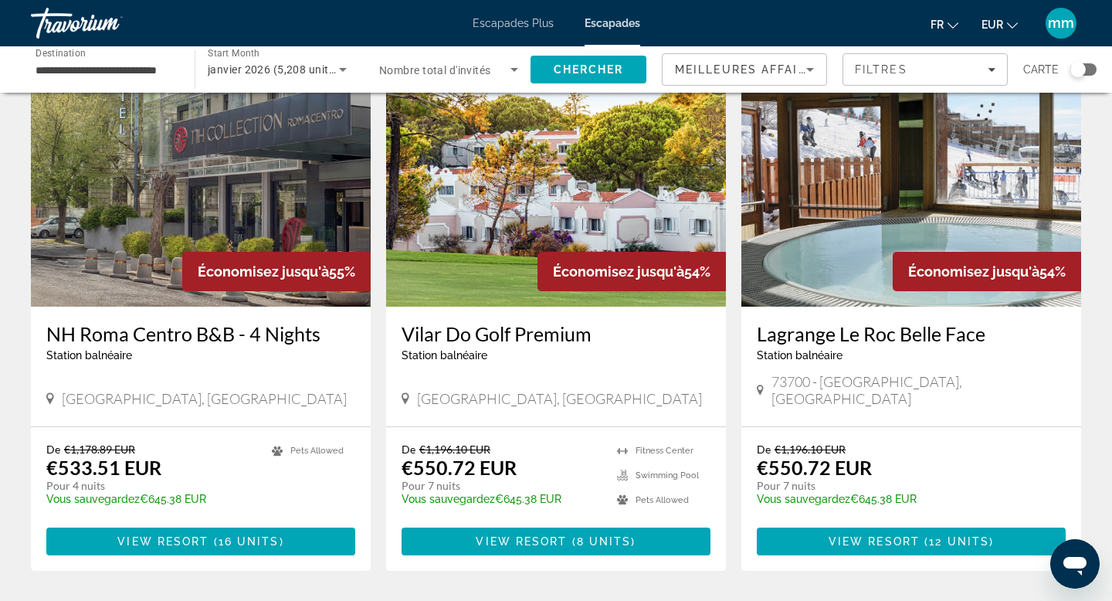
scroll to position [1722, 0]
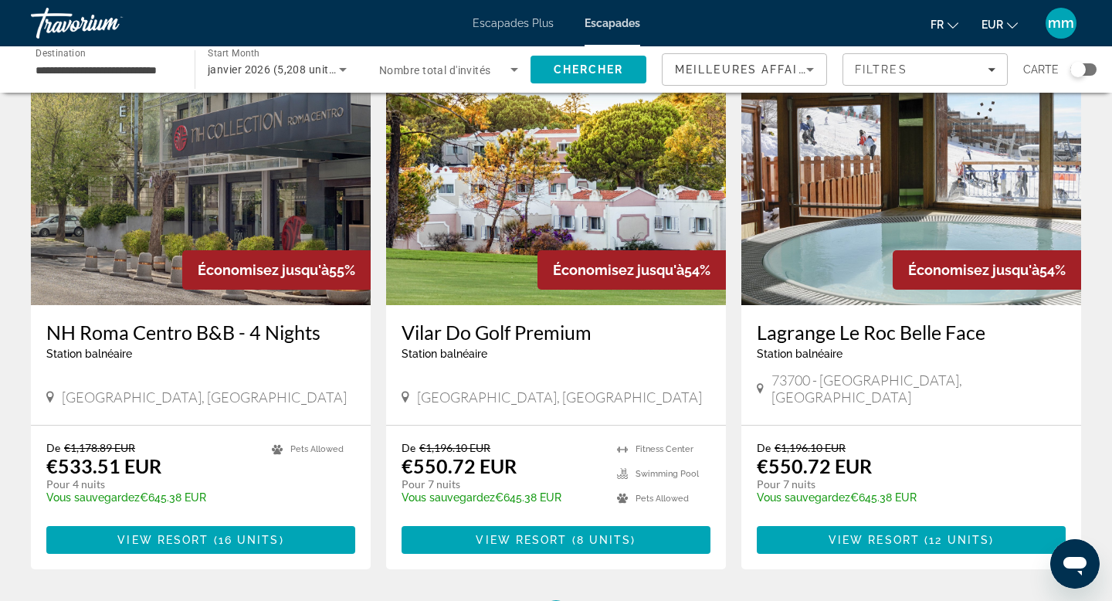
click at [792, 198] on img "Contenu principal" at bounding box center [912, 181] width 340 height 247
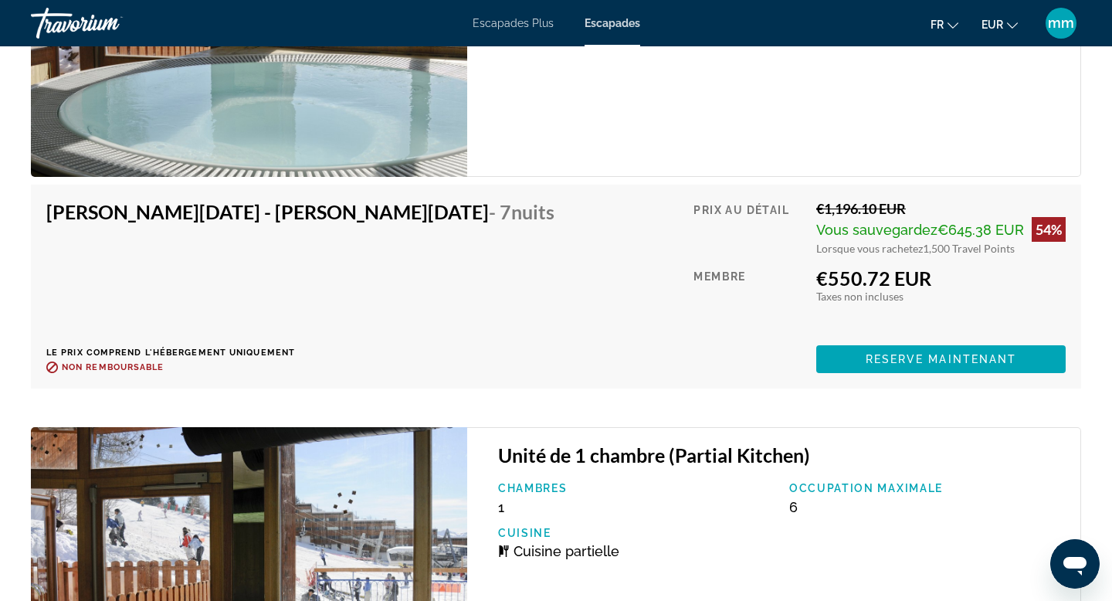
scroll to position [3040, 0]
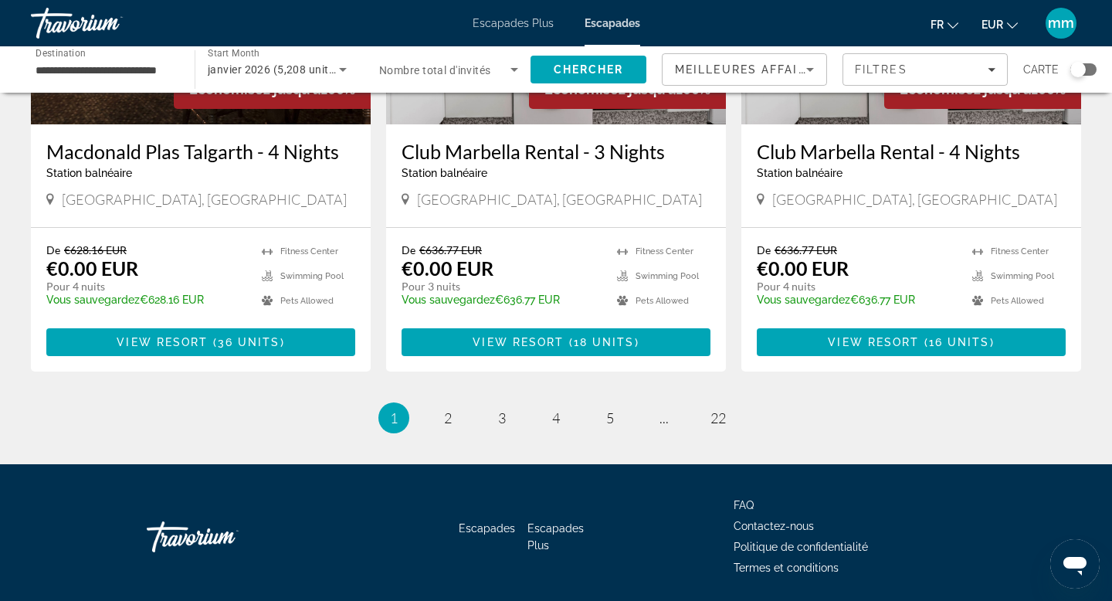
scroll to position [1922, 0]
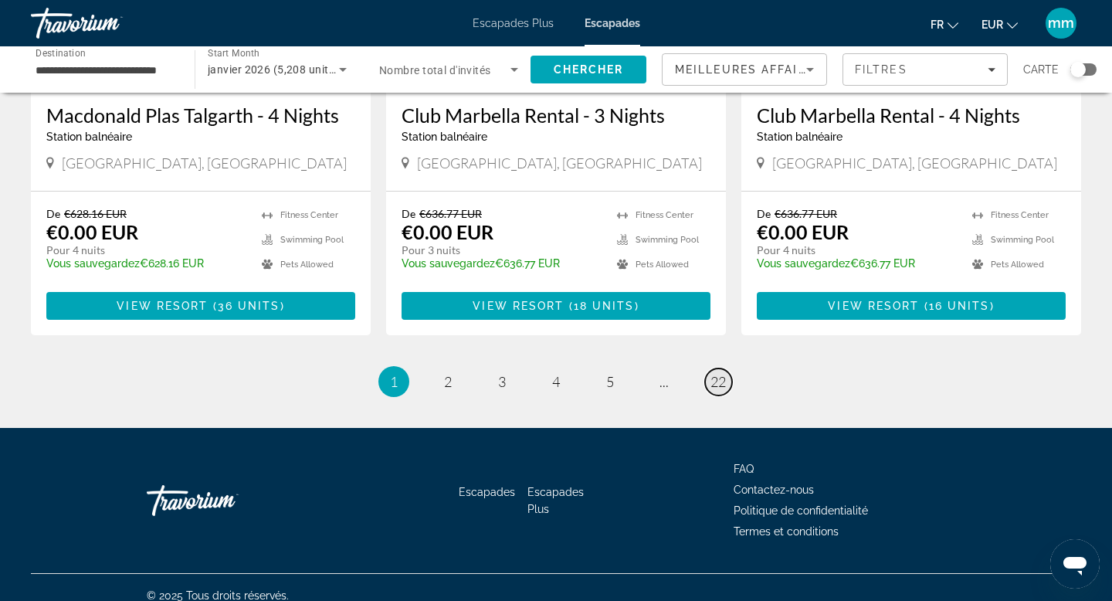
click at [722, 373] on span "22" at bounding box center [718, 381] width 15 height 17
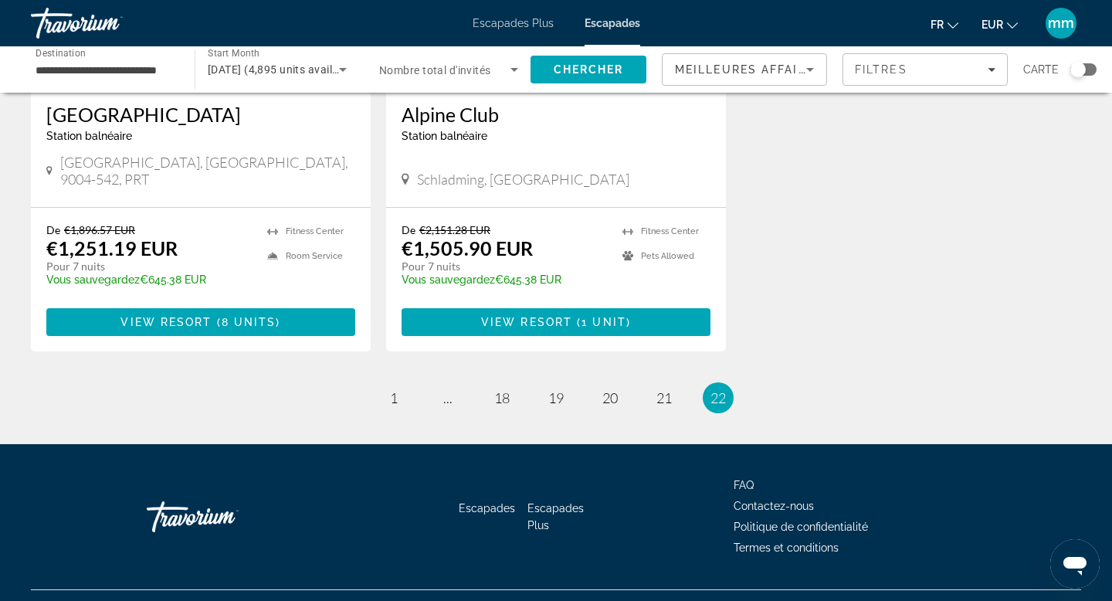
scroll to position [322, 0]
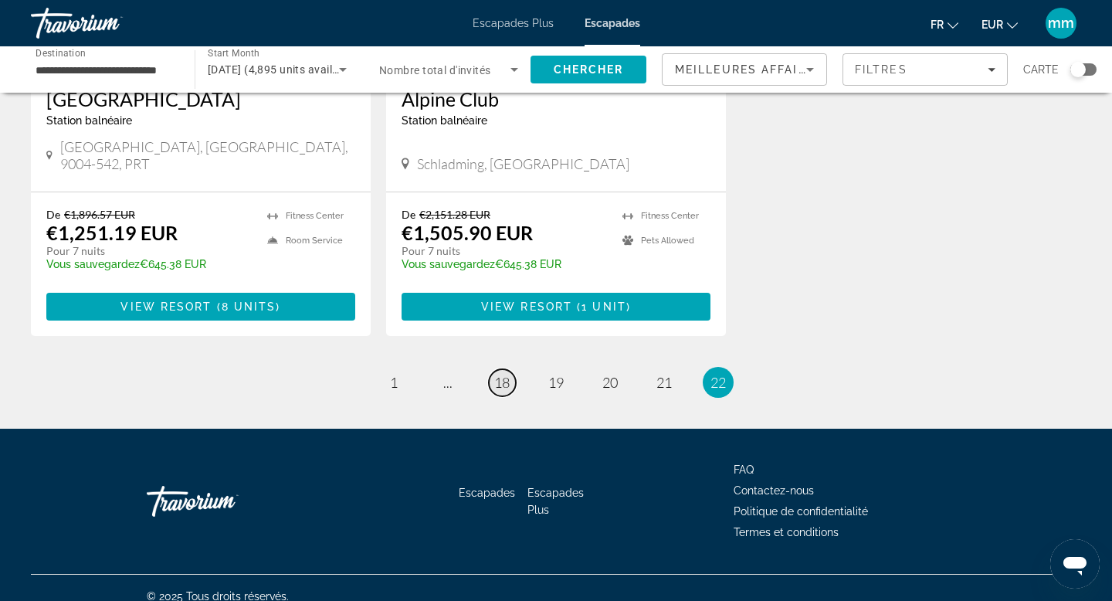
click at [502, 374] on span "18" at bounding box center [501, 382] width 15 height 17
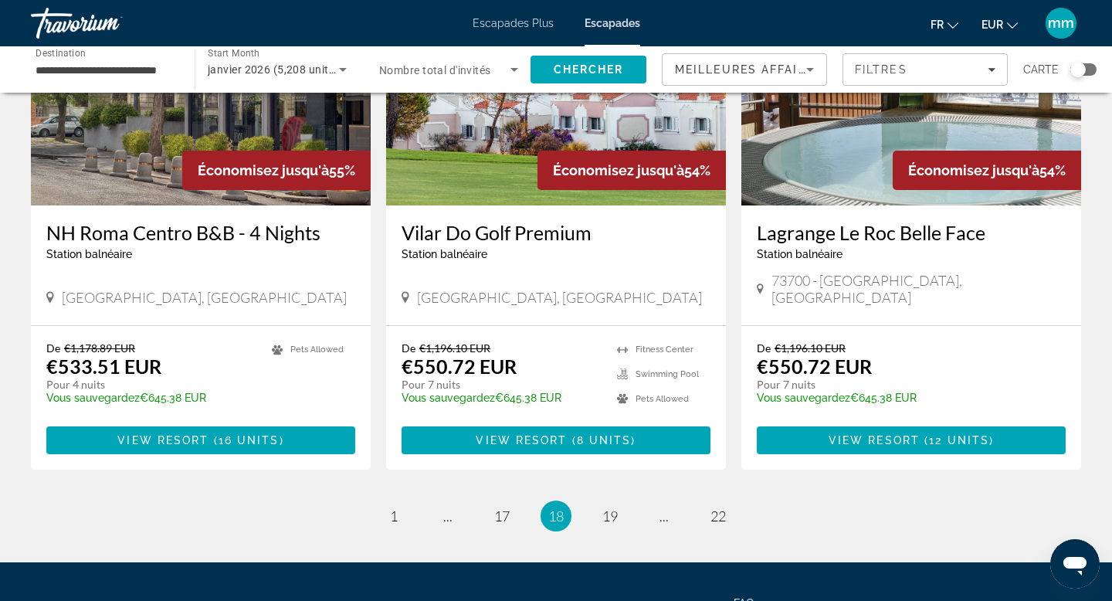
scroll to position [1830, 0]
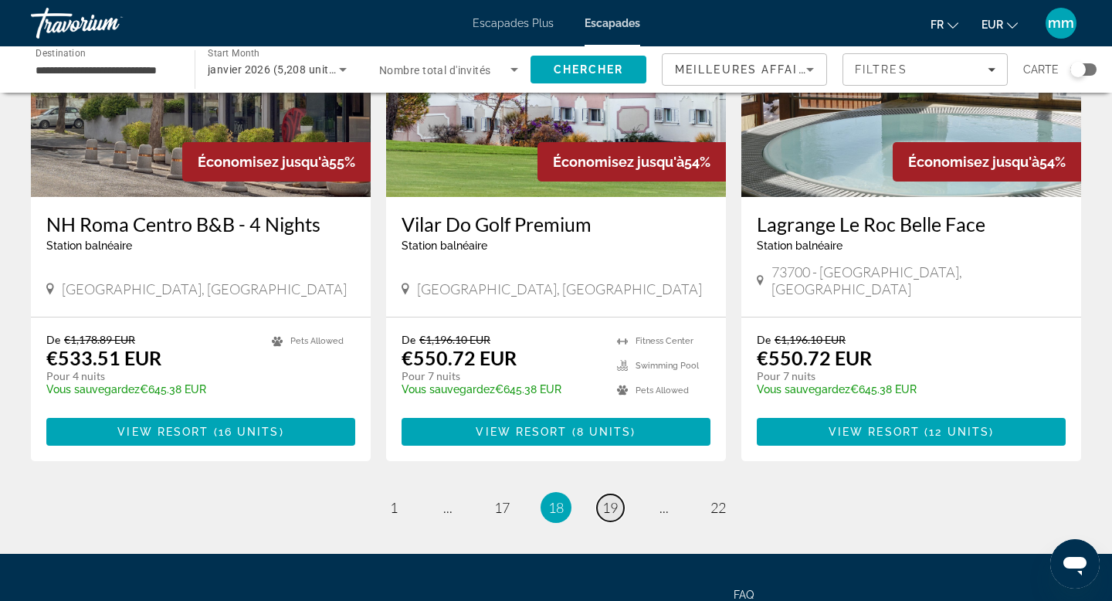
click at [612, 499] on span "19" at bounding box center [610, 507] width 15 height 17
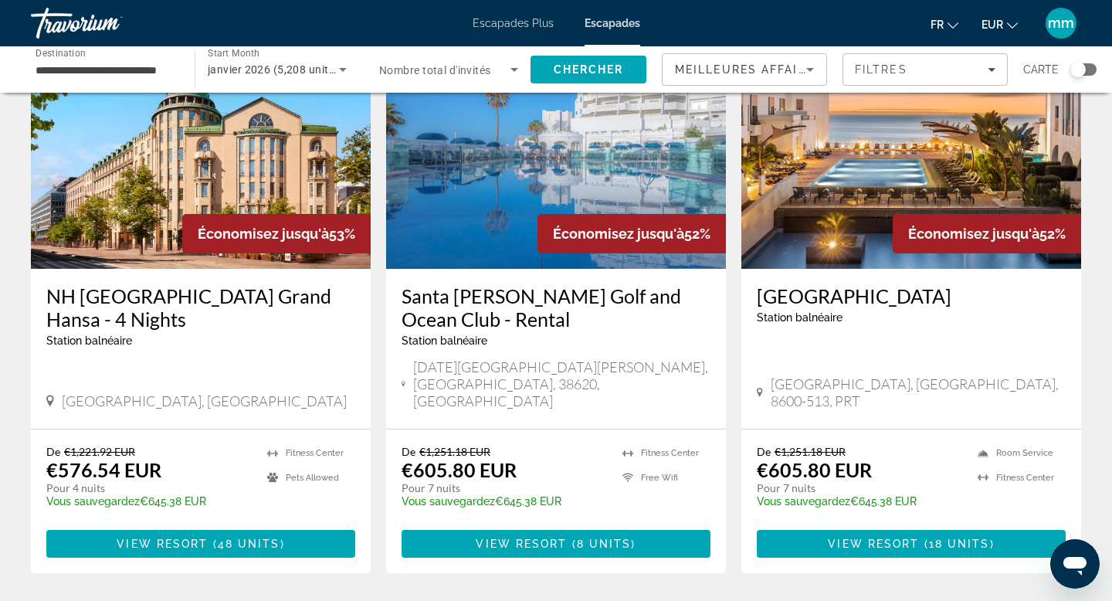
scroll to position [626, 0]
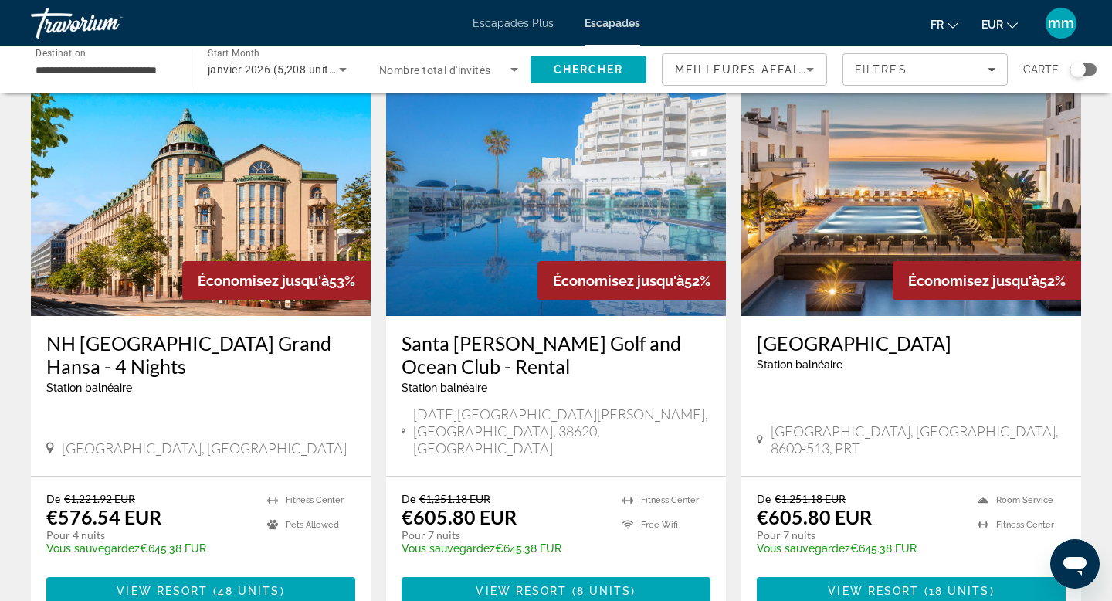
click at [861, 193] on img "Contenu principal" at bounding box center [912, 192] width 340 height 247
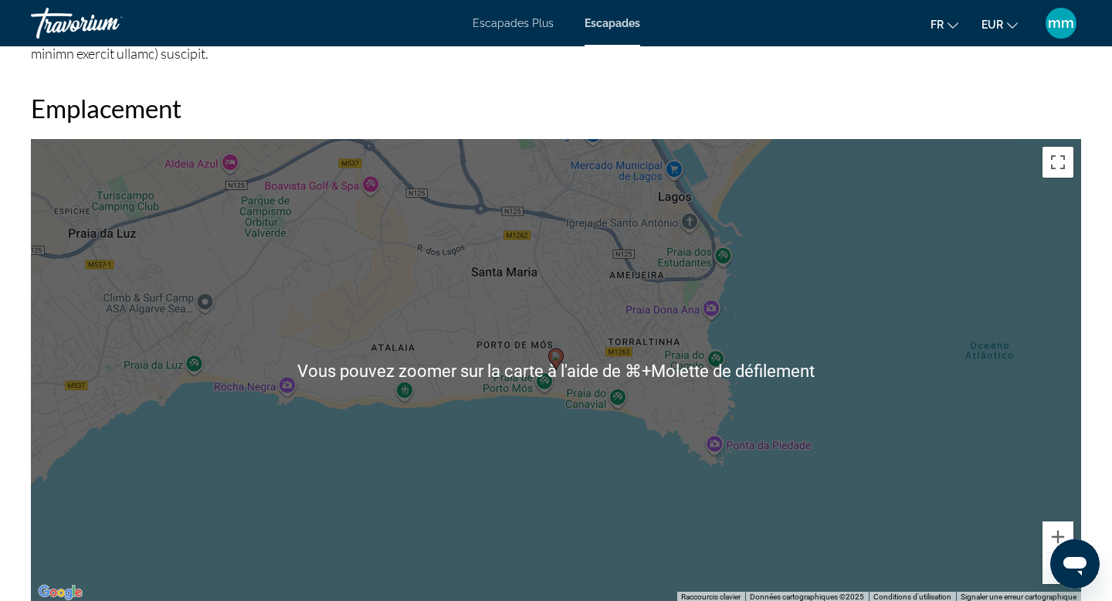
scroll to position [1950, 0]
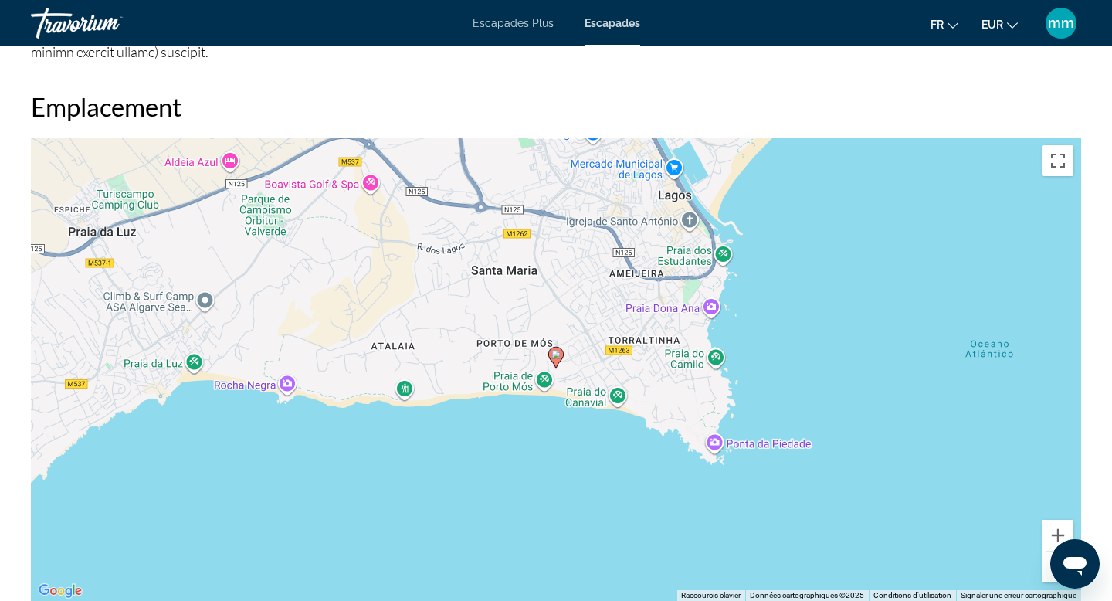
click at [1047, 570] on button "Zoom arrière" at bounding box center [1058, 567] width 31 height 31
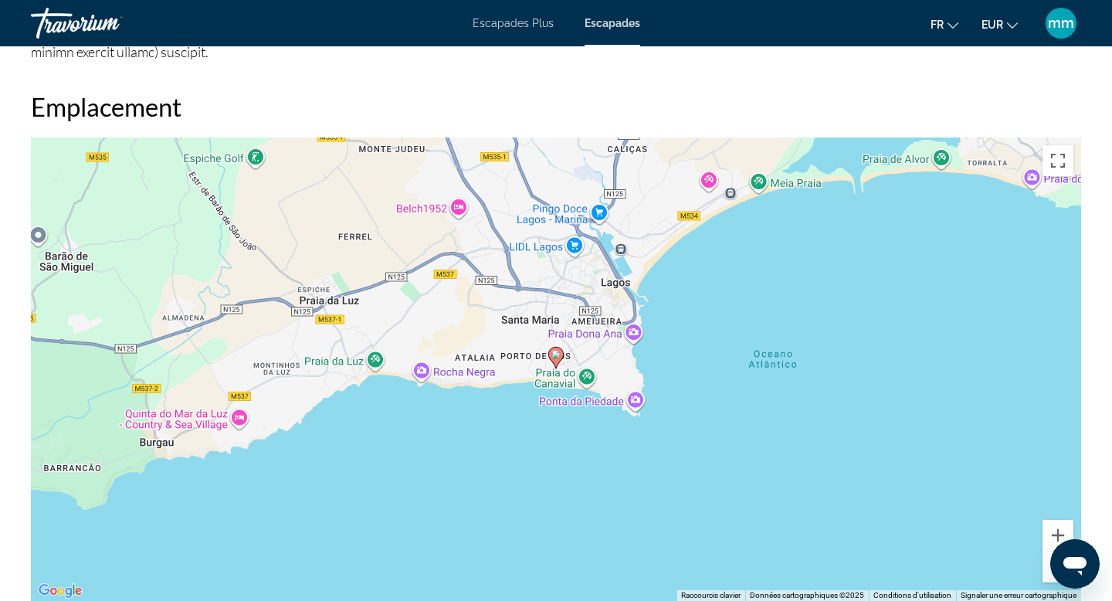
click at [1047, 570] on button "Zoom arrière" at bounding box center [1058, 567] width 31 height 31
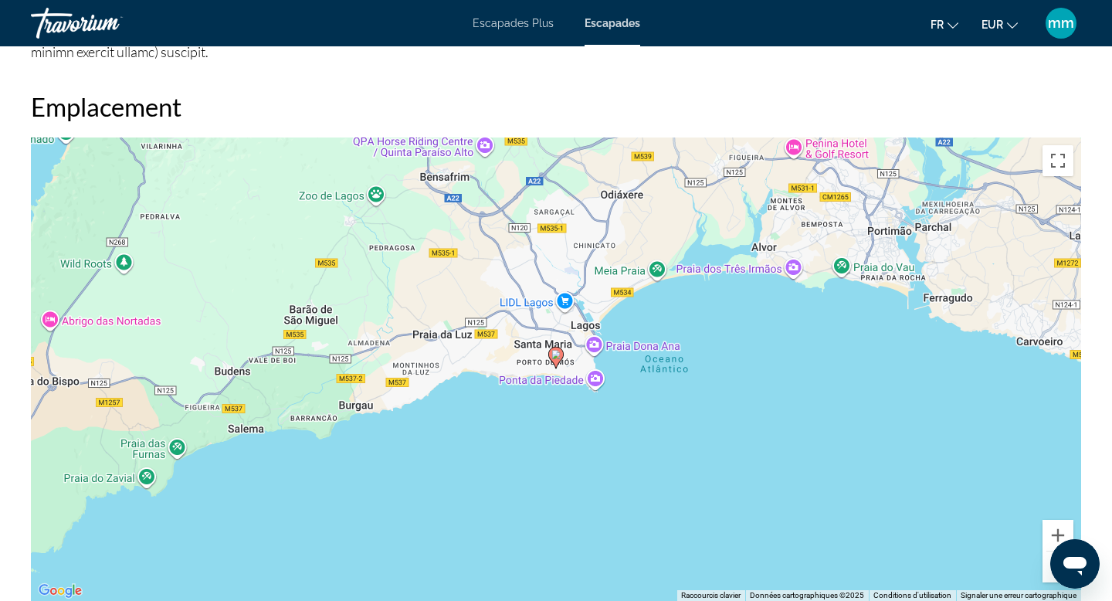
click at [1047, 570] on button "Zoom arrière" at bounding box center [1058, 567] width 31 height 31
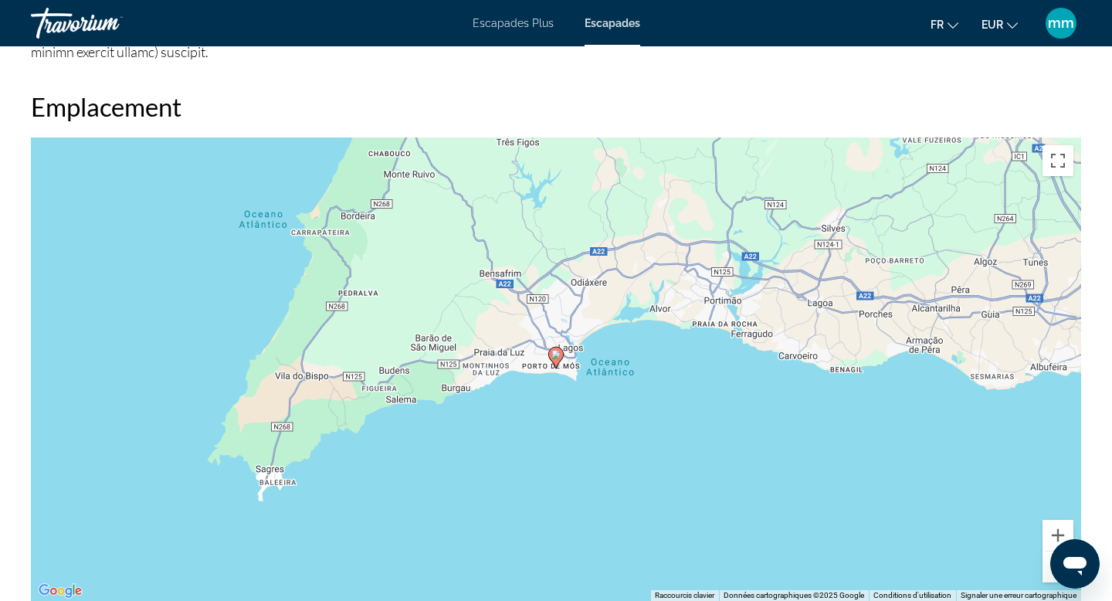
click at [1047, 570] on button "Zoom arrière" at bounding box center [1058, 567] width 31 height 31
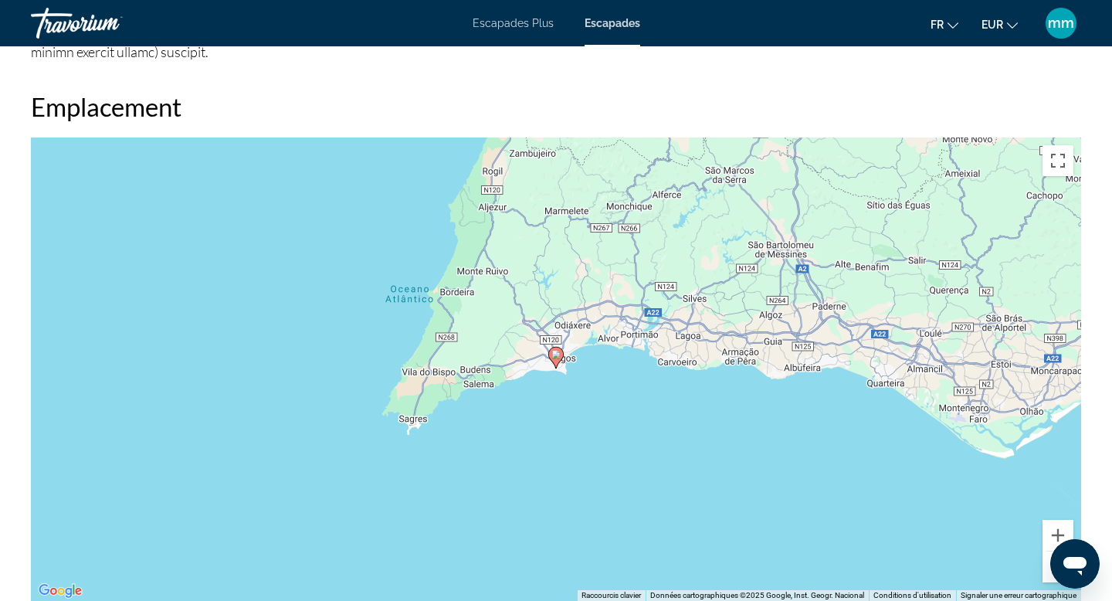
click at [1047, 570] on button "Zoom arrière" at bounding box center [1058, 567] width 31 height 31
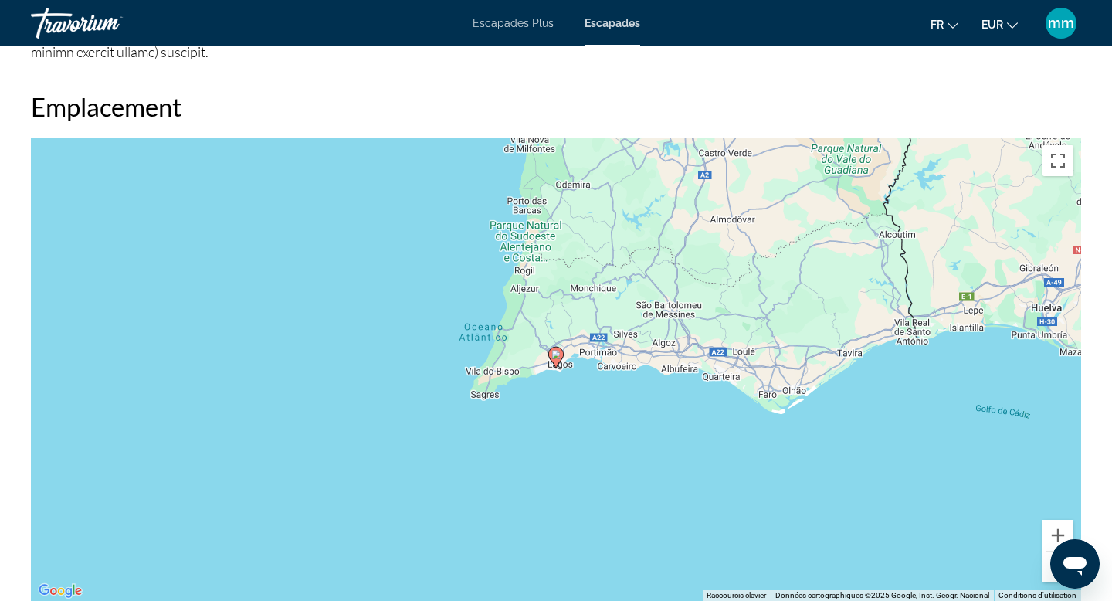
click at [1047, 570] on button "Zoom arrière" at bounding box center [1058, 567] width 31 height 31
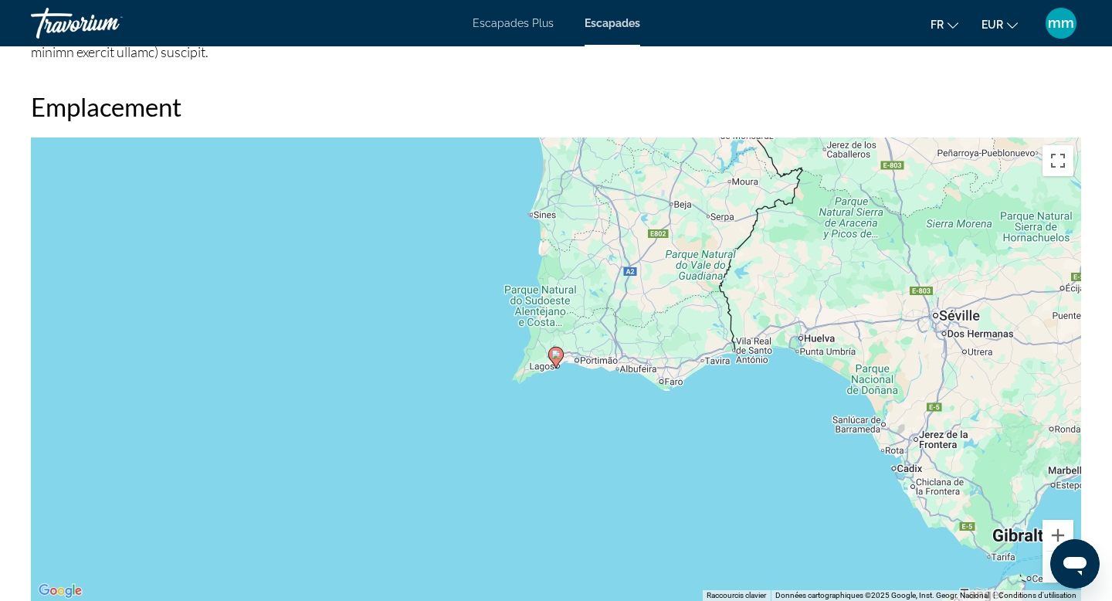
click at [1047, 570] on button "Zoom arrière" at bounding box center [1058, 567] width 31 height 31
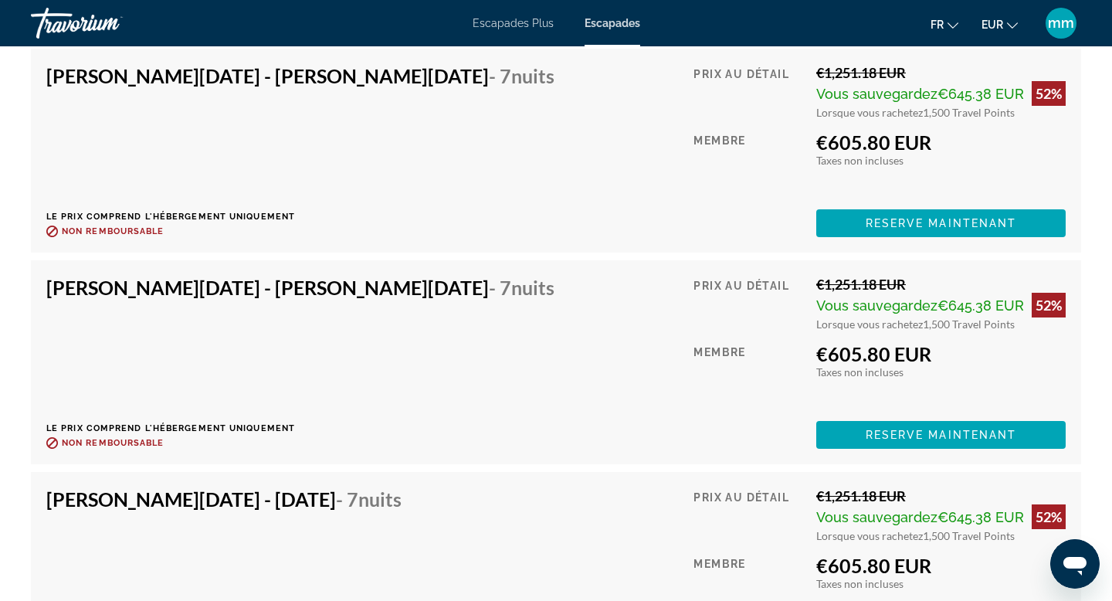
scroll to position [5097, 0]
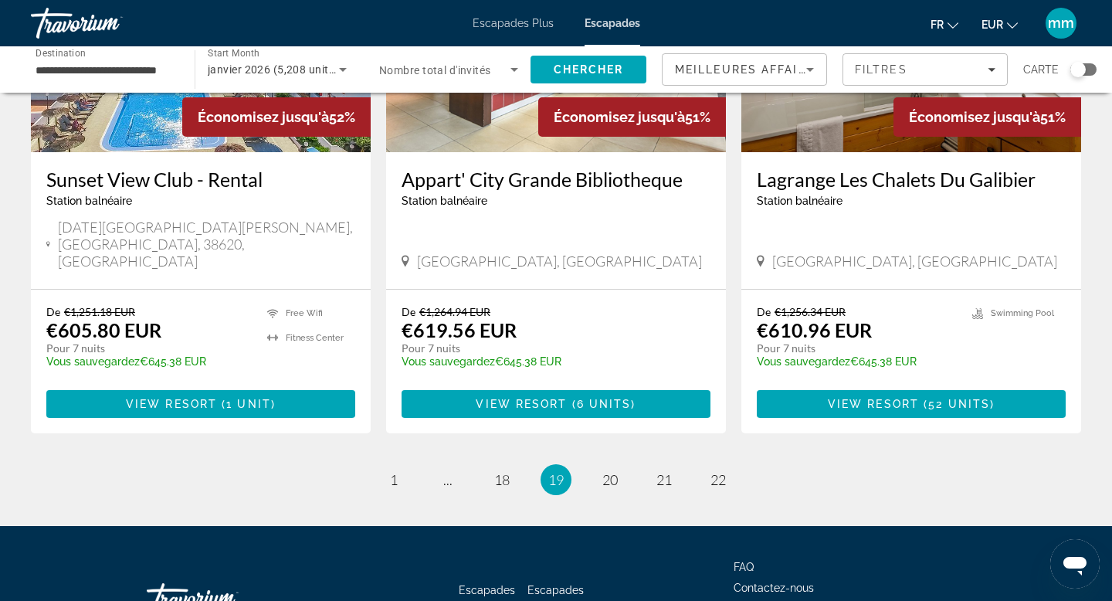
scroll to position [1944, 0]
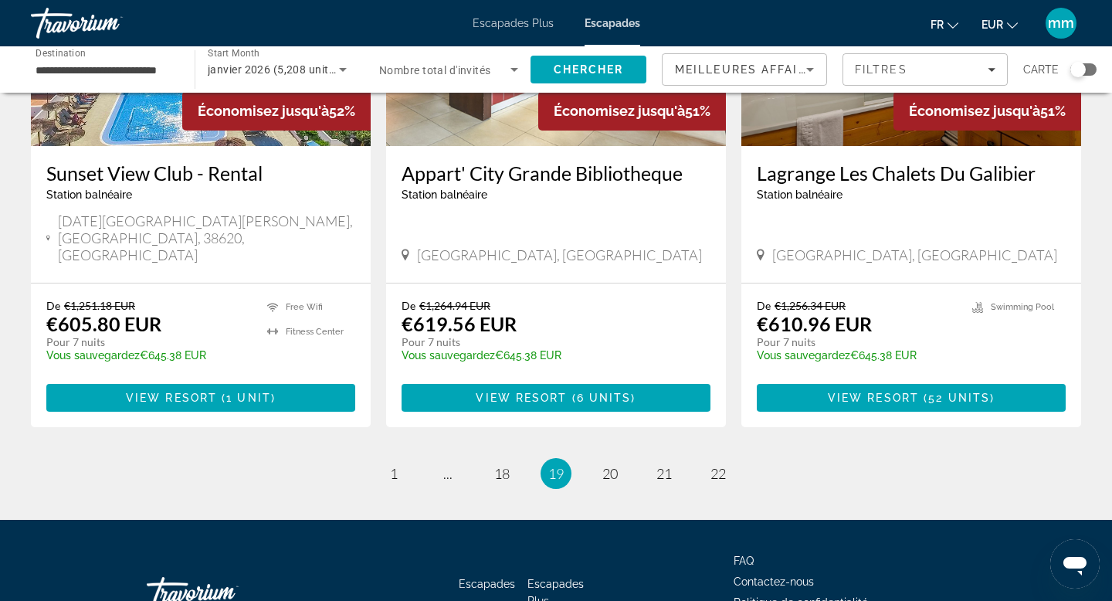
click at [595, 458] on li "page 20" at bounding box center [610, 473] width 31 height 31
click at [612, 465] on span "20" at bounding box center [610, 473] width 15 height 17
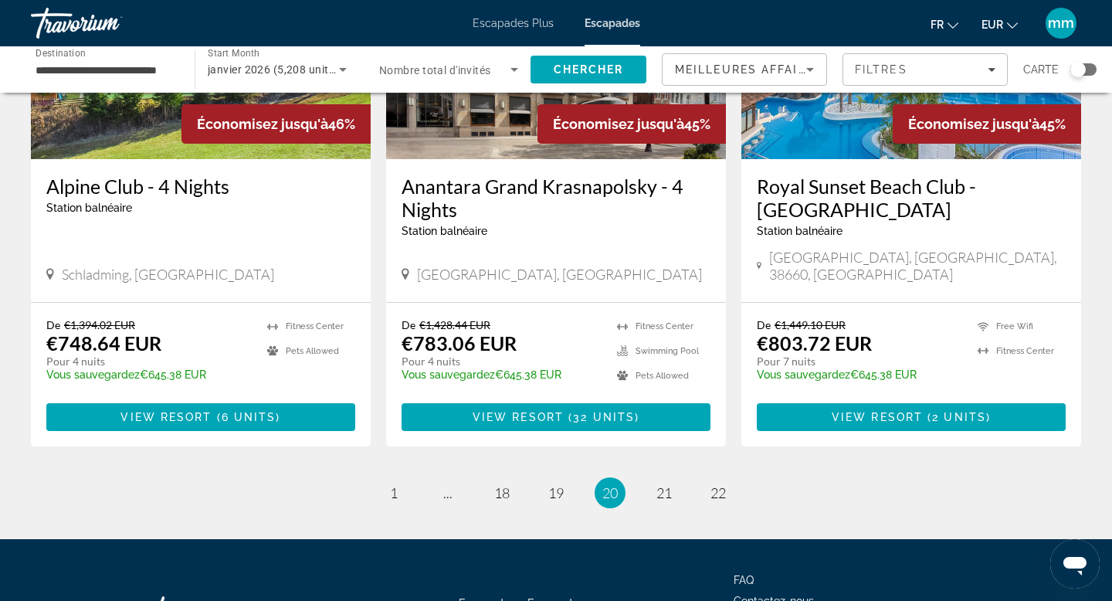
scroll to position [1967, 0]
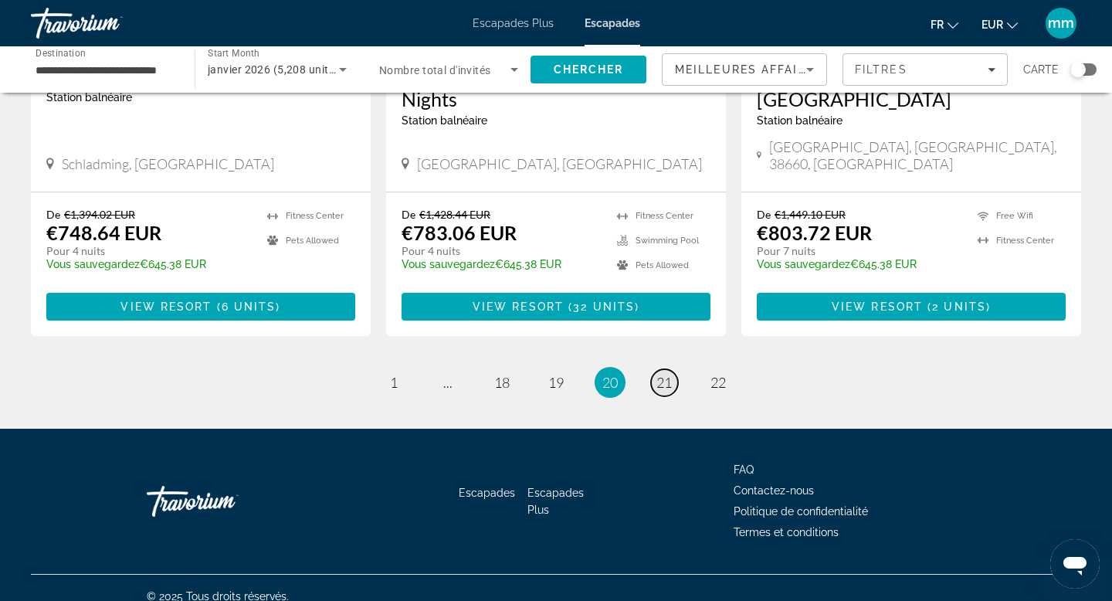
click at [665, 374] on span "21" at bounding box center [664, 382] width 15 height 17
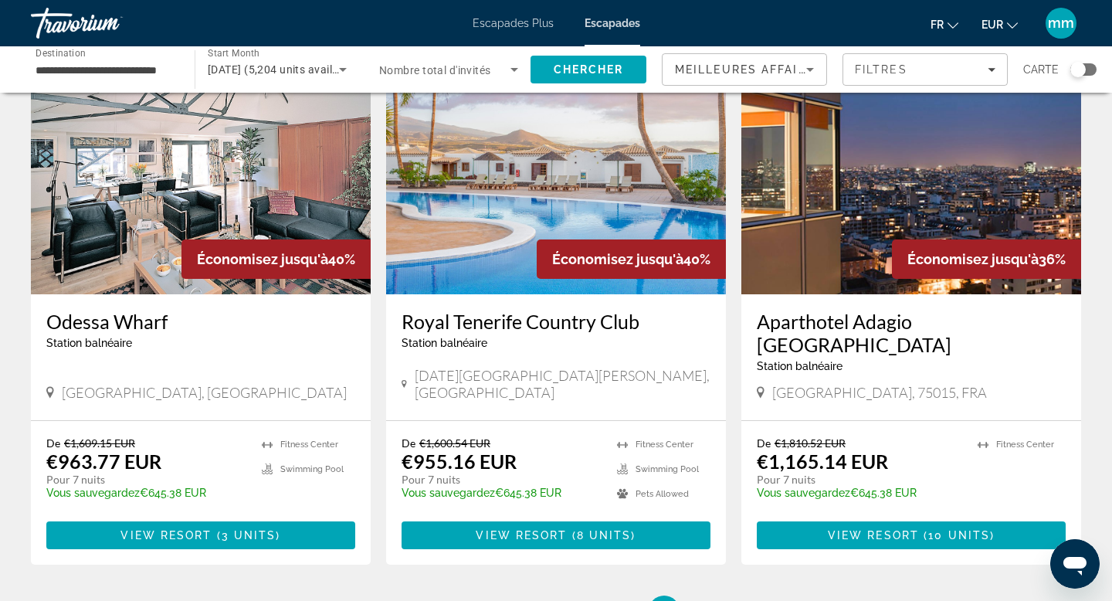
scroll to position [1944, 0]
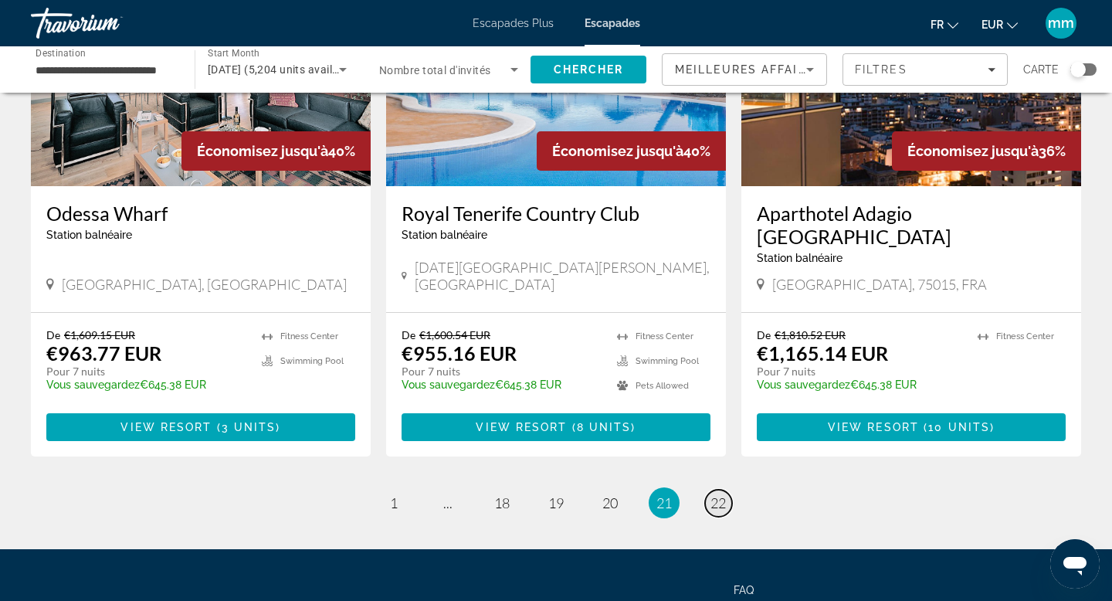
click at [715, 494] on span "22" at bounding box center [718, 502] width 15 height 17
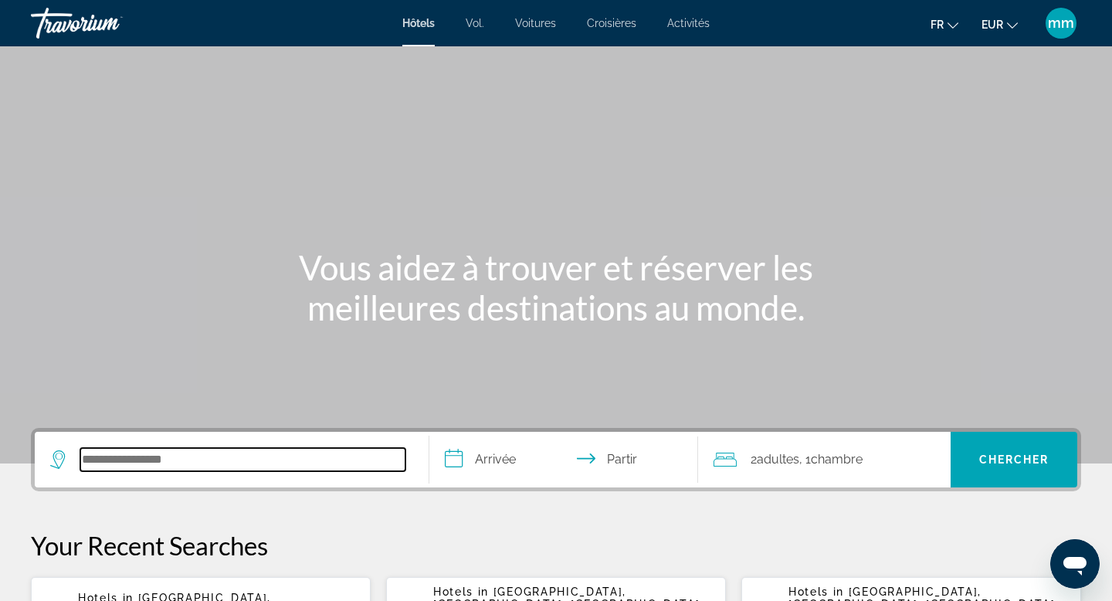
click at [119, 455] on input "Rechercher une destination hôtelière" at bounding box center [242, 459] width 325 height 23
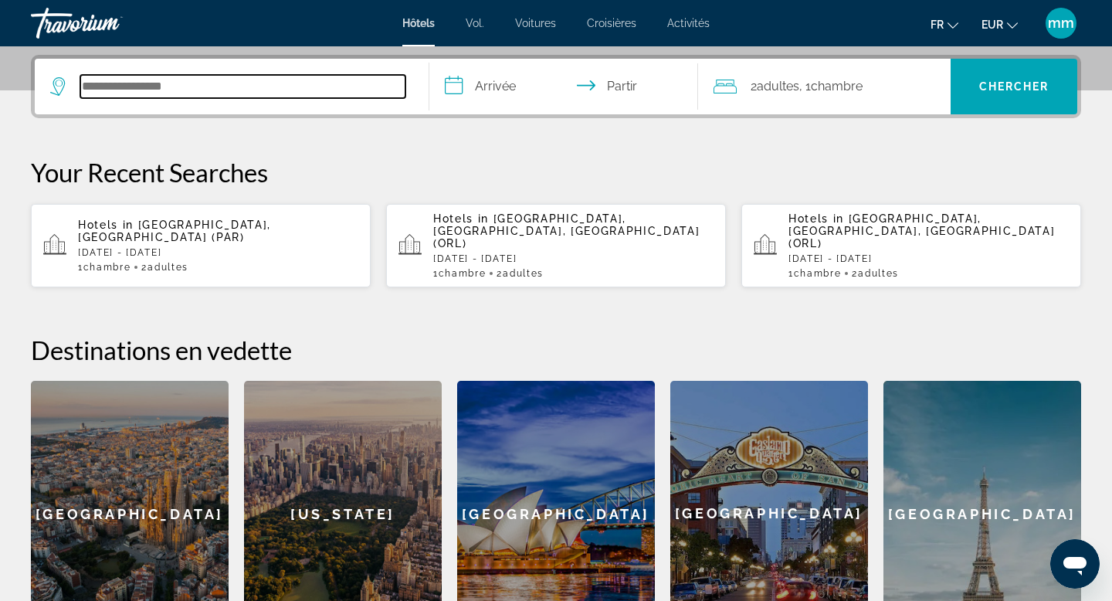
scroll to position [378, 0]
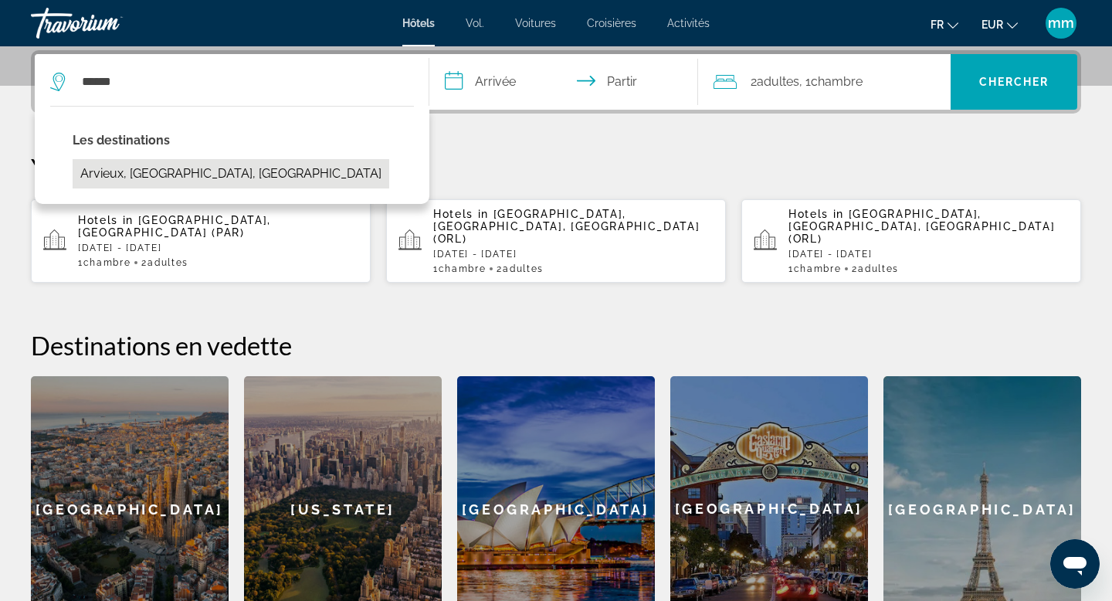
click at [175, 180] on button "Arvieux, Alpes Du Sud, France" at bounding box center [231, 173] width 317 height 29
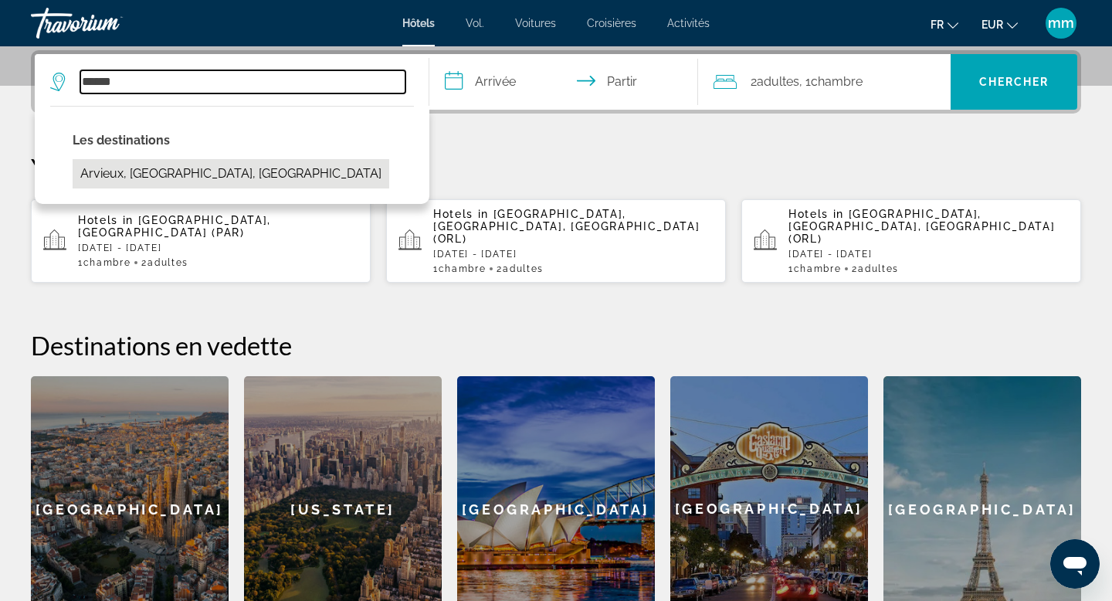
type input "**********"
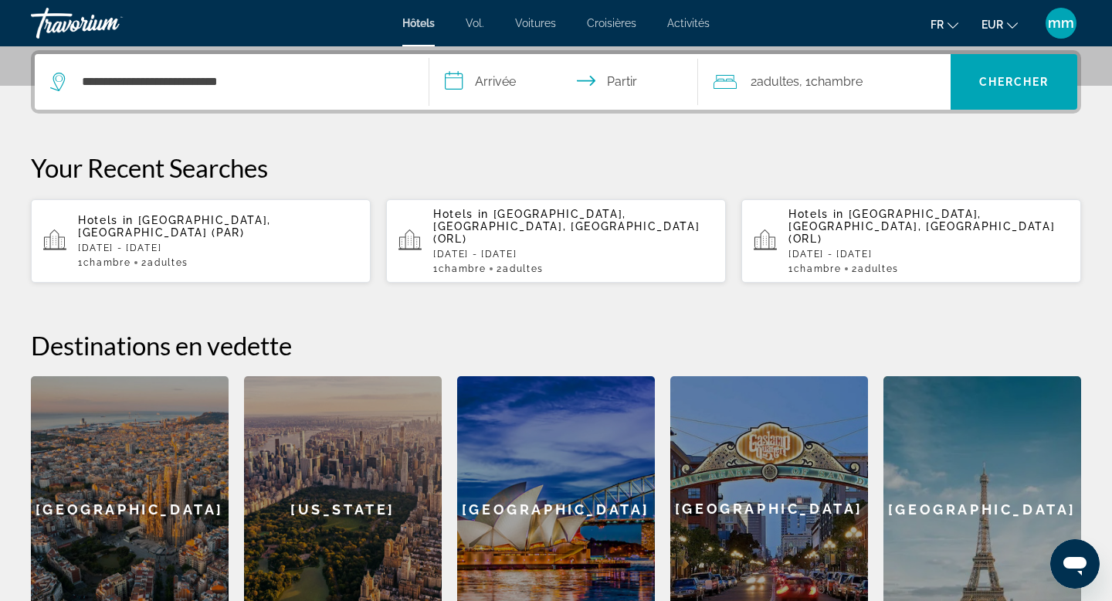
click at [503, 97] on input "**********" at bounding box center [566, 84] width 275 height 60
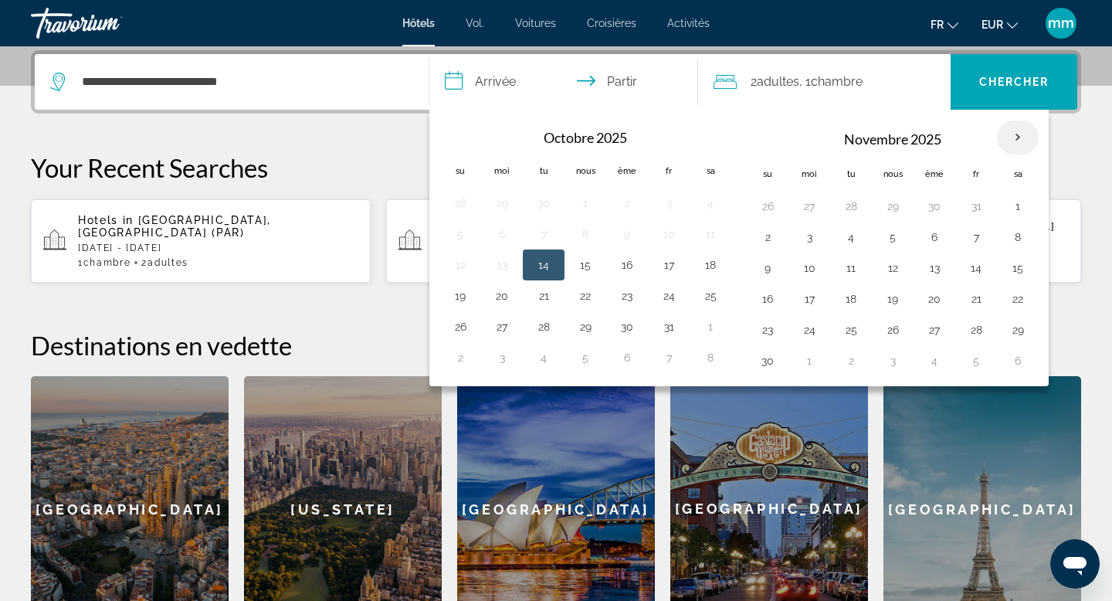
click at [1020, 135] on th "Mois prochain" at bounding box center [1018, 138] width 42 height 34
click at [851, 297] on button "18" at bounding box center [851, 299] width 25 height 22
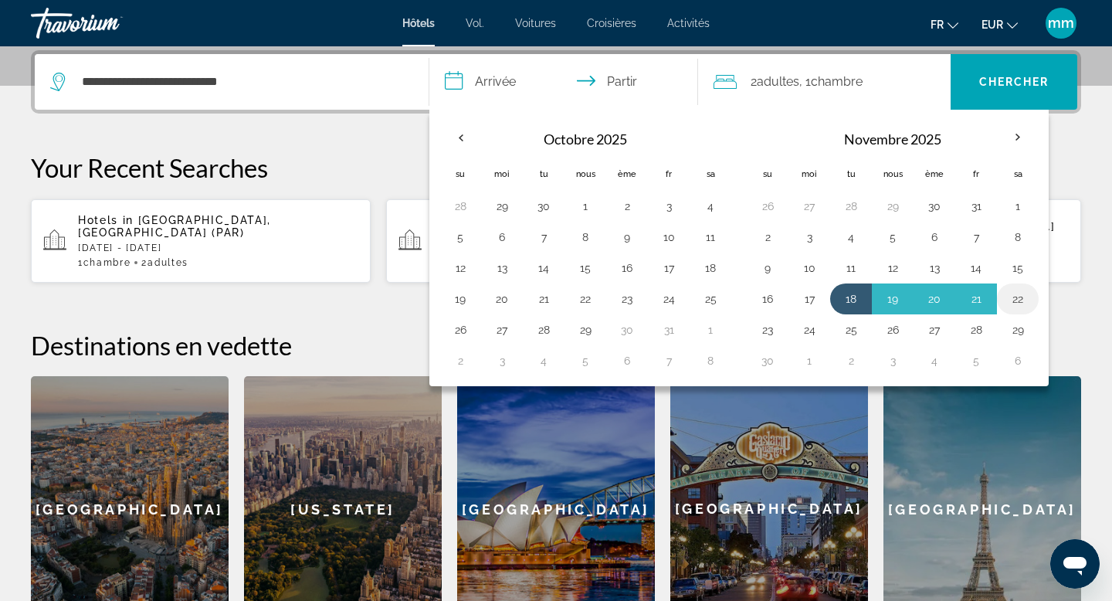
click at [1006, 297] on button "22" at bounding box center [1018, 299] width 25 height 22
type input "**********"
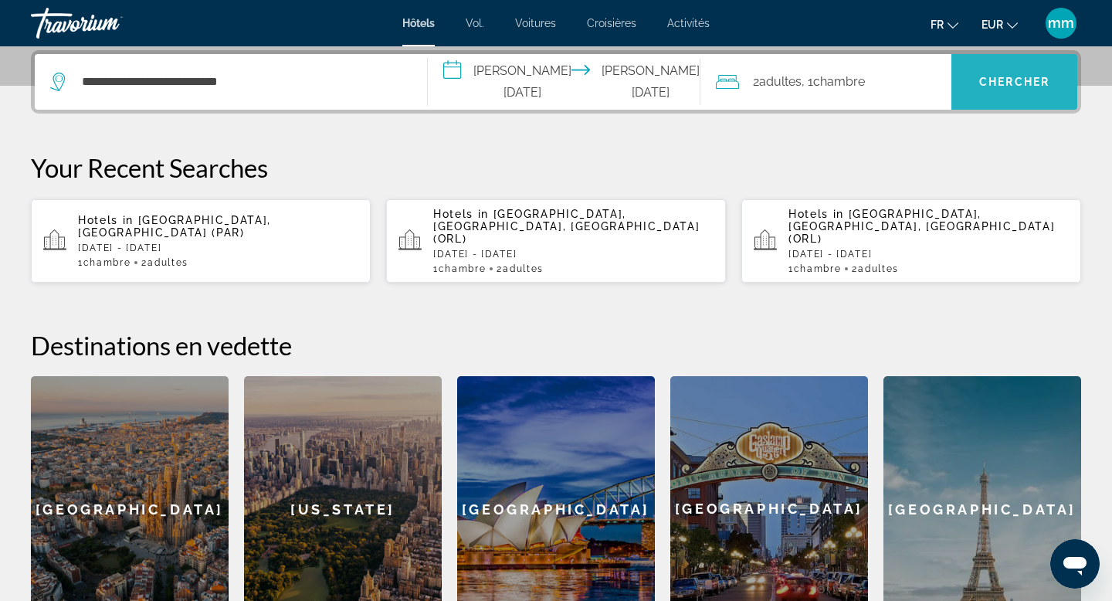
click at [997, 74] on span "Recherche" at bounding box center [1015, 81] width 126 height 37
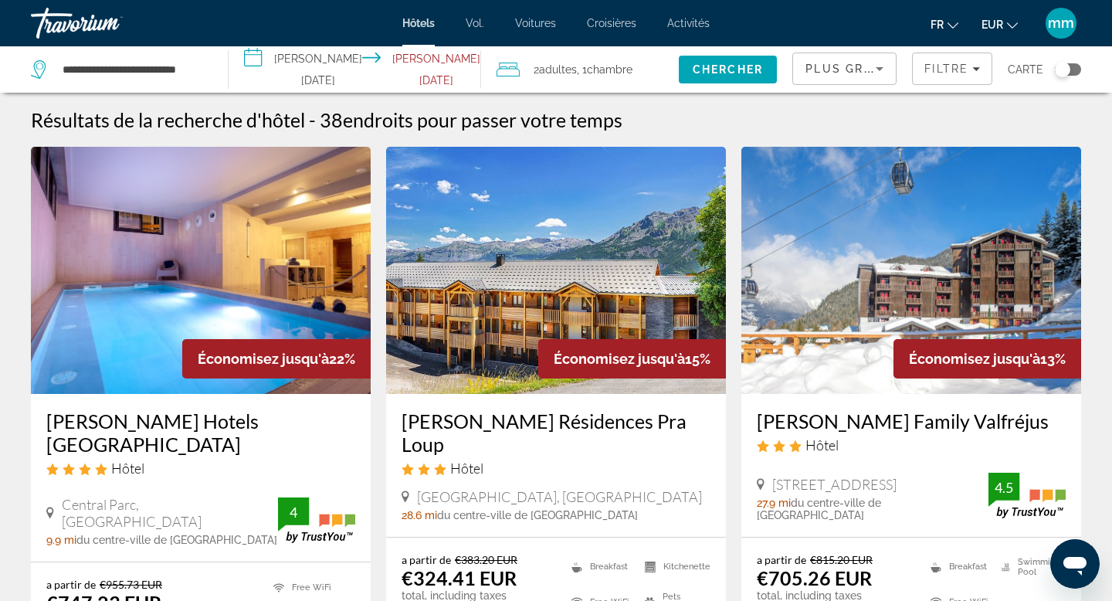
click at [389, 71] on input "**********" at bounding box center [358, 71] width 259 height 51
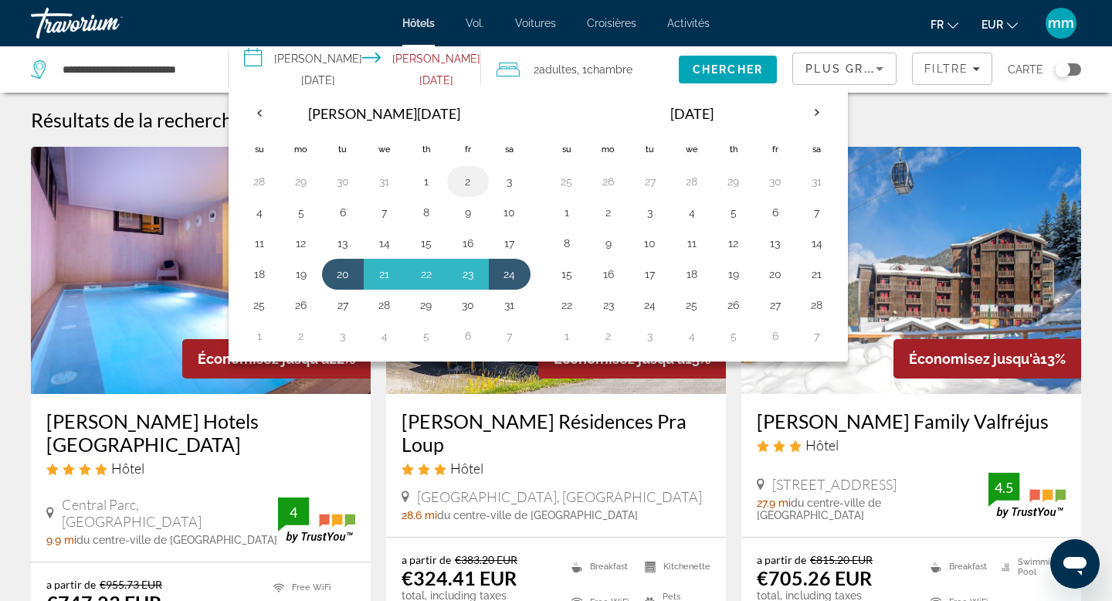
click at [480, 182] on button "2" at bounding box center [468, 182] width 25 height 22
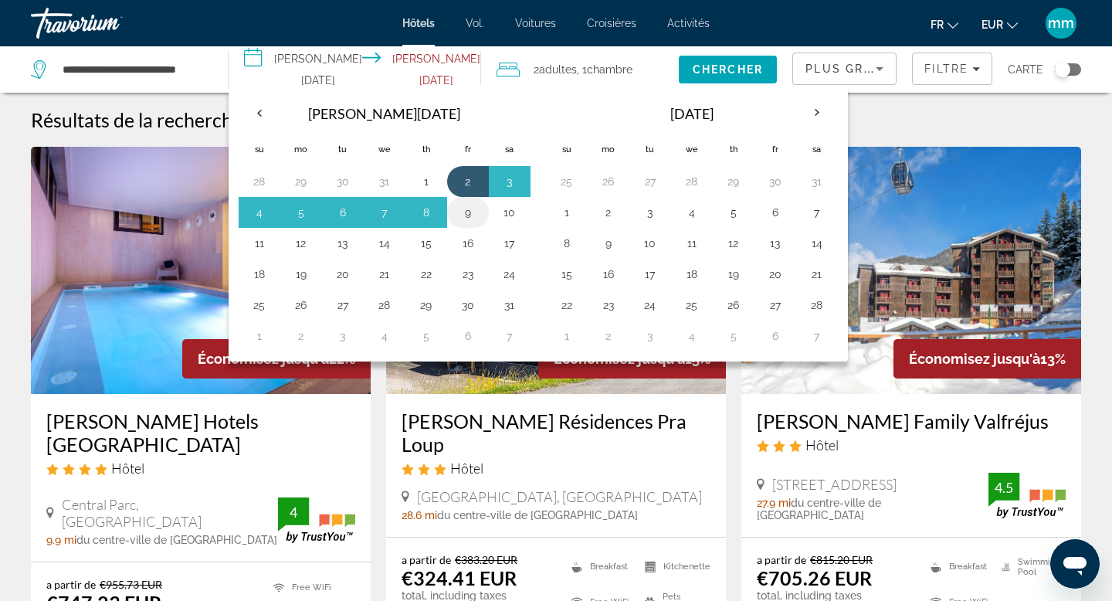
click at [479, 216] on button "9" at bounding box center [468, 213] width 25 height 22
type input "**********"
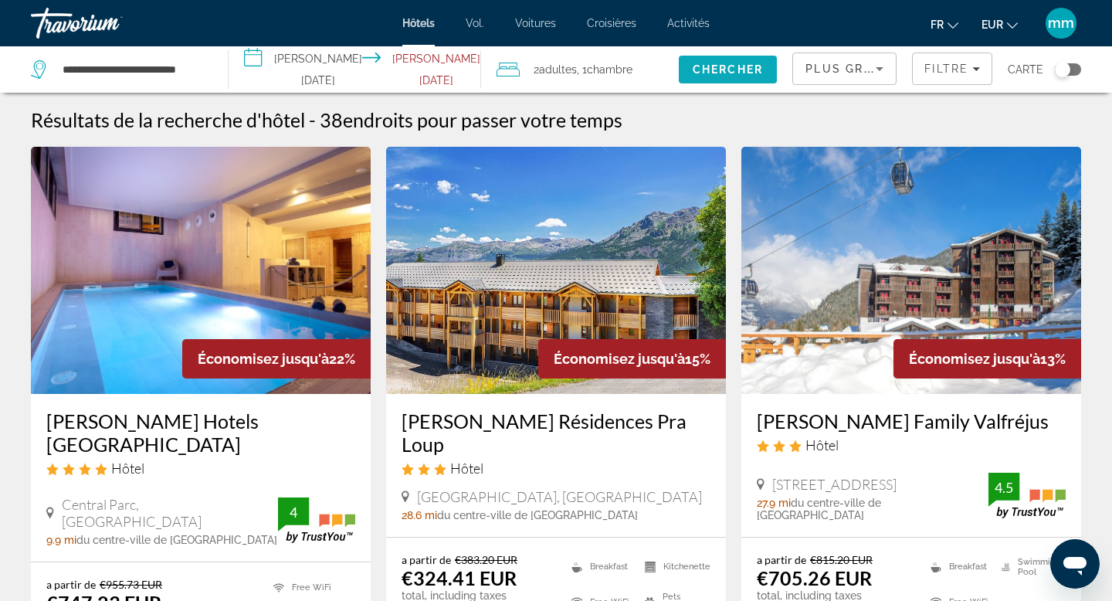
click at [723, 80] on span "Search" at bounding box center [728, 69] width 99 height 37
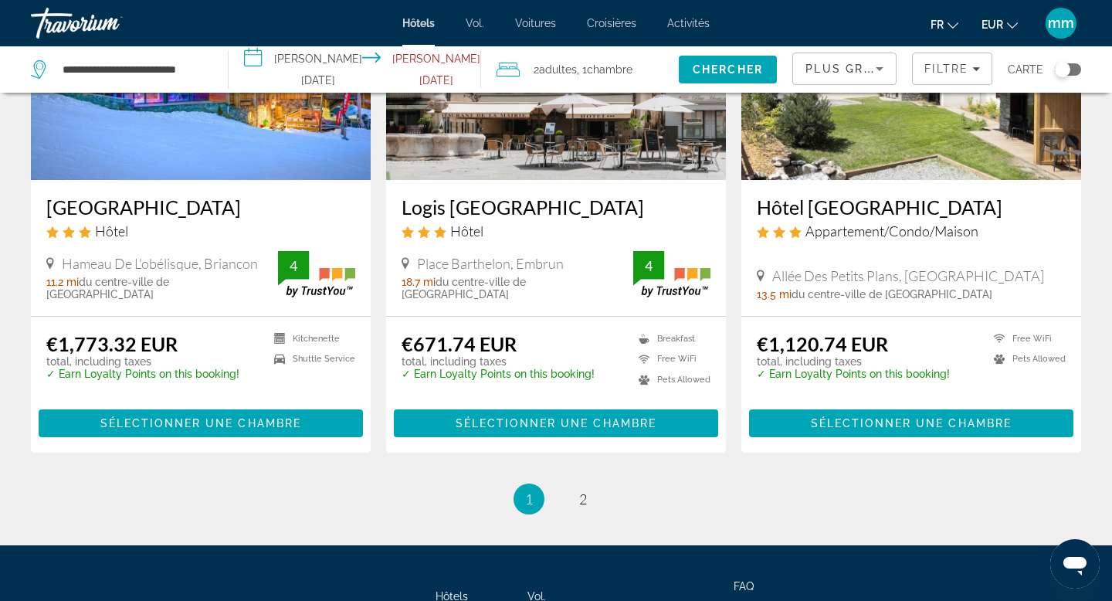
scroll to position [2130, 0]
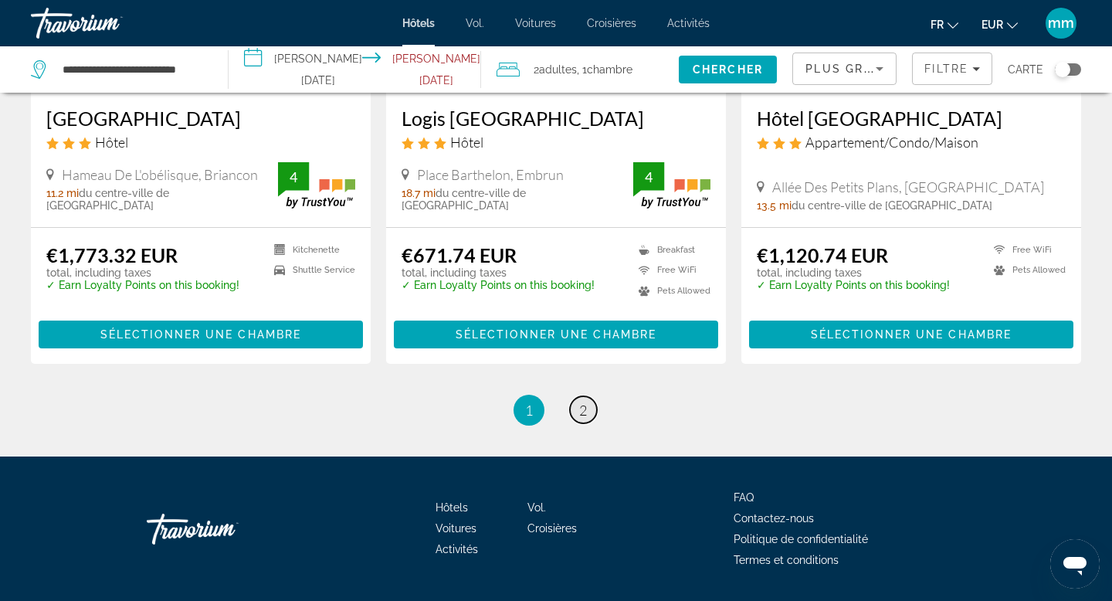
click at [577, 396] on link "page 2" at bounding box center [583, 409] width 27 height 27
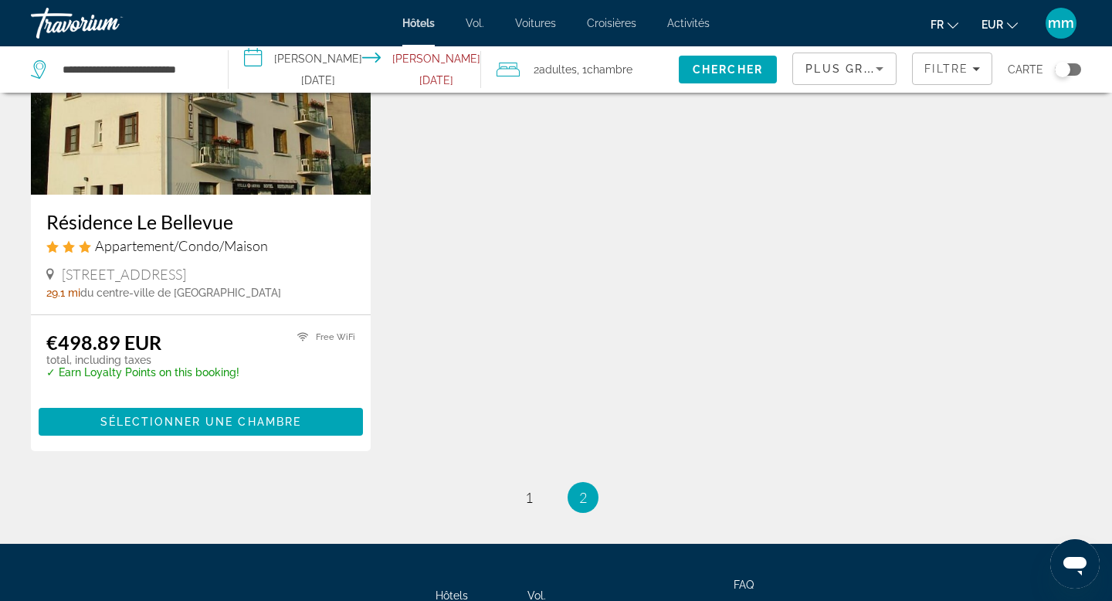
scroll to position [1935, 0]
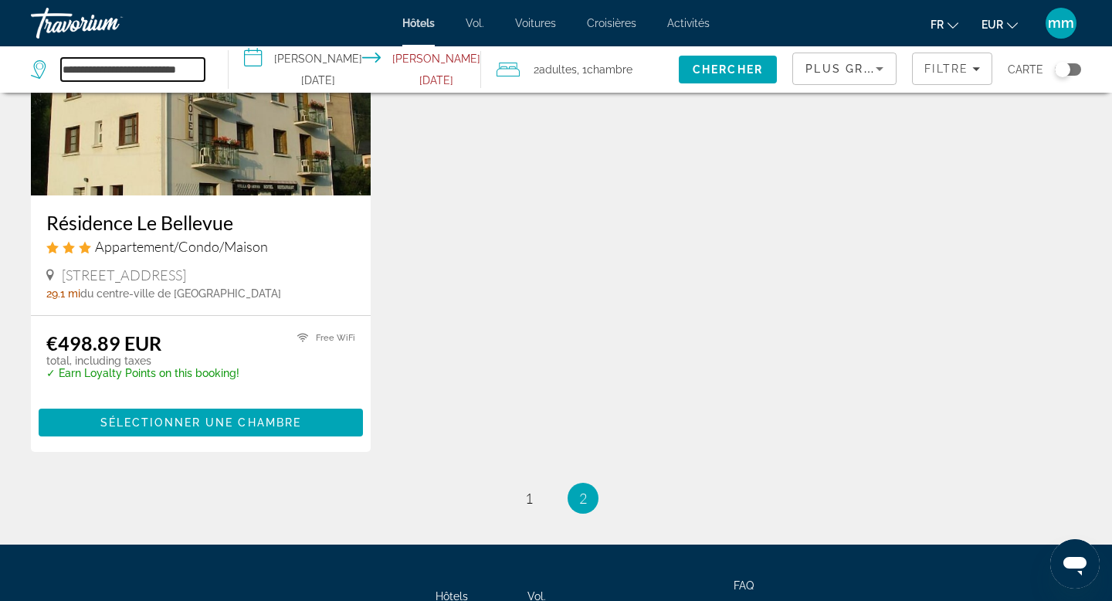
click at [170, 74] on input "**********" at bounding box center [133, 69] width 144 height 23
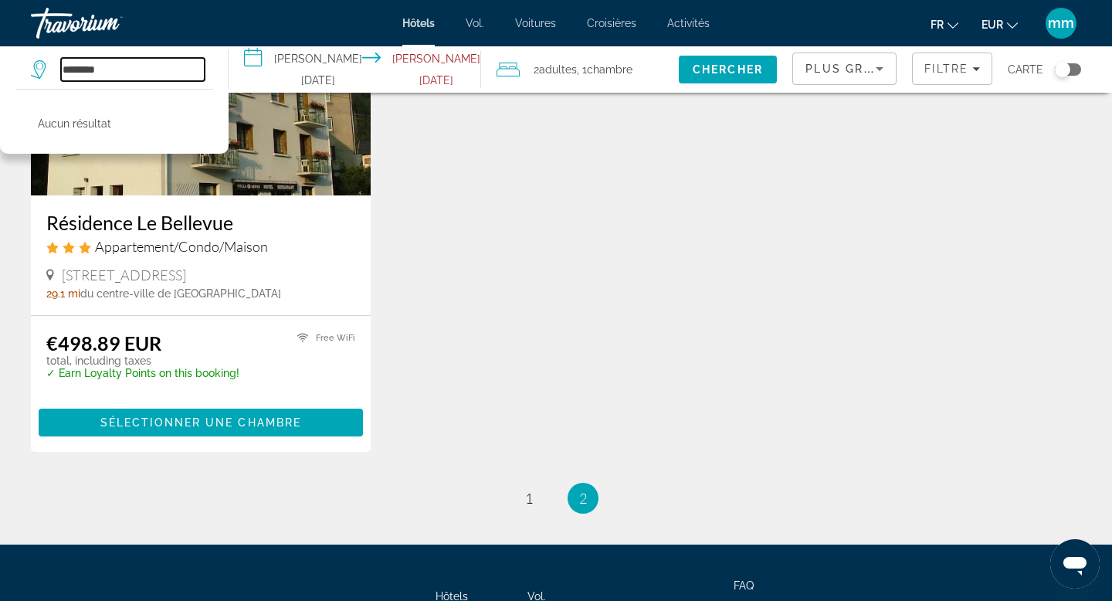
click at [125, 70] on input "********" at bounding box center [133, 69] width 144 height 23
type input "*"
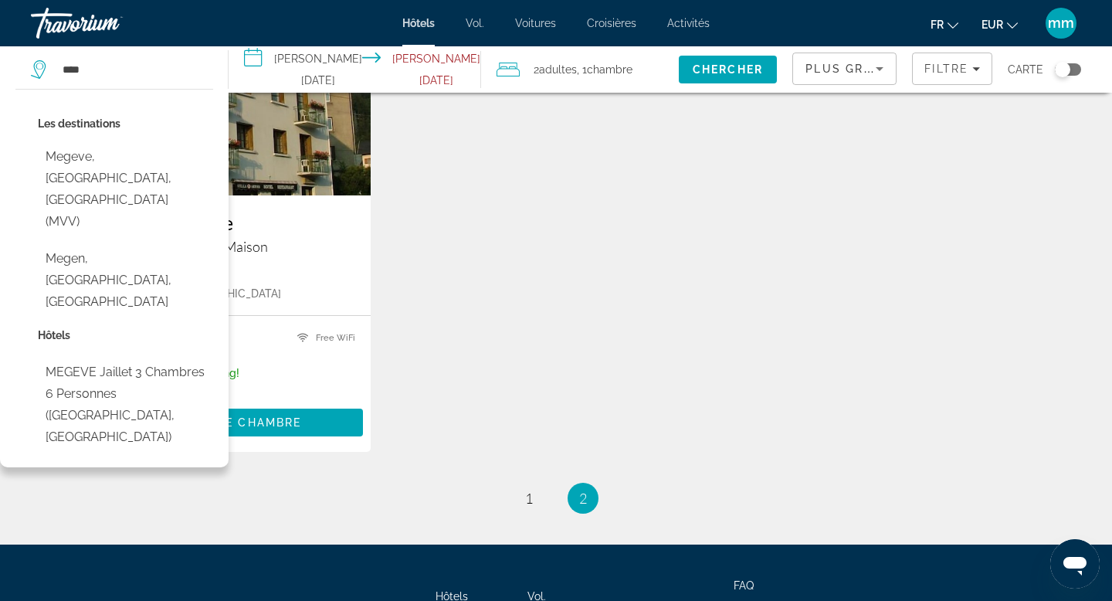
click at [76, 157] on button "Megeve, Alpes Du Nord, France (MVV)" at bounding box center [125, 189] width 175 height 94
type input "**********"
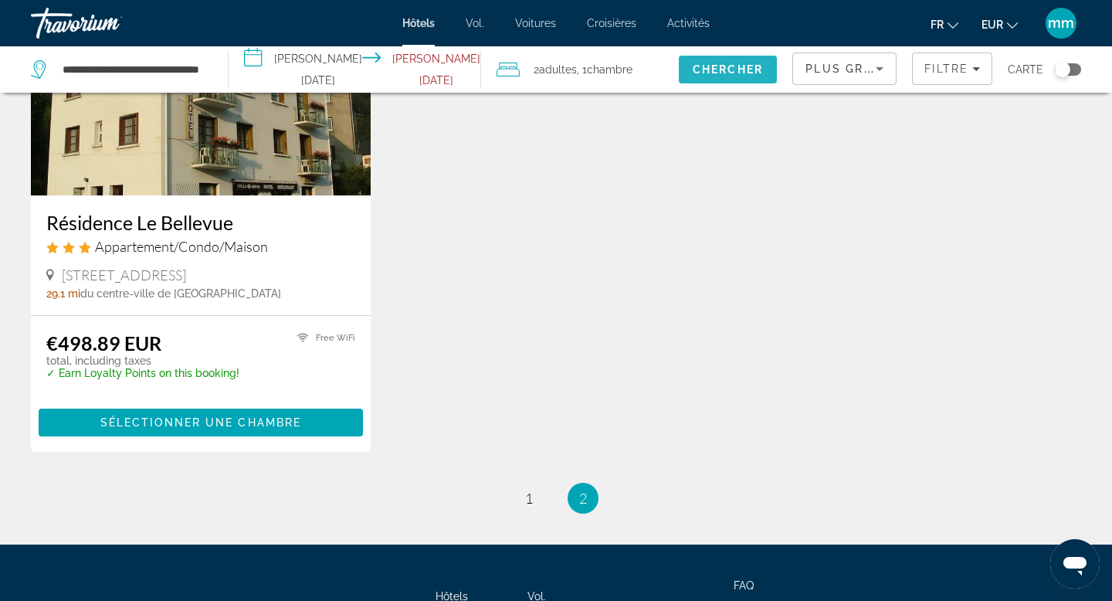
click at [703, 73] on span "Chercher" at bounding box center [728, 69] width 70 height 12
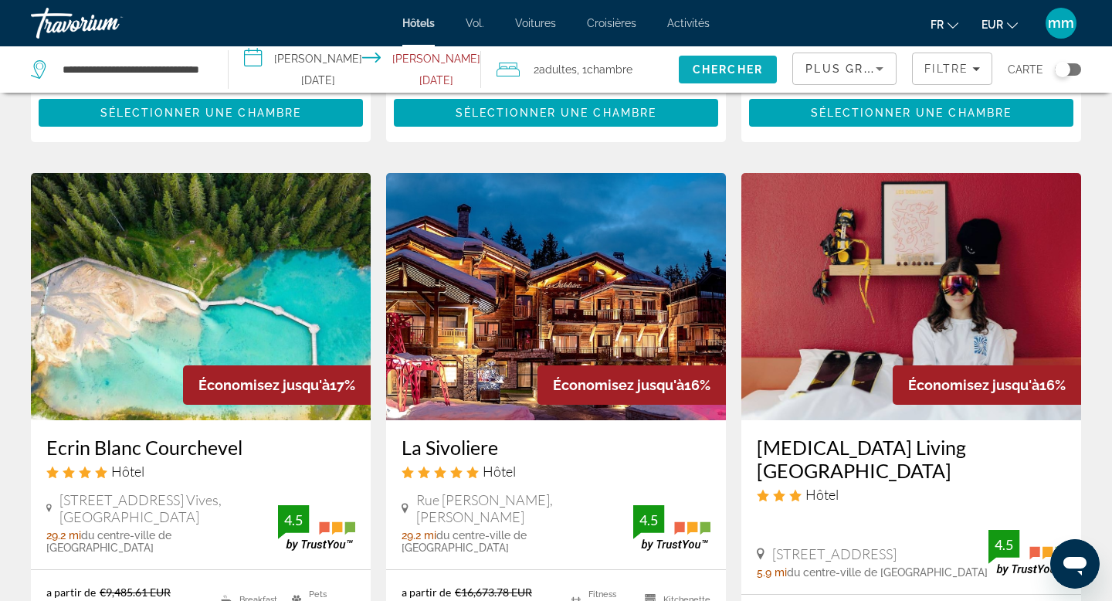
scroll to position [1227, 0]
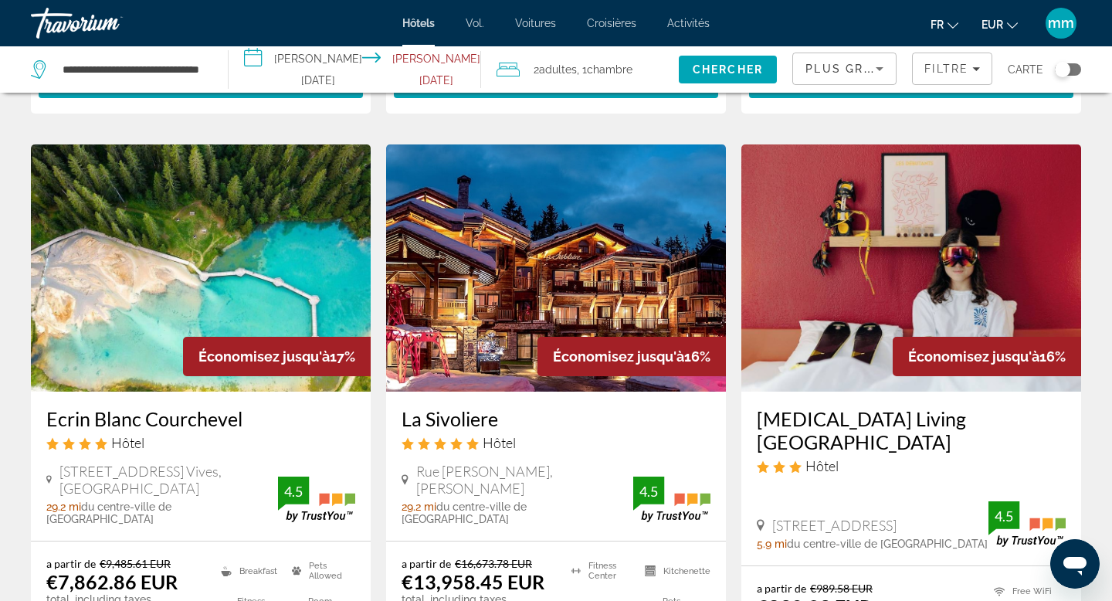
click at [847, 65] on span "Plus grandes économies" at bounding box center [898, 69] width 185 height 12
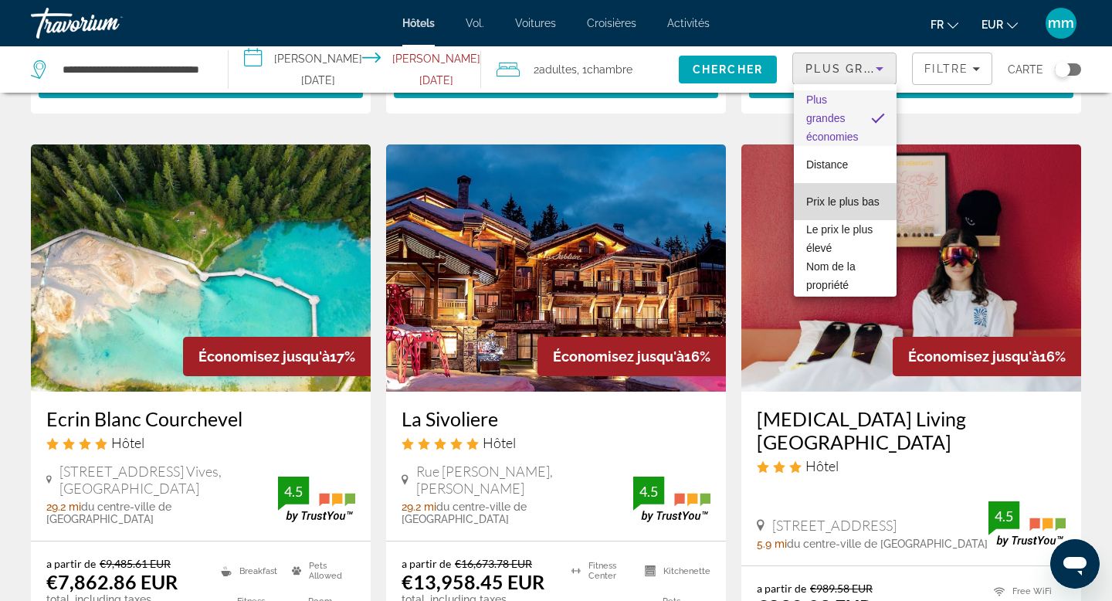
click at [831, 202] on font "Prix ​​le plus bas" at bounding box center [842, 201] width 73 height 12
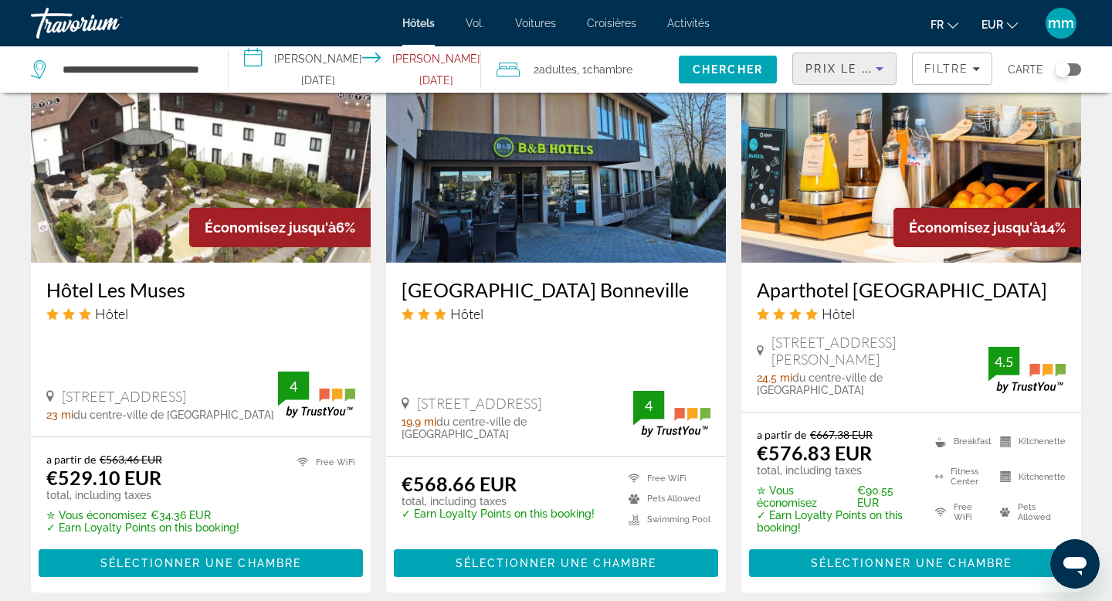
scroll to position [2107, 0]
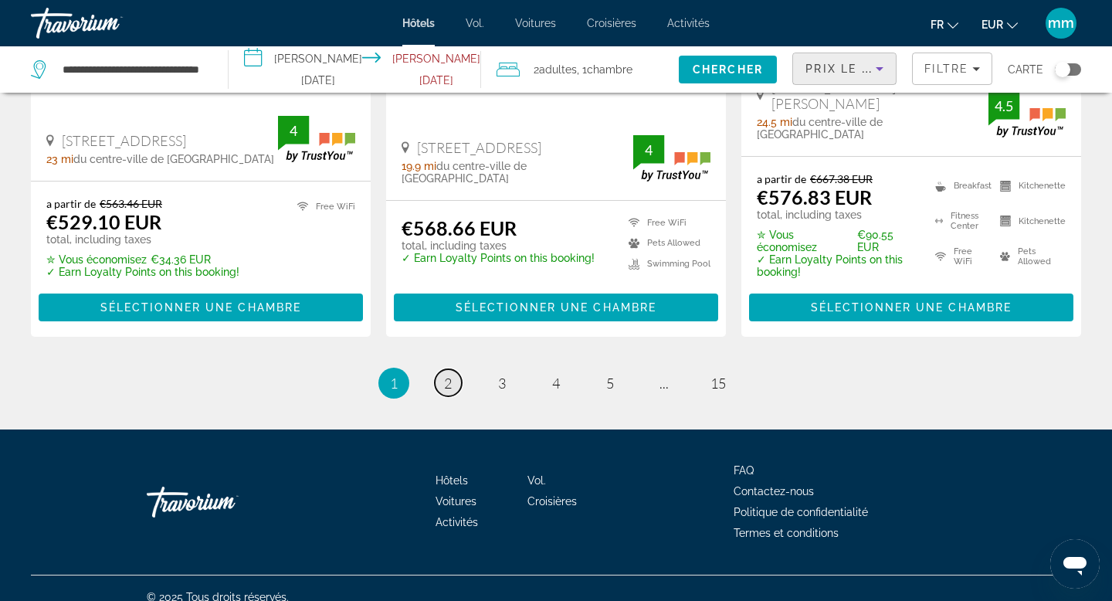
click at [435, 369] on link "page 2" at bounding box center [448, 382] width 27 height 27
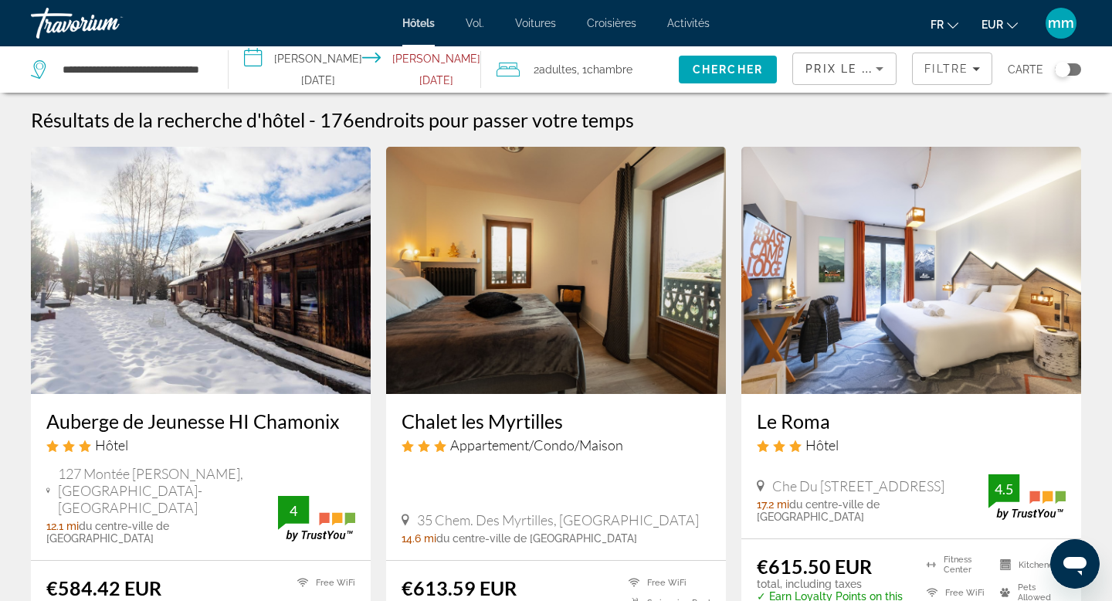
click at [262, 306] on img "Contenu principal" at bounding box center [201, 270] width 340 height 247
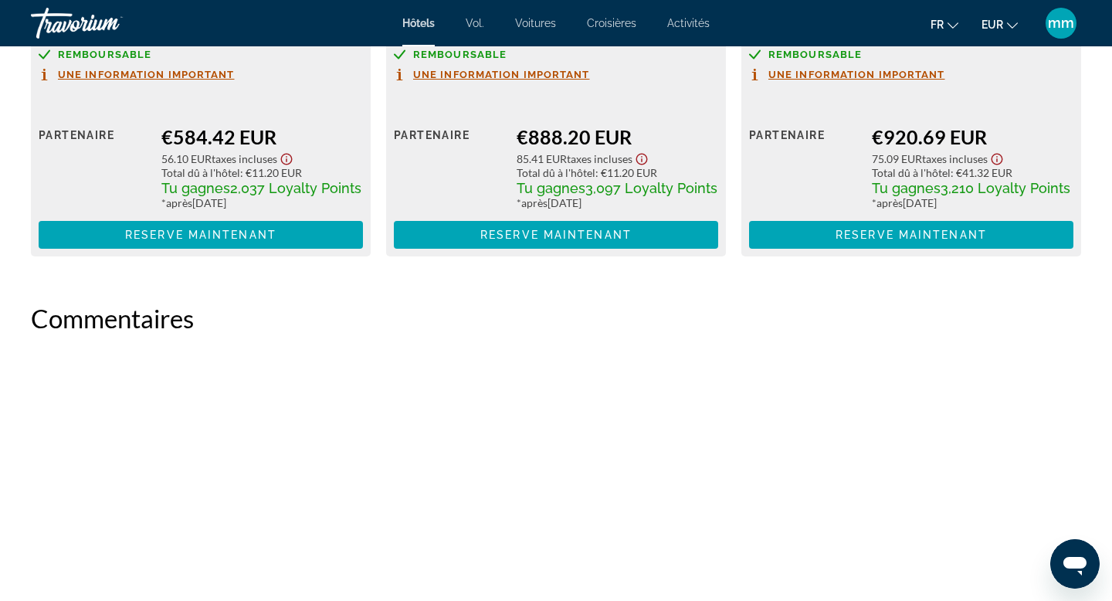
scroll to position [2454, 0]
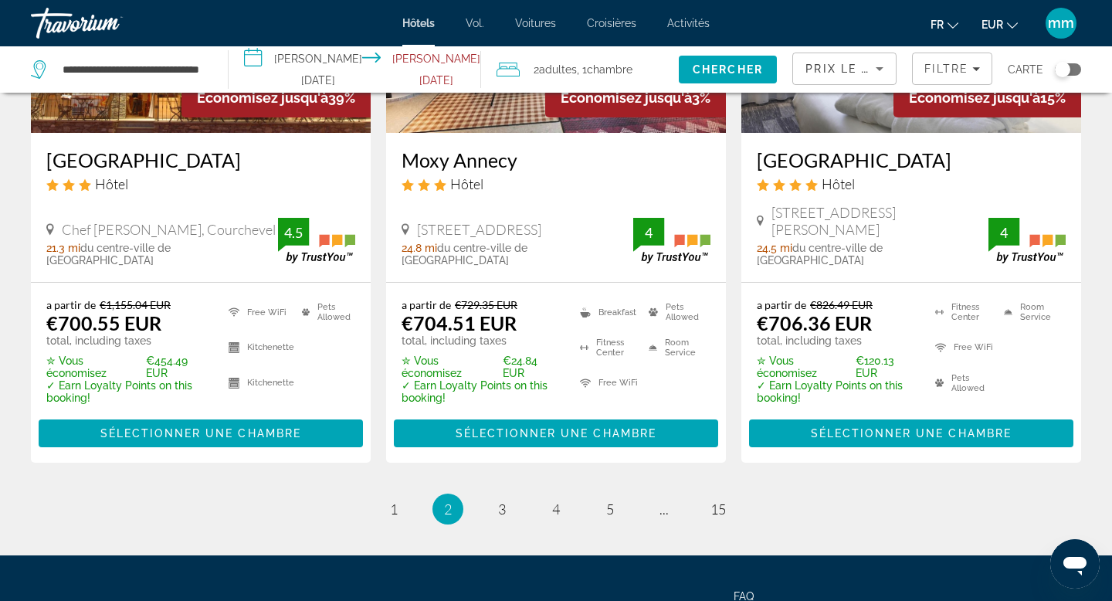
scroll to position [2151, 0]
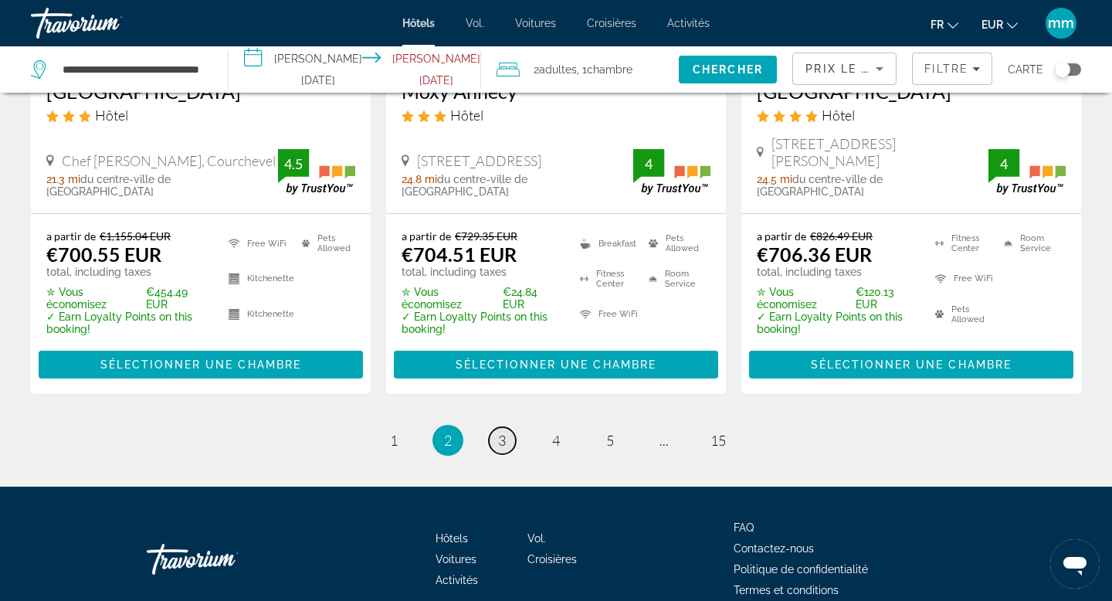
click at [503, 432] on span "3" at bounding box center [502, 440] width 8 height 17
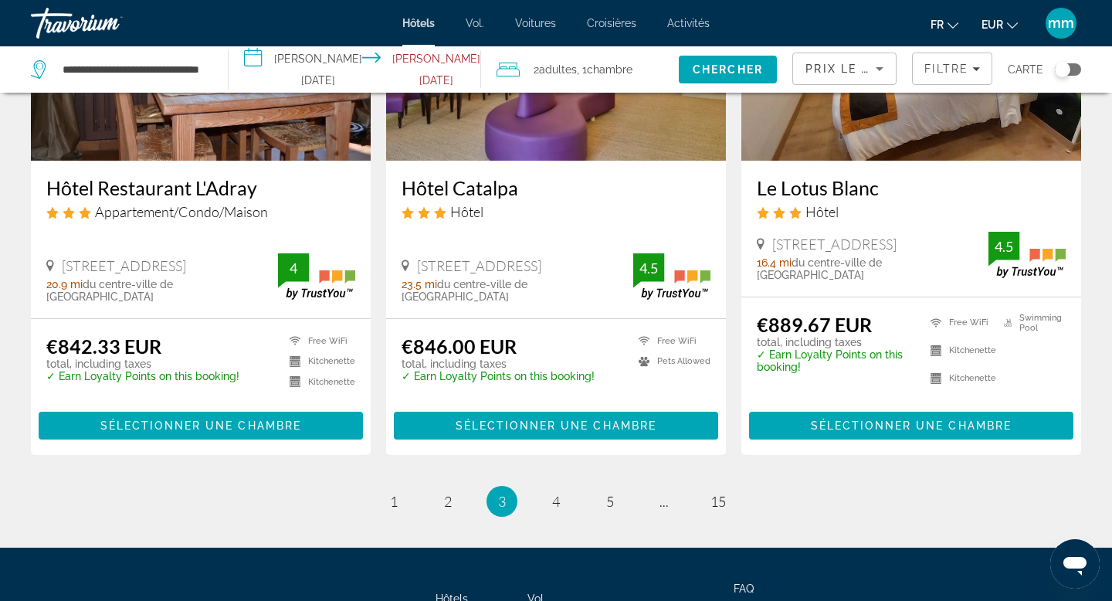
scroll to position [2127, 0]
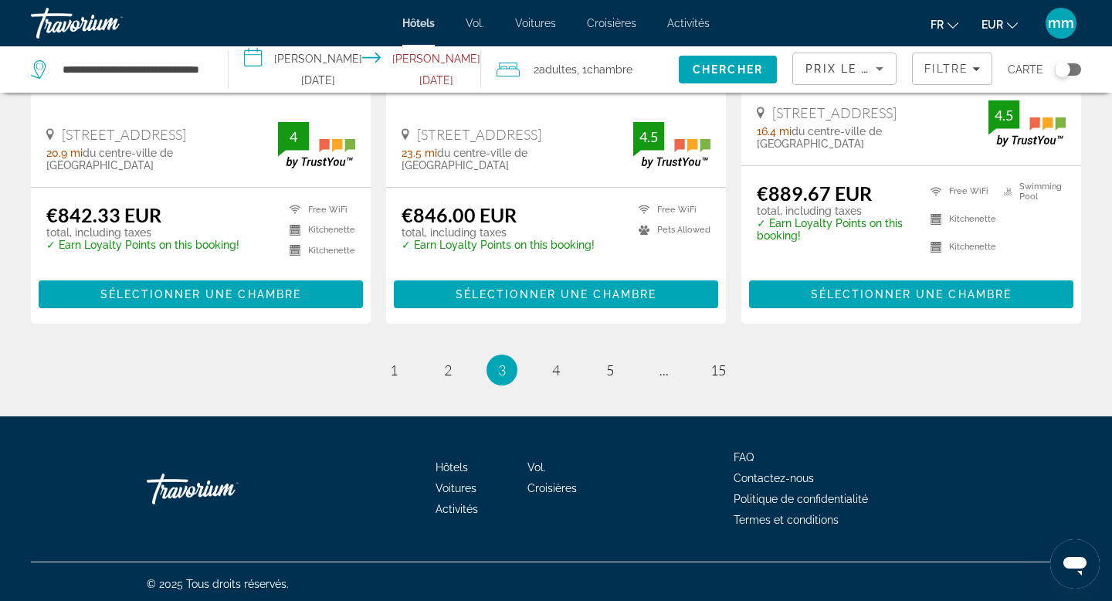
click at [557, 380] on li "page 4" at bounding box center [556, 370] width 31 height 31
click at [555, 365] on span "4" at bounding box center [556, 370] width 8 height 17
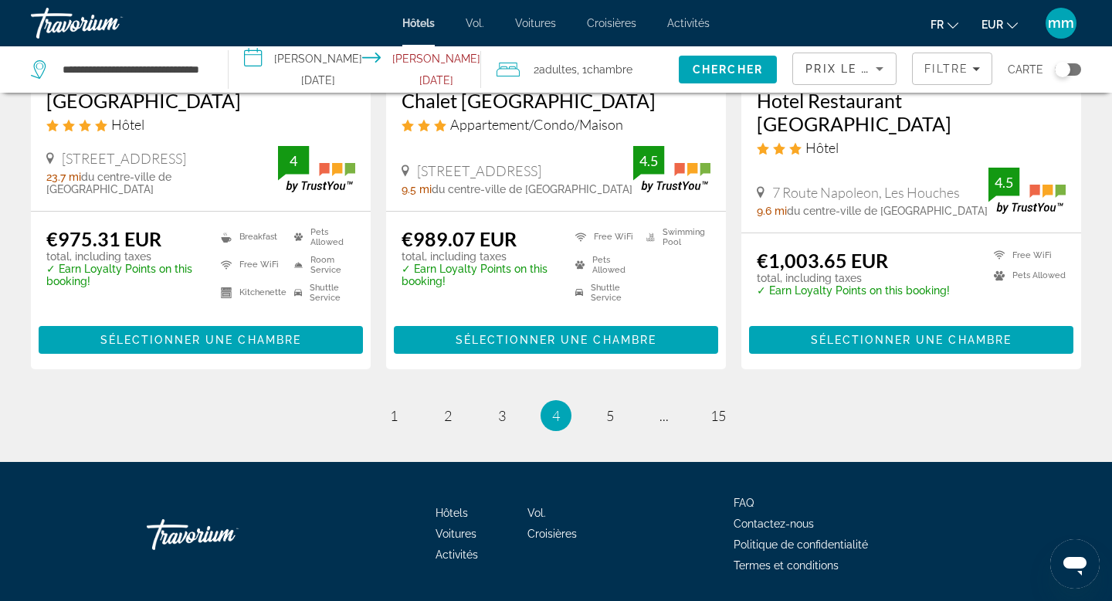
scroll to position [2130, 0]
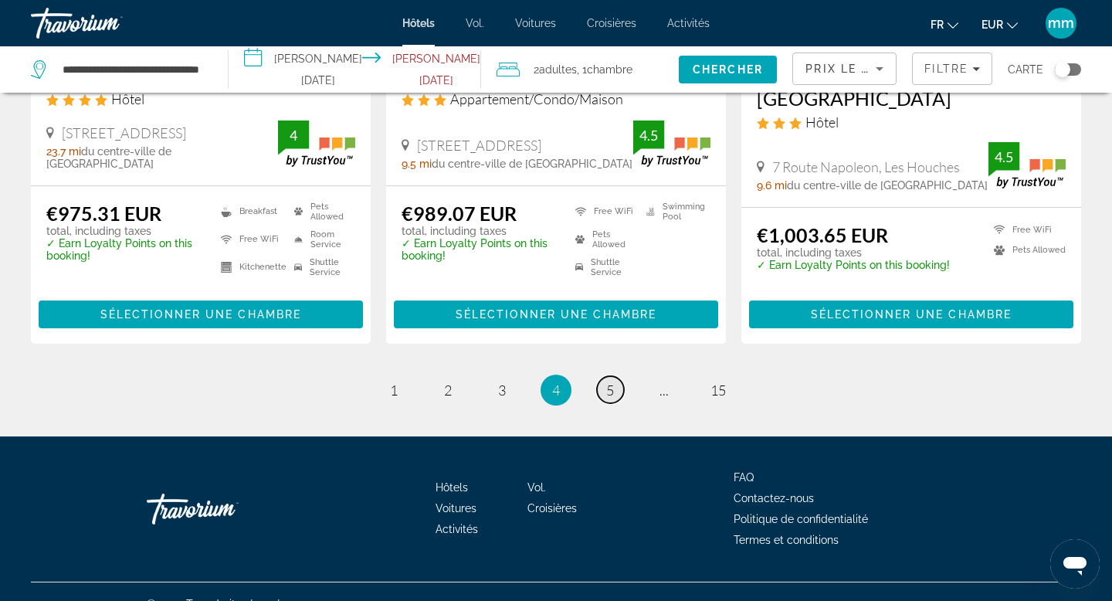
click at [599, 376] on link "page 5" at bounding box center [610, 389] width 27 height 27
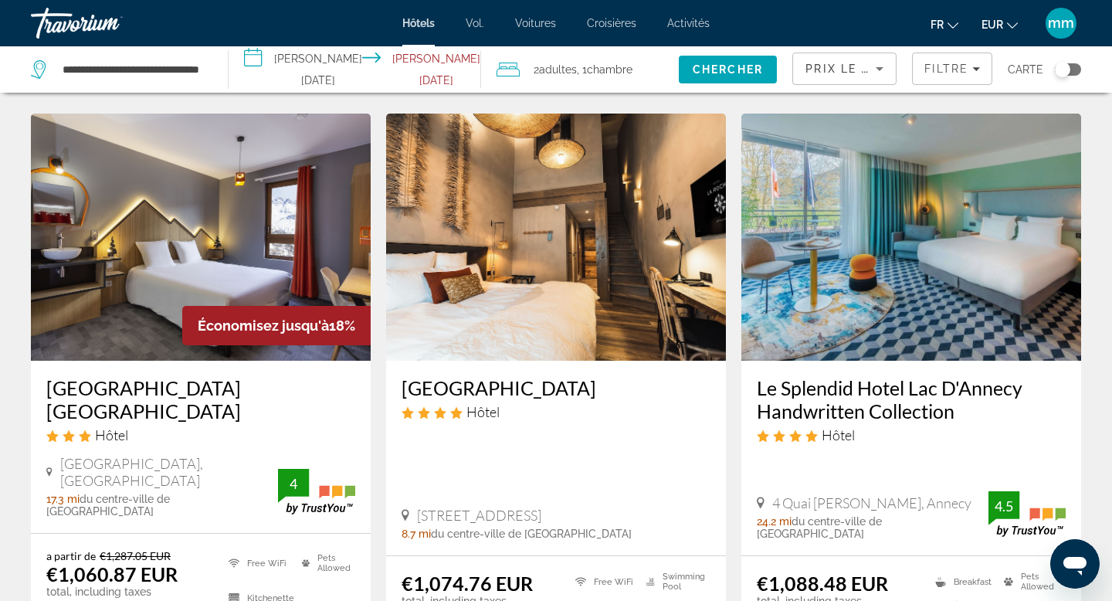
scroll to position [622, 0]
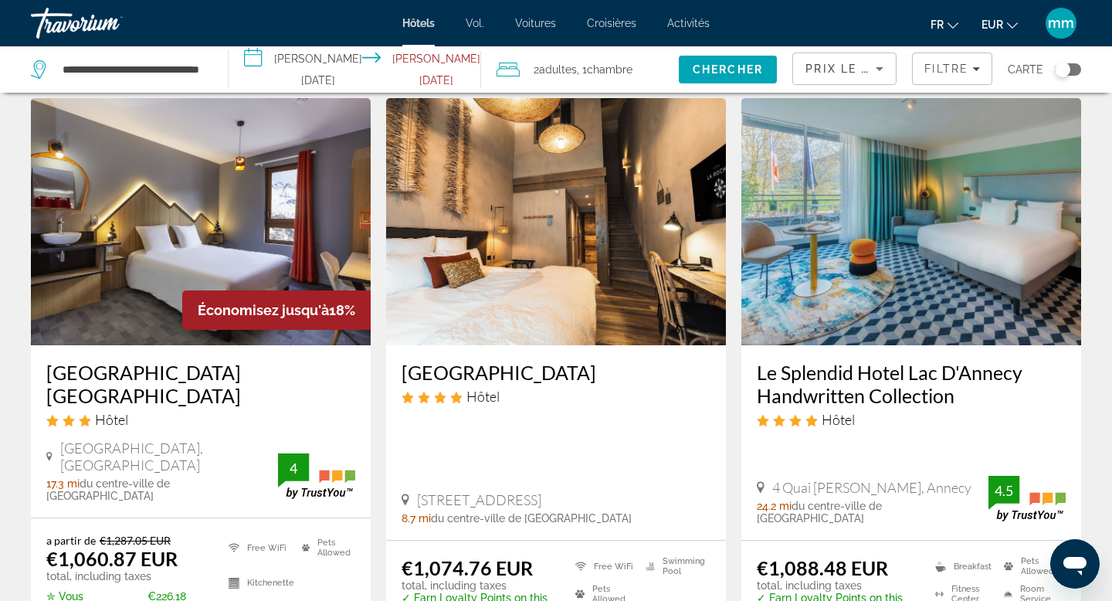
click at [394, 72] on input "**********" at bounding box center [358, 71] width 259 height 51
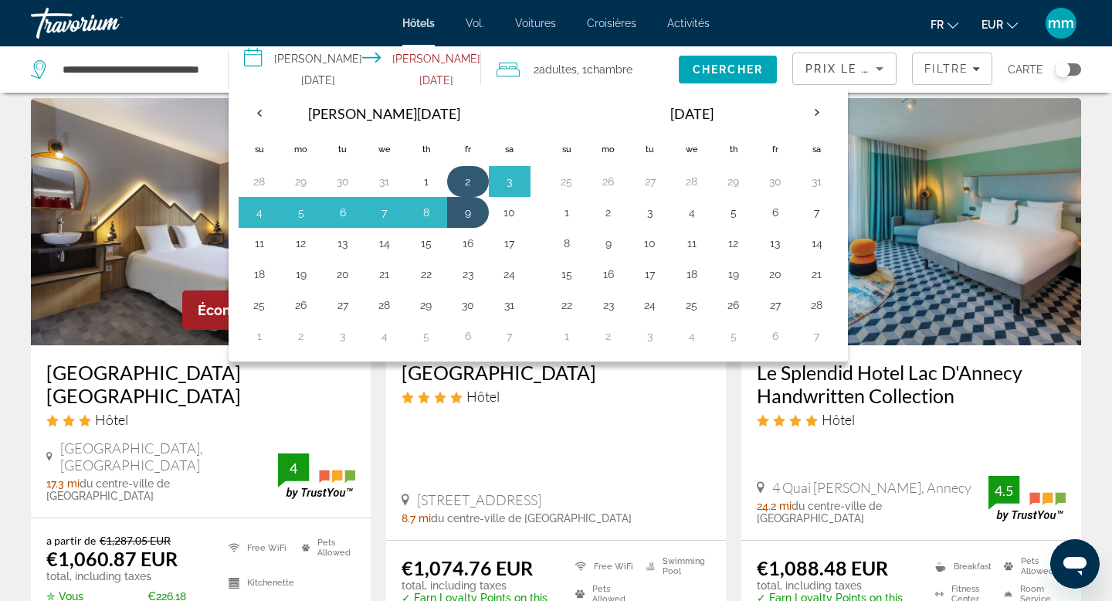
click at [475, 175] on button "2" at bounding box center [468, 182] width 25 height 22
click at [397, 213] on button "7" at bounding box center [384, 213] width 25 height 22
type input "**********"
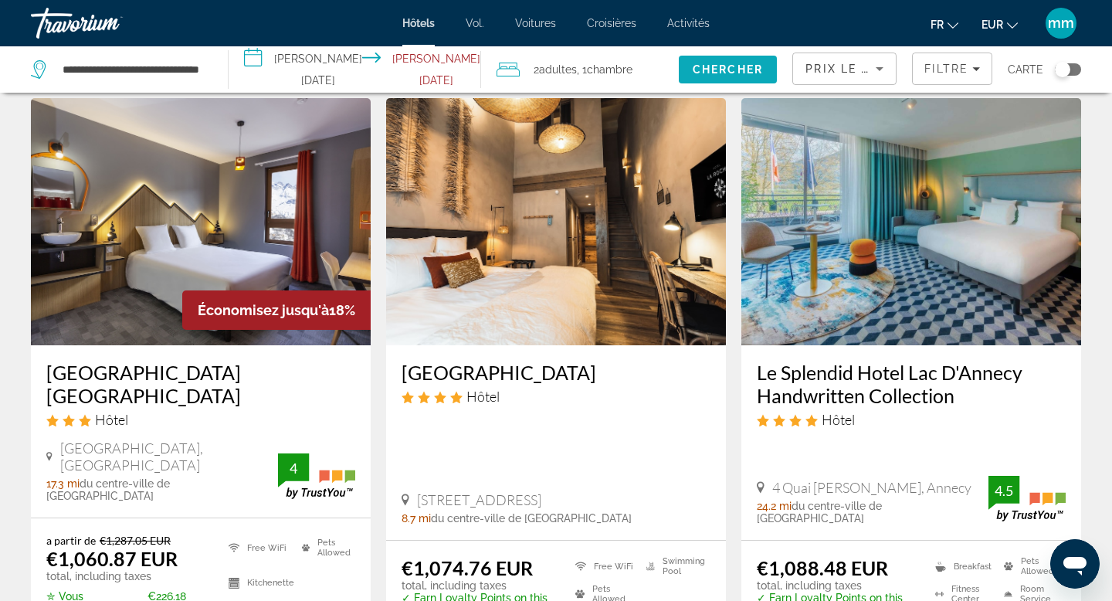
click at [728, 80] on span "Search" at bounding box center [728, 69] width 99 height 37
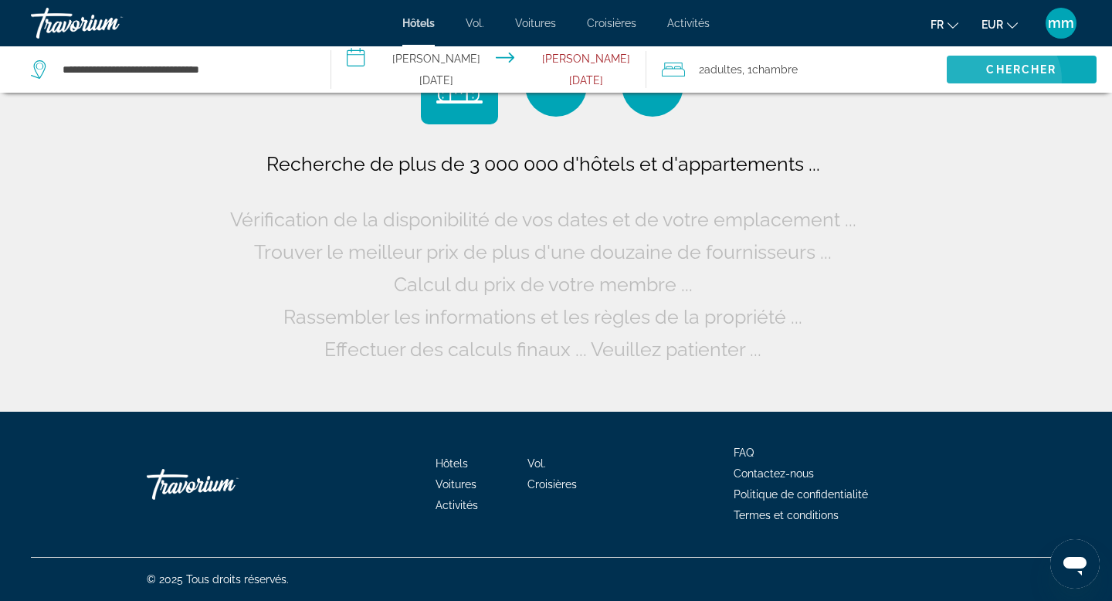
scroll to position [0, 0]
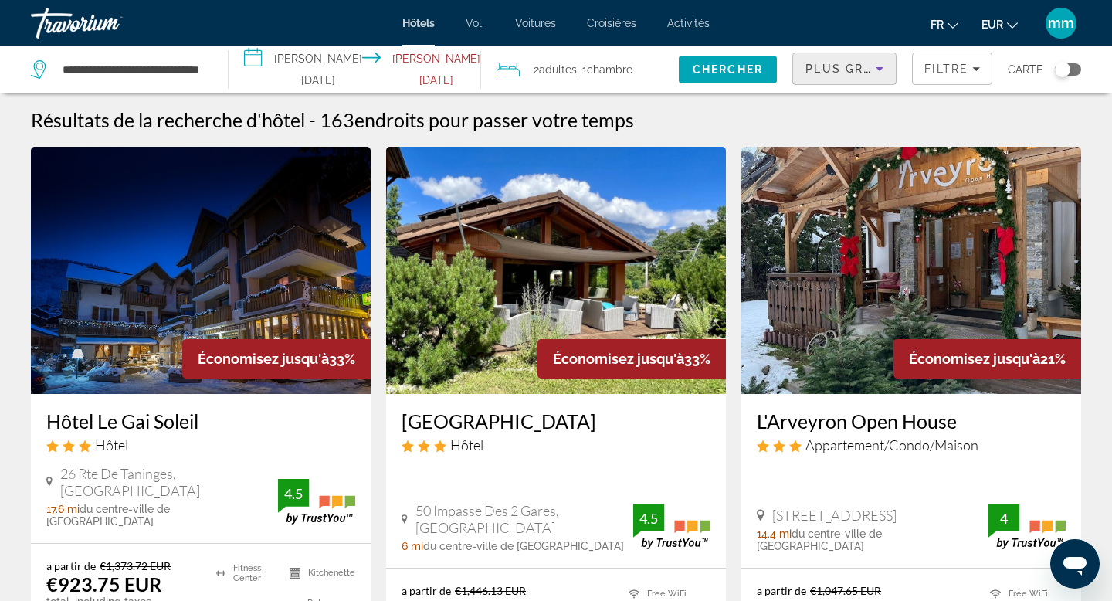
click at [865, 64] on span "Plus grandes économies" at bounding box center [898, 69] width 185 height 12
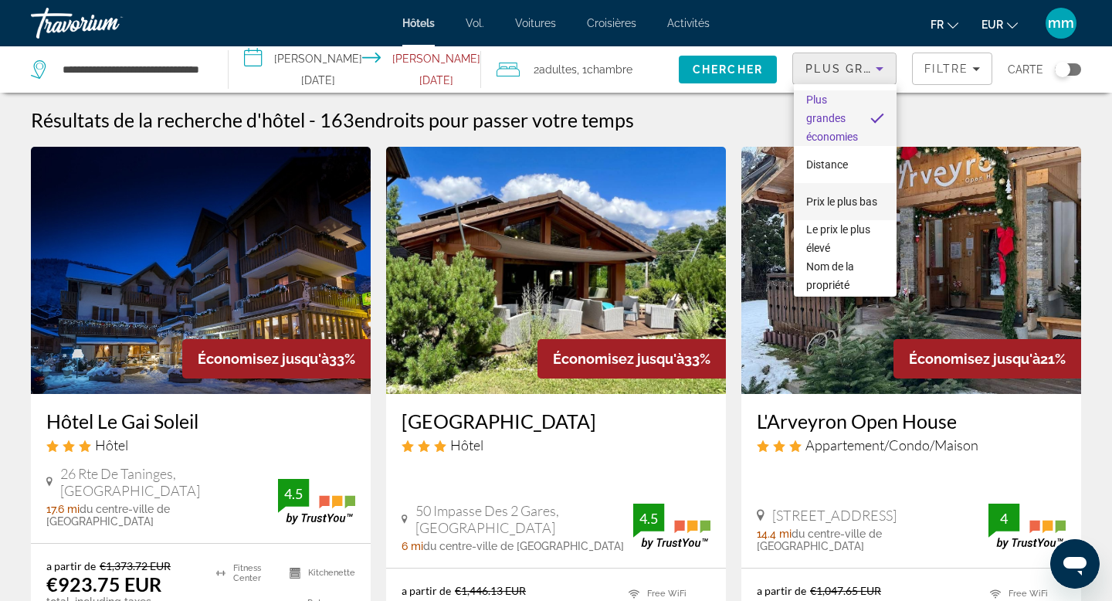
click at [844, 200] on font "Prix ​​le plus bas" at bounding box center [841, 201] width 71 height 12
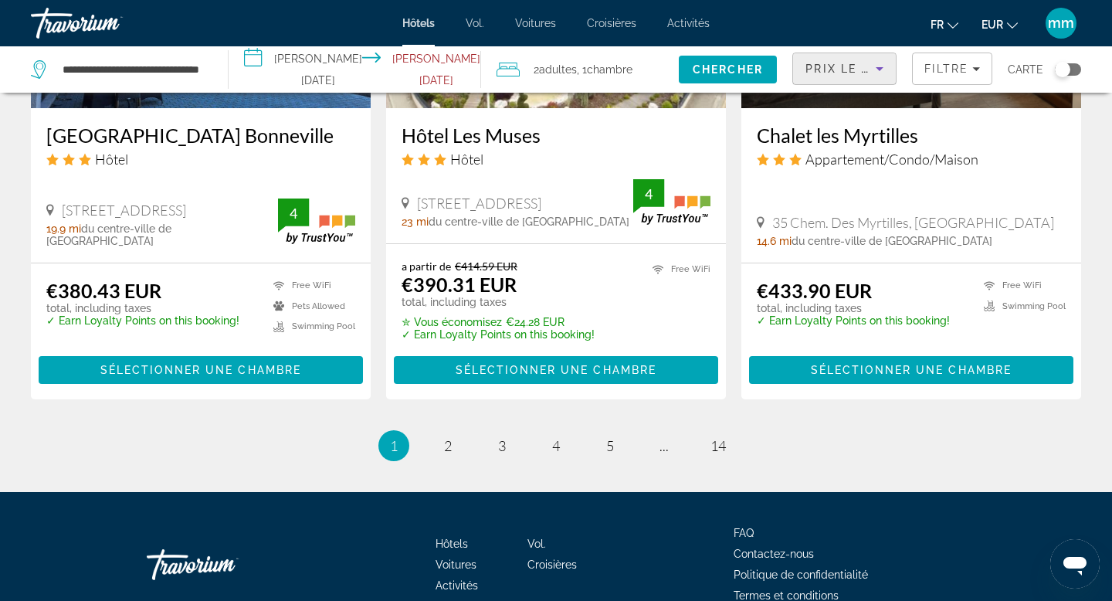
scroll to position [2088, 0]
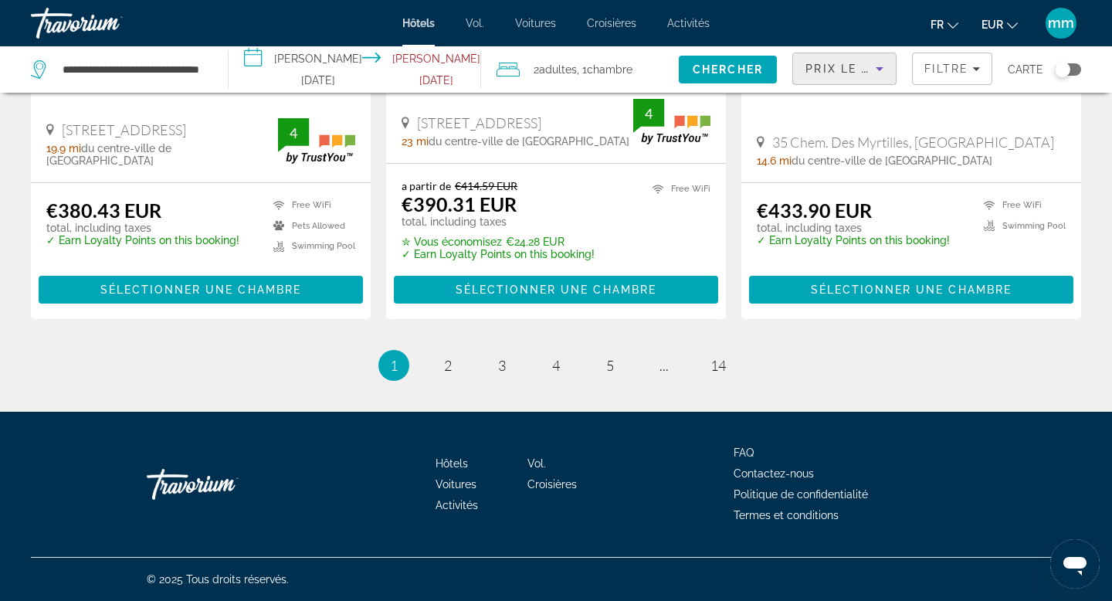
click at [433, 357] on ul "1 / 14 You're on page 1 page 2 page 3 page 4 page 5 page ... page 14" at bounding box center [556, 365] width 1051 height 31
click at [447, 371] on span "2" at bounding box center [448, 365] width 8 height 17
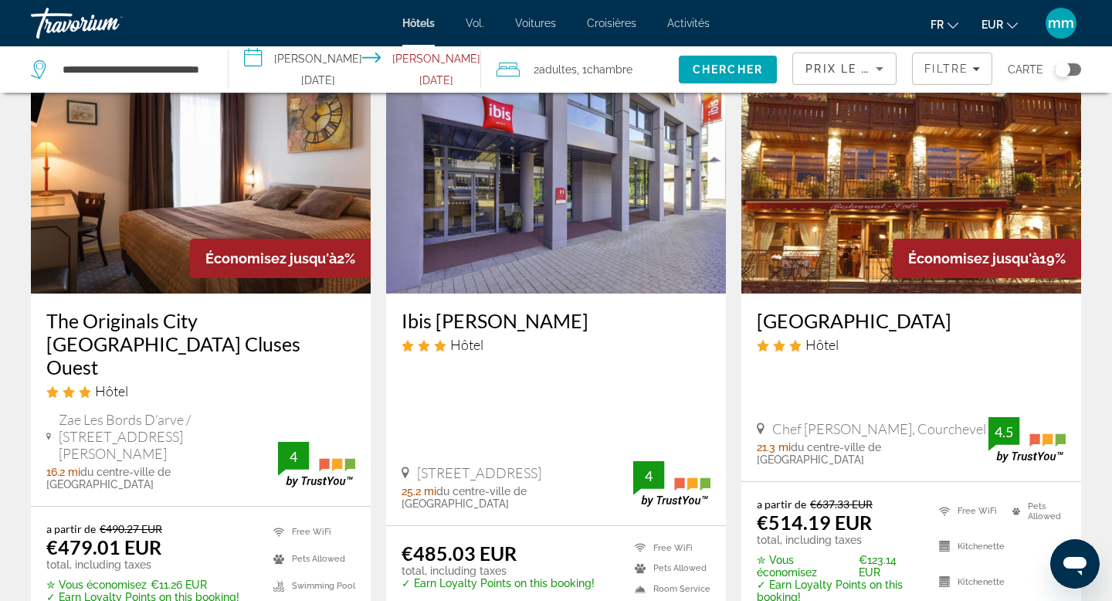
scroll to position [1320, 0]
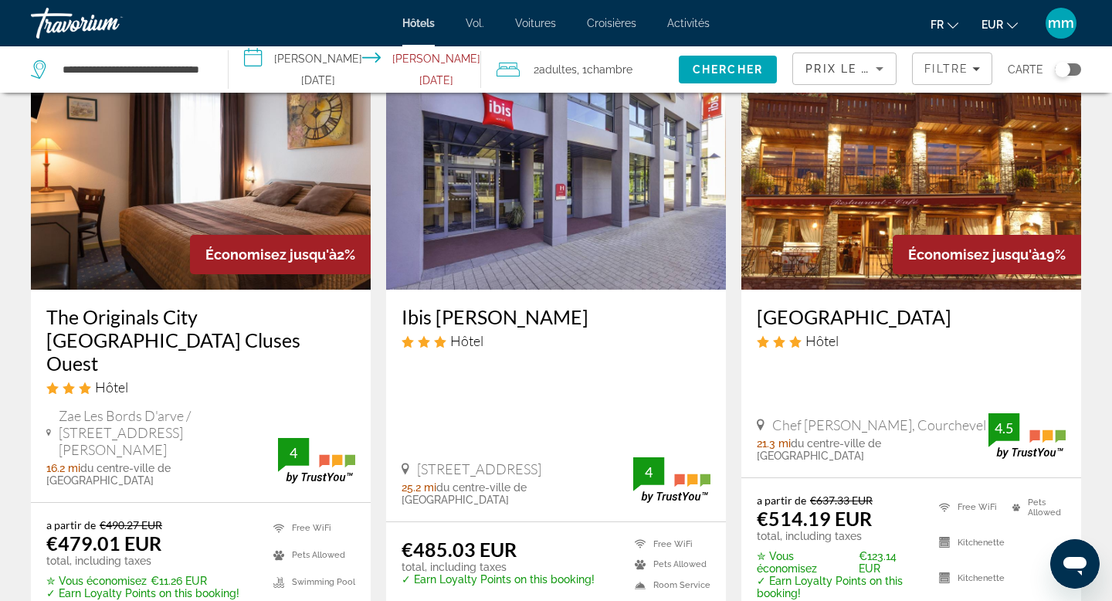
click at [854, 167] on img "Contenu principal" at bounding box center [912, 165] width 340 height 247
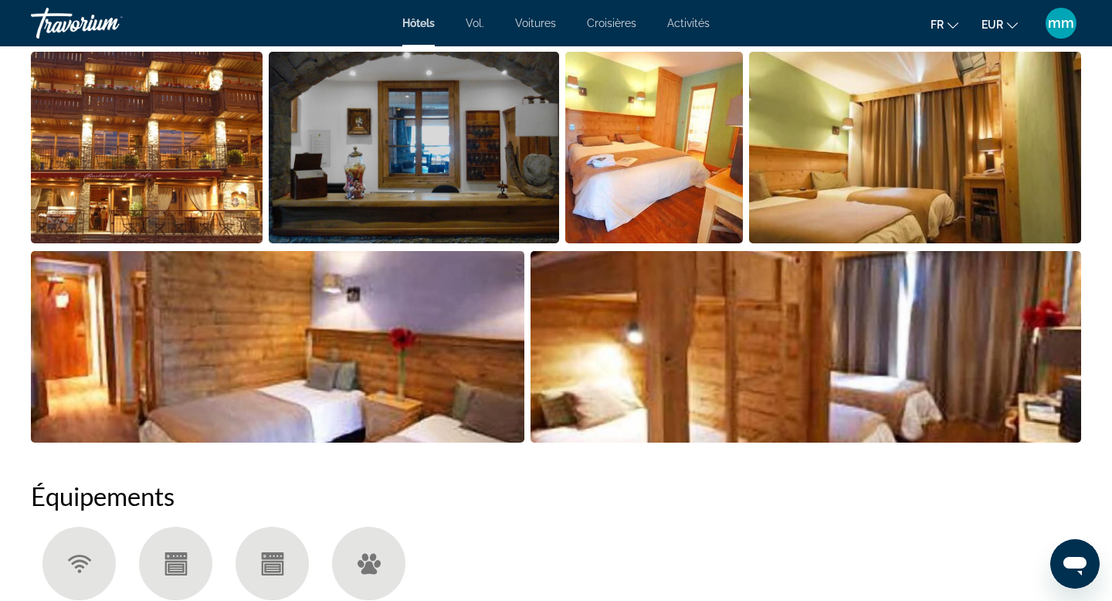
scroll to position [776, 0]
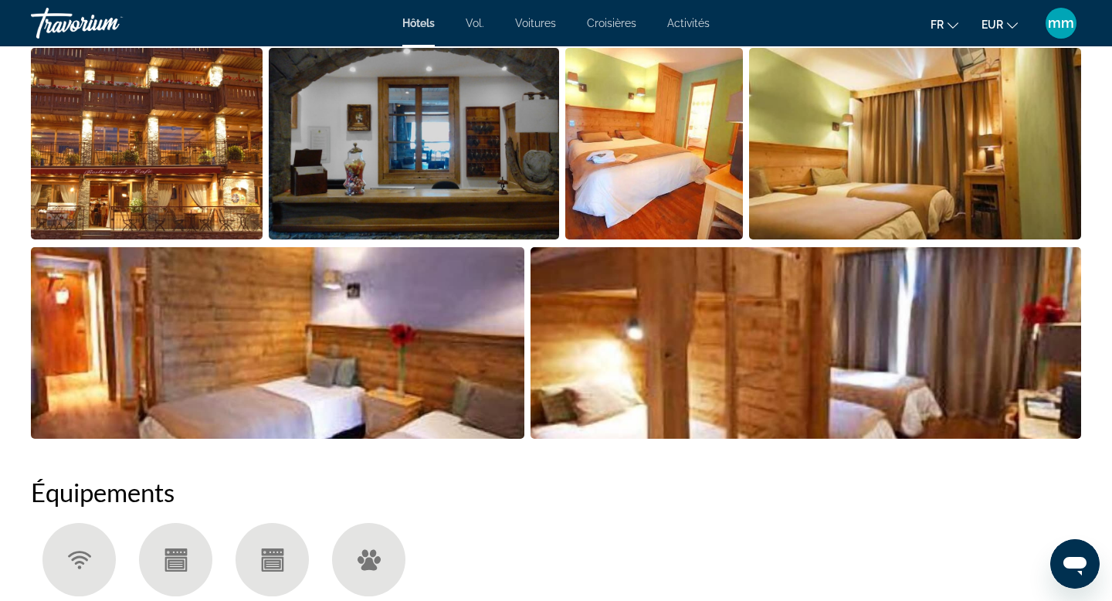
click at [648, 117] on img "Open full-screen image slider" at bounding box center [654, 144] width 178 height 192
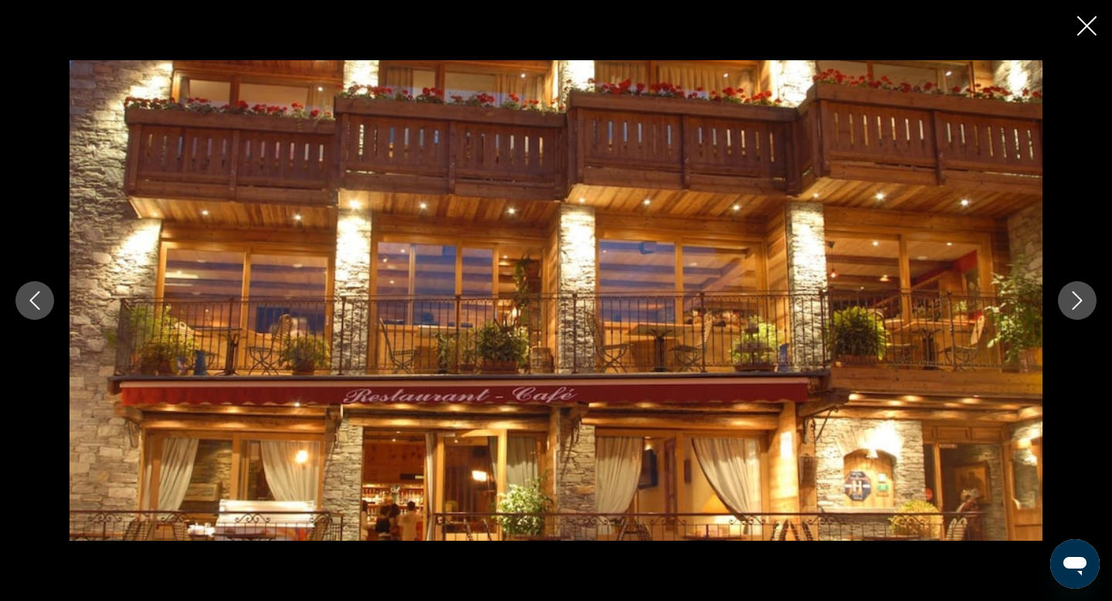
click at [1071, 299] on icon "Next image" at bounding box center [1077, 300] width 19 height 19
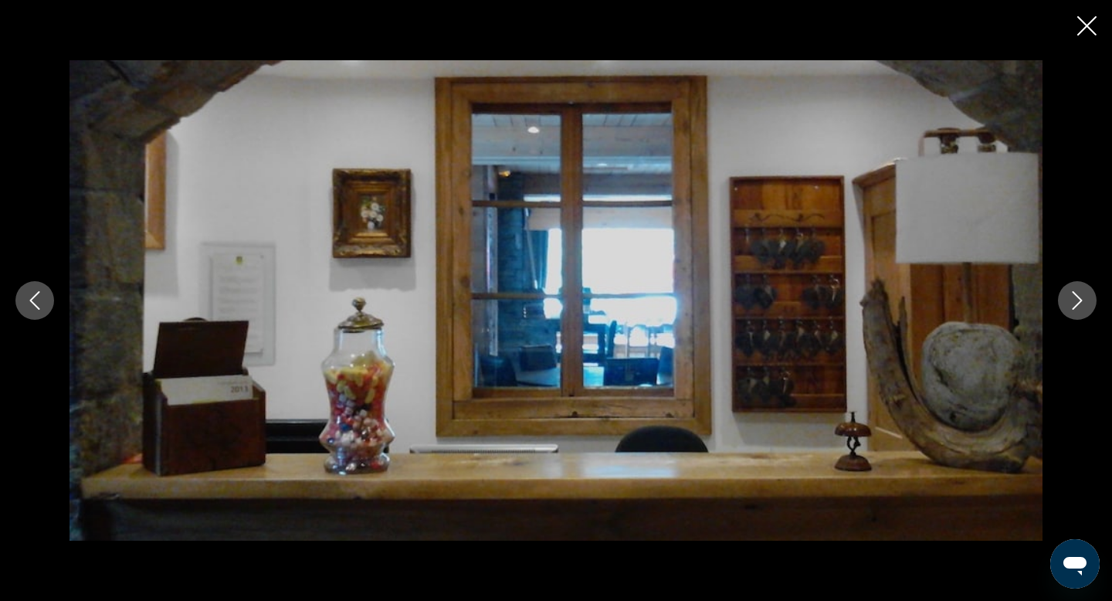
click at [1071, 299] on icon "Next image" at bounding box center [1077, 300] width 19 height 19
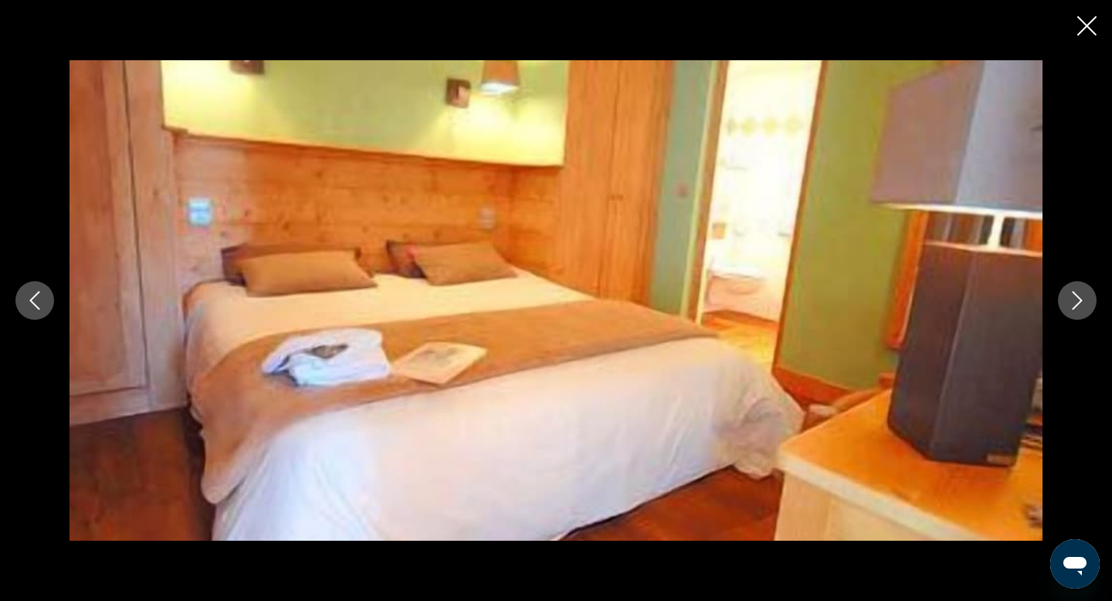
click at [1071, 299] on icon "Next image" at bounding box center [1077, 300] width 19 height 19
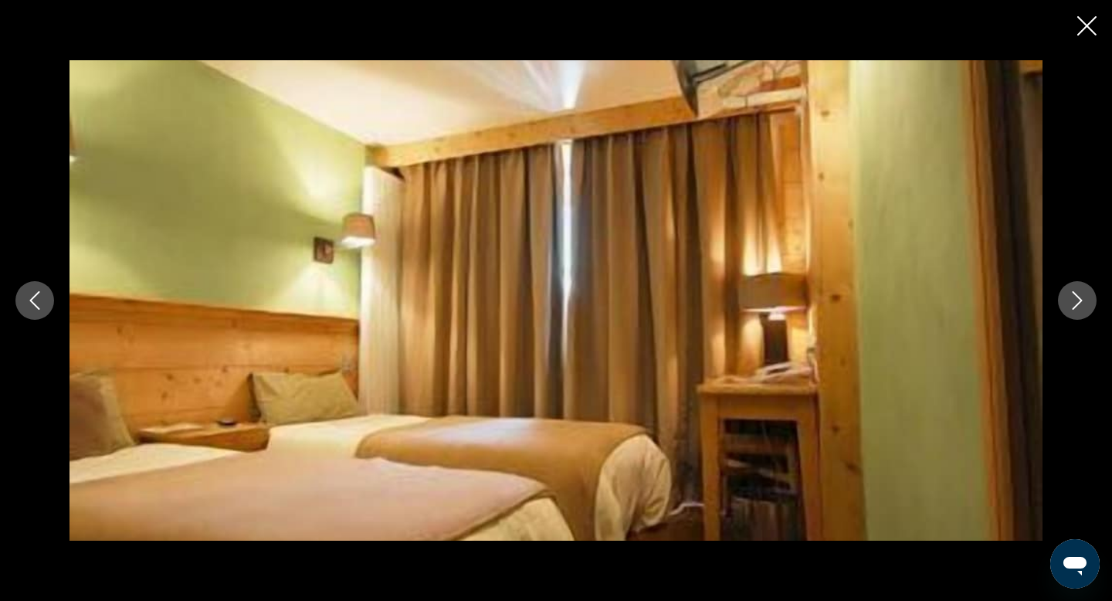
click at [1071, 299] on icon "Next image" at bounding box center [1077, 300] width 19 height 19
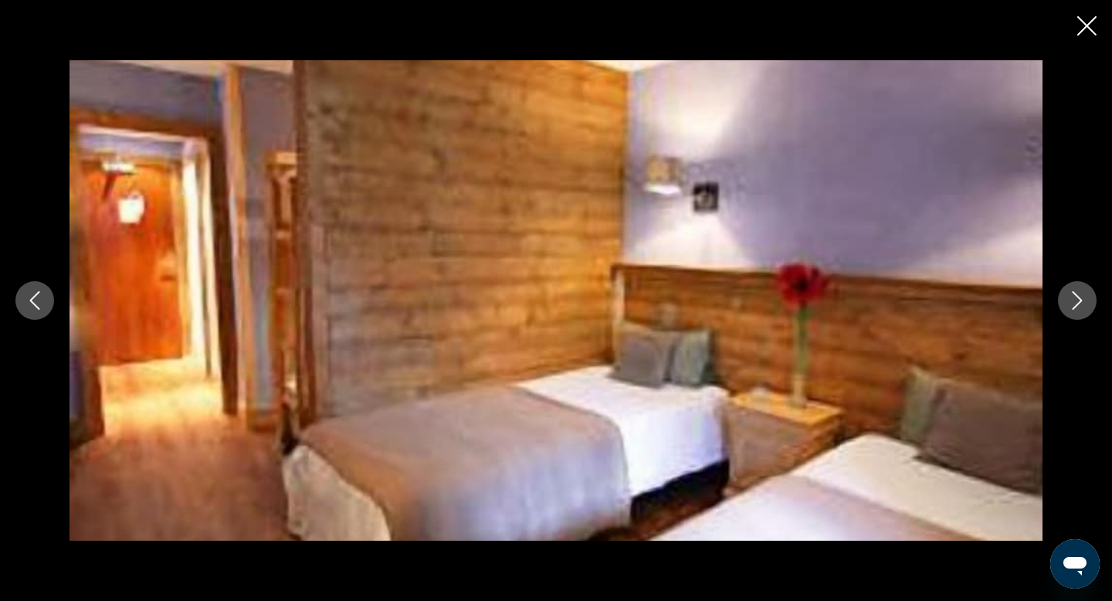
click at [1071, 299] on icon "Next image" at bounding box center [1077, 300] width 19 height 19
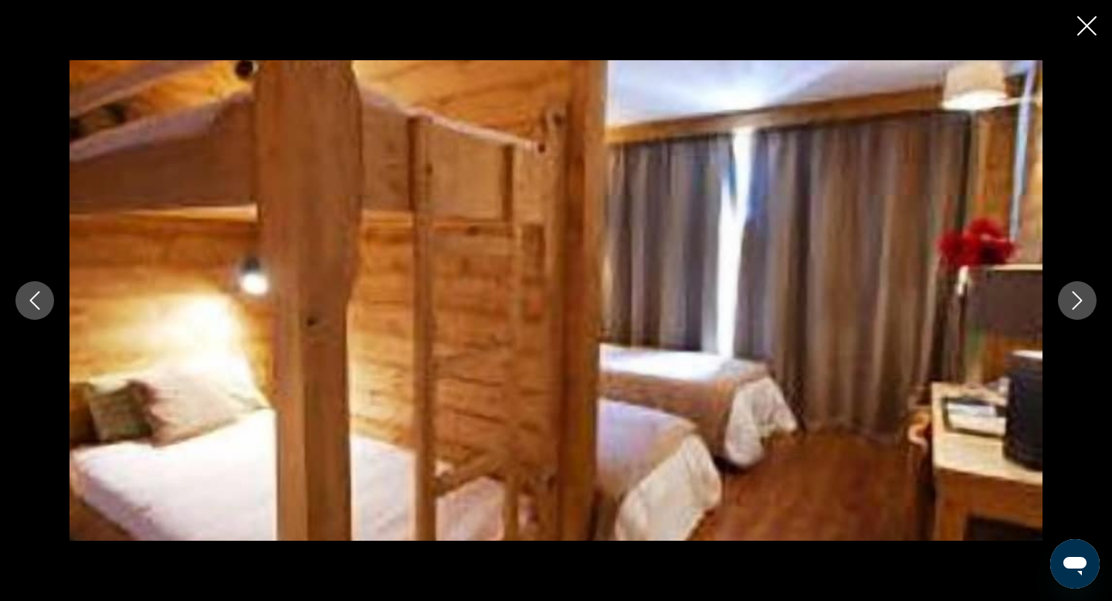
click at [1071, 300] on icon "Next image" at bounding box center [1077, 300] width 19 height 19
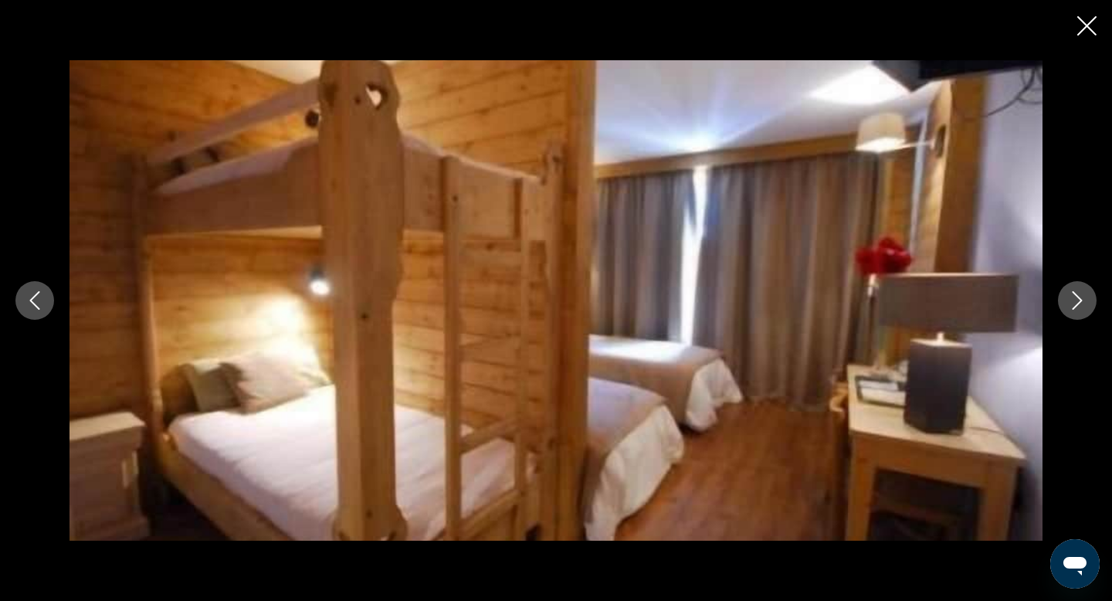
click at [1071, 300] on icon "Next image" at bounding box center [1077, 300] width 19 height 19
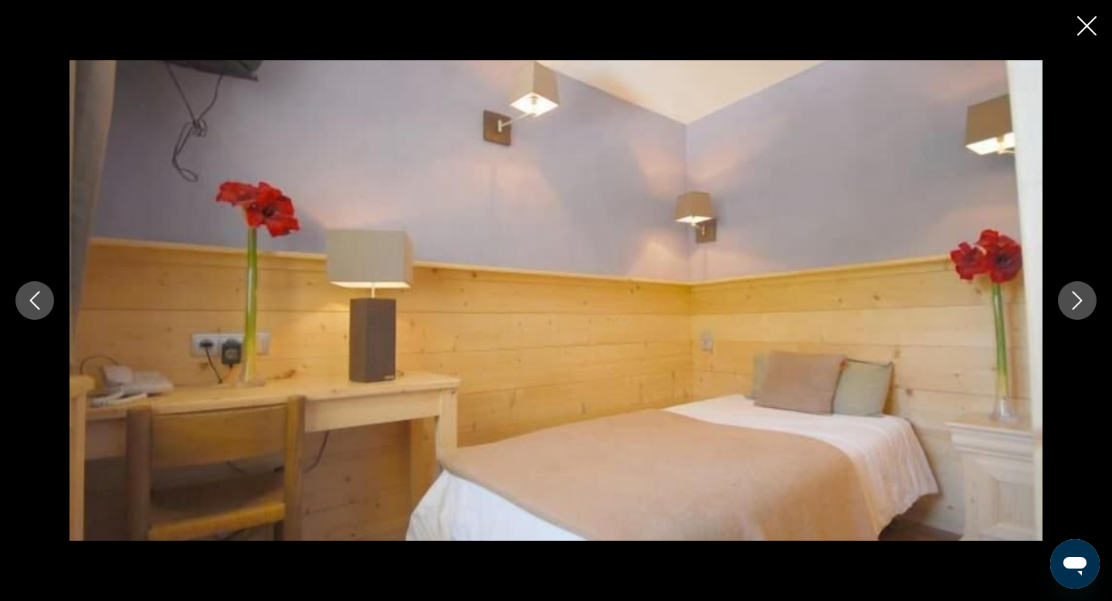
click at [1071, 300] on icon "Next image" at bounding box center [1077, 300] width 19 height 19
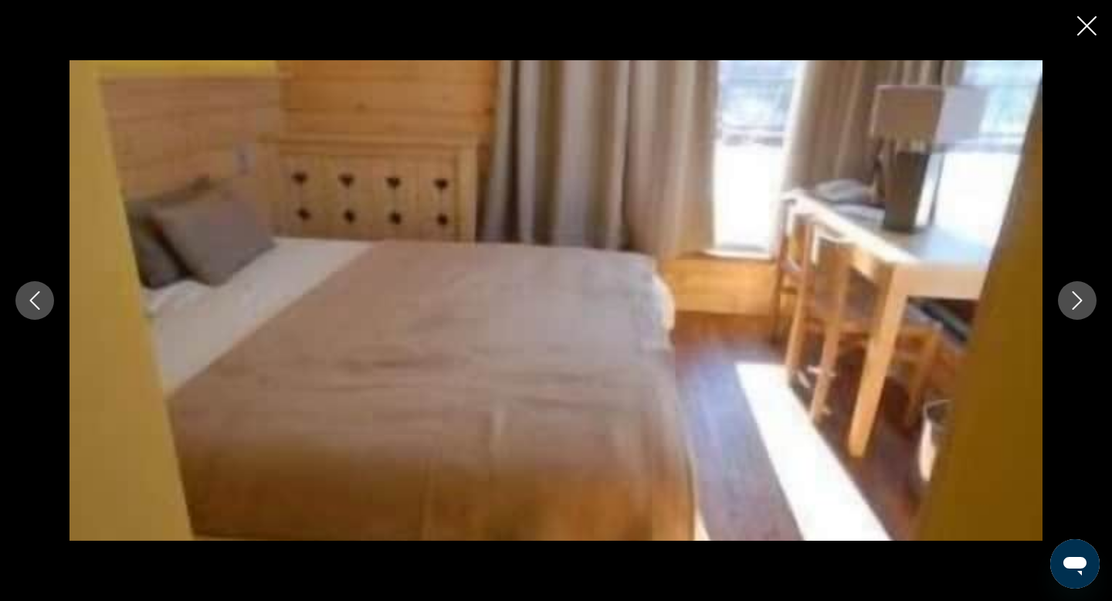
click at [1071, 300] on icon "Next image" at bounding box center [1077, 300] width 19 height 19
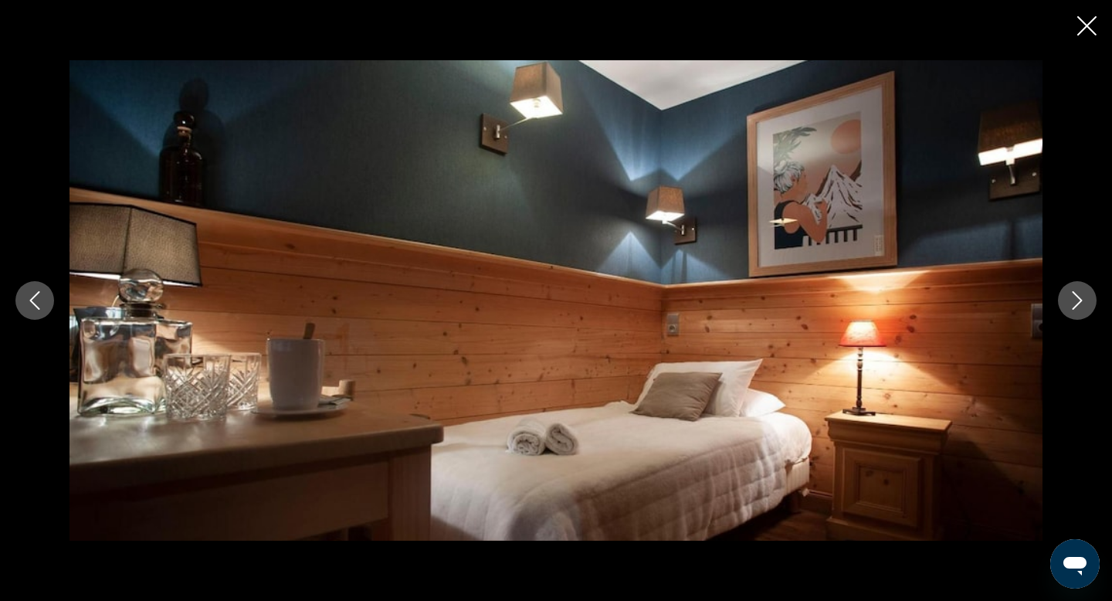
click at [1071, 300] on icon "Next image" at bounding box center [1077, 300] width 19 height 19
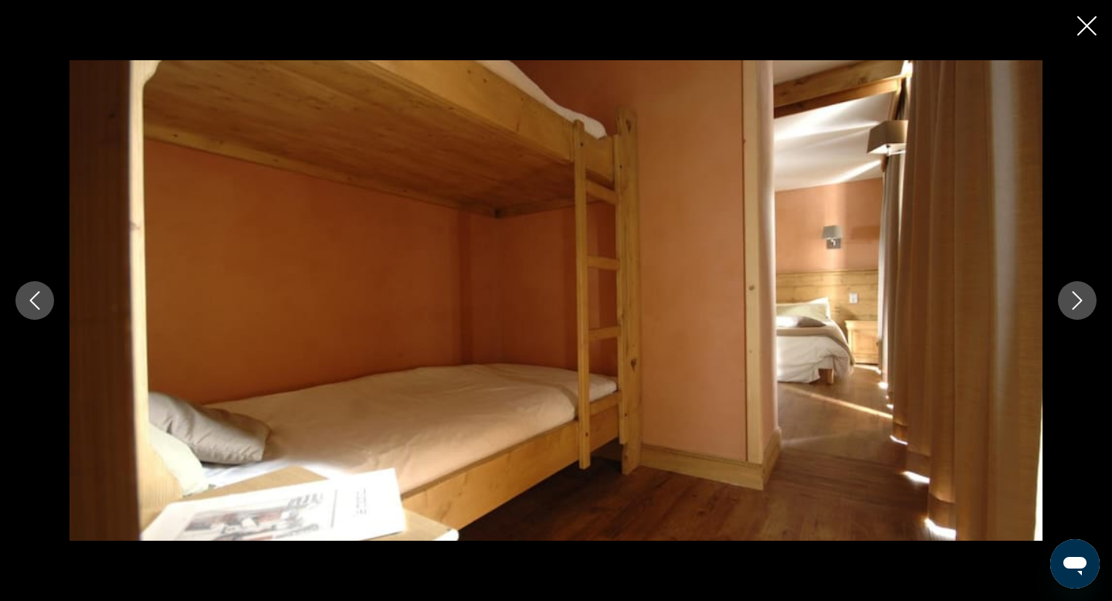
click at [1071, 300] on icon "Next image" at bounding box center [1077, 300] width 19 height 19
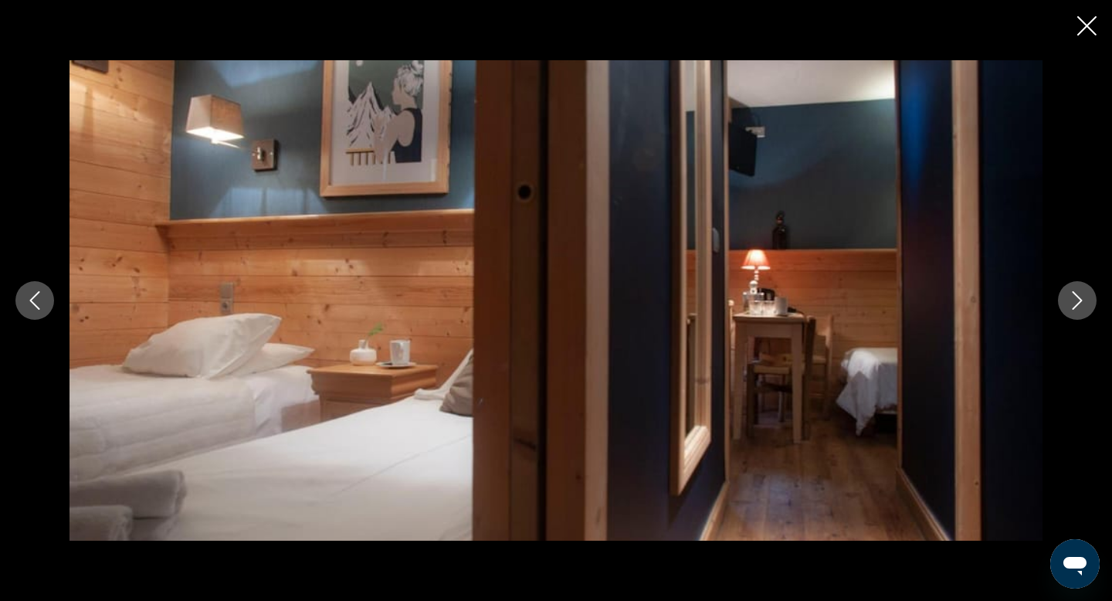
click at [1071, 300] on icon "Next image" at bounding box center [1077, 300] width 19 height 19
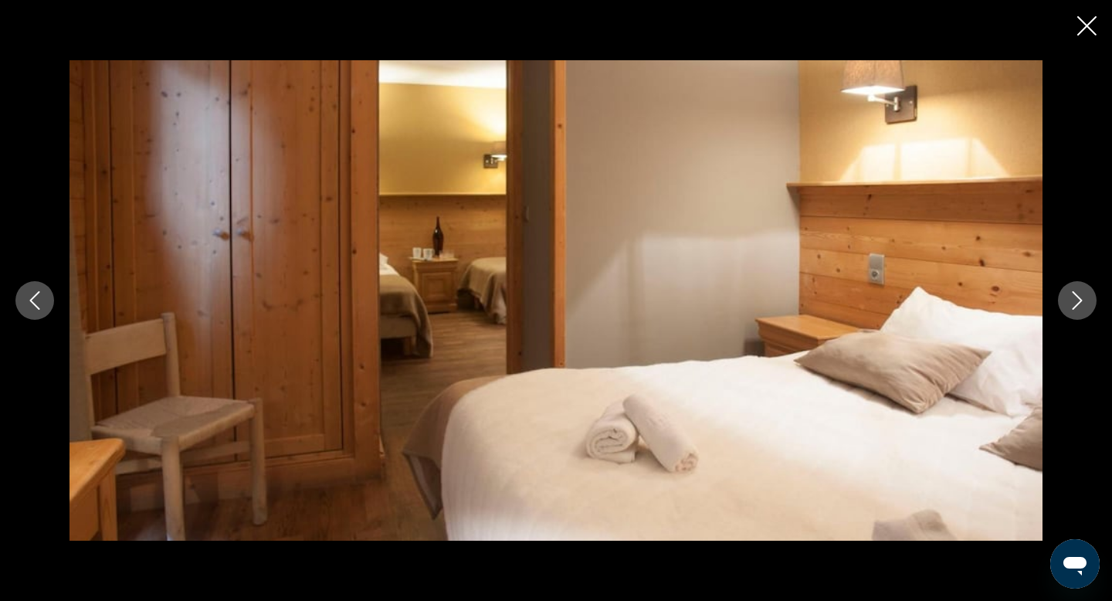
click at [1071, 300] on icon "Next image" at bounding box center [1077, 300] width 19 height 19
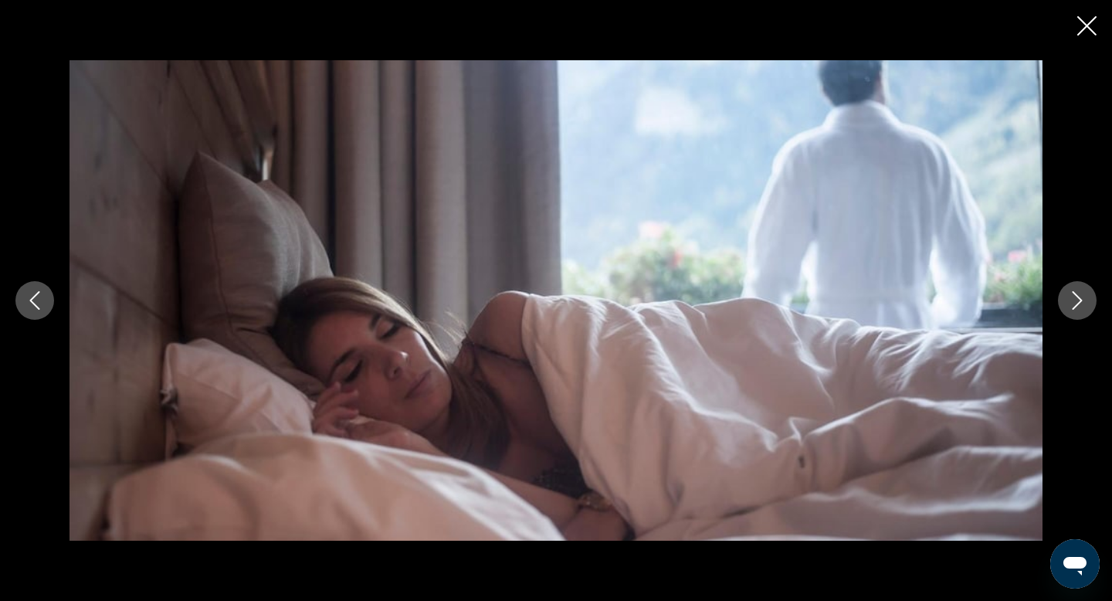
click at [1071, 300] on icon "Next image" at bounding box center [1077, 300] width 19 height 19
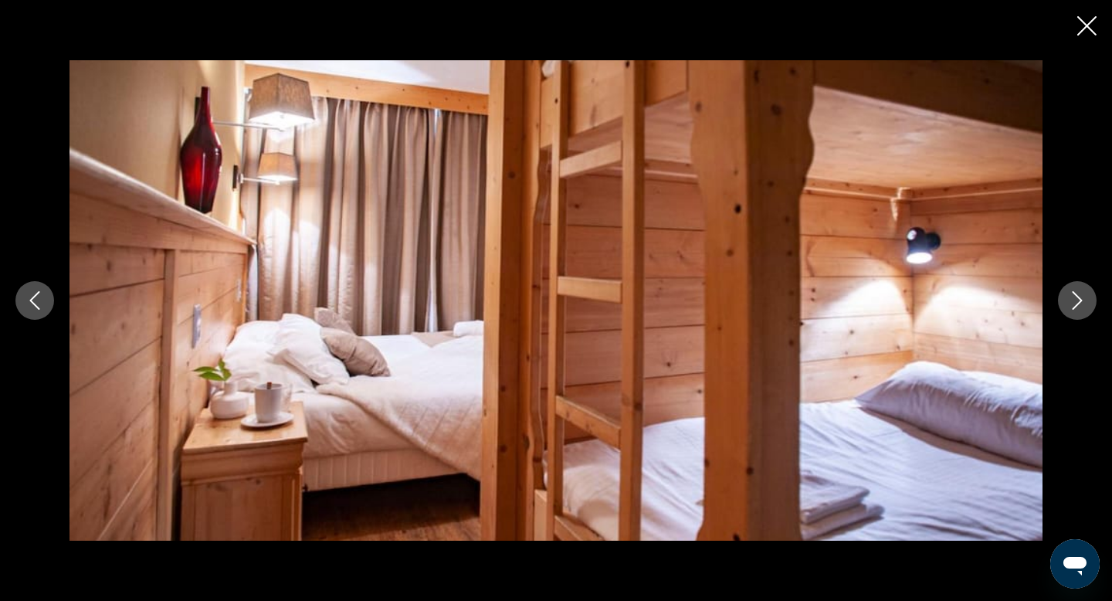
click at [1071, 300] on icon "Next image" at bounding box center [1077, 300] width 19 height 19
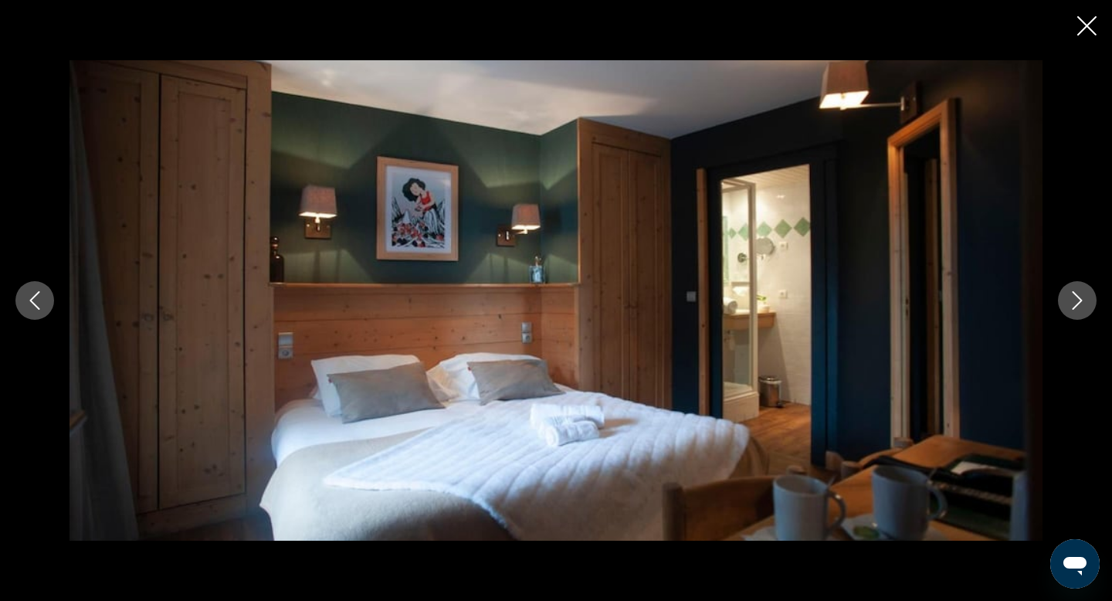
click at [1071, 300] on icon "Next image" at bounding box center [1077, 300] width 19 height 19
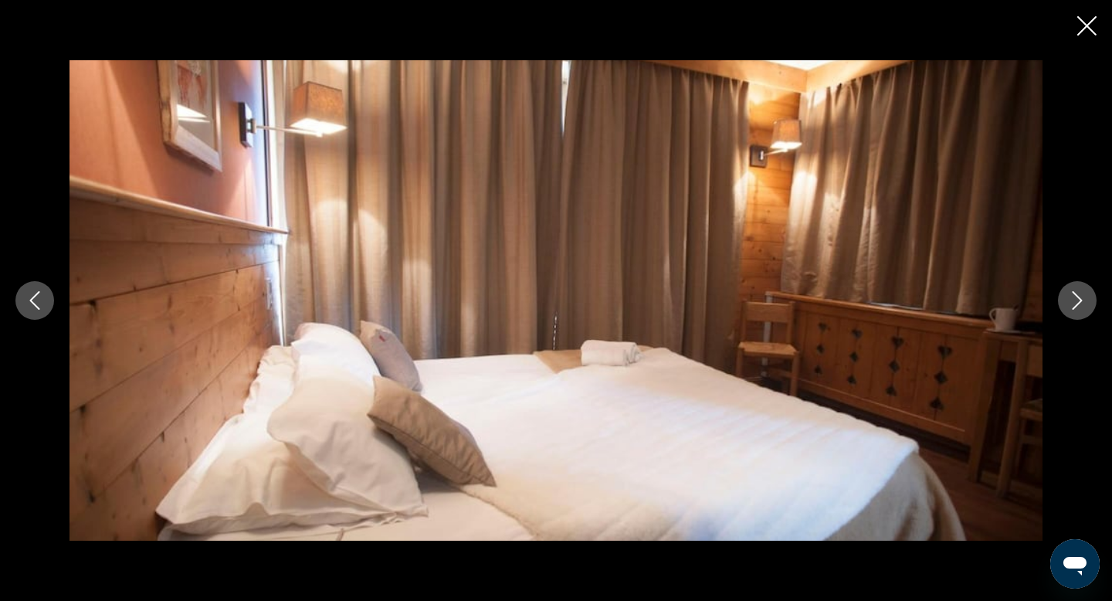
click at [1071, 300] on icon "Next image" at bounding box center [1077, 300] width 19 height 19
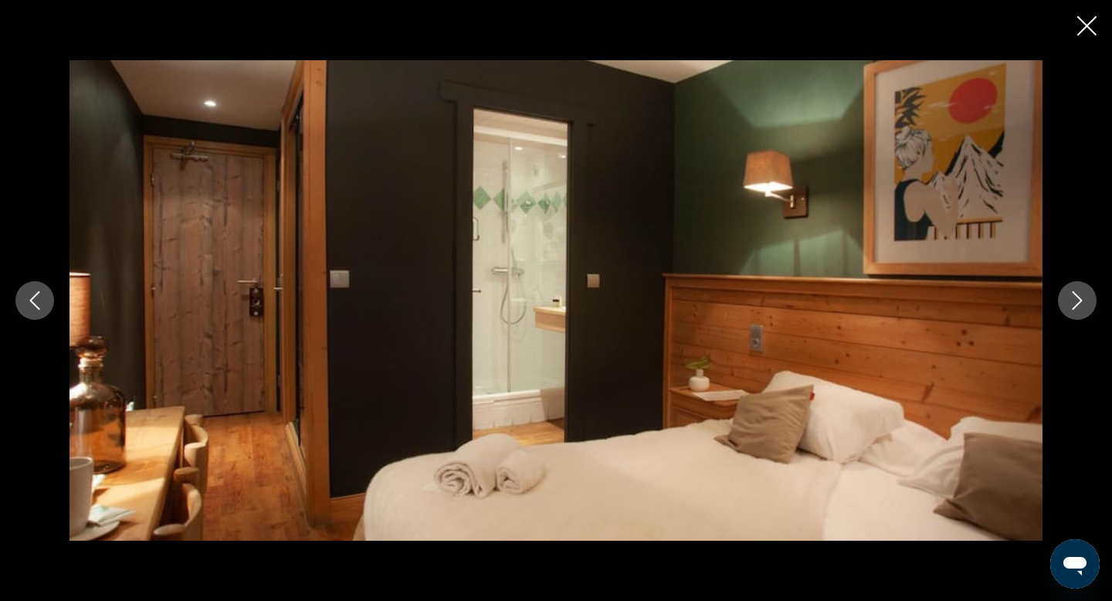
click at [1071, 300] on icon "Next image" at bounding box center [1077, 300] width 19 height 19
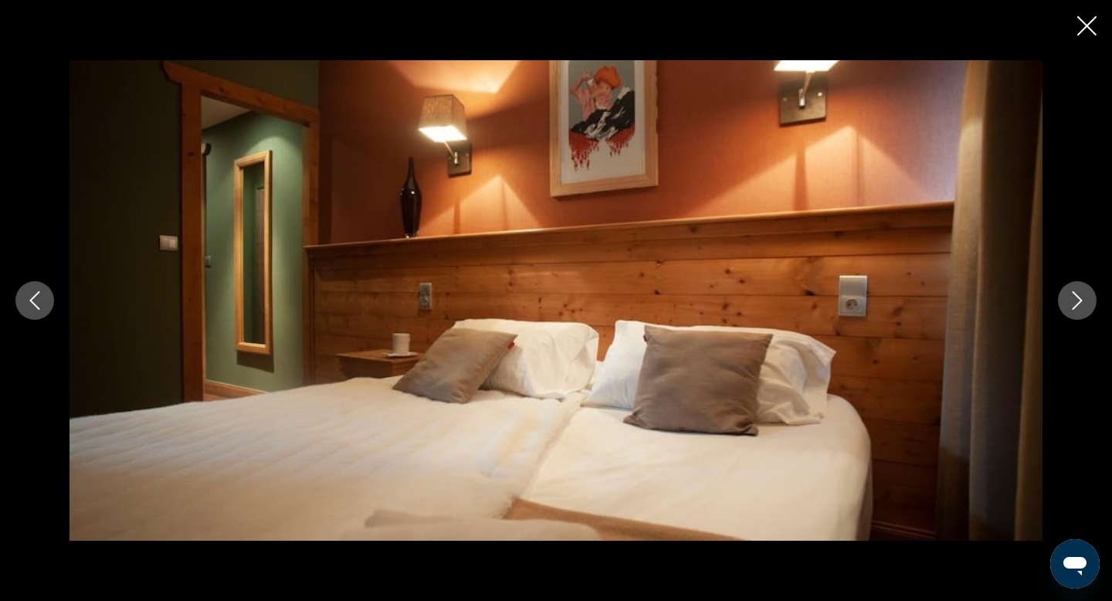
click at [1071, 300] on icon "Next image" at bounding box center [1077, 300] width 19 height 19
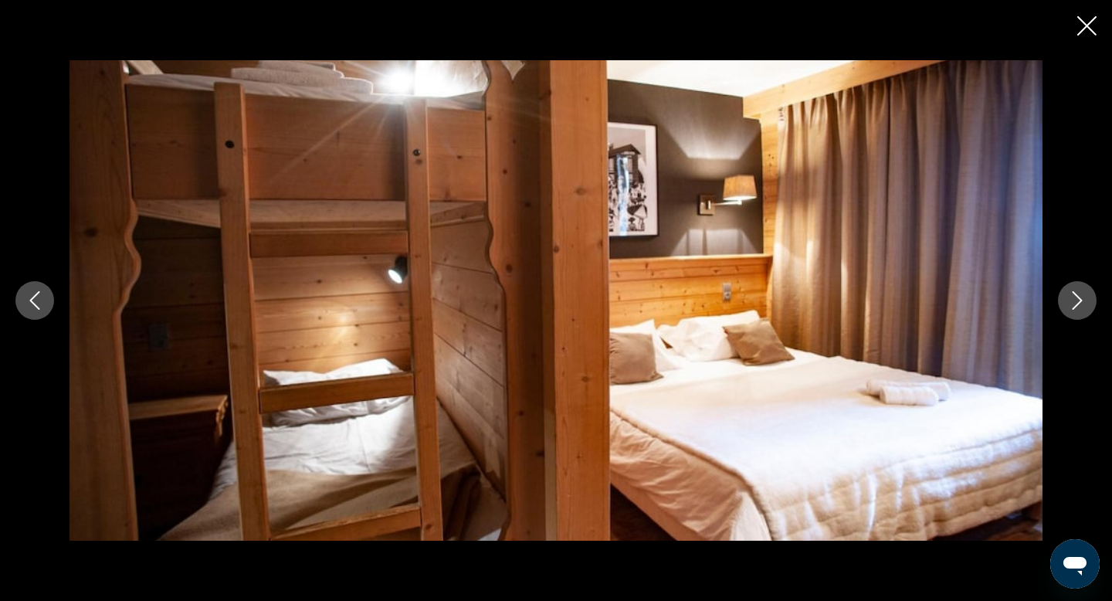
click at [1071, 300] on icon "Next image" at bounding box center [1077, 300] width 19 height 19
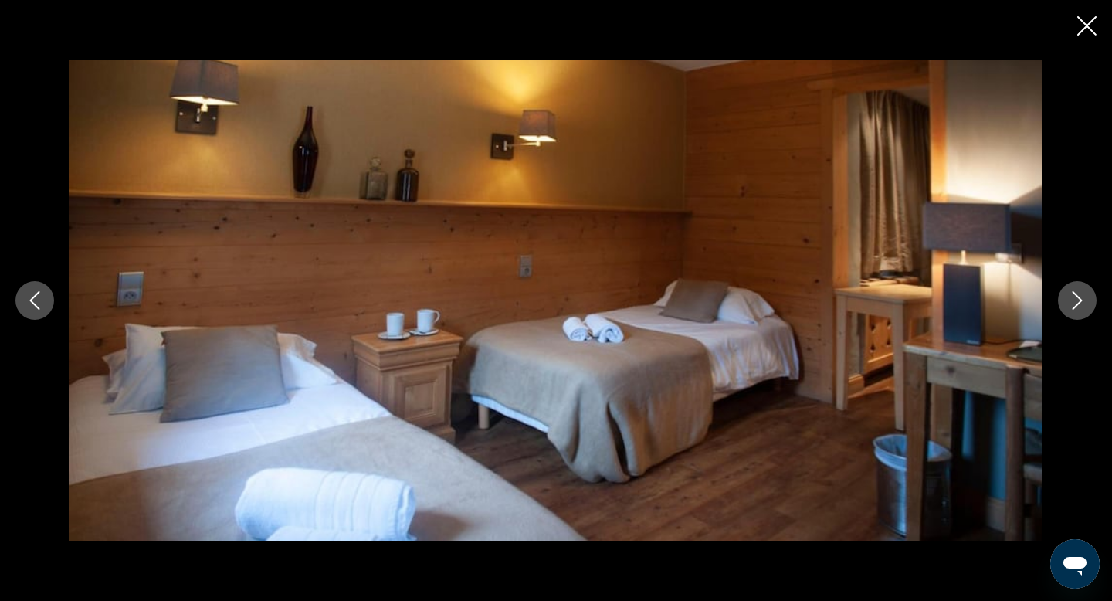
click at [1071, 300] on icon "Next image" at bounding box center [1077, 300] width 19 height 19
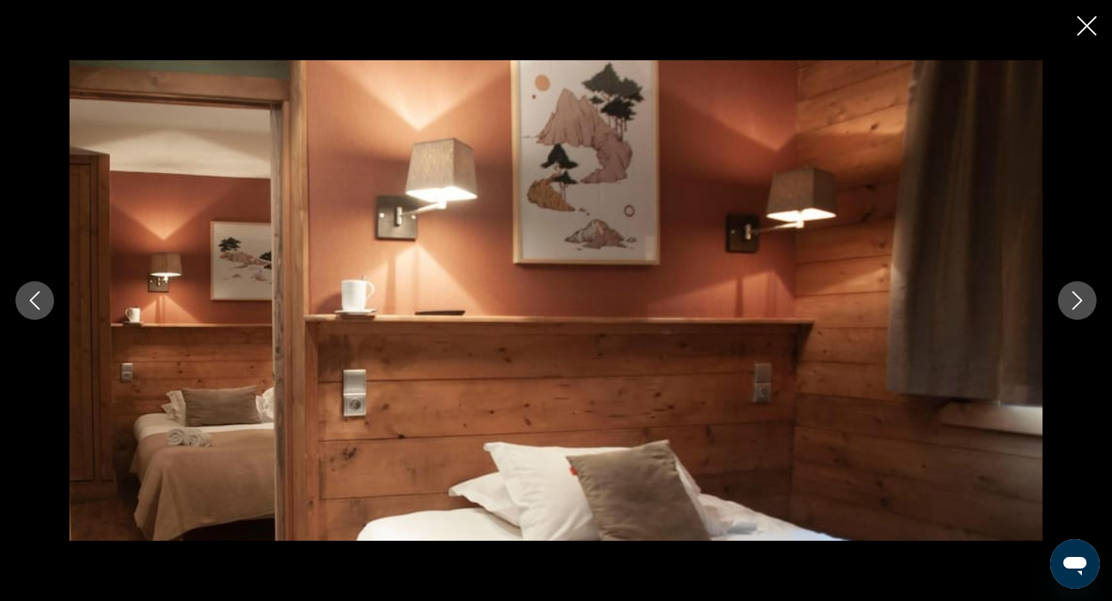
click at [1071, 300] on icon "Next image" at bounding box center [1077, 300] width 19 height 19
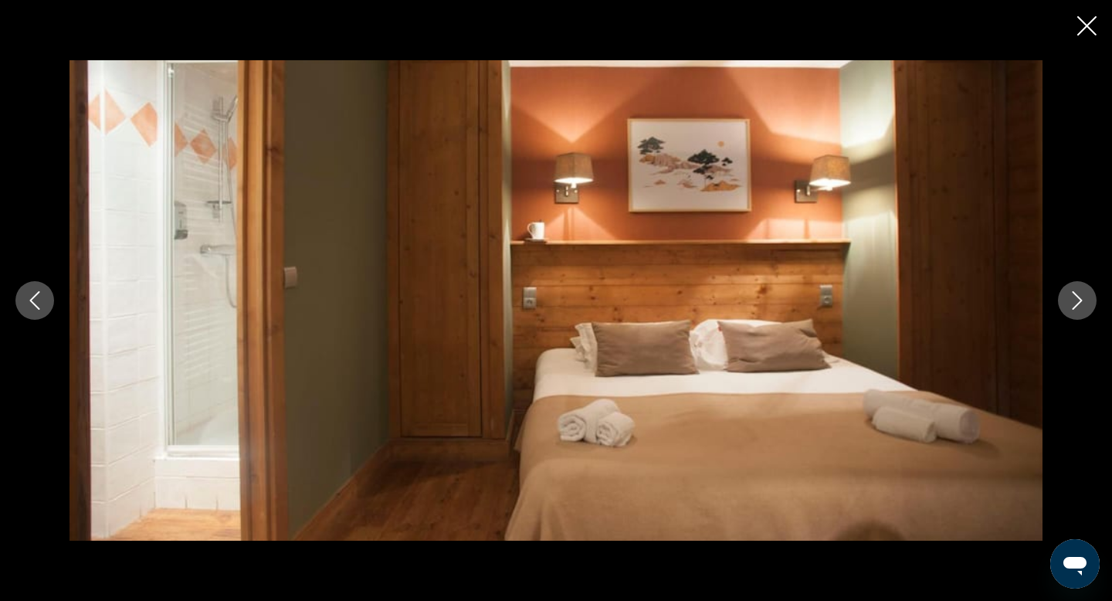
click at [1071, 300] on icon "Next image" at bounding box center [1077, 300] width 19 height 19
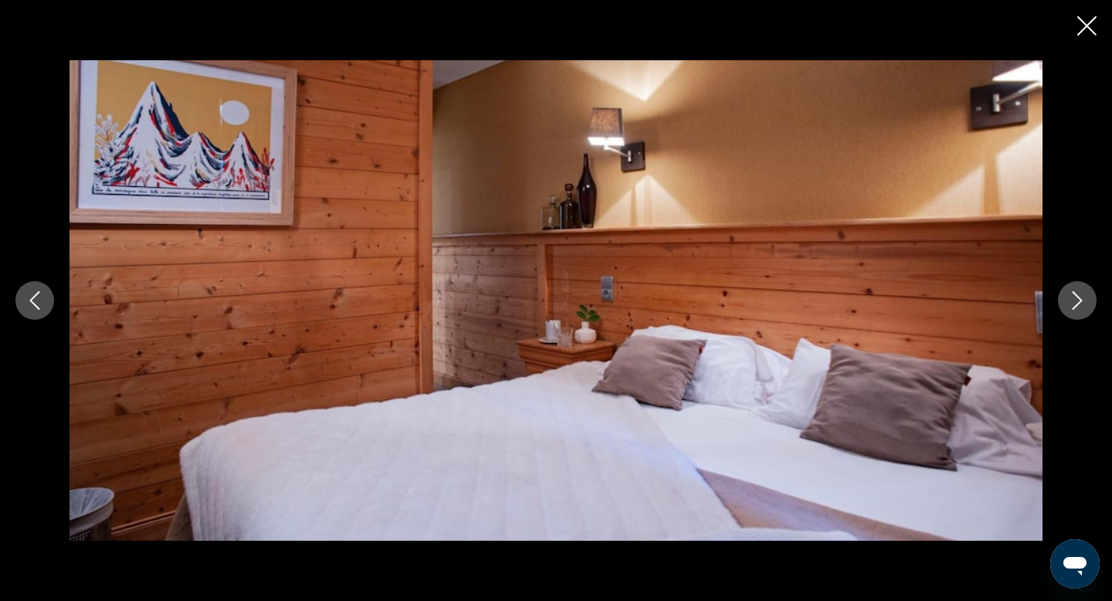
click at [1071, 300] on icon "Next image" at bounding box center [1077, 300] width 19 height 19
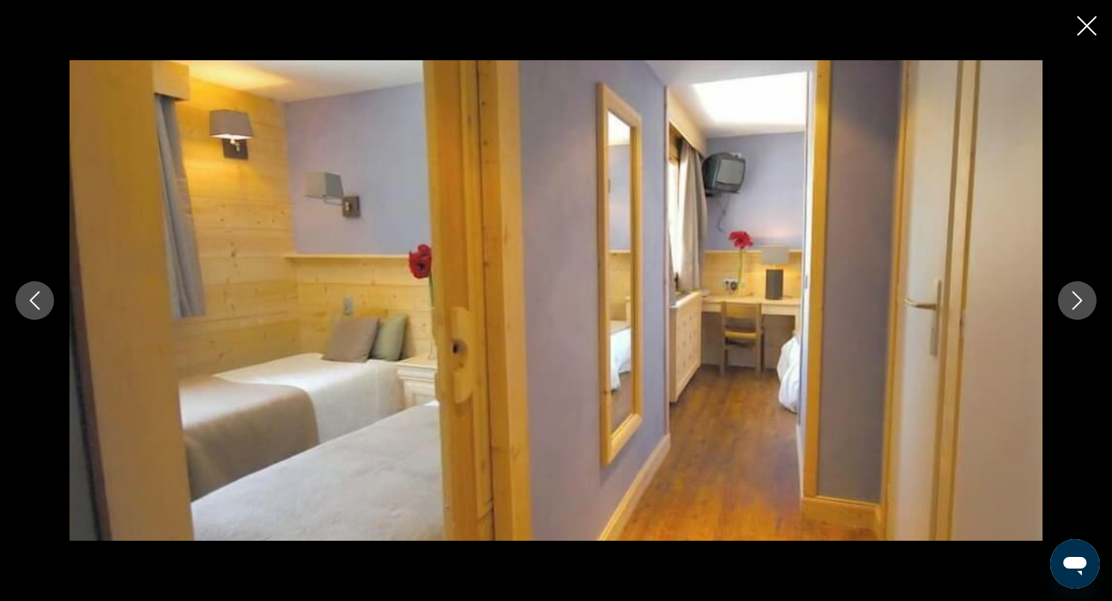
click at [1071, 300] on icon "Next image" at bounding box center [1077, 300] width 19 height 19
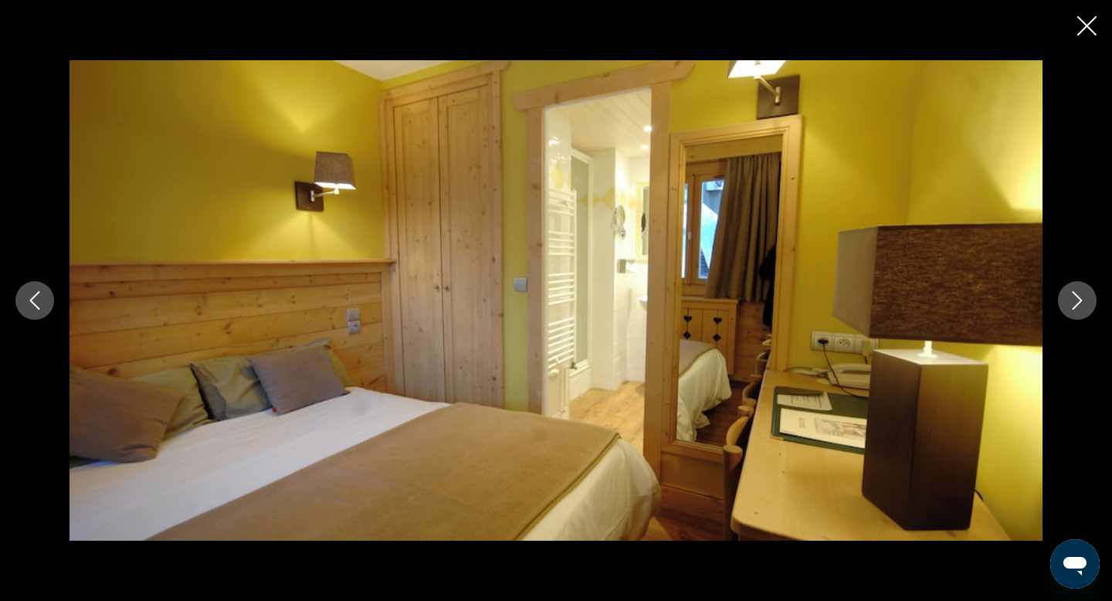
click at [1071, 300] on icon "Next image" at bounding box center [1077, 300] width 19 height 19
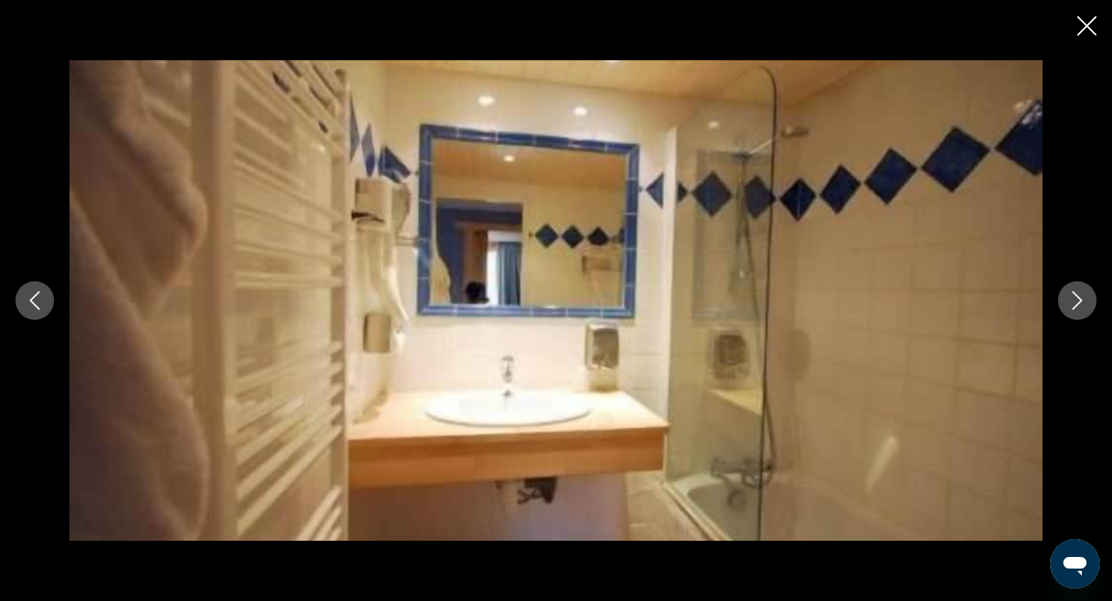
click at [1071, 300] on icon "Next image" at bounding box center [1077, 300] width 19 height 19
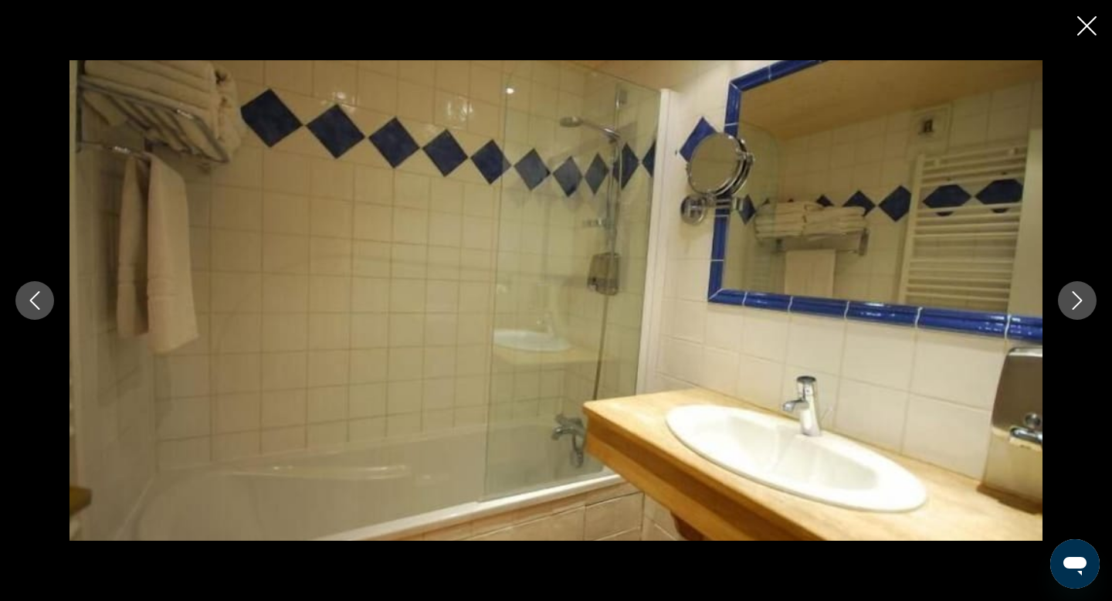
click at [1071, 300] on icon "Next image" at bounding box center [1077, 300] width 19 height 19
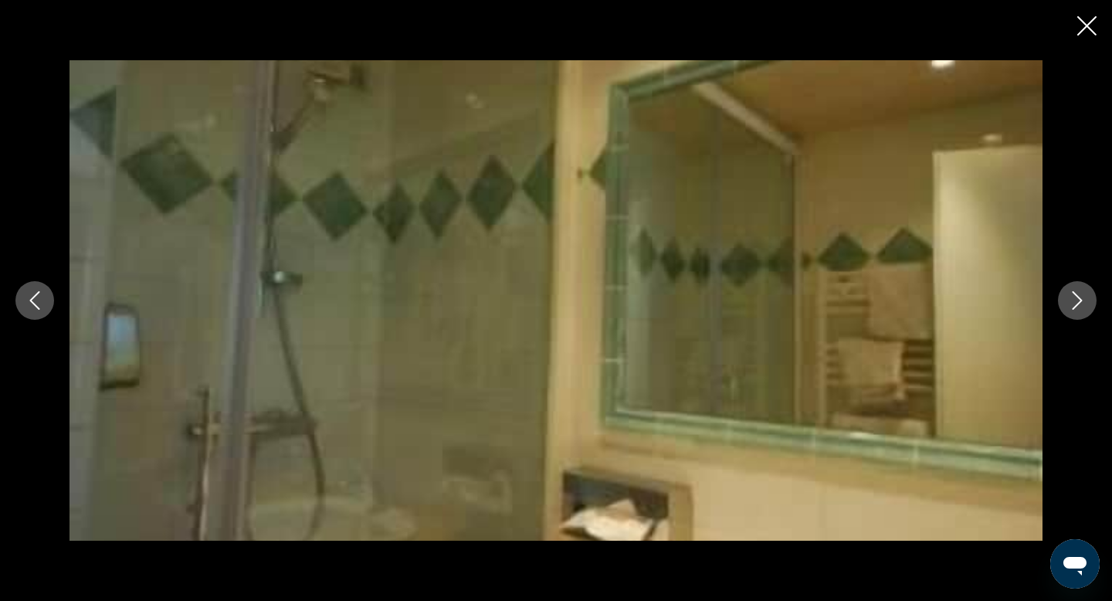
click at [1071, 300] on icon "Next image" at bounding box center [1077, 300] width 19 height 19
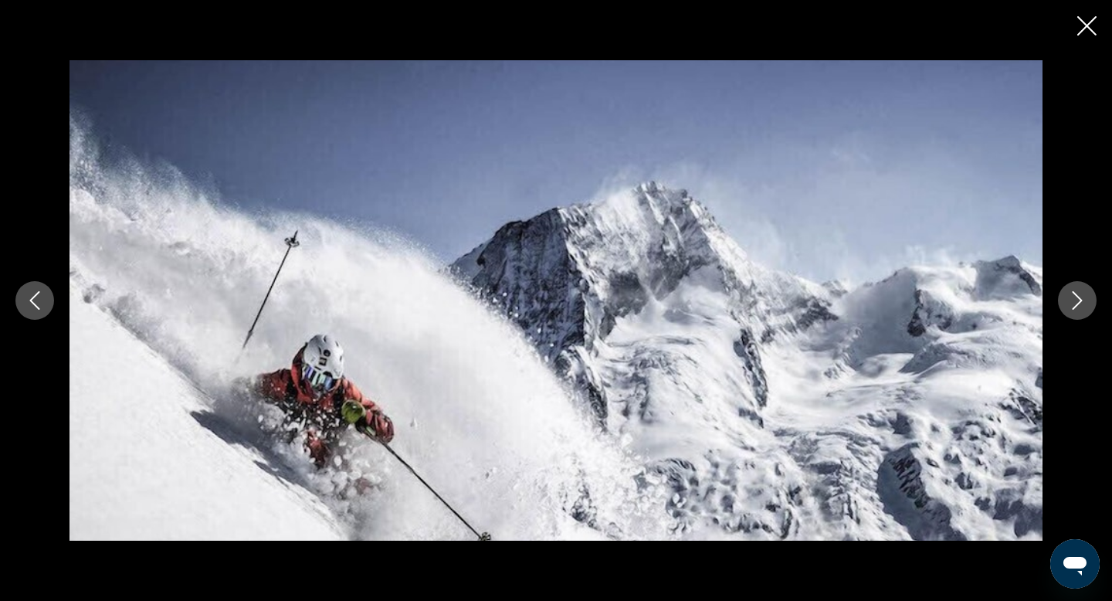
click at [1071, 300] on icon "Next image" at bounding box center [1077, 300] width 19 height 19
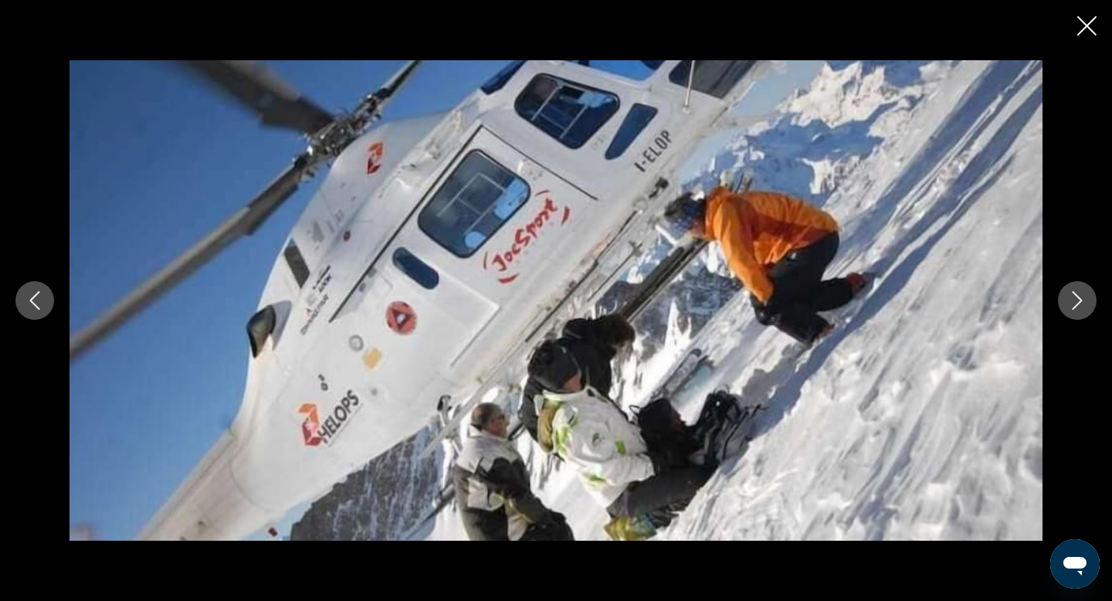
click at [1071, 300] on icon "Next image" at bounding box center [1077, 300] width 19 height 19
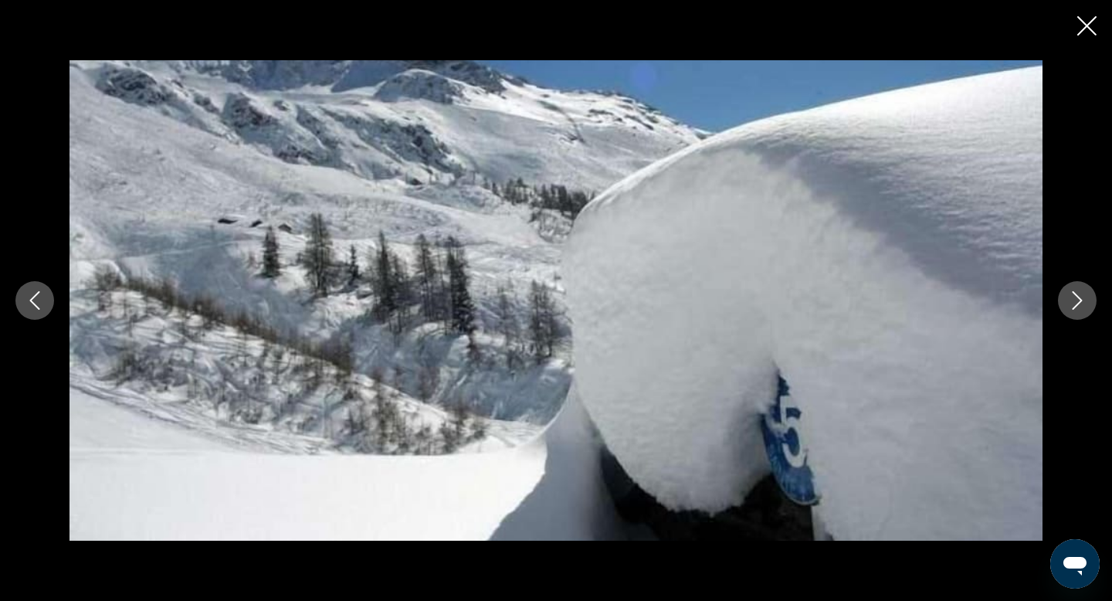
click at [1071, 300] on icon "Next image" at bounding box center [1077, 300] width 19 height 19
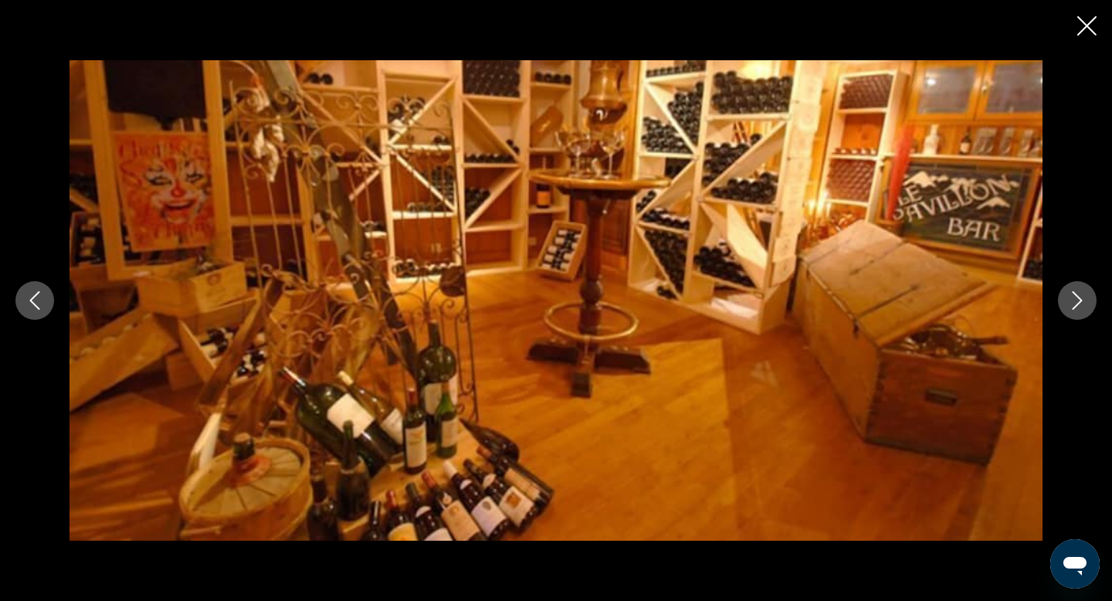
click at [1071, 301] on icon "Next image" at bounding box center [1077, 300] width 19 height 19
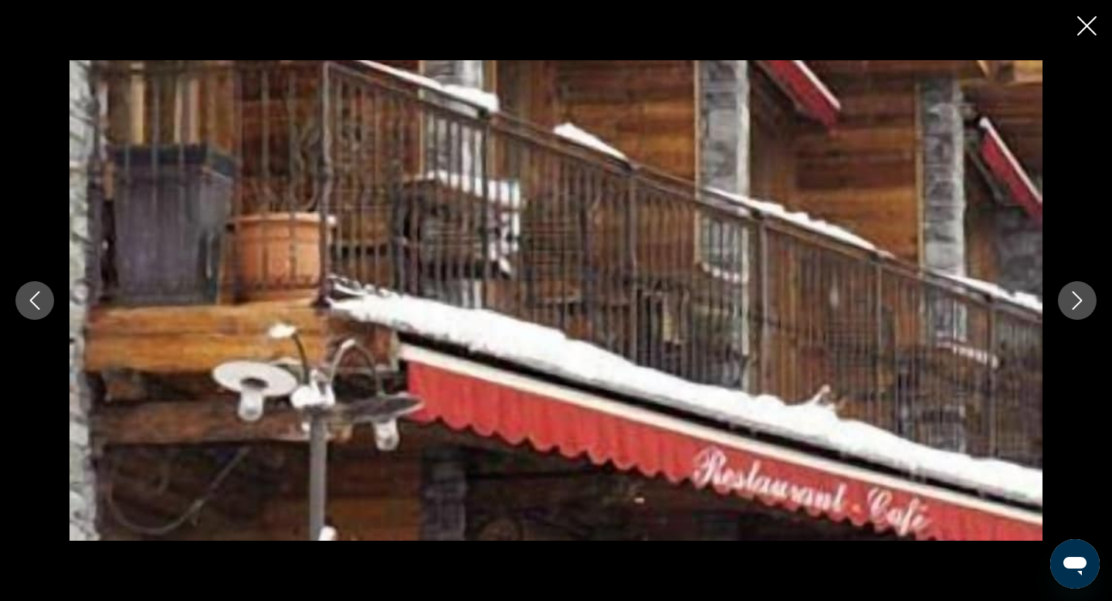
click at [1071, 301] on icon "Next image" at bounding box center [1077, 300] width 19 height 19
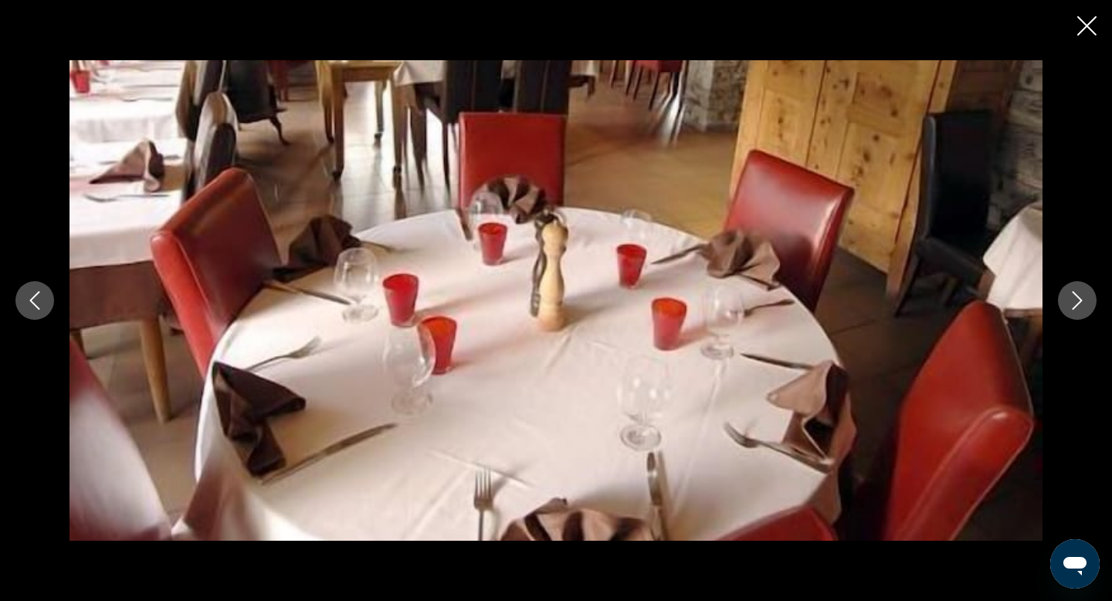
click at [1071, 301] on icon "Next image" at bounding box center [1077, 300] width 19 height 19
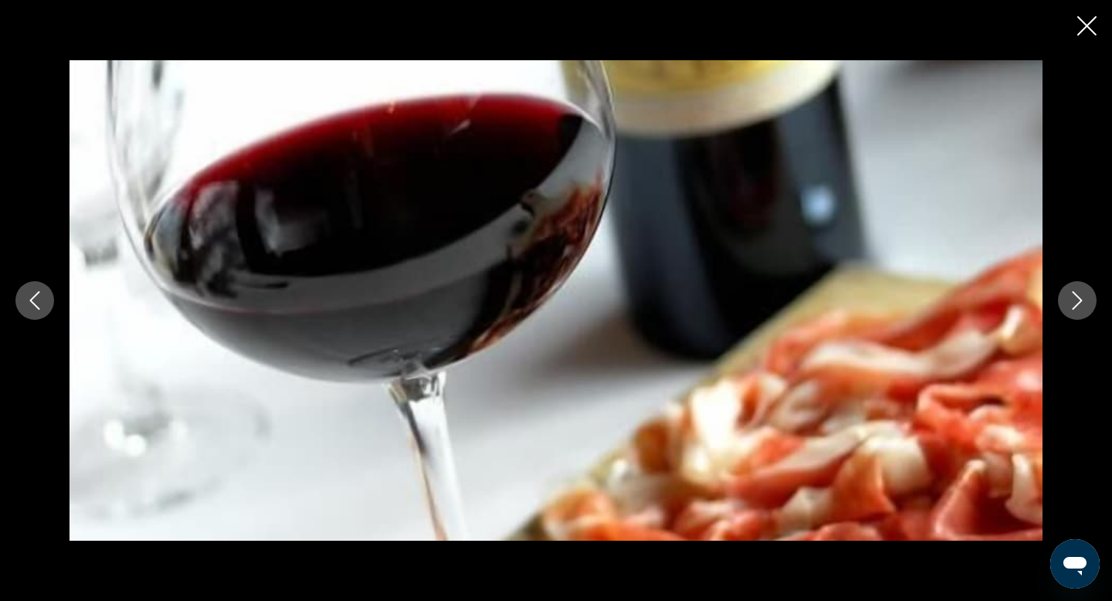
click at [1071, 301] on icon "Next image" at bounding box center [1077, 300] width 19 height 19
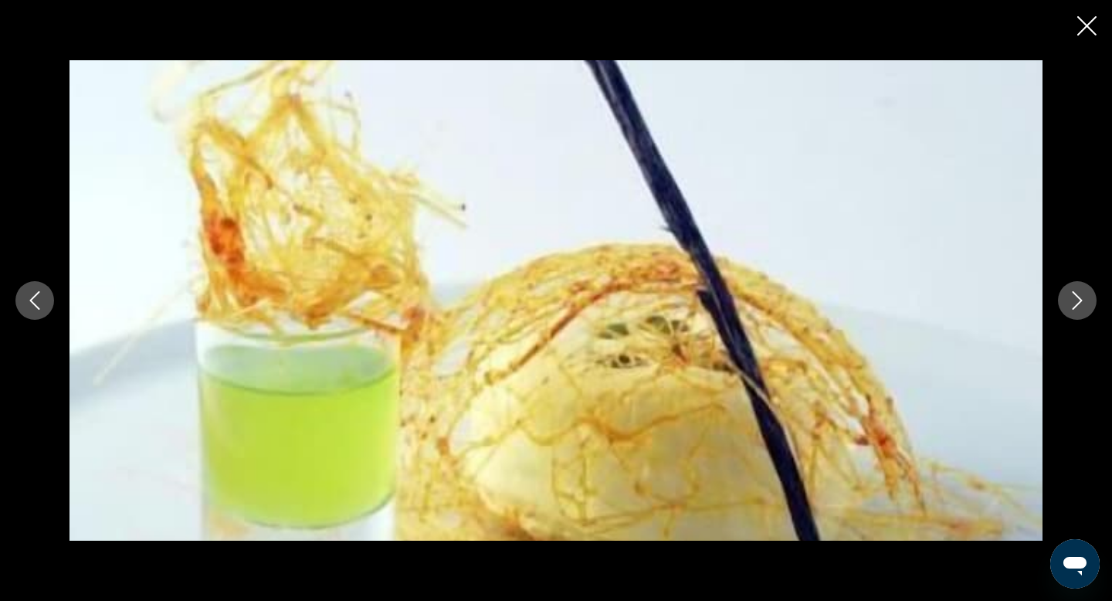
click at [1071, 301] on icon "Next image" at bounding box center [1077, 300] width 19 height 19
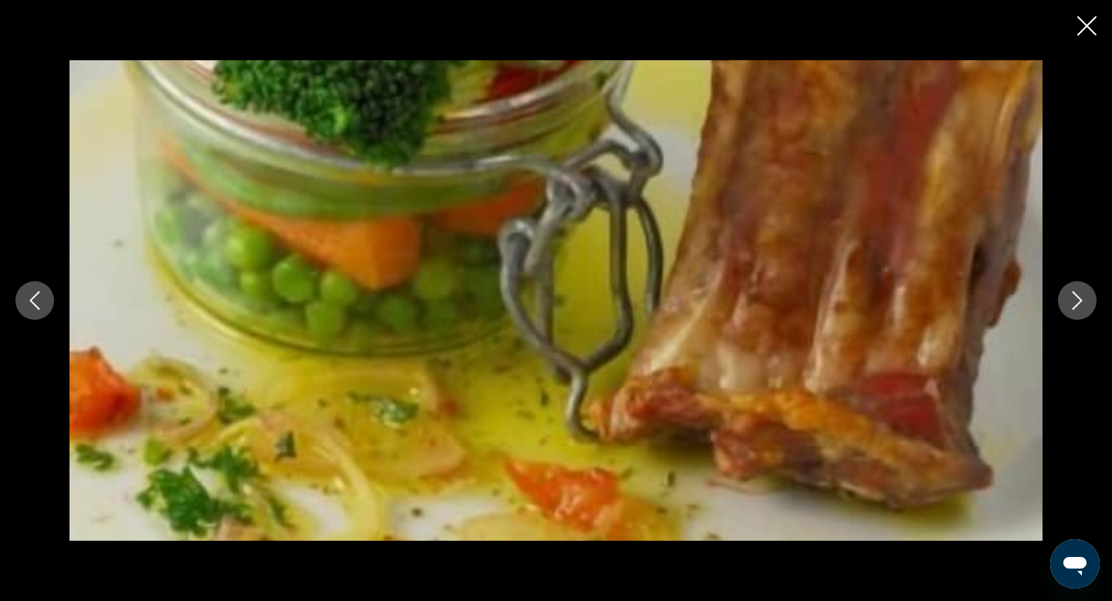
click at [1071, 301] on icon "Next image" at bounding box center [1077, 300] width 19 height 19
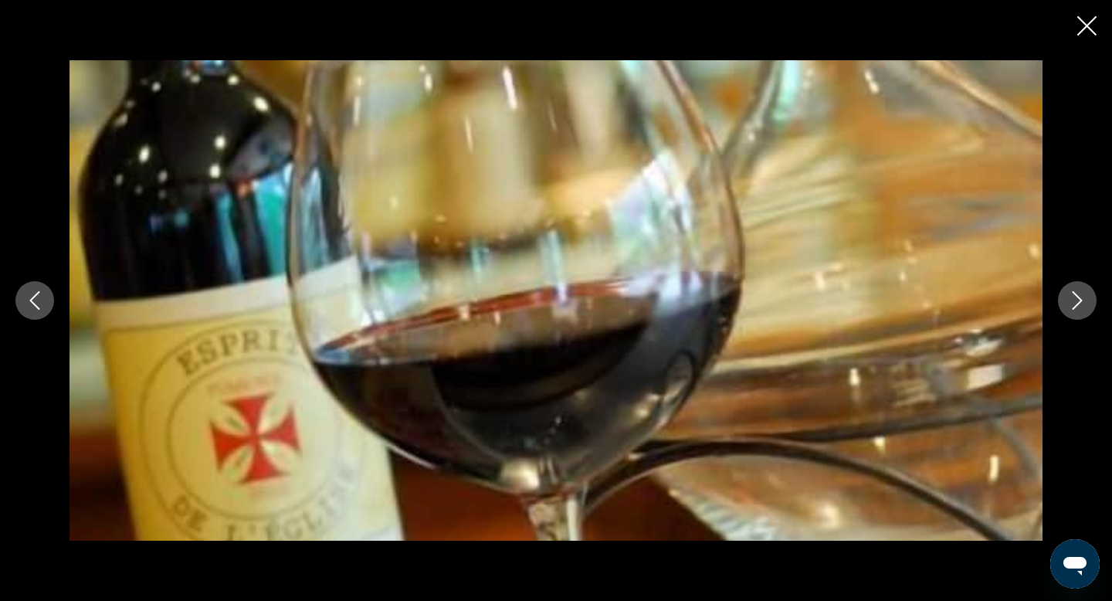
click at [1071, 301] on icon "Next image" at bounding box center [1077, 300] width 19 height 19
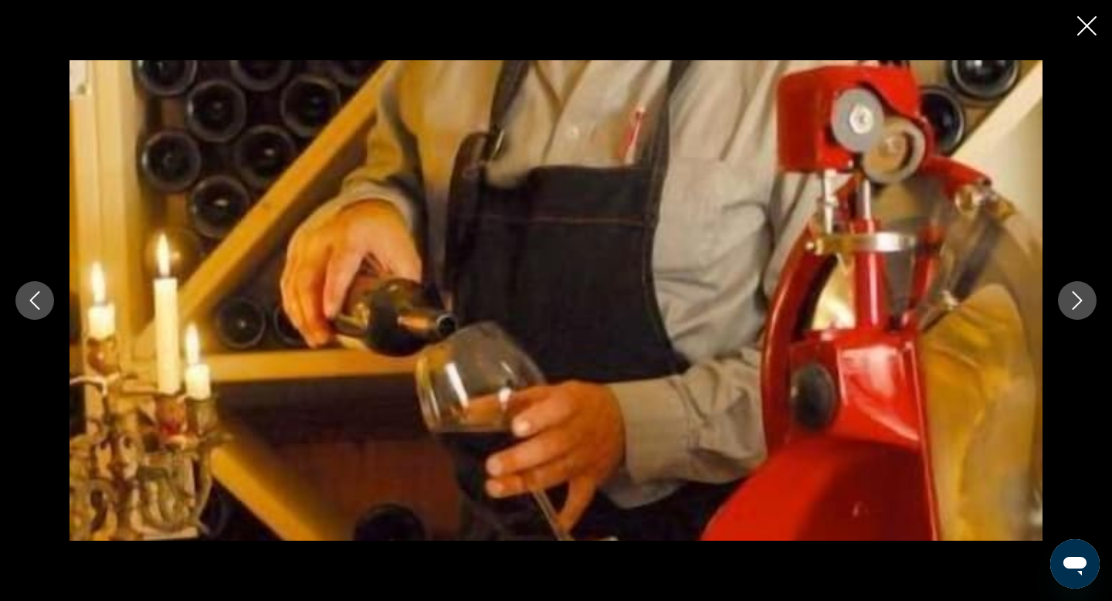
click at [1071, 301] on icon "Next image" at bounding box center [1077, 300] width 19 height 19
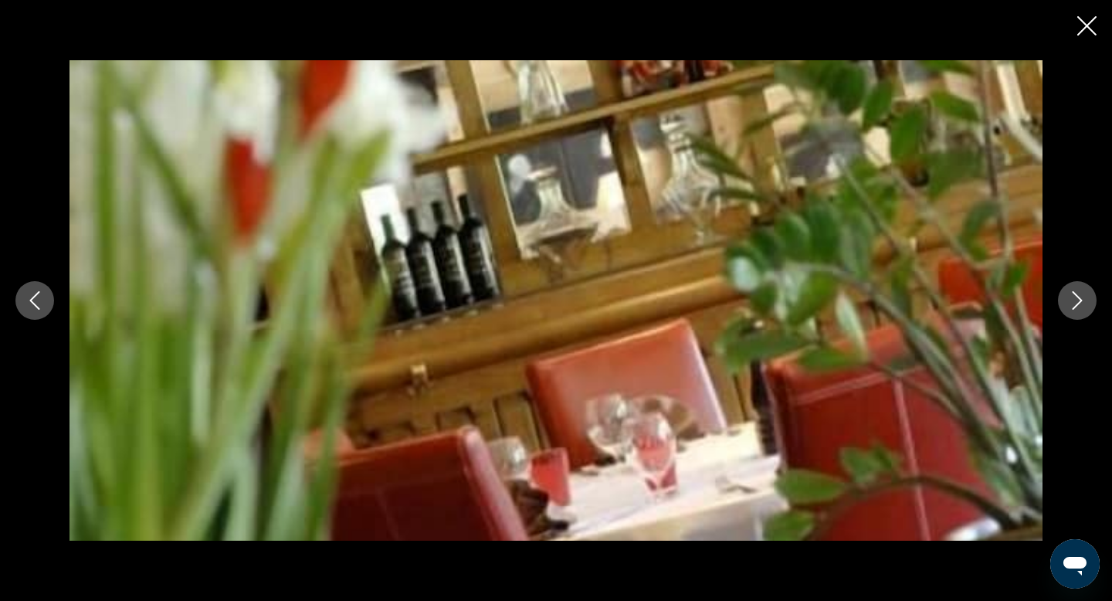
click at [1071, 301] on icon "Next image" at bounding box center [1077, 300] width 19 height 19
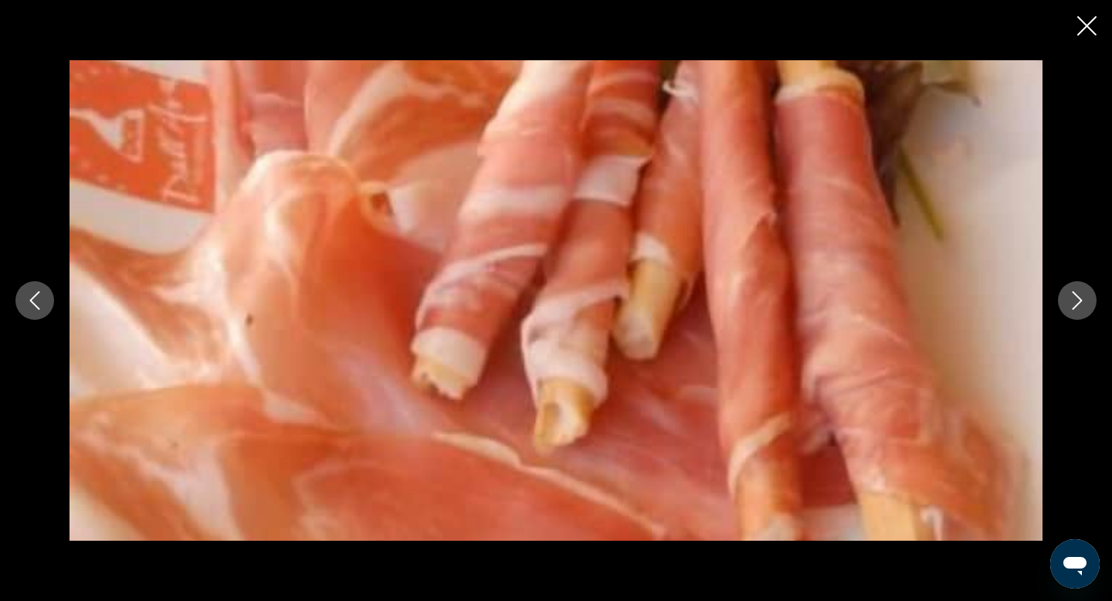
click at [1071, 301] on icon "Next image" at bounding box center [1077, 300] width 19 height 19
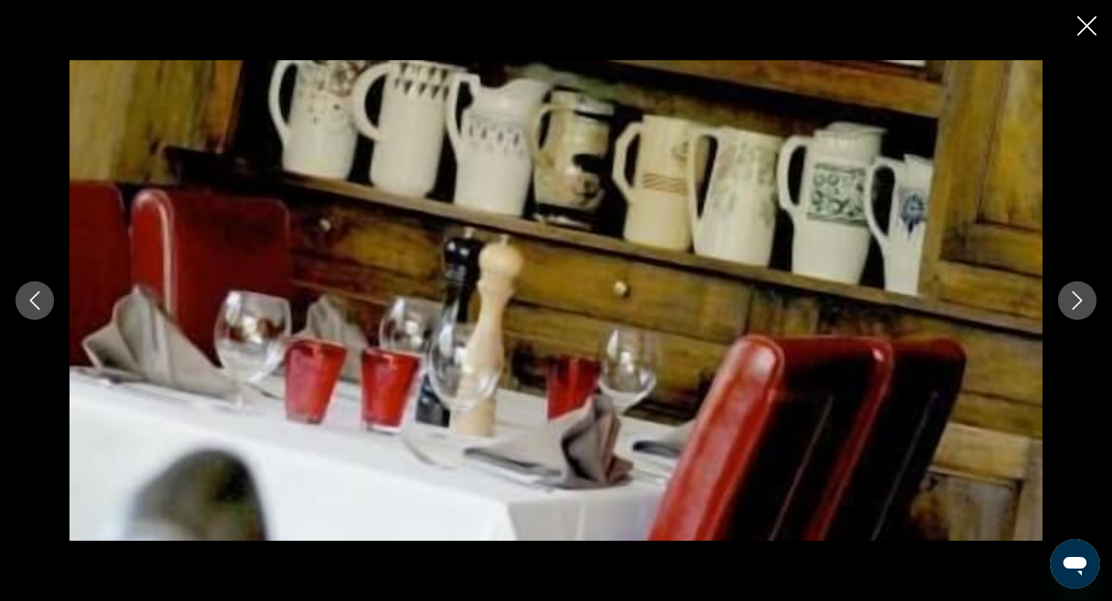
click at [1071, 301] on icon "Next image" at bounding box center [1077, 300] width 19 height 19
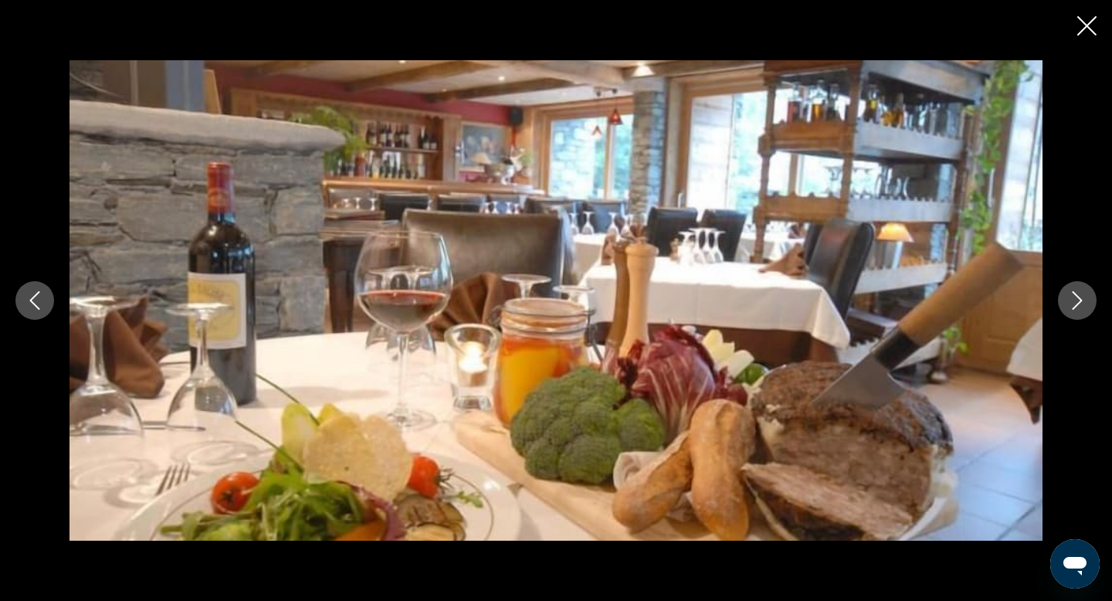
click at [1071, 301] on icon "Next image" at bounding box center [1077, 300] width 19 height 19
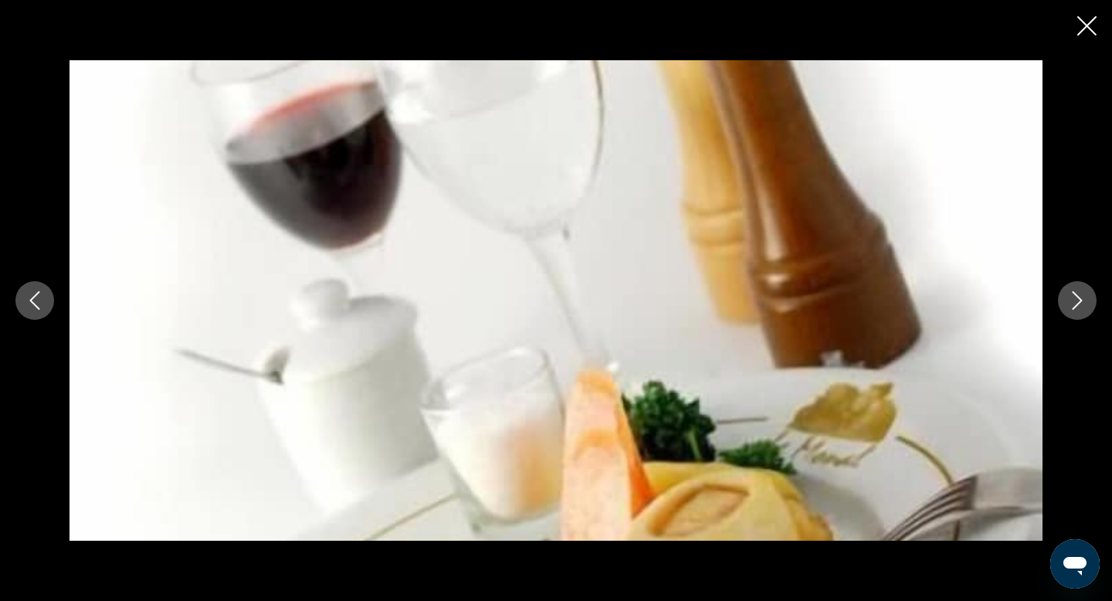
click at [1071, 301] on icon "Next image" at bounding box center [1077, 300] width 19 height 19
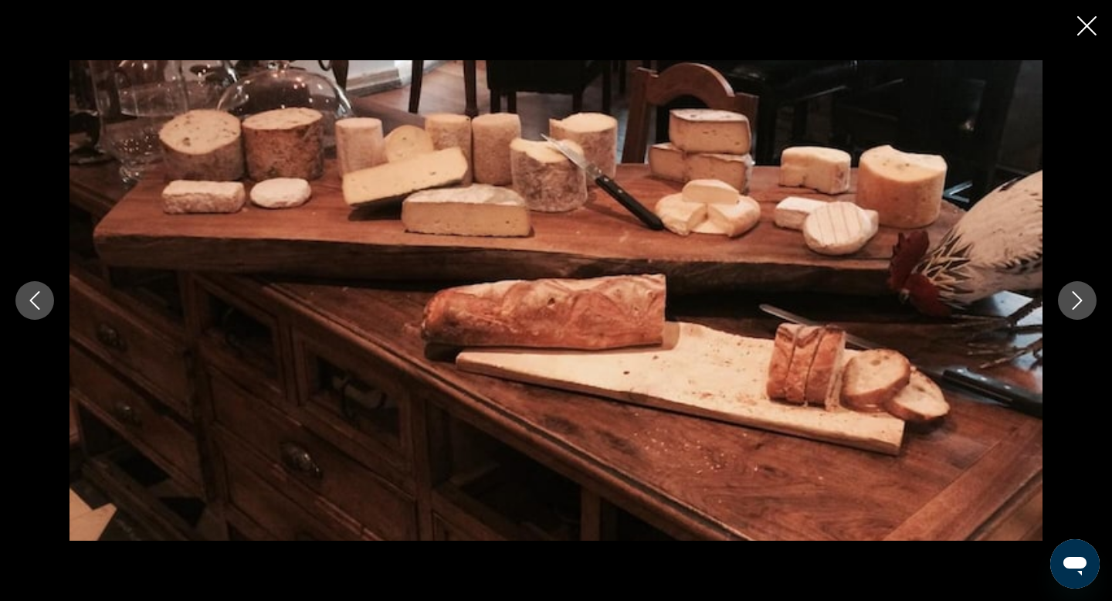
click at [1071, 301] on icon "Next image" at bounding box center [1077, 300] width 19 height 19
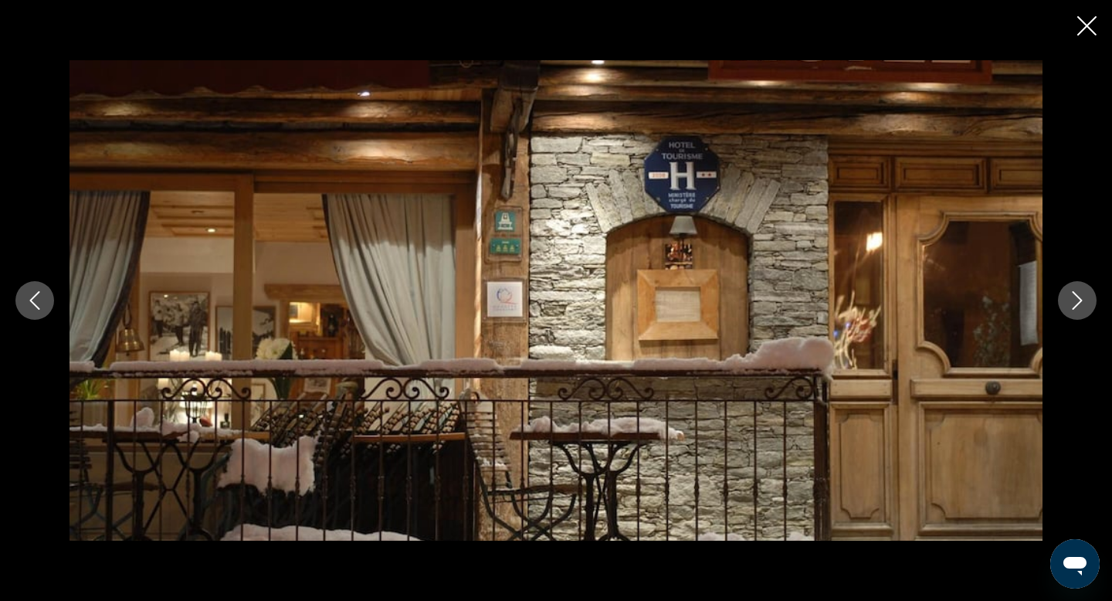
click at [1071, 301] on icon "Next image" at bounding box center [1077, 300] width 19 height 19
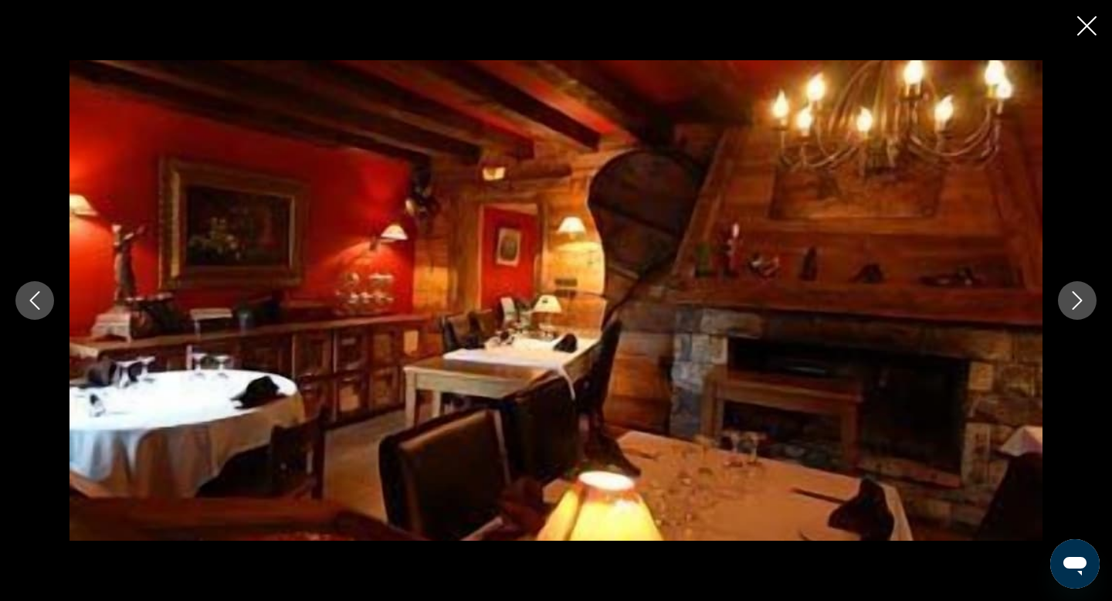
click at [1071, 301] on icon "Next image" at bounding box center [1077, 300] width 19 height 19
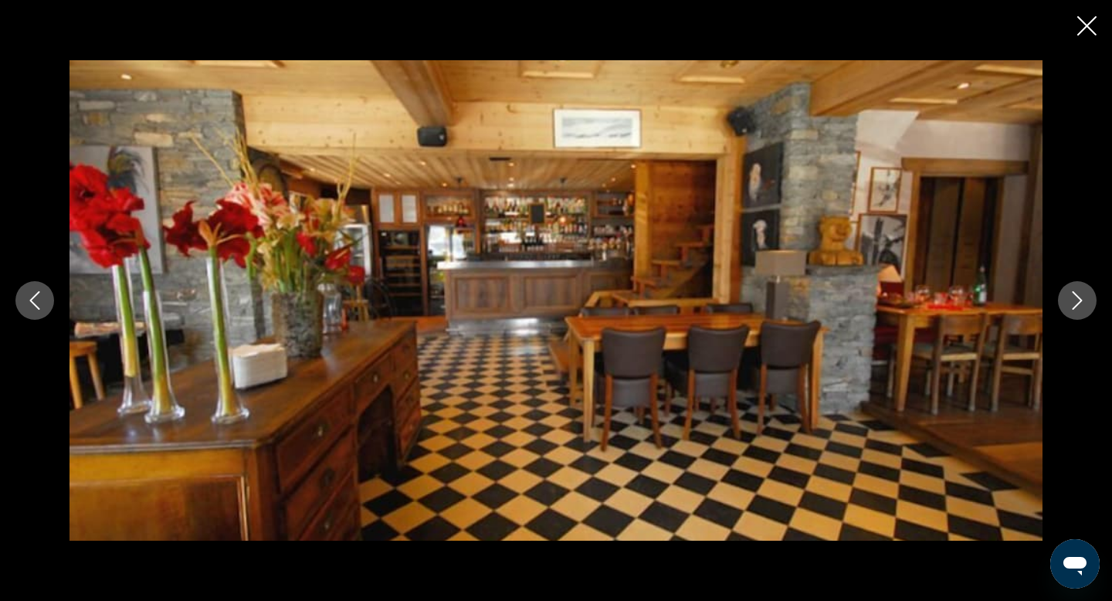
click at [1071, 301] on icon "Next image" at bounding box center [1077, 300] width 19 height 19
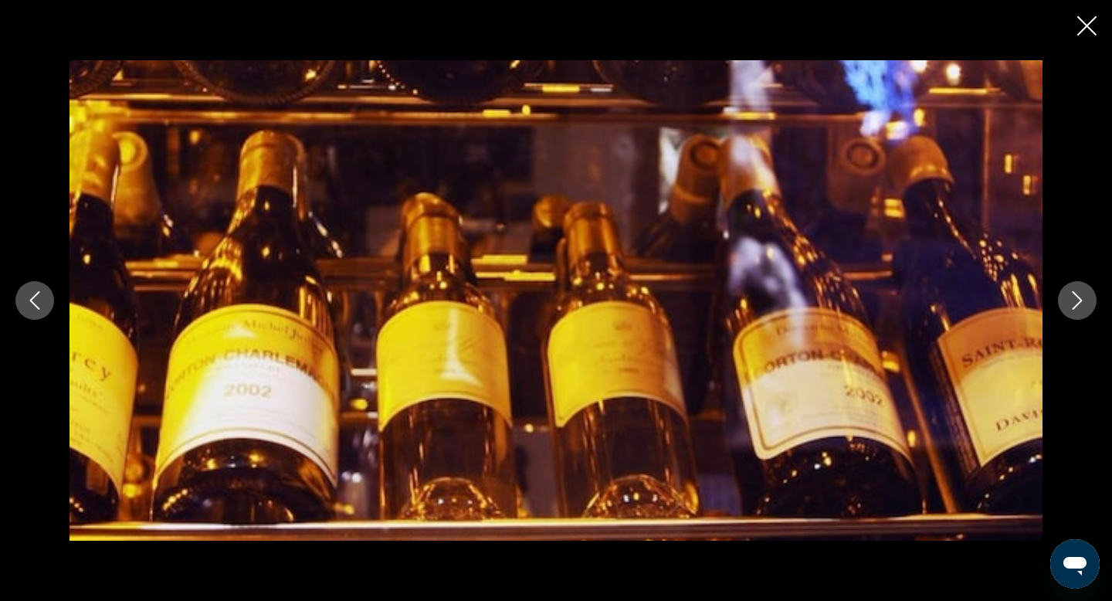
click at [1071, 301] on icon "Next image" at bounding box center [1077, 300] width 19 height 19
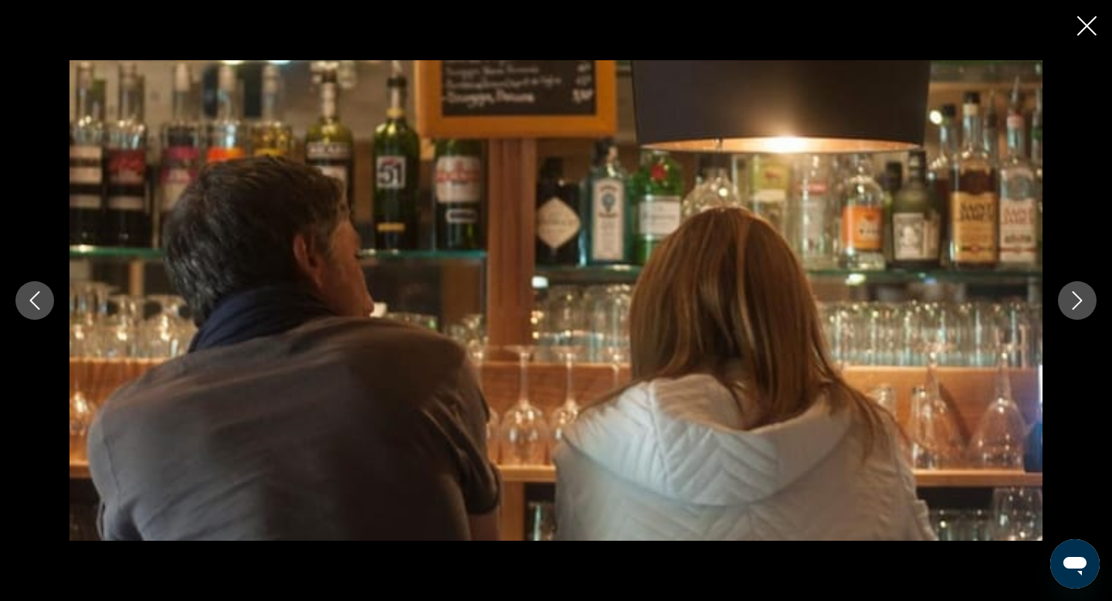
click at [1071, 301] on icon "Next image" at bounding box center [1077, 300] width 19 height 19
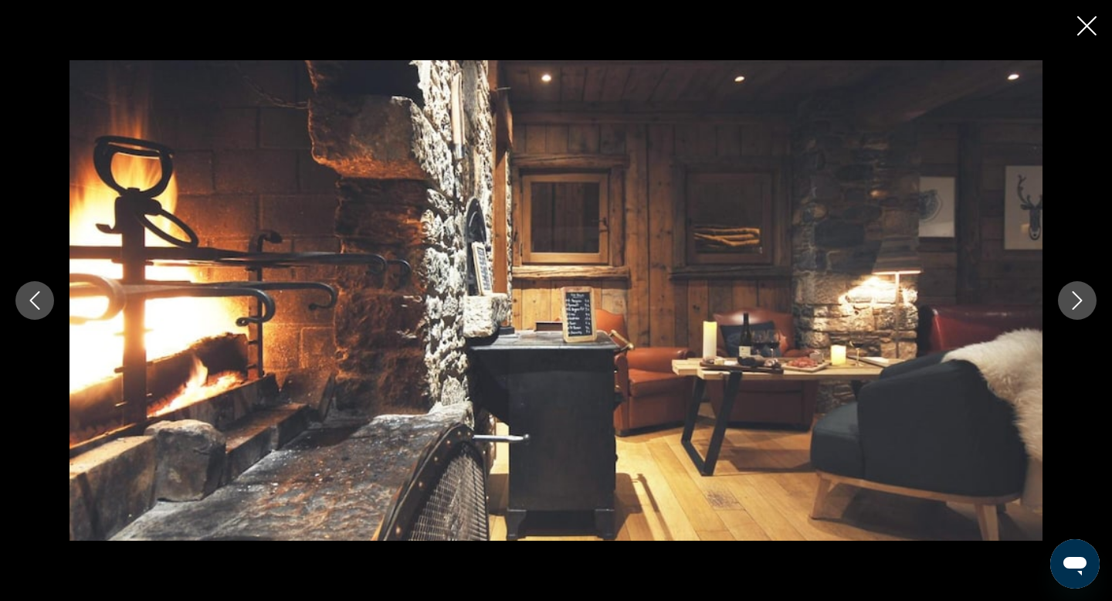
click at [1071, 301] on icon "Next image" at bounding box center [1077, 300] width 19 height 19
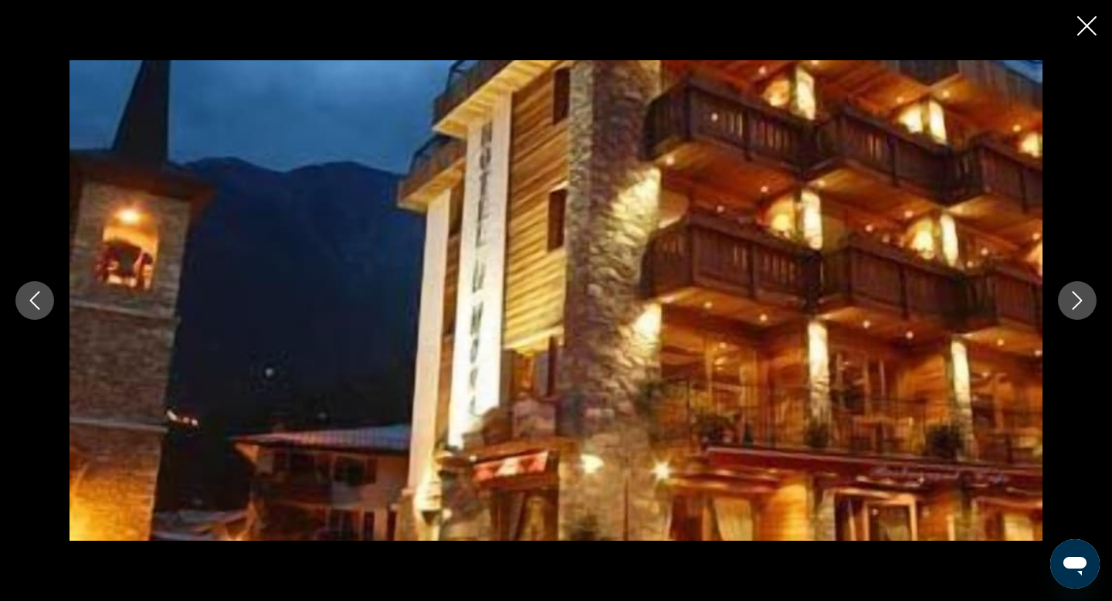
click at [1071, 301] on icon "Next image" at bounding box center [1077, 300] width 19 height 19
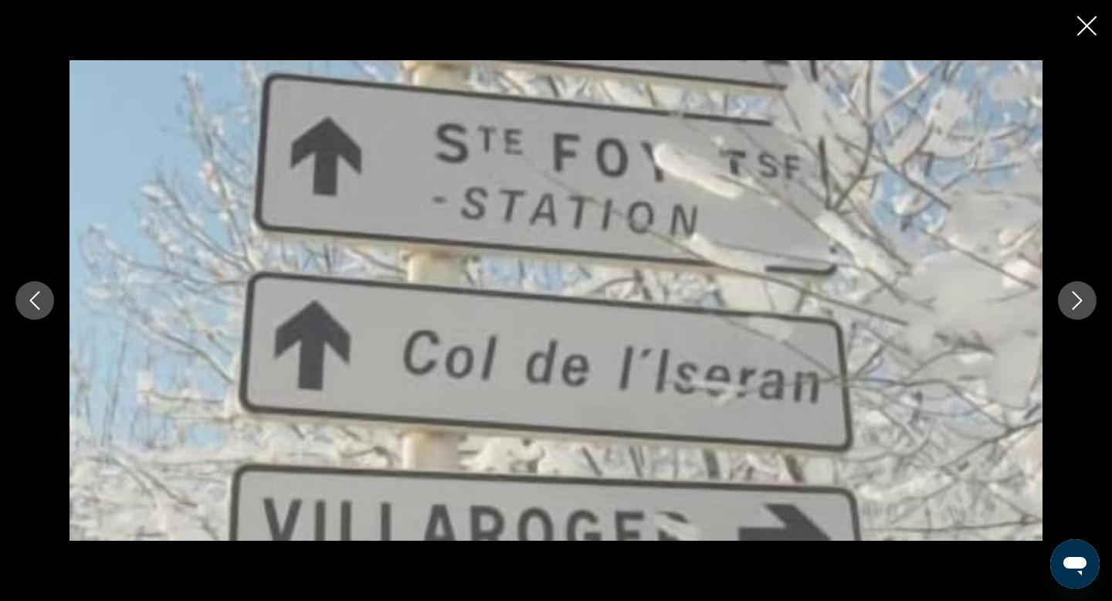
click at [1088, 29] on icon "Close slideshow" at bounding box center [1087, 25] width 19 height 19
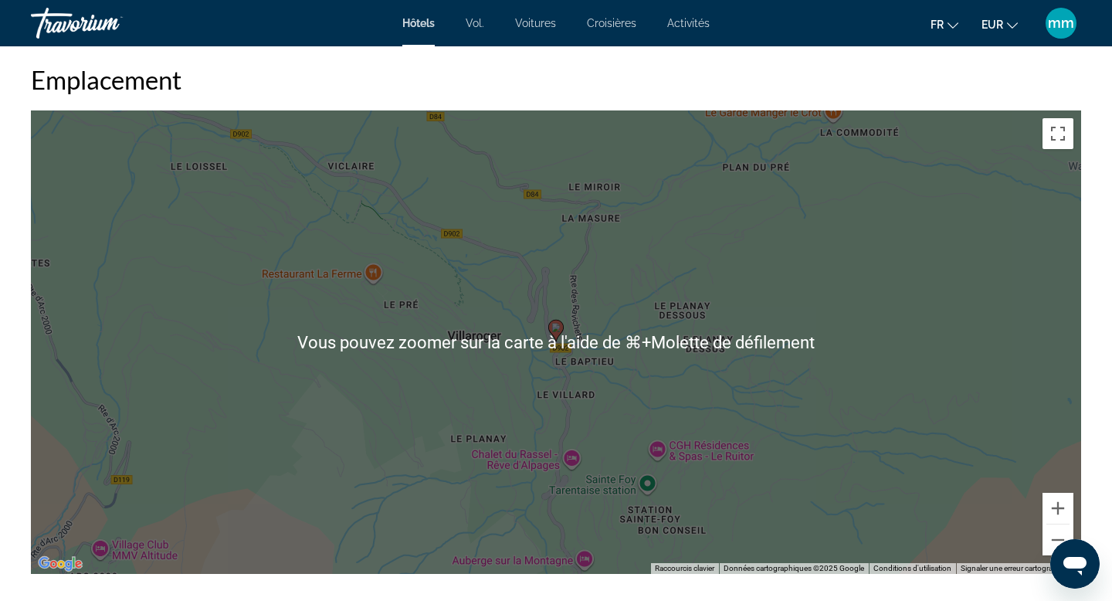
scroll to position [1371, 0]
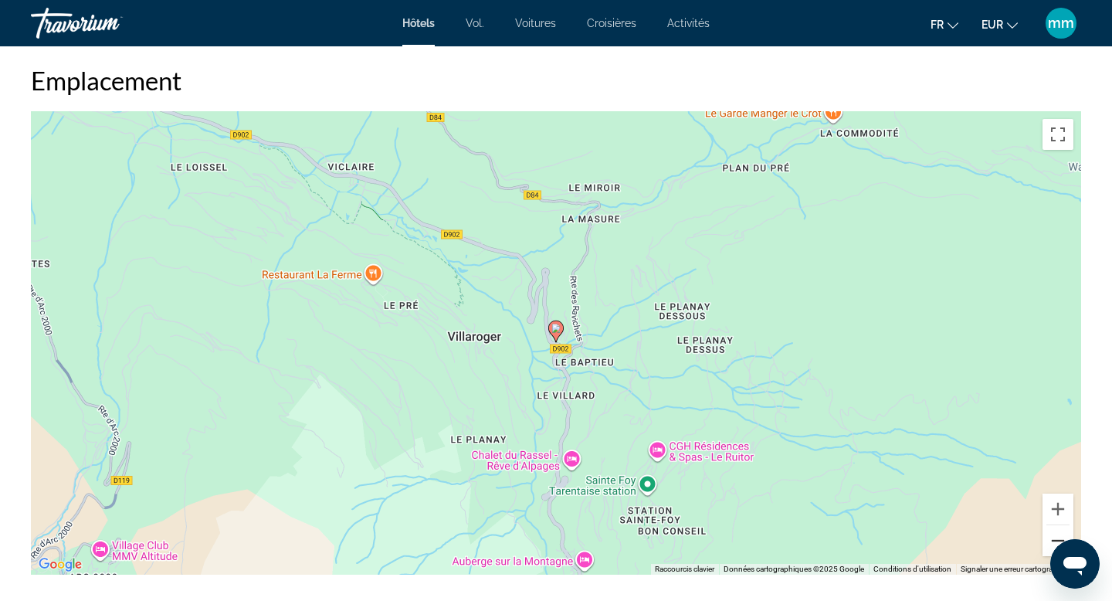
click at [1059, 531] on button "Zoom arrière" at bounding box center [1058, 540] width 31 height 31
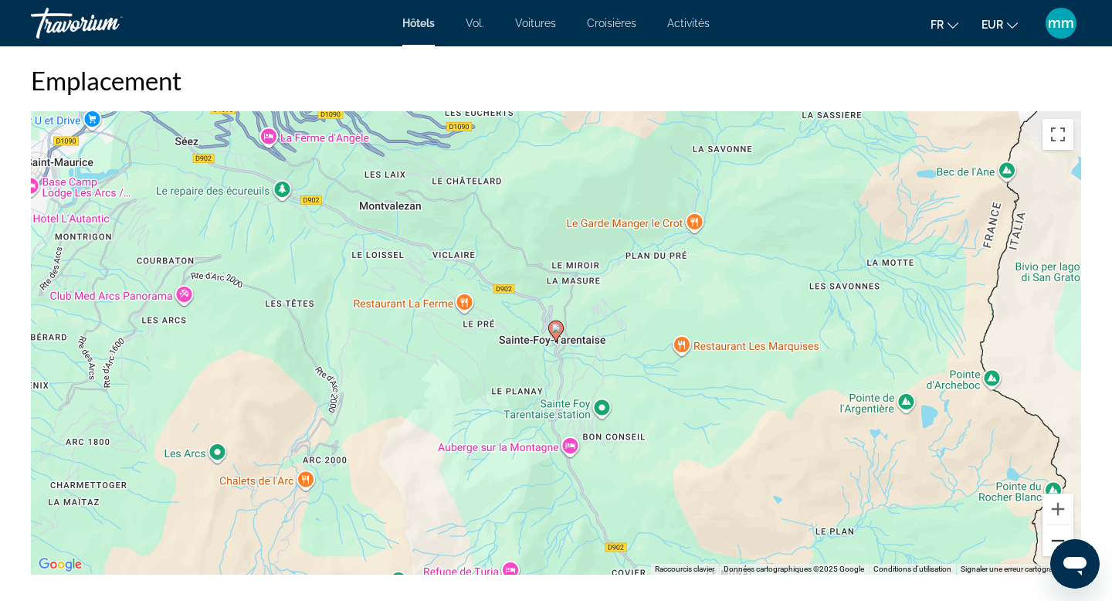
click at [1059, 531] on button "Zoom arrière" at bounding box center [1058, 540] width 31 height 31
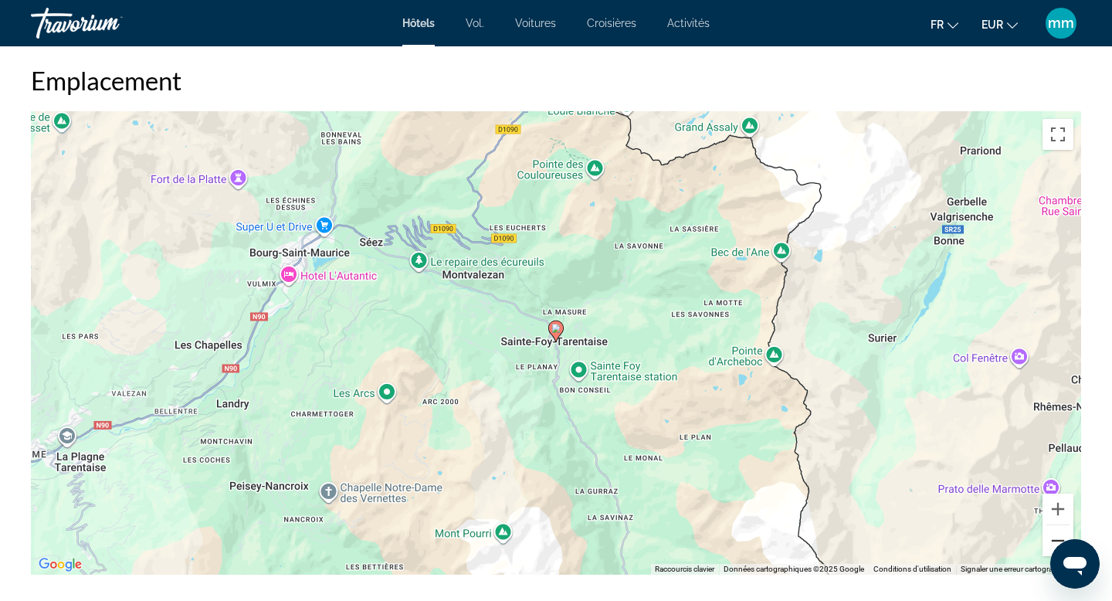
click at [1059, 531] on button "Zoom arrière" at bounding box center [1058, 540] width 31 height 31
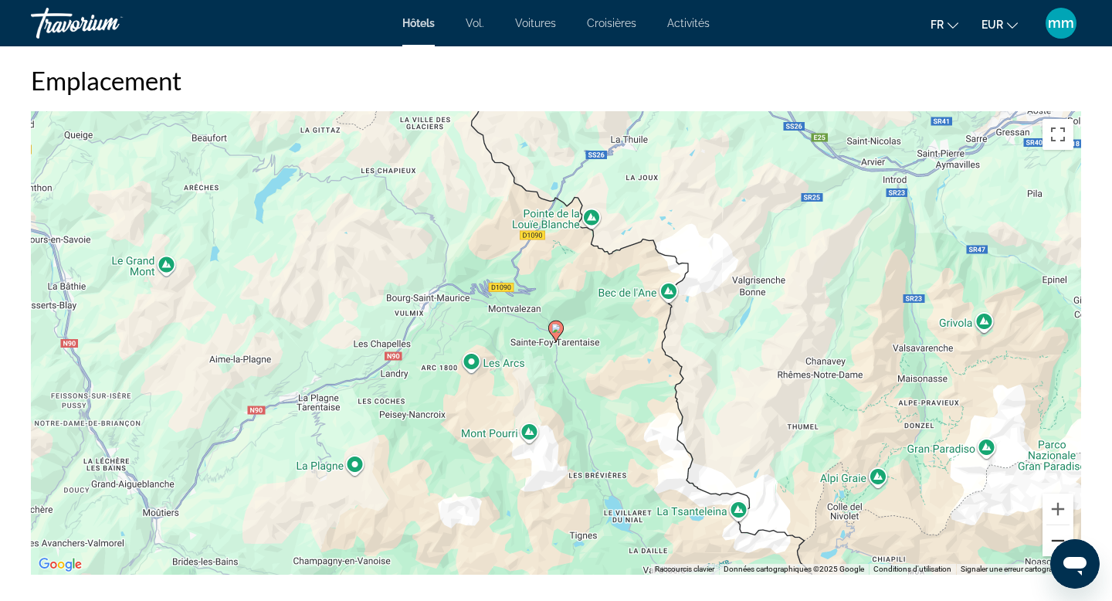
click at [1059, 532] on button "Zoom arrière" at bounding box center [1058, 540] width 31 height 31
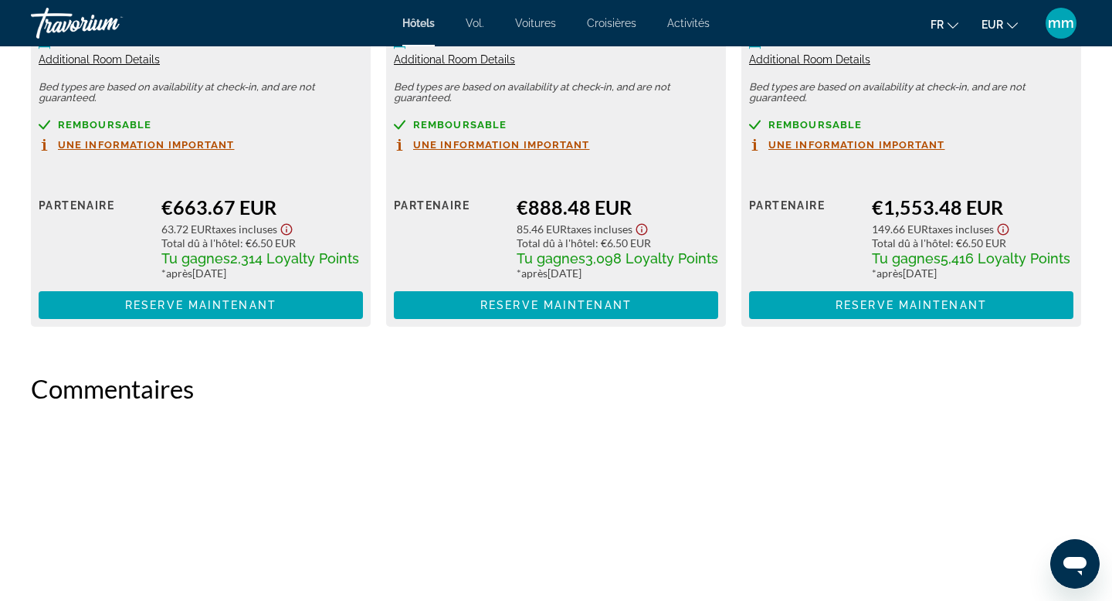
scroll to position [2302, 0]
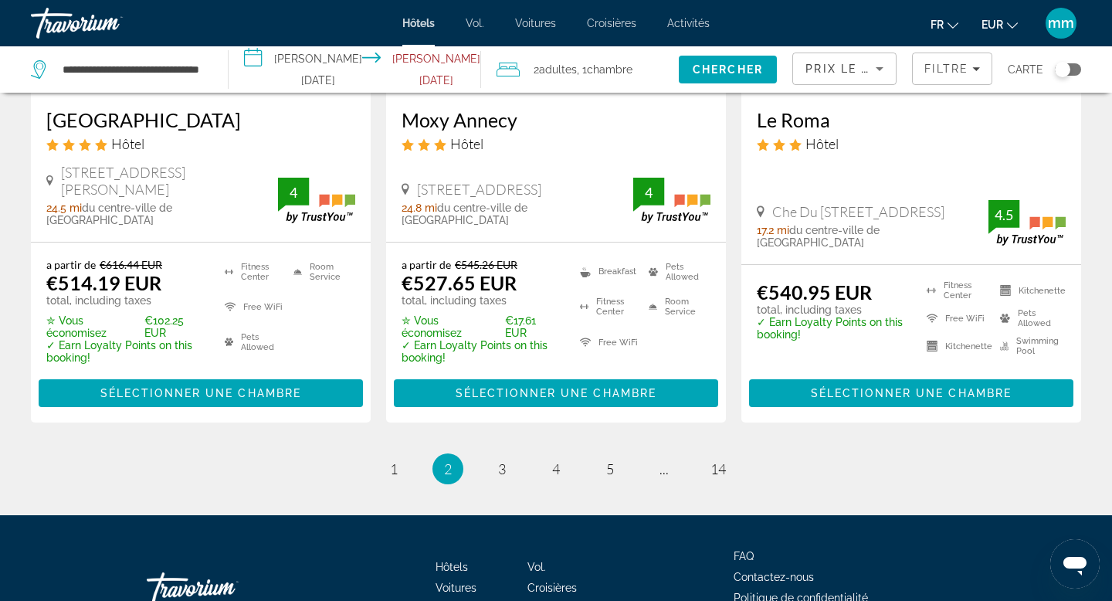
scroll to position [2174, 0]
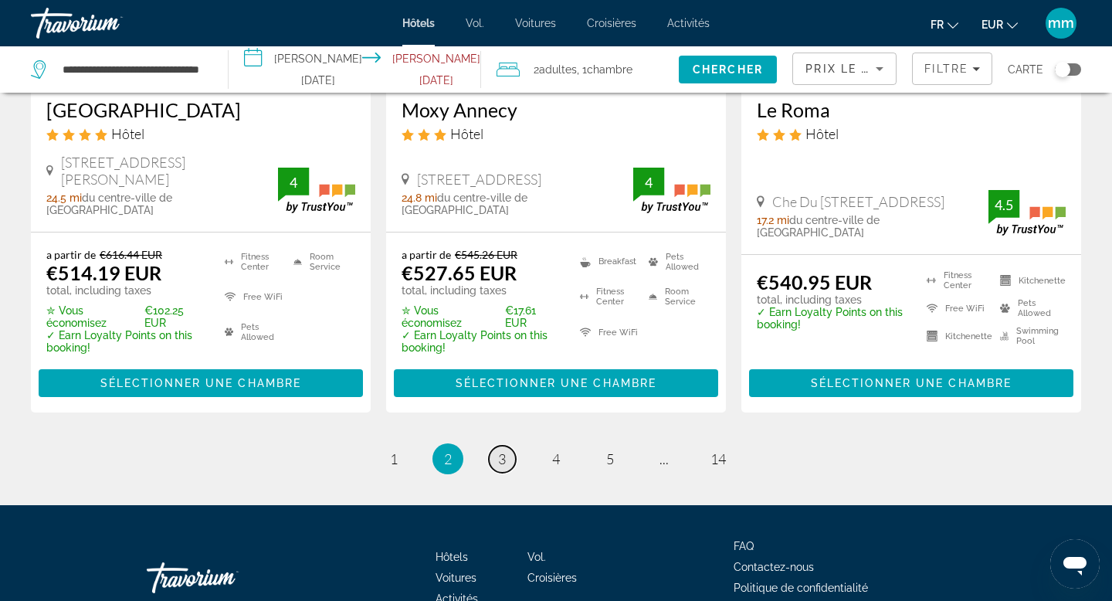
click at [499, 450] on span "3" at bounding box center [502, 458] width 8 height 17
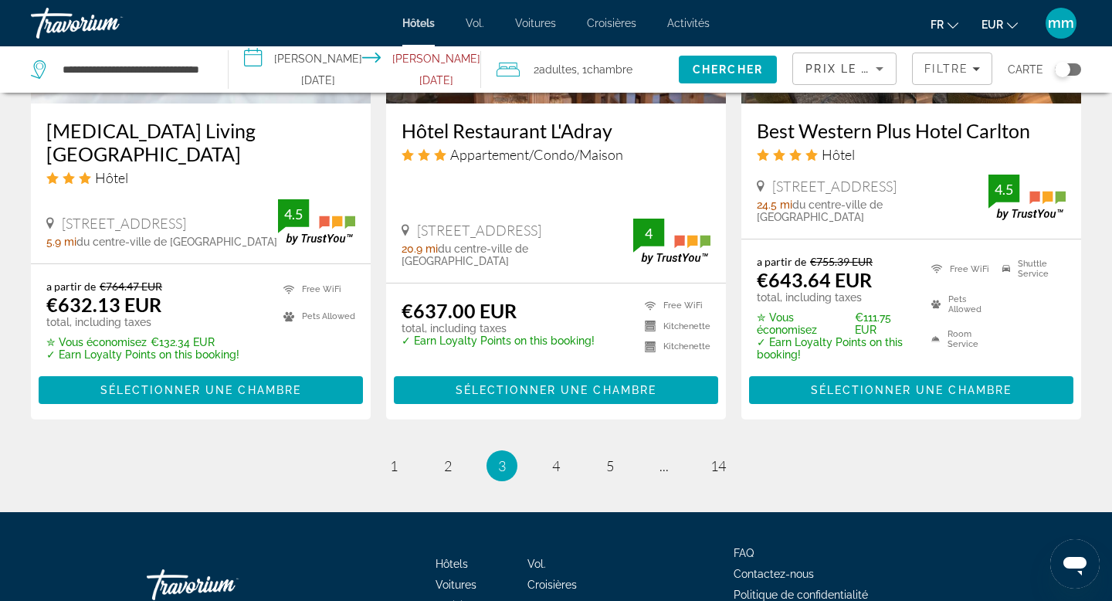
scroll to position [2089, 0]
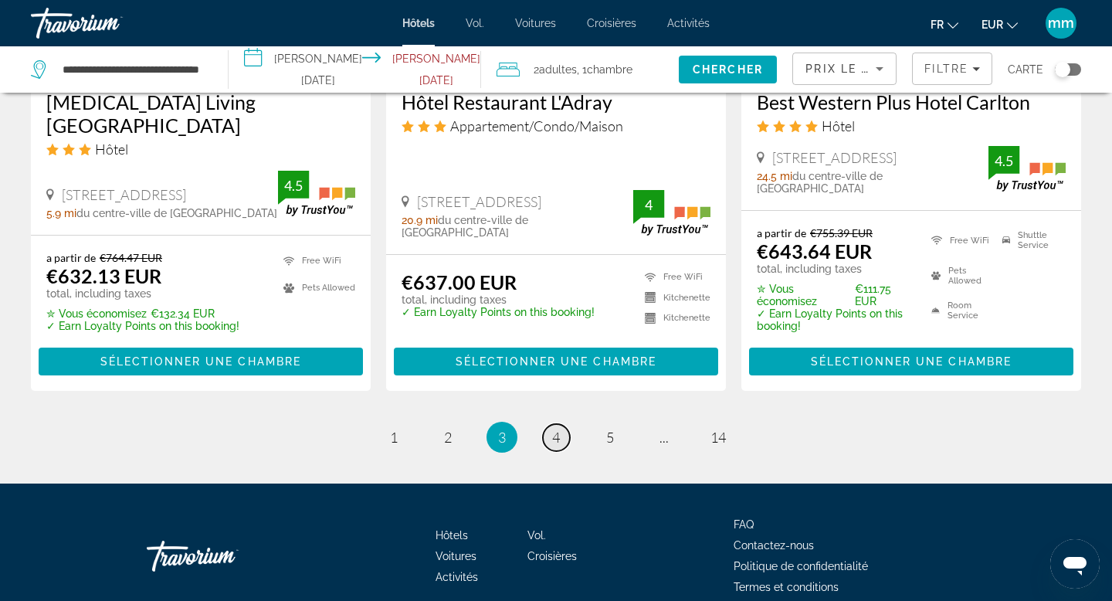
click at [560, 424] on link "page 4" at bounding box center [556, 437] width 27 height 27
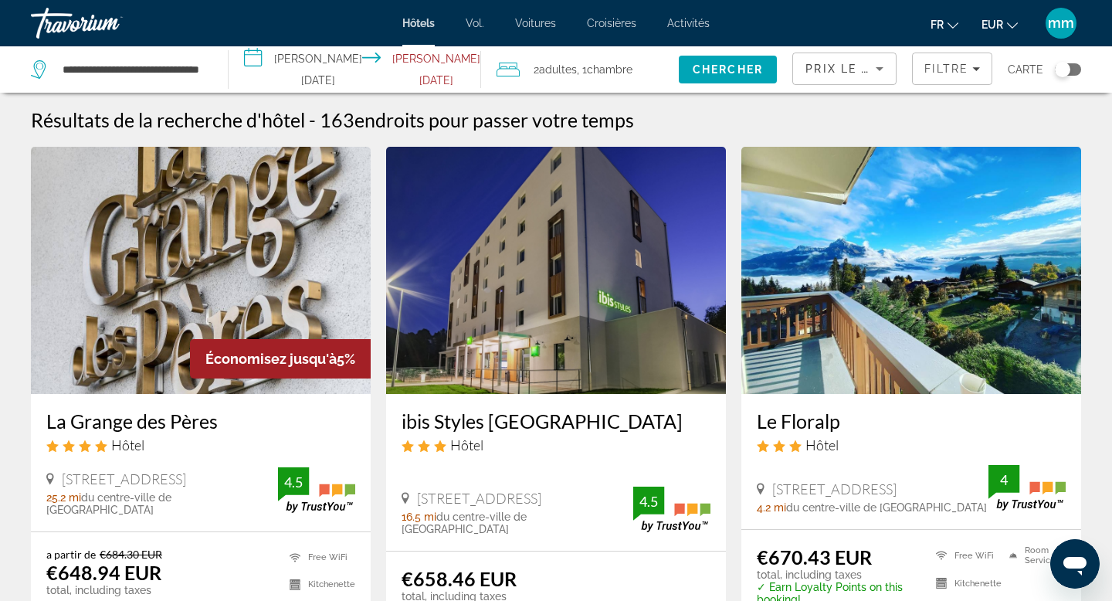
click at [927, 300] on img "Contenu principal" at bounding box center [912, 270] width 340 height 247
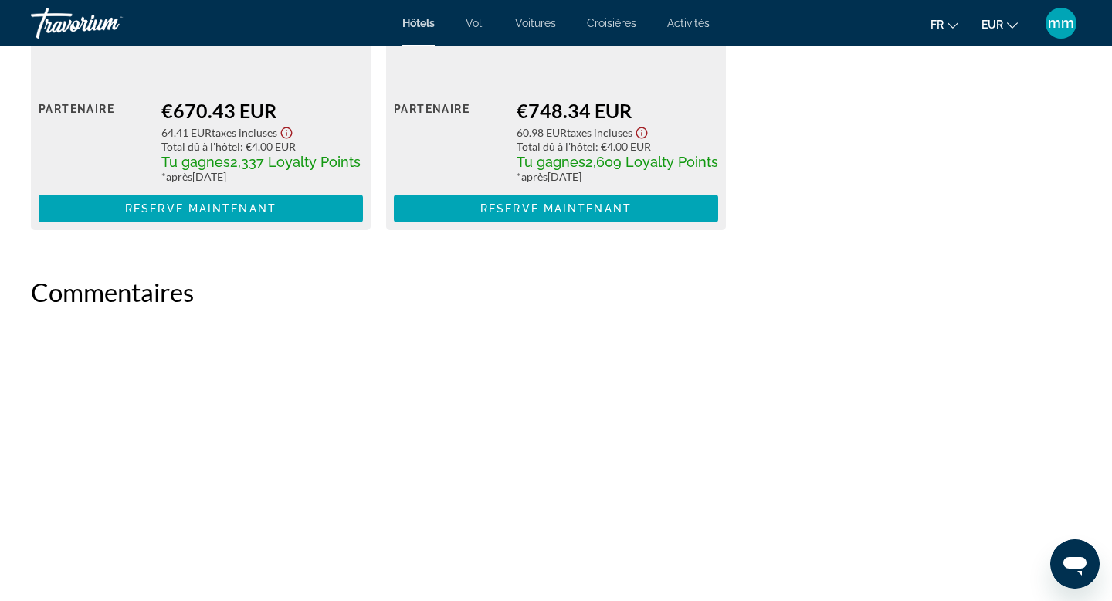
scroll to position [2405, 0]
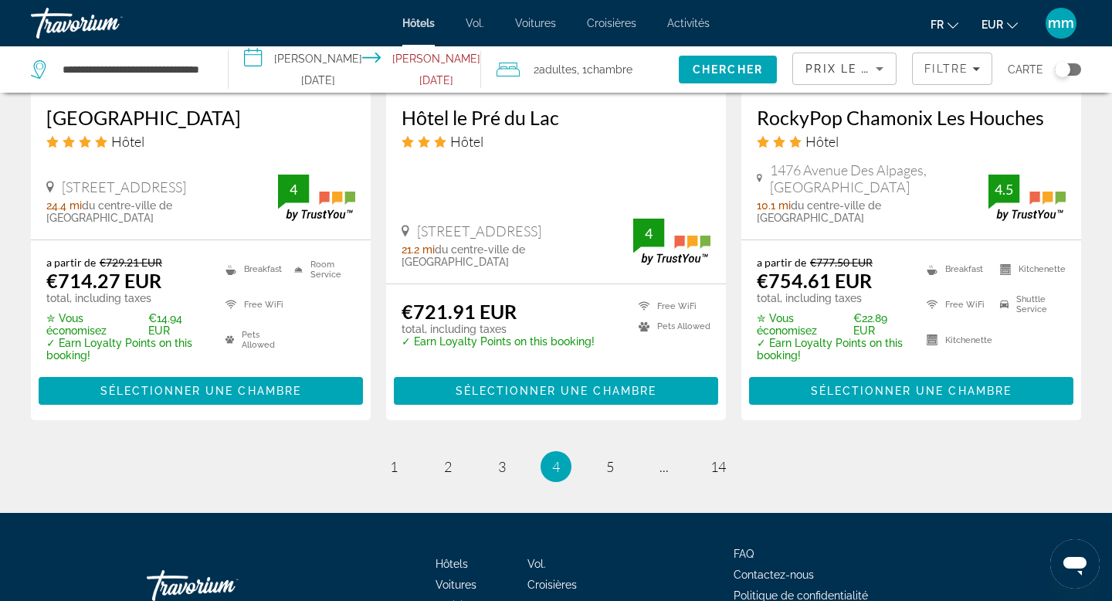
scroll to position [2153, 0]
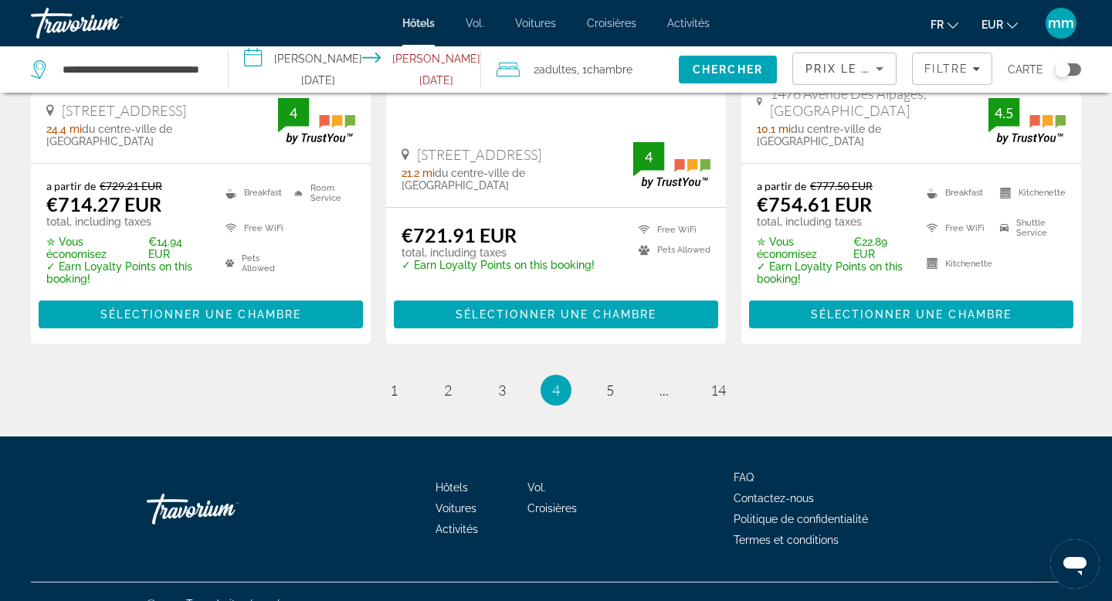
drag, startPoint x: 596, startPoint y: 372, endPoint x: 666, endPoint y: 416, distance: 82.7
drag, startPoint x: 645, startPoint y: 419, endPoint x: 631, endPoint y: 494, distance: 76.2
click at [631, 494] on div "Hôtels Vol. Voitures Croisières Activités FAQ Contactez-nous Politique de confi…" at bounding box center [556, 508] width 1051 height 145
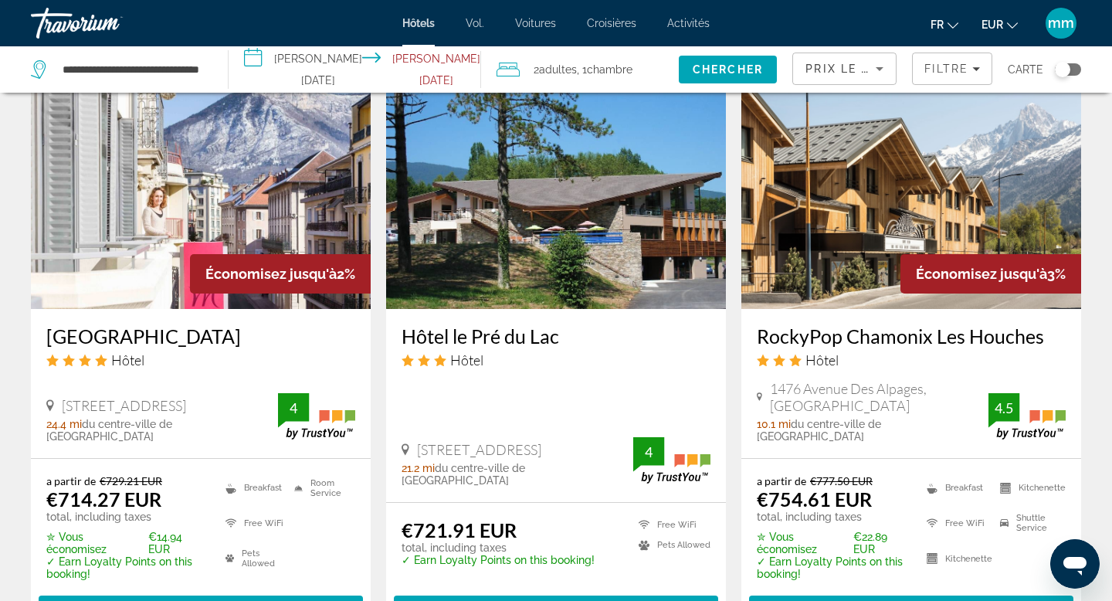
scroll to position [1857, 0]
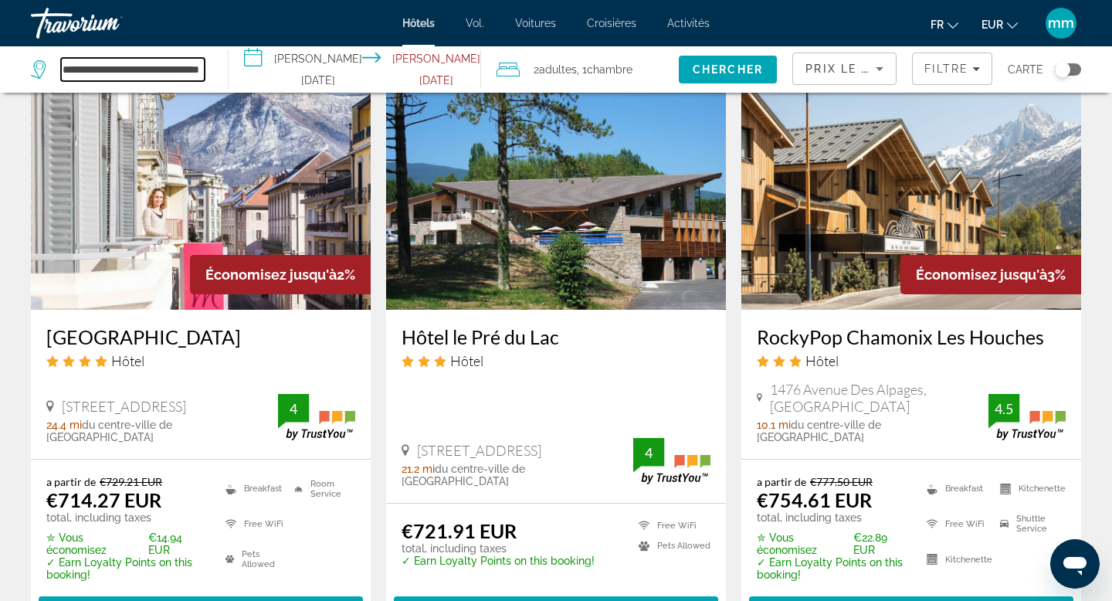
click at [205, 66] on input "**********" at bounding box center [133, 69] width 144 height 23
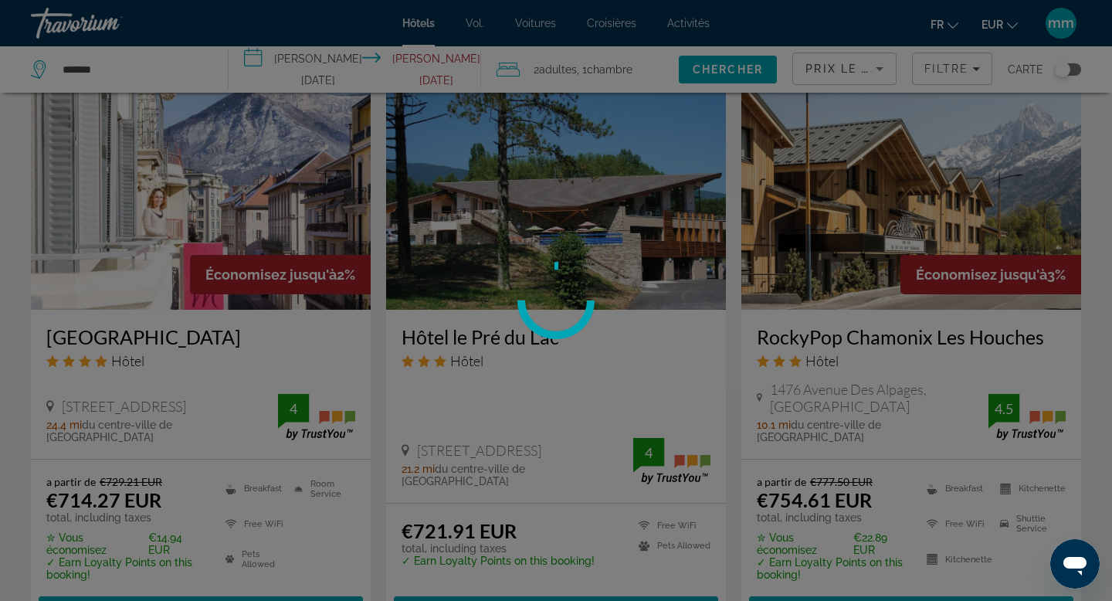
click at [130, 70] on div at bounding box center [556, 300] width 1112 height 601
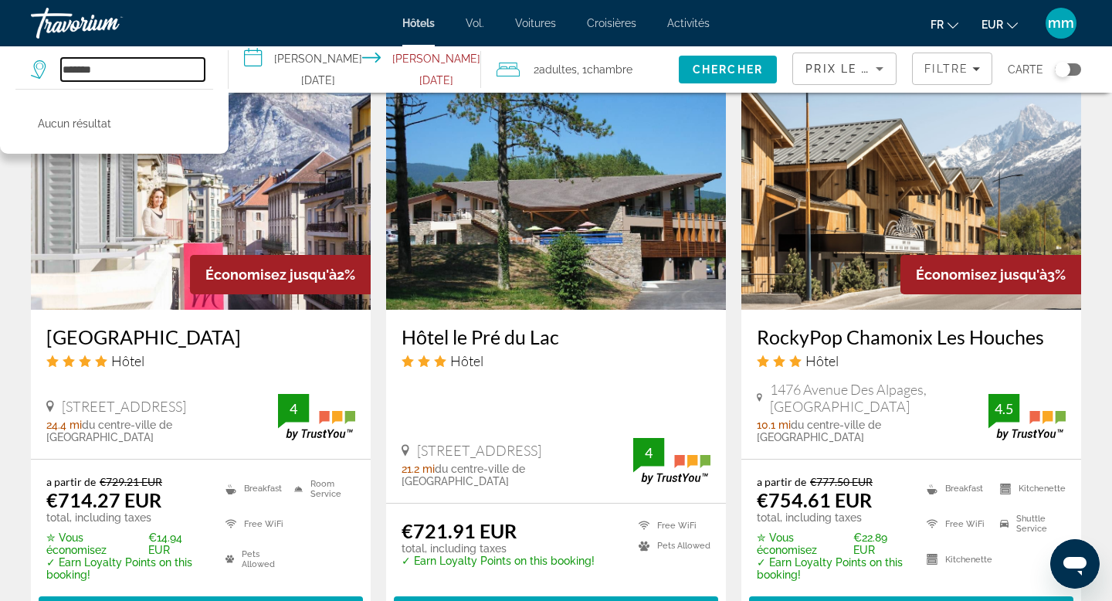
click at [132, 73] on input "*******" at bounding box center [133, 69] width 144 height 23
type input "*"
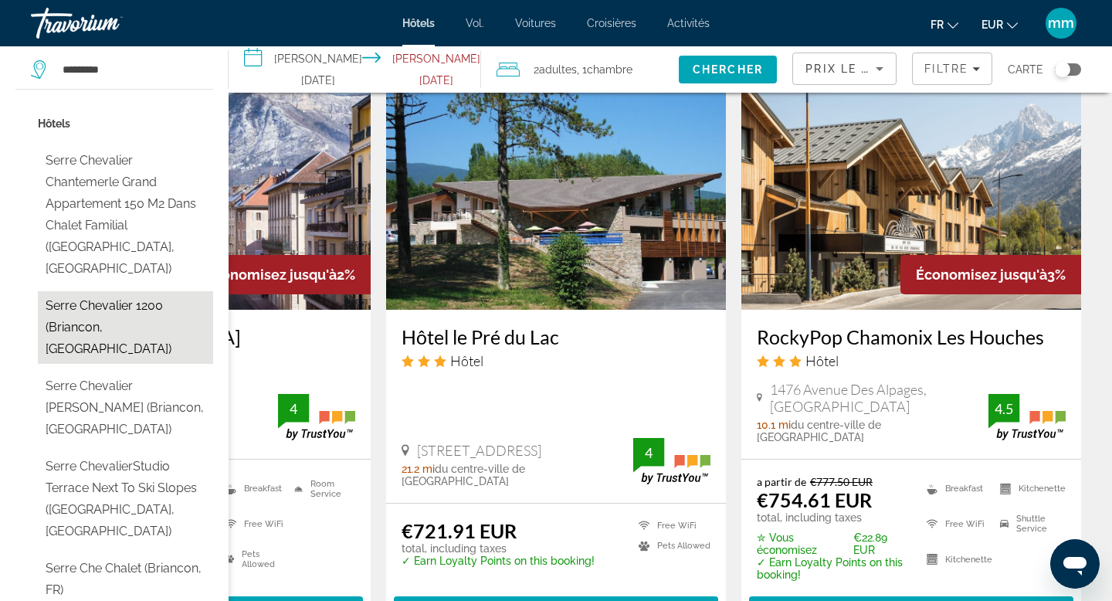
click at [97, 291] on button "Serre Chevalier 1200 (Briancon, FR)" at bounding box center [125, 327] width 175 height 73
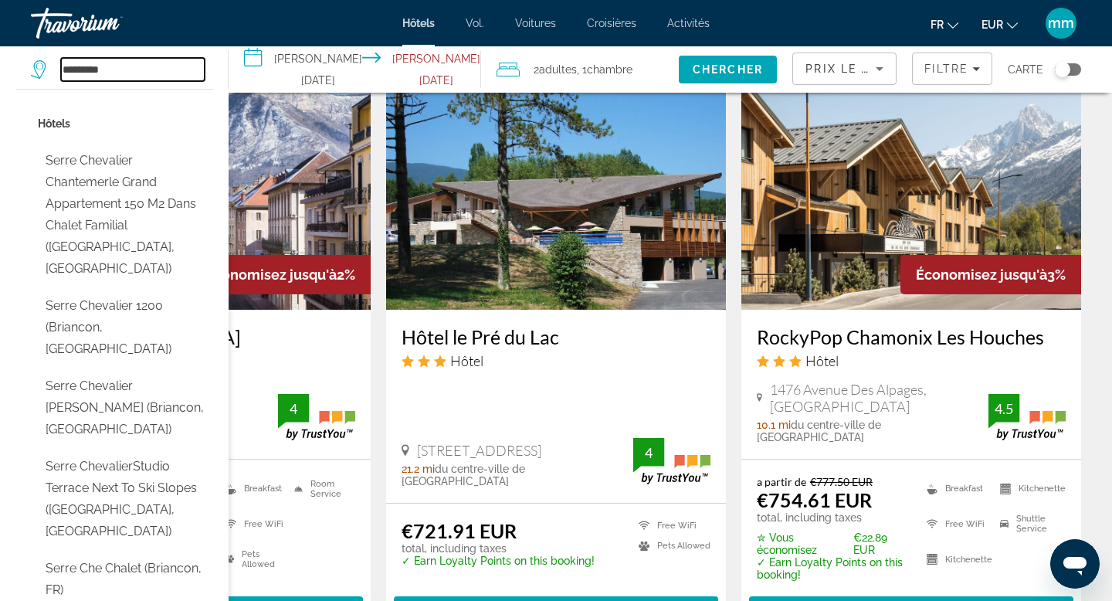
type input "**********"
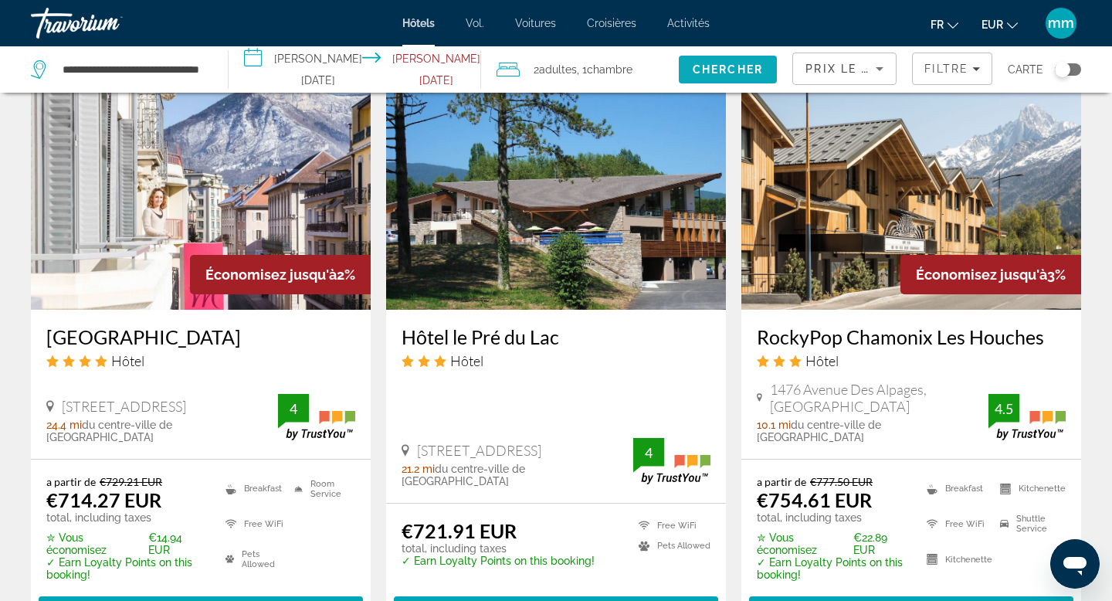
click at [710, 73] on span "Chercher" at bounding box center [728, 69] width 70 height 12
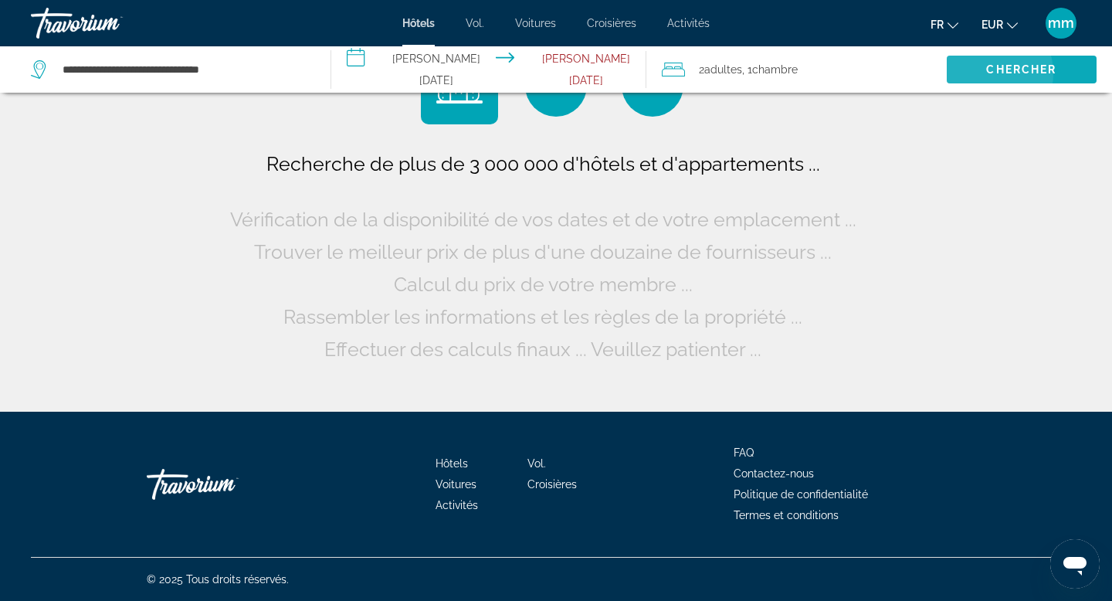
scroll to position [0, 0]
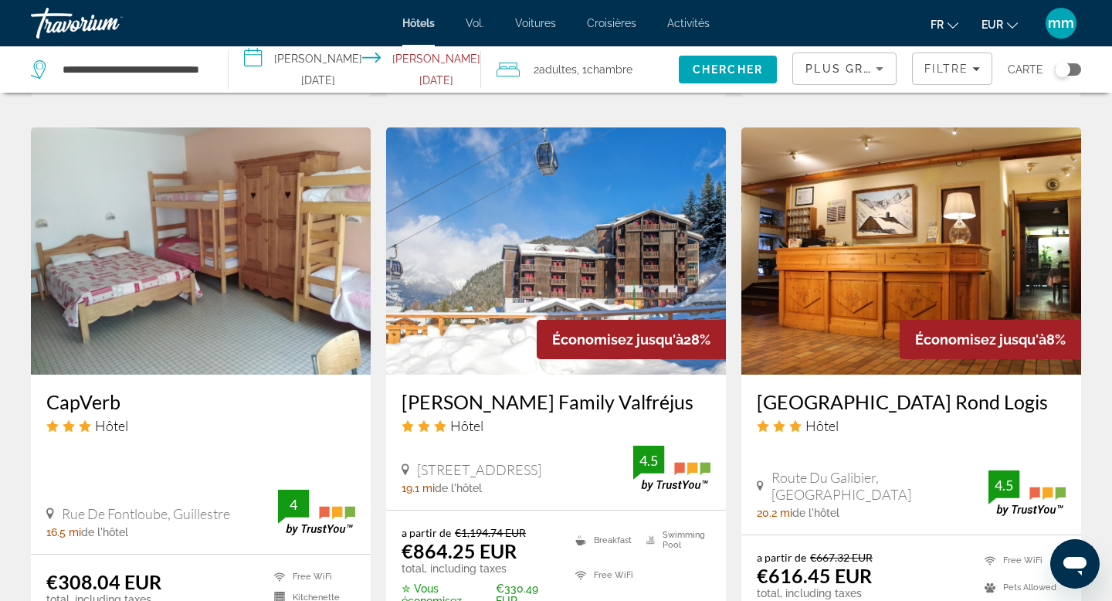
scroll to position [1208, 0]
click at [903, 233] on img "Contenu principal" at bounding box center [912, 250] width 340 height 247
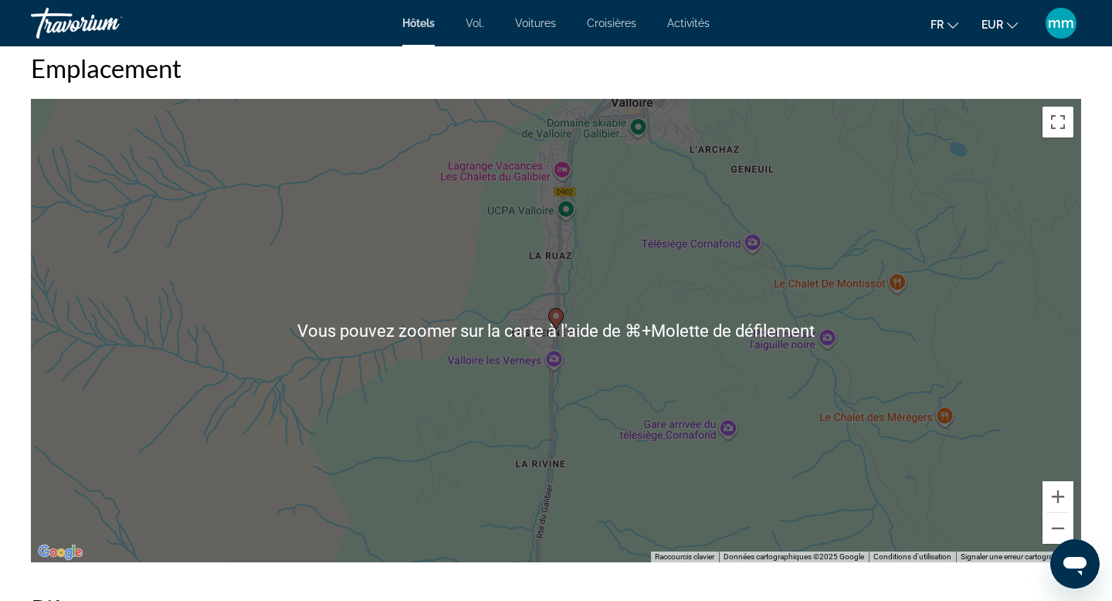
scroll to position [1460, 0]
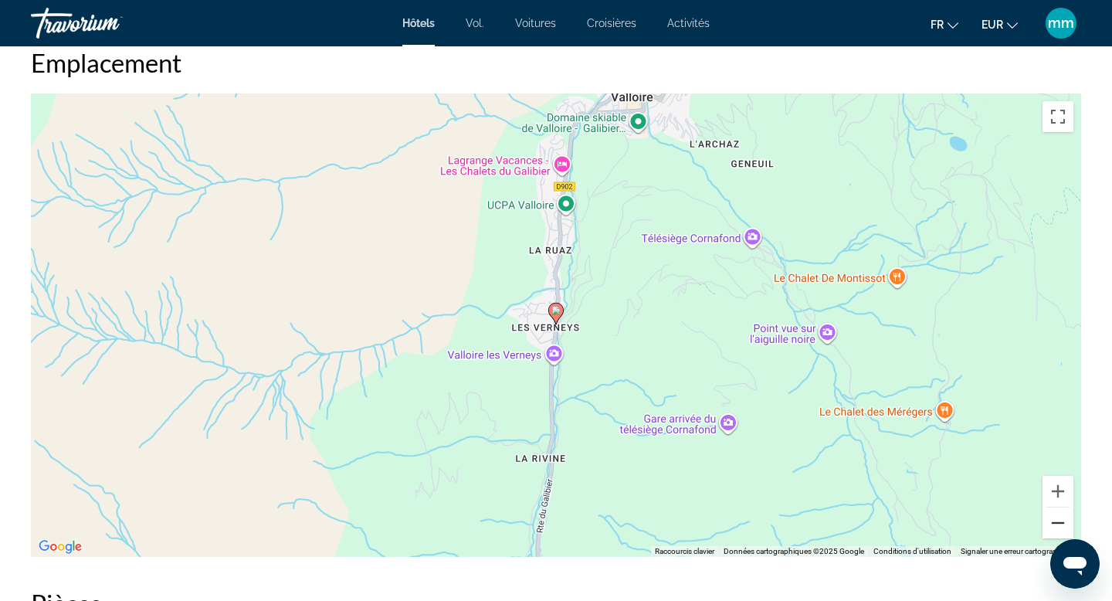
click at [1056, 521] on button "Zoom arrière" at bounding box center [1058, 523] width 31 height 31
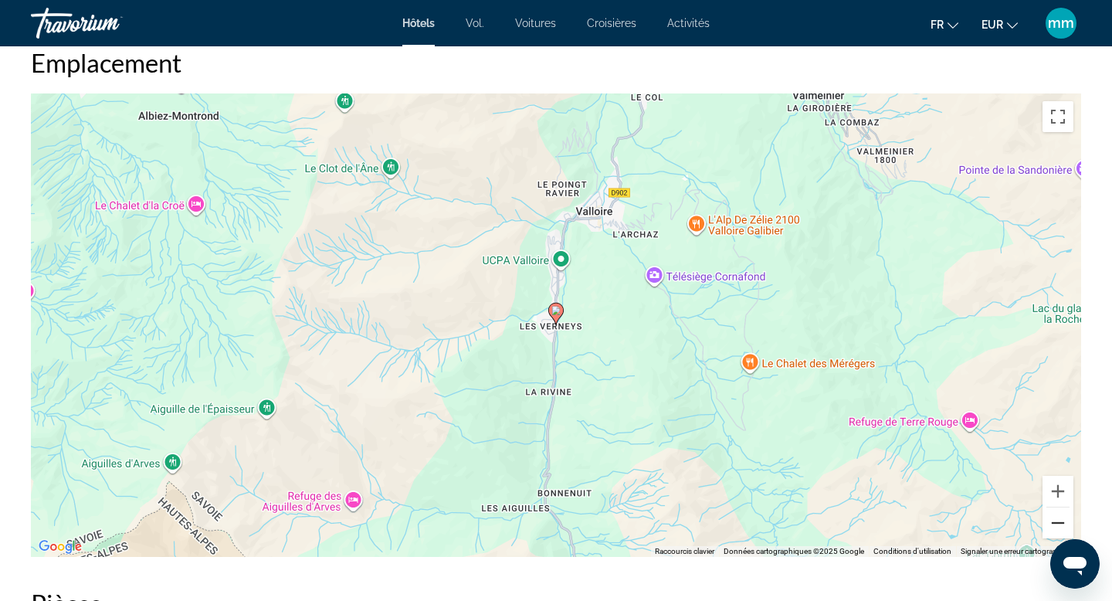
click at [1056, 521] on button "Zoom arrière" at bounding box center [1058, 523] width 31 height 31
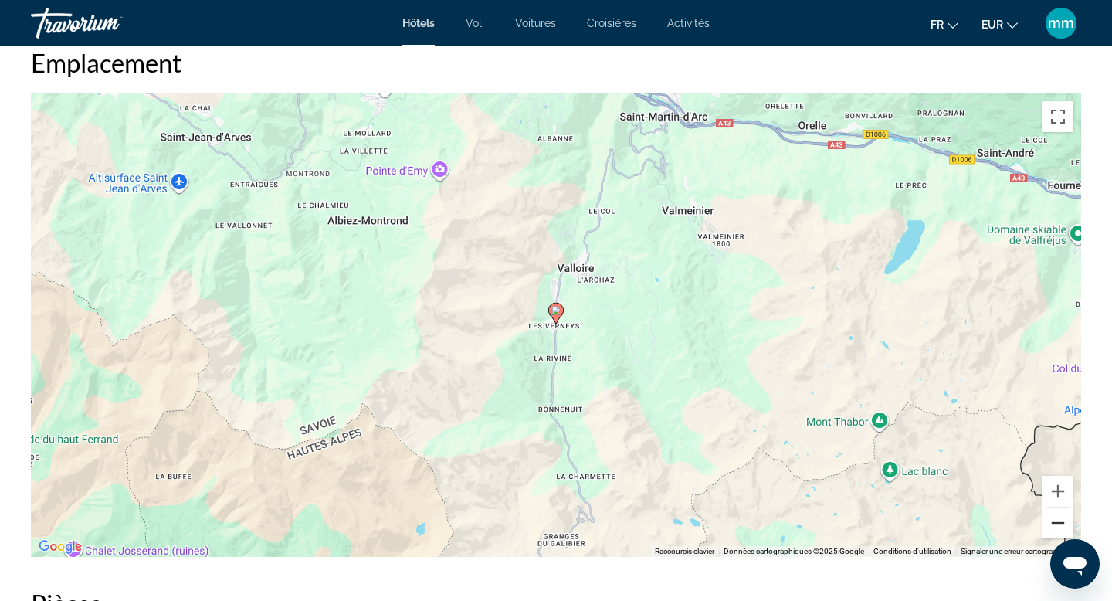
click at [1056, 521] on button "Zoom arrière" at bounding box center [1058, 523] width 31 height 31
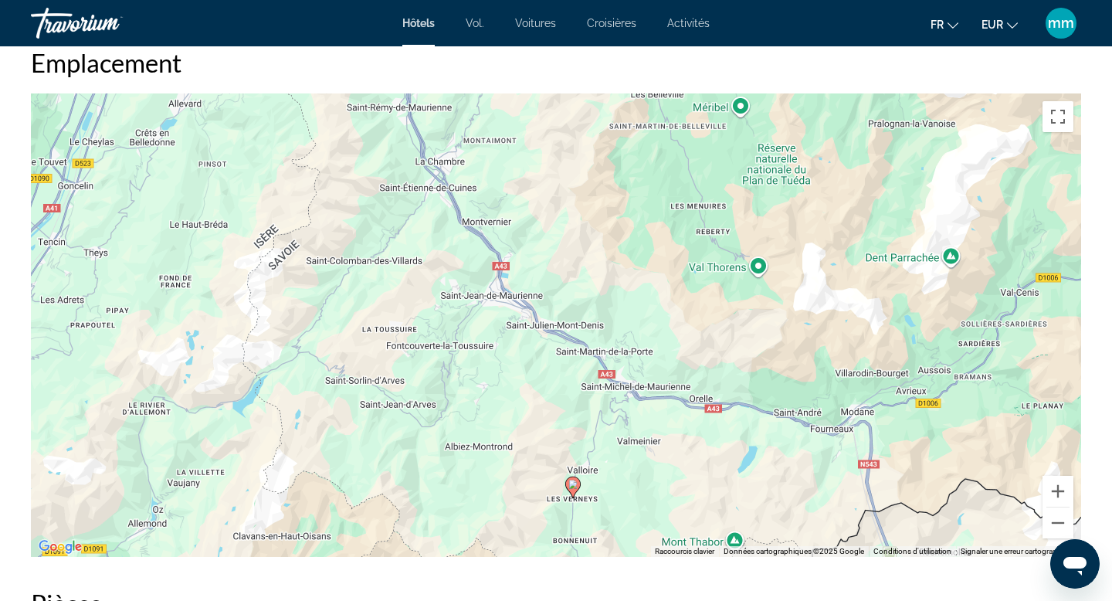
drag, startPoint x: 943, startPoint y: 384, endPoint x: 960, endPoint y: 560, distance: 176.9
click at [960, 560] on div "Sommaire Catégorie Hotel Adresse Route Du Galibier, Valloire 73450, France La d…" at bounding box center [556, 607] width 1066 height 2960
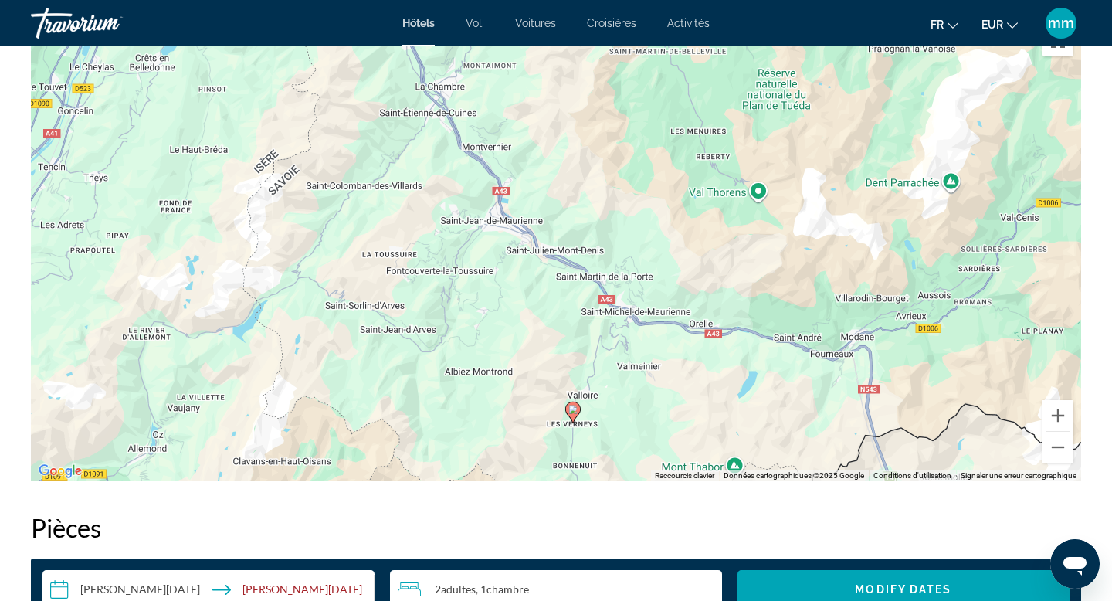
scroll to position [1609, 0]
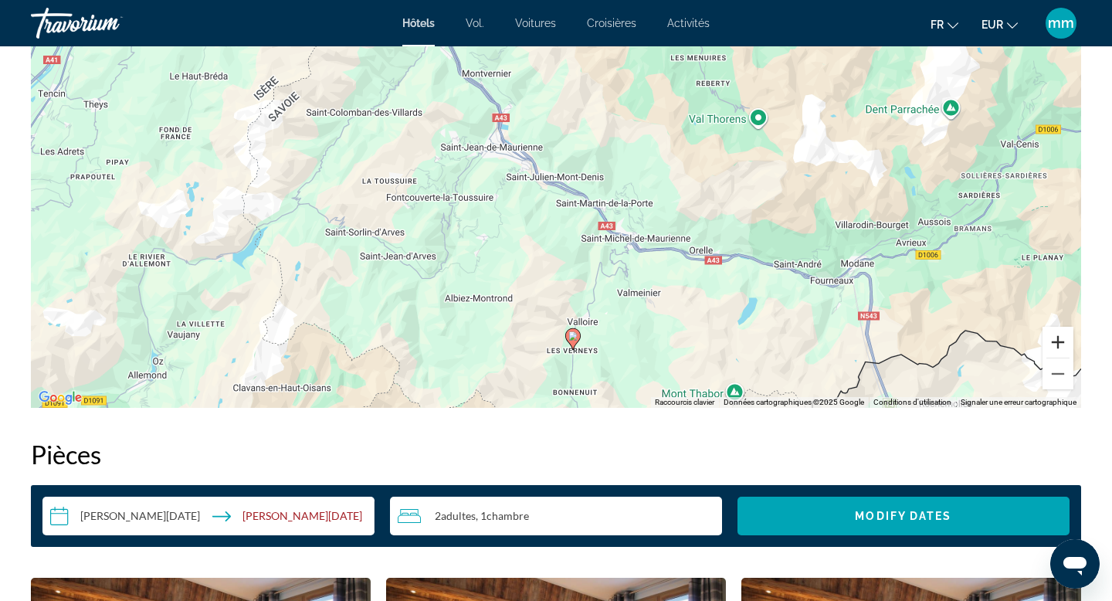
click at [1060, 341] on button "Zoom avant" at bounding box center [1058, 342] width 31 height 31
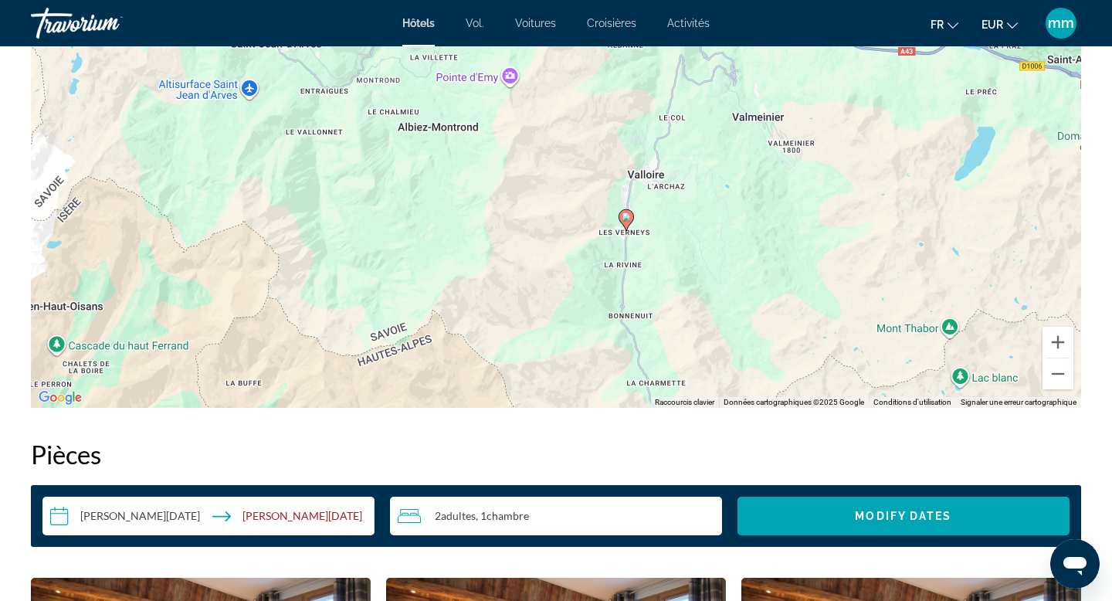
drag, startPoint x: 640, startPoint y: 304, endPoint x: 676, endPoint y: 5, distance: 301.9
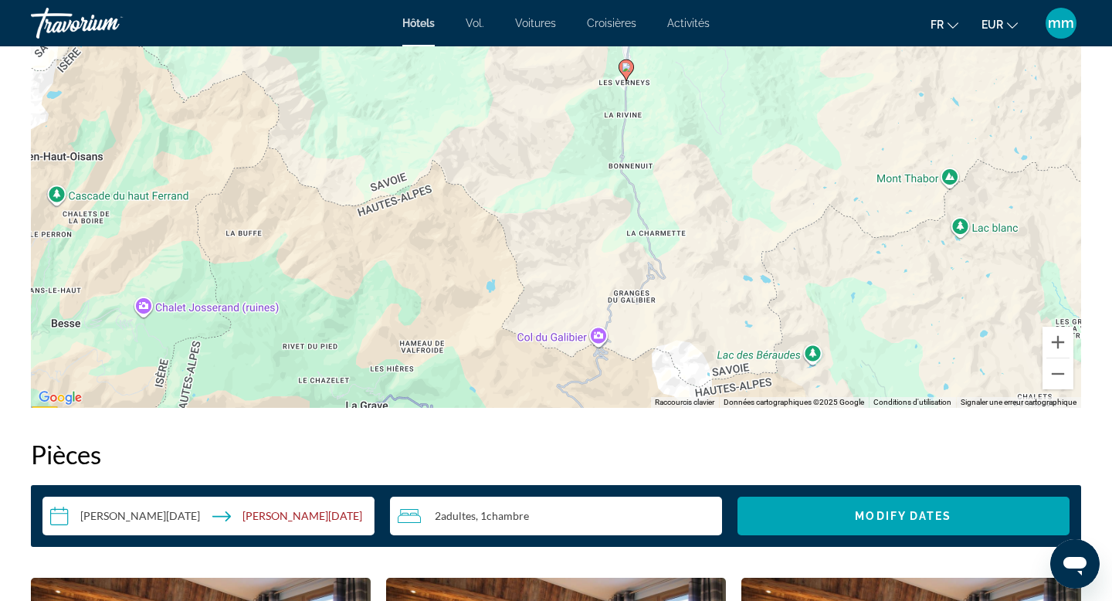
drag, startPoint x: 678, startPoint y: 244, endPoint x: 678, endPoint y: 92, distance: 152.2
click at [678, 92] on div "Pour activer le glissement avec le clavier, appuyez sur Alt+Entrée. Une fois ce…" at bounding box center [556, 175] width 1051 height 463
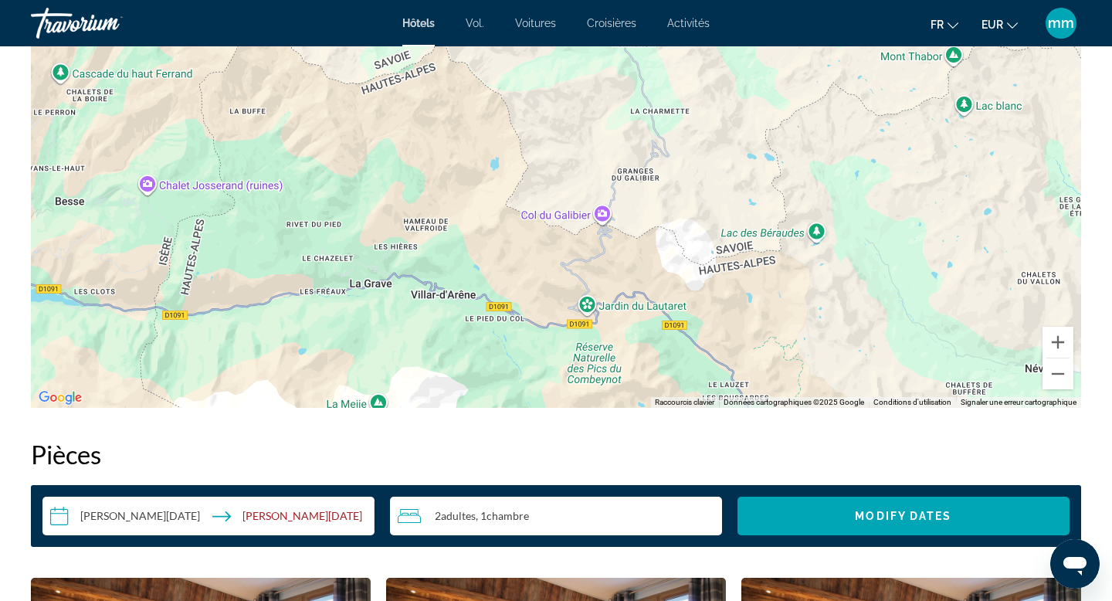
drag, startPoint x: 653, startPoint y: 270, endPoint x: 657, endPoint y: 144, distance: 126.0
click at [657, 144] on div "Pour activer le glissement avec le clavier, appuyez sur Alt+Entrée. Une fois ce…" at bounding box center [556, 175] width 1051 height 463
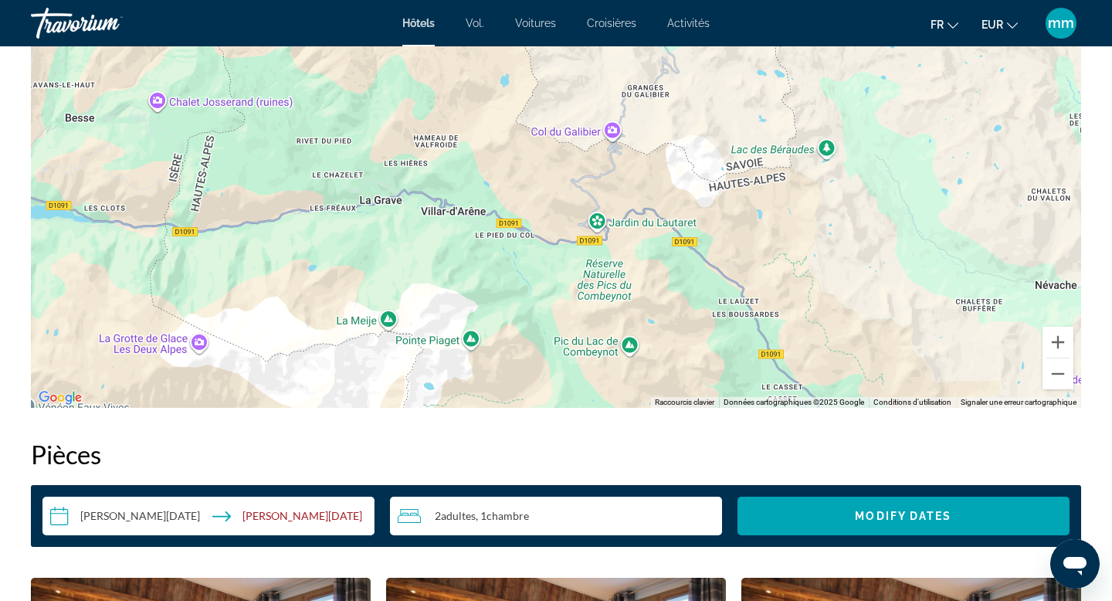
drag, startPoint x: 674, startPoint y: 191, endPoint x: 684, endPoint y: 106, distance: 85.6
click at [684, 106] on div "Pour activer le glissement avec le clavier, appuyez sur Alt+Entrée. Une fois ce…" at bounding box center [556, 175] width 1051 height 463
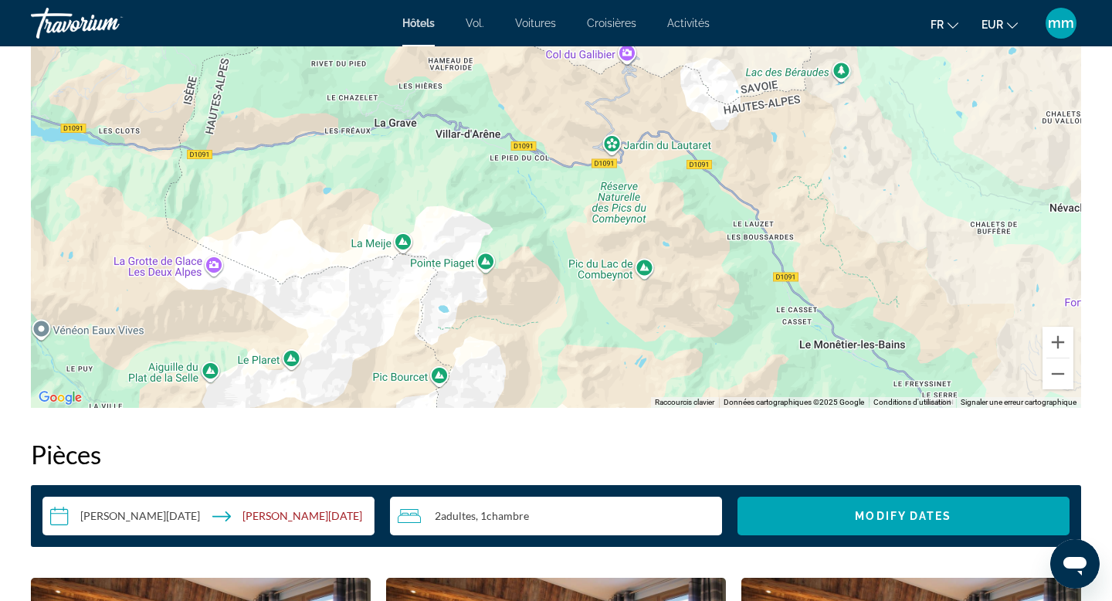
drag, startPoint x: 653, startPoint y: 239, endPoint x: 668, endPoint y: 160, distance: 80.1
click at [668, 160] on div "Pour activer le glissement avec le clavier, appuyez sur Alt+Entrée. Une fois ce…" at bounding box center [556, 175] width 1051 height 463
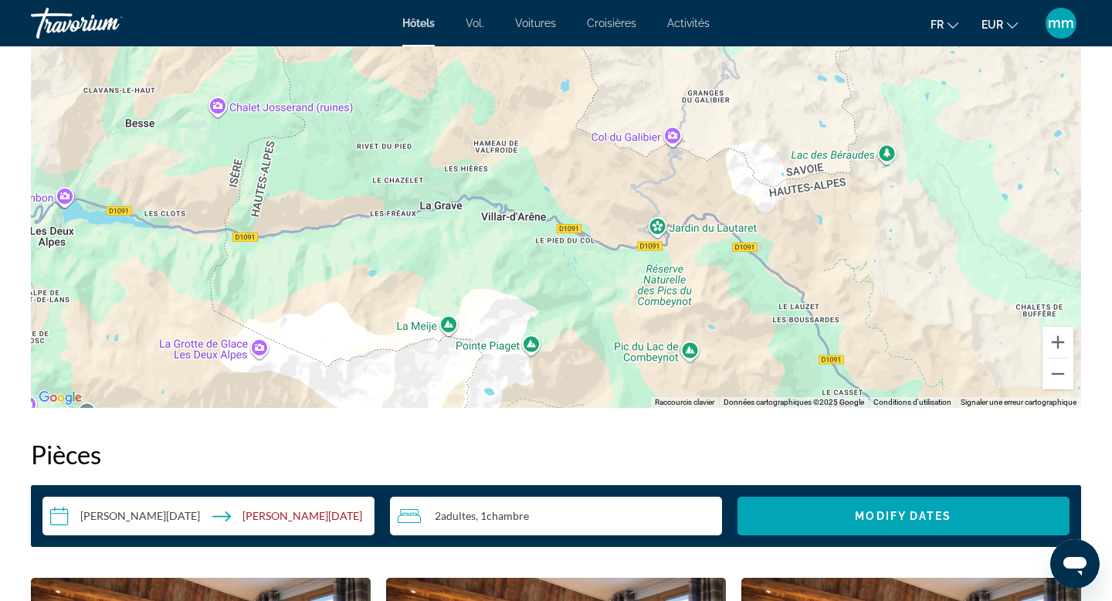
drag, startPoint x: 691, startPoint y: 289, endPoint x: 737, endPoint y: 369, distance: 92.4
click at [737, 370] on div "Contenu principal" at bounding box center [556, 175] width 1051 height 463
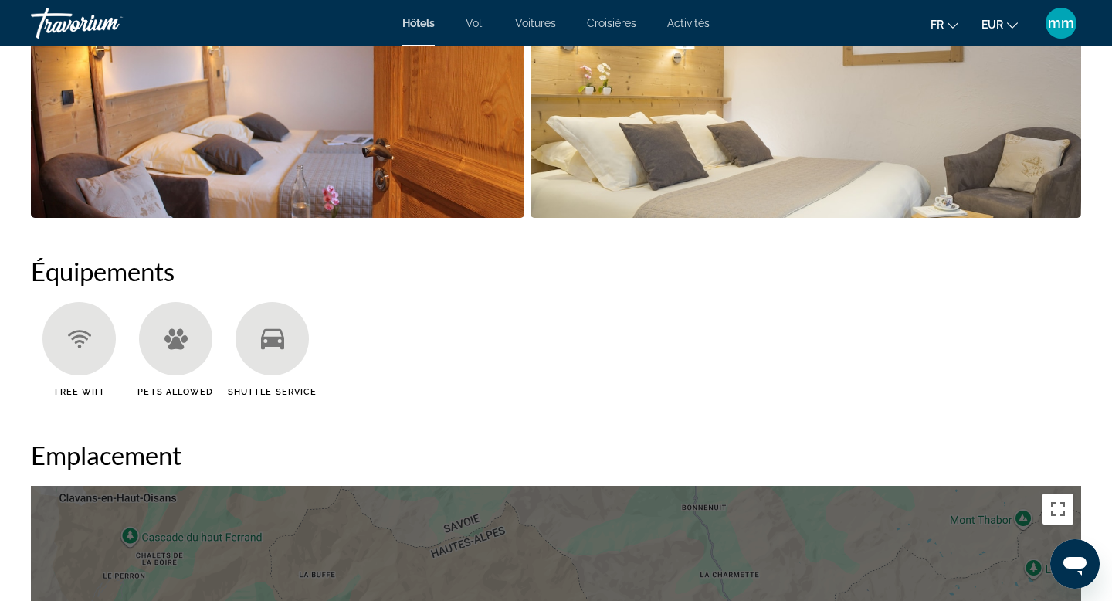
scroll to position [1053, 0]
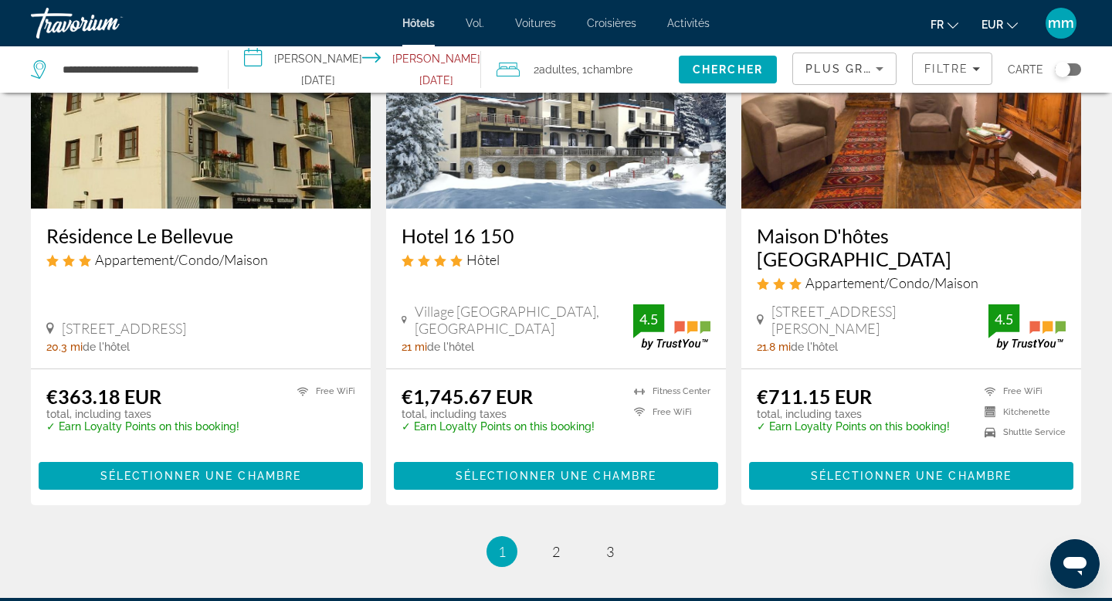
scroll to position [1978, 0]
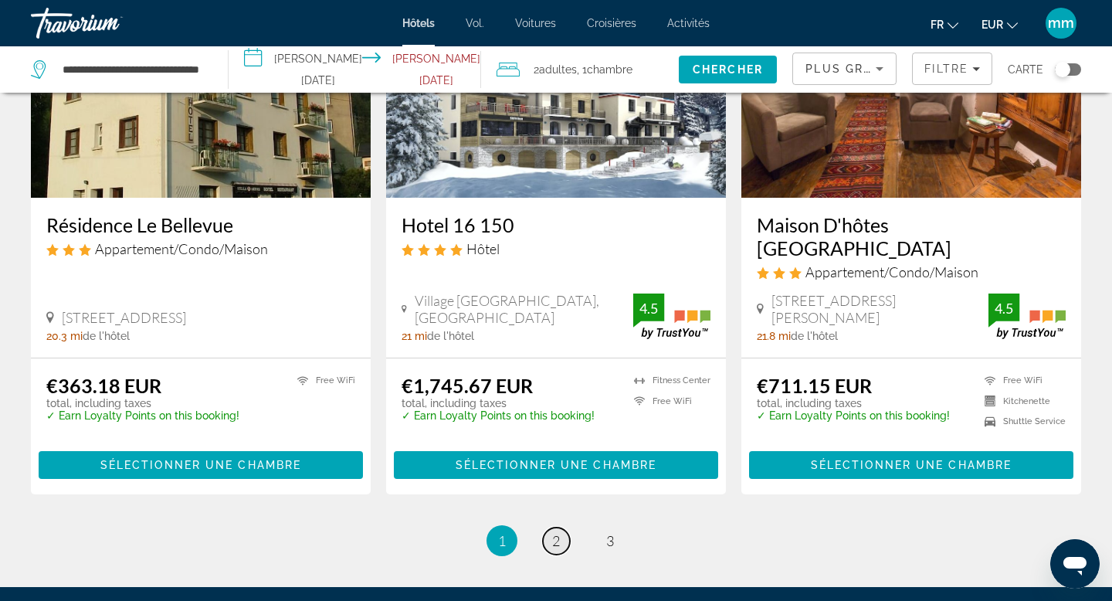
click at [558, 532] on span "2" at bounding box center [556, 540] width 8 height 17
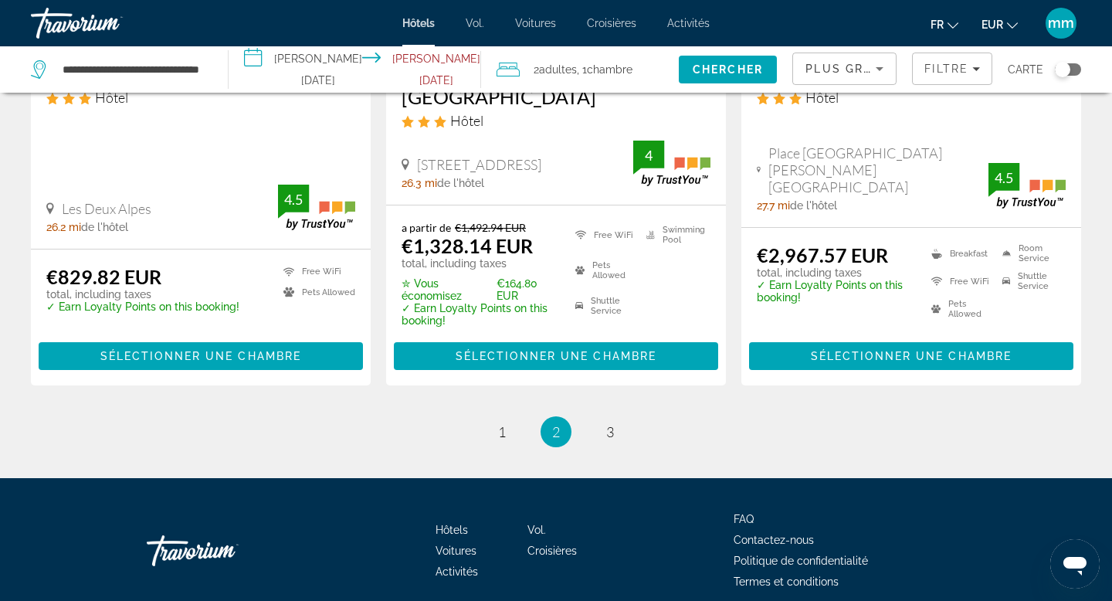
scroll to position [2111, 0]
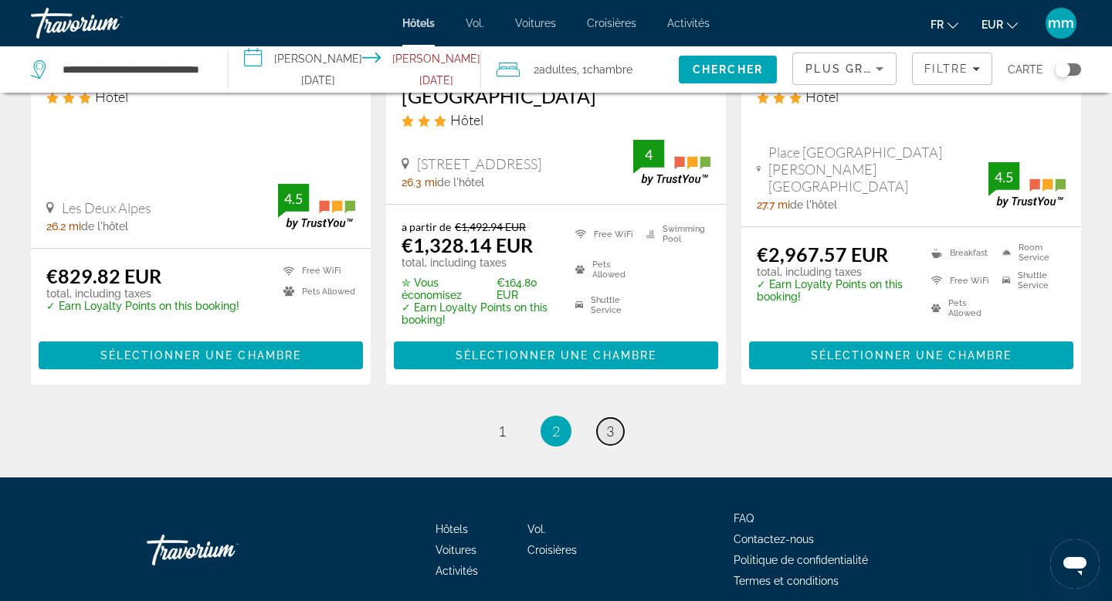
click at [608, 423] on span "3" at bounding box center [610, 431] width 8 height 17
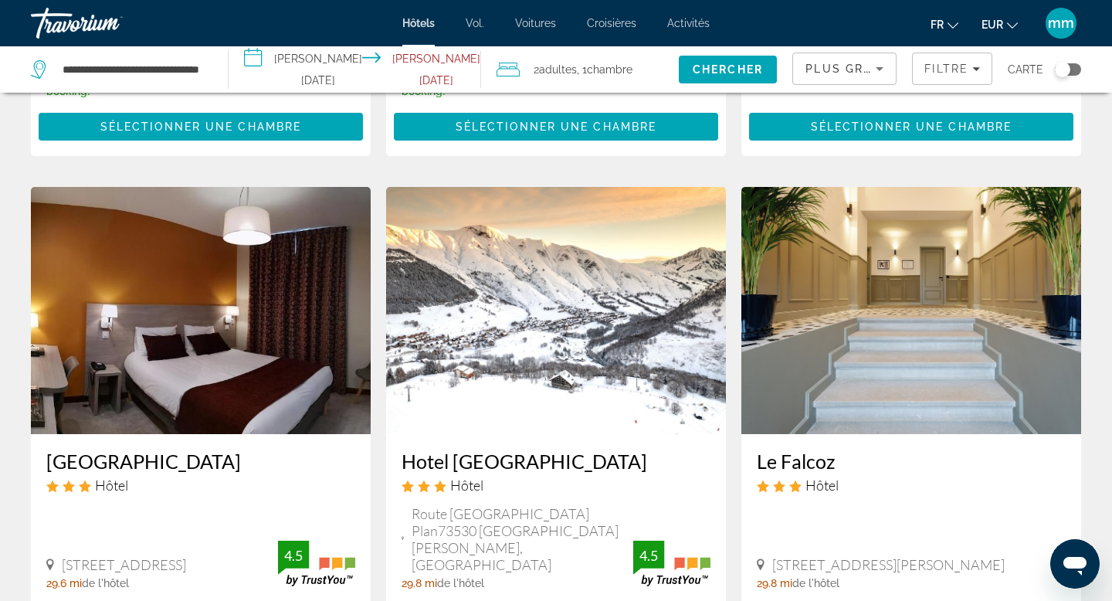
scroll to position [1169, 0]
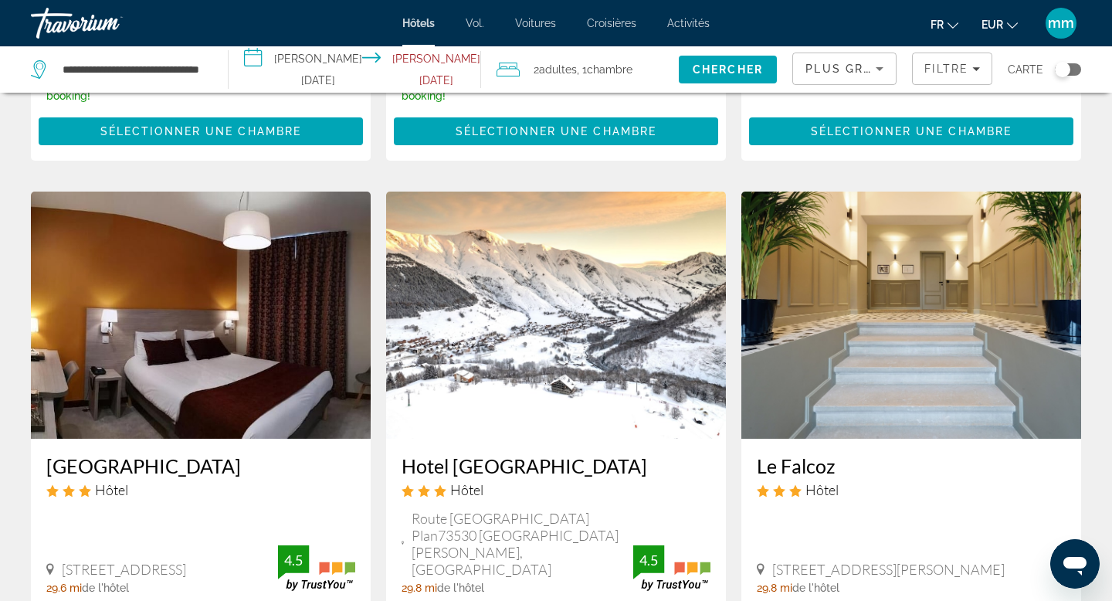
click at [676, 510] on div "Route Sous Le Bois Chemin Des Pré Plan73530 Saint Sorlin Dʼarves, Saint-Jean-De…" at bounding box center [556, 552] width 309 height 84
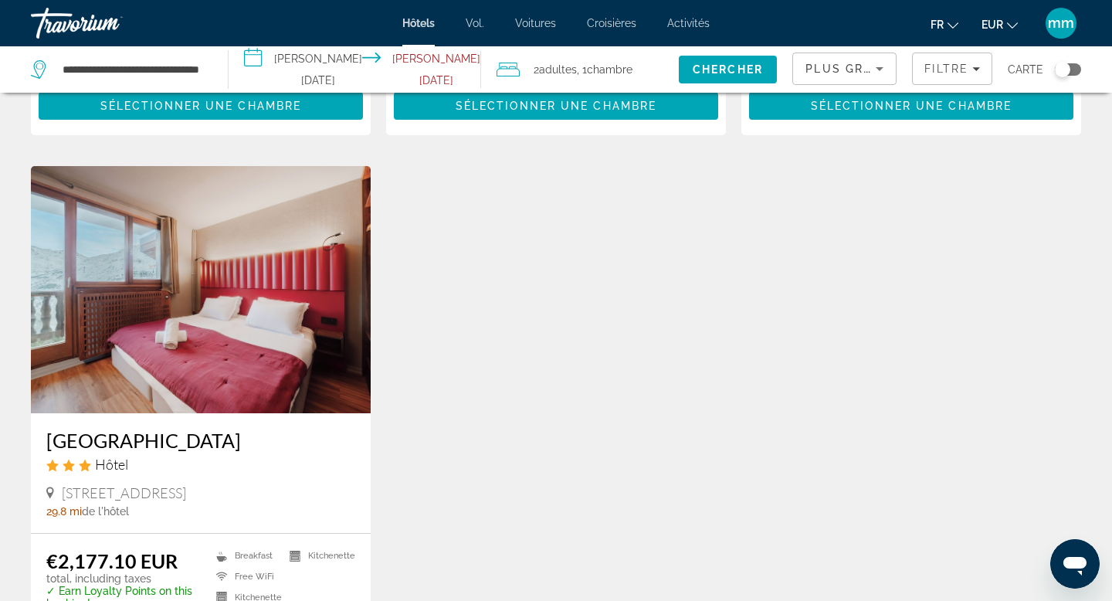
scroll to position [1859, 0]
